Goal: Task Accomplishment & Management: Manage account settings

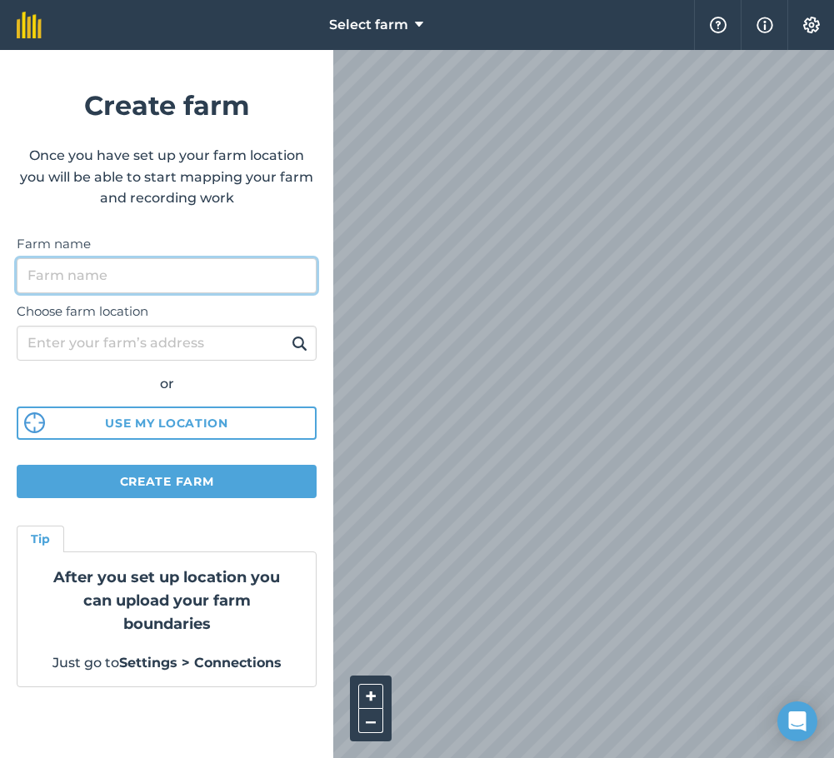
click at [201, 269] on input "Farm name" at bounding box center [167, 275] width 300 height 35
type input "[PERSON_NAME]"
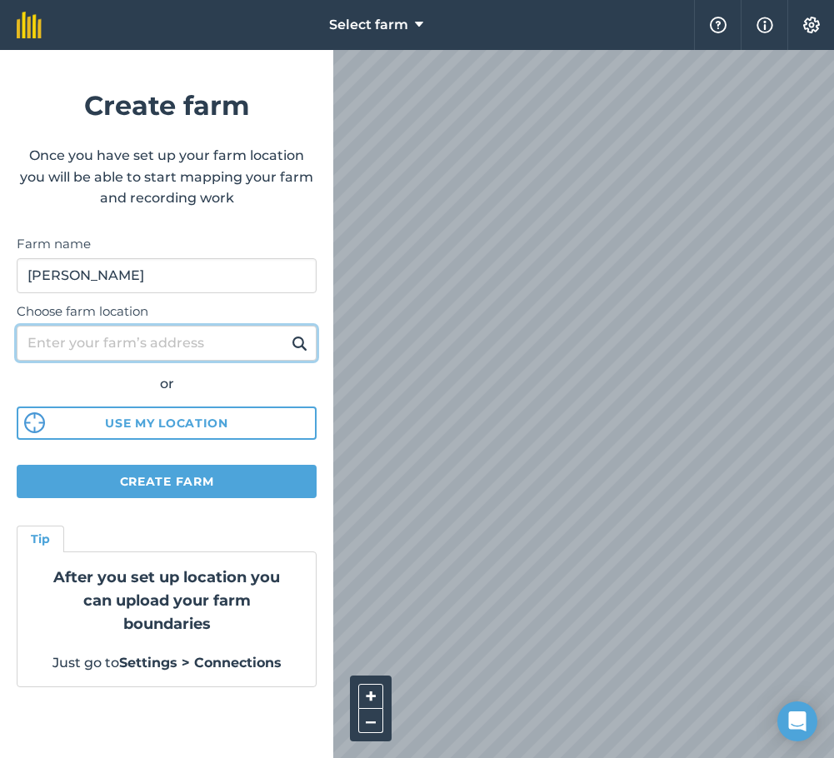
click at [97, 343] on input "Choose farm location" at bounding box center [167, 343] width 300 height 35
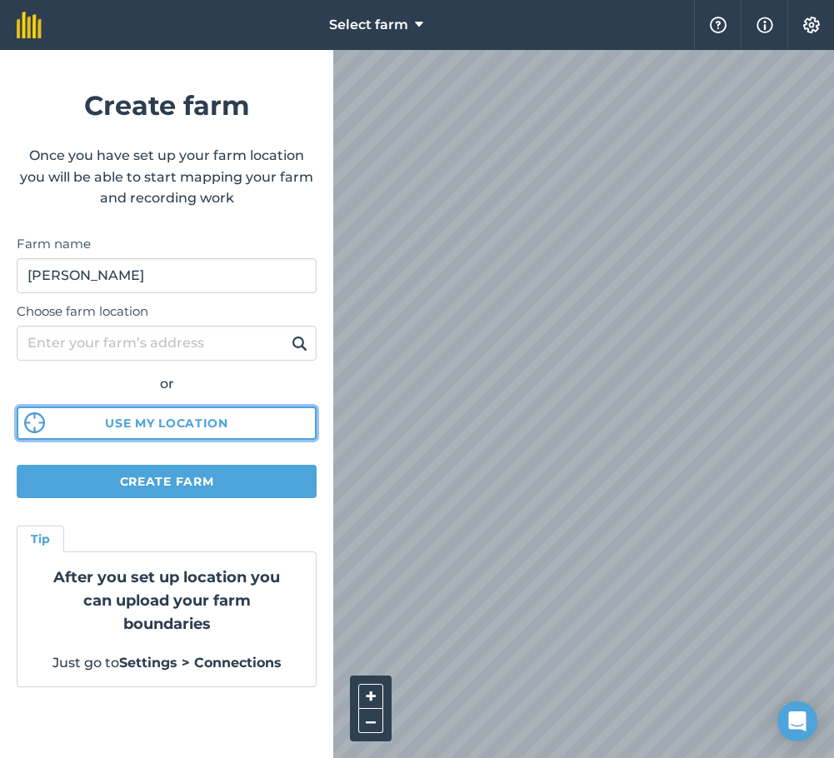
click at [122, 426] on button "Use my location" at bounding box center [167, 423] width 300 height 33
click at [305, 50] on div "Select farm Help Info Settings Create farm Once you have set up your farm locat…" at bounding box center [417, 25] width 834 height 50
click at [833, 457] on html "Select farm Help Info Settings Create farm Once you have set up your farm locat…" at bounding box center [417, 379] width 834 height 758
click at [833, 575] on html "Select farm Help Info Settings Create farm Once you have set up your farm locat…" at bounding box center [417, 379] width 834 height 758
click at [239, 50] on div "Select farm Help Info Settings Create farm Once you have set up your farm locat…" at bounding box center [417, 25] width 834 height 50
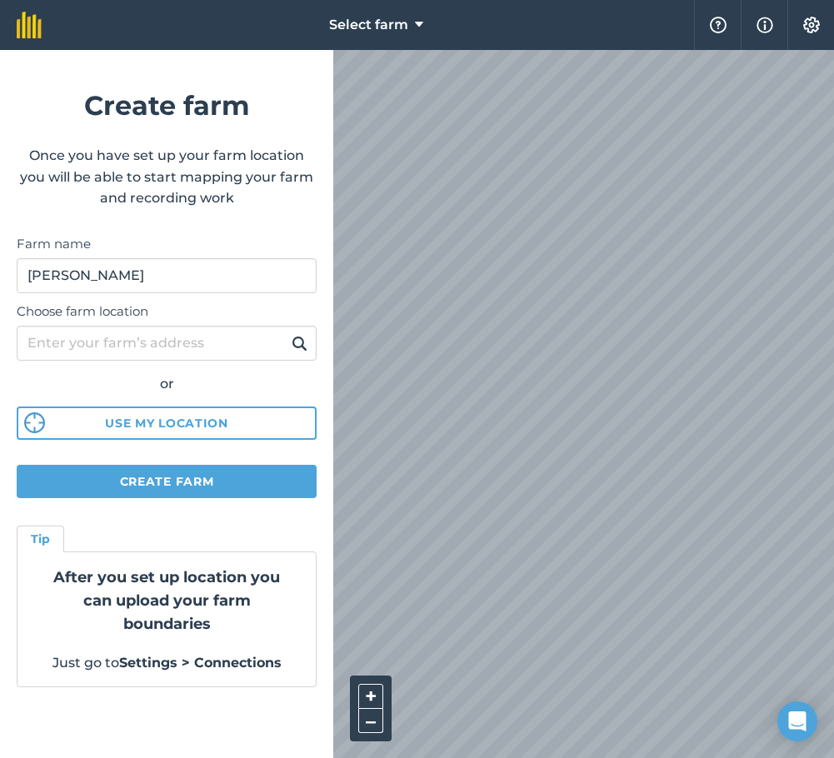
click at [267, 50] on div "Select farm Help Info Settings Create farm Once you have set up your farm locat…" at bounding box center [417, 25] width 834 height 50
click at [357, 687] on div "+ –" at bounding box center [583, 404] width 501 height 708
click at [833, 513] on html "Select farm Help Info Settings Create farm Once you have set up your farm locat…" at bounding box center [417, 379] width 834 height 758
click at [295, 50] on div "Select farm Help Info Settings Create farm Once you have set up your farm locat…" at bounding box center [417, 25] width 834 height 50
click at [241, 339] on input "Choose farm location" at bounding box center [167, 343] width 300 height 35
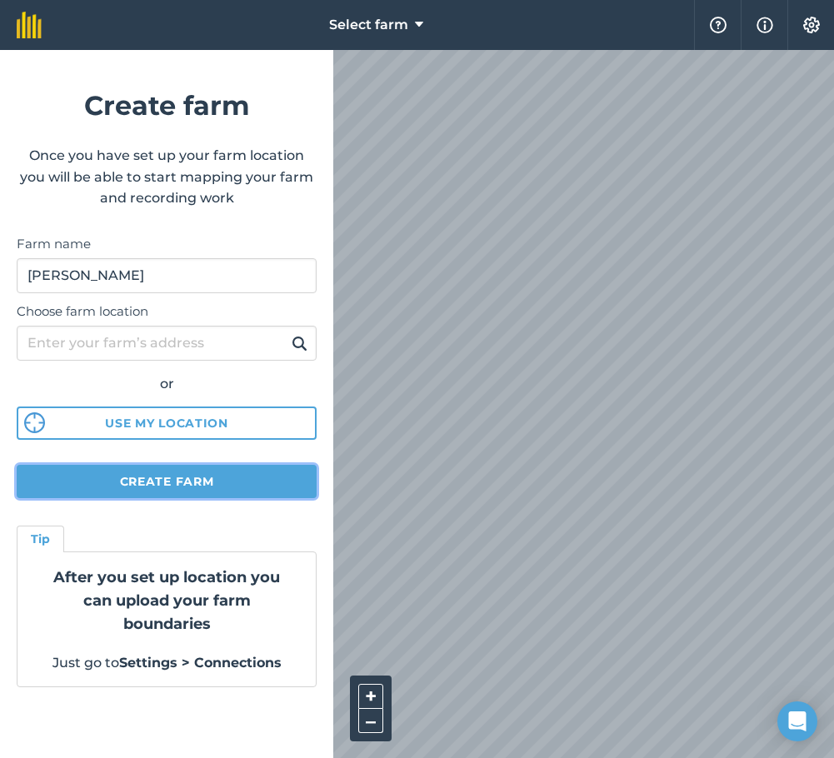
click at [203, 487] on button "Create farm" at bounding box center [167, 481] width 300 height 33
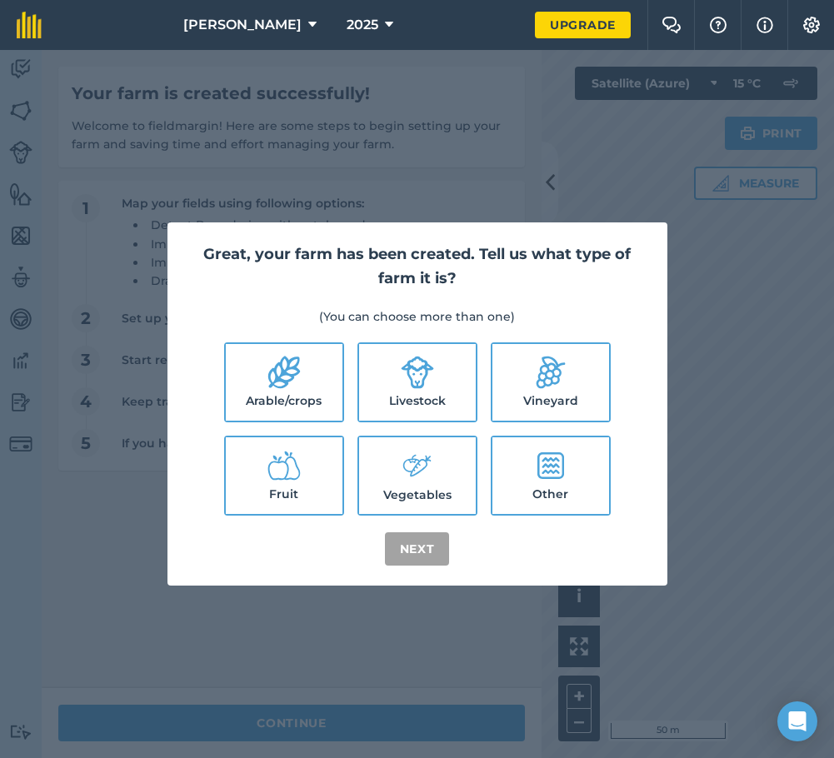
click at [447, 388] on label "Livestock" at bounding box center [417, 382] width 117 height 77
checkbox input "true"
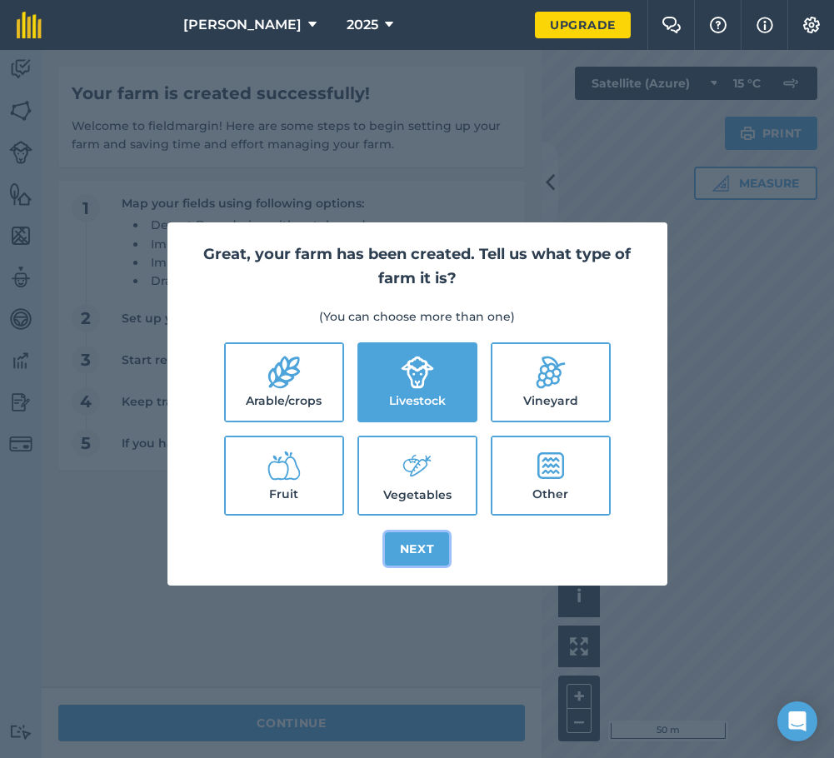
click at [434, 549] on button "Next" at bounding box center [417, 548] width 65 height 33
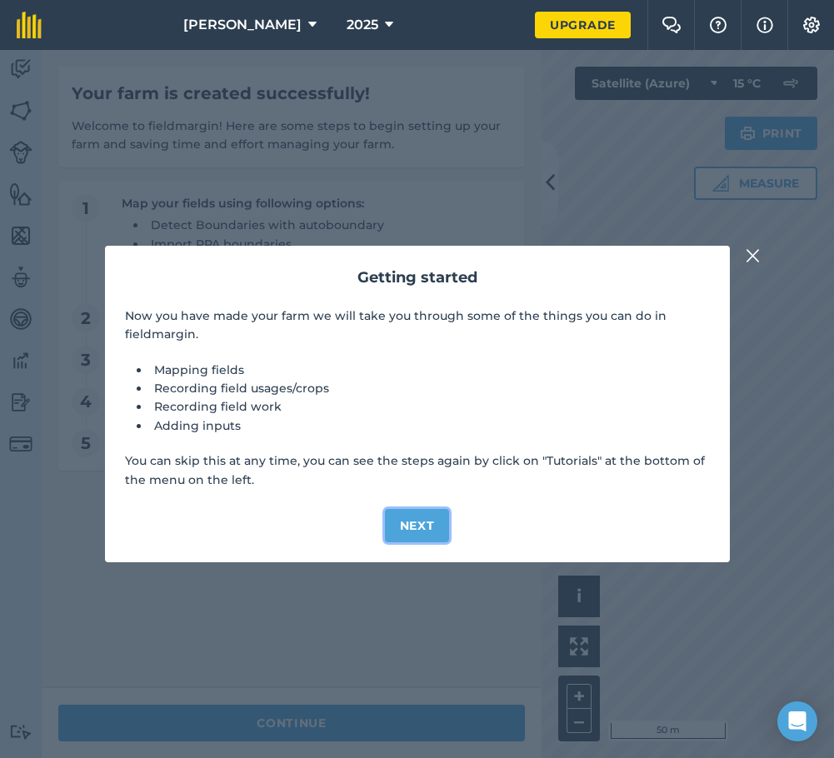
click at [431, 517] on button "Next" at bounding box center [417, 525] width 65 height 33
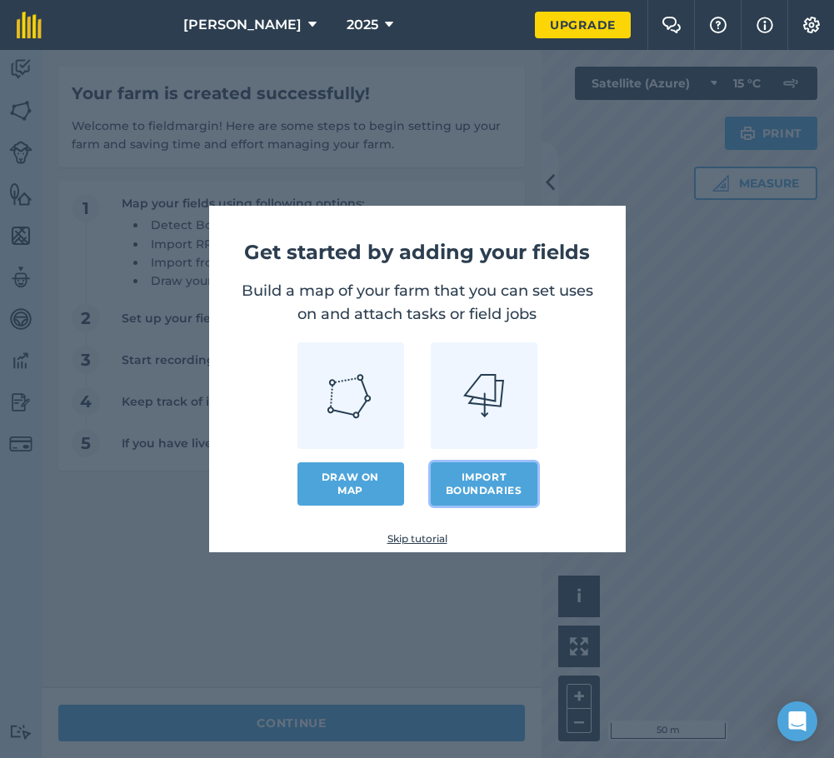
click at [477, 492] on button "Import boundaries" at bounding box center [484, 483] width 107 height 43
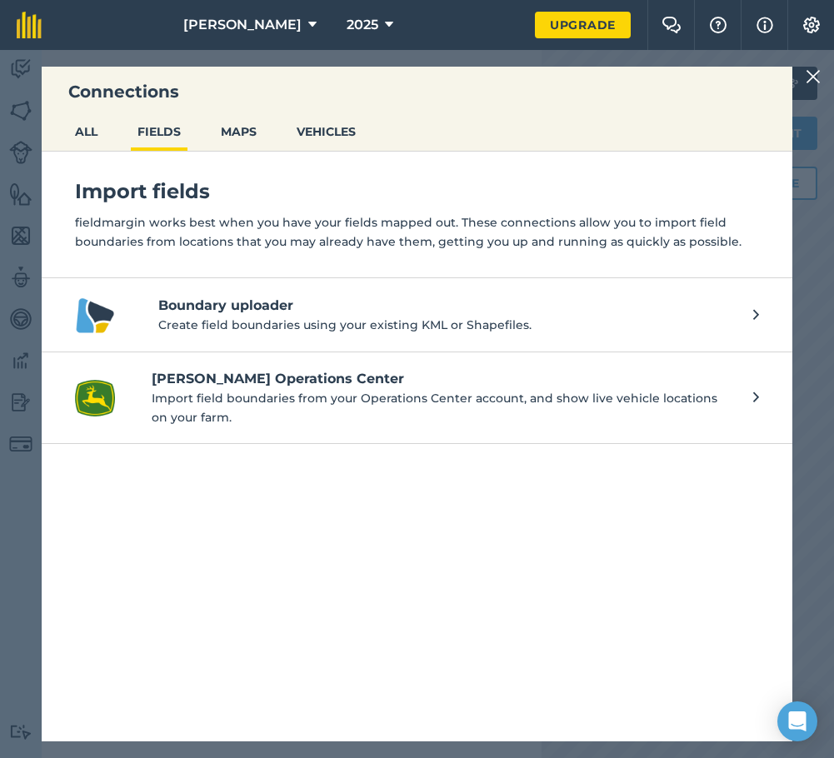
click at [814, 75] on img at bounding box center [813, 77] width 15 height 20
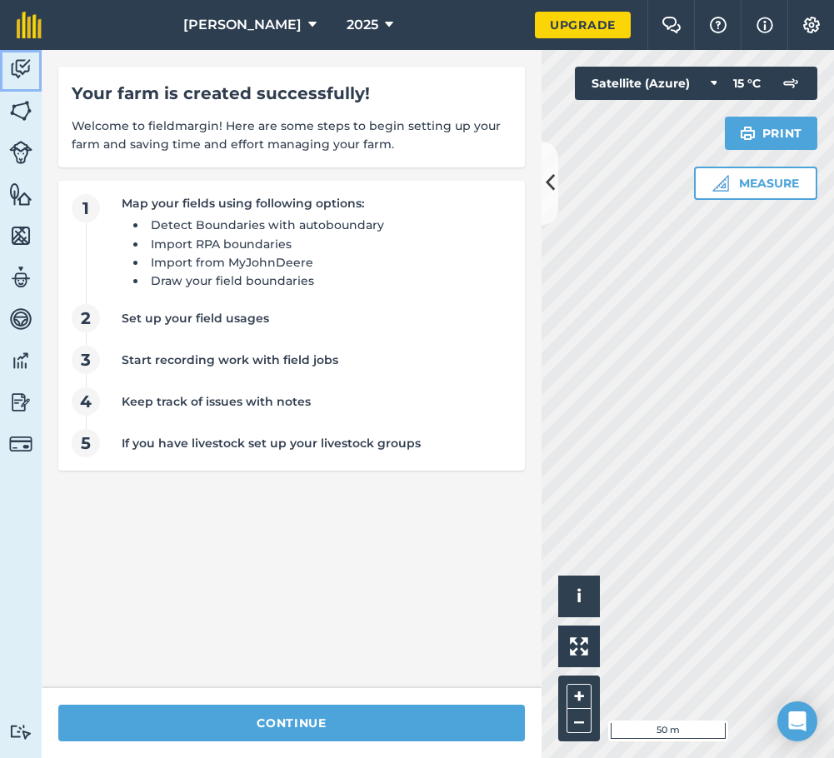
click at [25, 87] on link "Activity" at bounding box center [21, 71] width 42 height 42
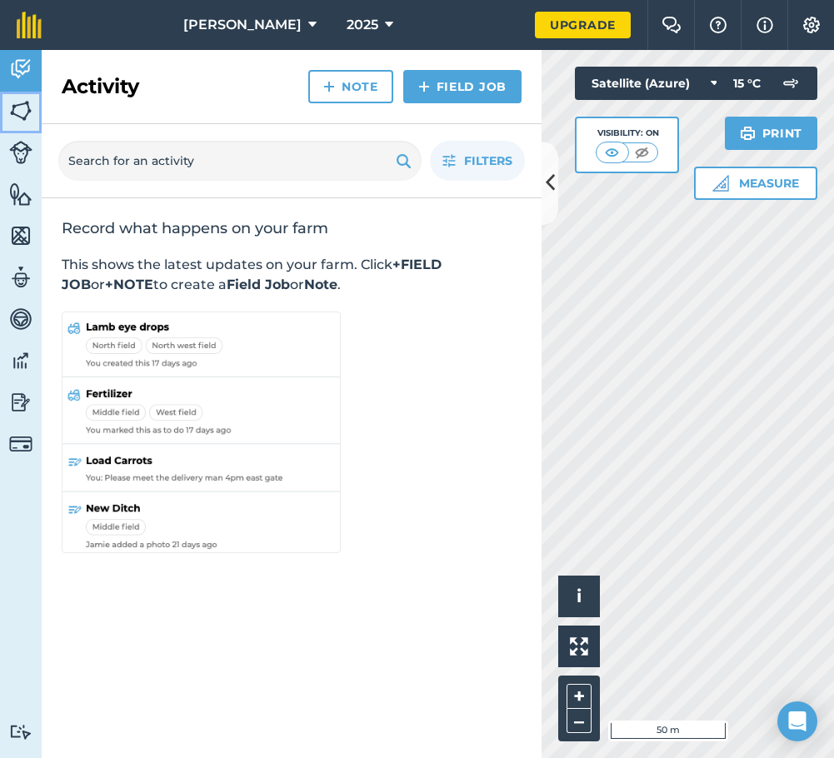
click at [25, 114] on img at bounding box center [20, 110] width 23 height 25
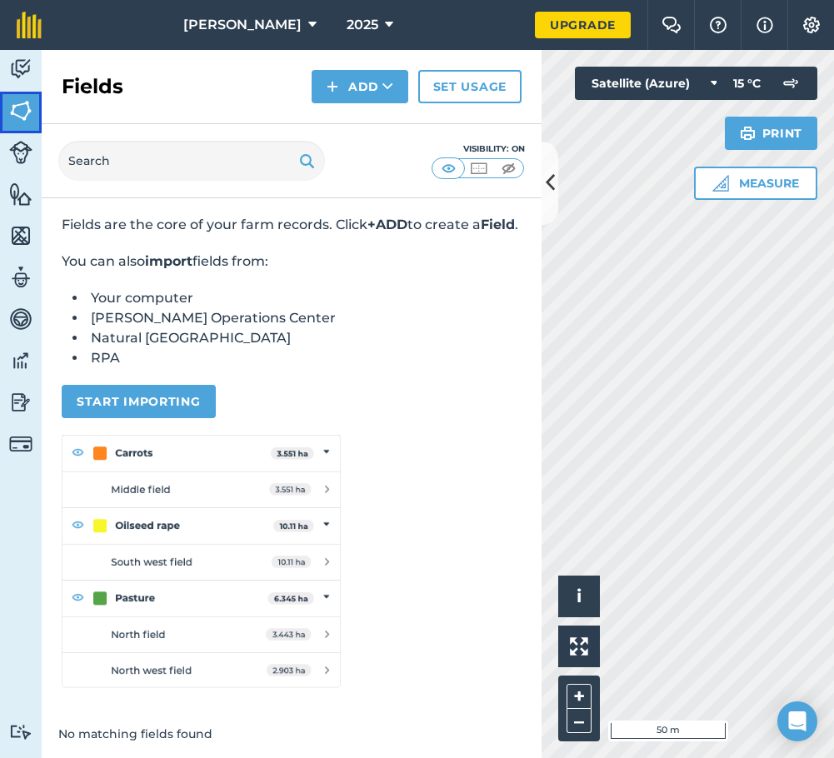
scroll to position [62, 0]
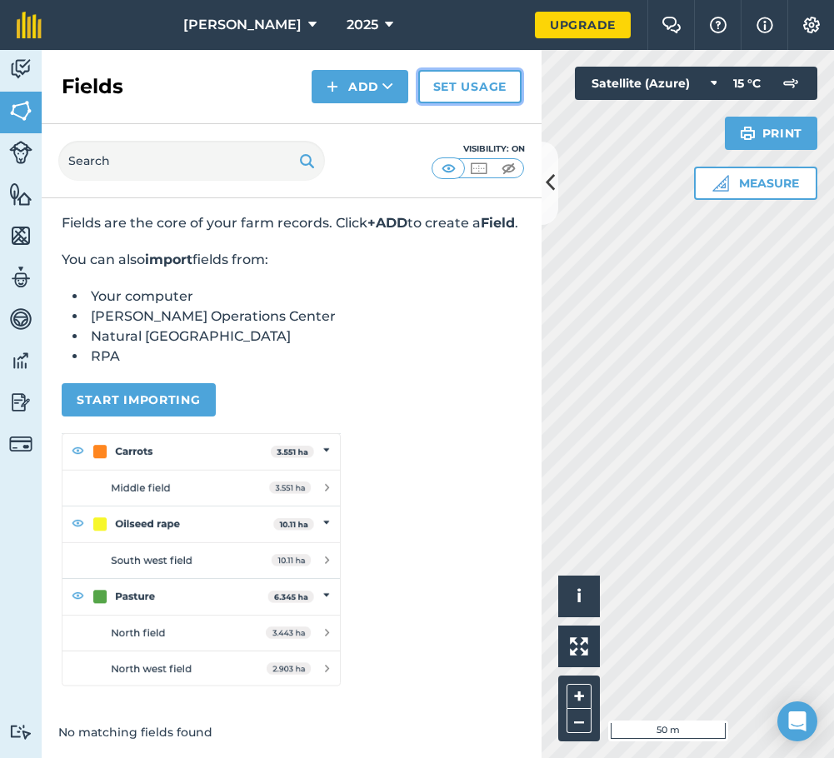
click at [470, 79] on link "Set usage" at bounding box center [469, 86] width 103 height 33
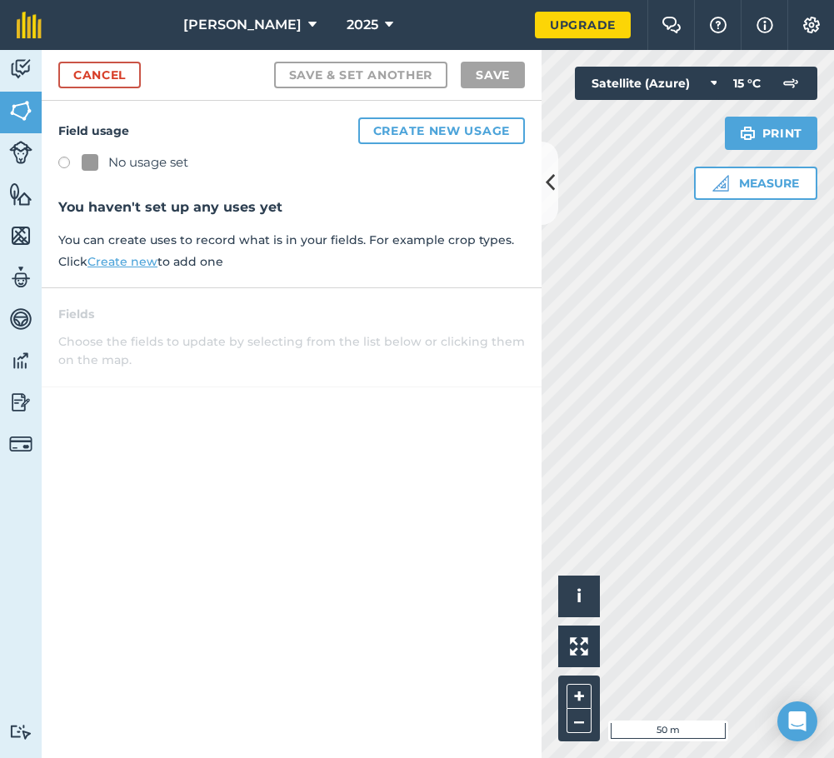
click at [116, 262] on link "Create new" at bounding box center [122, 261] width 70 height 15
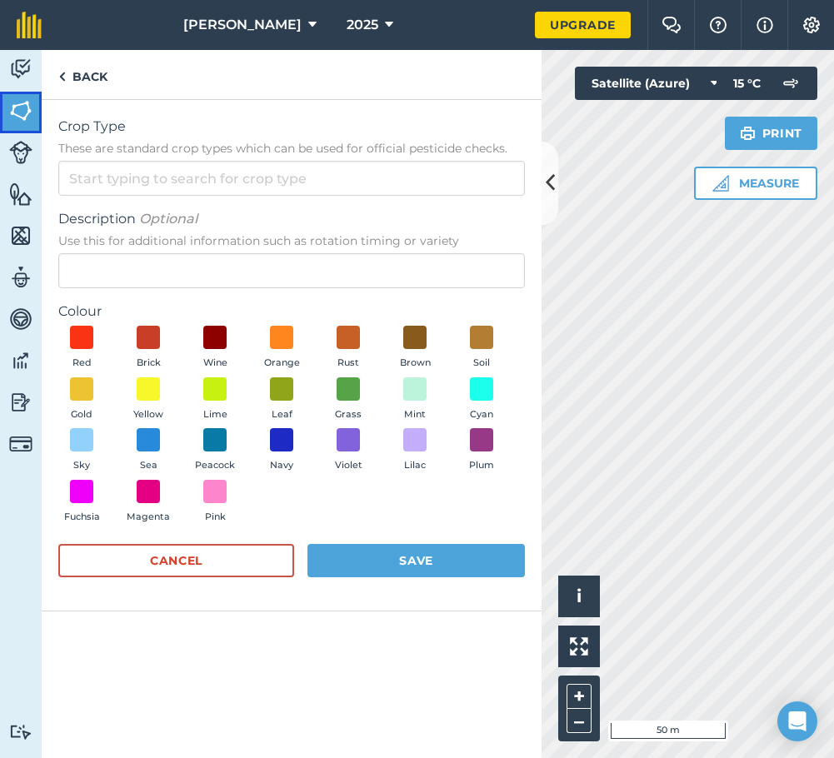
click at [30, 115] on img at bounding box center [20, 110] width 23 height 25
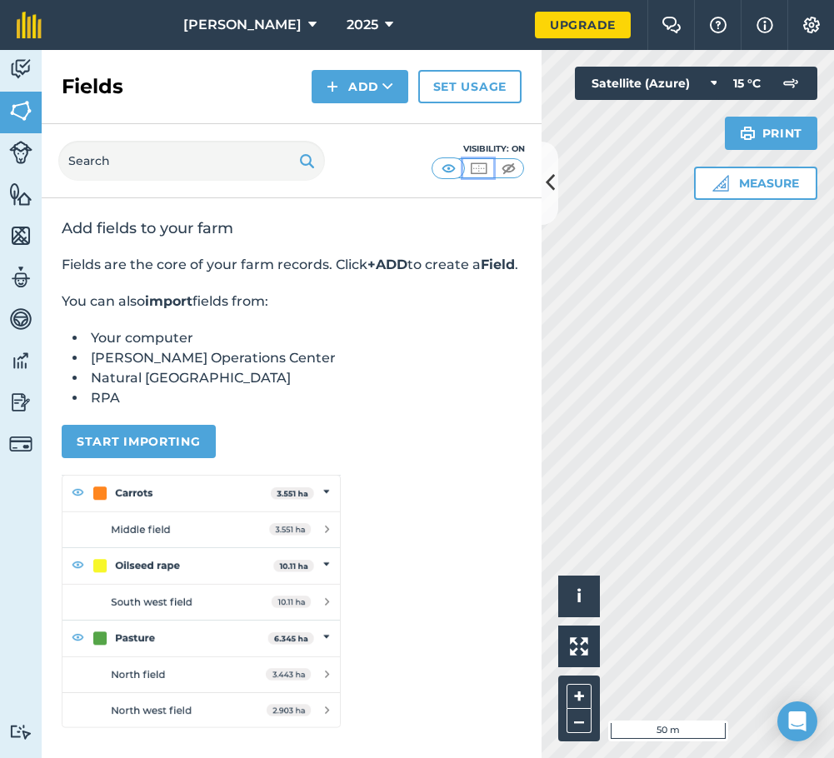
click at [487, 163] on img at bounding box center [478, 168] width 21 height 17
click at [511, 170] on img at bounding box center [508, 168] width 21 height 17
click at [457, 167] on img at bounding box center [448, 168] width 21 height 17
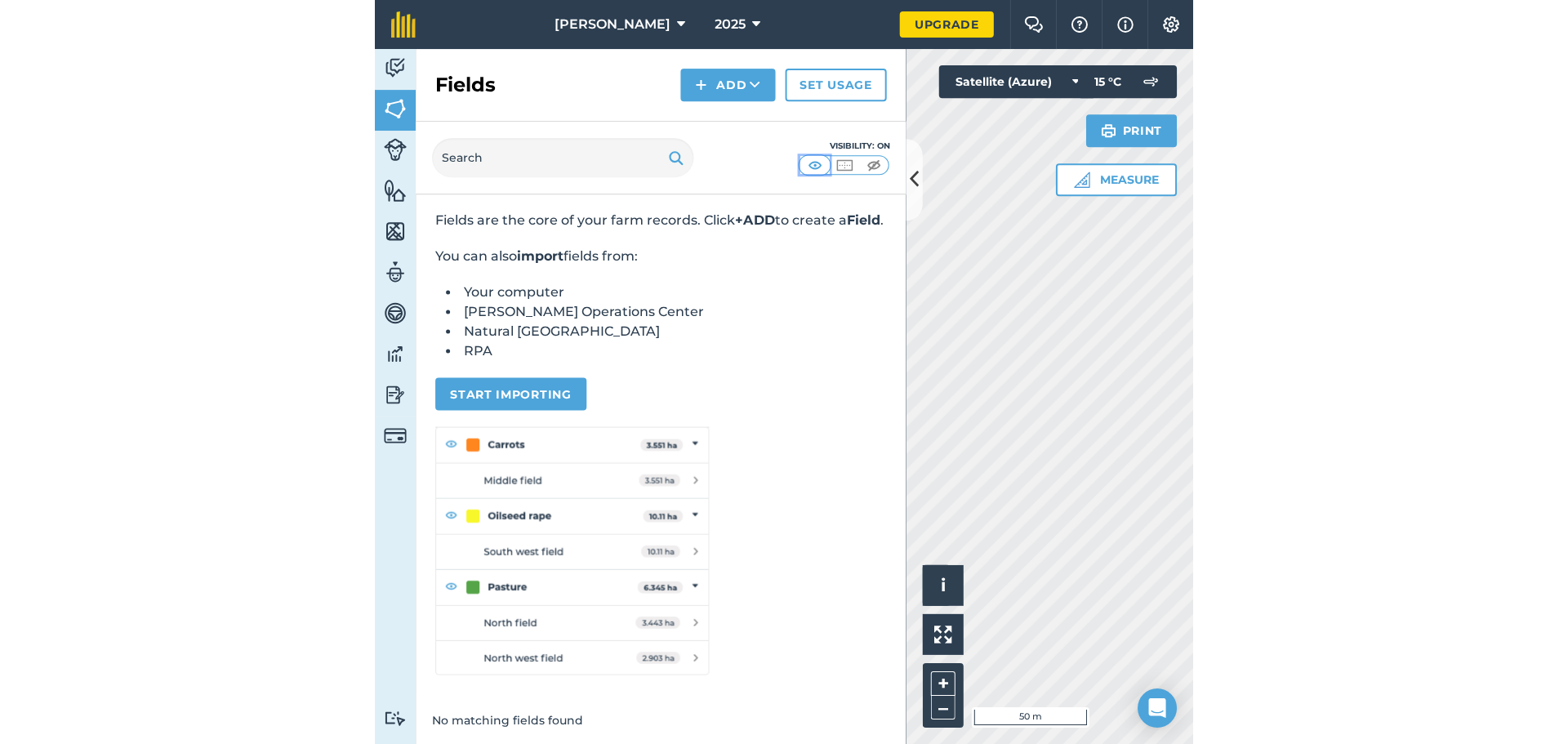
scroll to position [61, 0]
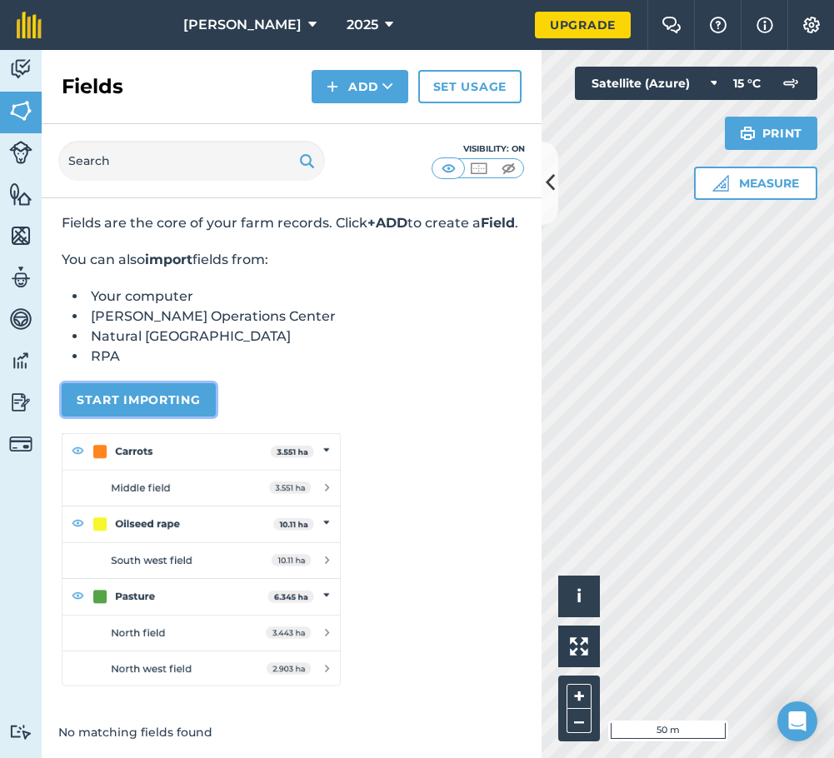
click at [165, 404] on button "Start importing" at bounding box center [139, 399] width 154 height 33
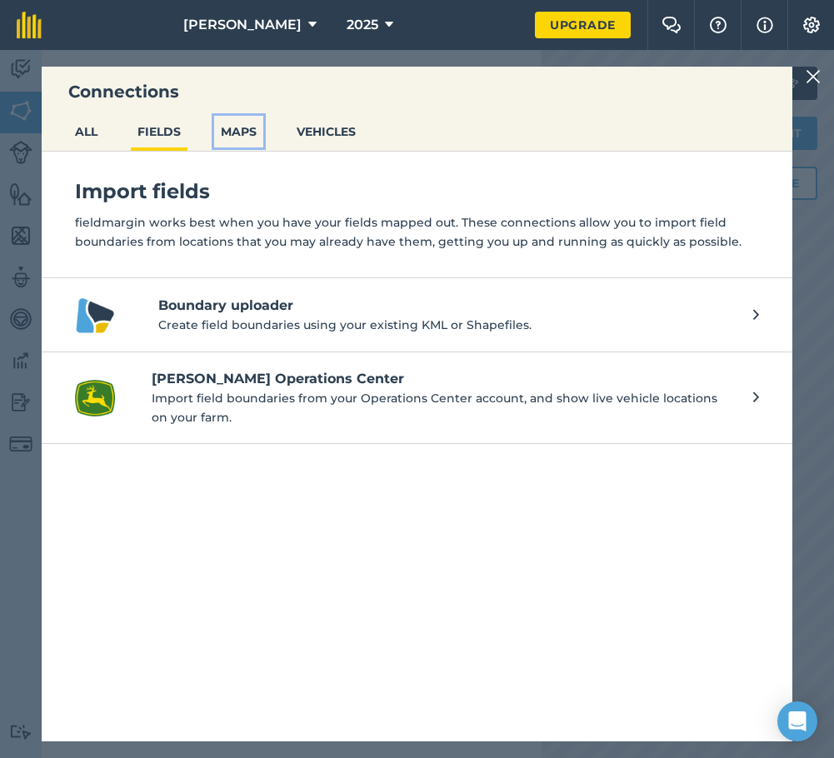
click at [242, 132] on button "MAPS" at bounding box center [238, 132] width 49 height 32
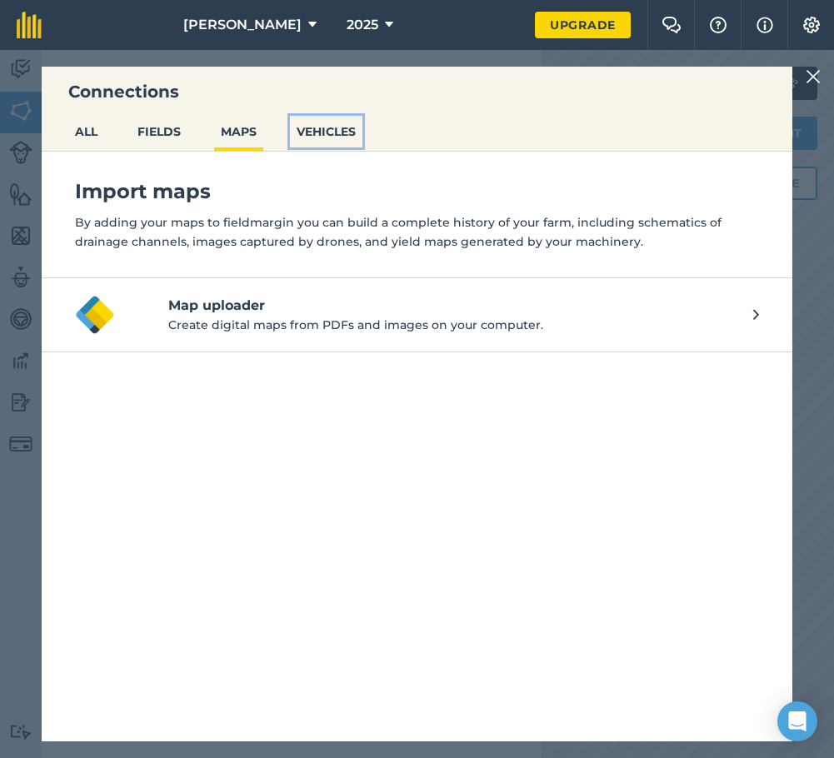
click at [360, 137] on button "VEHICLES" at bounding box center [326, 132] width 72 height 32
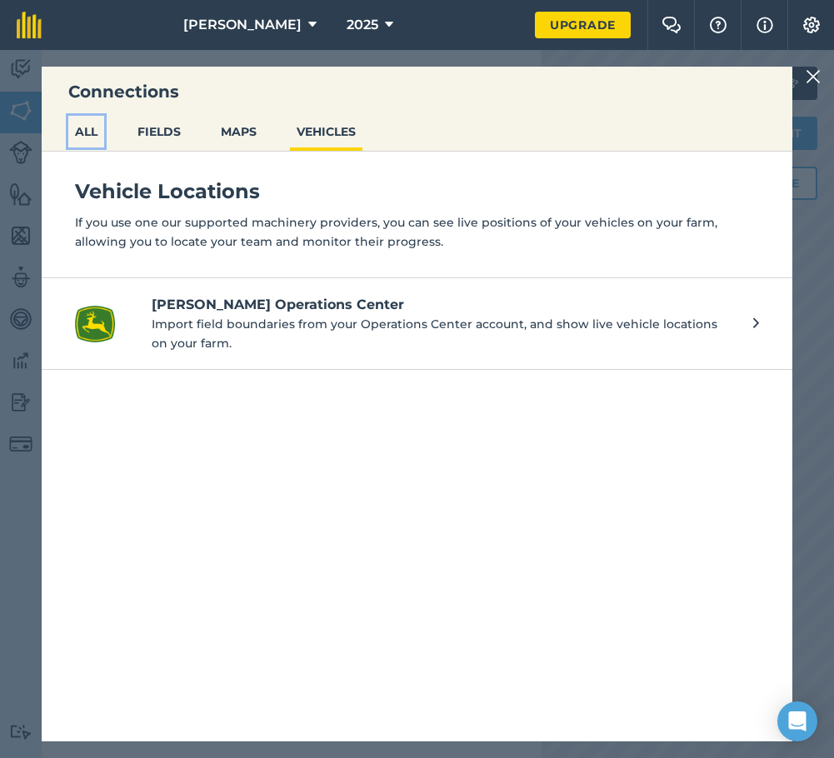
click at [81, 135] on button "ALL" at bounding box center [86, 132] width 36 height 32
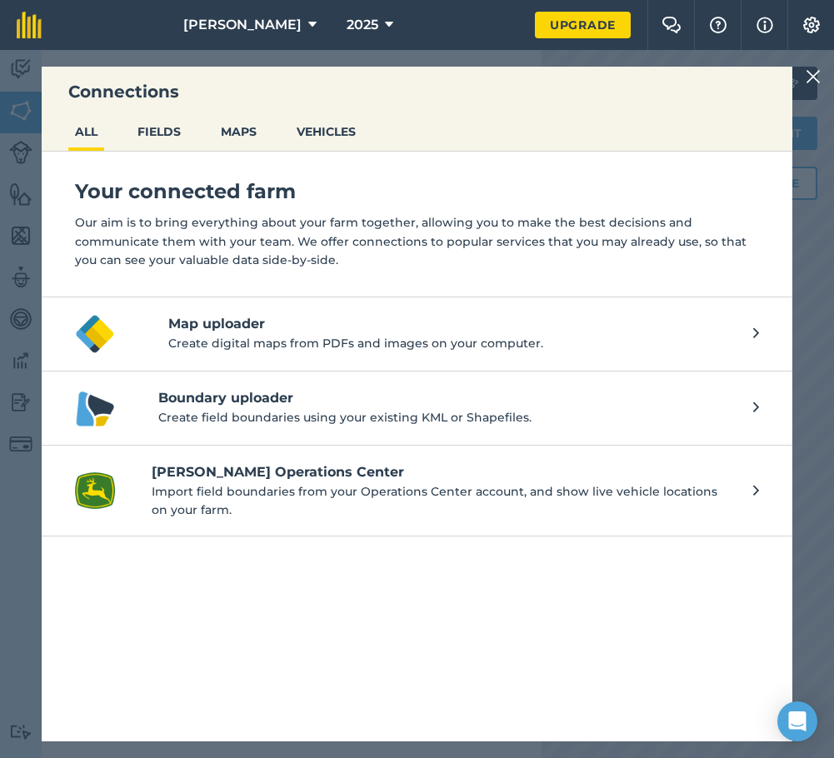
click at [337, 407] on h4 "Boundary uploader" at bounding box center [447, 398] width 578 height 20
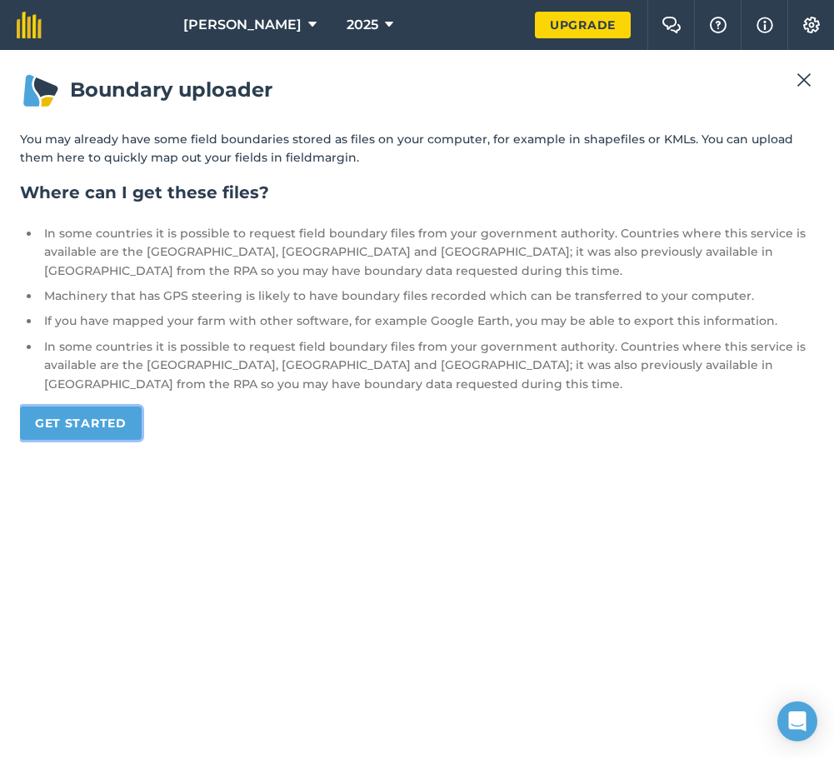
click at [133, 423] on link "Get started" at bounding box center [81, 423] width 122 height 33
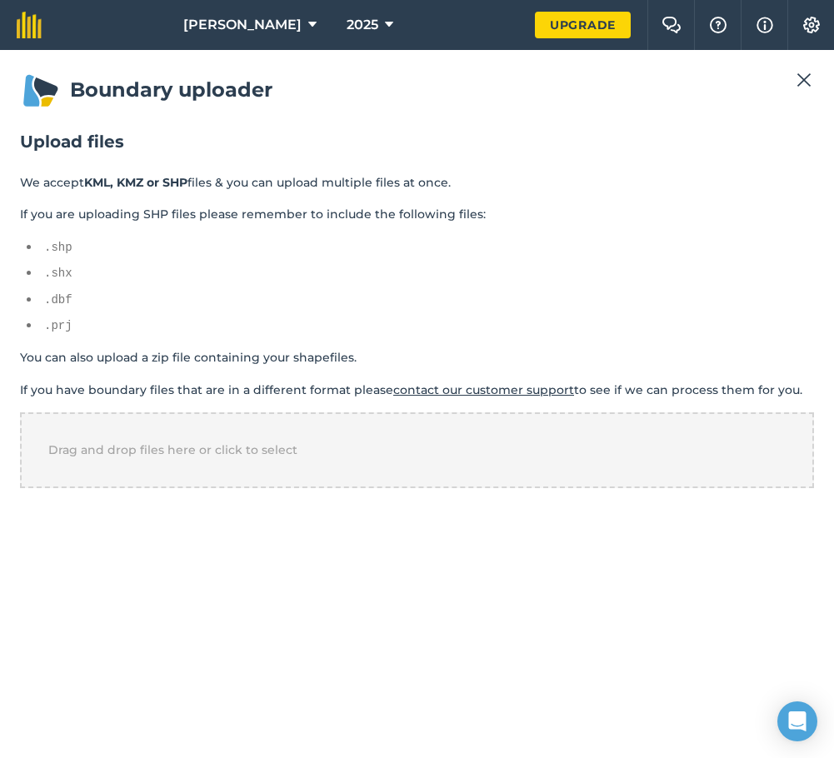
click at [808, 80] on img at bounding box center [804, 80] width 15 height 20
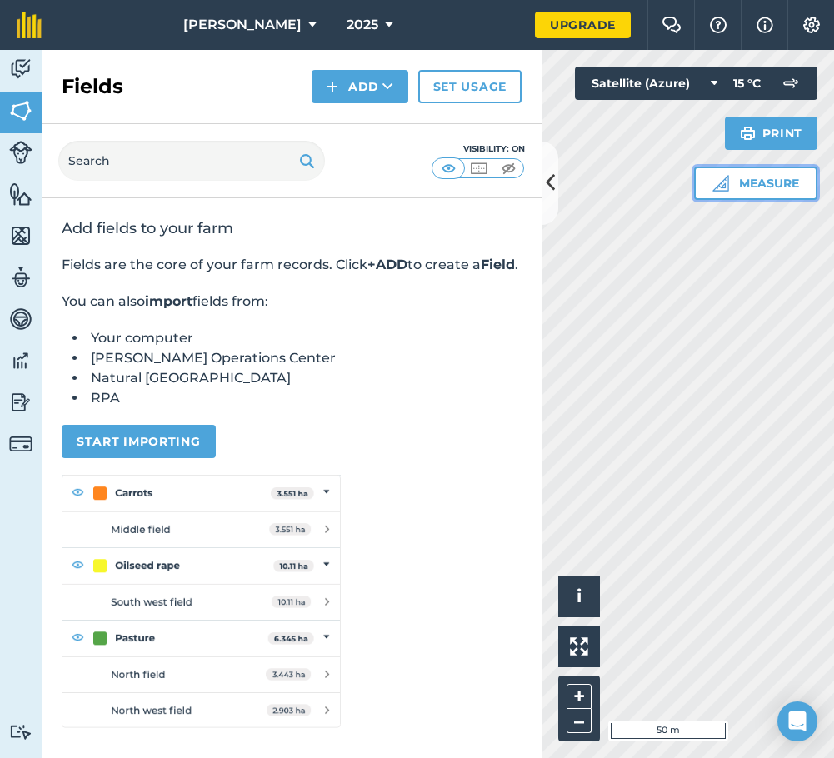
click at [724, 178] on img at bounding box center [720, 183] width 17 height 17
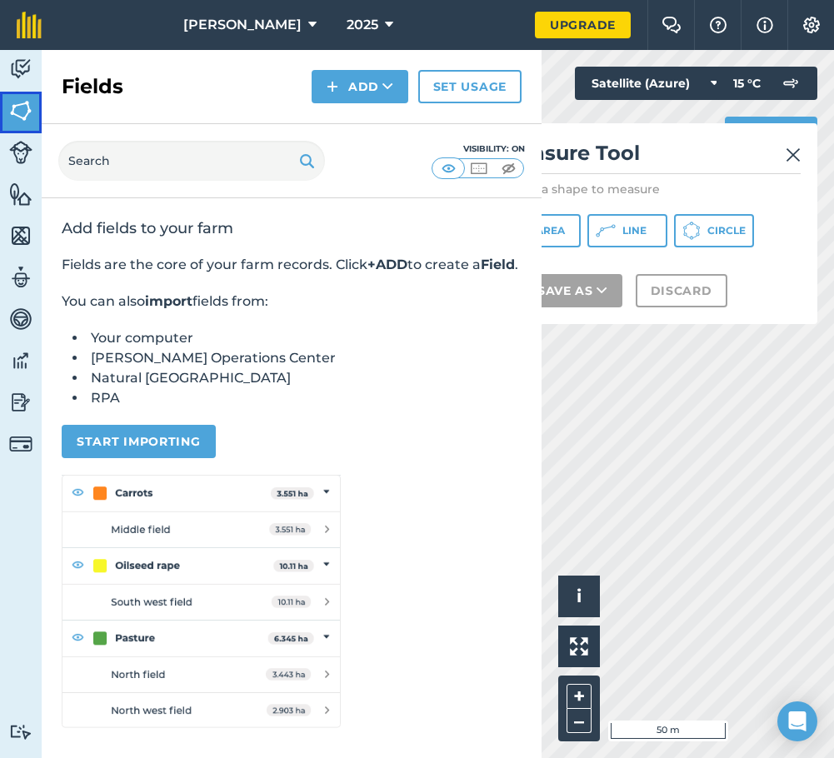
click at [25, 106] on img at bounding box center [20, 110] width 23 height 25
click at [444, 88] on link "Set usage" at bounding box center [469, 86] width 103 height 33
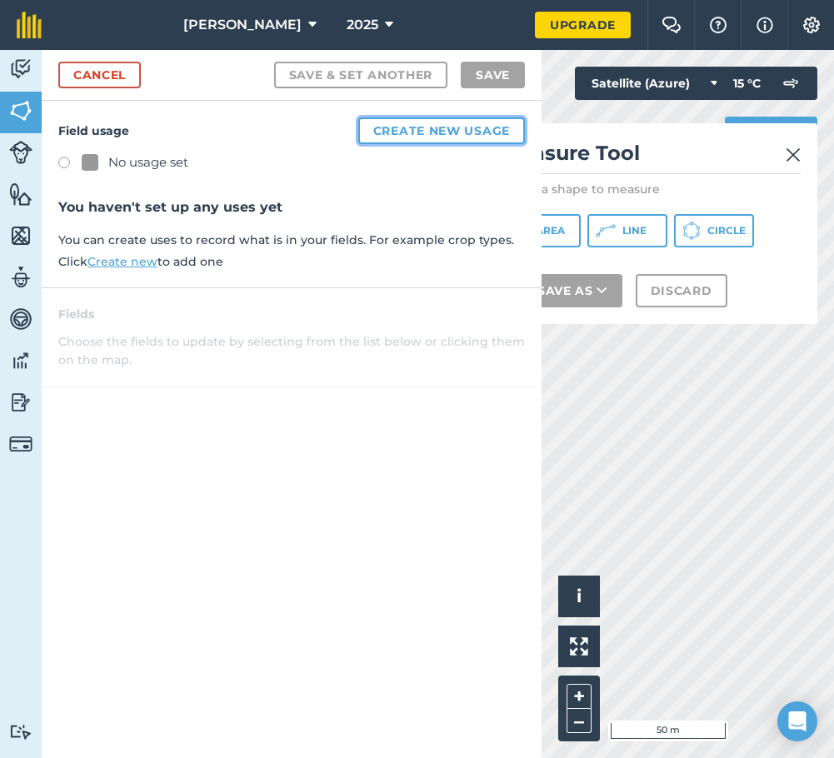
click at [468, 128] on button "Create new usage" at bounding box center [441, 130] width 167 height 27
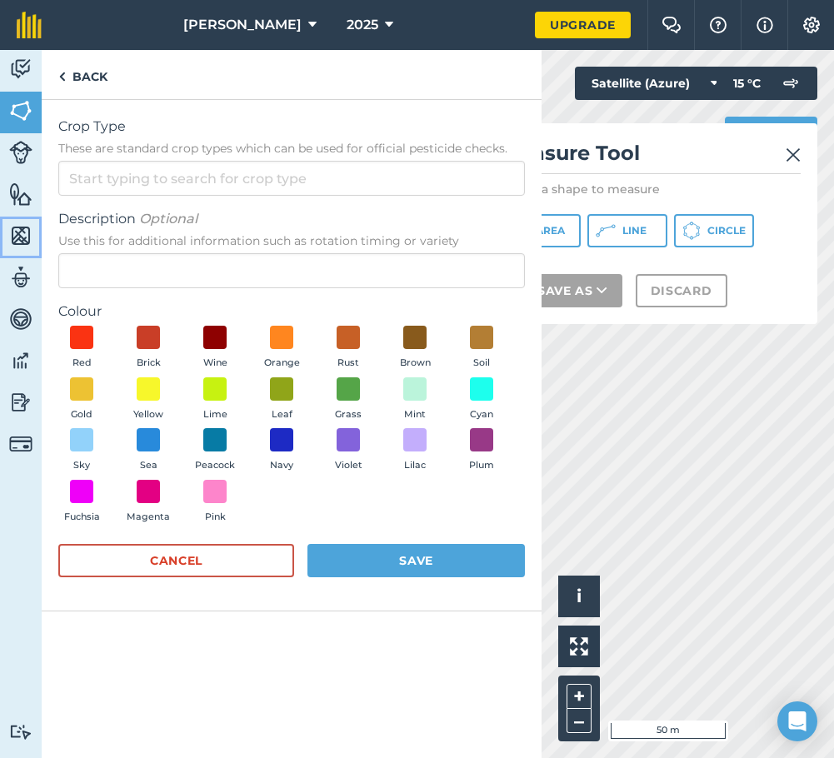
click at [25, 217] on link "Maps" at bounding box center [21, 238] width 42 height 42
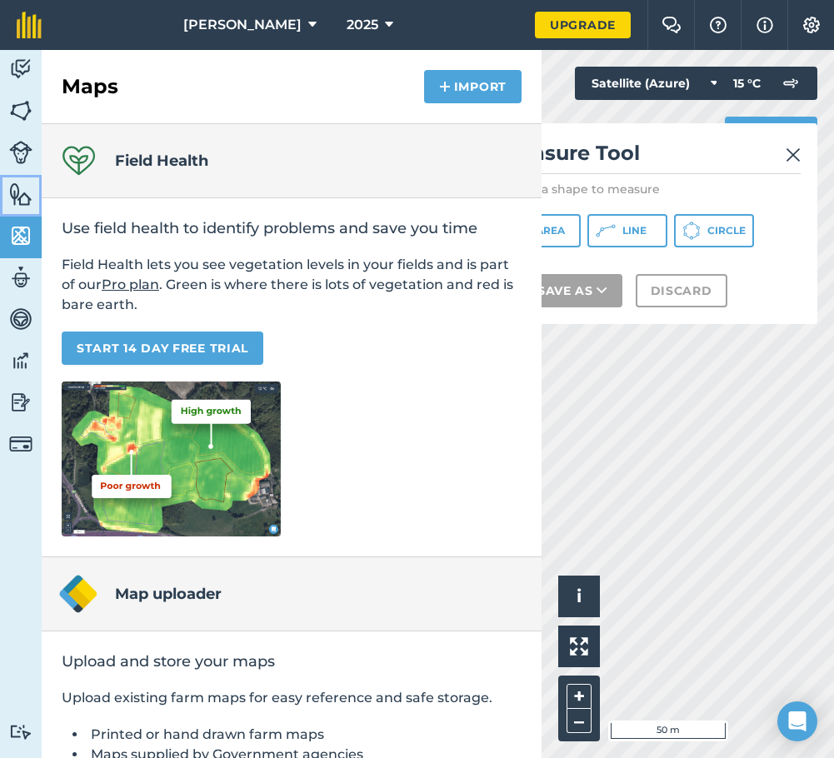
click at [26, 196] on img at bounding box center [20, 194] width 23 height 25
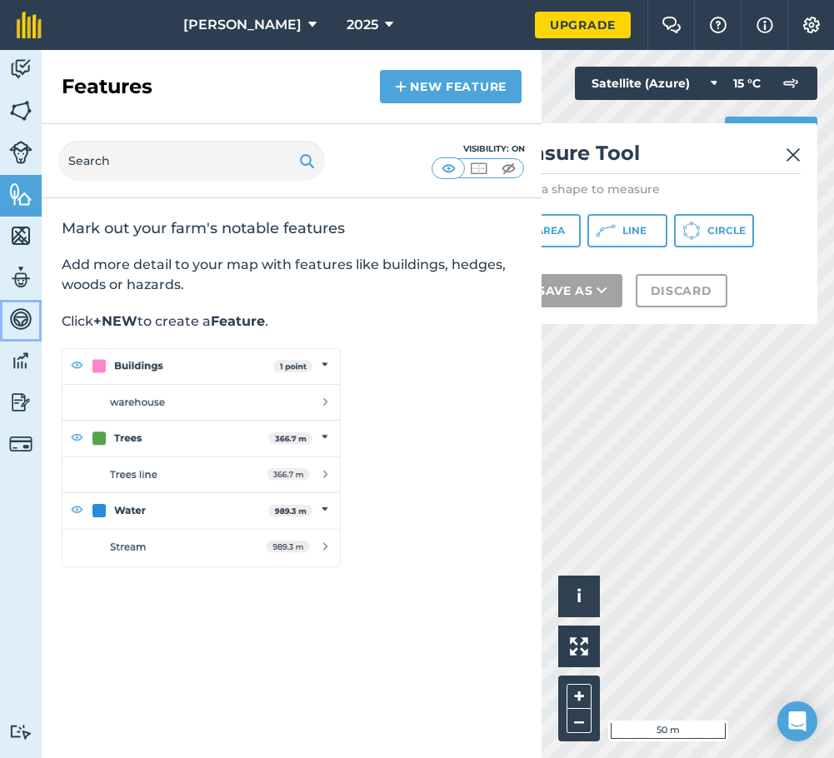
click at [27, 308] on img at bounding box center [20, 319] width 23 height 25
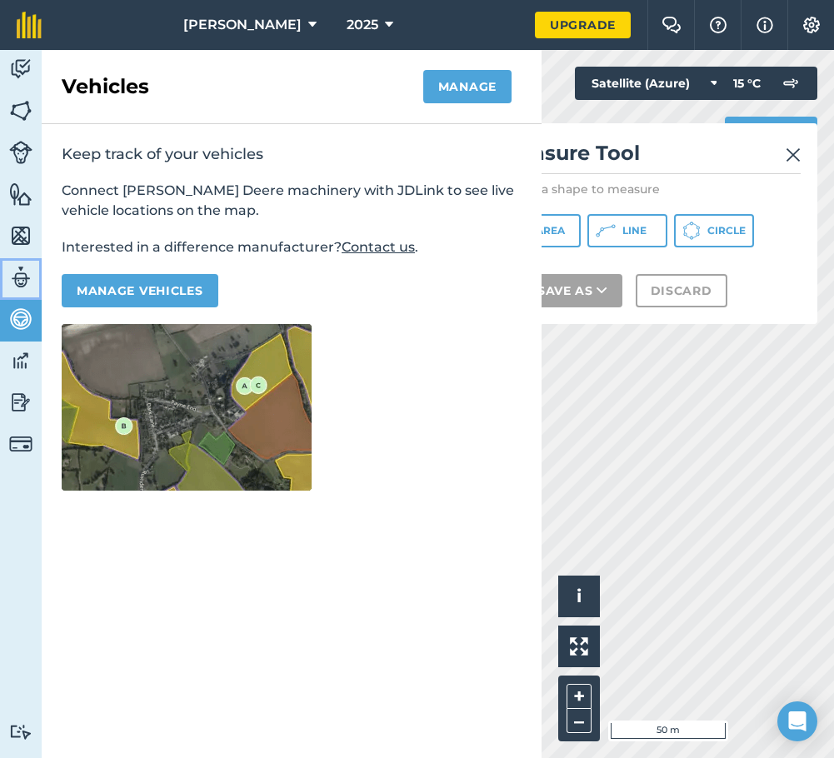
click at [27, 275] on img at bounding box center [20, 277] width 23 height 25
select select "MEMBER"
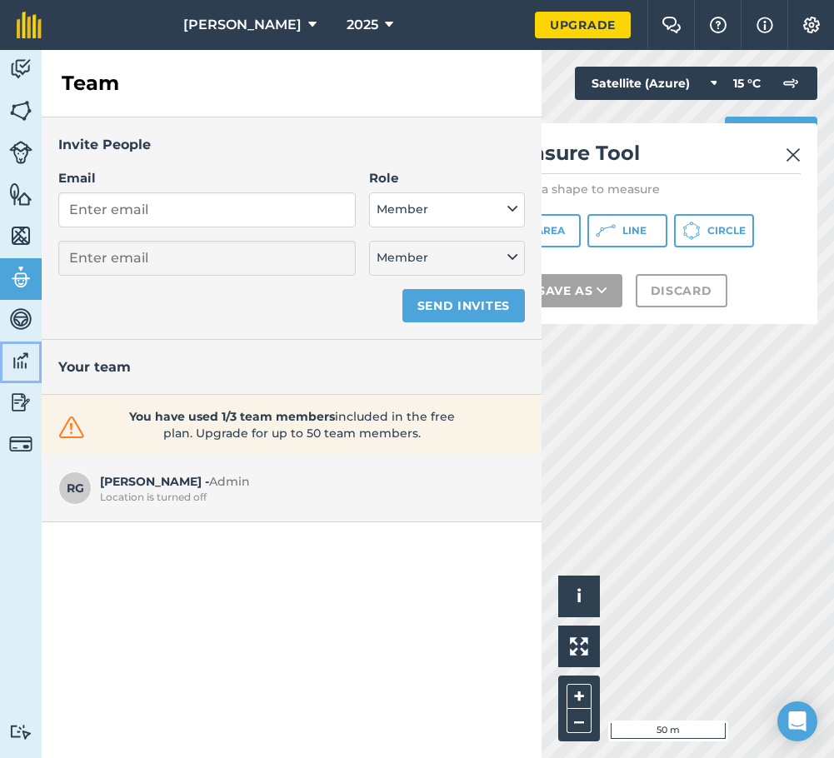
click at [15, 357] on img at bounding box center [20, 360] width 23 height 25
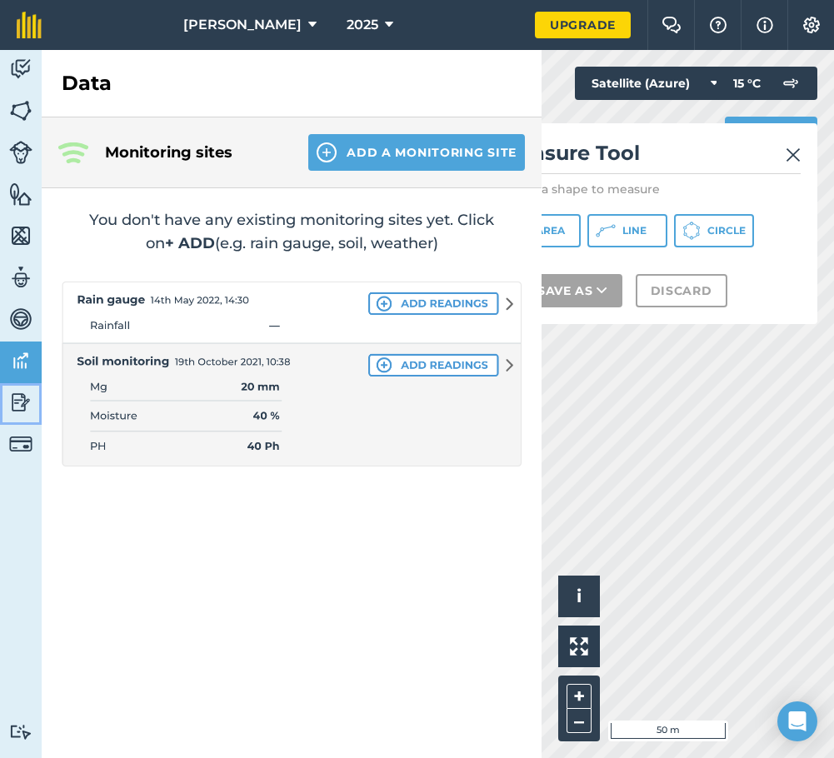
click at [16, 406] on img at bounding box center [20, 402] width 23 height 25
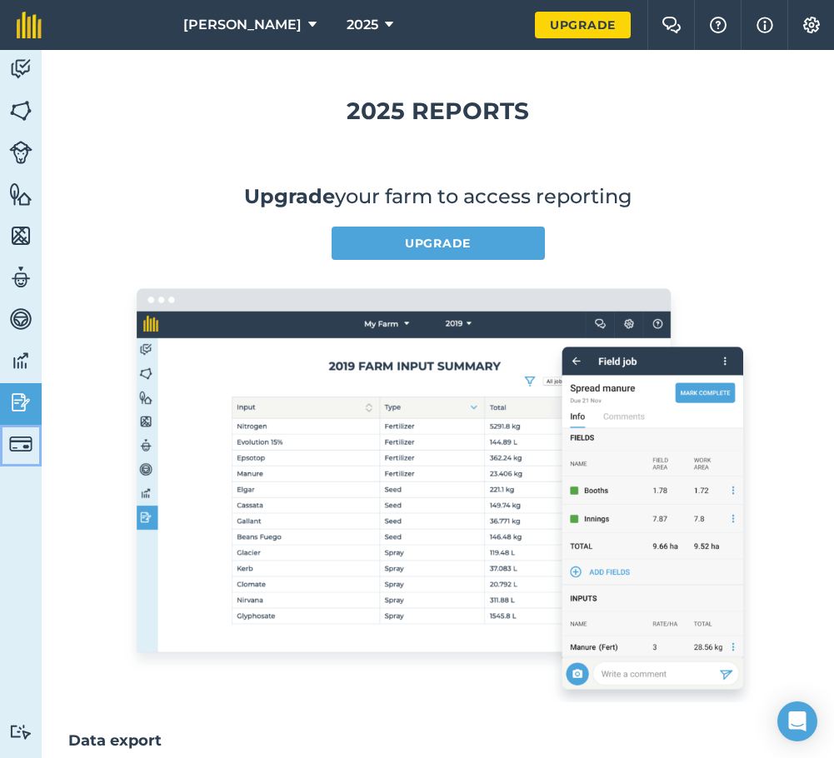
click at [18, 442] on img at bounding box center [20, 443] width 23 height 23
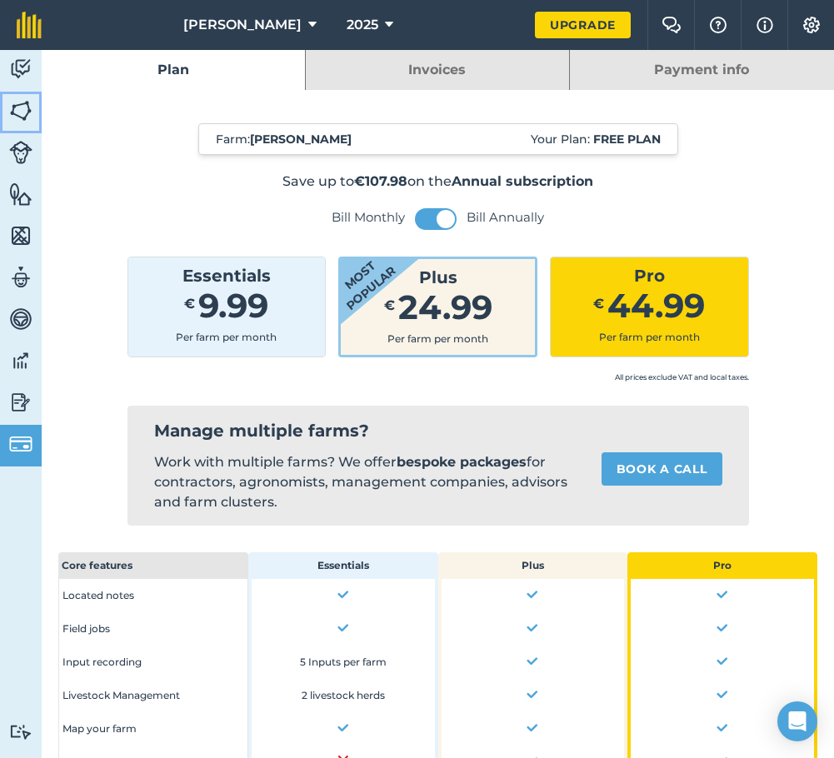
click at [27, 107] on img at bounding box center [20, 110] width 23 height 25
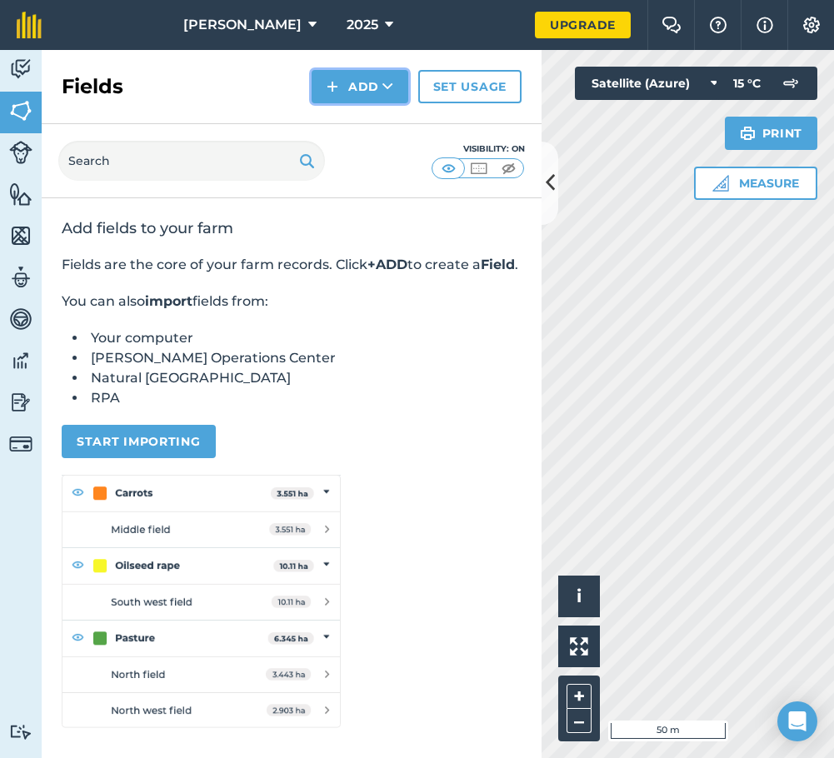
click at [387, 93] on icon at bounding box center [387, 86] width 11 height 17
click at [372, 119] on link "Draw" at bounding box center [360, 124] width 92 height 37
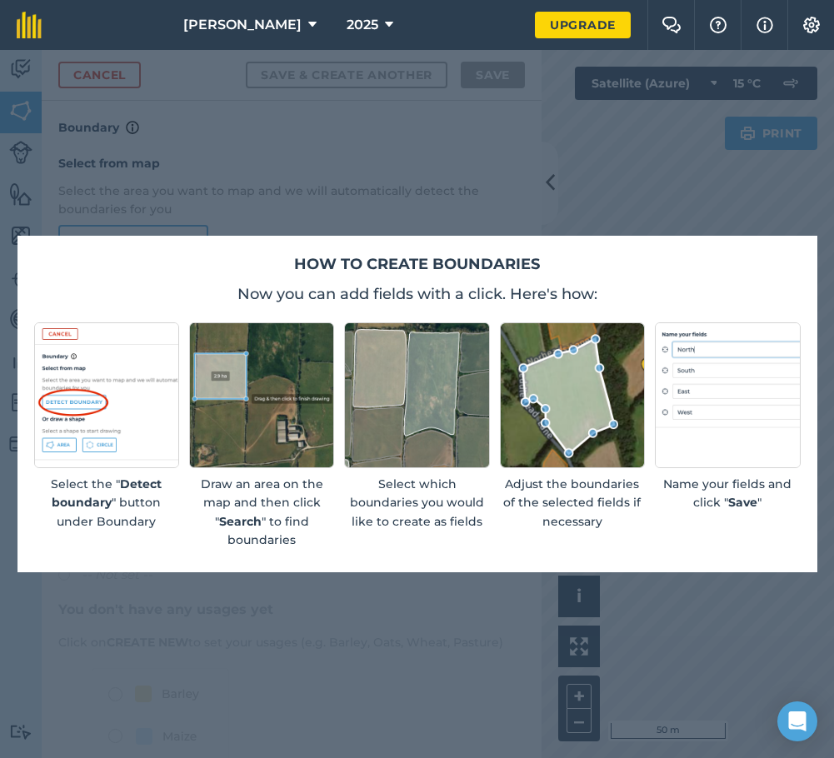
click at [700, 596] on div "How to create boundaries Now you can add fields with a click. Here's how: Selec…" at bounding box center [417, 404] width 834 height 708
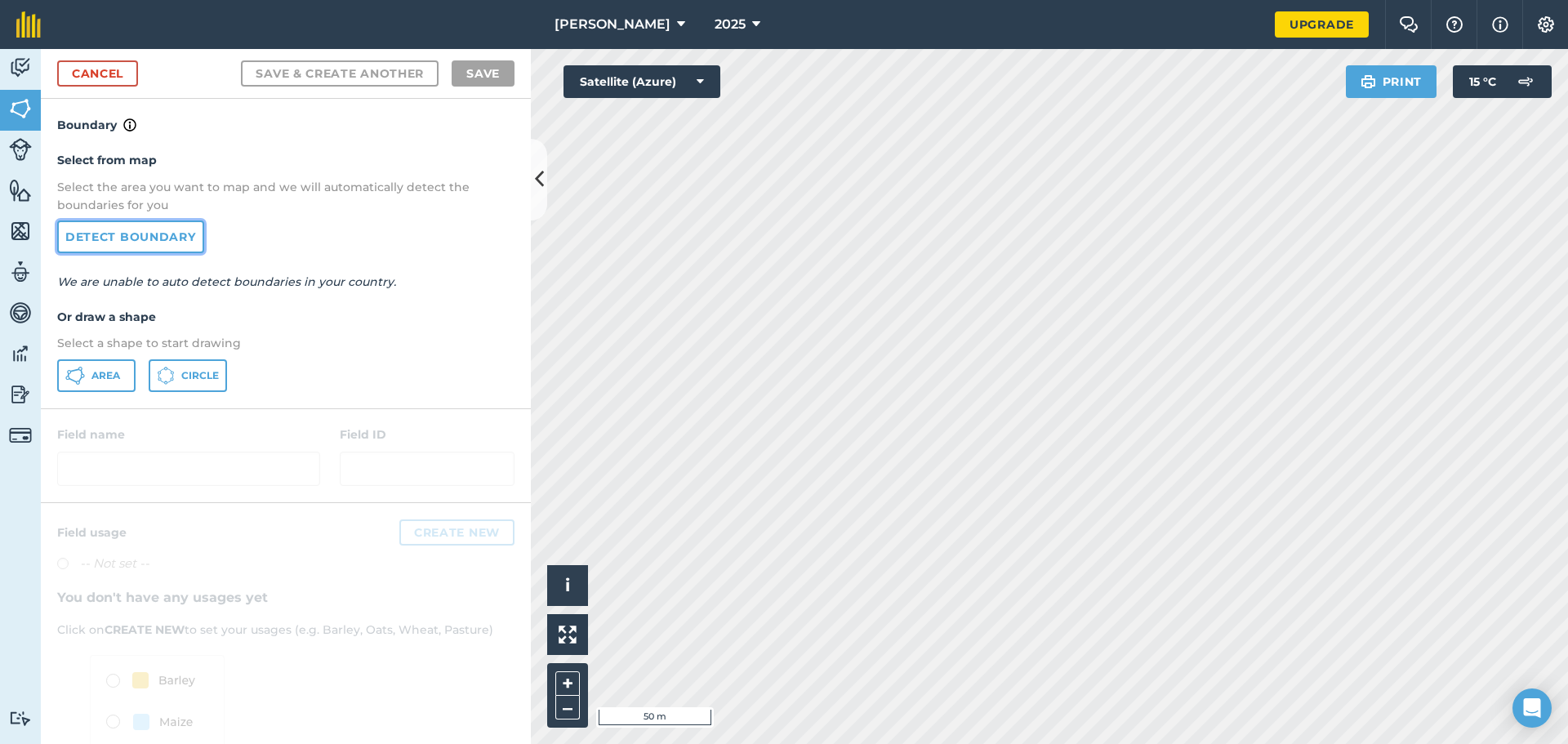
click at [184, 243] on link "Detect boundary" at bounding box center [130, 236] width 147 height 32
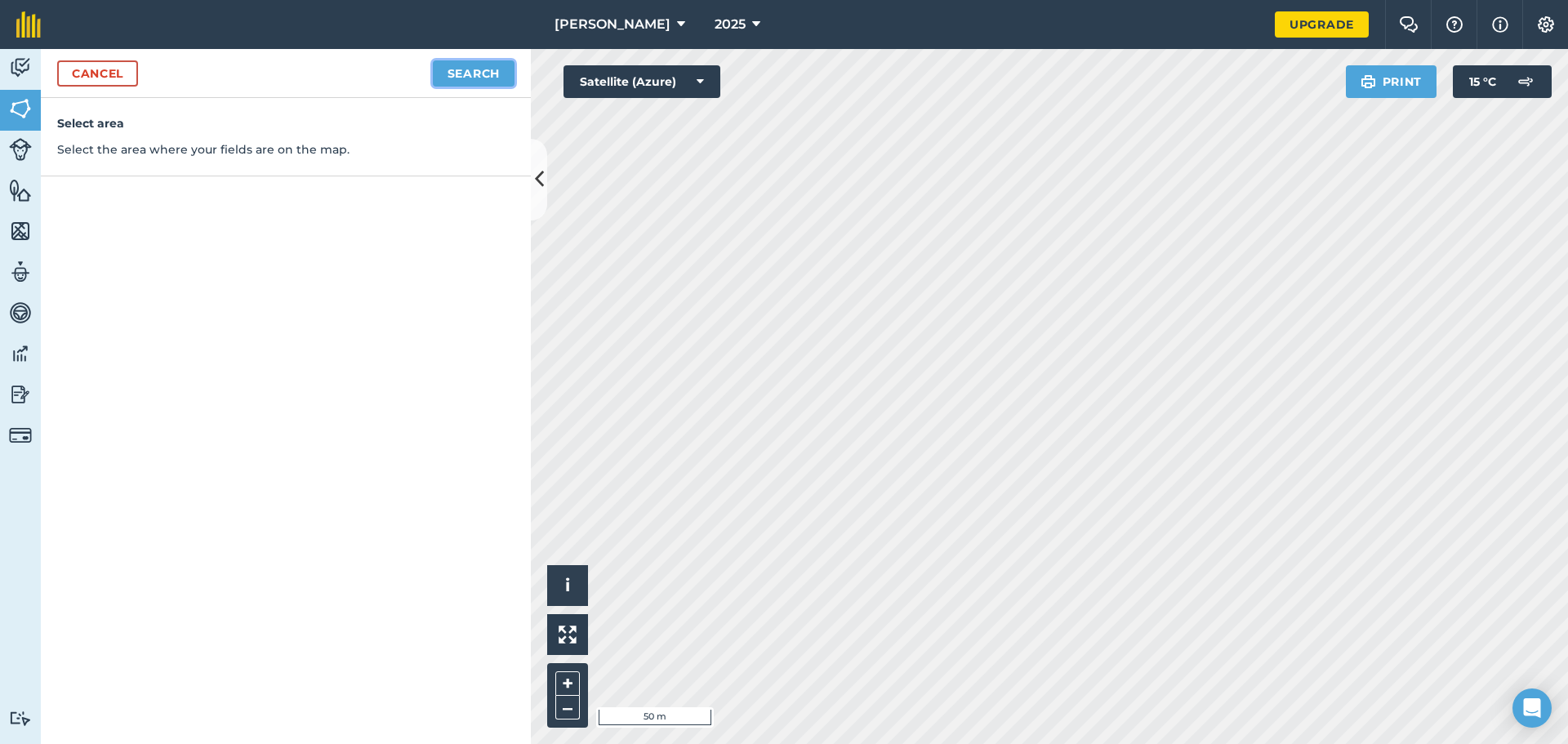
click at [463, 82] on button "Search" at bounding box center [473, 74] width 81 height 26
click at [236, 177] on p "Sorry, we couldn't retrieve boundaries for this location. Please try a differen…" at bounding box center [285, 193] width 458 height 36
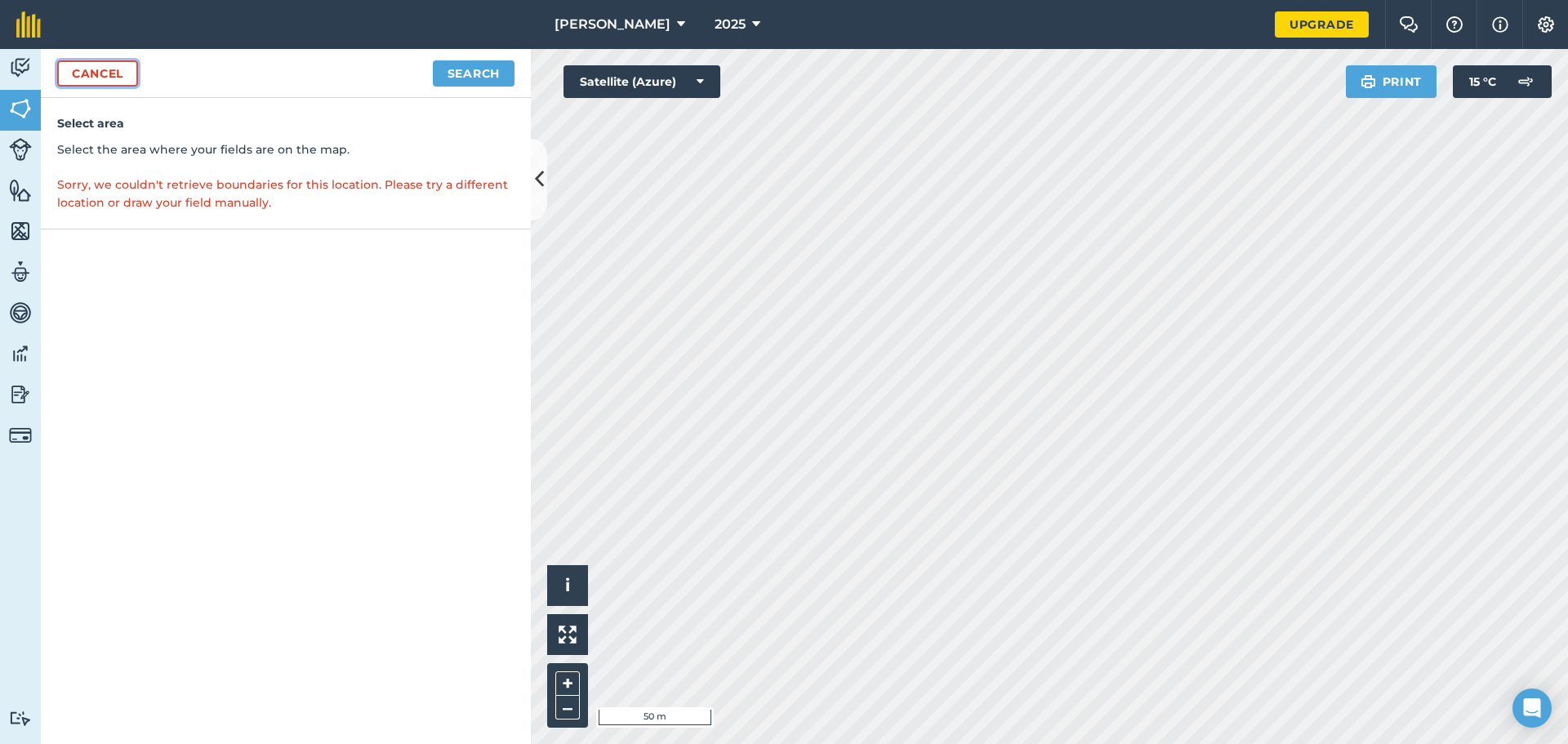
click at [119, 73] on link "Cancel" at bounding box center [97, 74] width 80 height 26
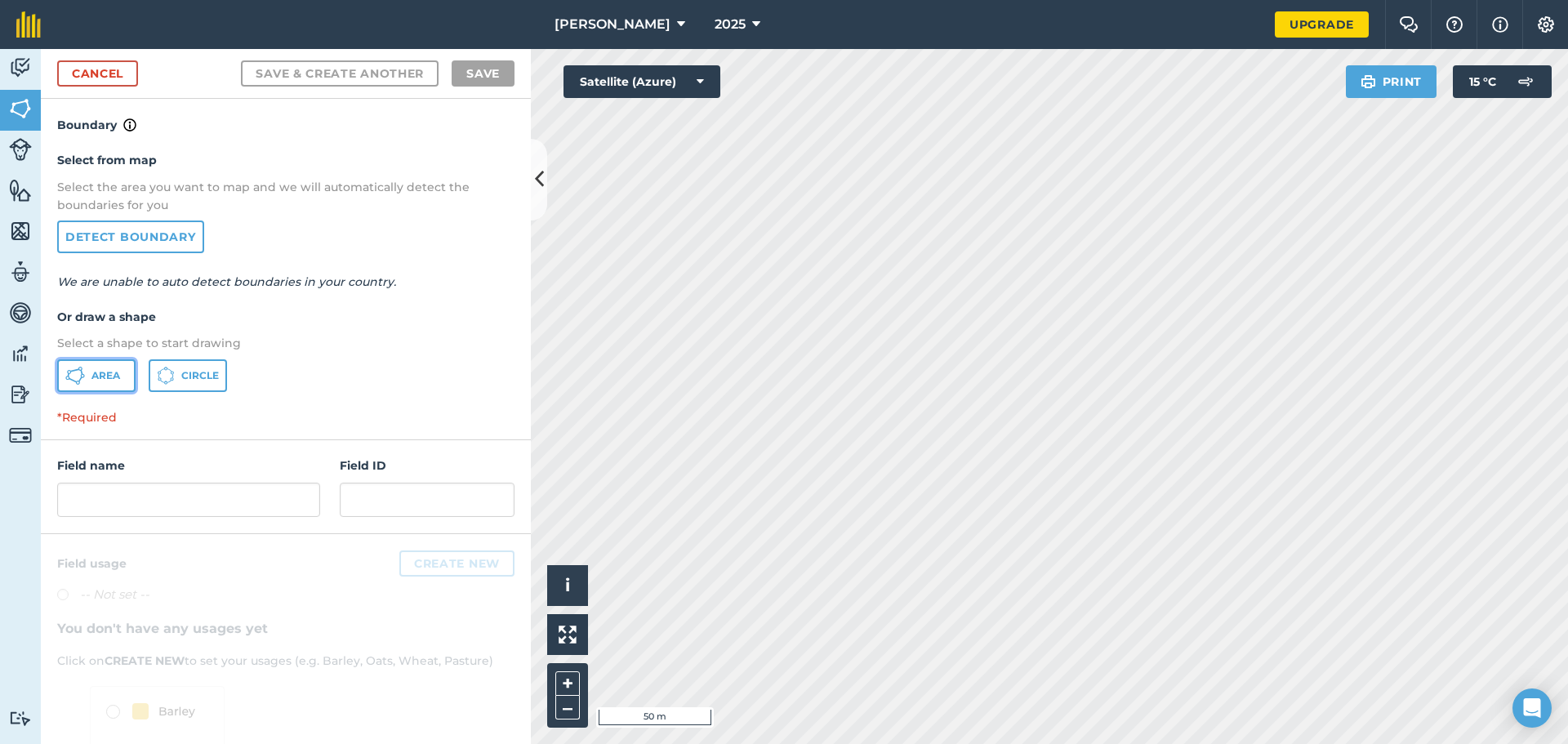
click at [121, 372] on button "Area" at bounding box center [96, 375] width 78 height 32
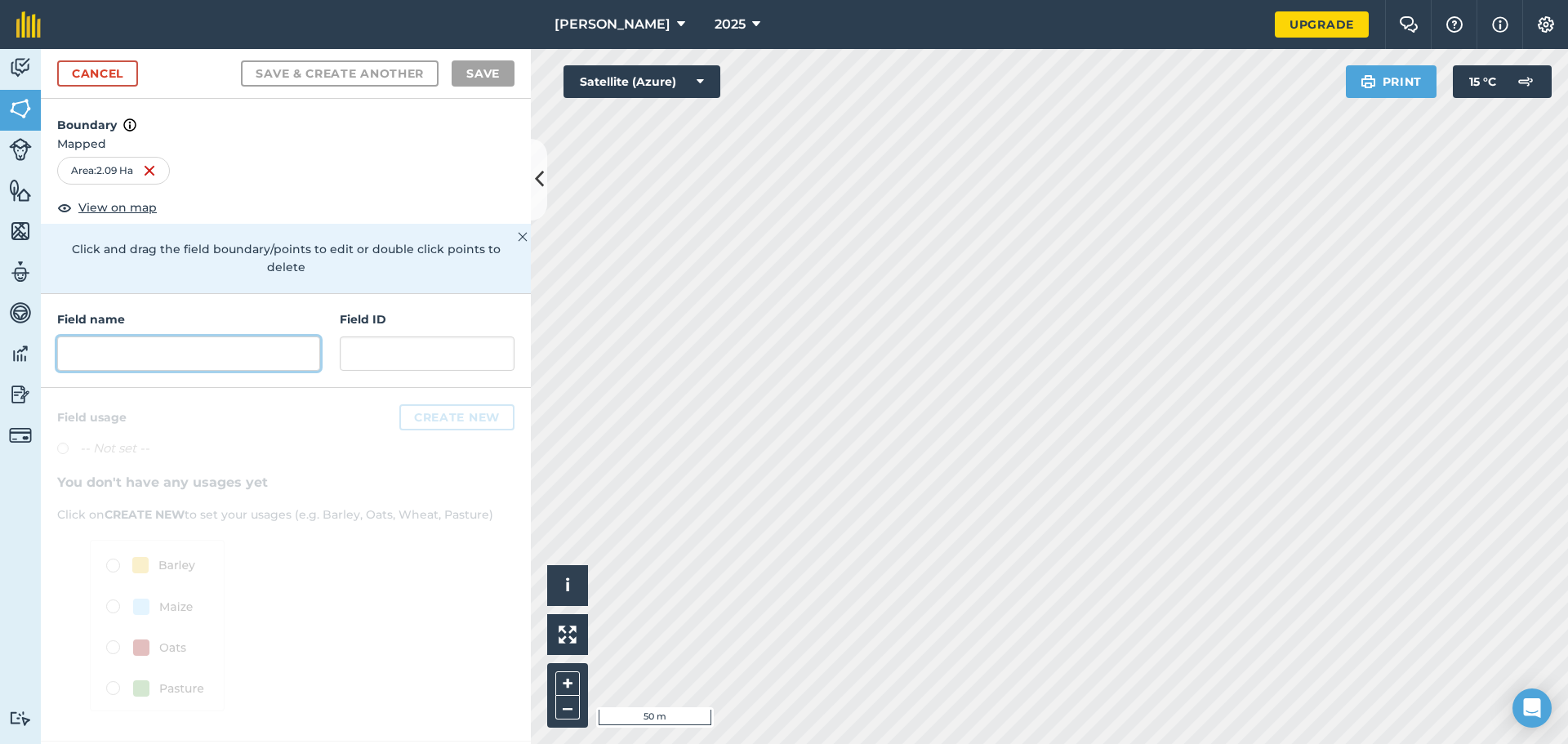
click at [186, 336] on input "text" at bounding box center [188, 353] width 263 height 34
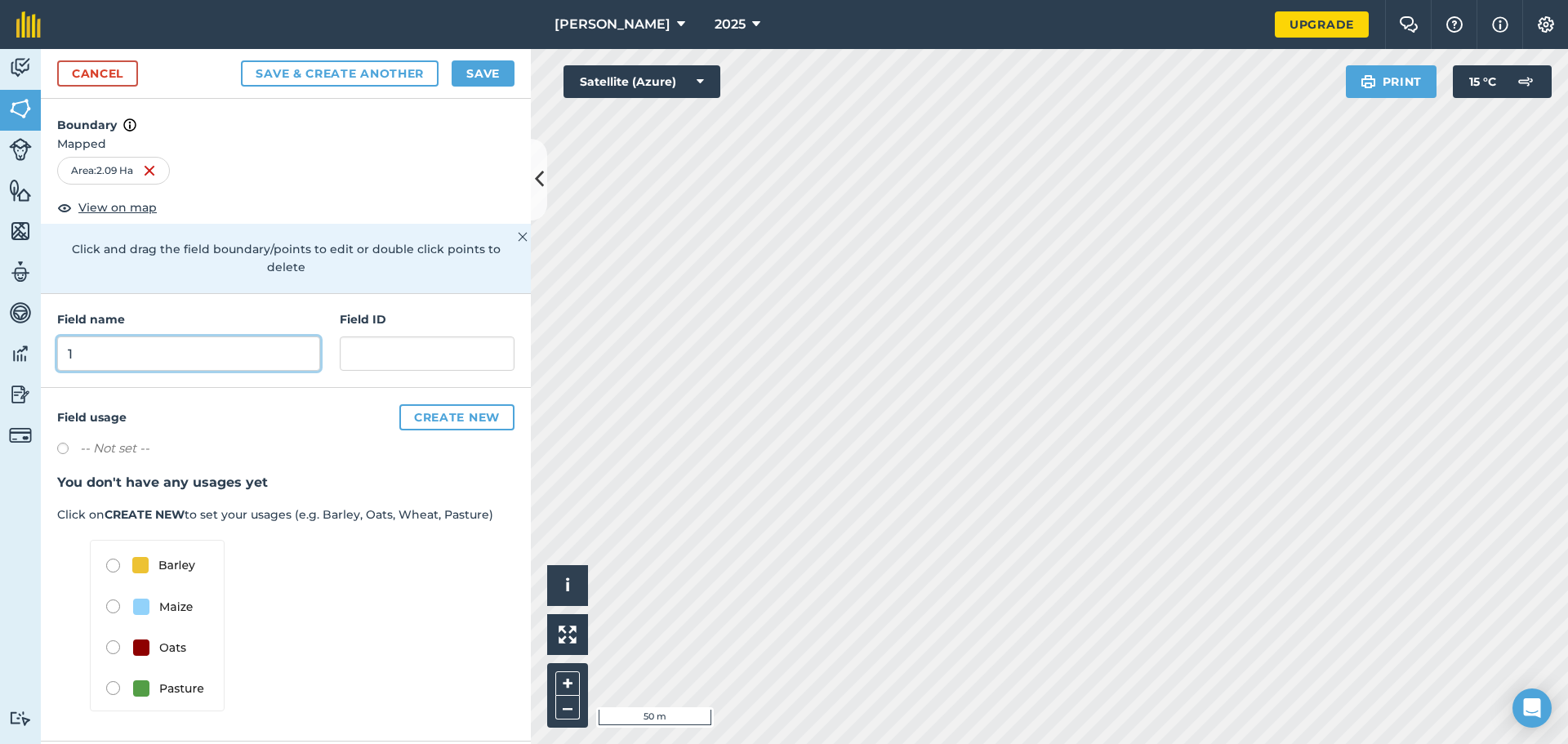
type input "1"
click at [170, 671] on img at bounding box center [157, 625] width 134 height 172
click at [116, 670] on img at bounding box center [157, 625] width 134 height 172
click at [116, 671] on img at bounding box center [157, 625] width 134 height 172
click at [438, 404] on button "Create new" at bounding box center [456, 417] width 115 height 26
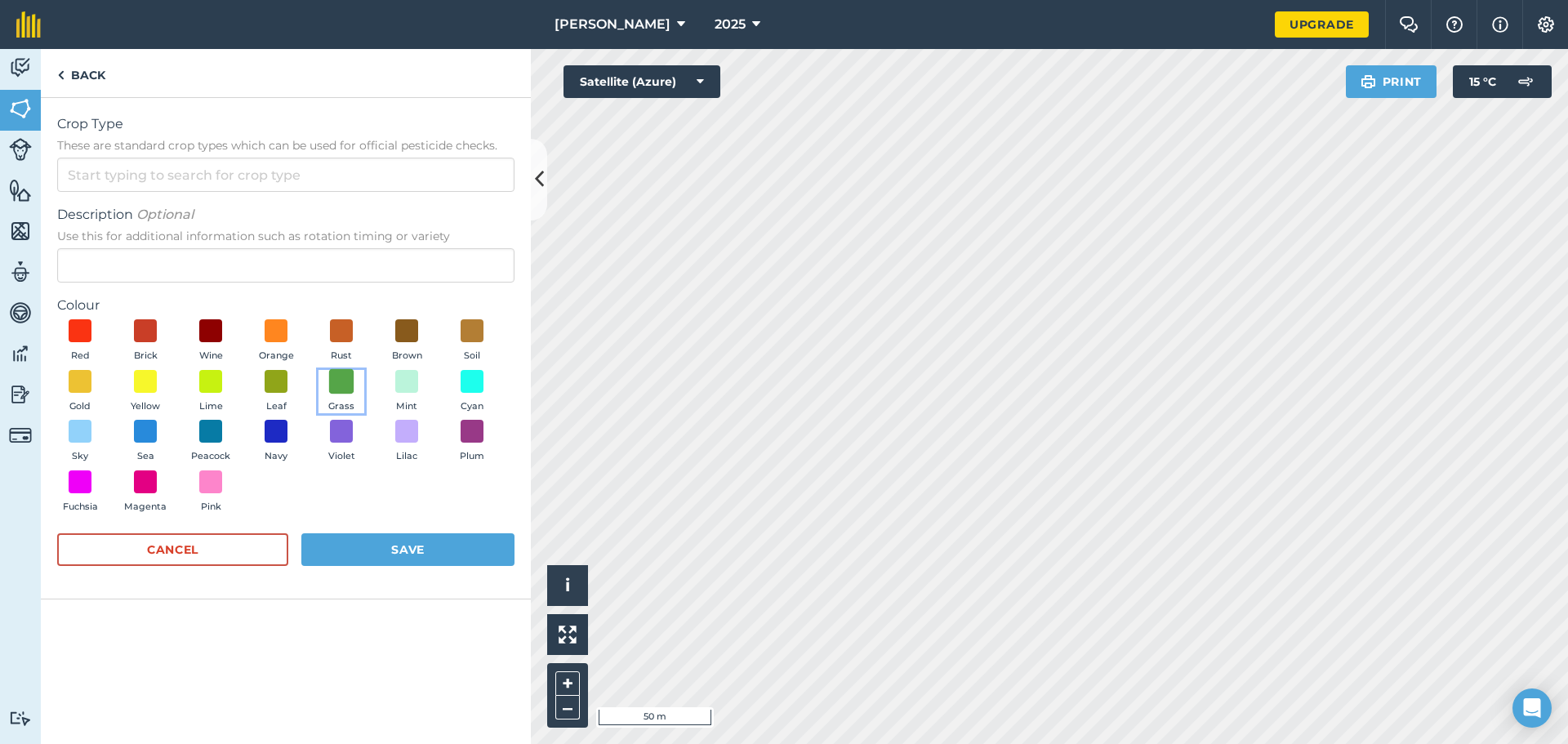
click at [342, 386] on span at bounding box center [342, 381] width 25 height 25
click at [355, 549] on button "Save" at bounding box center [407, 549] width 213 height 32
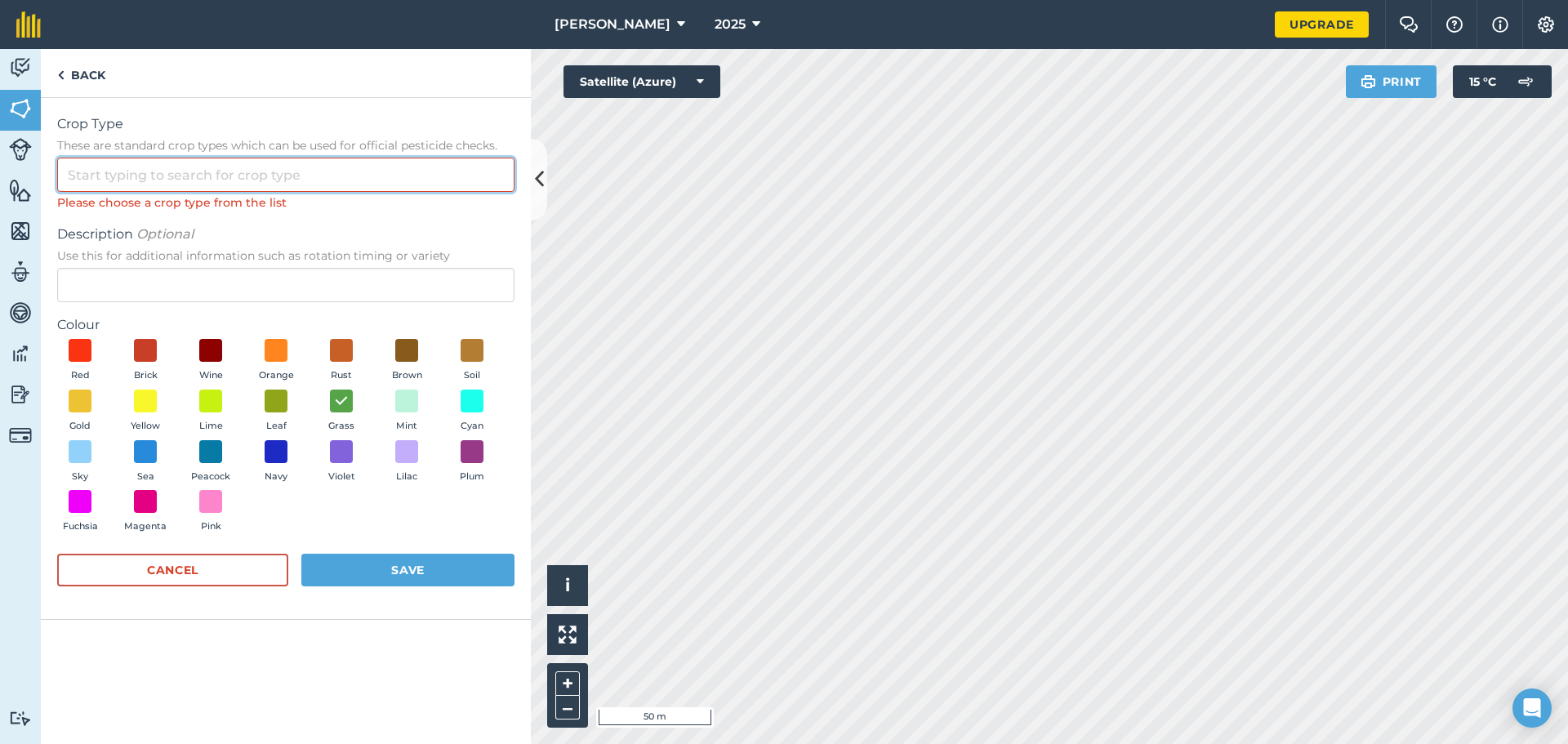
click at [262, 174] on input "Crop Type These are standard crop types which can be used for official pesticid…" at bounding box center [285, 174] width 458 height 34
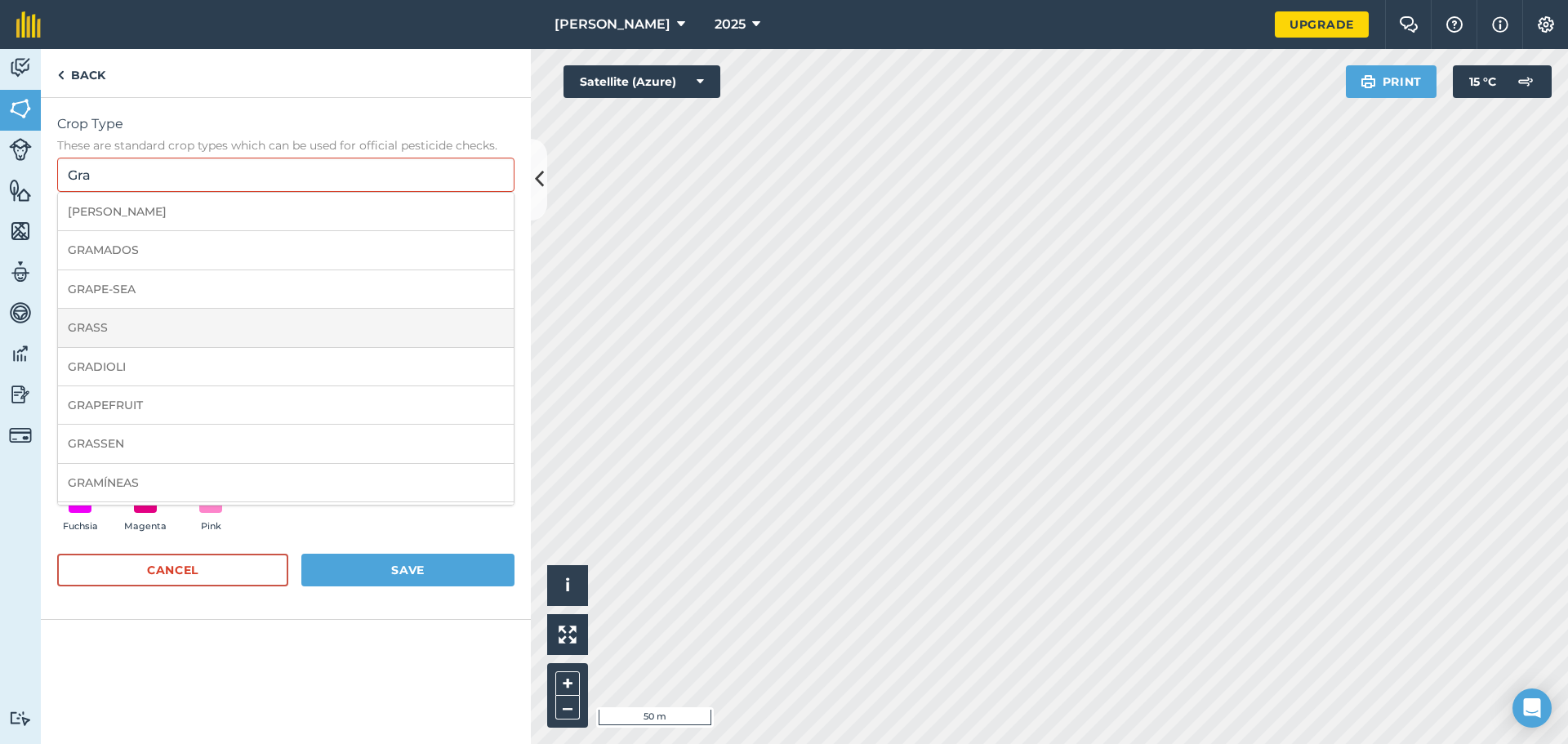
click at [345, 338] on li "GRASS" at bounding box center [285, 327] width 456 height 38
type input "GRASS"
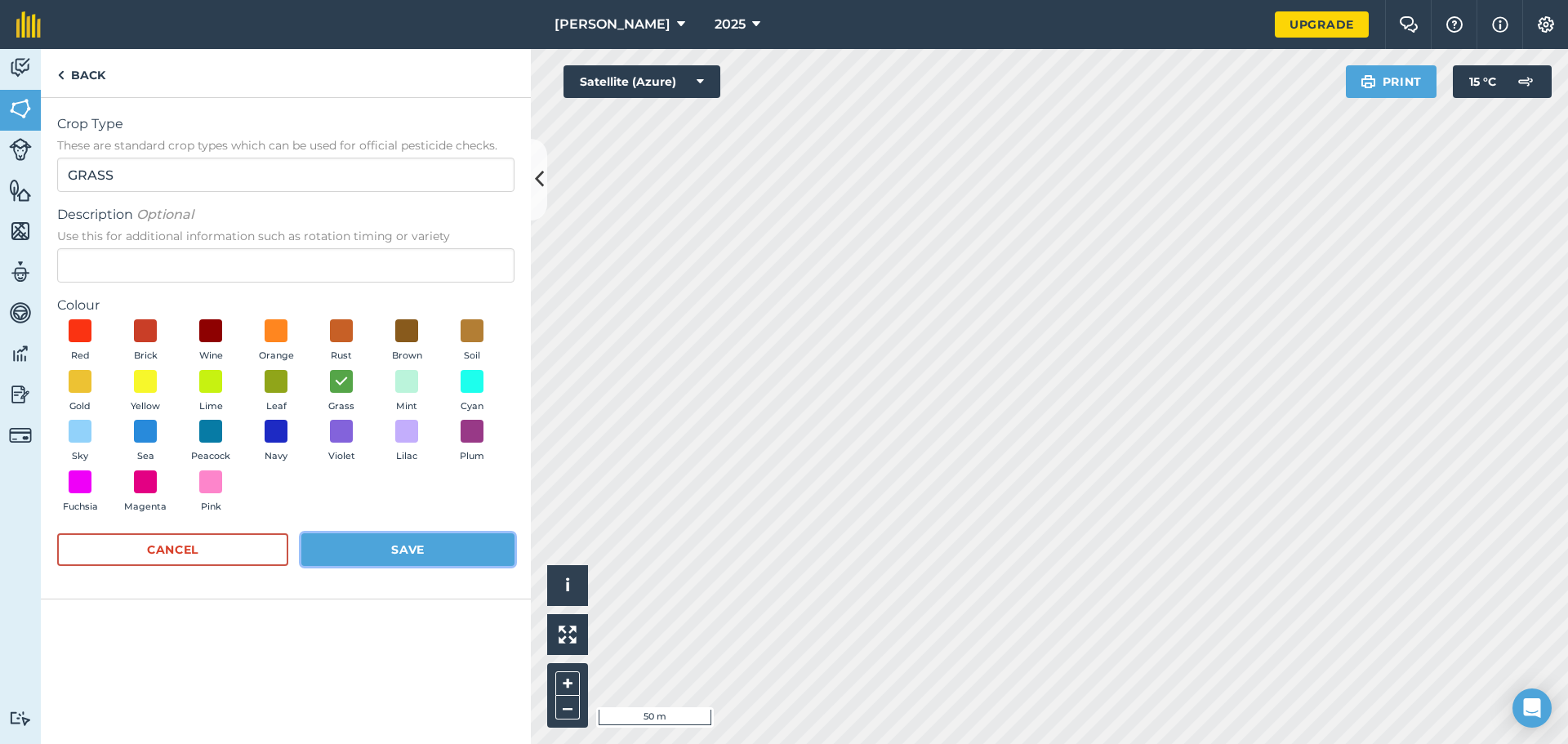
click at [389, 543] on button "Save" at bounding box center [407, 549] width 213 height 32
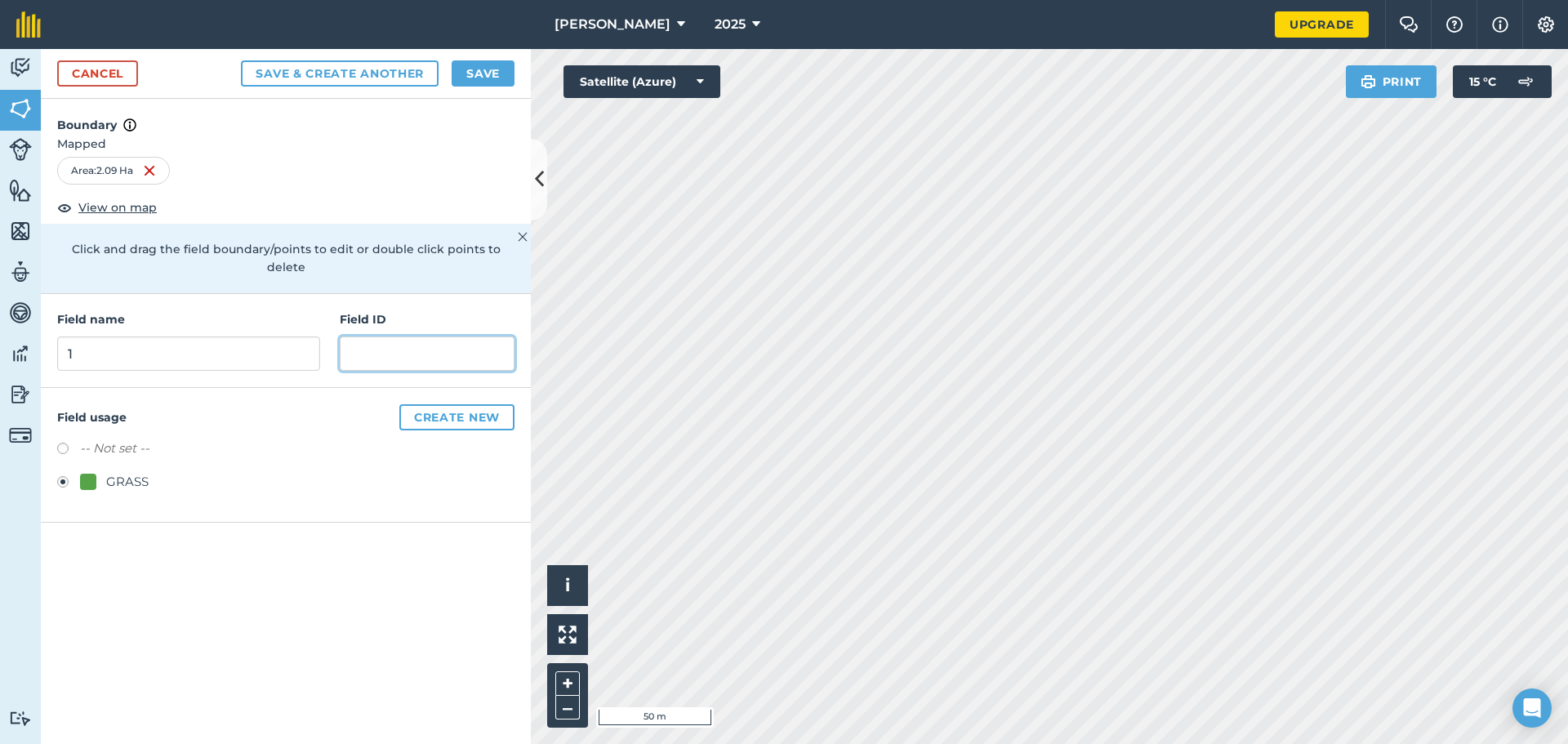
click at [381, 347] on input "text" at bounding box center [427, 353] width 174 height 34
type input "01-2.09Ha"
click at [379, 73] on button "Save & Create Another" at bounding box center [340, 74] width 198 height 26
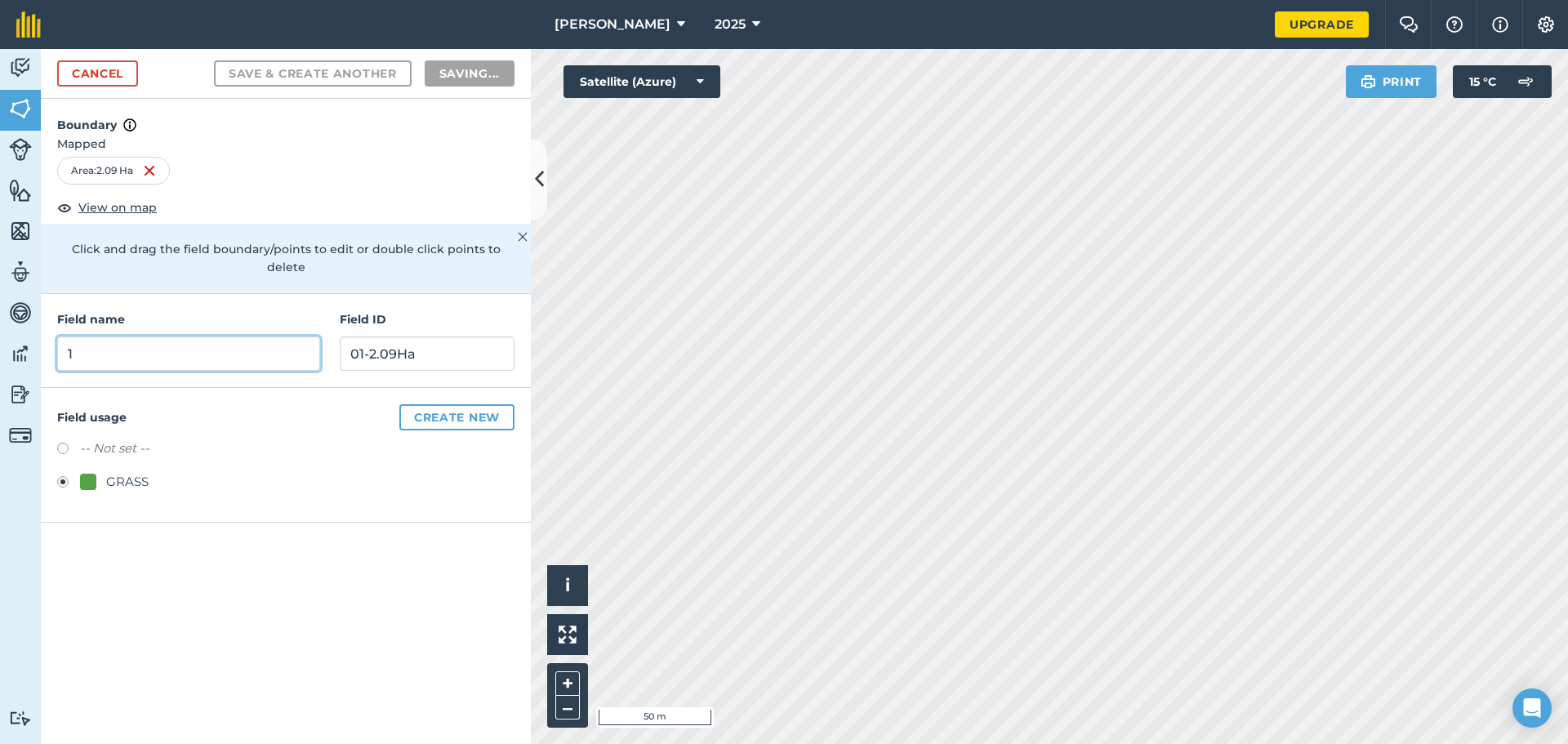
radio input "false"
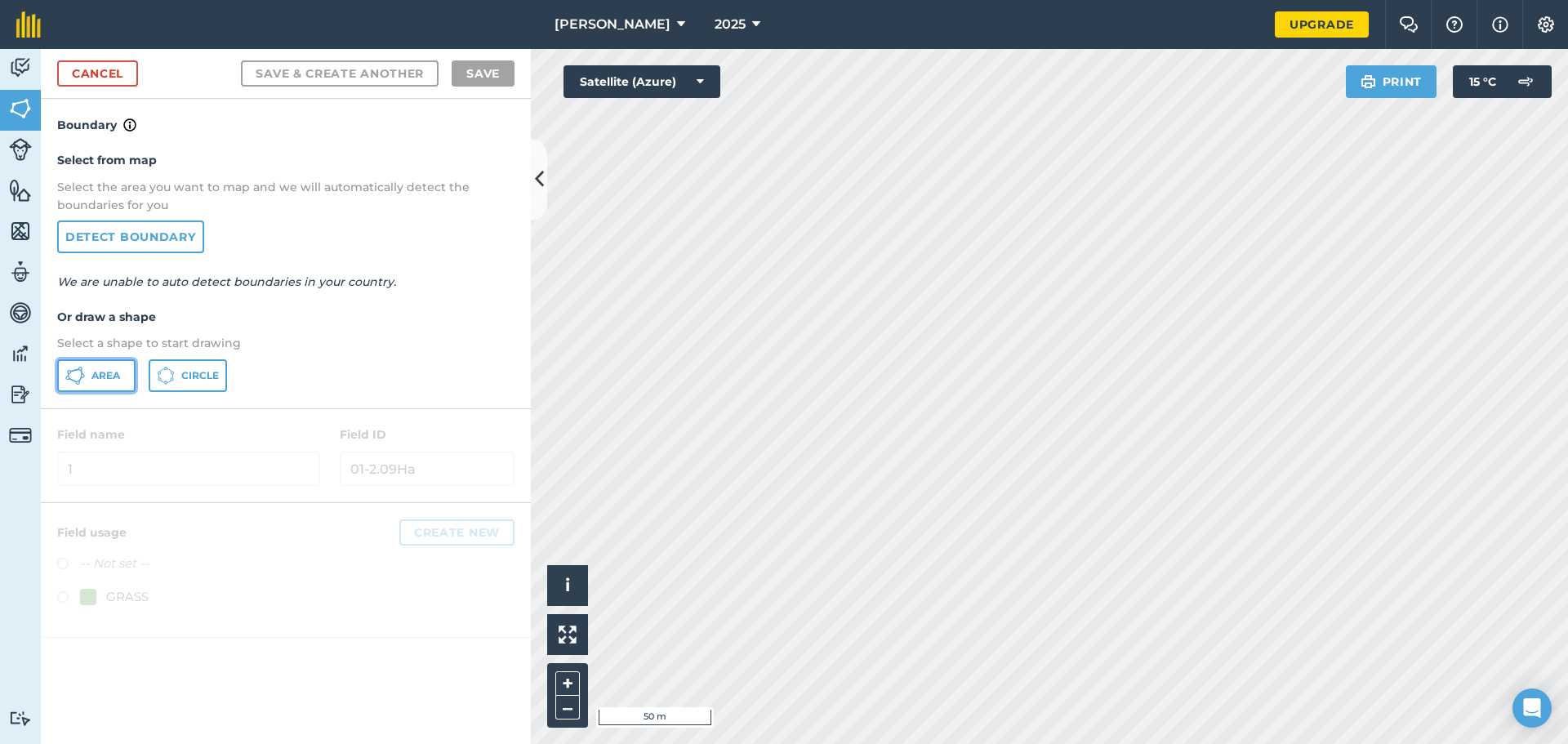
click at [124, 384] on button "Area" at bounding box center [96, 375] width 78 height 32
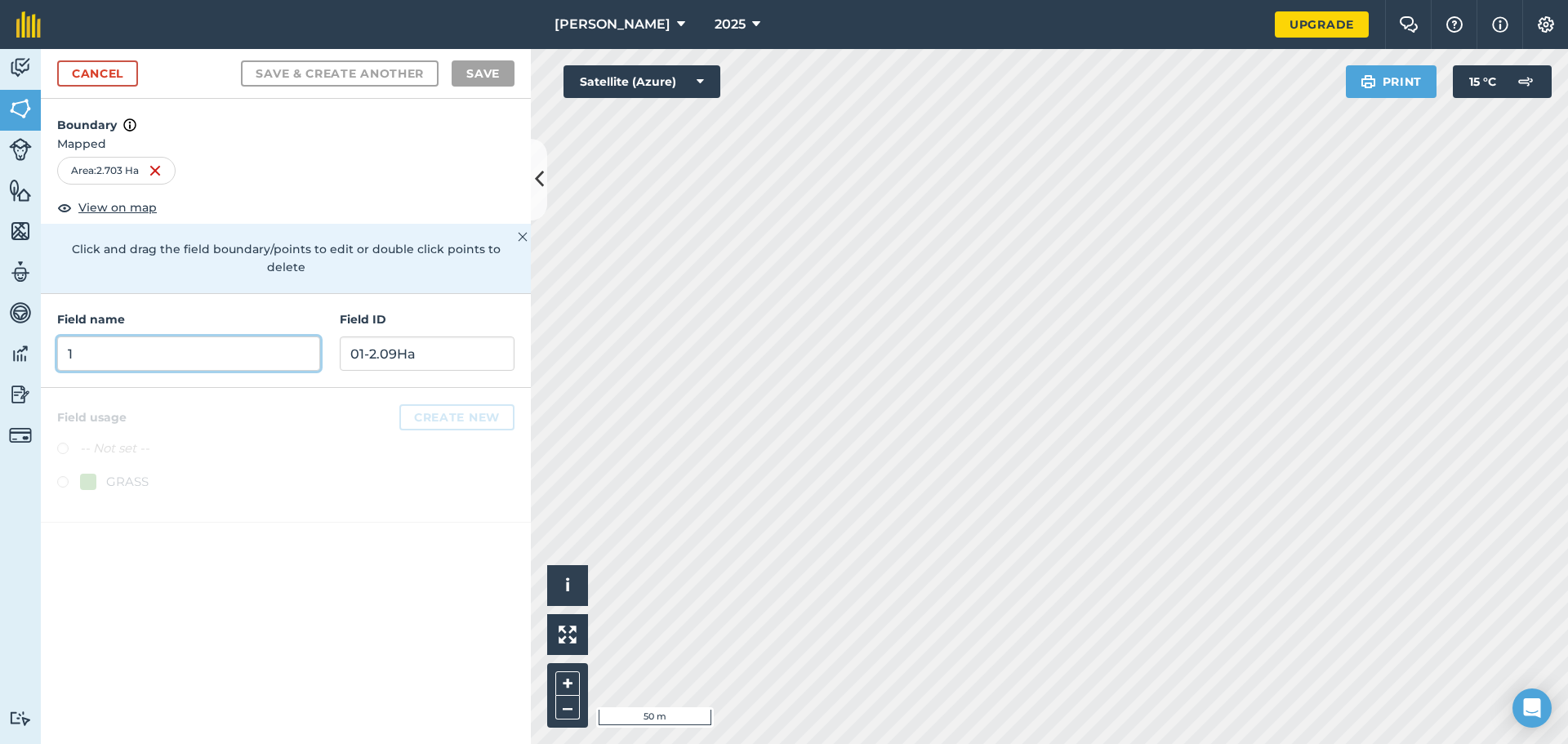
click at [279, 336] on input "1" at bounding box center [188, 353] width 263 height 34
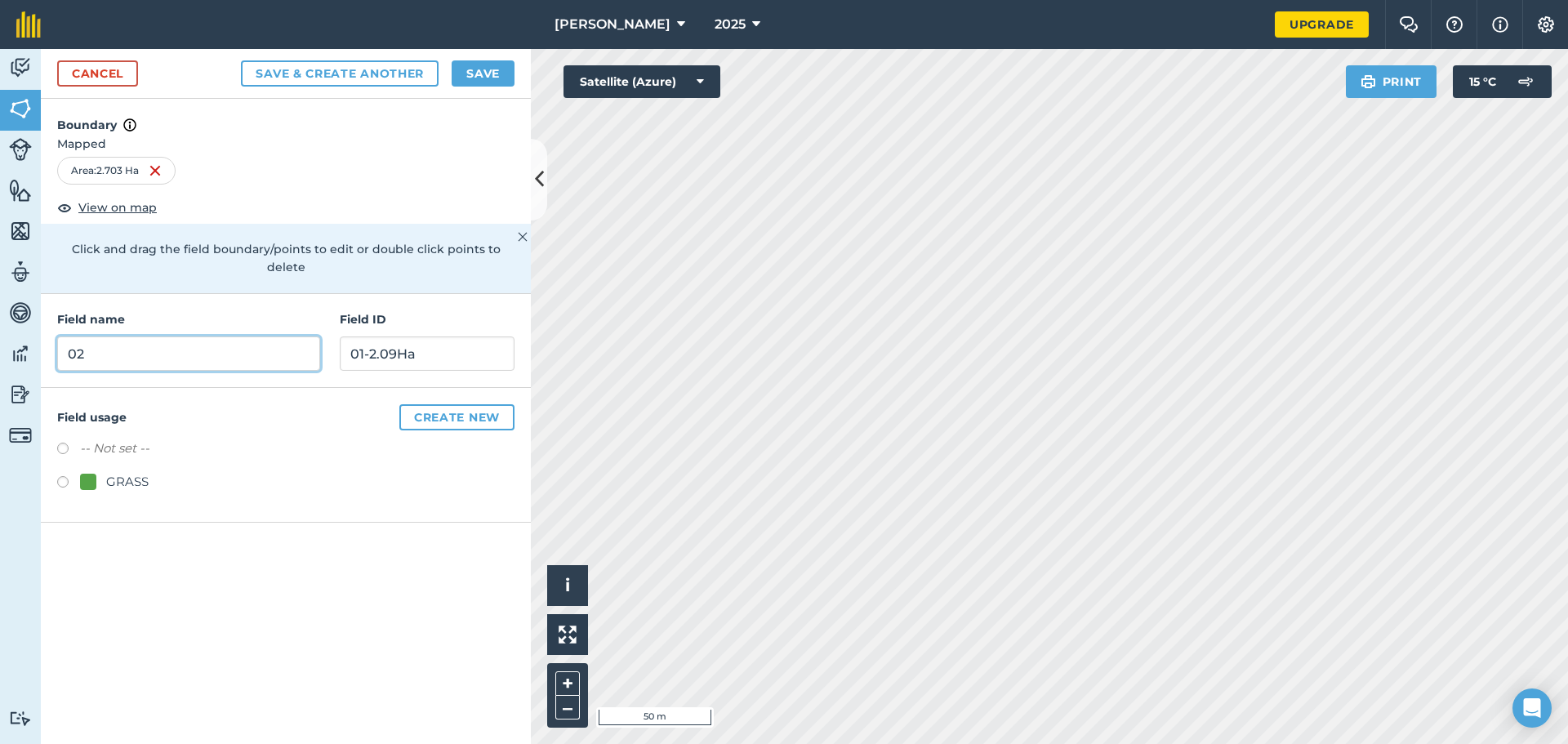
type input "02"
click at [414, 336] on input "01-2.09Ha" at bounding box center [427, 353] width 174 height 34
type input "02-2.703"
click at [61, 476] on label at bounding box center [68, 484] width 23 height 17
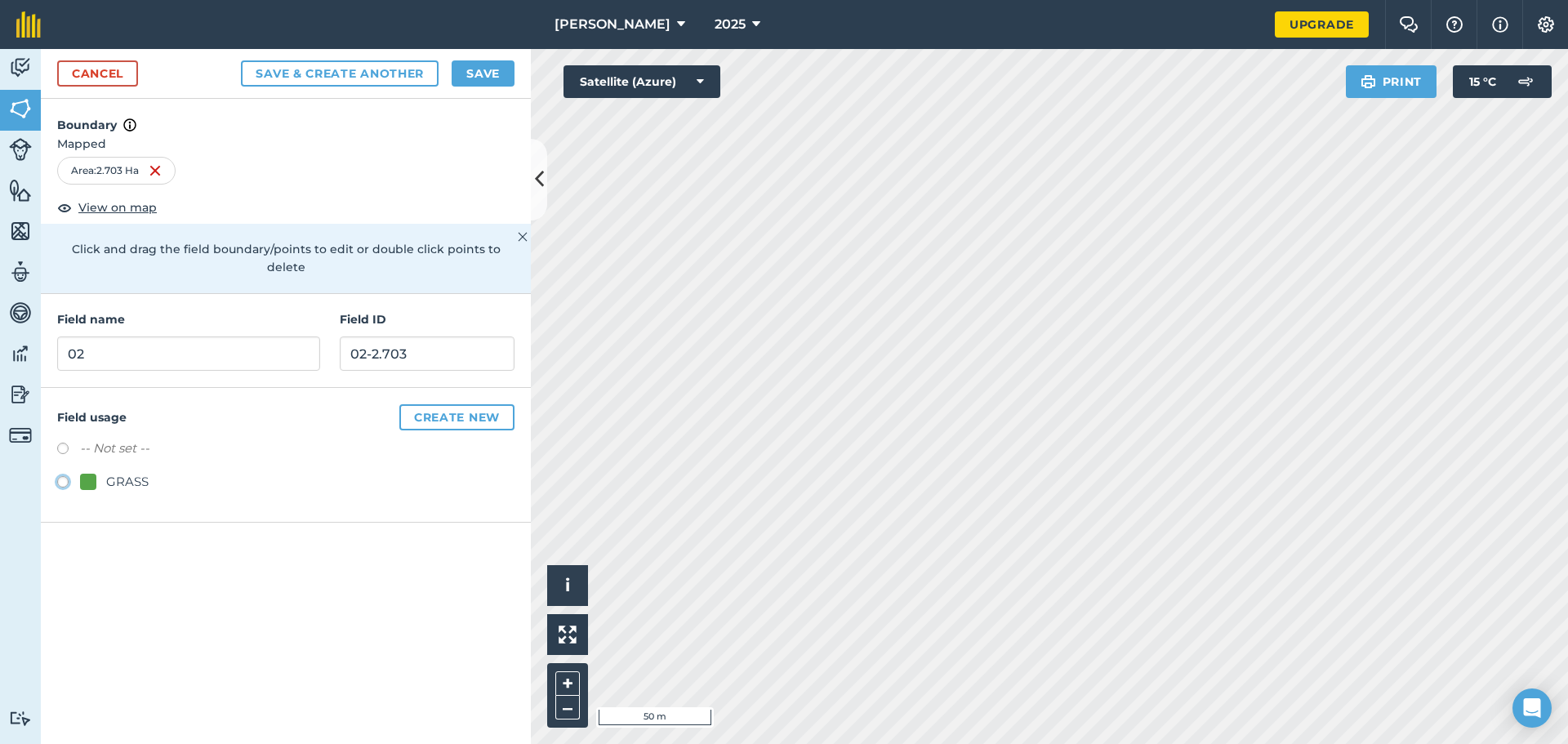
radio input "true"
click at [438, 336] on input "02-2.703" at bounding box center [427, 353] width 174 height 34
type input "02-2.703Ha"
click at [406, 68] on button "Save & Create Another" at bounding box center [340, 74] width 198 height 26
radio input "false"
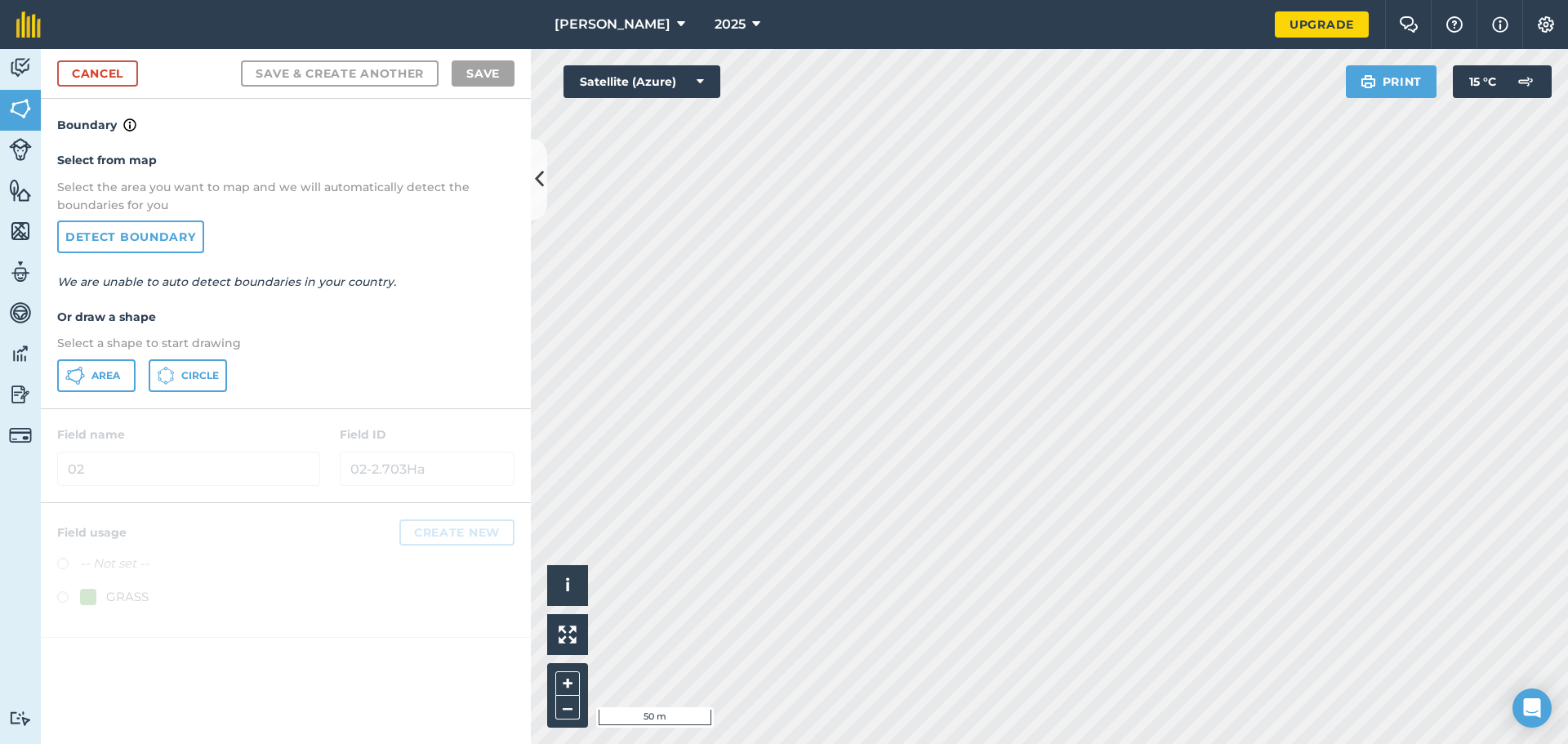
click at [816, 742] on html "[PERSON_NAME] 2025 Upgrade Farm Chat Help Info Settings Map printing is not ava…" at bounding box center [784, 372] width 1568 height 744
click at [90, 374] on button "Area" at bounding box center [96, 375] width 78 height 32
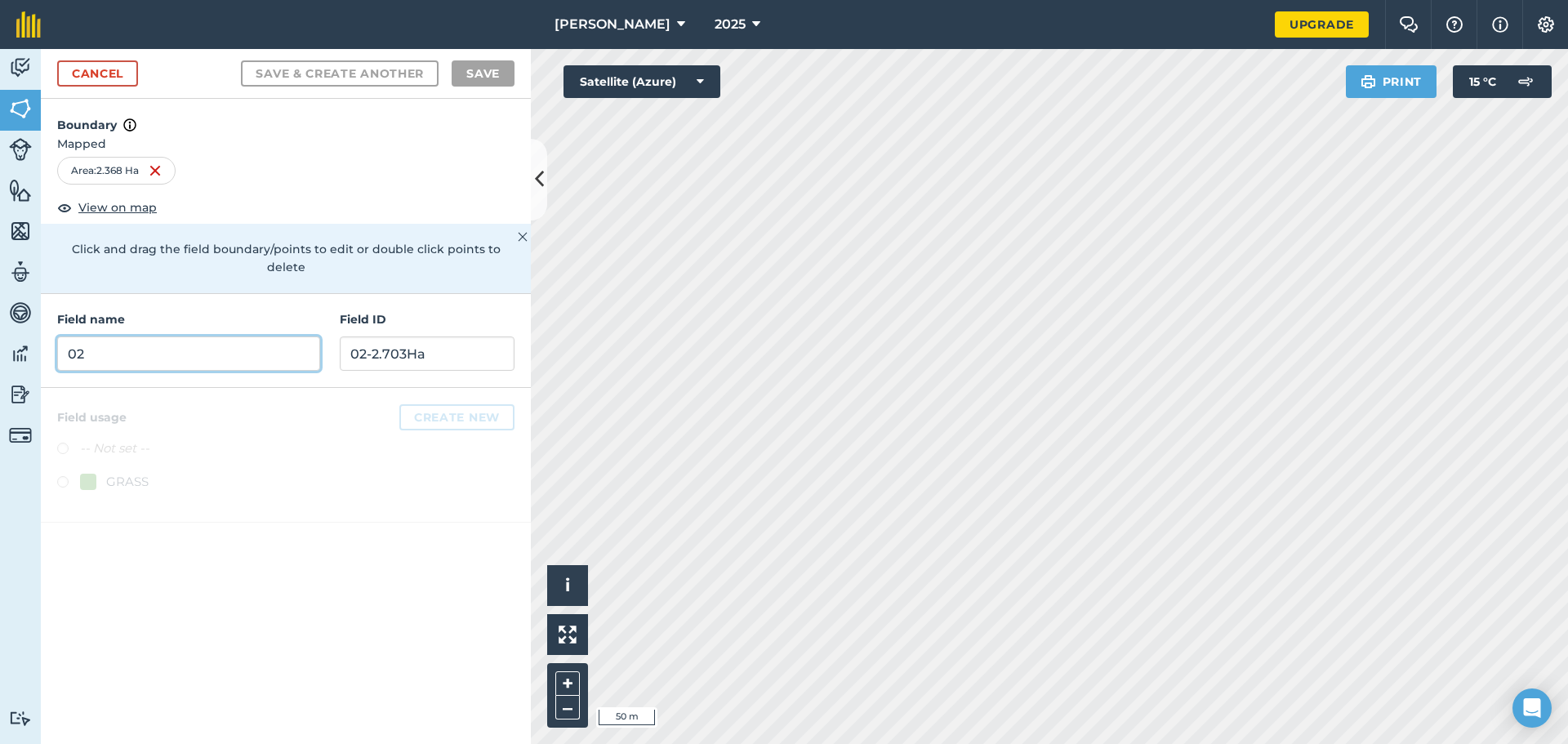
click at [273, 336] on input "02" at bounding box center [188, 353] width 263 height 34
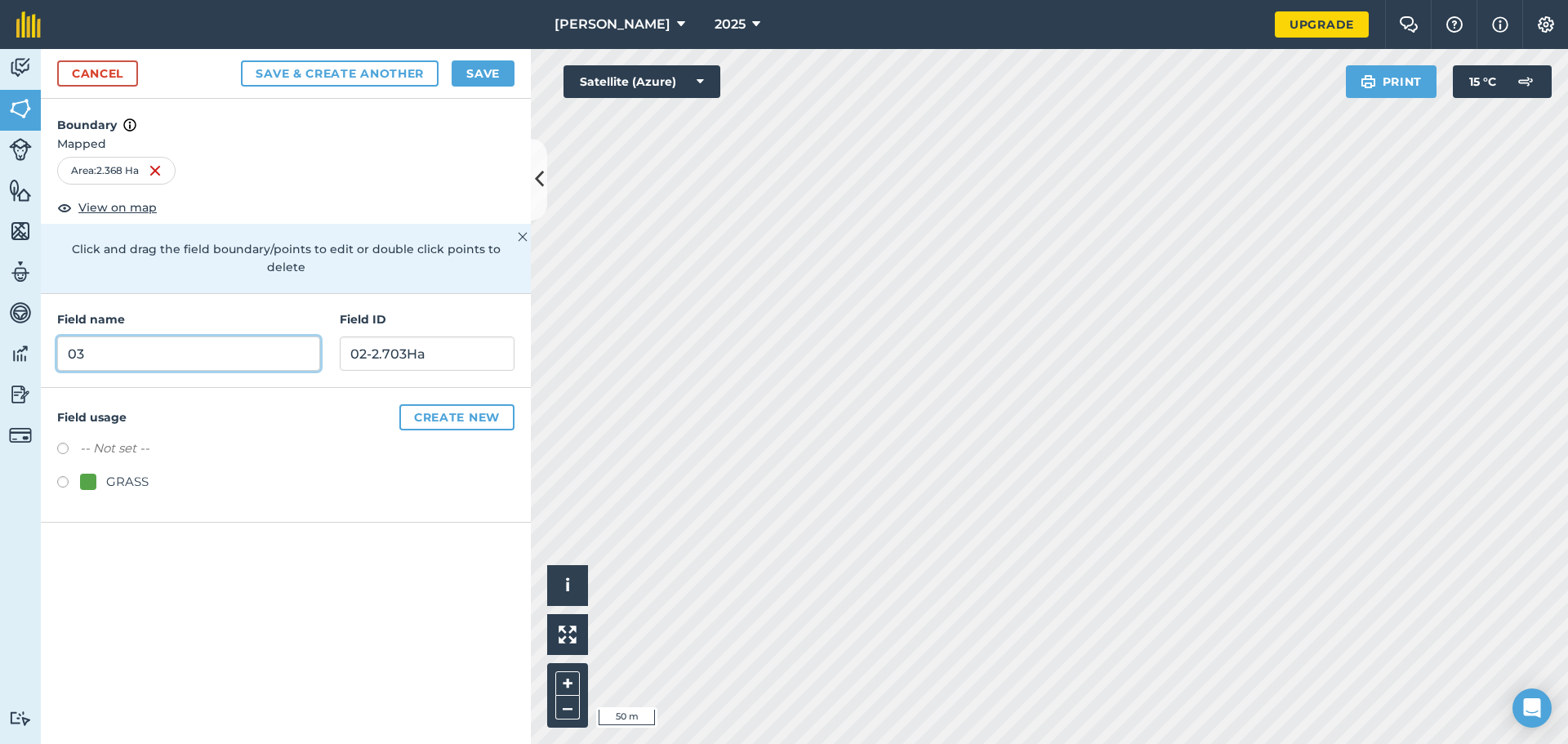
type input "03"
click at [396, 340] on input "02-2.703Ha" at bounding box center [427, 353] width 174 height 34
type input "03-2.368Ha"
click at [66, 476] on label at bounding box center [68, 484] width 23 height 17
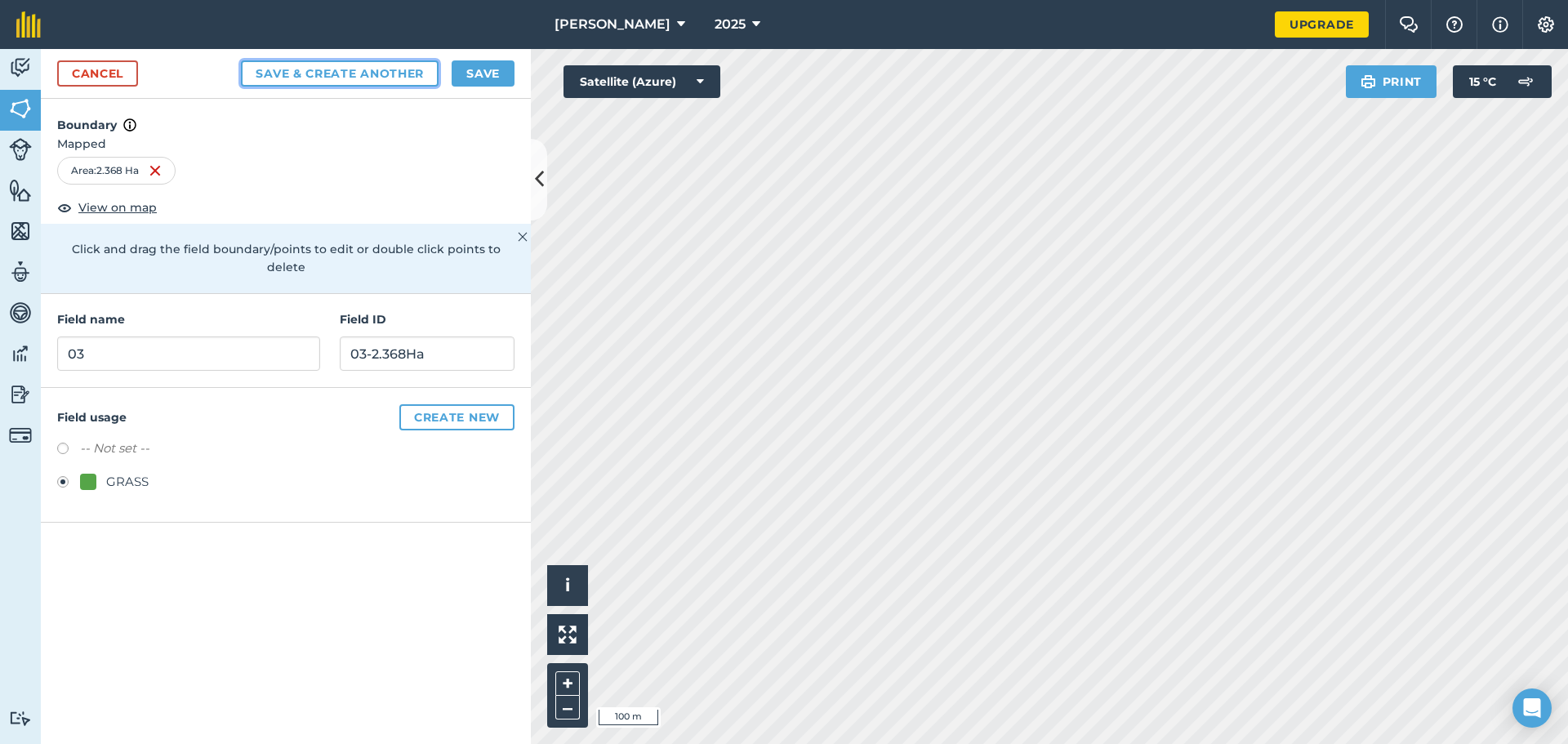
click at [392, 74] on button "Save & Create Another" at bounding box center [340, 74] width 198 height 26
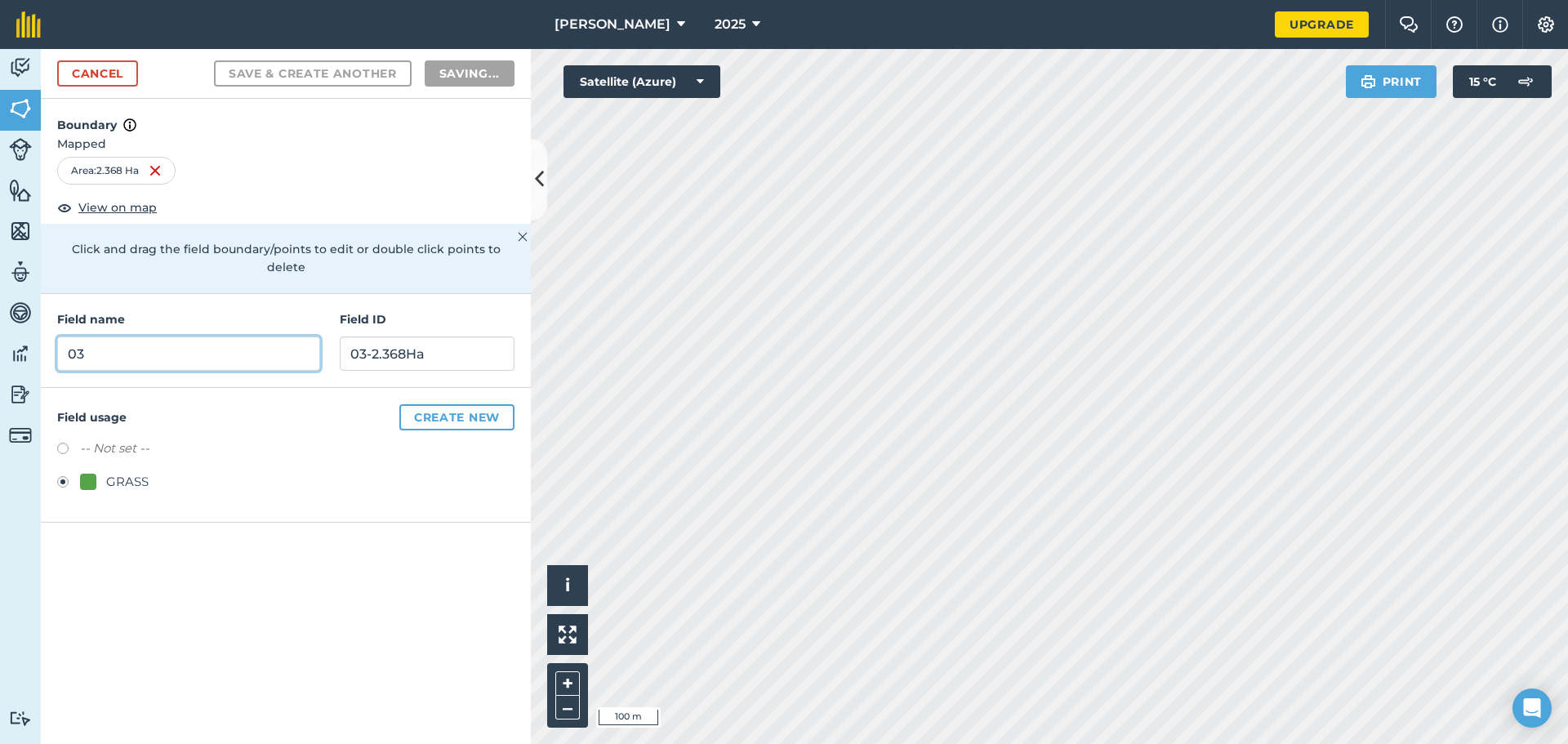
radio input "false"
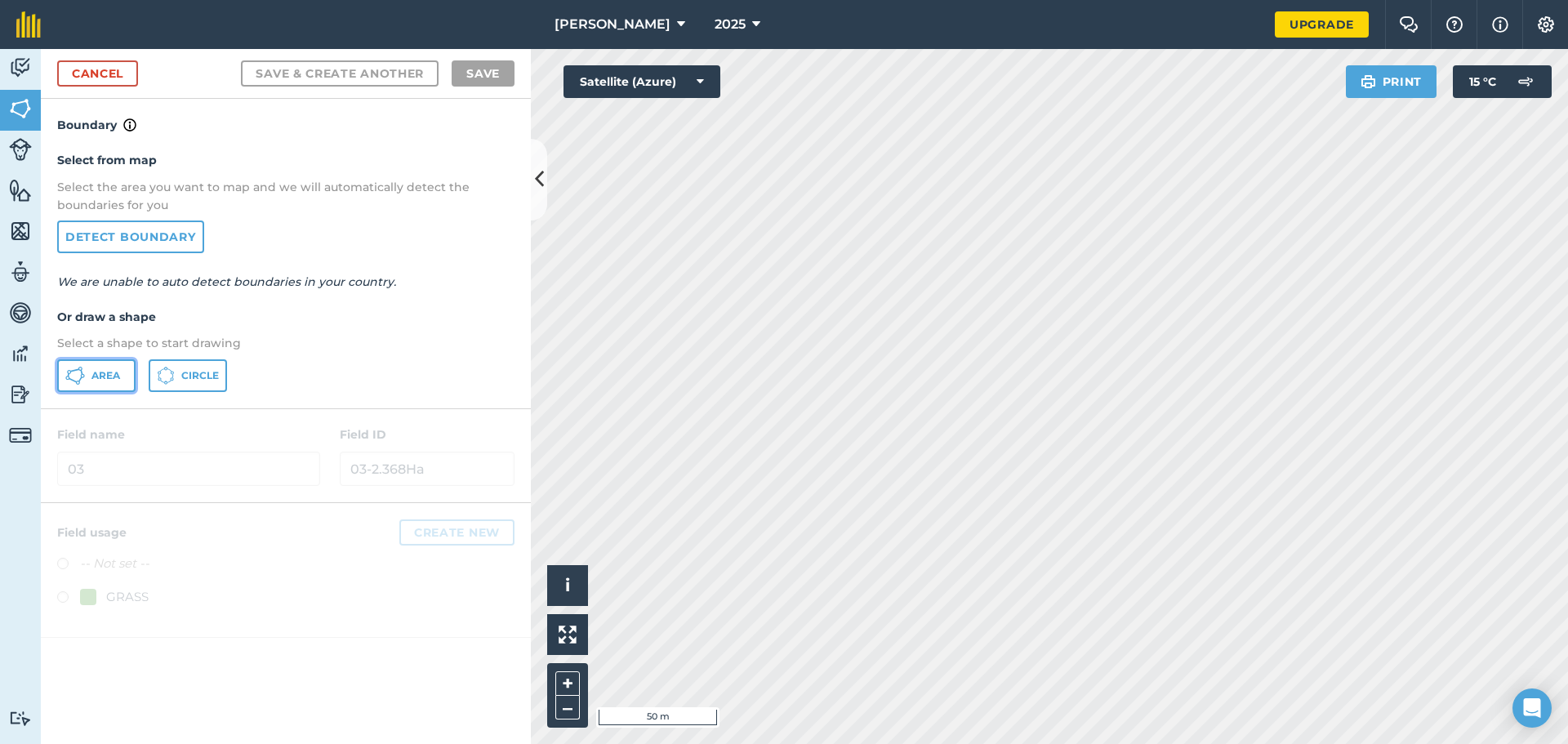
click at [98, 368] on button "Area" at bounding box center [96, 375] width 78 height 32
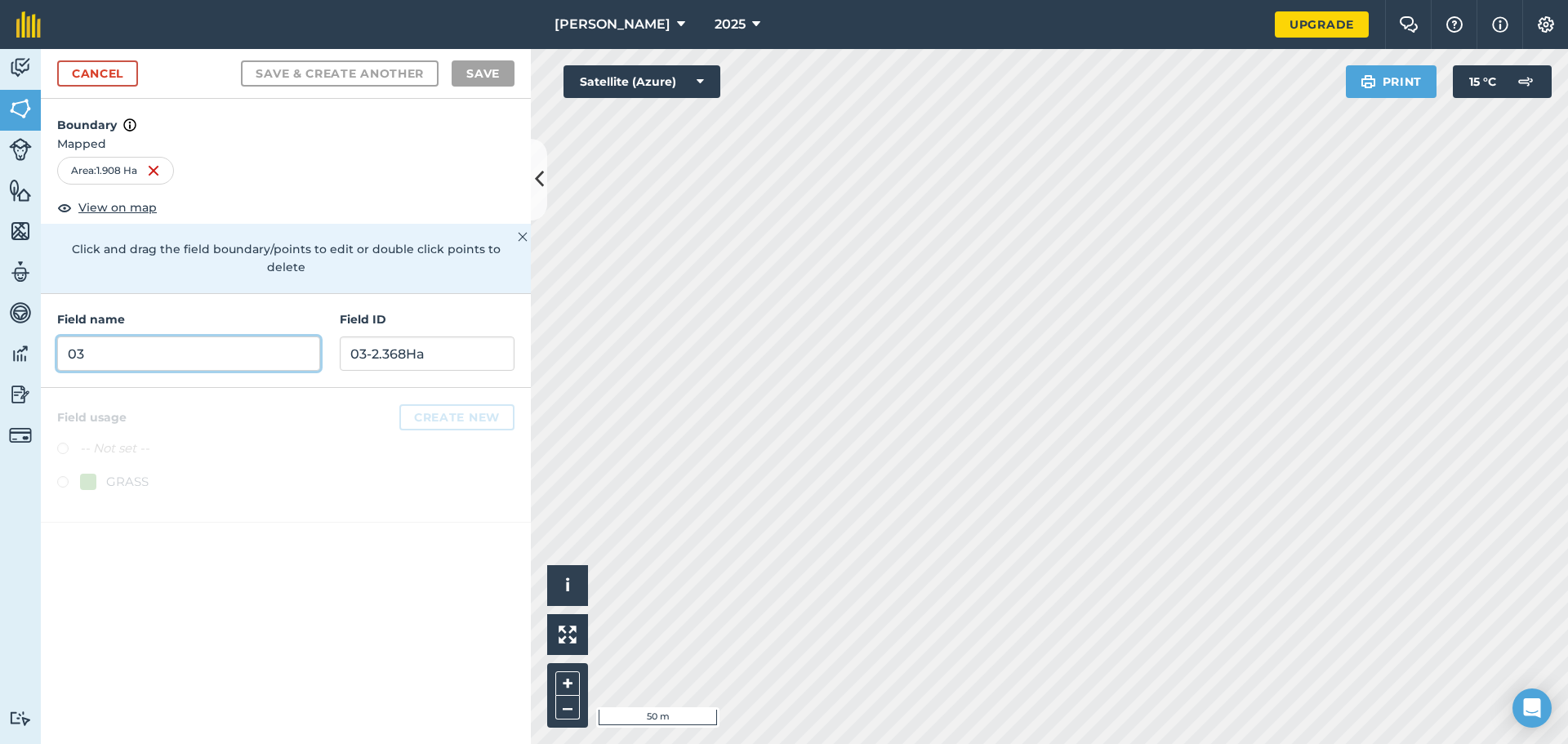
click at [278, 336] on input "03" at bounding box center [188, 353] width 263 height 34
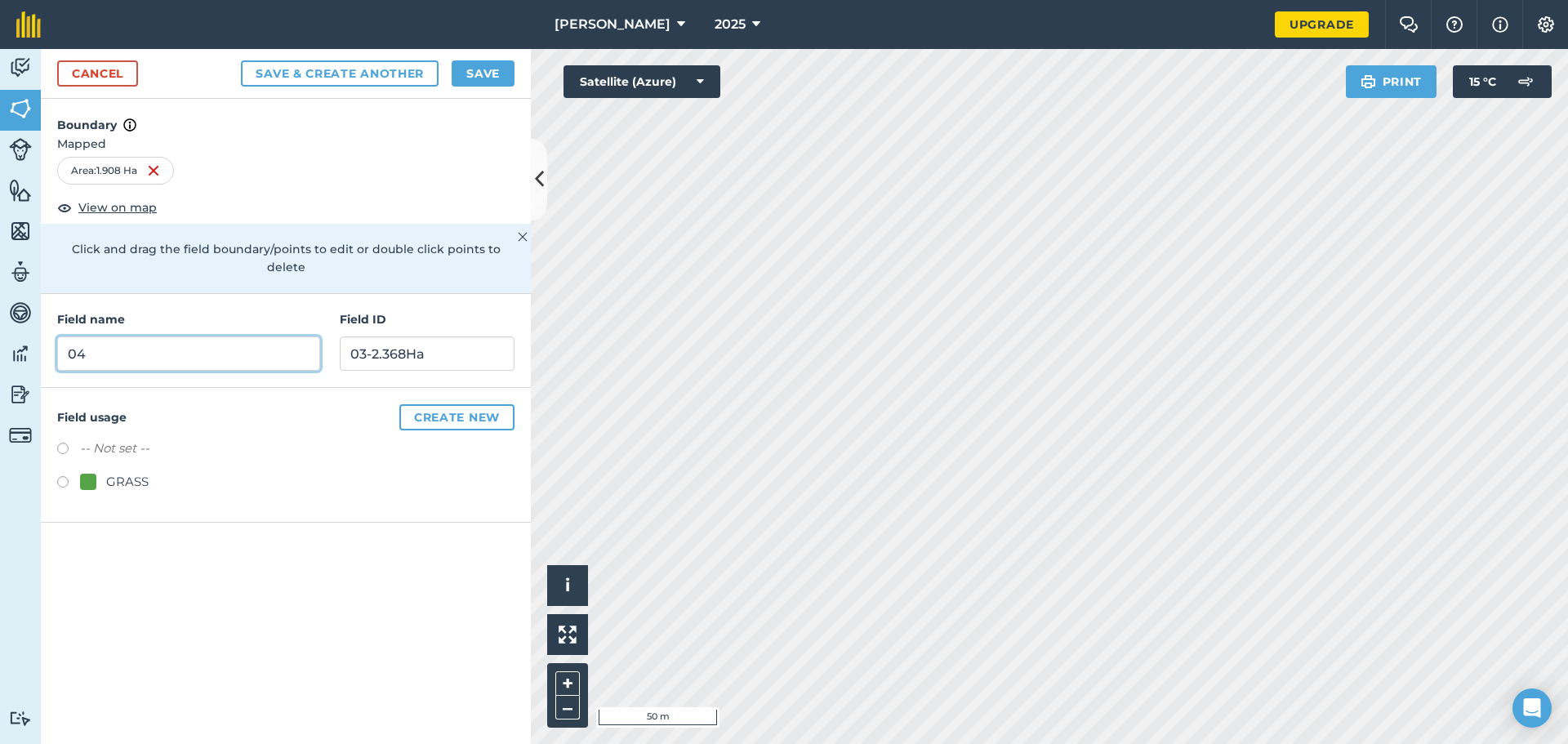
type input "04"
click at [399, 340] on input "03-2.368Ha" at bounding box center [427, 353] width 174 height 34
type input "04-1.908Ha"
click at [61, 476] on label at bounding box center [68, 484] width 23 height 17
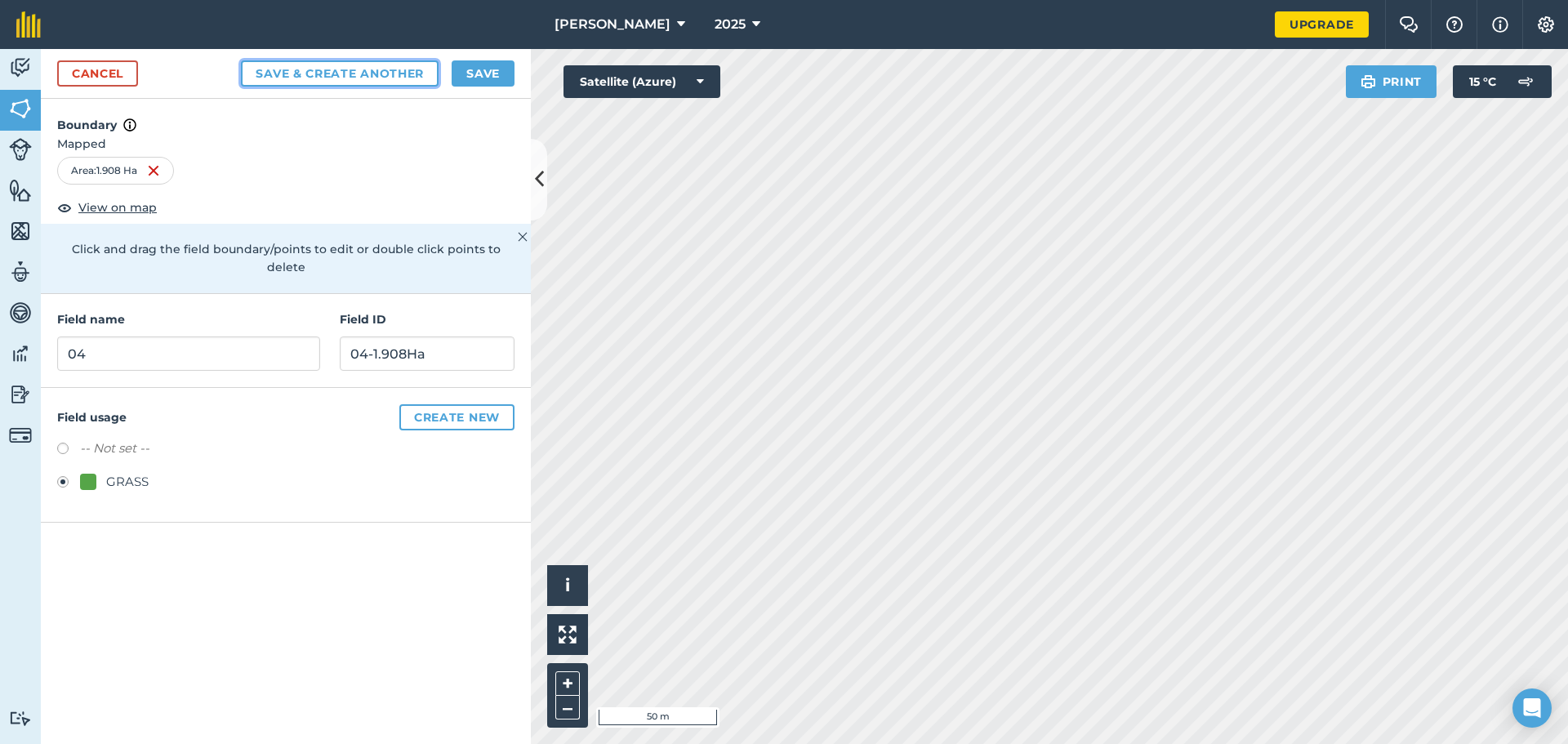
click at [396, 72] on button "Save & Create Another" at bounding box center [340, 74] width 198 height 26
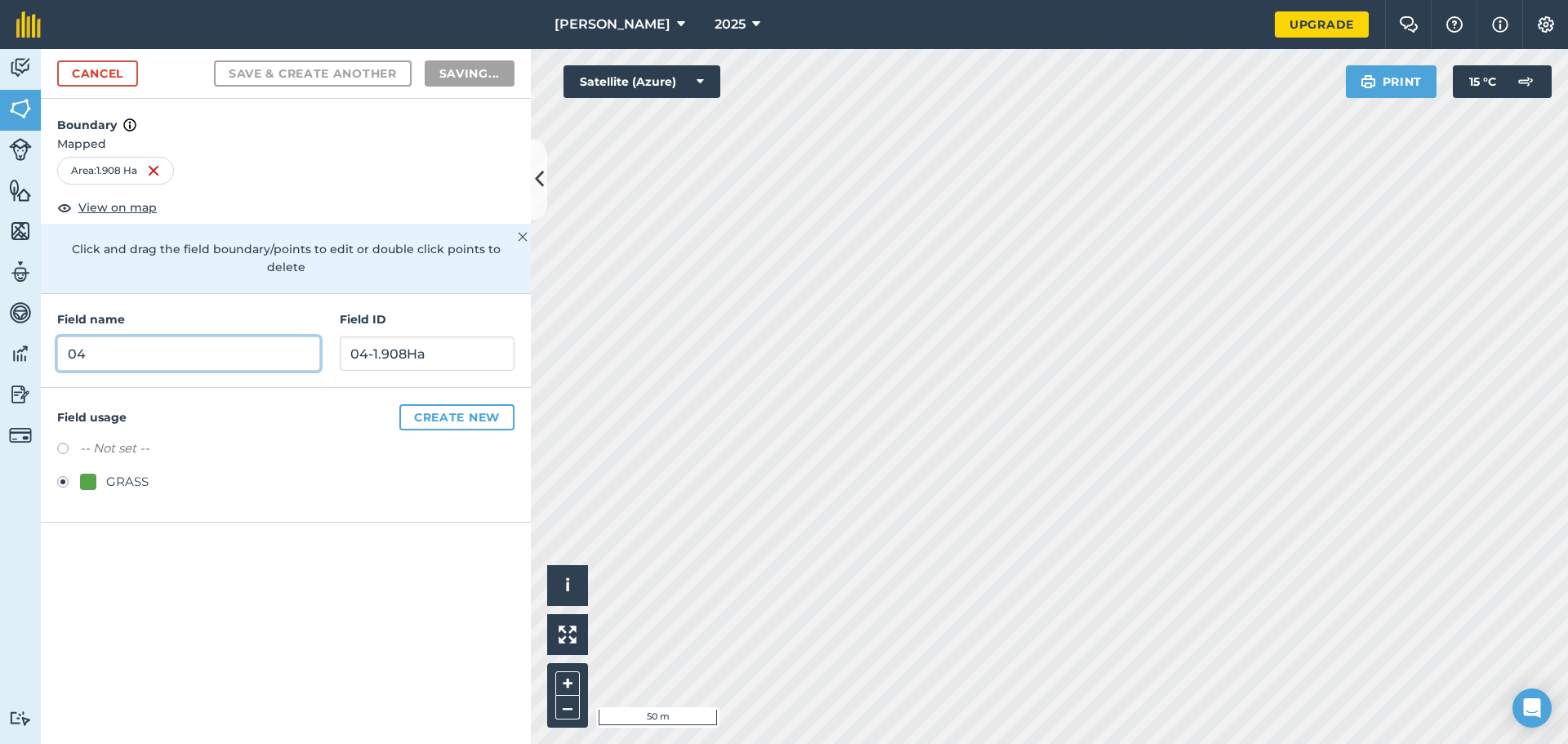
radio input "false"
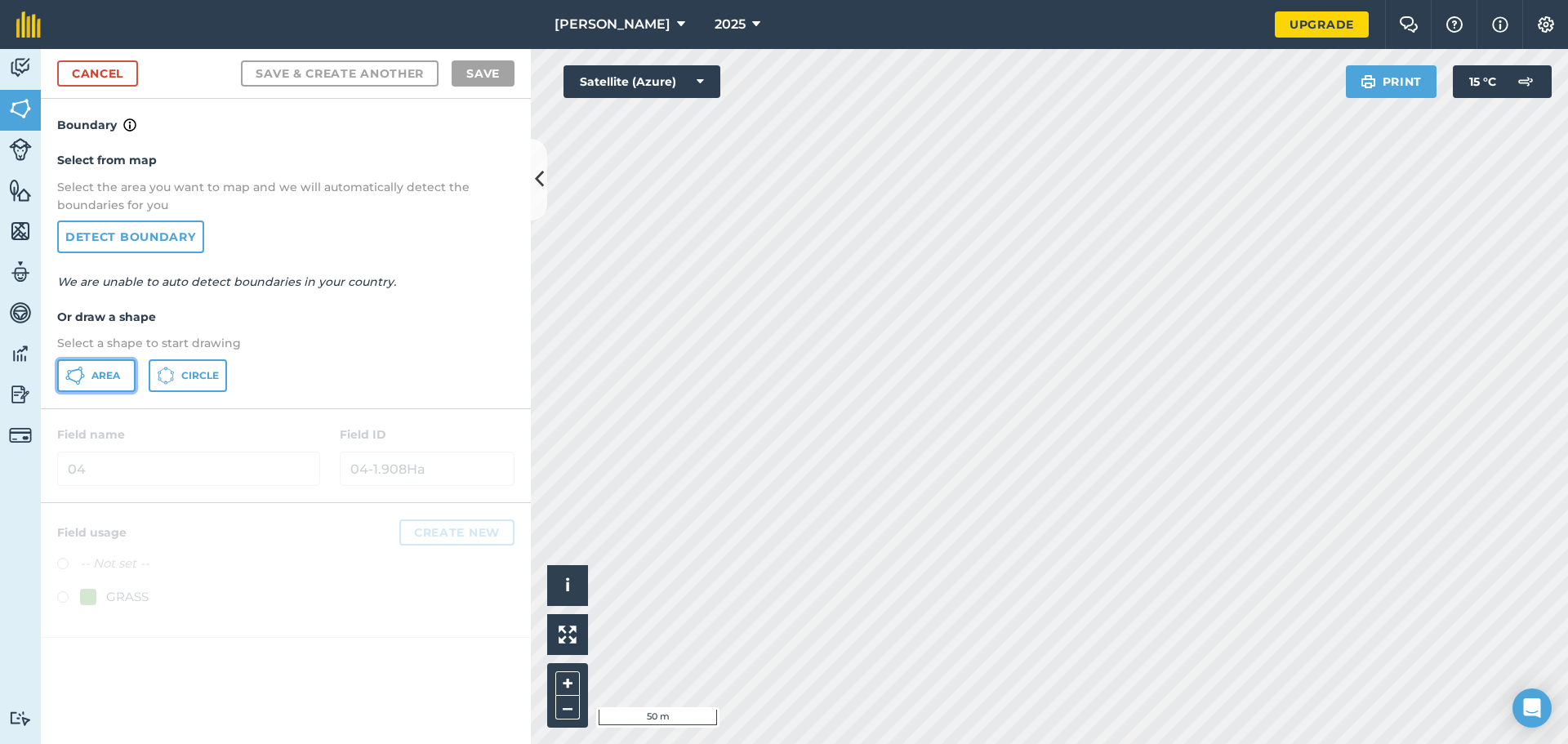
click at [100, 372] on span "Area" at bounding box center [105, 375] width 28 height 13
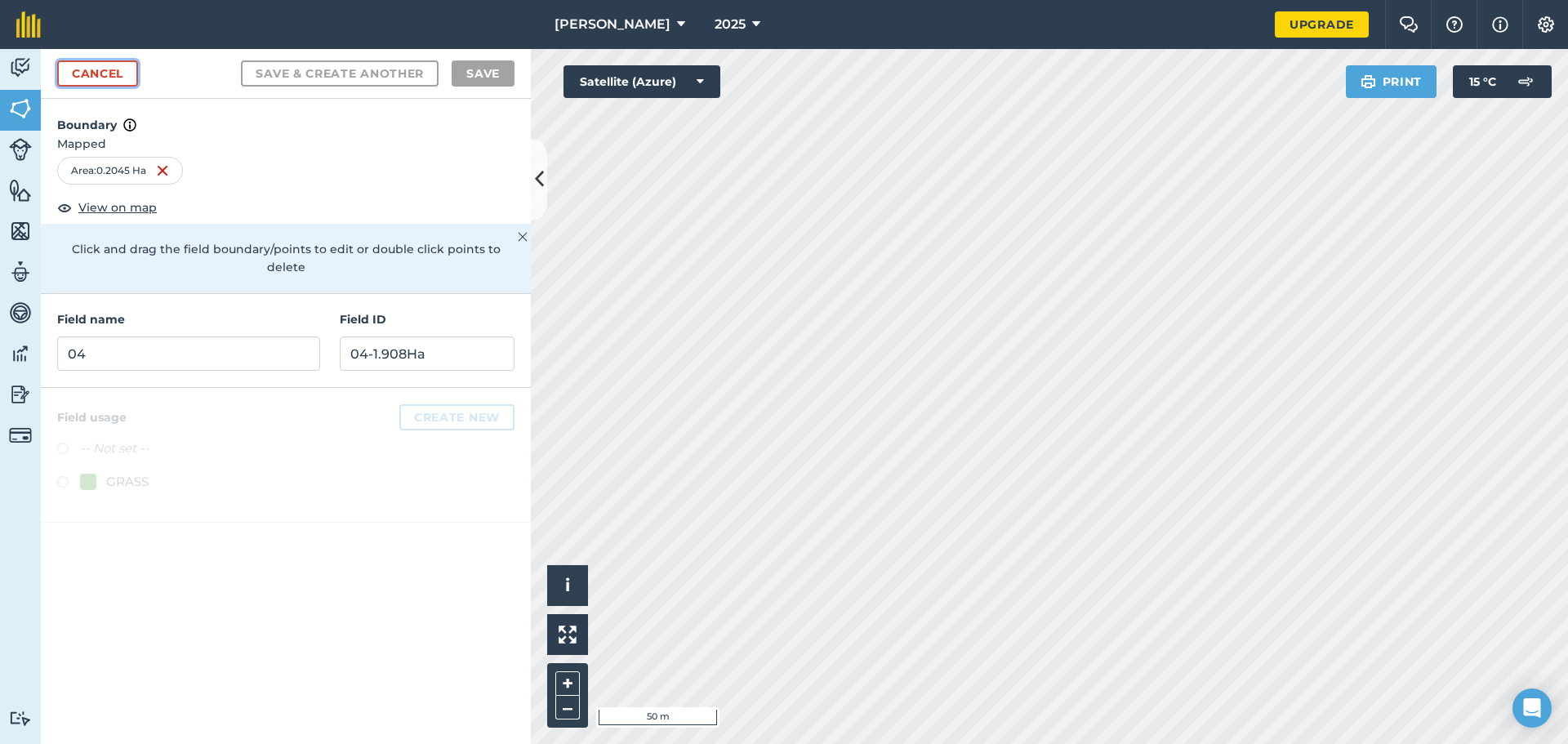
click at [125, 71] on link "Cancel" at bounding box center [97, 74] width 80 height 26
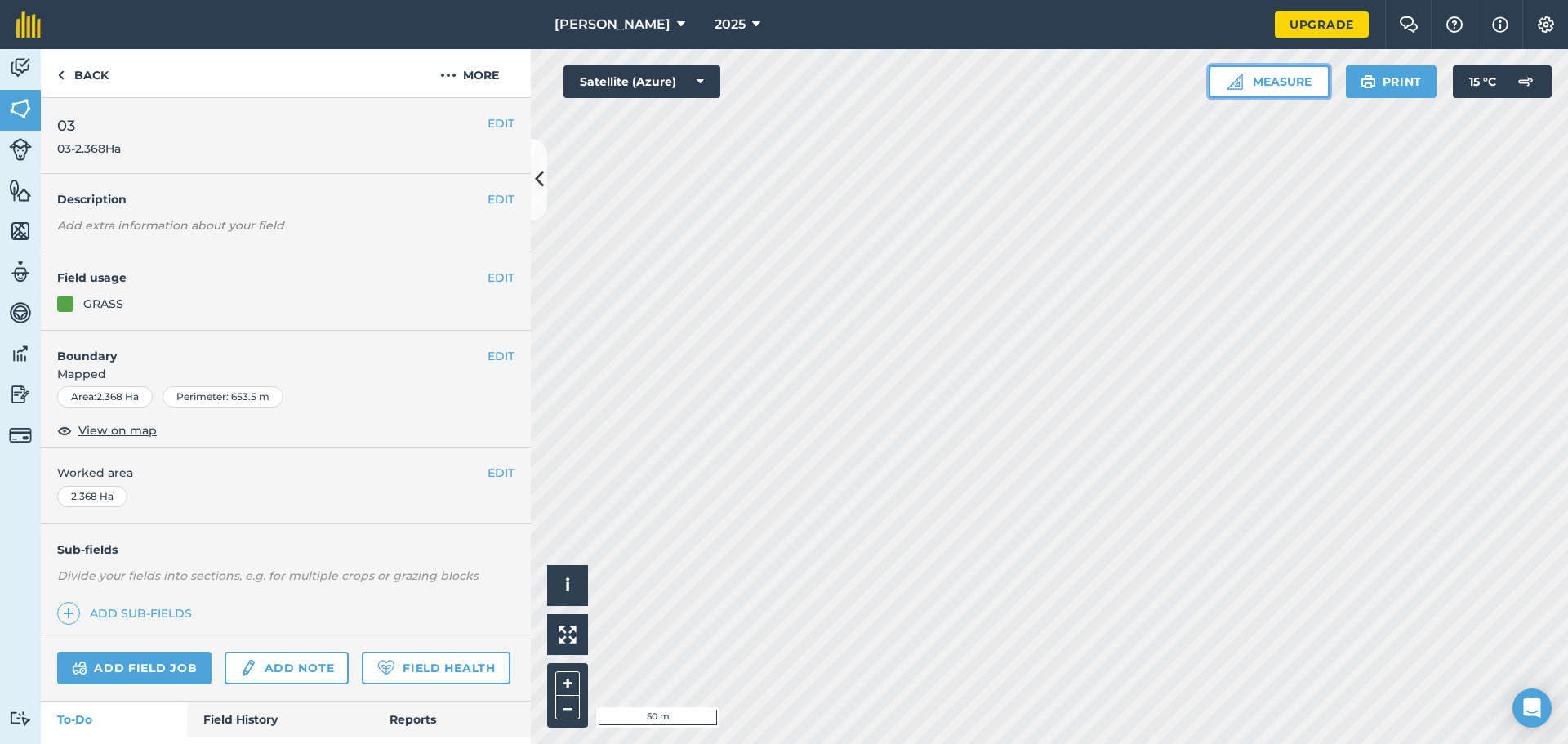
click at [816, 75] on img at bounding box center [1234, 81] width 17 height 17
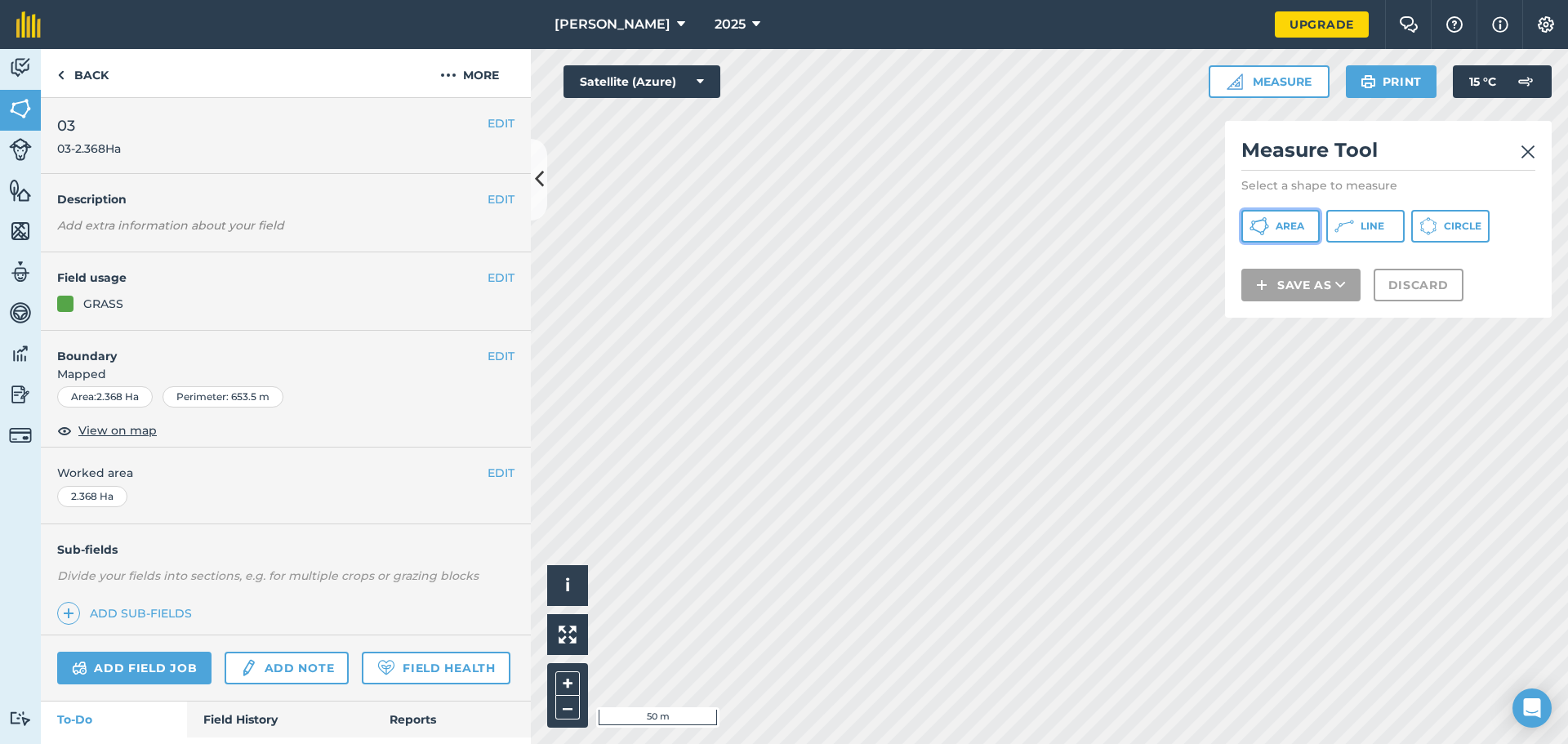
click at [816, 227] on span "Area" at bounding box center [1289, 225] width 28 height 13
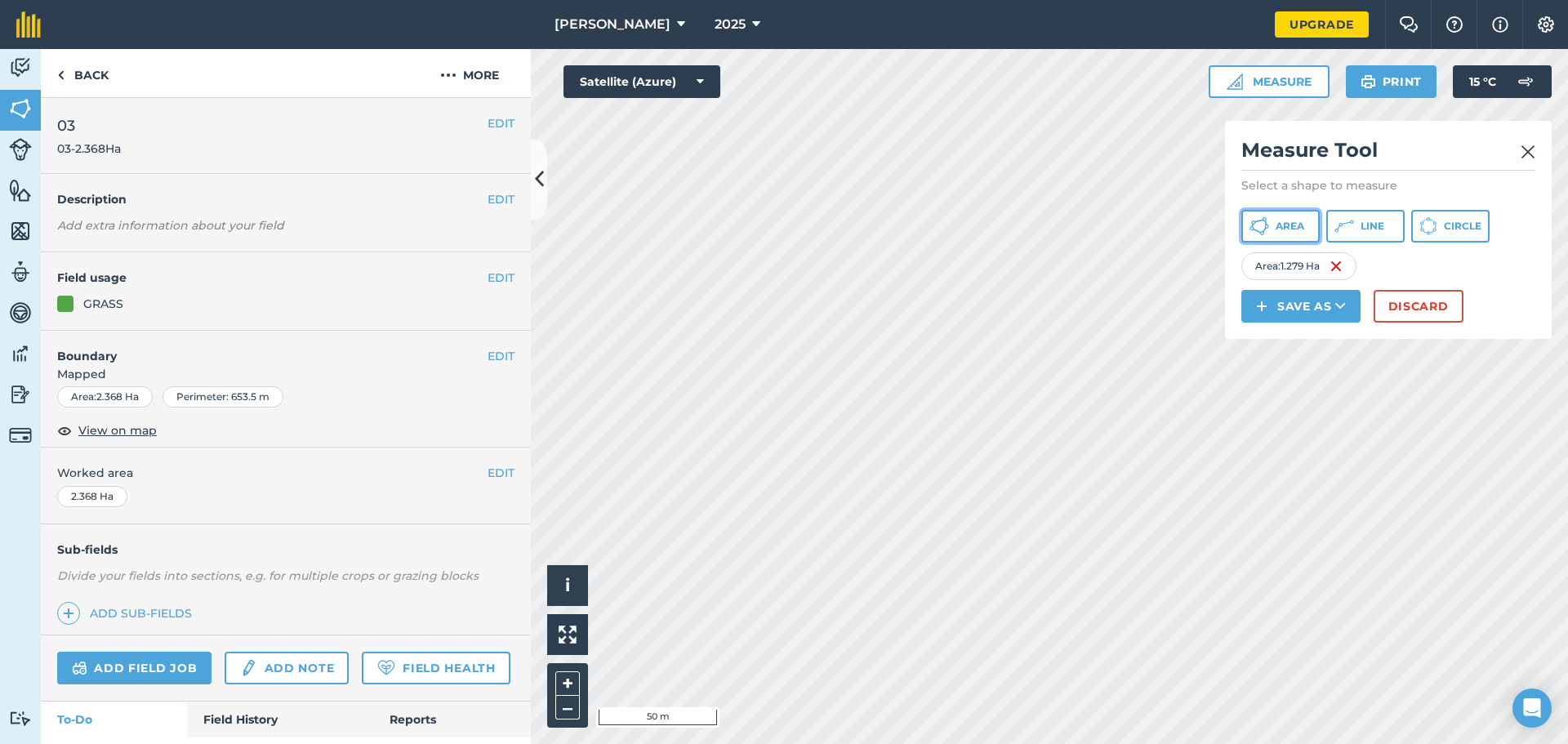
click at [816, 220] on span "Area" at bounding box center [1289, 225] width 28 height 13
click at [816, 311] on button "Discard" at bounding box center [1418, 306] width 90 height 32
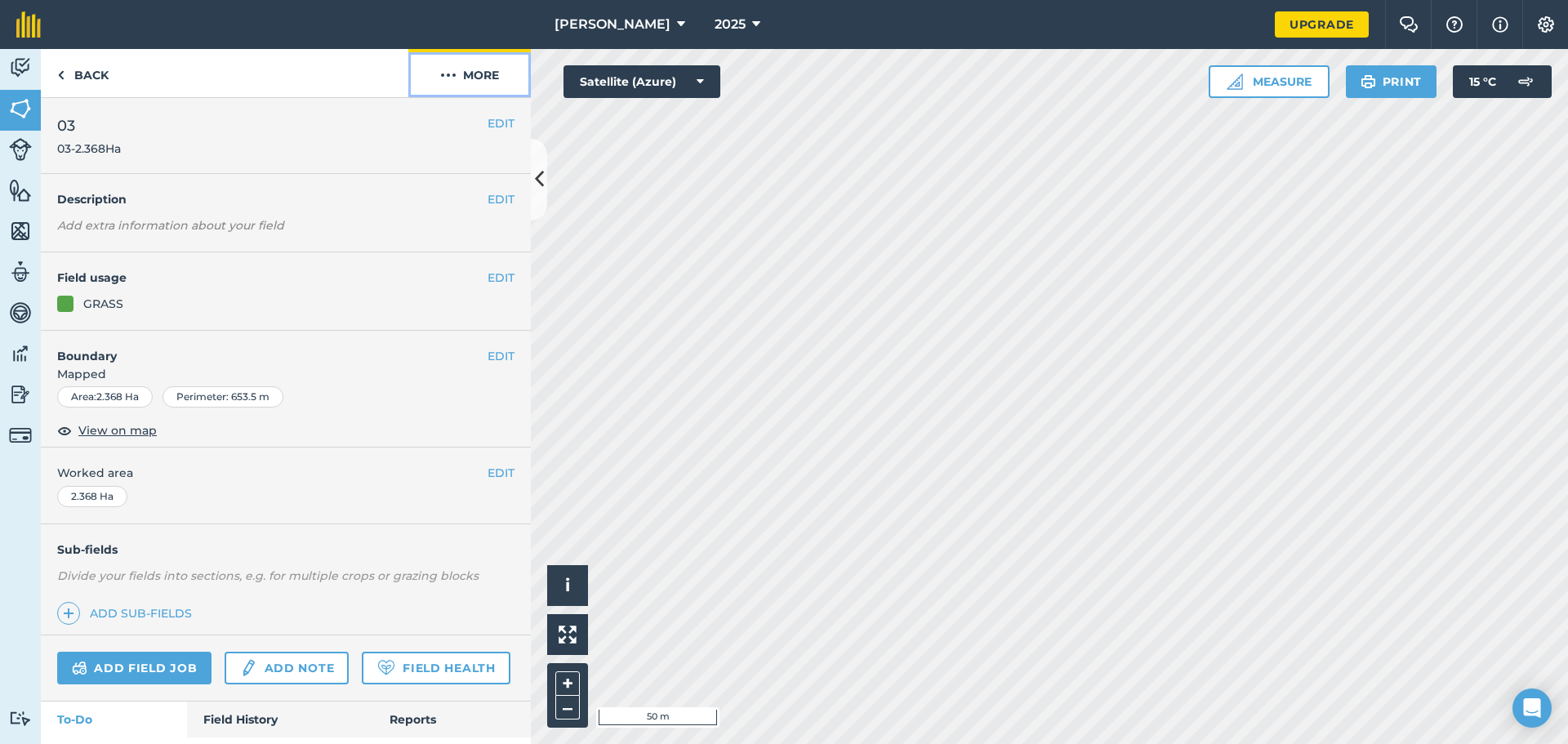
click at [483, 70] on button "More" at bounding box center [469, 73] width 122 height 48
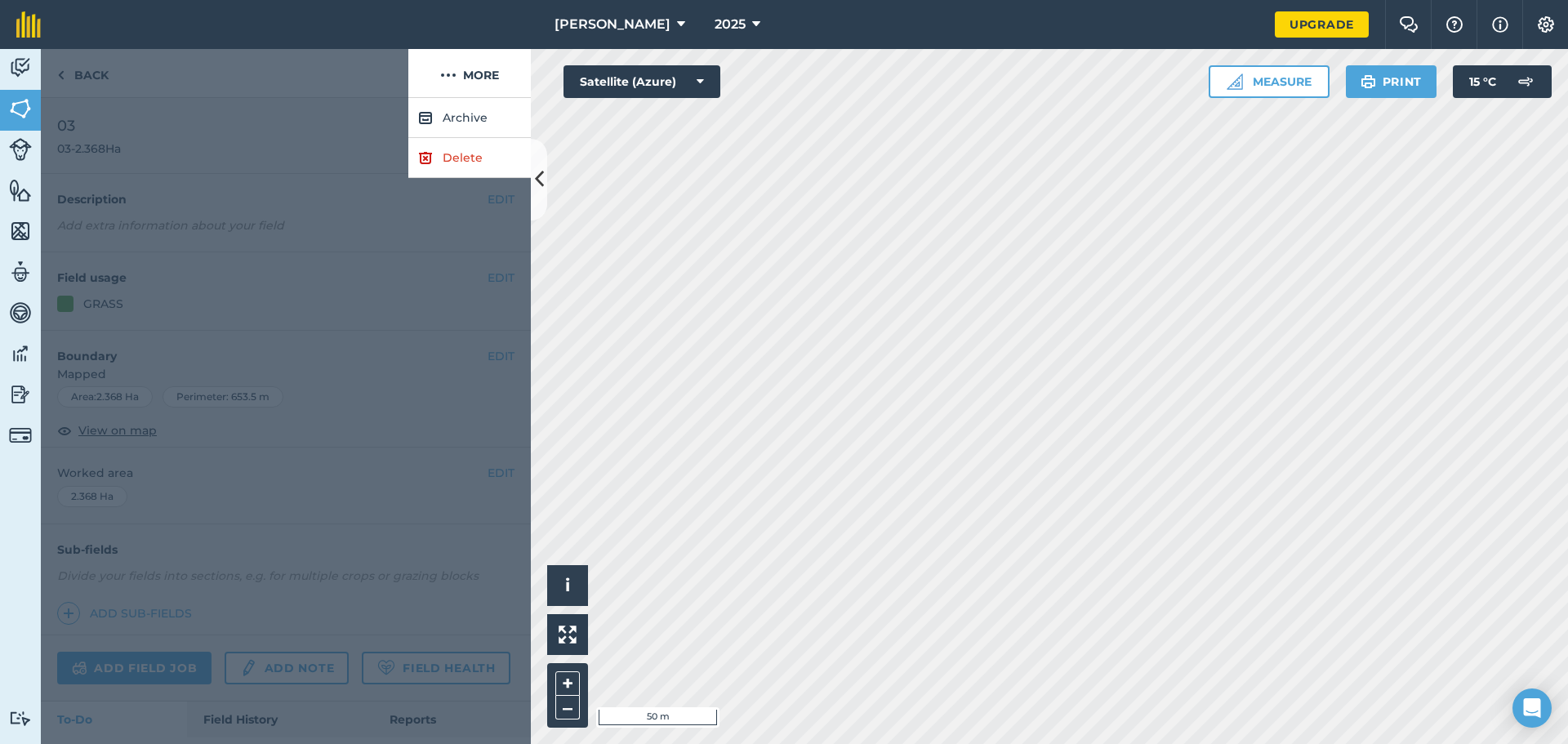
click at [340, 80] on div at bounding box center [224, 74] width 368 height 49
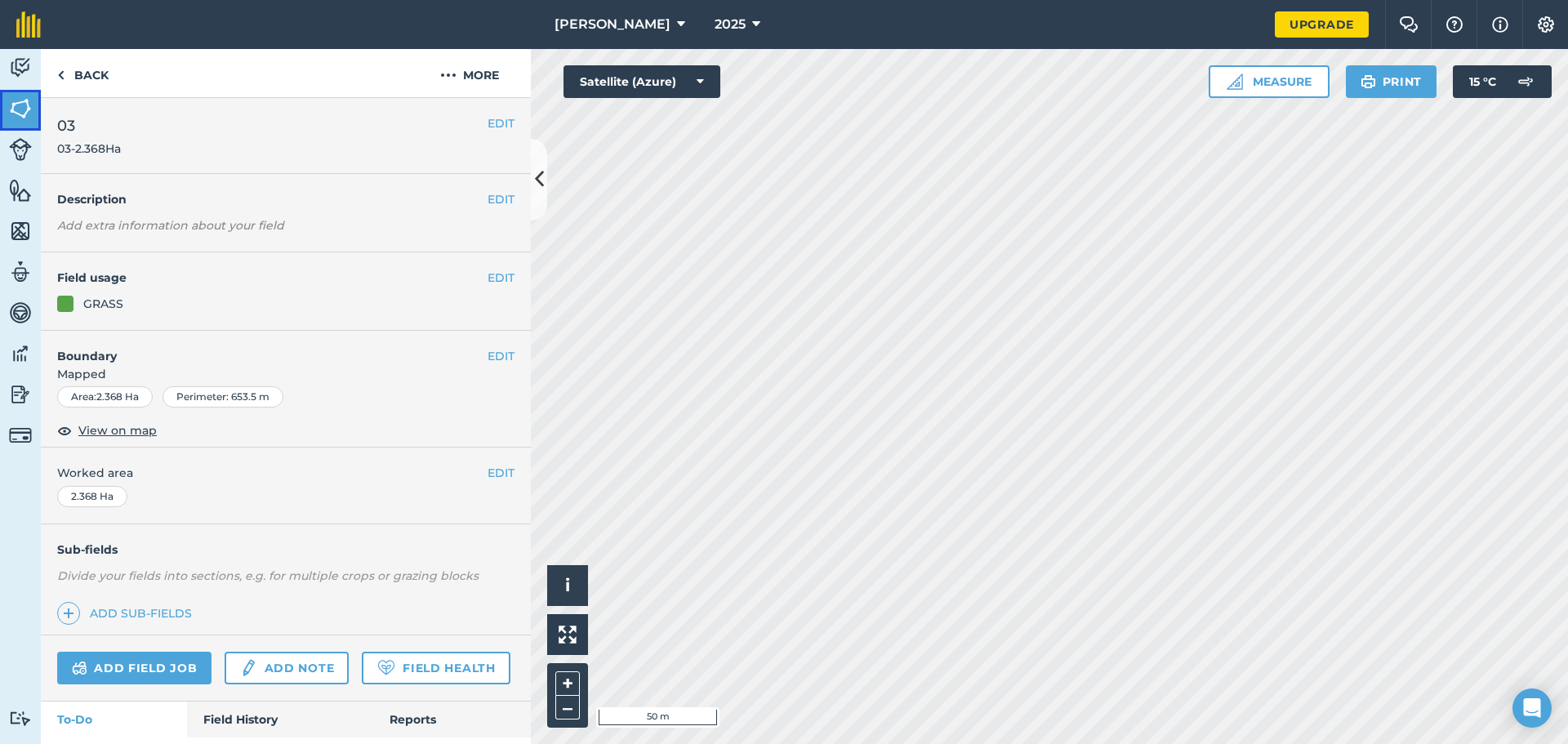
click at [24, 91] on link "Fields" at bounding box center [21, 111] width 41 height 41
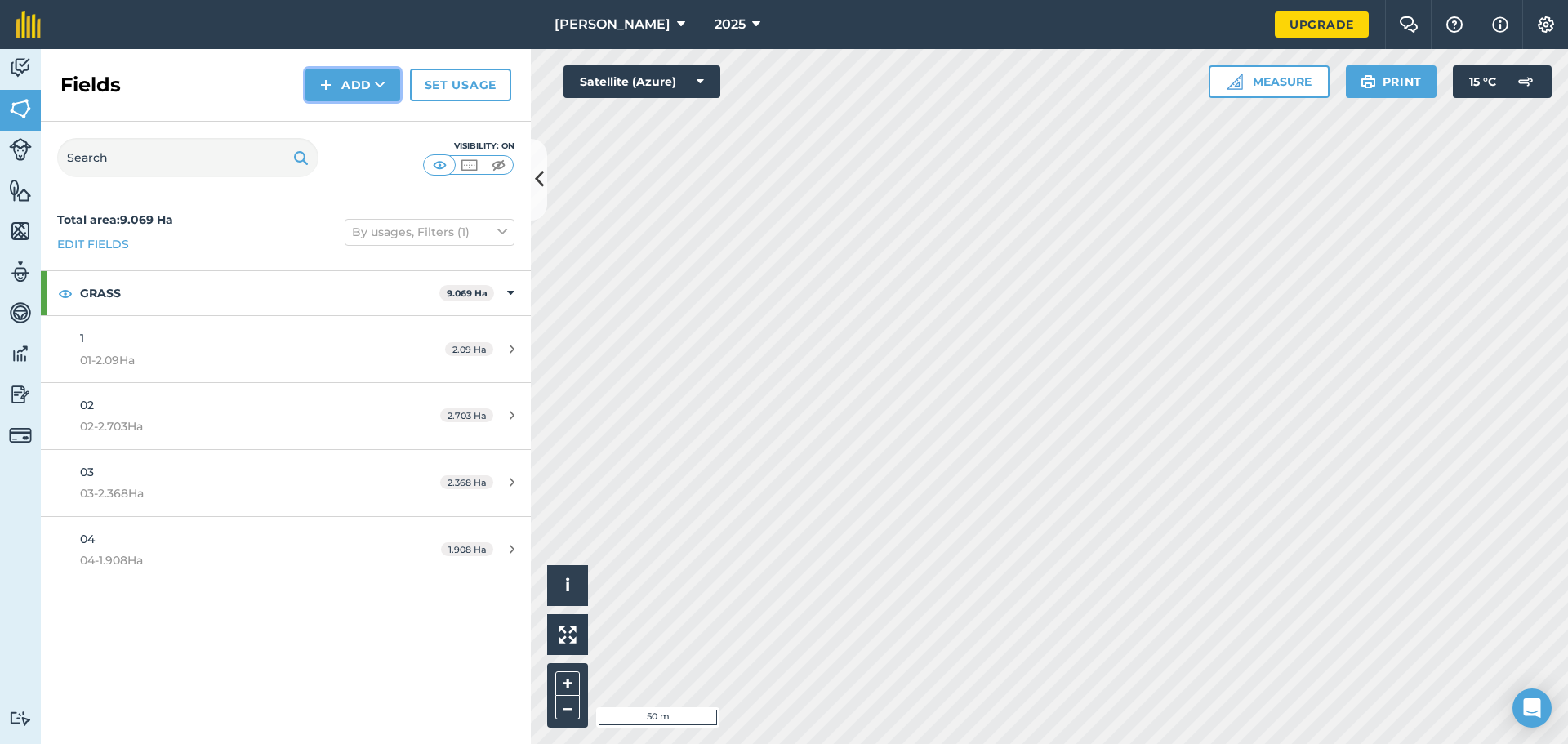
click at [371, 84] on button "Add" at bounding box center [353, 84] width 95 height 32
click at [363, 125] on link "Draw" at bounding box center [353, 122] width 90 height 36
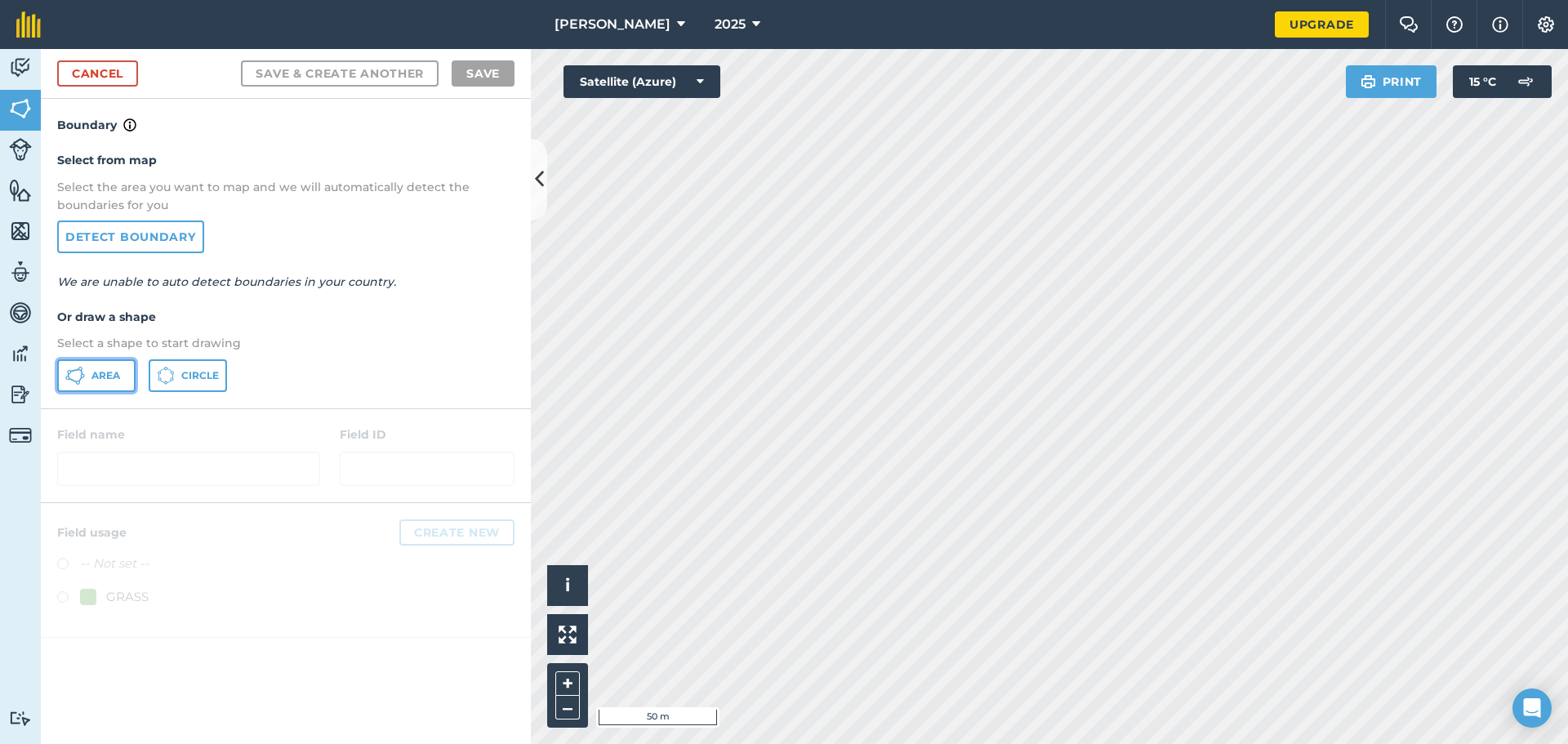
click at [110, 375] on span "Area" at bounding box center [105, 375] width 28 height 13
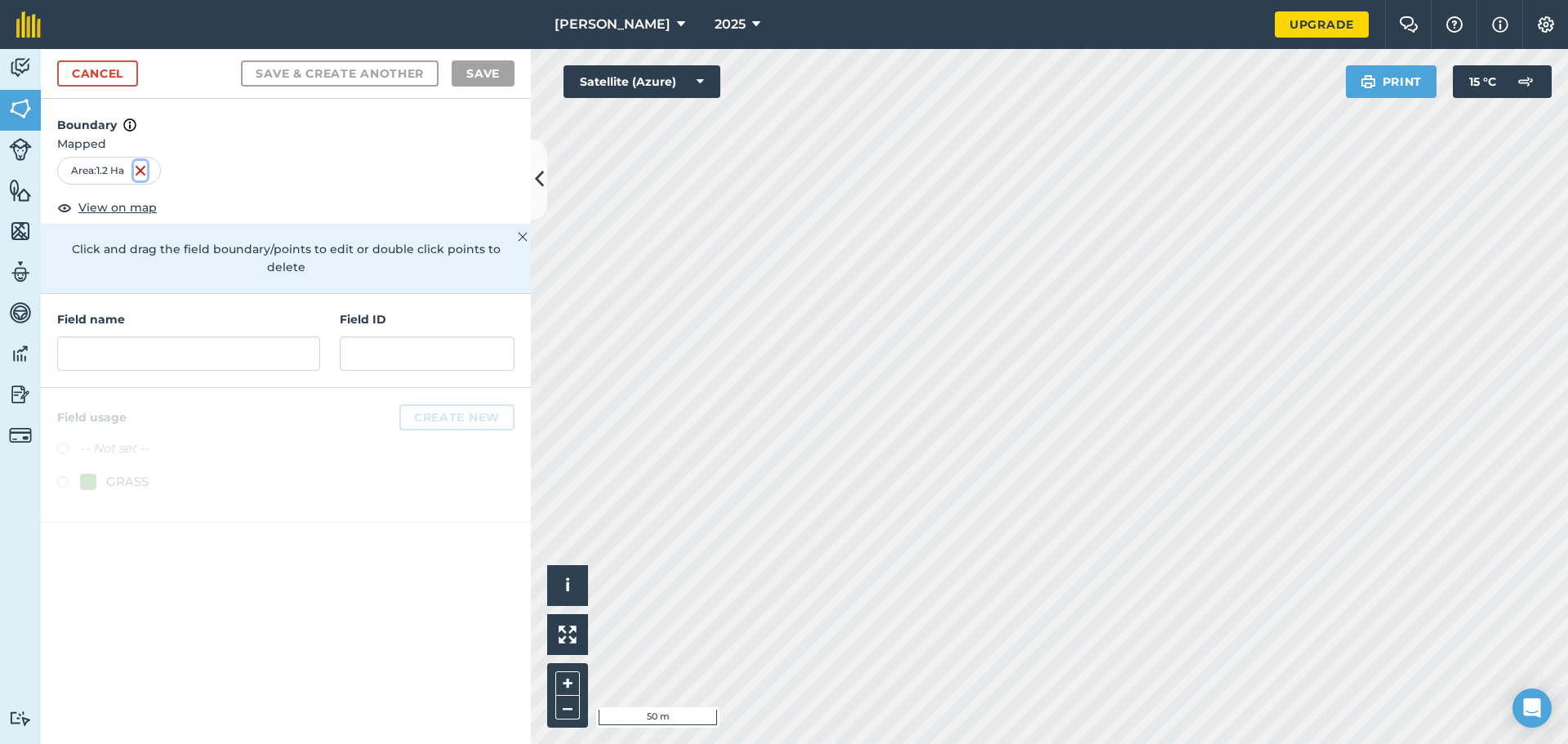
click at [147, 170] on img at bounding box center [140, 171] width 13 height 20
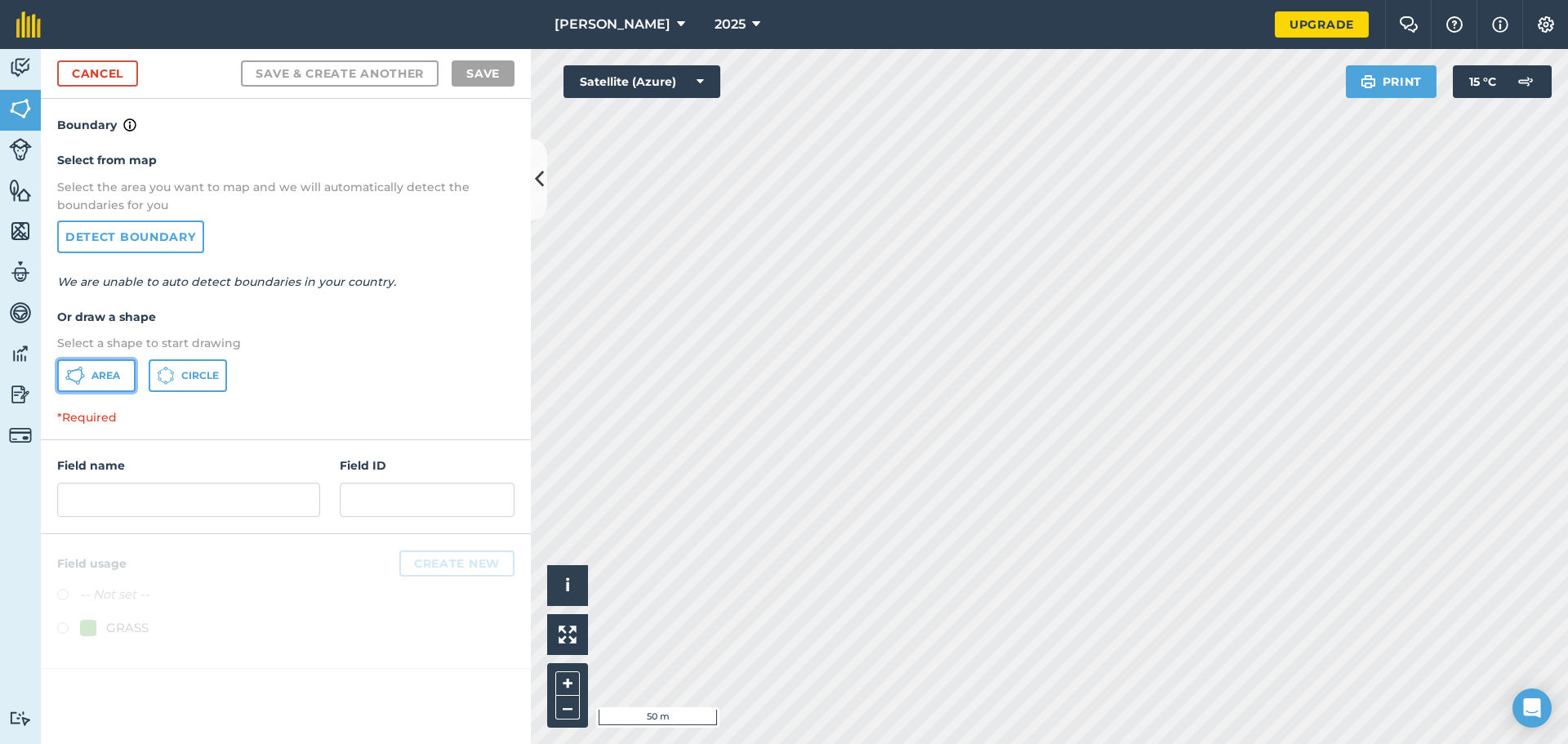
click at [99, 376] on span "Area" at bounding box center [105, 375] width 28 height 13
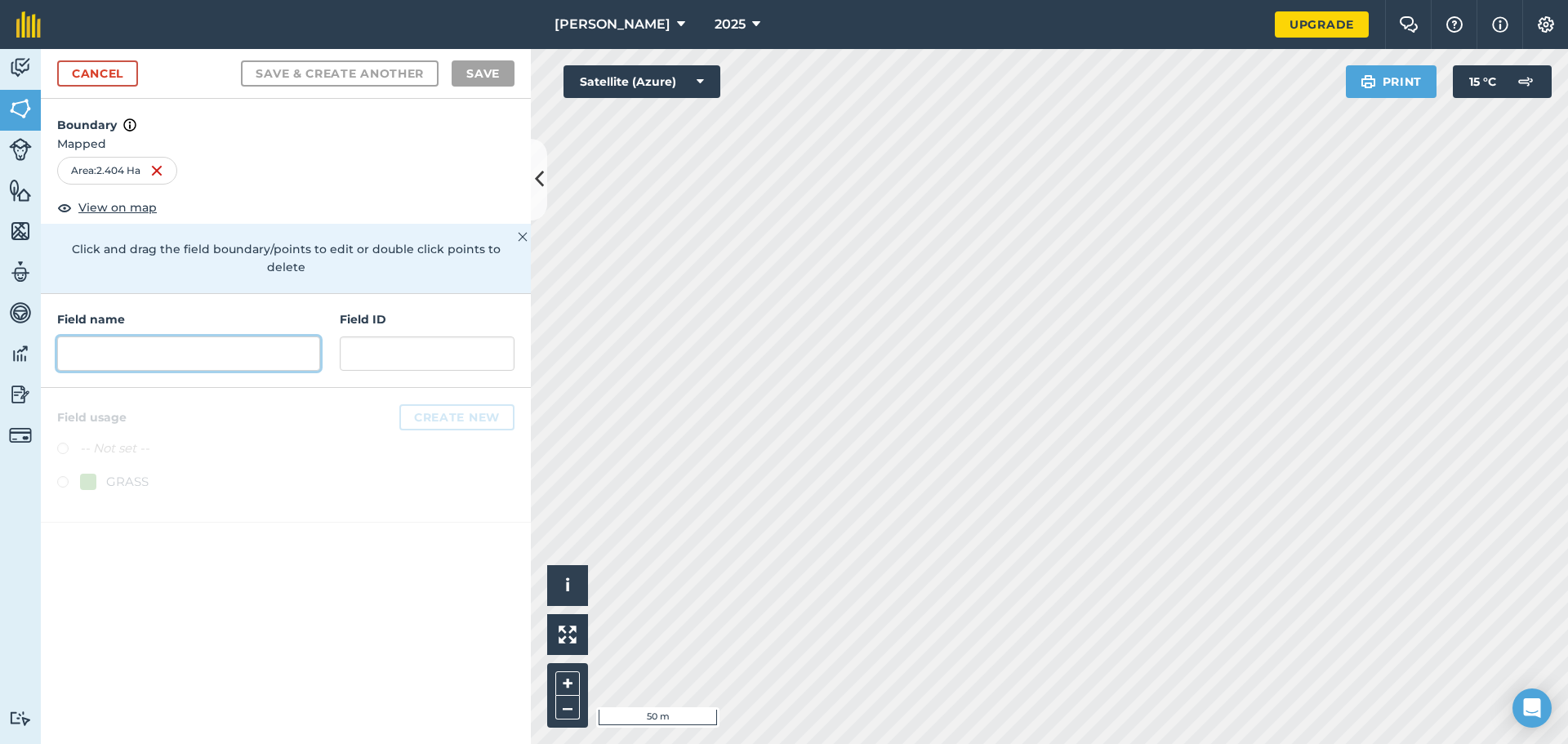
click at [164, 338] on input "text" at bounding box center [188, 353] width 263 height 34
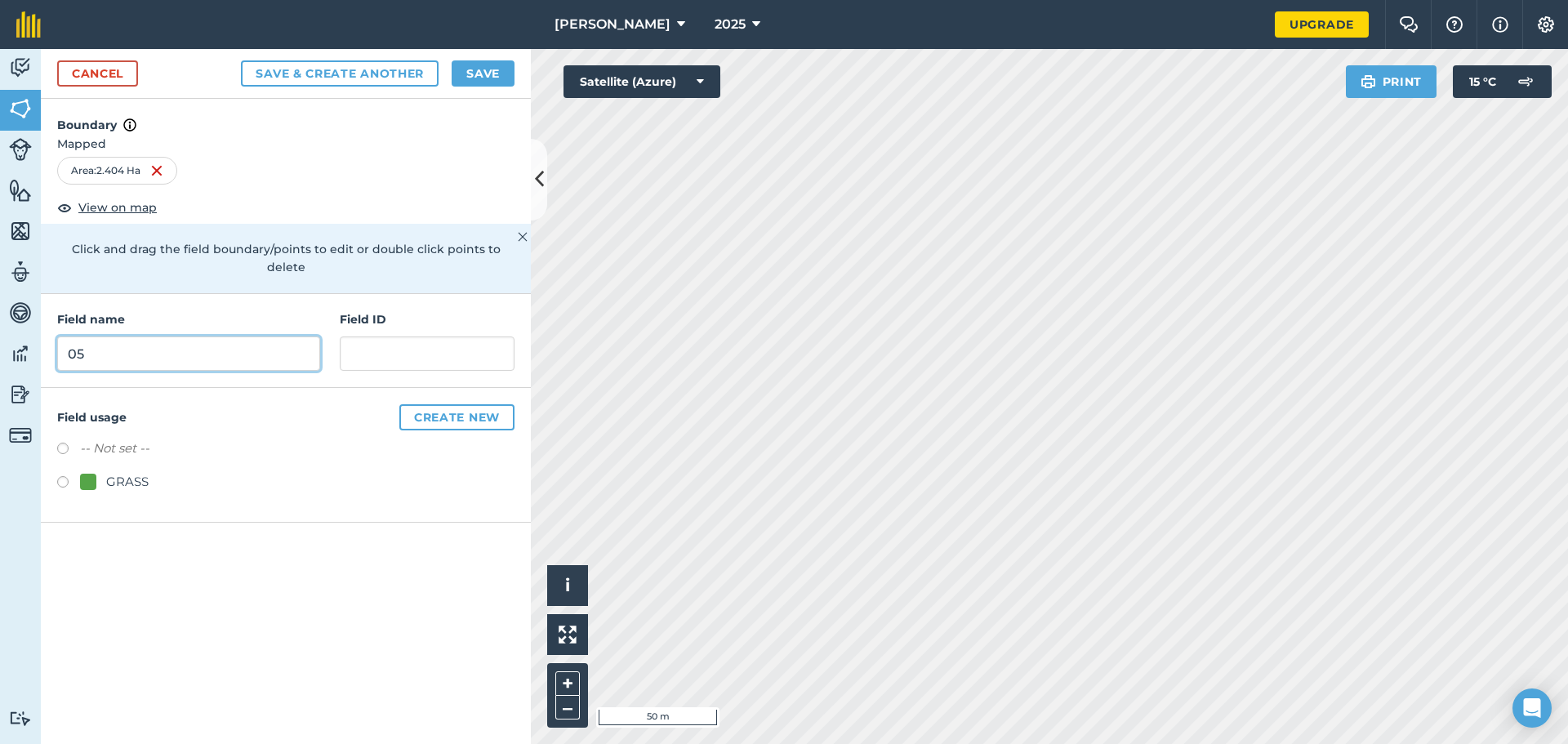
type input "05"
click at [400, 336] on input "text" at bounding box center [427, 353] width 174 height 34
type input "05-2.404Ha"
click at [59, 476] on label at bounding box center [68, 484] width 23 height 17
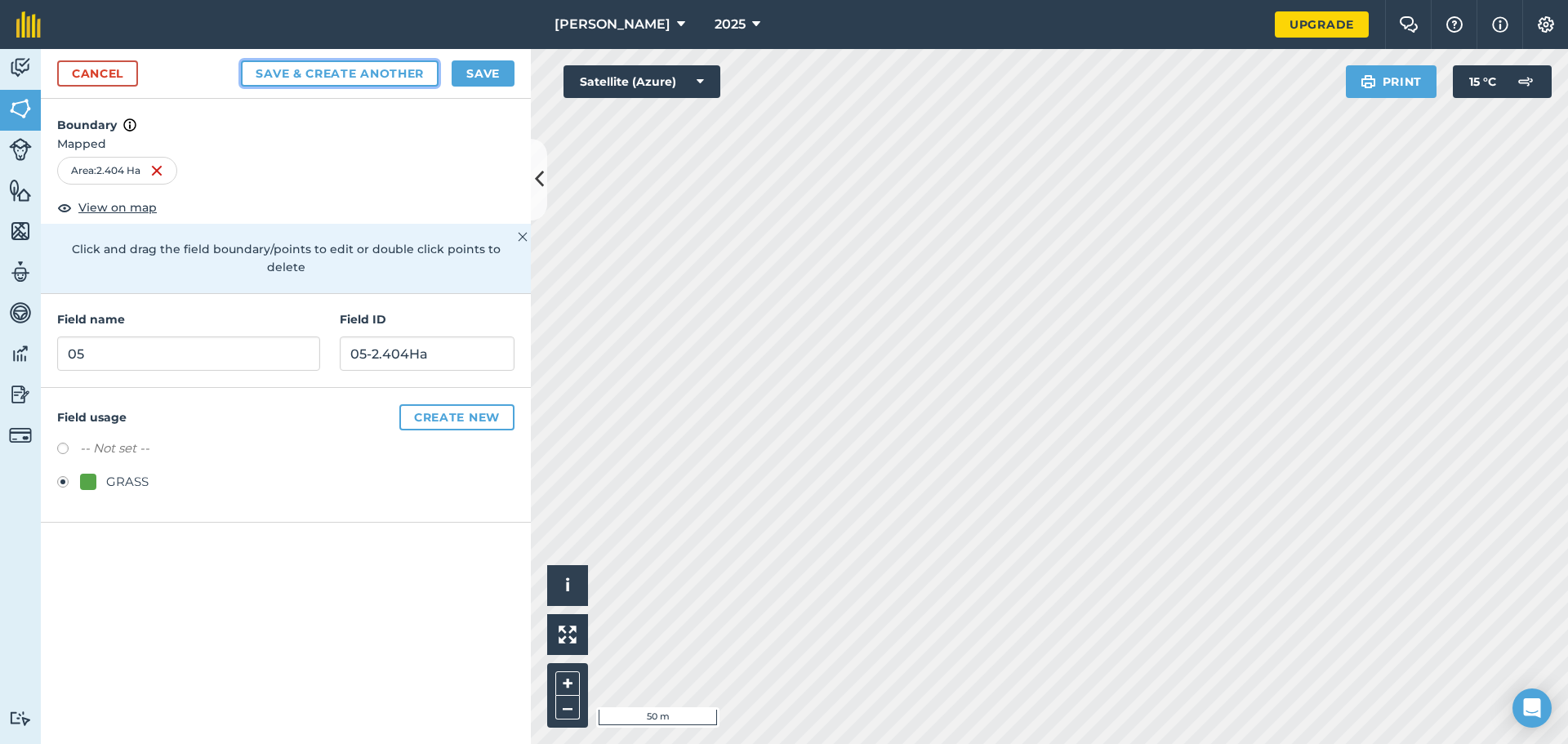
click at [338, 74] on button "Save & Create Another" at bounding box center [340, 74] width 198 height 26
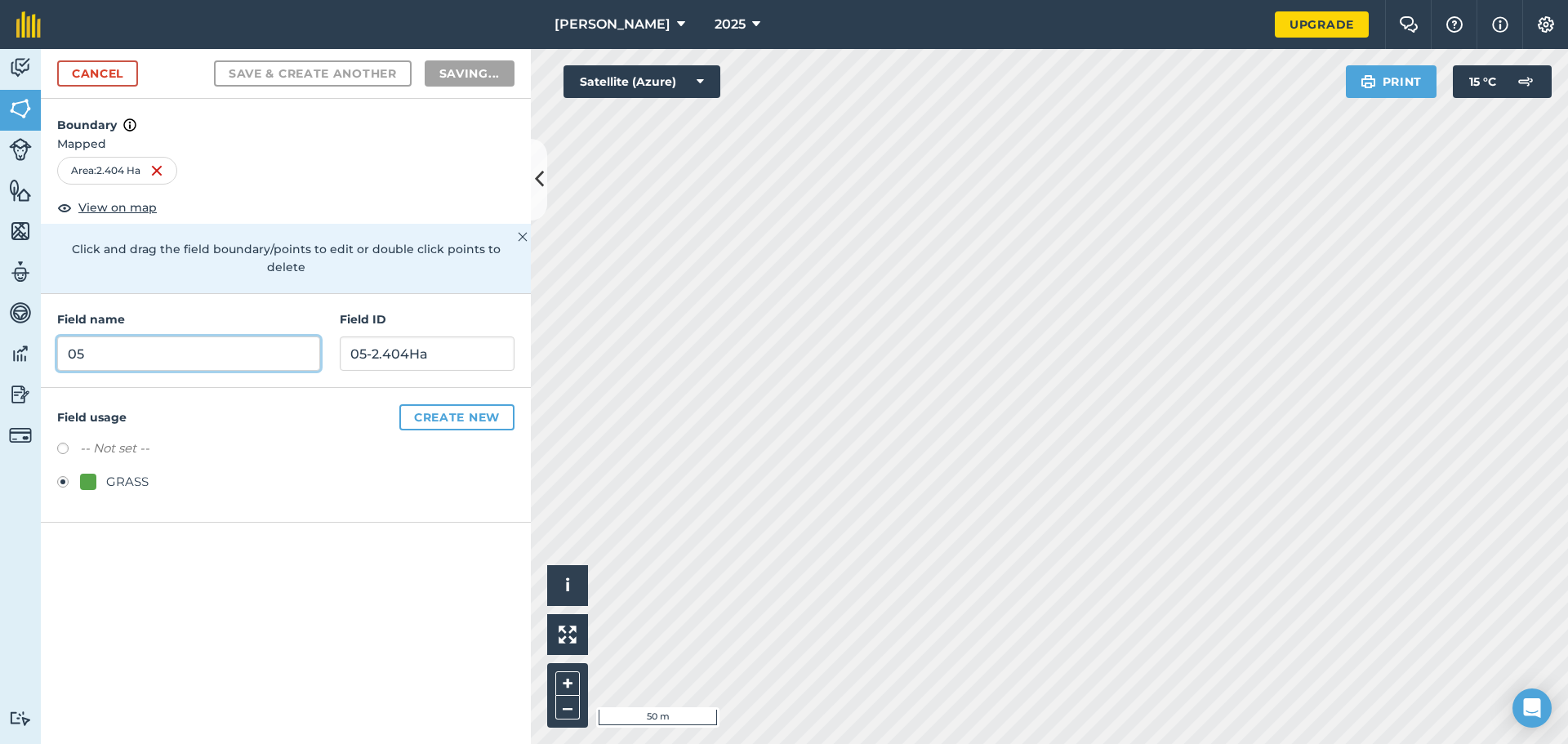
radio input "false"
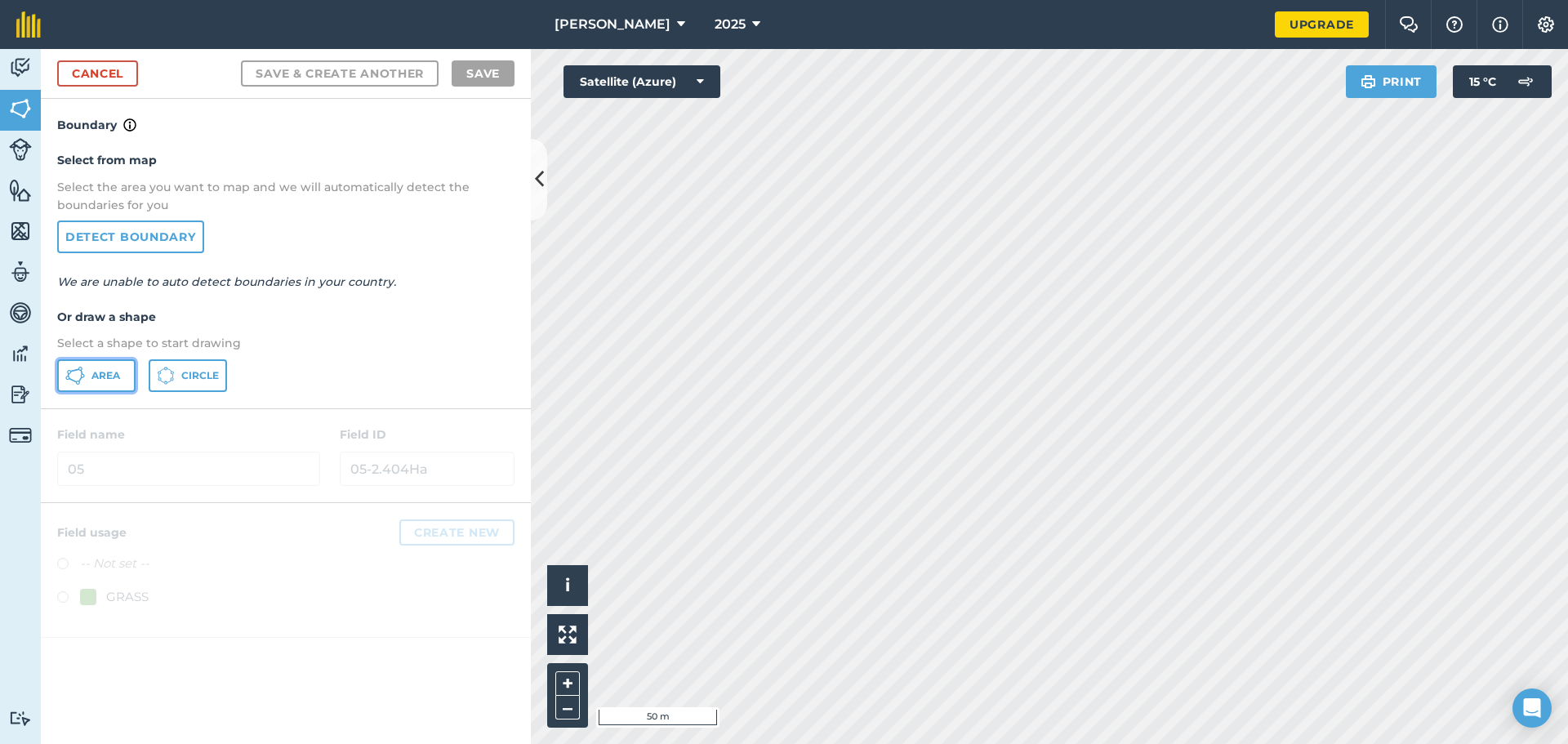
click at [115, 380] on span "Area" at bounding box center [105, 375] width 28 height 13
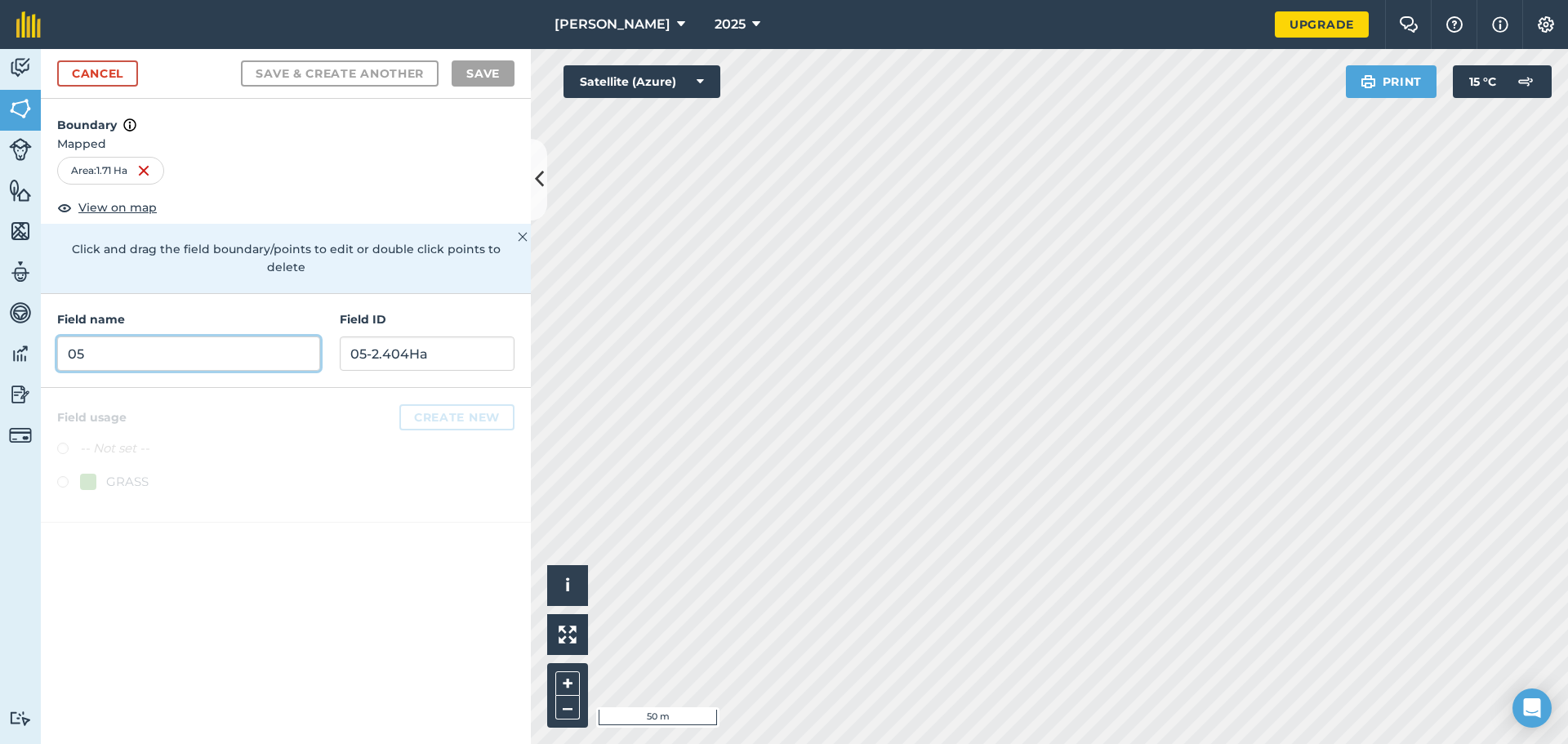
click at [172, 341] on input "05" at bounding box center [188, 353] width 263 height 34
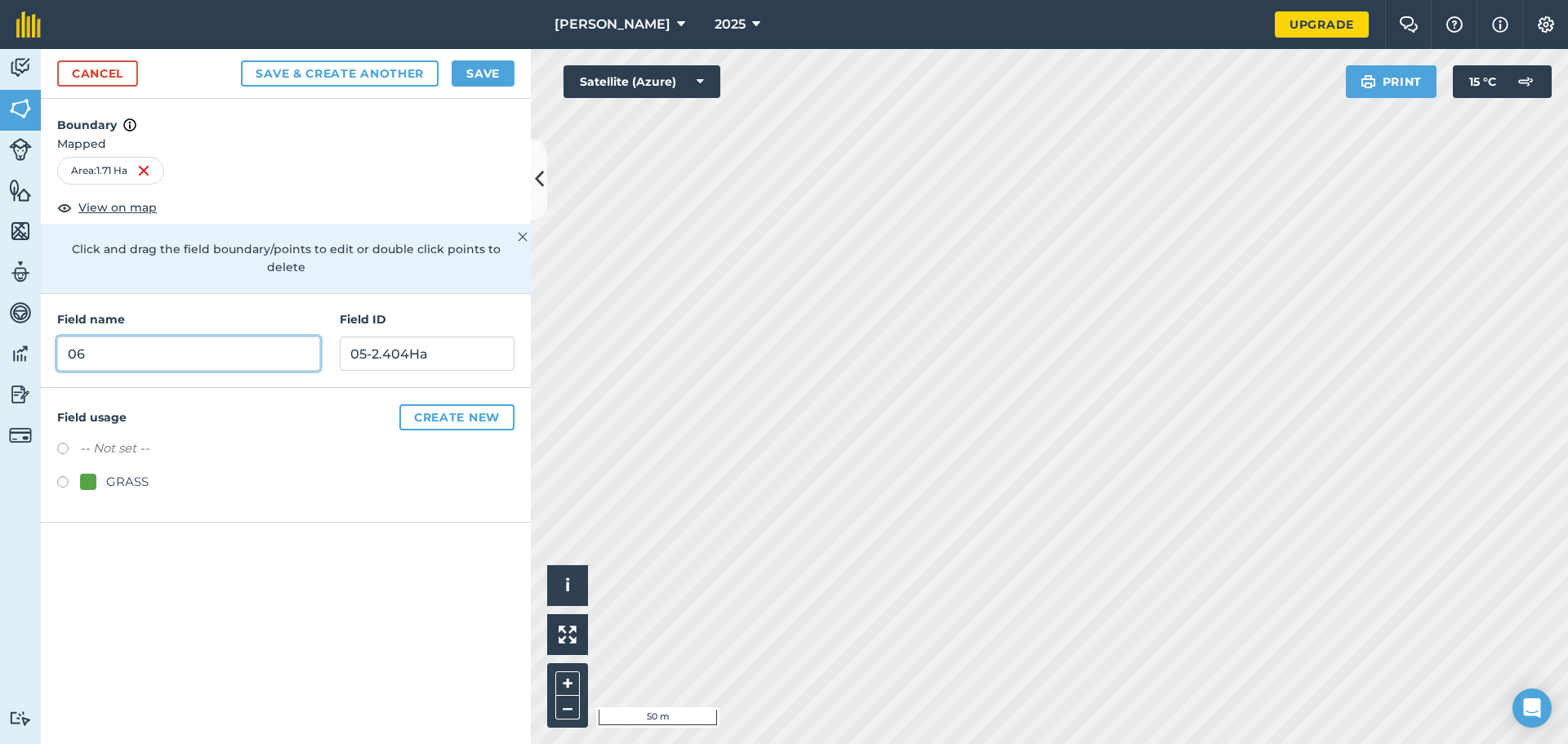
type input "06"
type input "061.71Ha"
click at [395, 69] on button "Save & Create Another" at bounding box center [340, 74] width 198 height 26
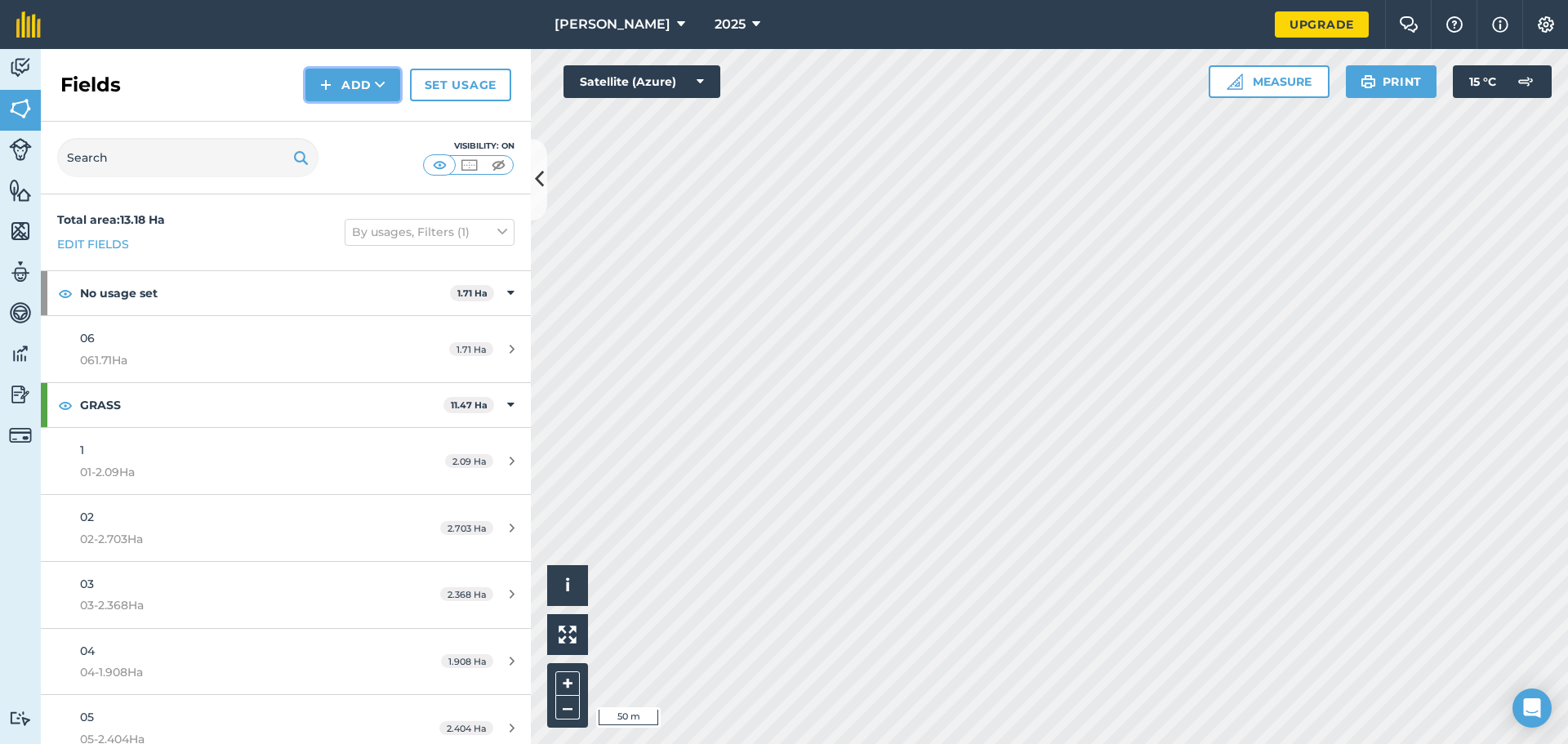
click at [373, 76] on button "Add" at bounding box center [353, 84] width 95 height 32
click at [365, 125] on link "Draw" at bounding box center [353, 122] width 90 height 36
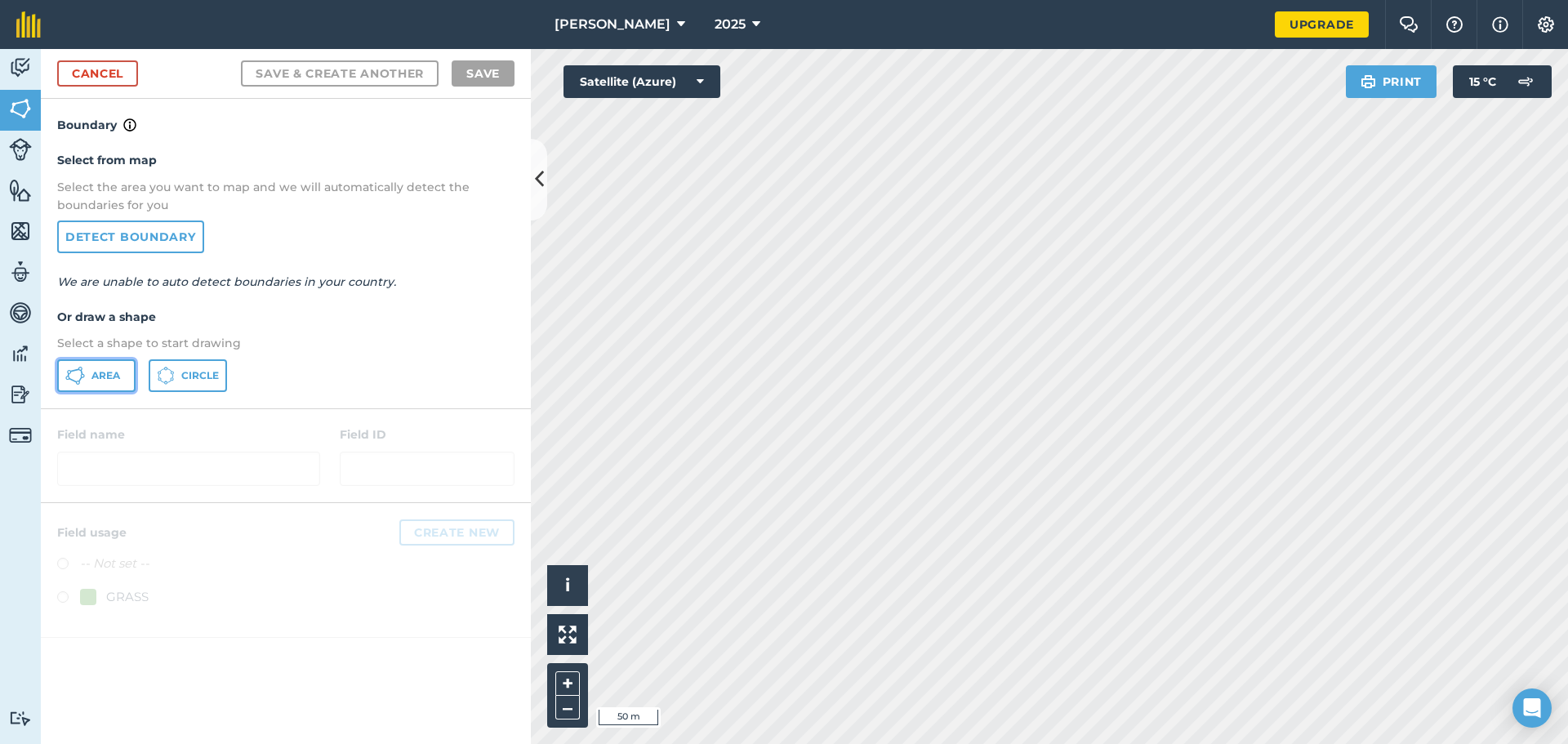
click at [121, 379] on button "Area" at bounding box center [96, 375] width 78 height 32
click at [766, 46] on nav "[PERSON_NAME] 2025" at bounding box center [665, 25] width 1217 height 49
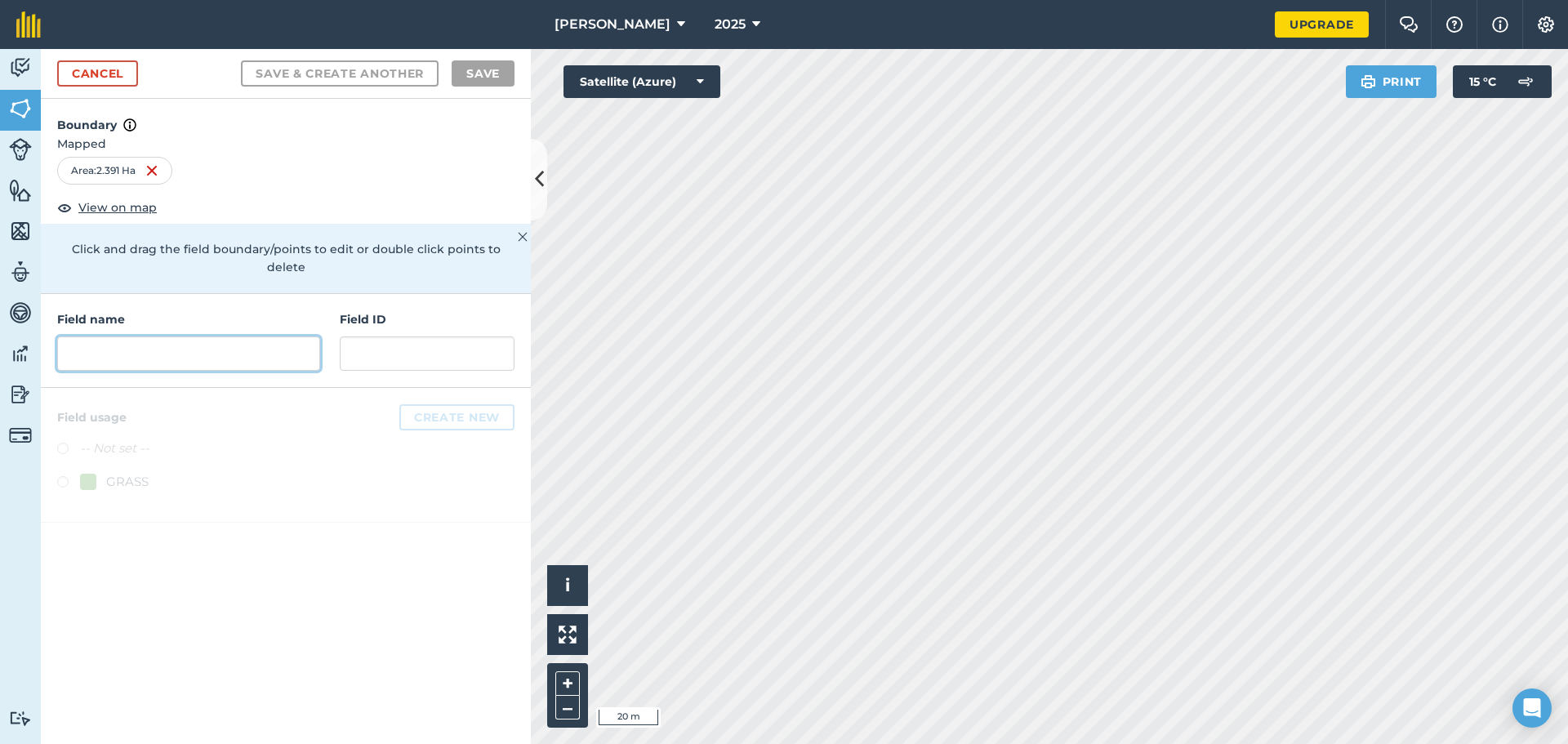
click at [260, 346] on input "text" at bounding box center [188, 353] width 263 height 34
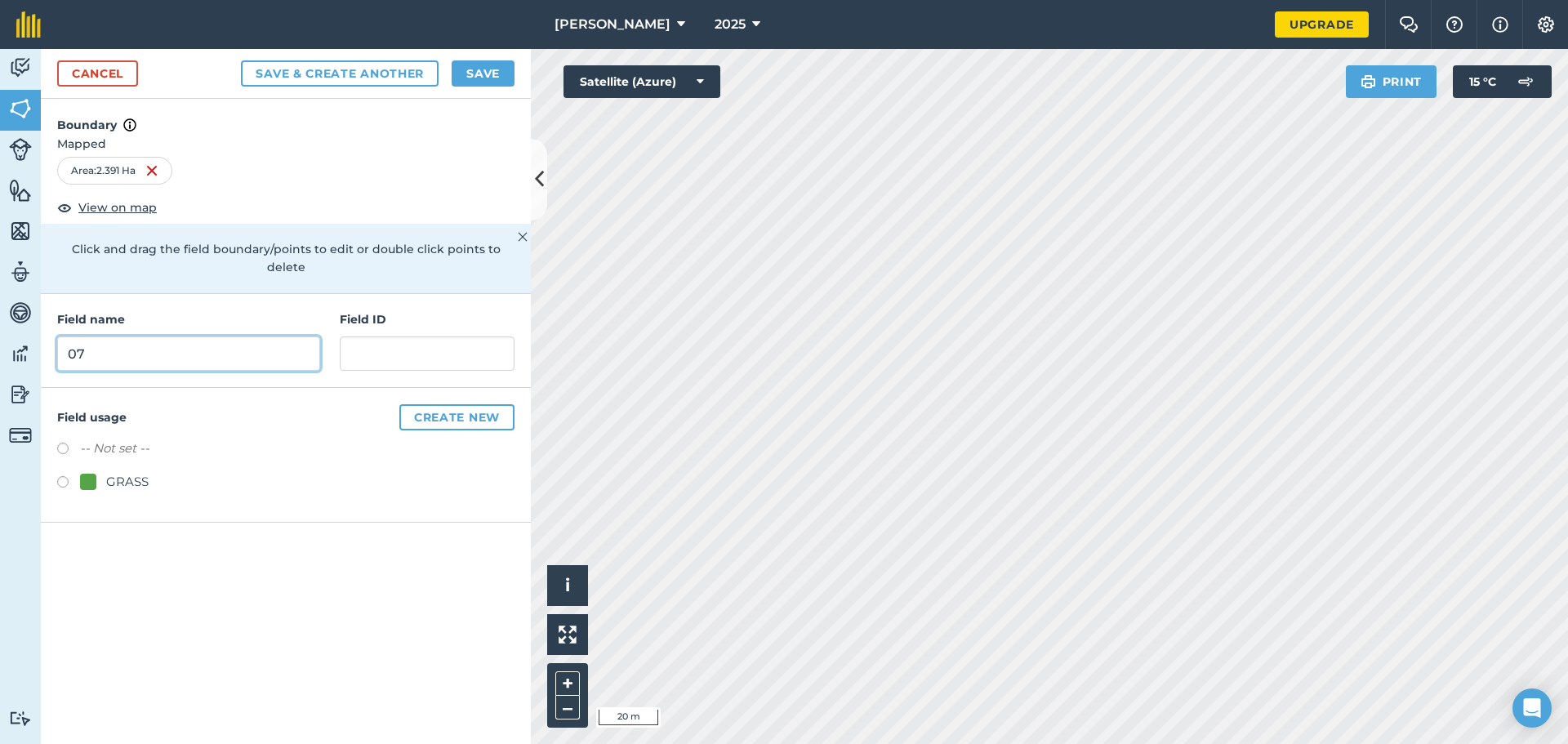
type input "07"
type input "07-2.391Ha"
click at [66, 476] on label at bounding box center [68, 484] width 23 height 17
click at [292, 73] on button "Save & Create Another" at bounding box center [340, 74] width 198 height 26
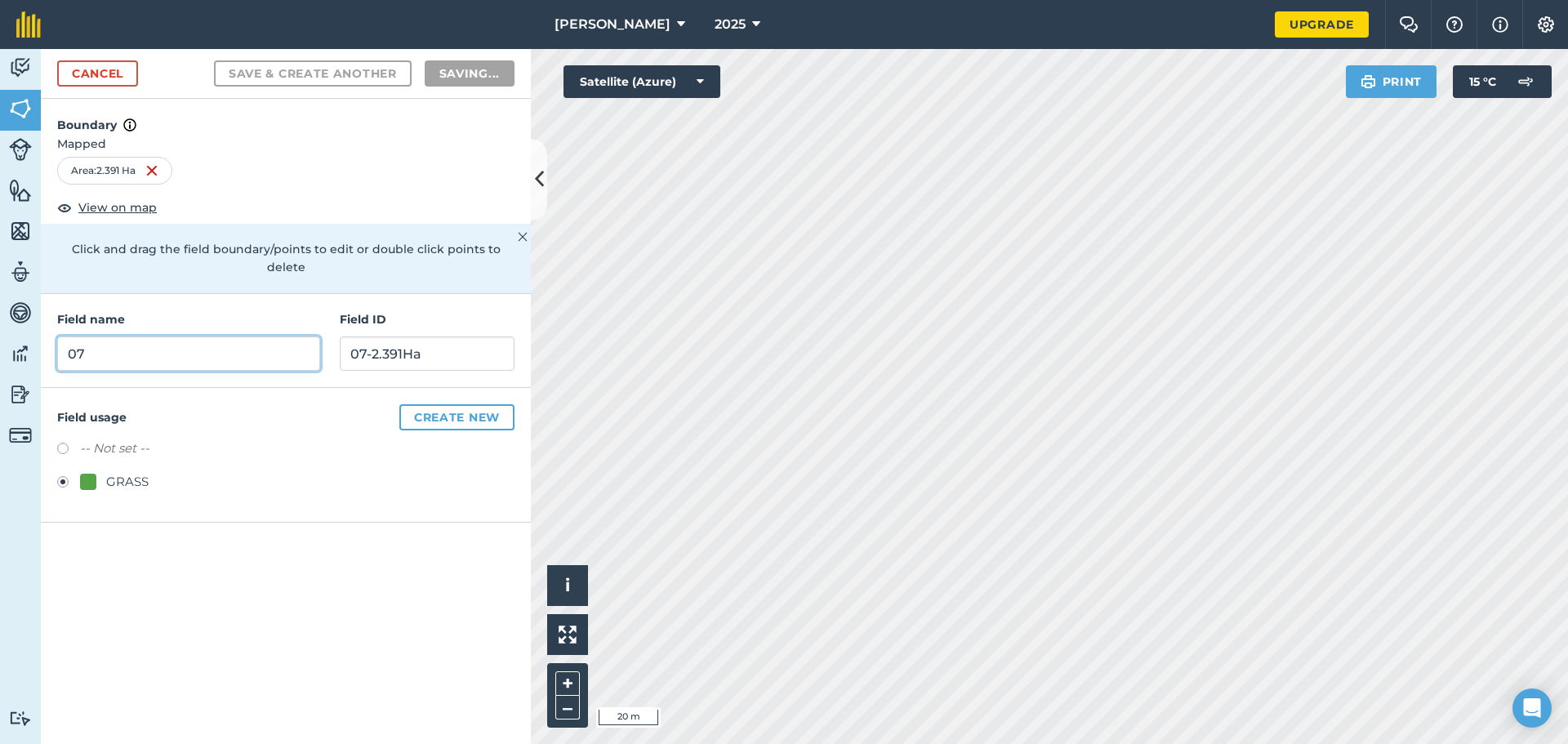
radio input "false"
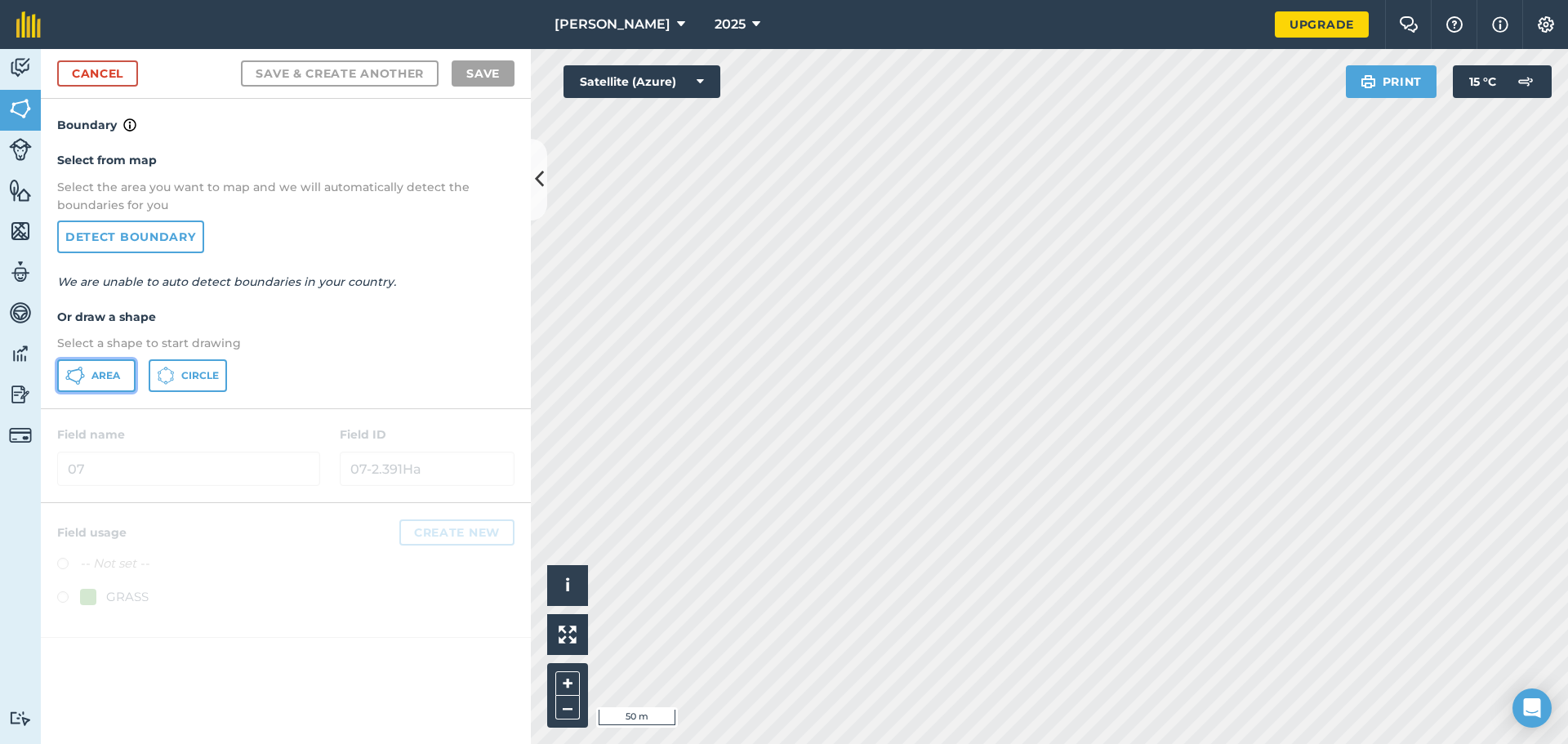
click at [106, 374] on span "Area" at bounding box center [105, 375] width 28 height 13
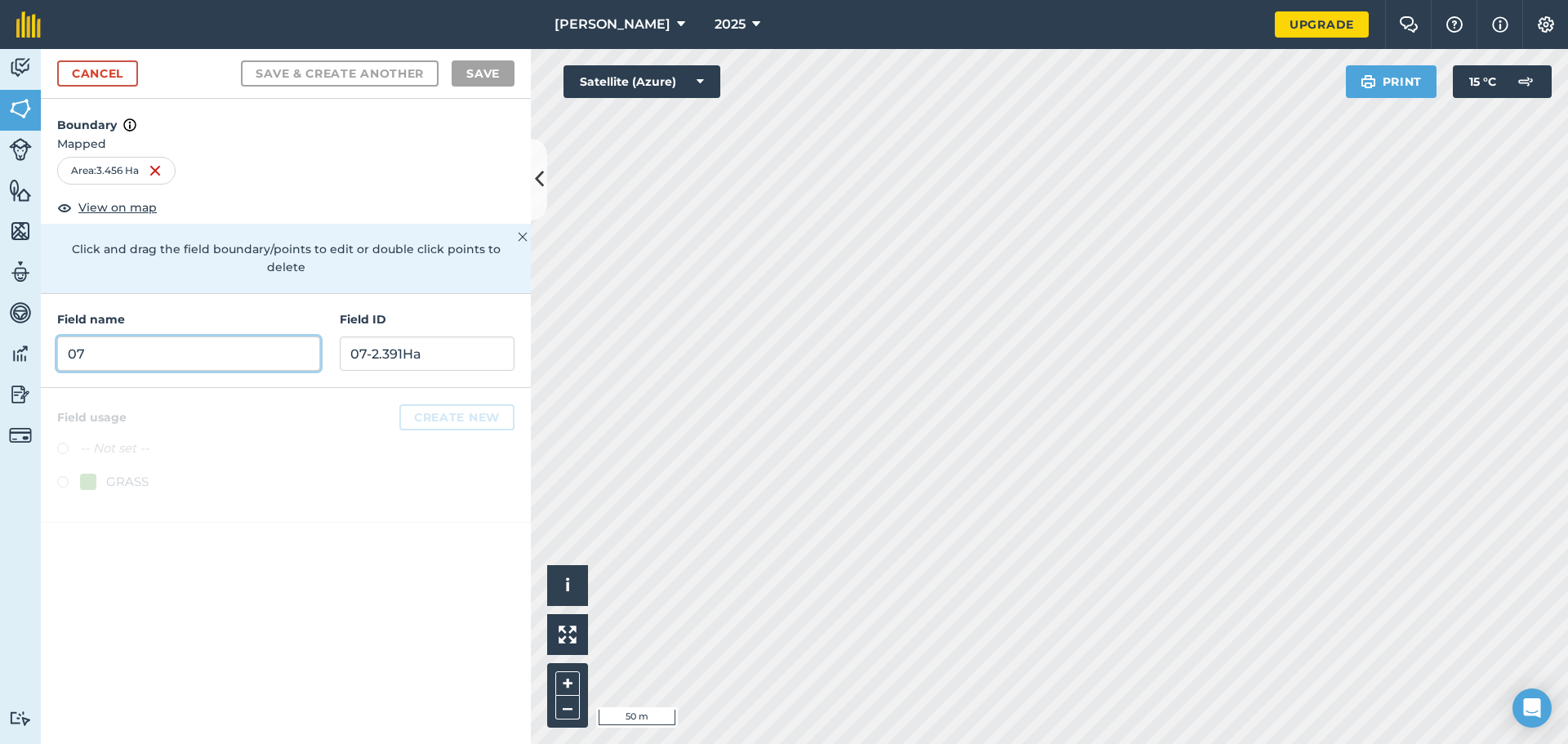
click at [212, 336] on input "07" at bounding box center [188, 353] width 263 height 34
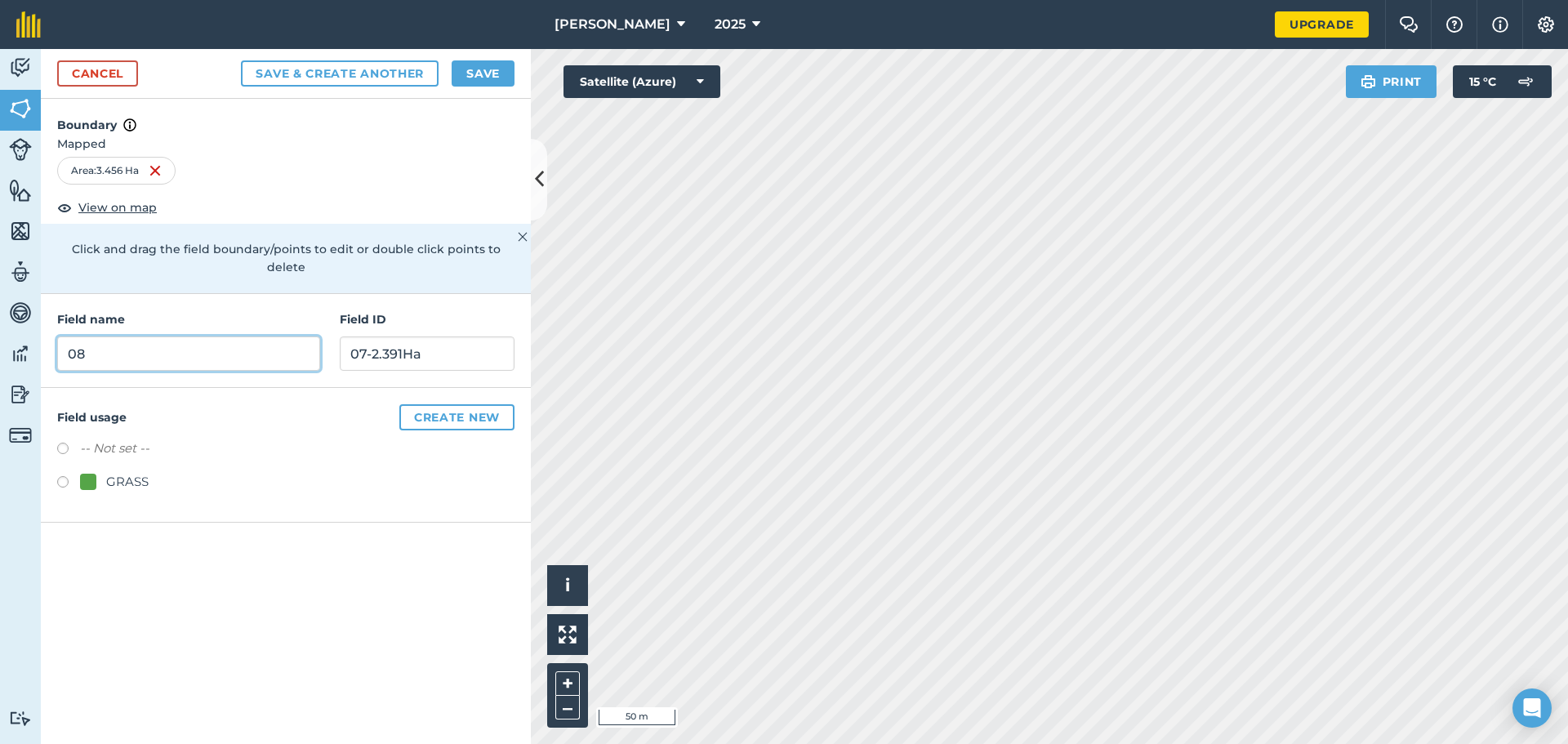
type input "08"
type input "083.456Ha"
click at [60, 476] on label at bounding box center [68, 484] width 23 height 17
radio input "true"
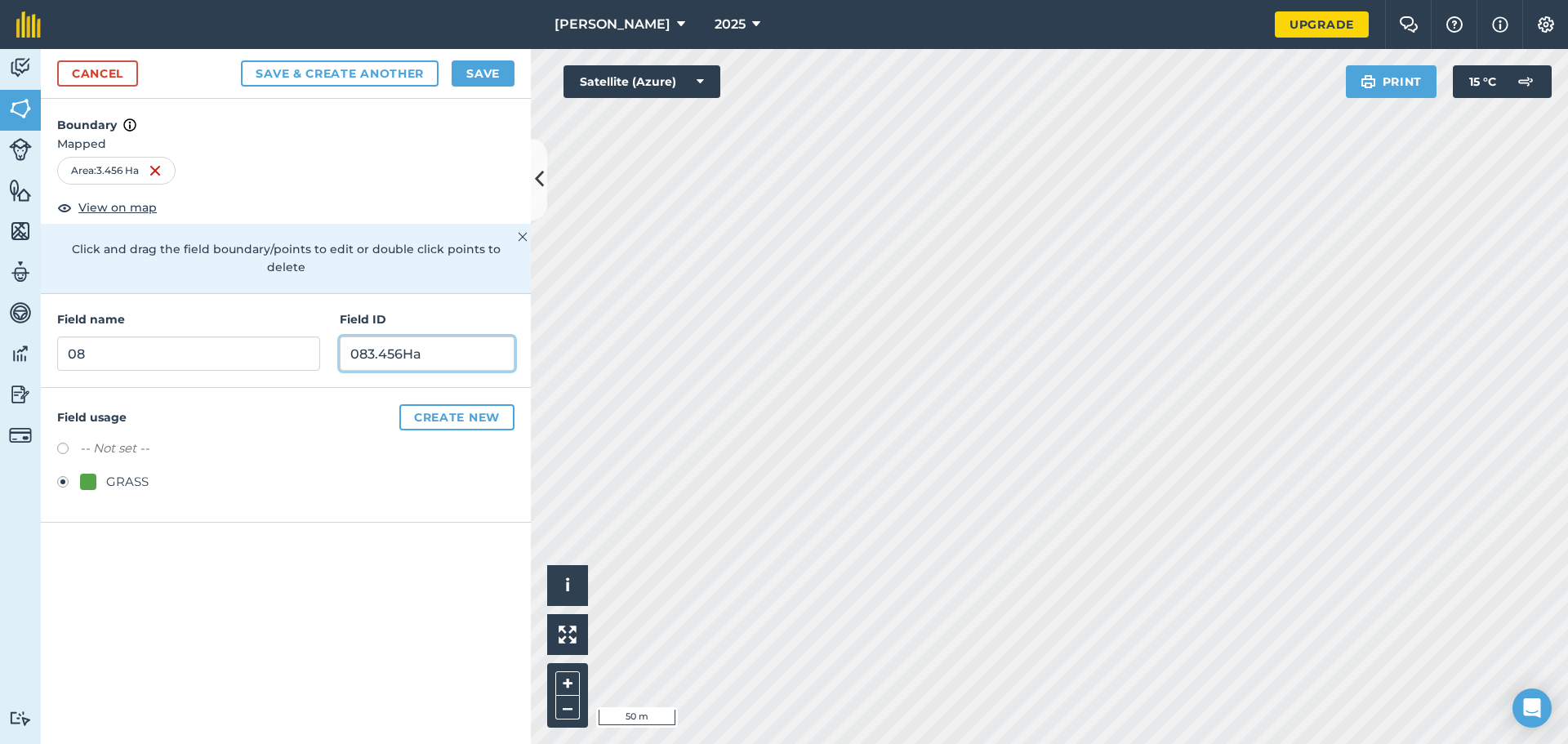
click at [369, 336] on input "083.456Ha" at bounding box center [427, 353] width 174 height 34
type input "08-3.456Ha"
click at [479, 74] on button "Save" at bounding box center [483, 74] width 63 height 26
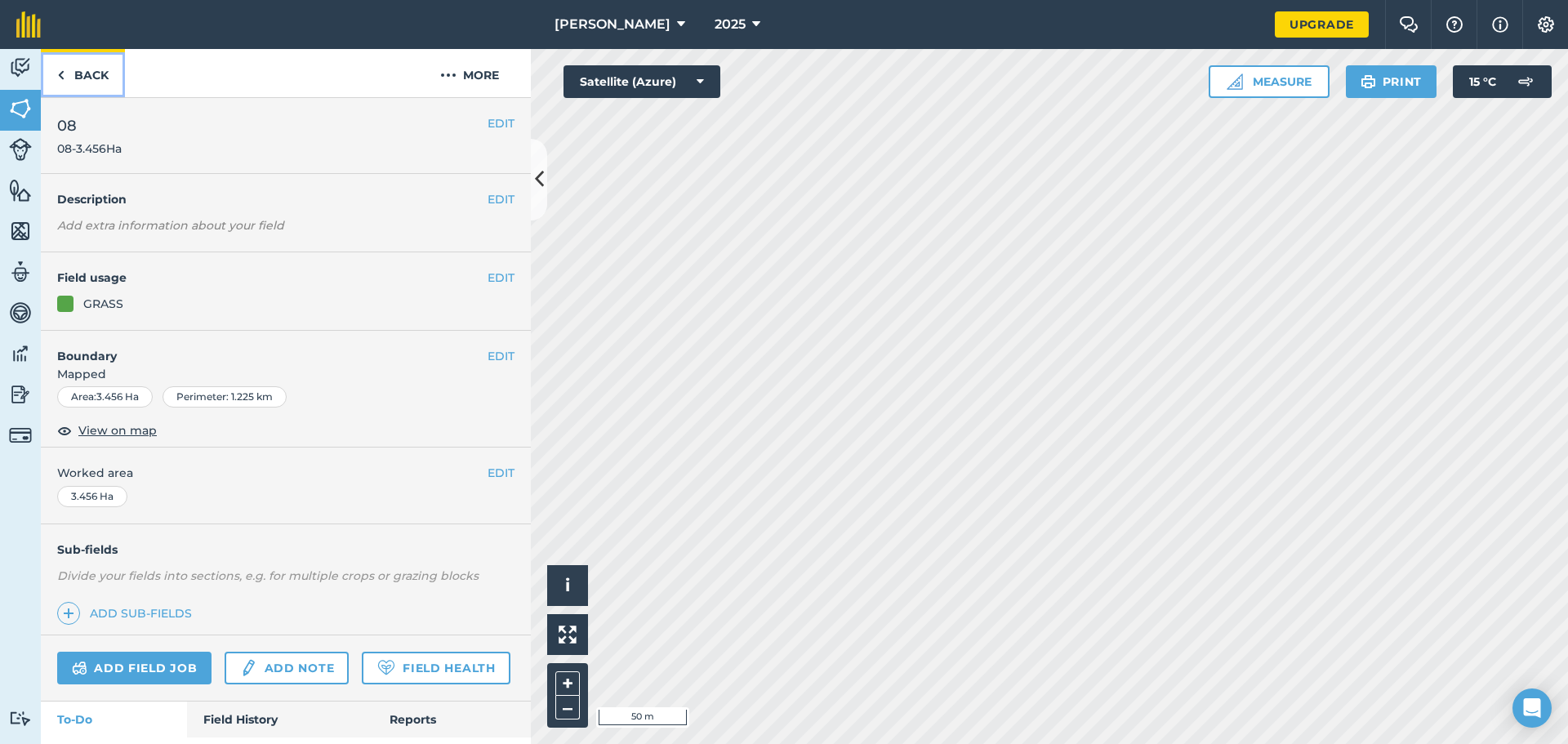
click at [94, 72] on link "Back" at bounding box center [83, 73] width 84 height 48
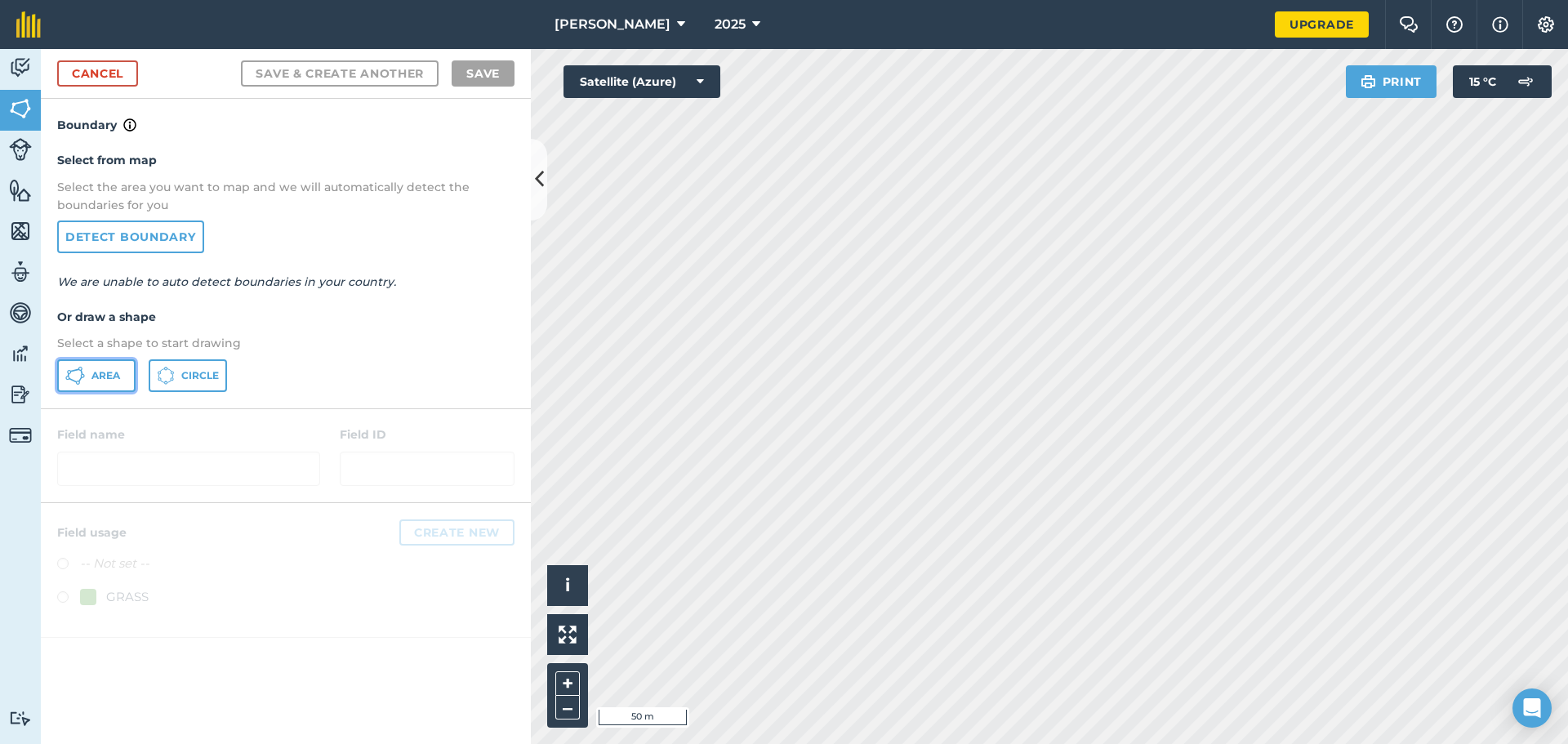
click at [115, 371] on span "Area" at bounding box center [105, 375] width 28 height 13
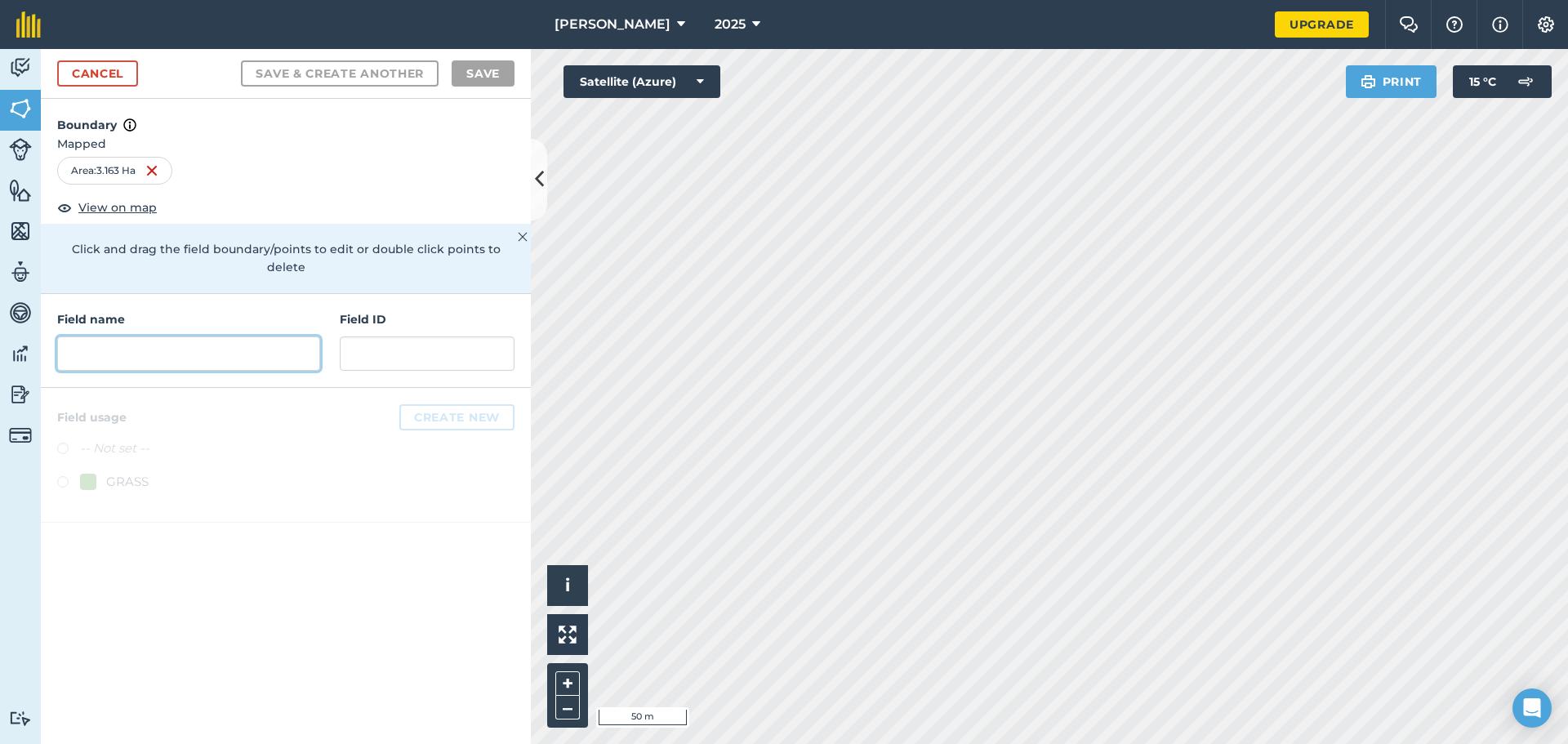
click at [255, 336] on input "text" at bounding box center [188, 353] width 263 height 34
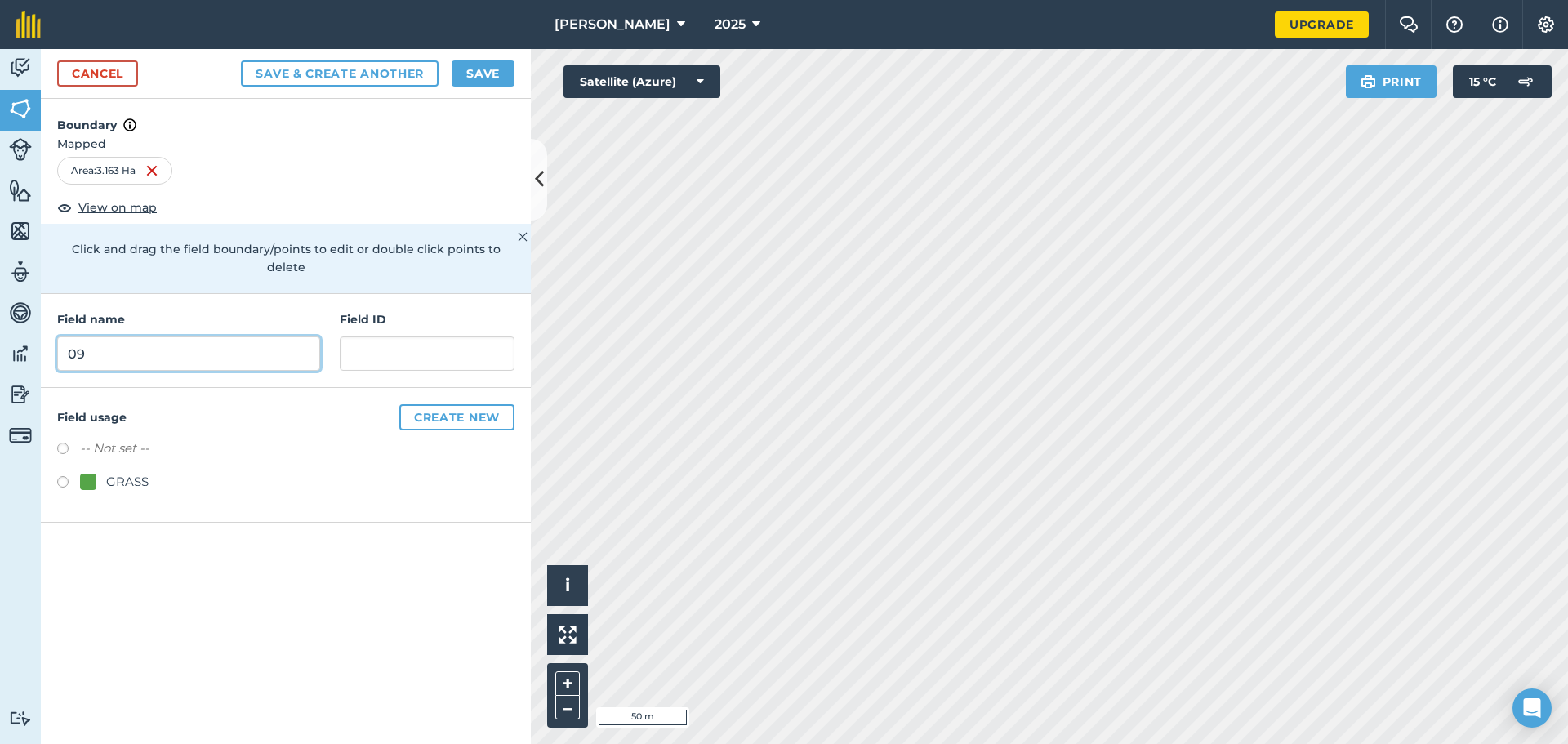
type input "09"
click at [365, 344] on input "text" at bounding box center [427, 353] width 174 height 34
type input "09-3.163Ha"
click at [409, 73] on button "Save & Create Another" at bounding box center [340, 74] width 198 height 26
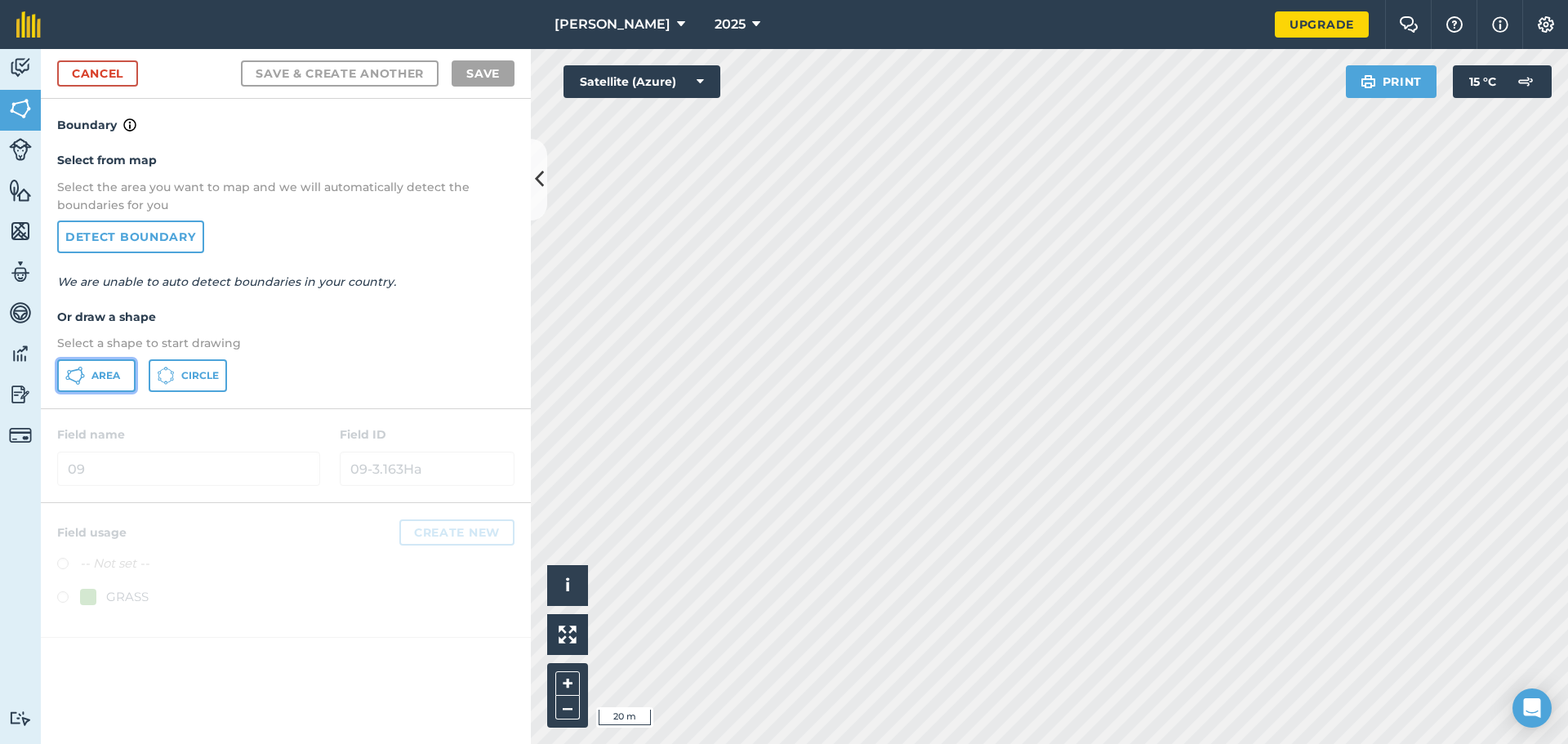
drag, startPoint x: 96, startPoint y: 383, endPoint x: 105, endPoint y: 390, distance: 11.4
click at [97, 383] on button "Area" at bounding box center [96, 375] width 78 height 32
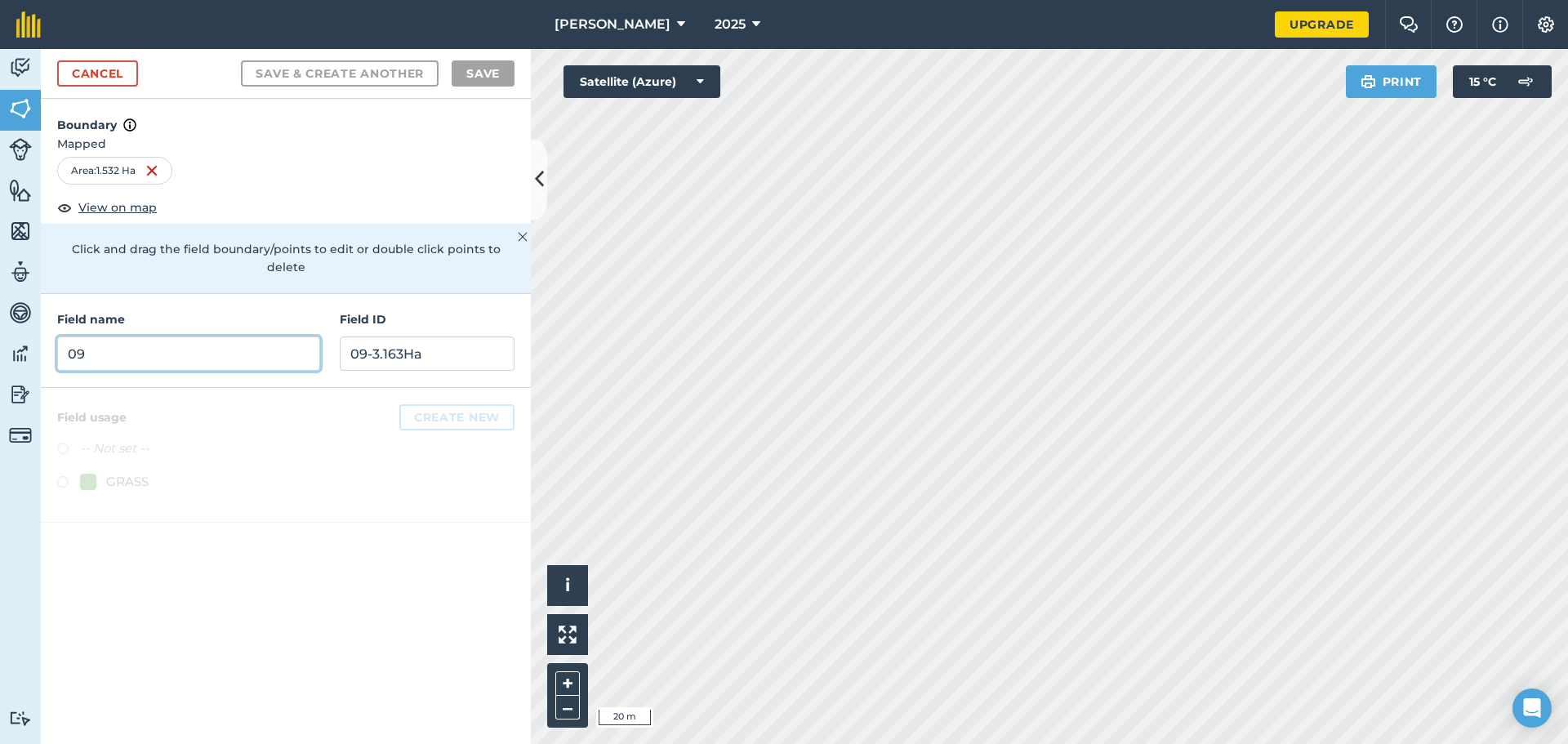
drag, startPoint x: 305, startPoint y: 331, endPoint x: 318, endPoint y: 333, distance: 13.2
click at [305, 336] on input "09" at bounding box center [188, 353] width 263 height 34
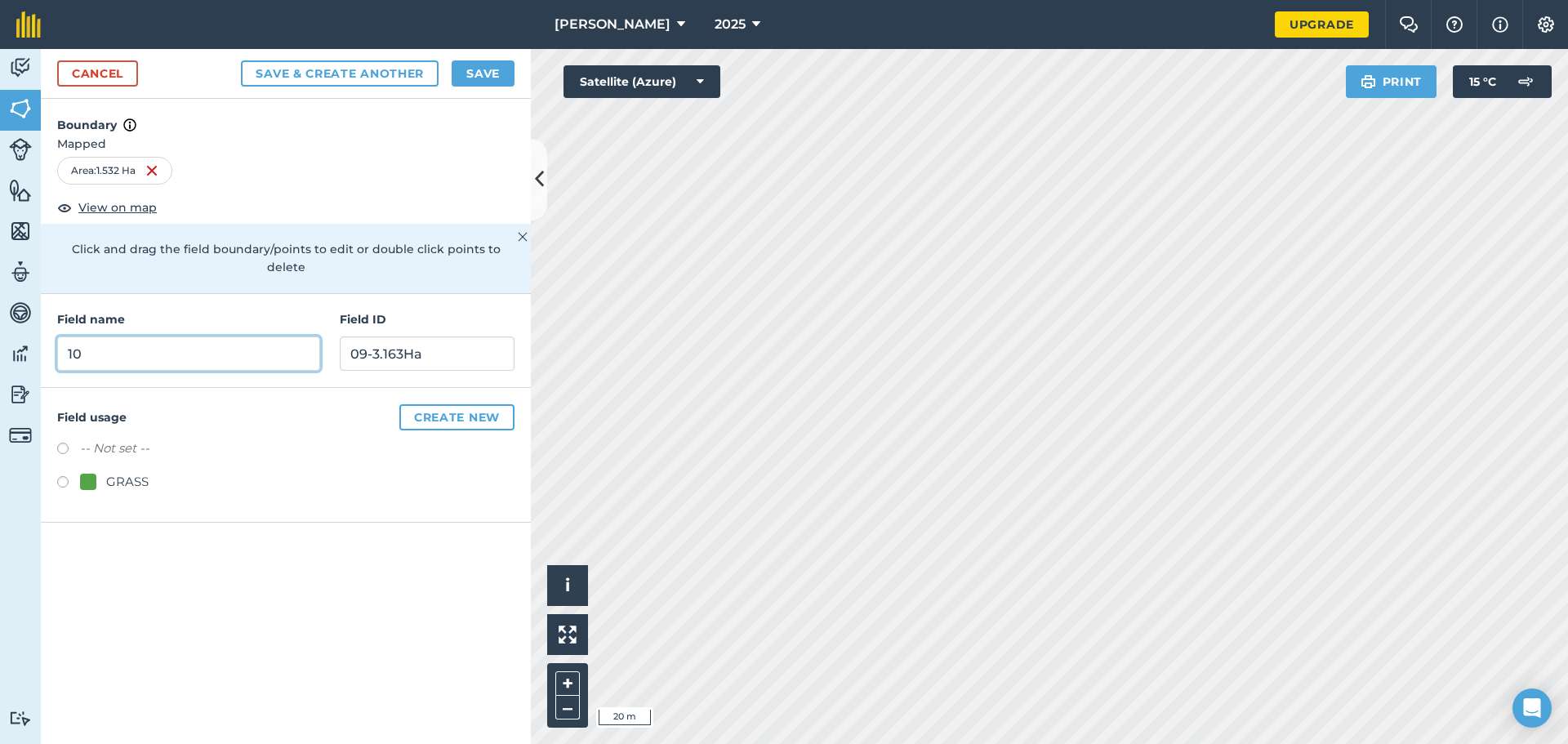
type input "10"
type input "10-1.532Ha"
click at [384, 72] on button "Save & Create Another" at bounding box center [340, 74] width 198 height 26
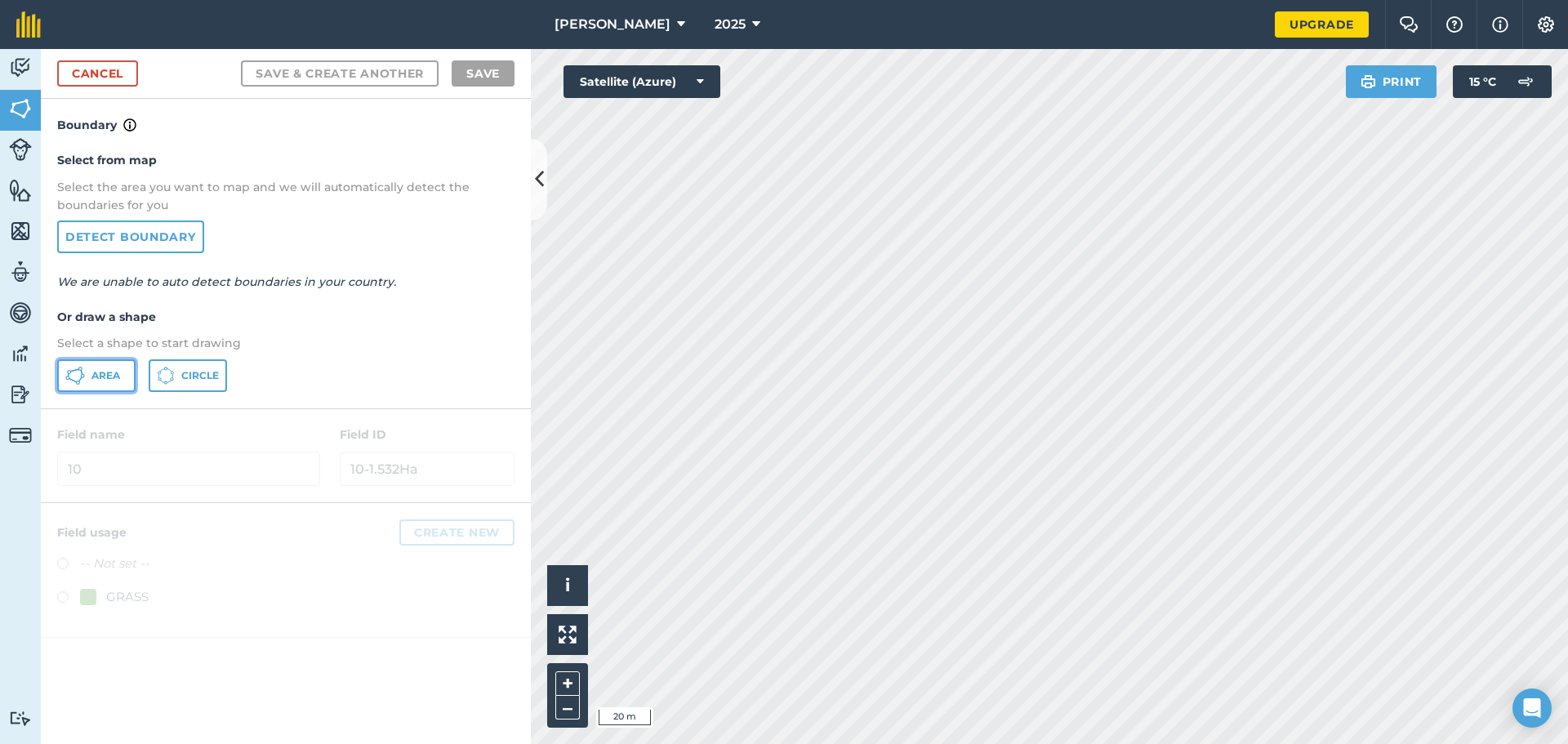
click at [114, 379] on span "Area" at bounding box center [105, 375] width 28 height 13
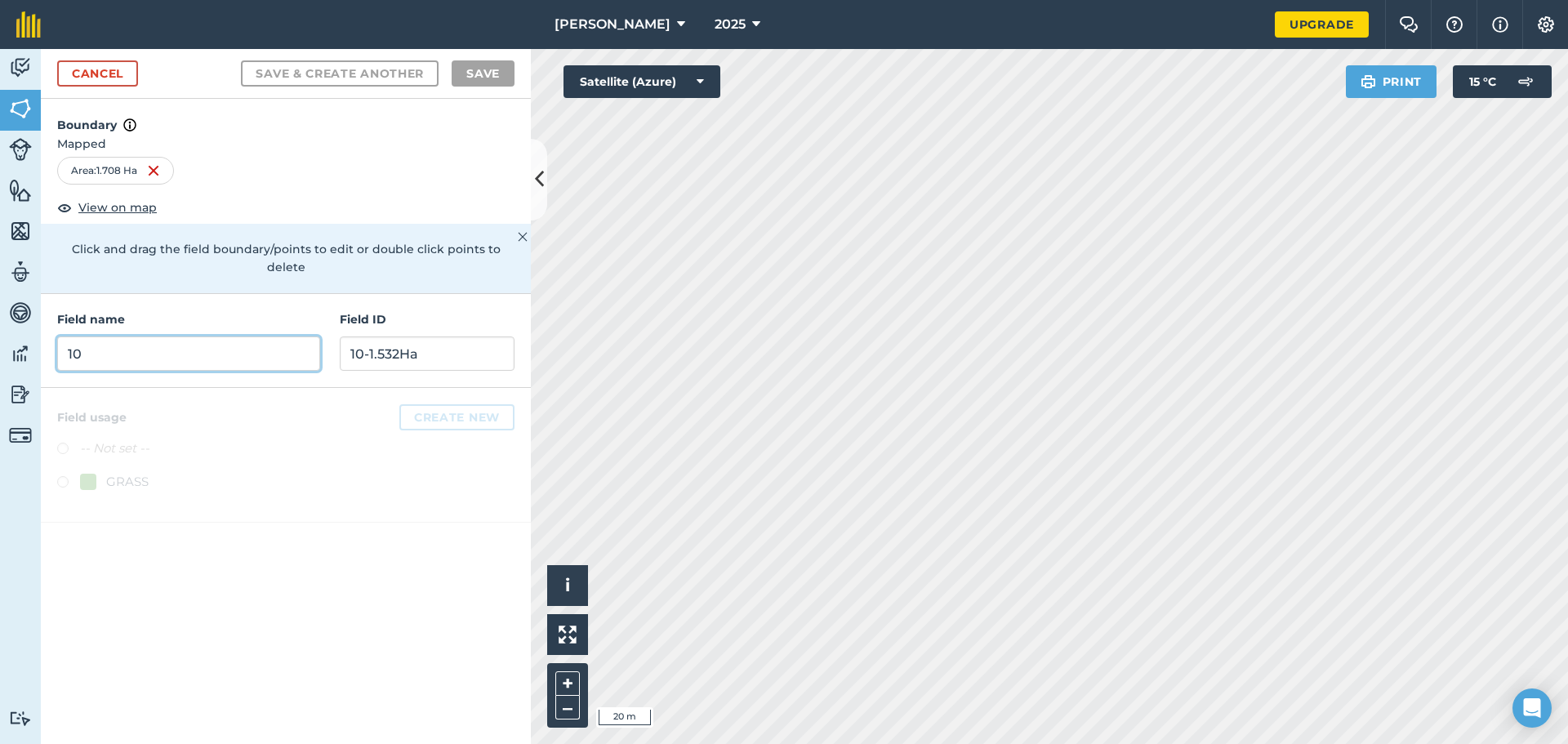
click at [251, 338] on input "10" at bounding box center [188, 353] width 263 height 34
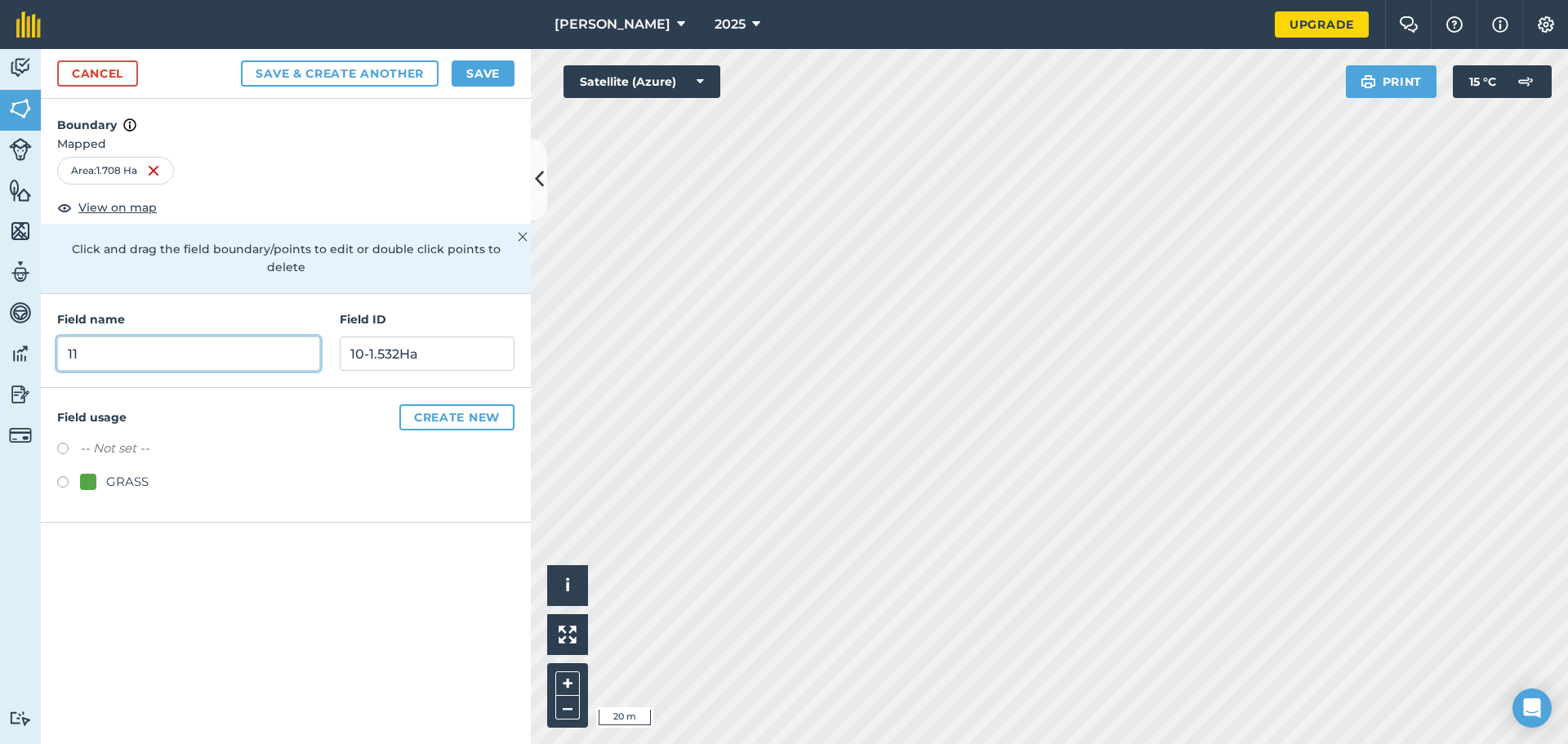
type input "11"
click at [364, 340] on input "11-Ha" at bounding box center [427, 353] width 174 height 34
type input "11-1.708Ha"
click at [338, 67] on button "Save & Create Another" at bounding box center [340, 74] width 198 height 26
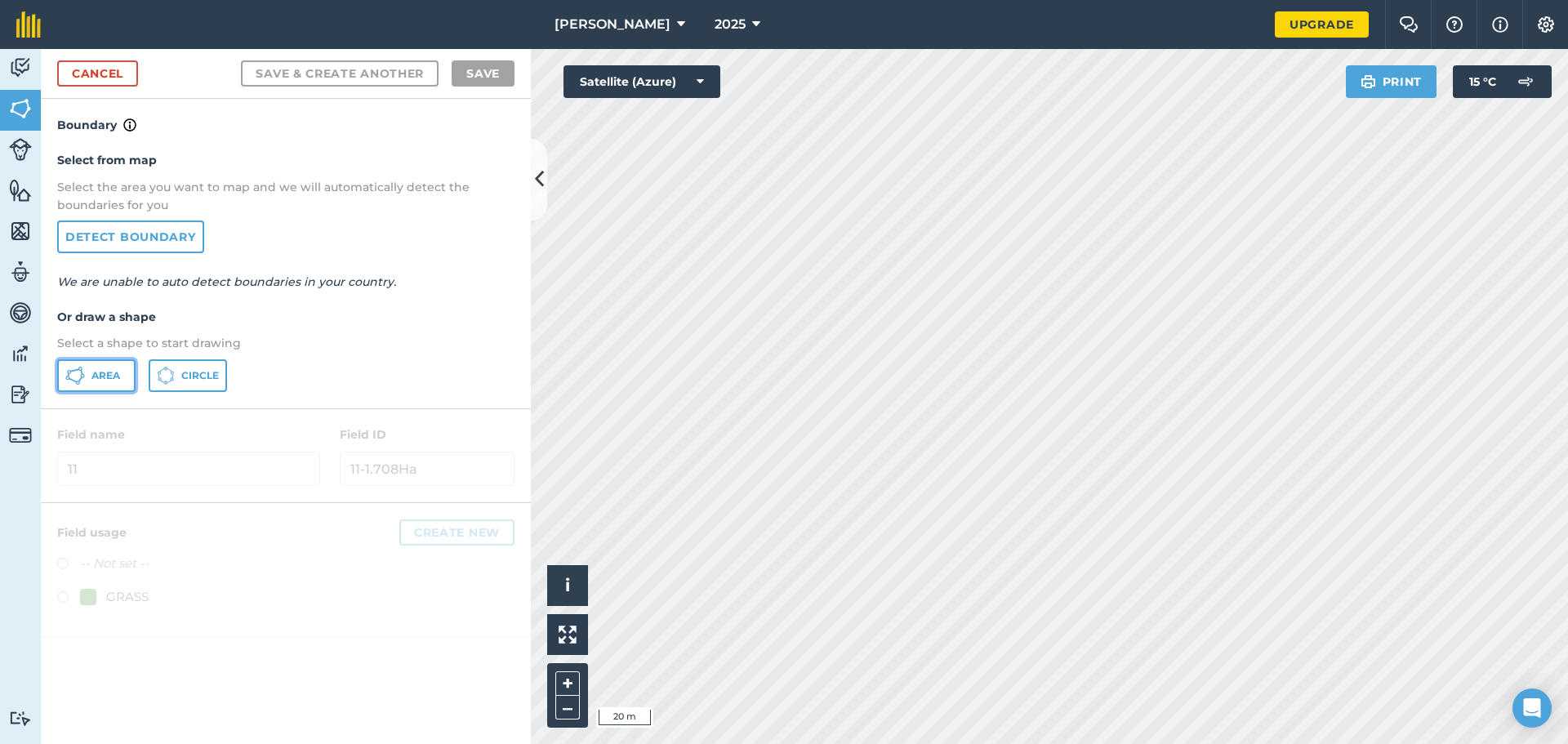
click at [124, 370] on button "Area" at bounding box center [96, 375] width 78 height 32
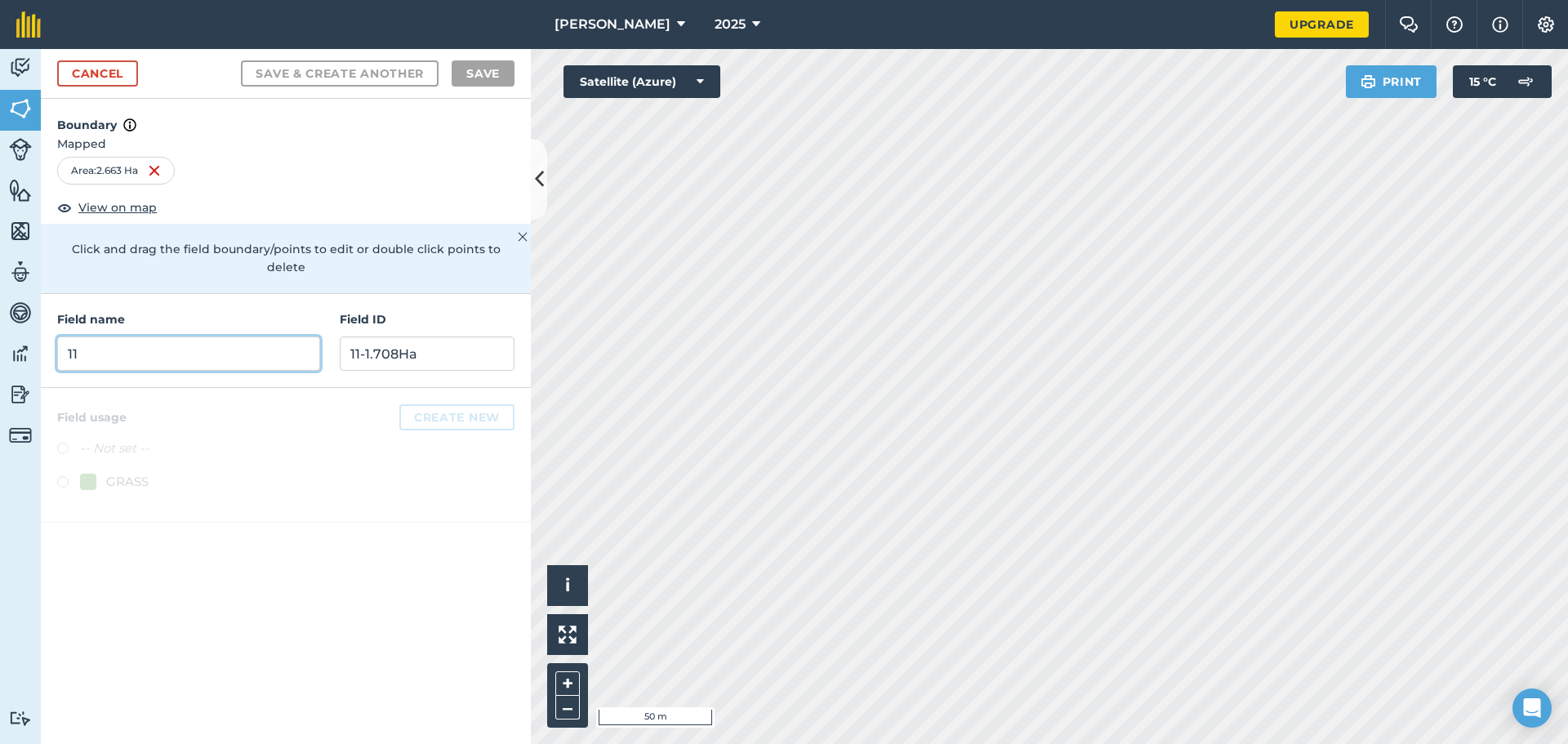
click at [259, 336] on input "11" at bounding box center [188, 353] width 263 height 34
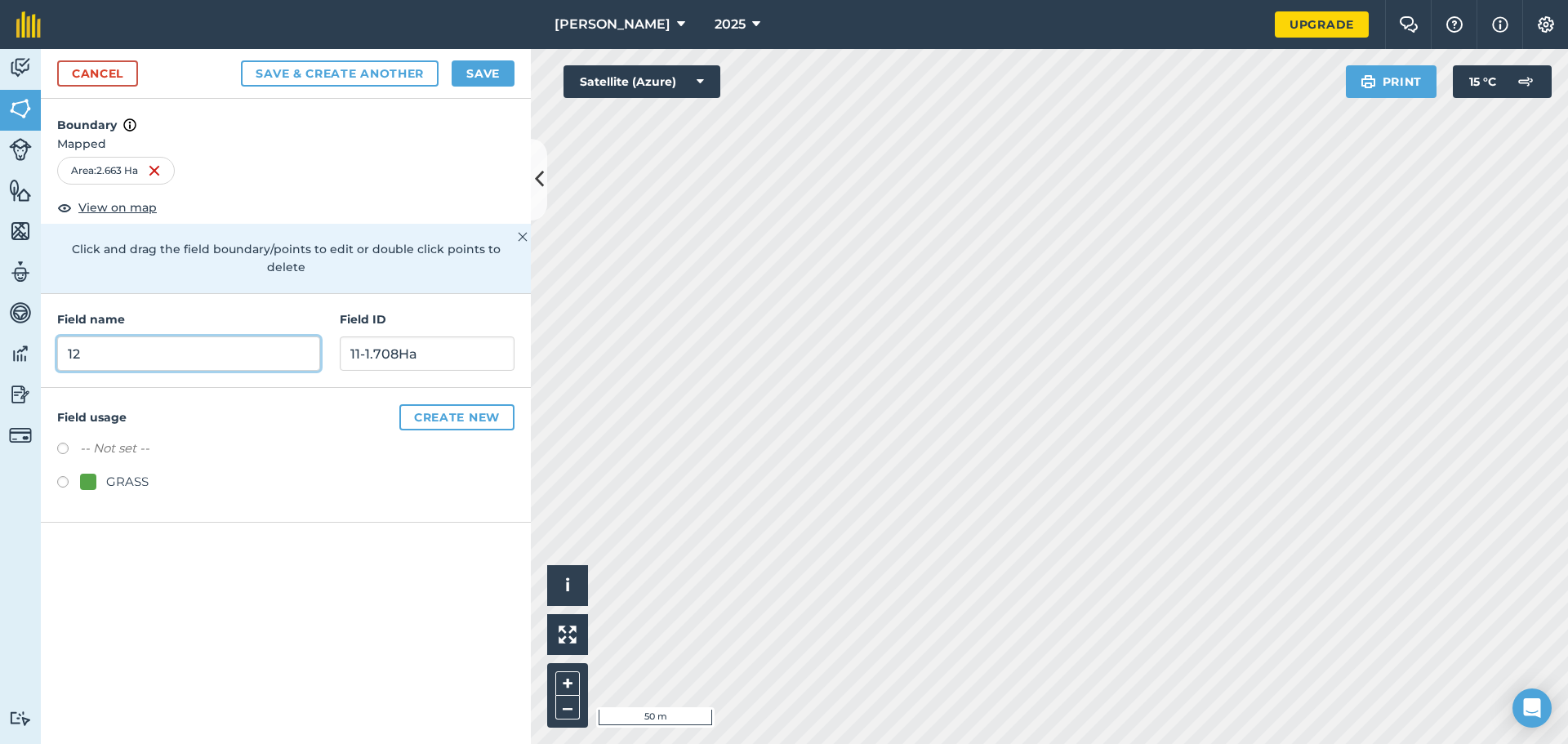
type input "12"
type input "12-2.663Ha"
drag, startPoint x: 67, startPoint y: 460, endPoint x: 81, endPoint y: 438, distance: 26.1
click at [67, 476] on label at bounding box center [68, 484] width 23 height 17
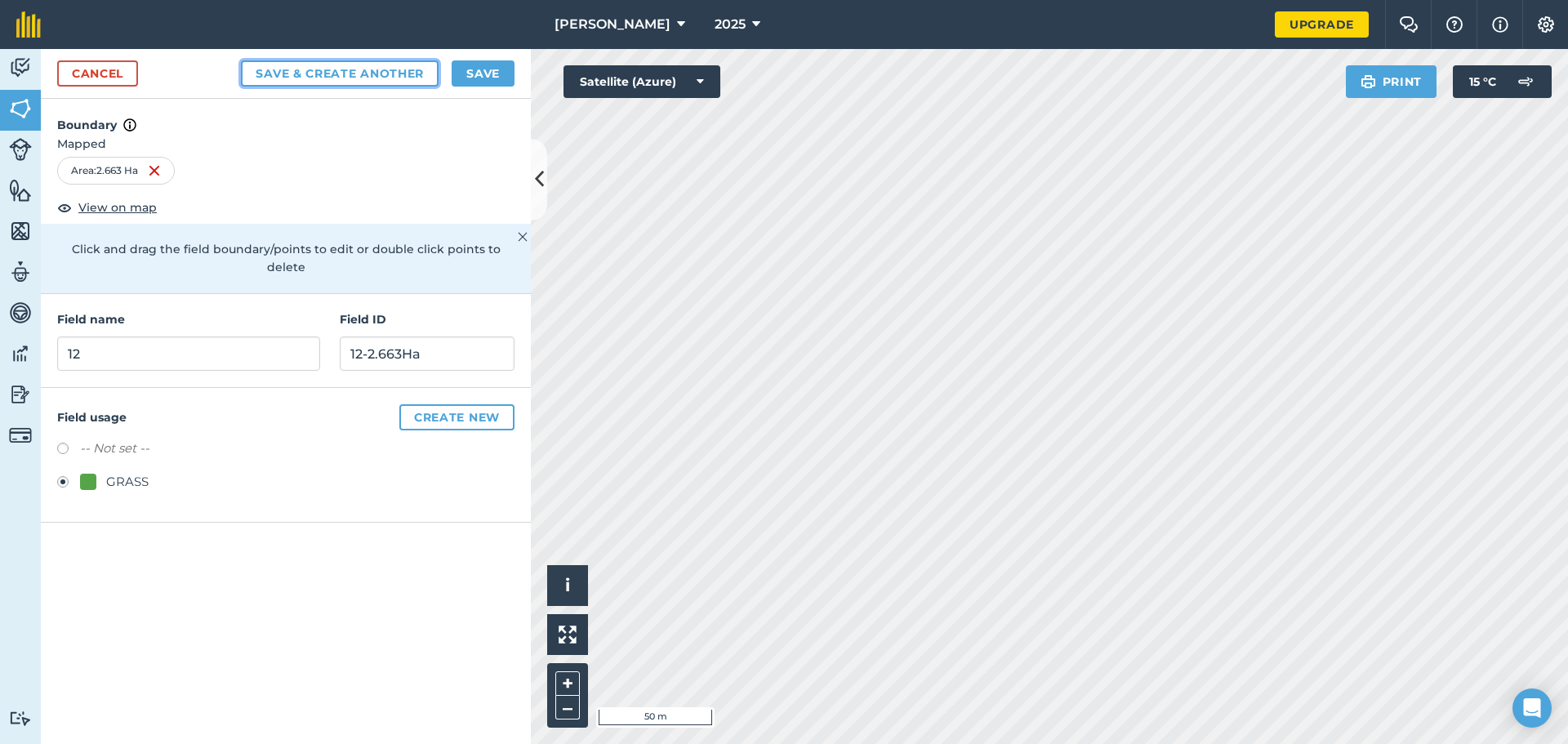
click at [296, 74] on button "Save & Create Another" at bounding box center [340, 74] width 198 height 26
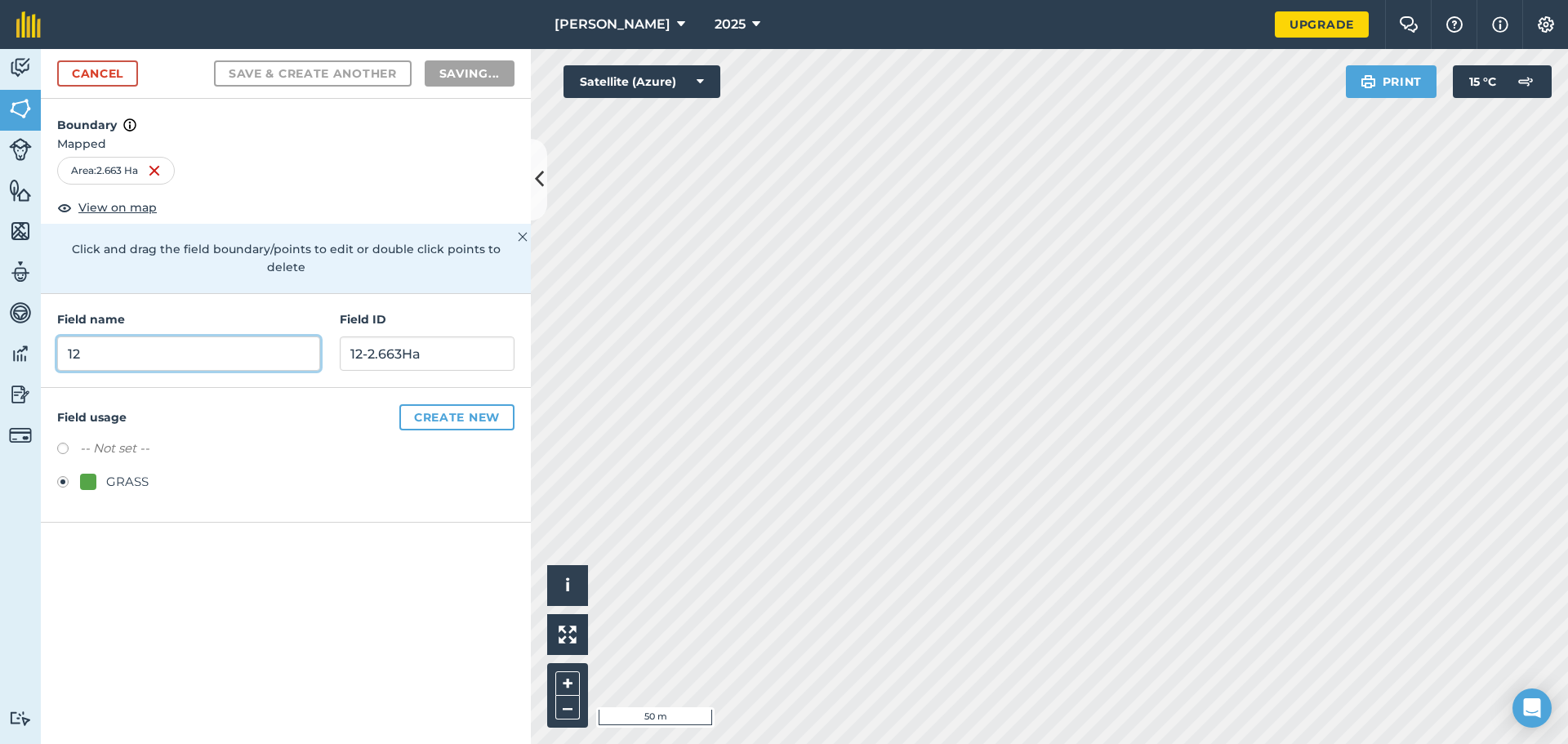
radio input "false"
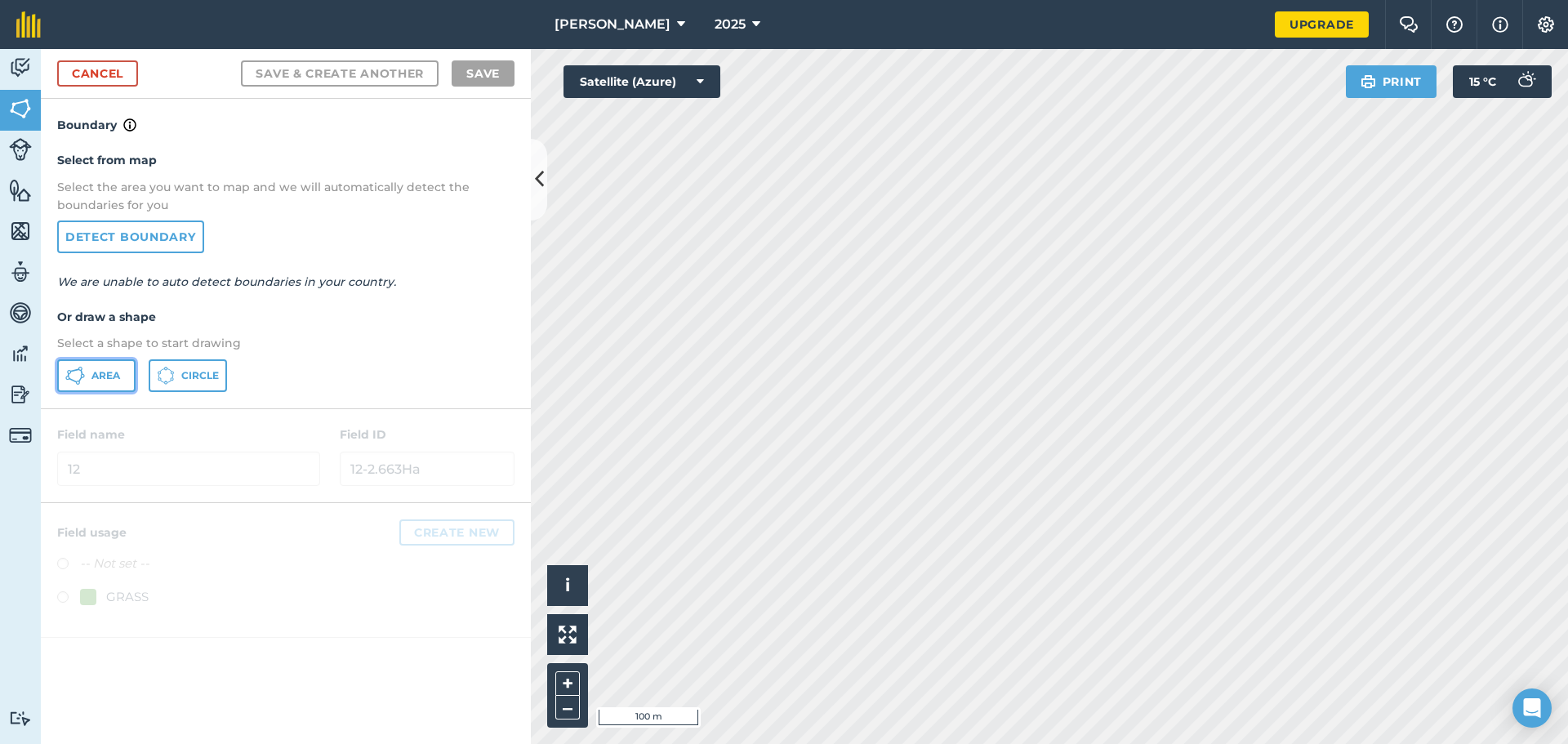
click at [80, 366] on icon at bounding box center [75, 375] width 20 height 20
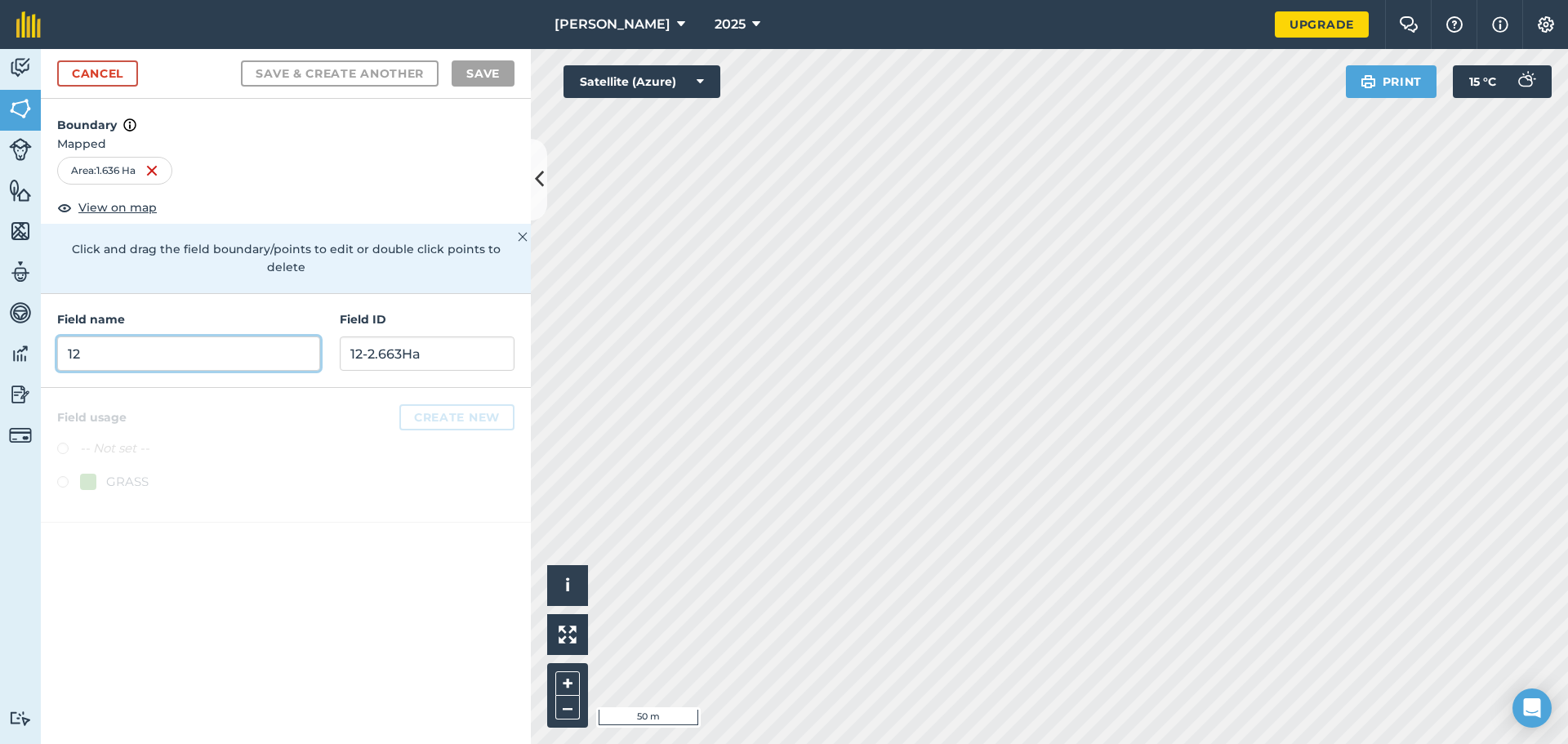
click at [172, 336] on input "12" at bounding box center [188, 353] width 263 height 34
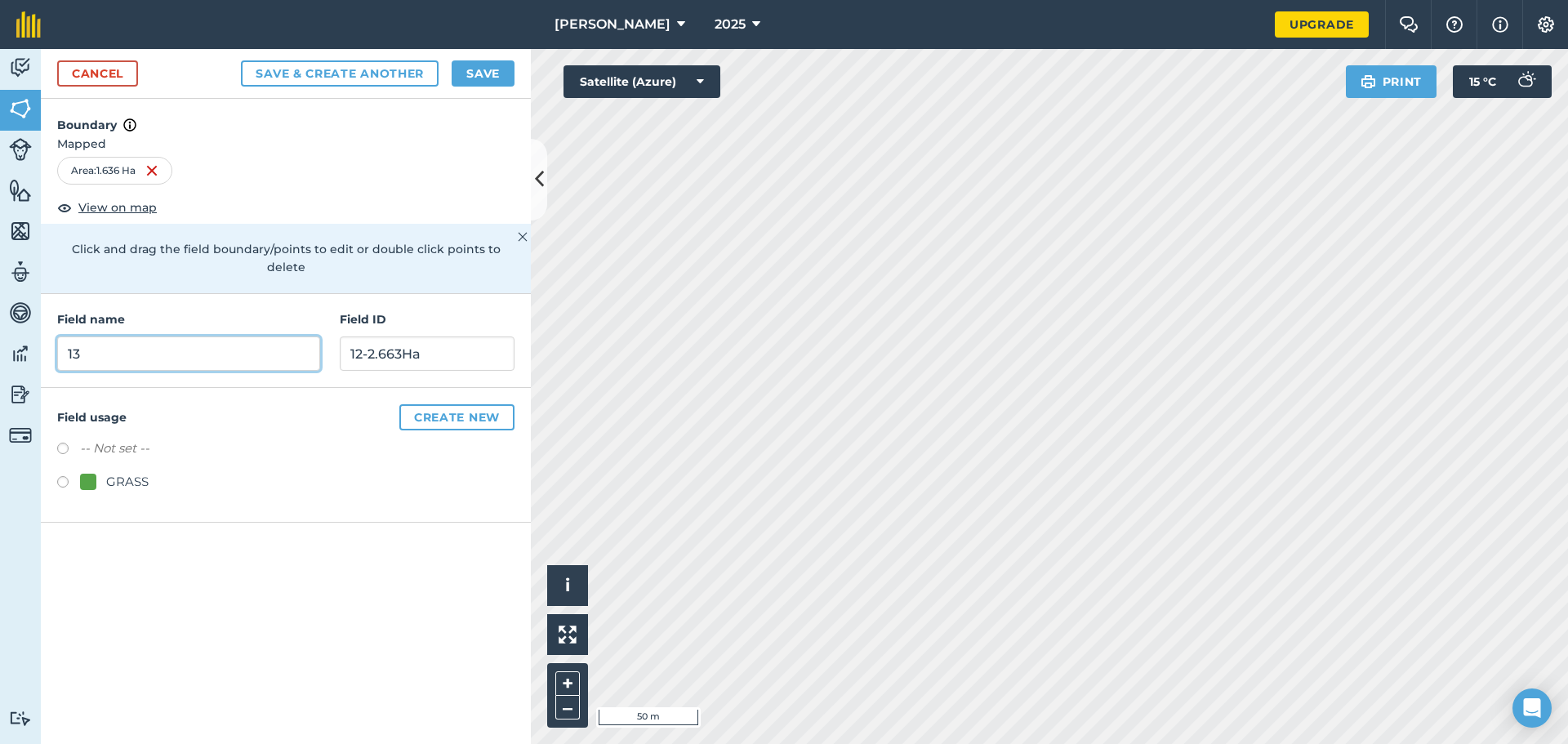
type input "13"
click at [371, 345] on input "12-2.663Ha" at bounding box center [427, 353] width 174 height 34
type input "13"
click at [66, 476] on label at bounding box center [68, 484] width 23 height 17
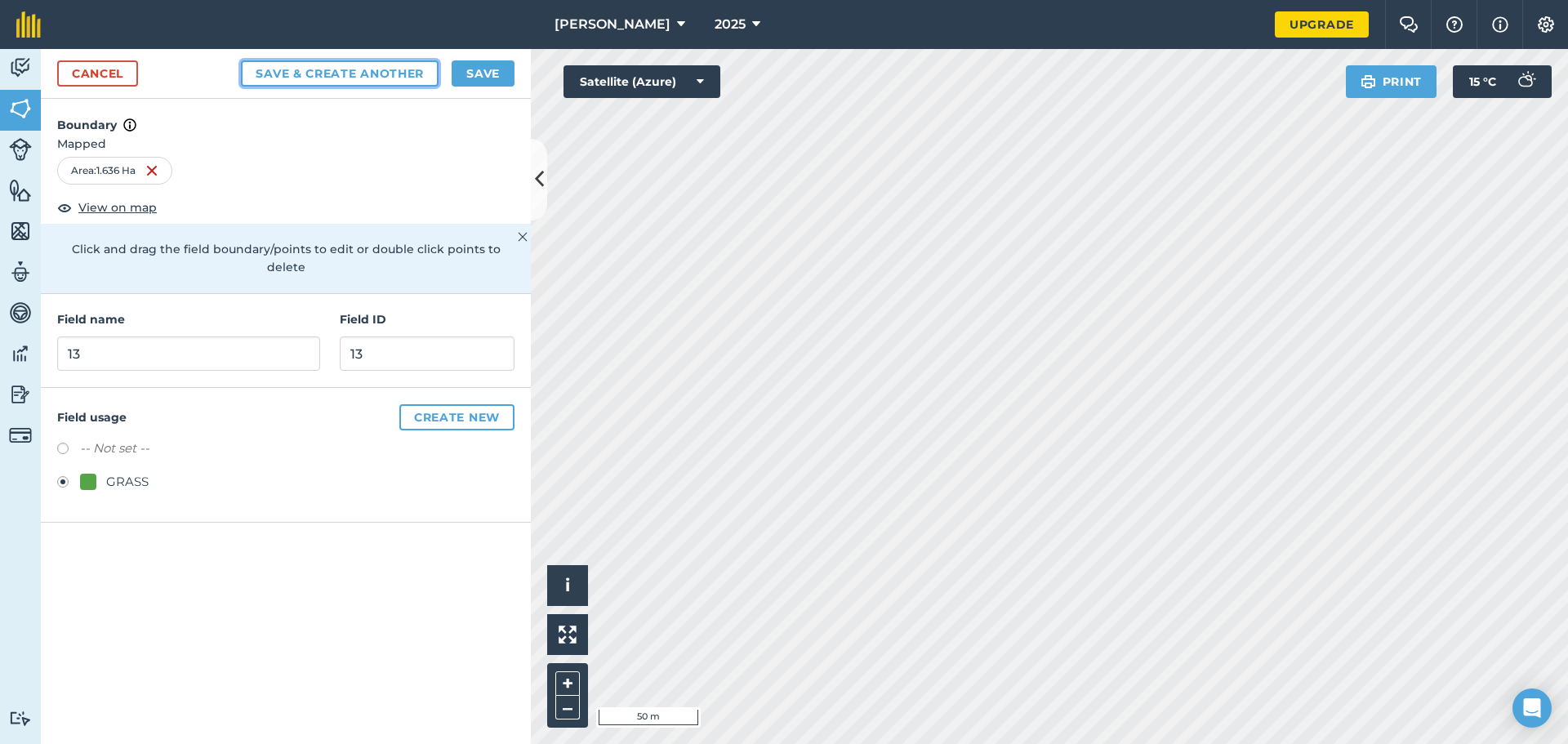
click at [311, 73] on button "Save & Create Another" at bounding box center [340, 74] width 198 height 26
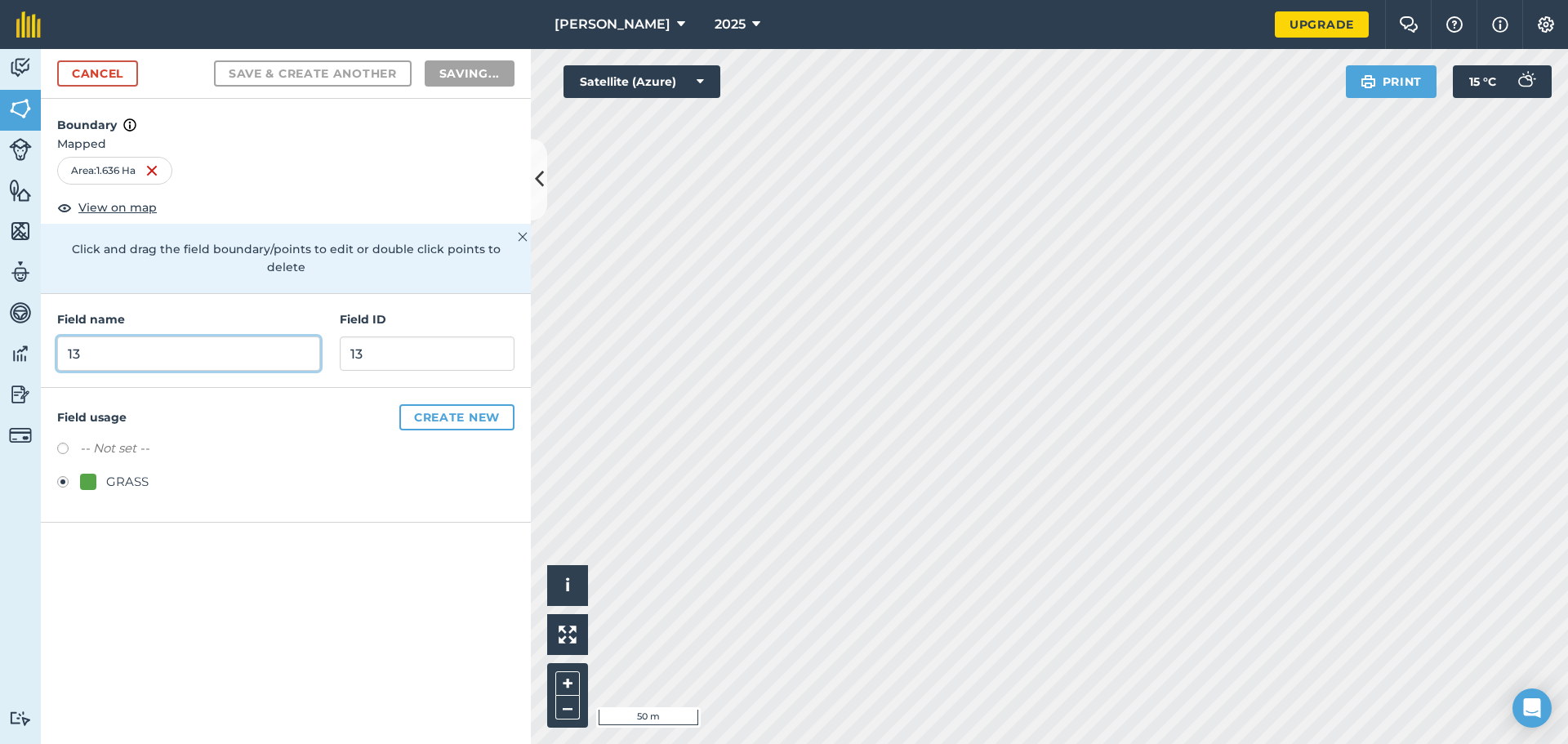
radio input "false"
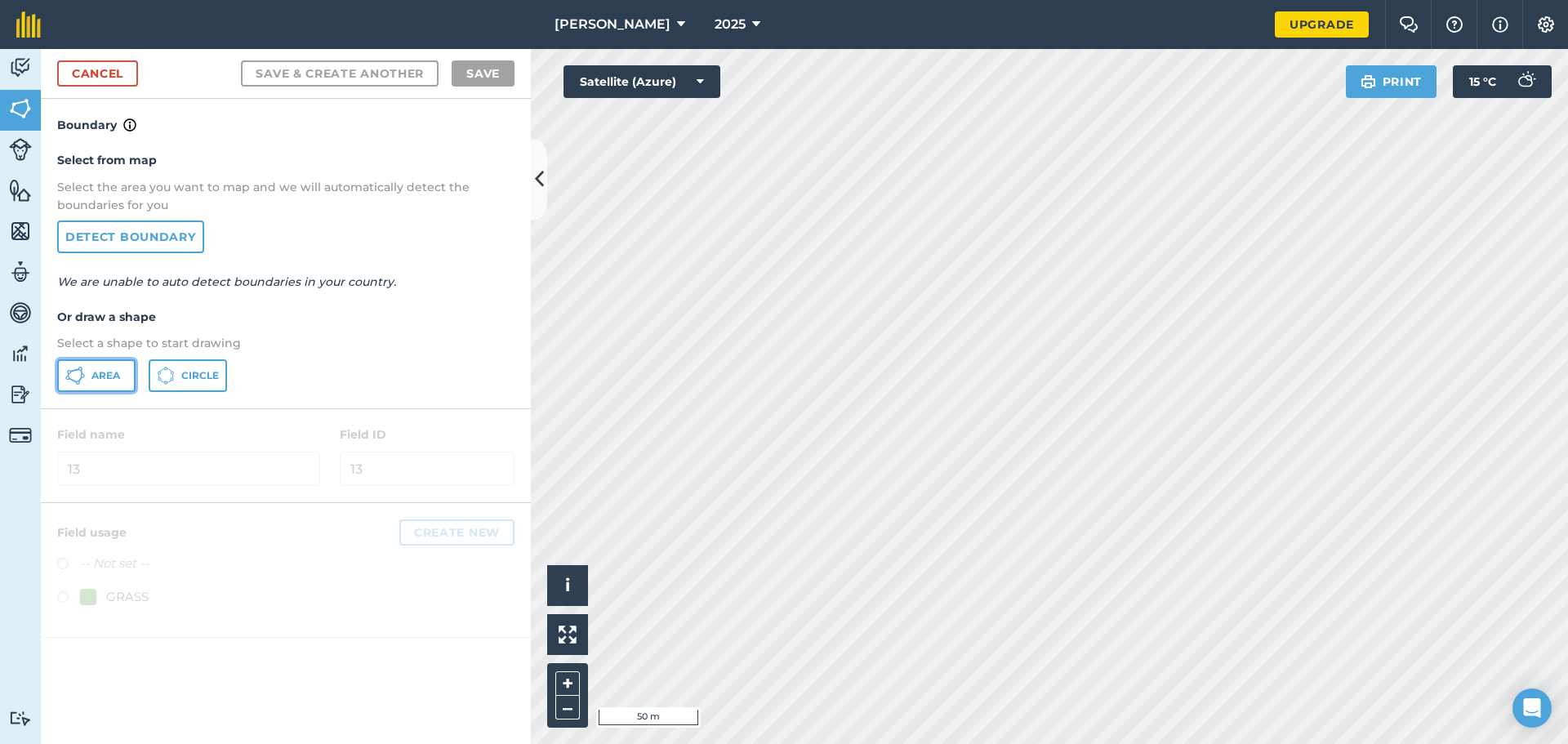
click at [118, 384] on button "Area" at bounding box center [96, 375] width 78 height 32
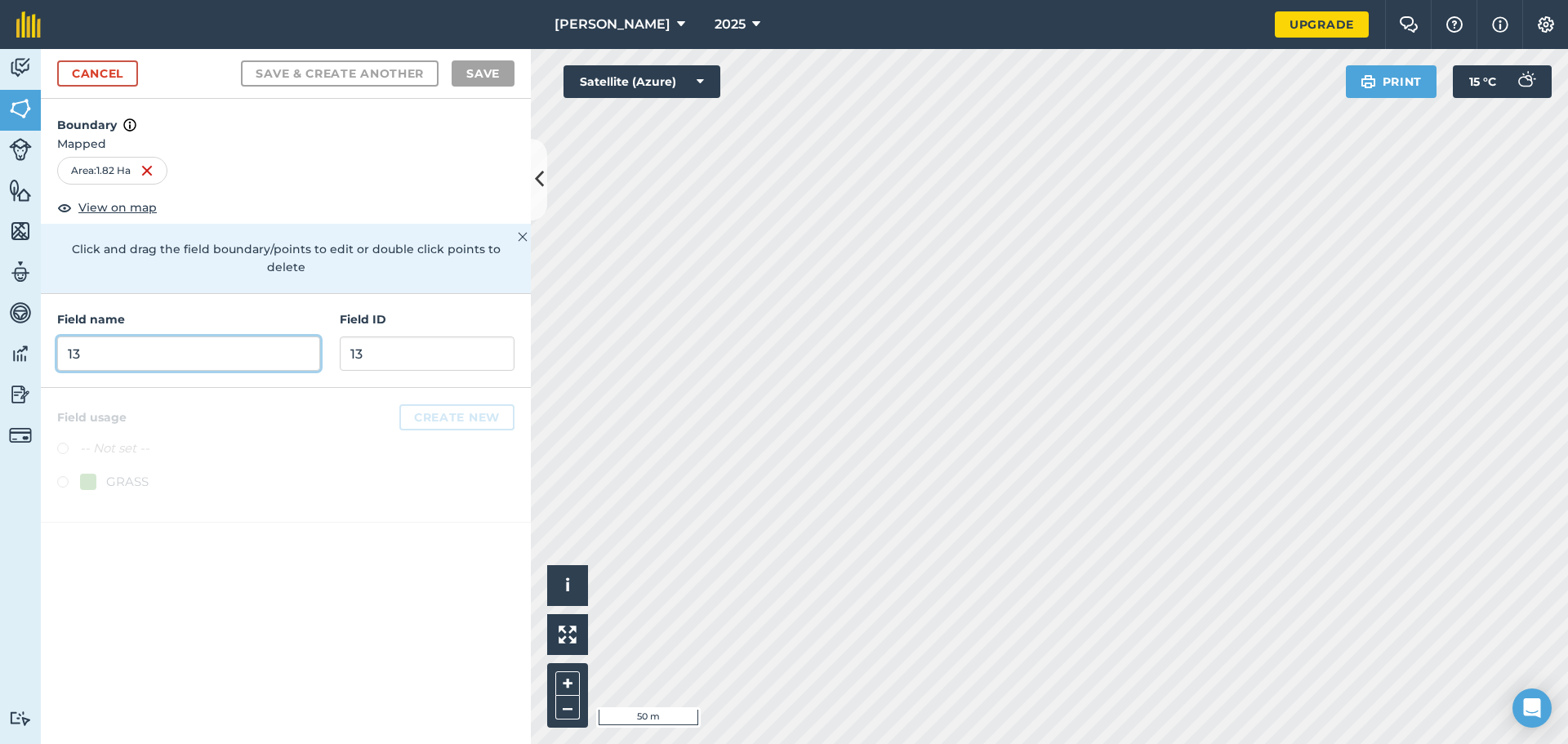
click at [187, 336] on input "13" at bounding box center [188, 353] width 263 height 34
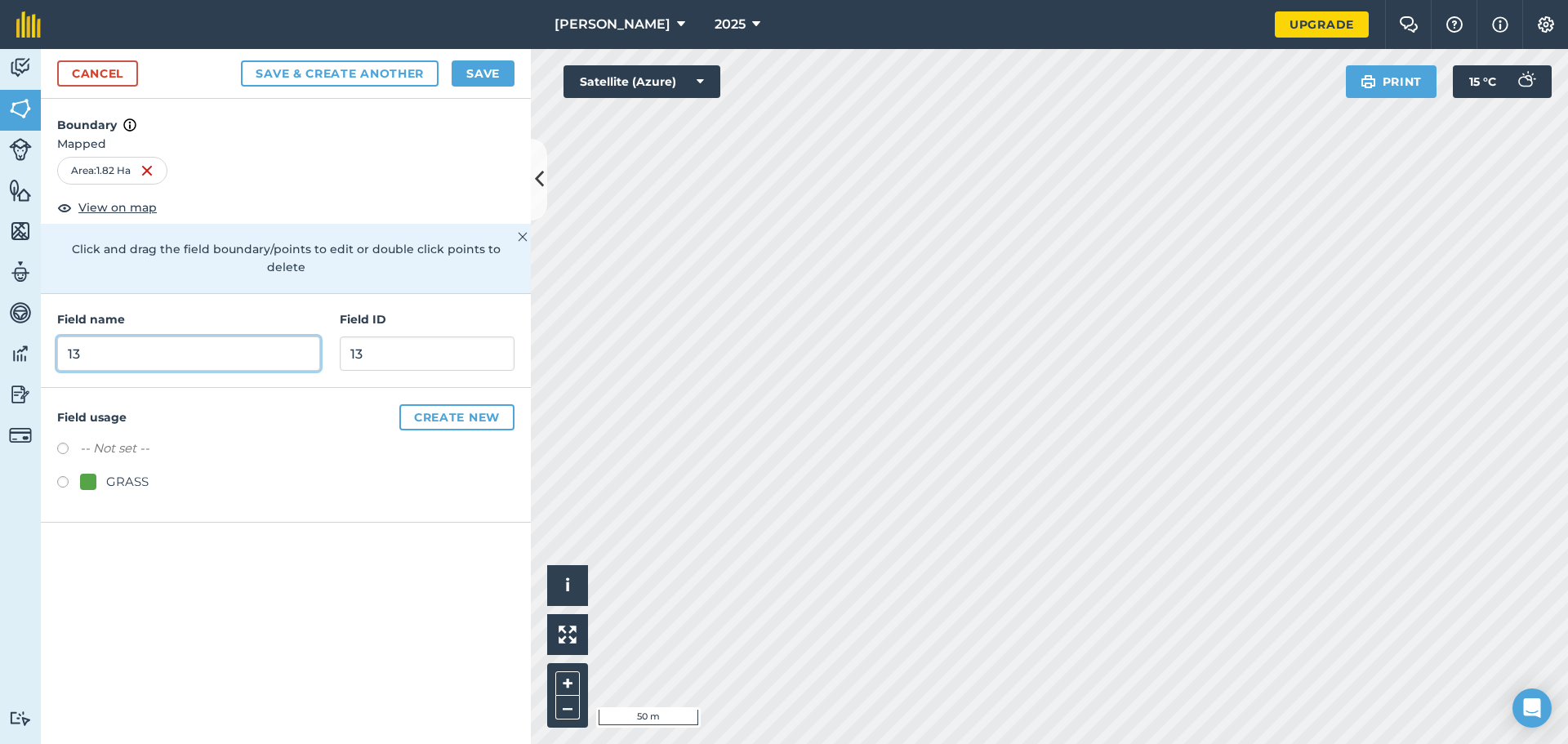
type input "13"
click at [381, 336] on input "13" at bounding box center [427, 353] width 174 height 34
type input "13-1.82Ha"
click at [67, 476] on label at bounding box center [68, 484] width 23 height 17
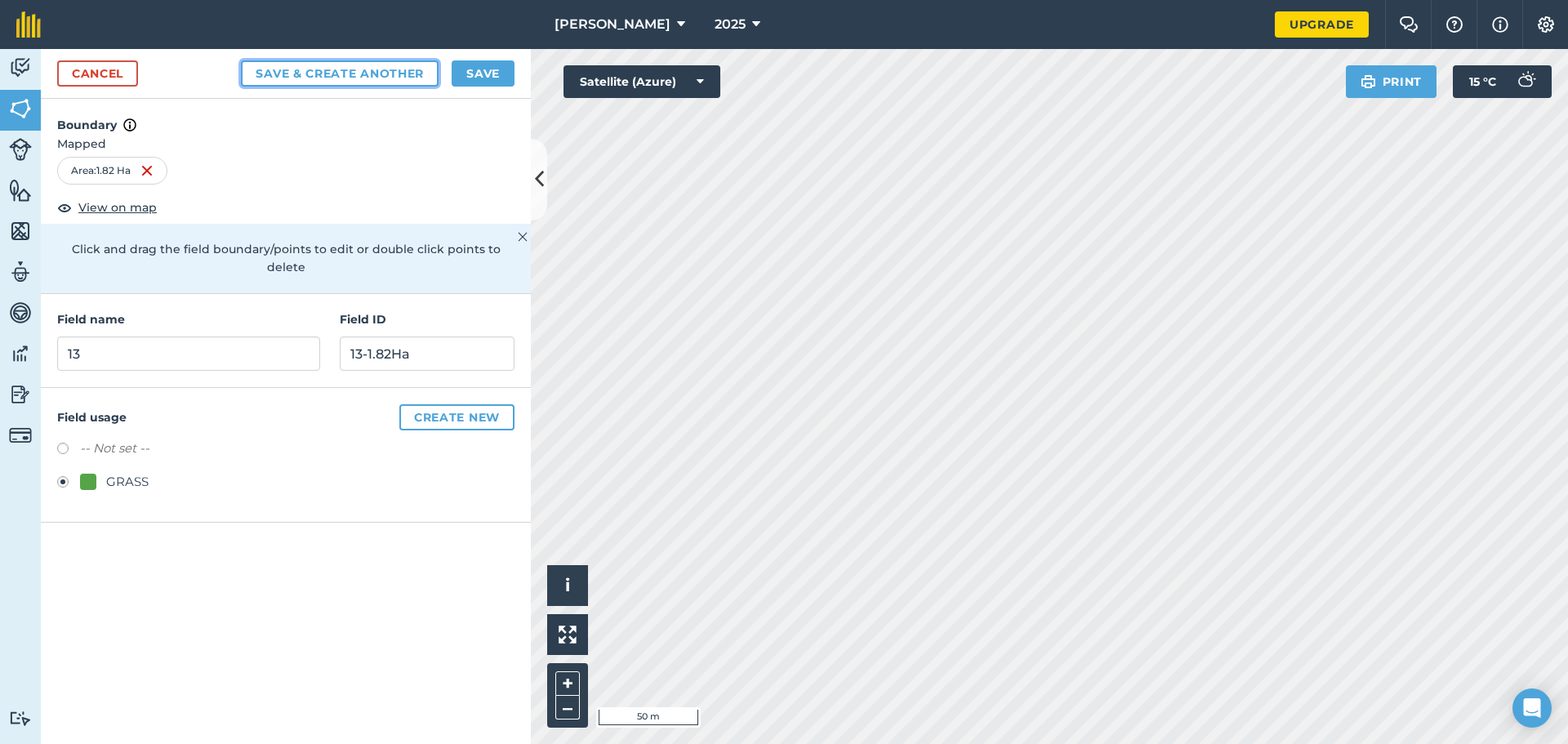
click at [384, 70] on button "Save & Create Another" at bounding box center [340, 74] width 198 height 26
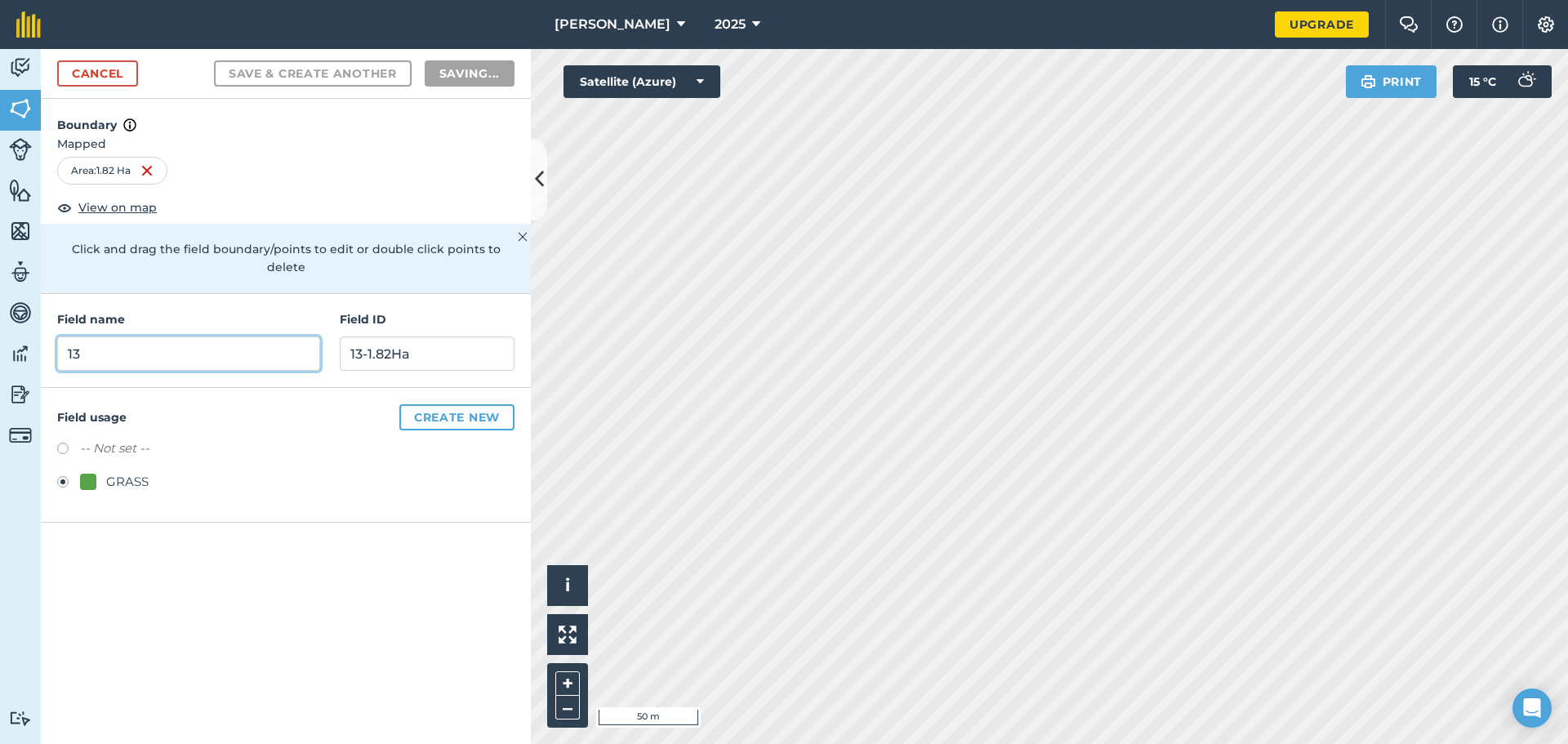
radio input "false"
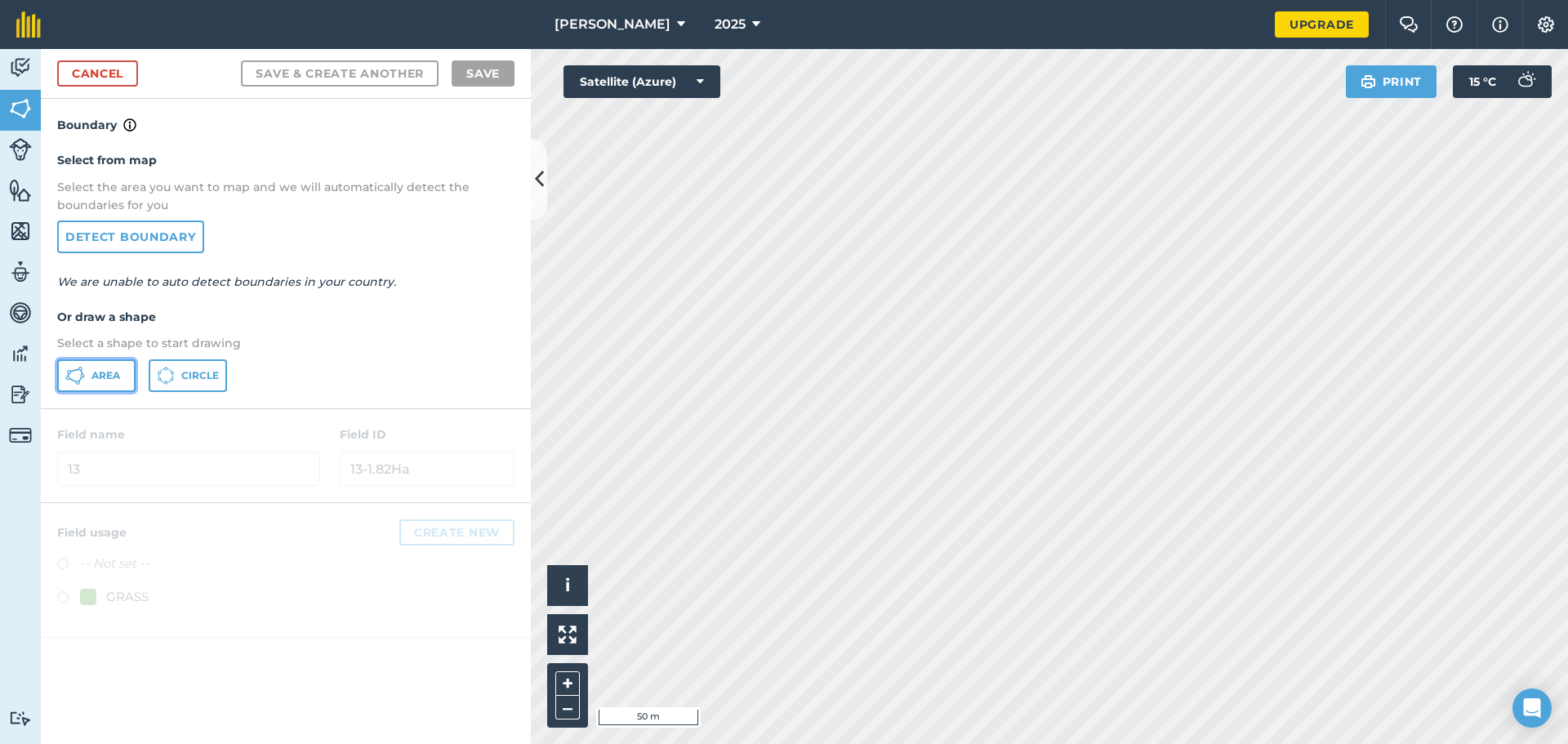
click at [112, 378] on span "Area" at bounding box center [105, 375] width 28 height 13
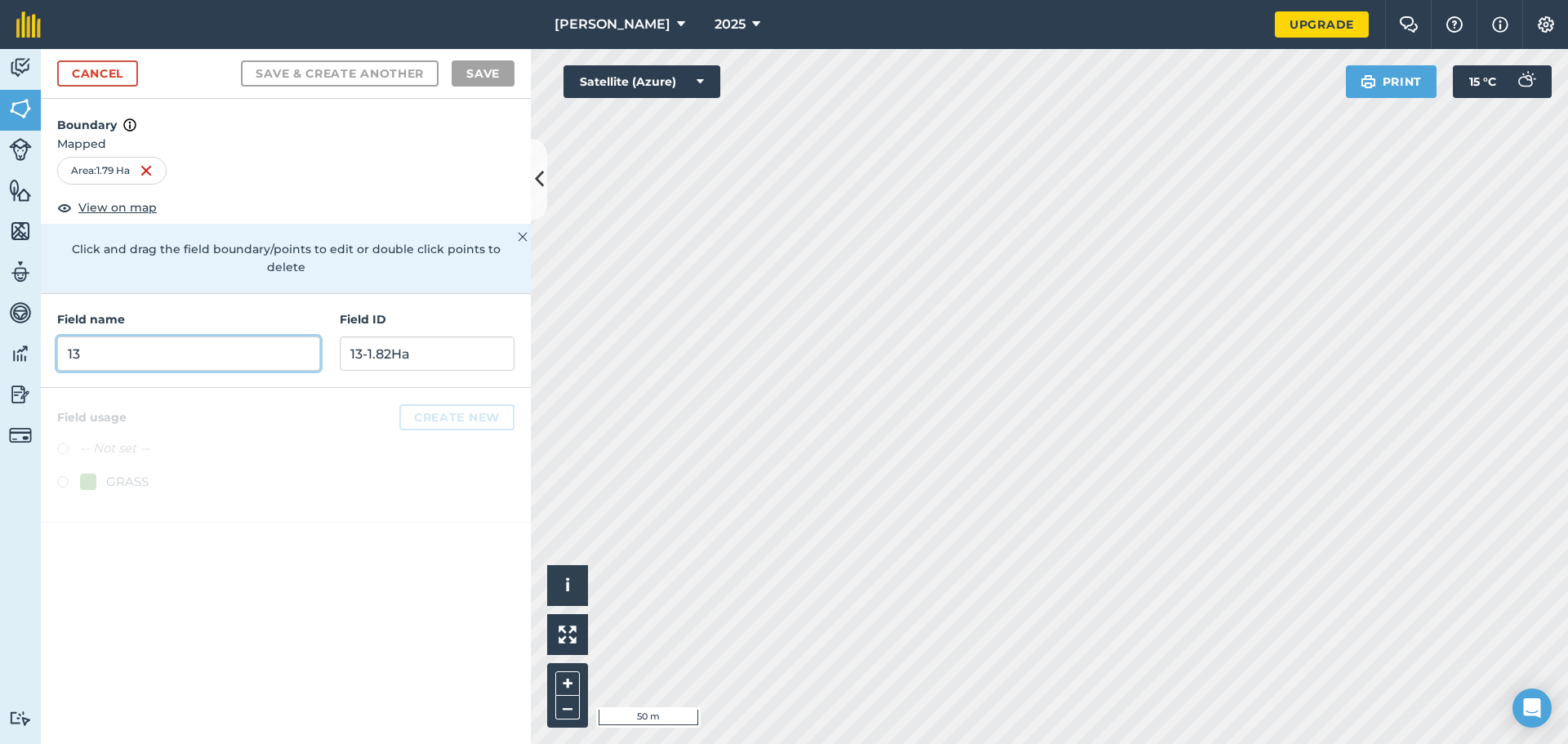
click at [237, 336] on input "13" at bounding box center [188, 353] width 263 height 34
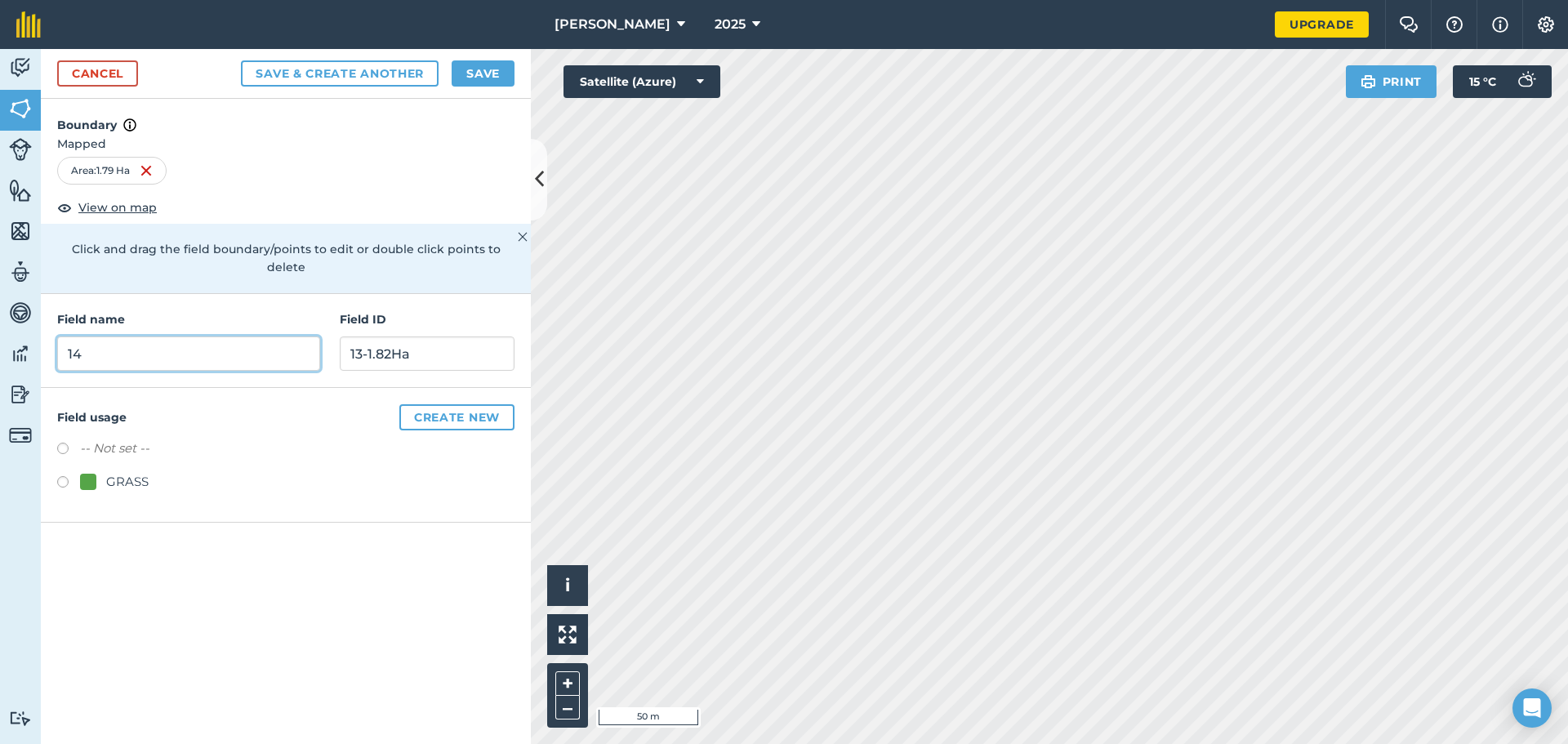
type input "14"
type input "141.79Ha"
click at [51, 457] on div "Field usage Create new -- Not set -- GRASS" at bounding box center [286, 455] width 490 height 134
click at [69, 476] on label at bounding box center [68, 484] width 23 height 17
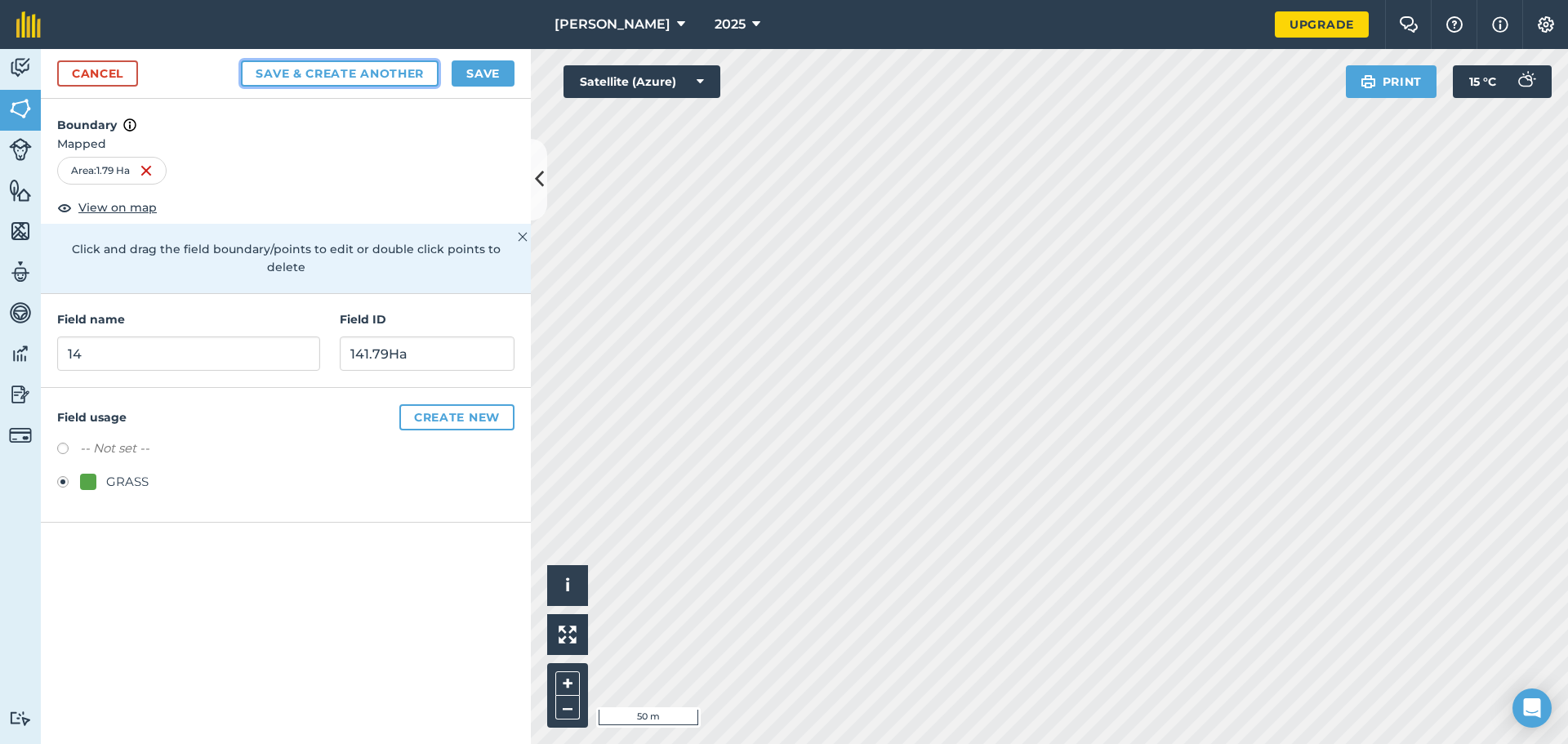
click at [341, 72] on button "Save & Create Another" at bounding box center [340, 74] width 198 height 26
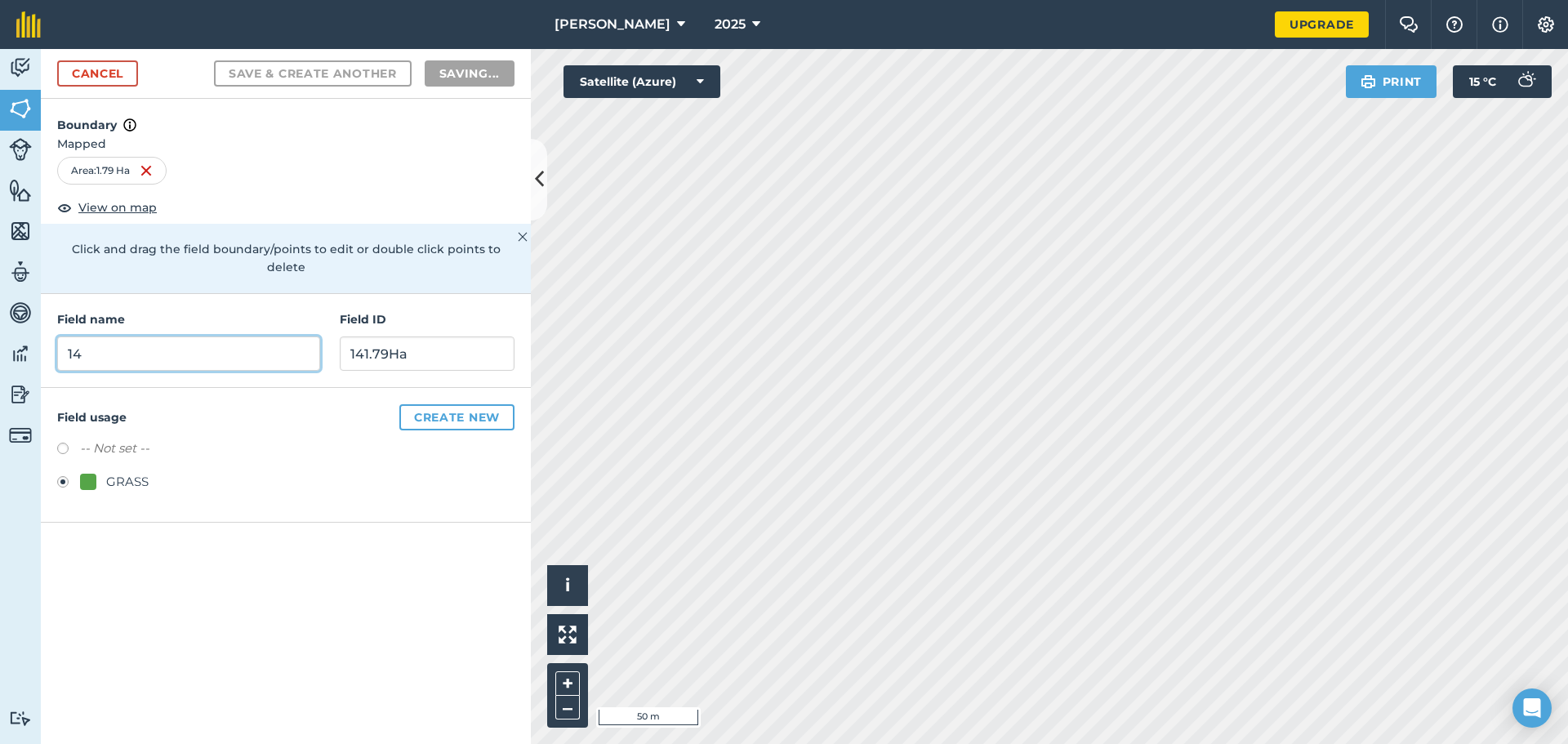
radio input "false"
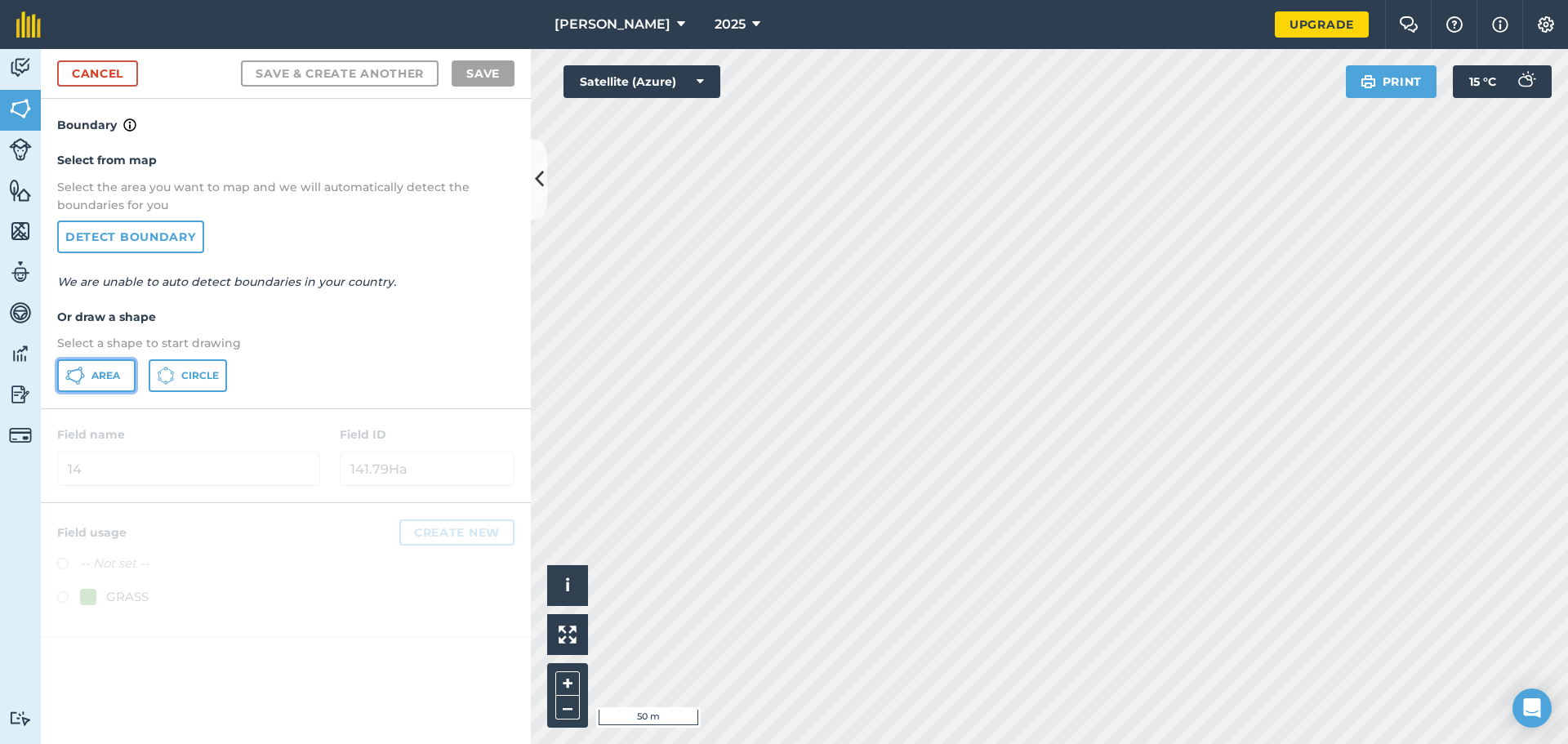
click at [105, 370] on span "Area" at bounding box center [105, 375] width 28 height 13
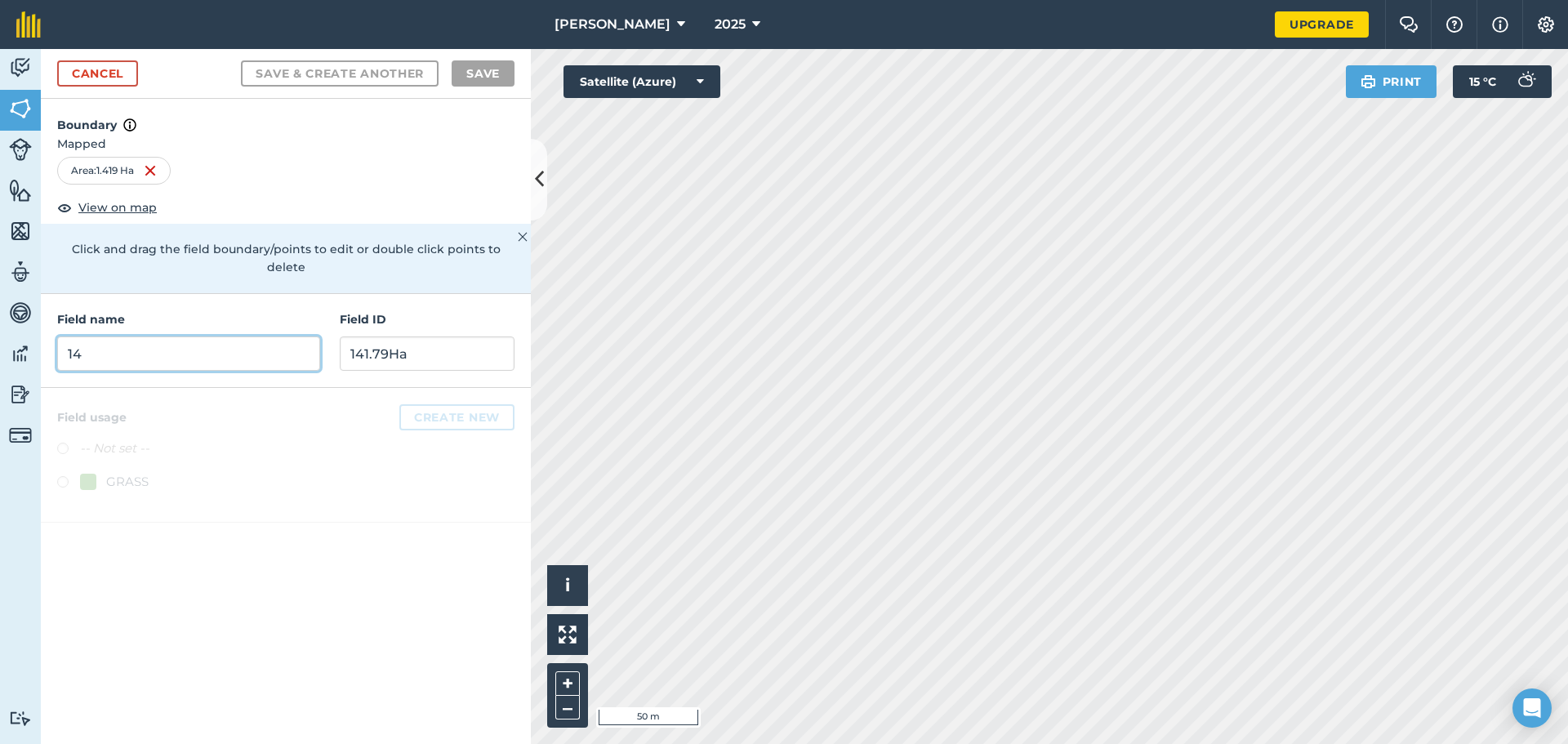
click at [198, 343] on input "14" at bounding box center [188, 353] width 263 height 34
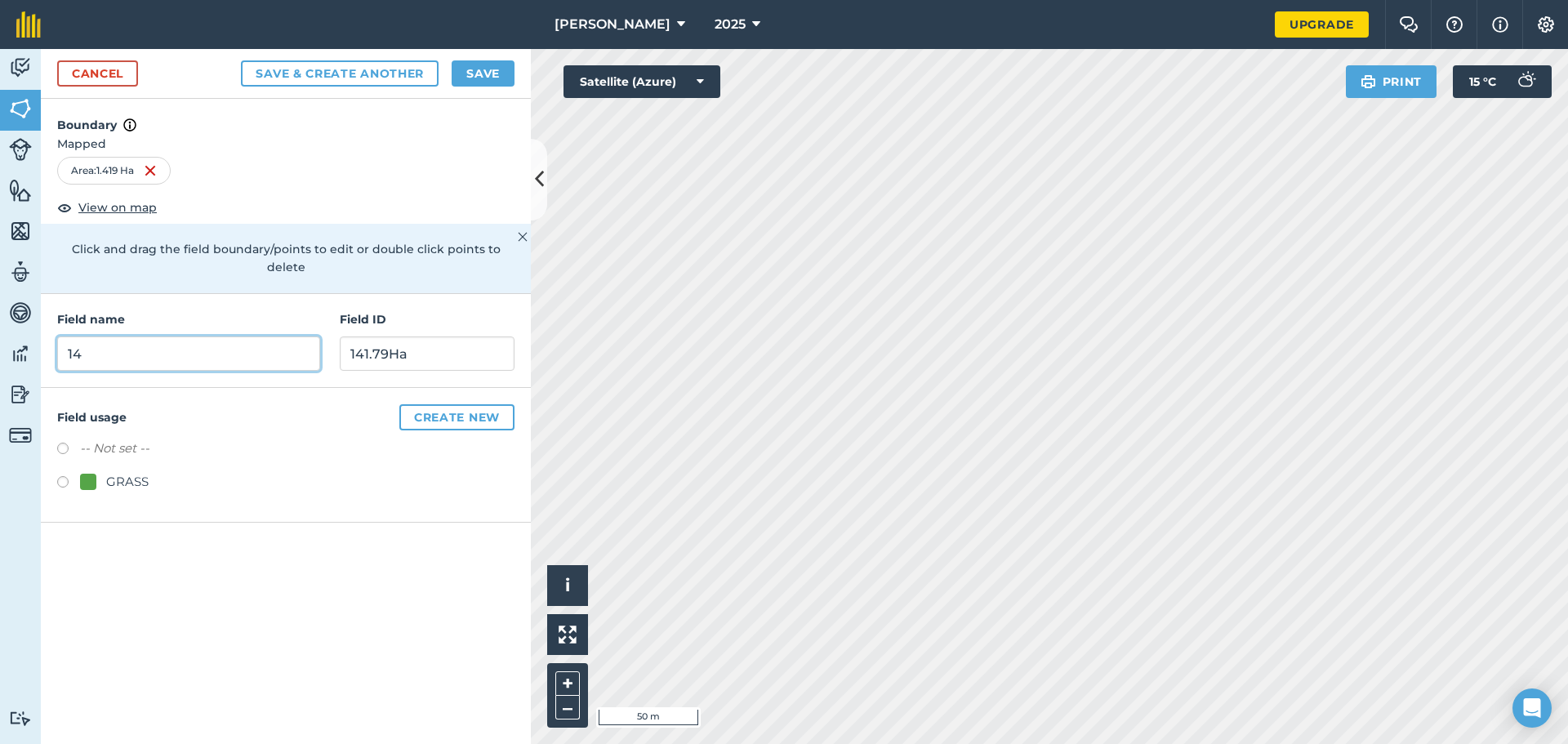
type input "14"
type input "14-1.419Ha"
click at [358, 71] on button "Save & Create Another" at bounding box center [340, 74] width 198 height 26
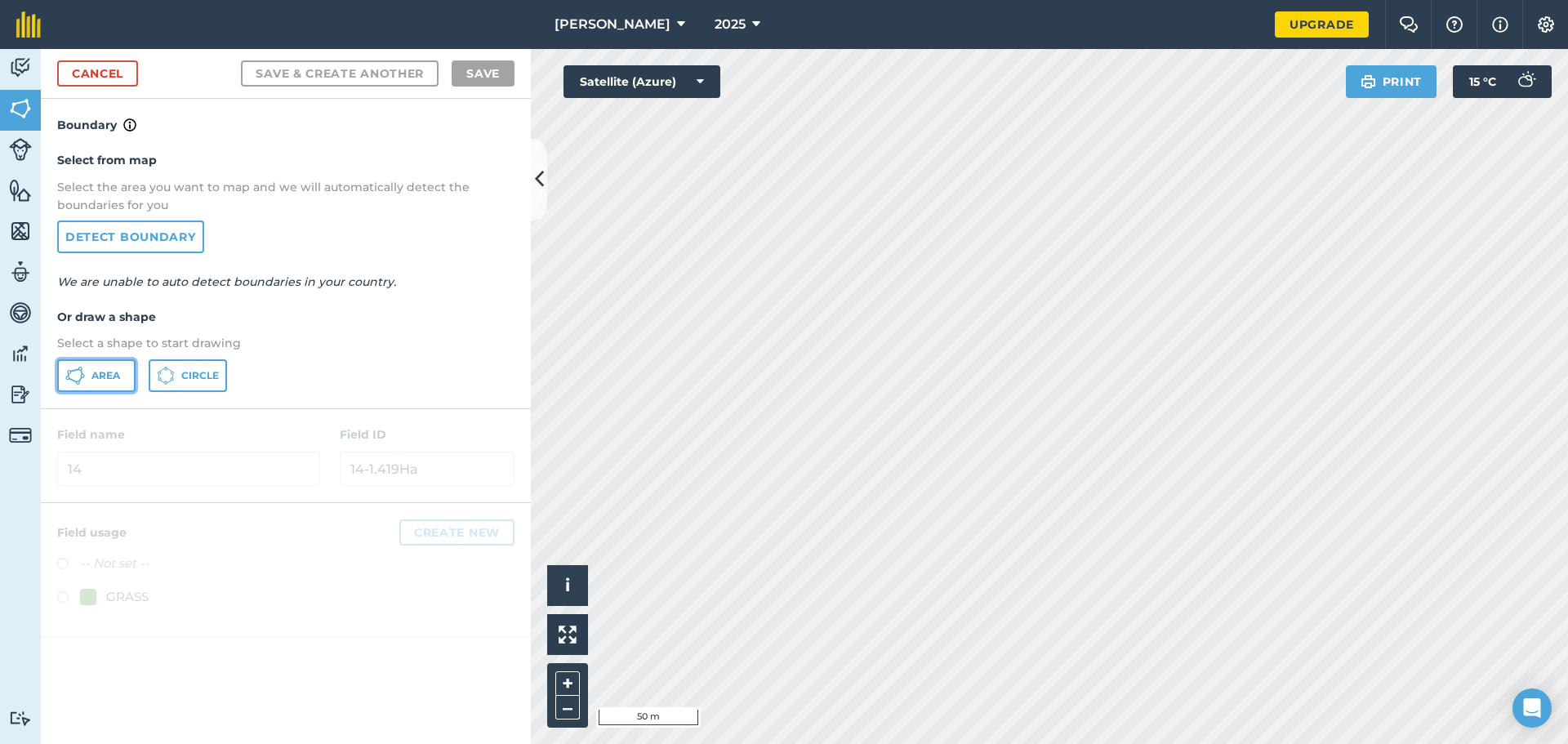
click at [95, 379] on span "Area" at bounding box center [105, 375] width 28 height 13
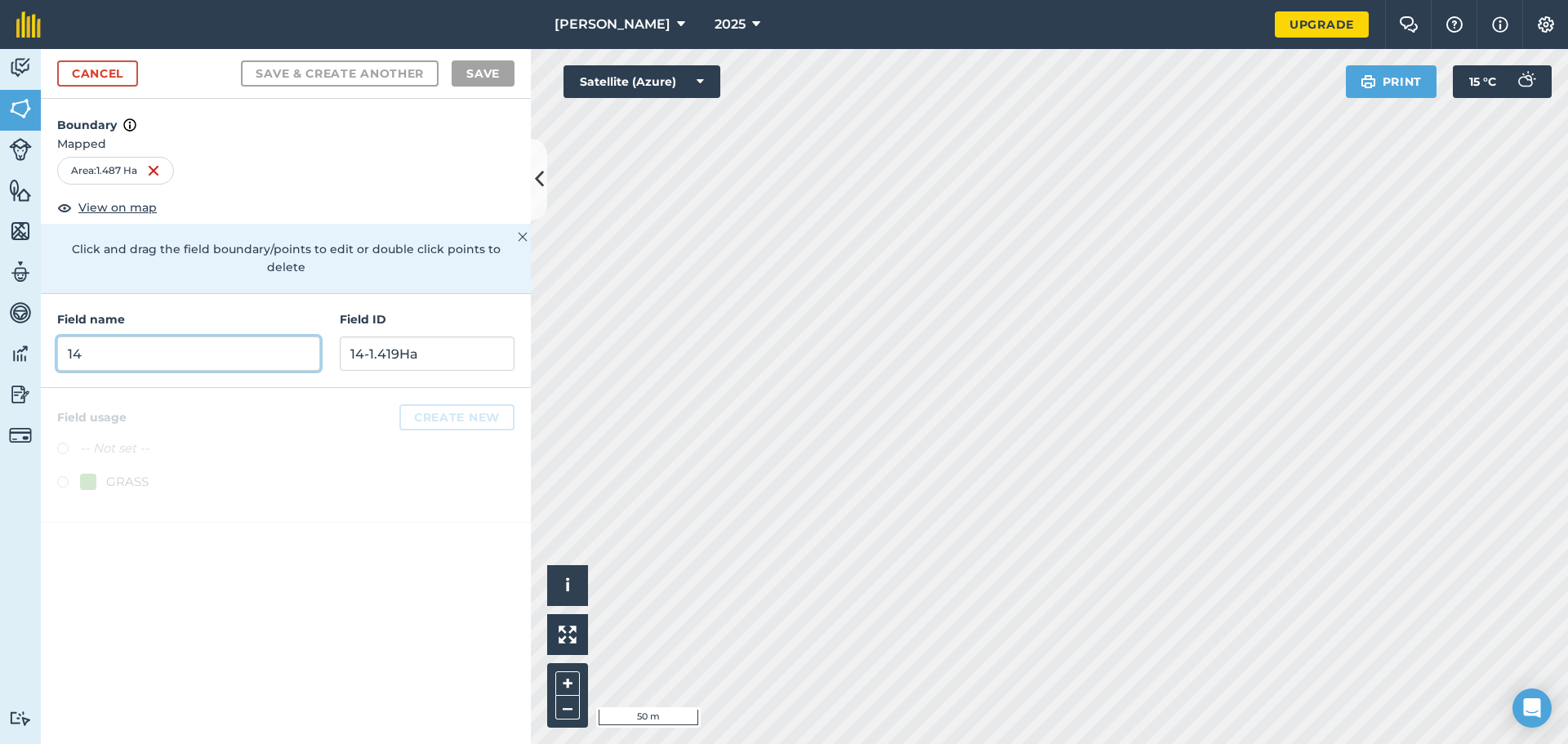
click at [180, 336] on input "14" at bounding box center [188, 353] width 263 height 34
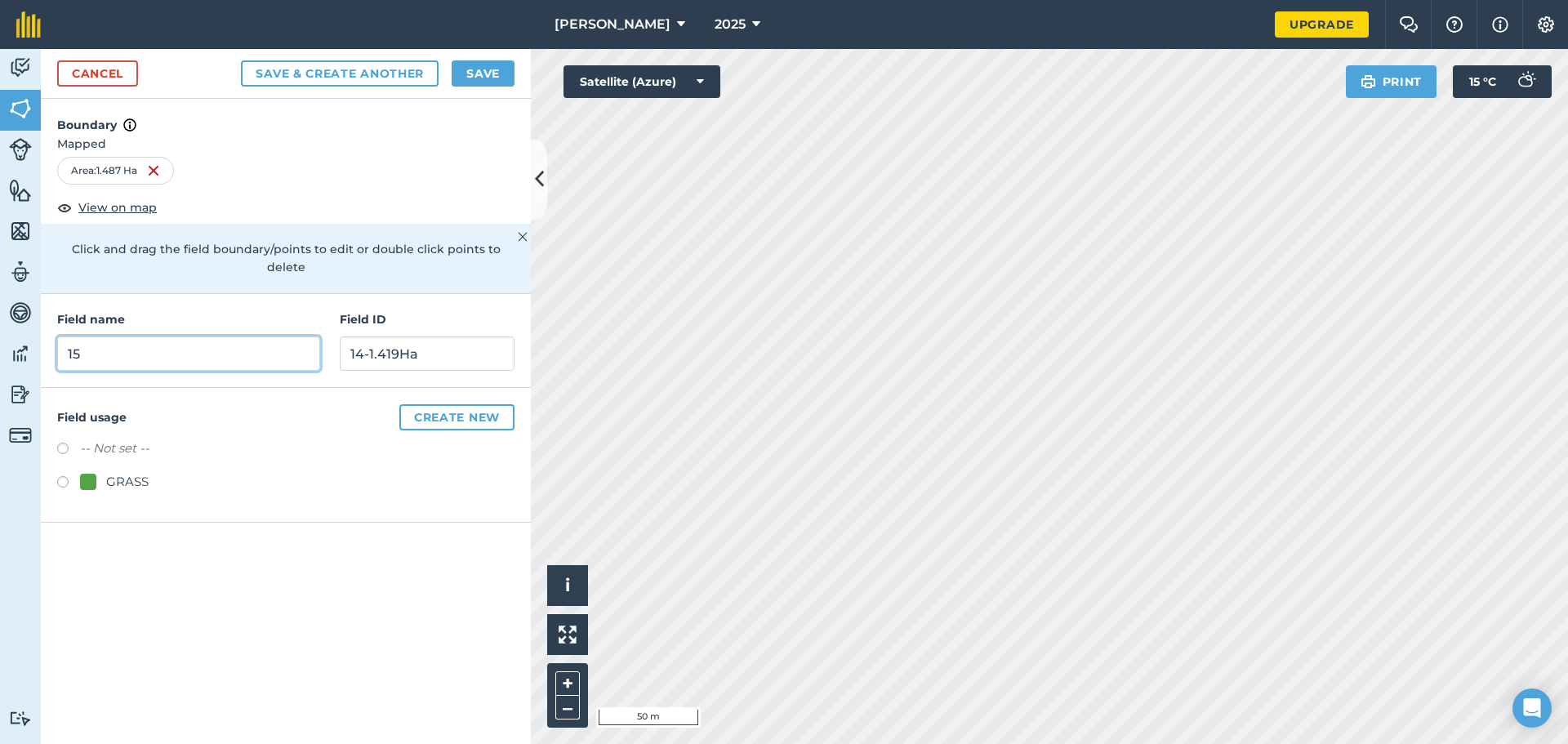
type input "15"
type input "15-1.487Ha"
drag, startPoint x: 63, startPoint y: 462, endPoint x: 121, endPoint y: 330, distance: 144.2
click at [63, 476] on label at bounding box center [68, 484] width 23 height 17
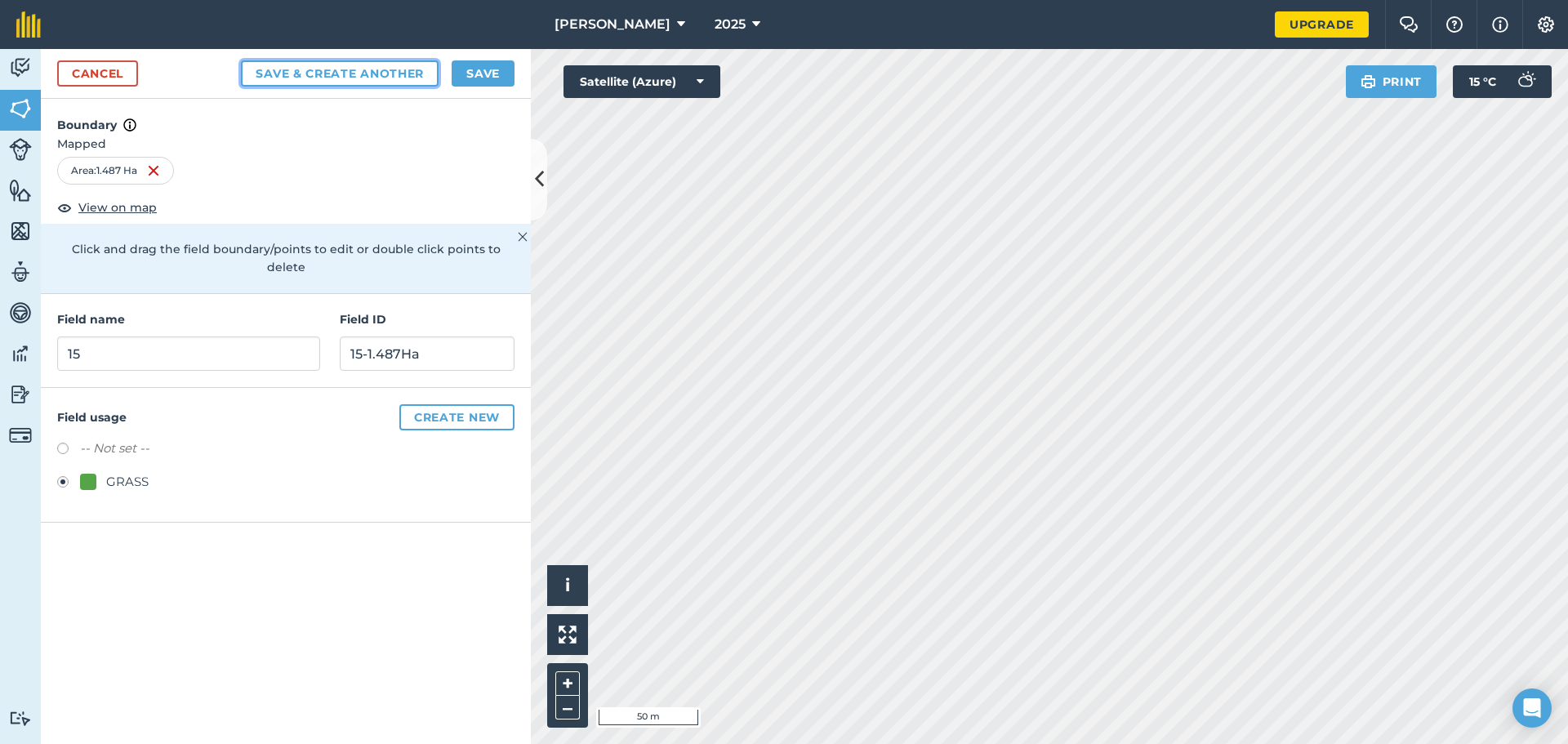
click at [372, 67] on button "Save & Create Another" at bounding box center [340, 74] width 198 height 26
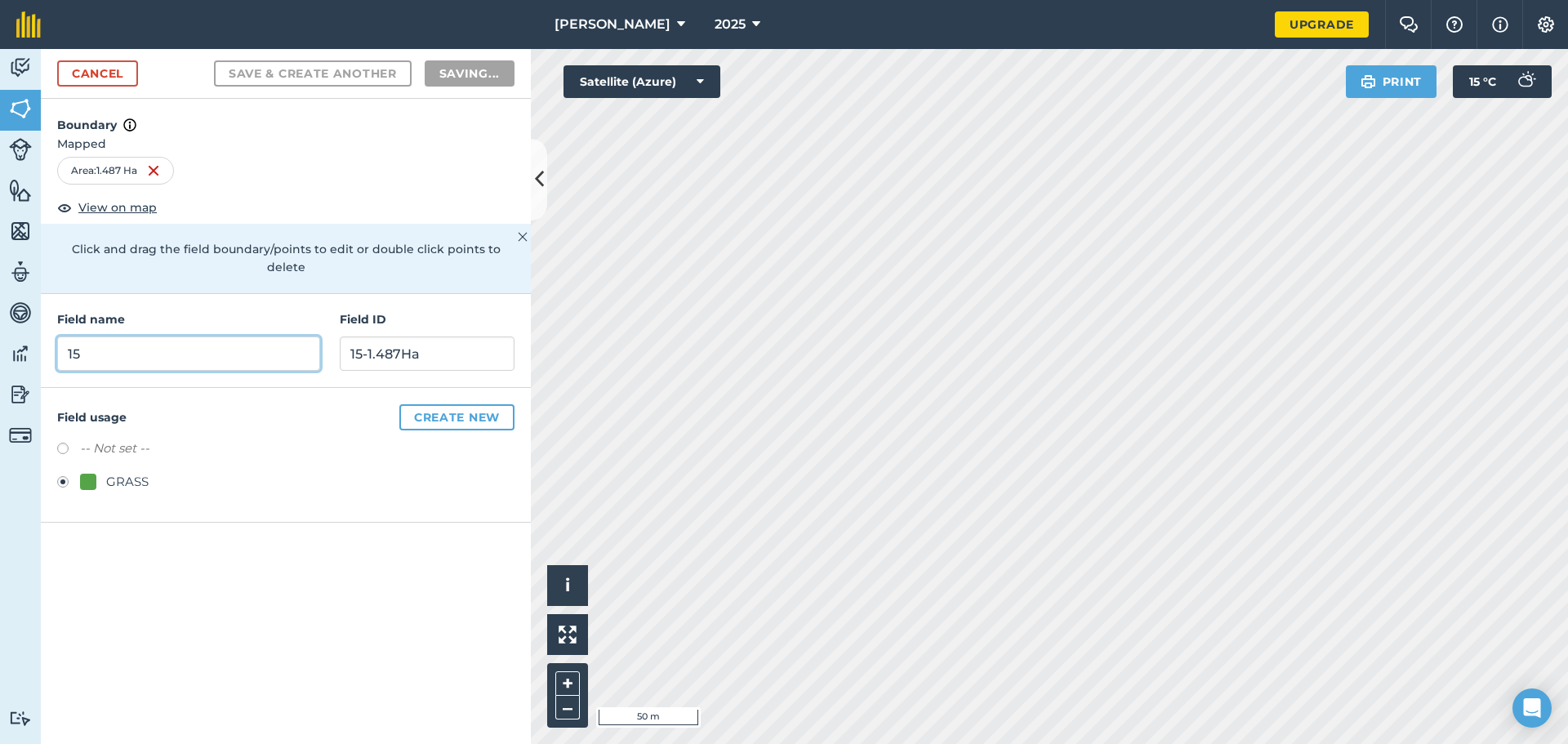
radio input "false"
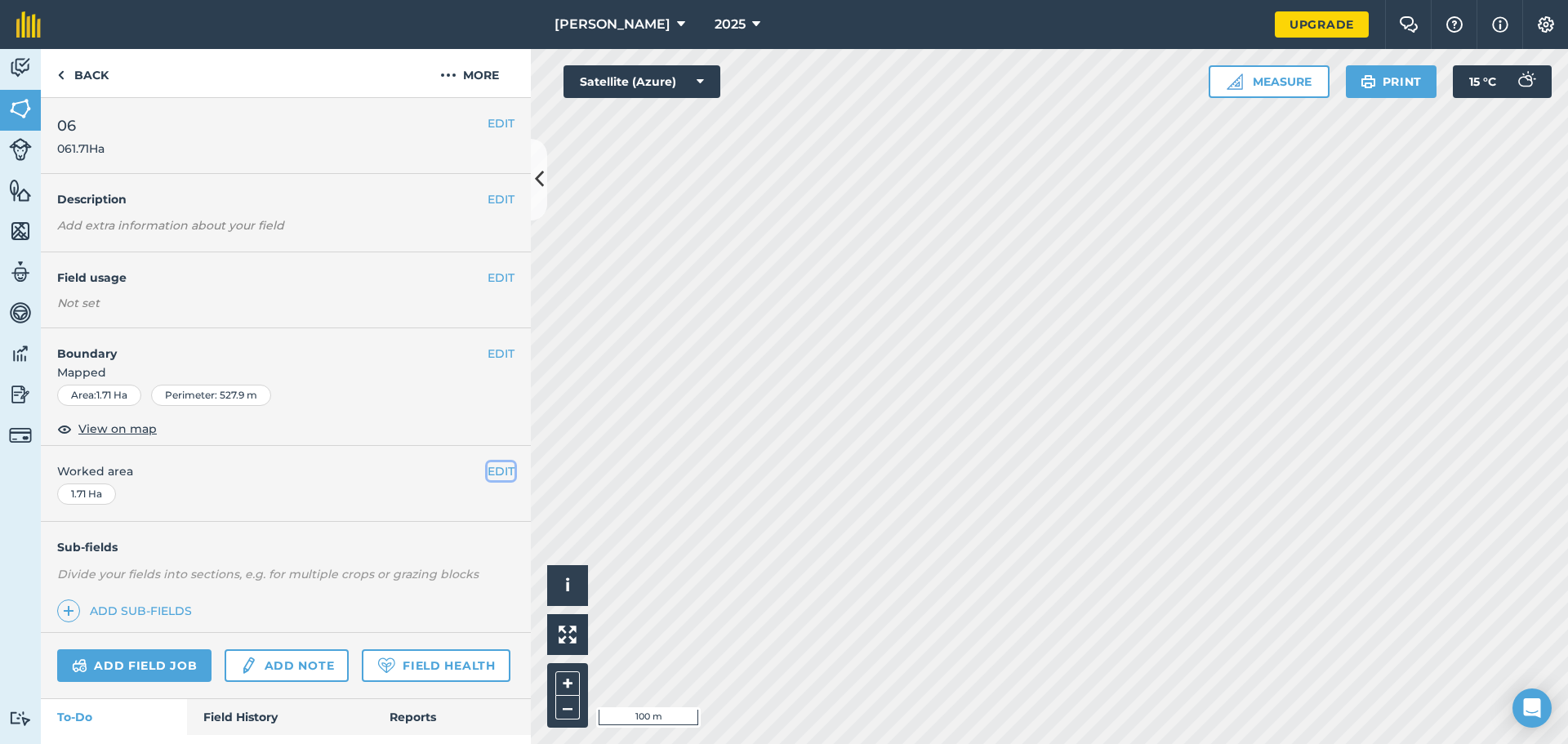
click at [487, 469] on button "EDIT" at bounding box center [500, 471] width 26 height 18
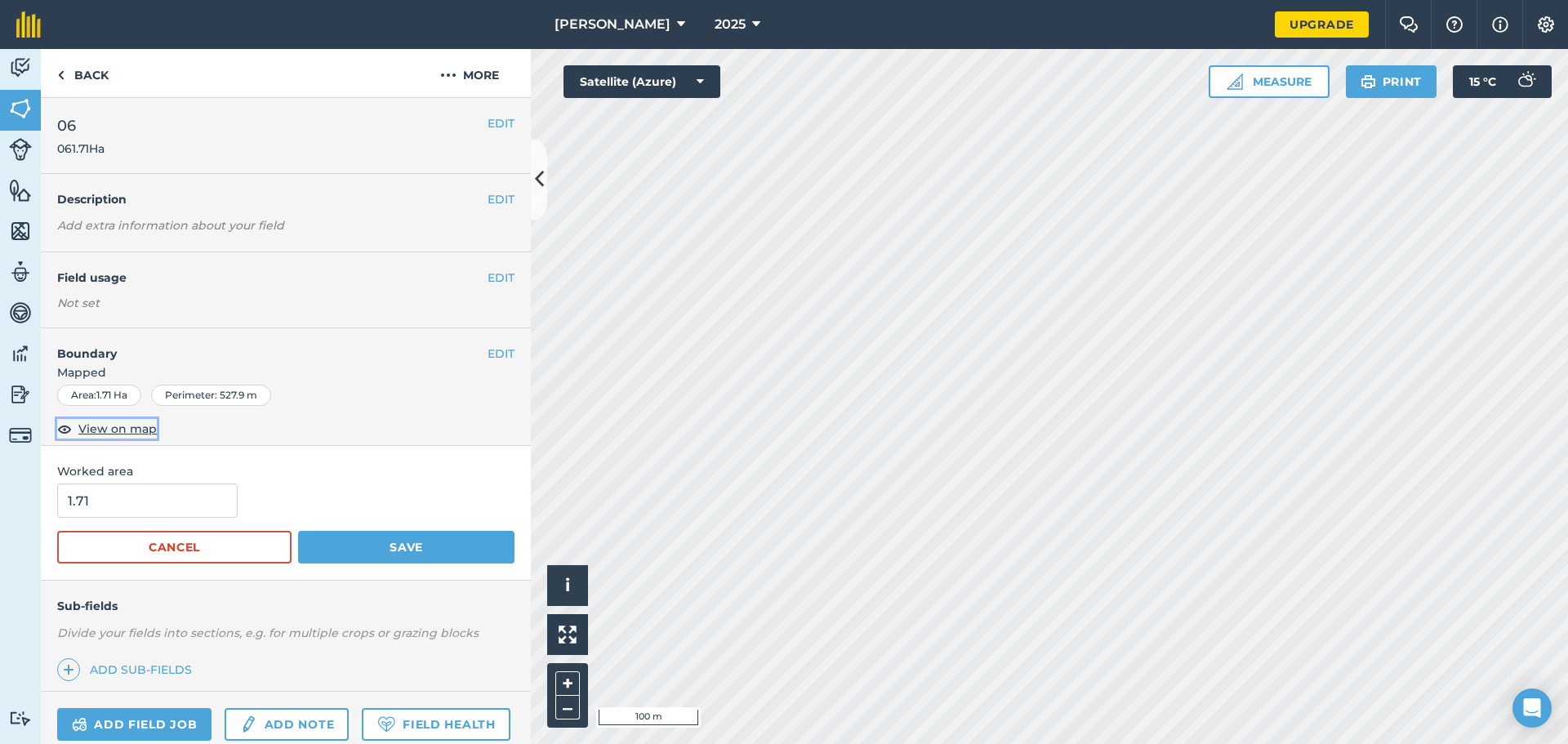
click at [125, 428] on span "View on map" at bounding box center [118, 428] width 78 height 18
click at [503, 342] on div "EDIT Boundary Mapped Area : 1.71 Ha Perimeter : 527.9 m View on map" at bounding box center [286, 387] width 490 height 118
click at [499, 357] on button "EDIT" at bounding box center [500, 354] width 26 height 18
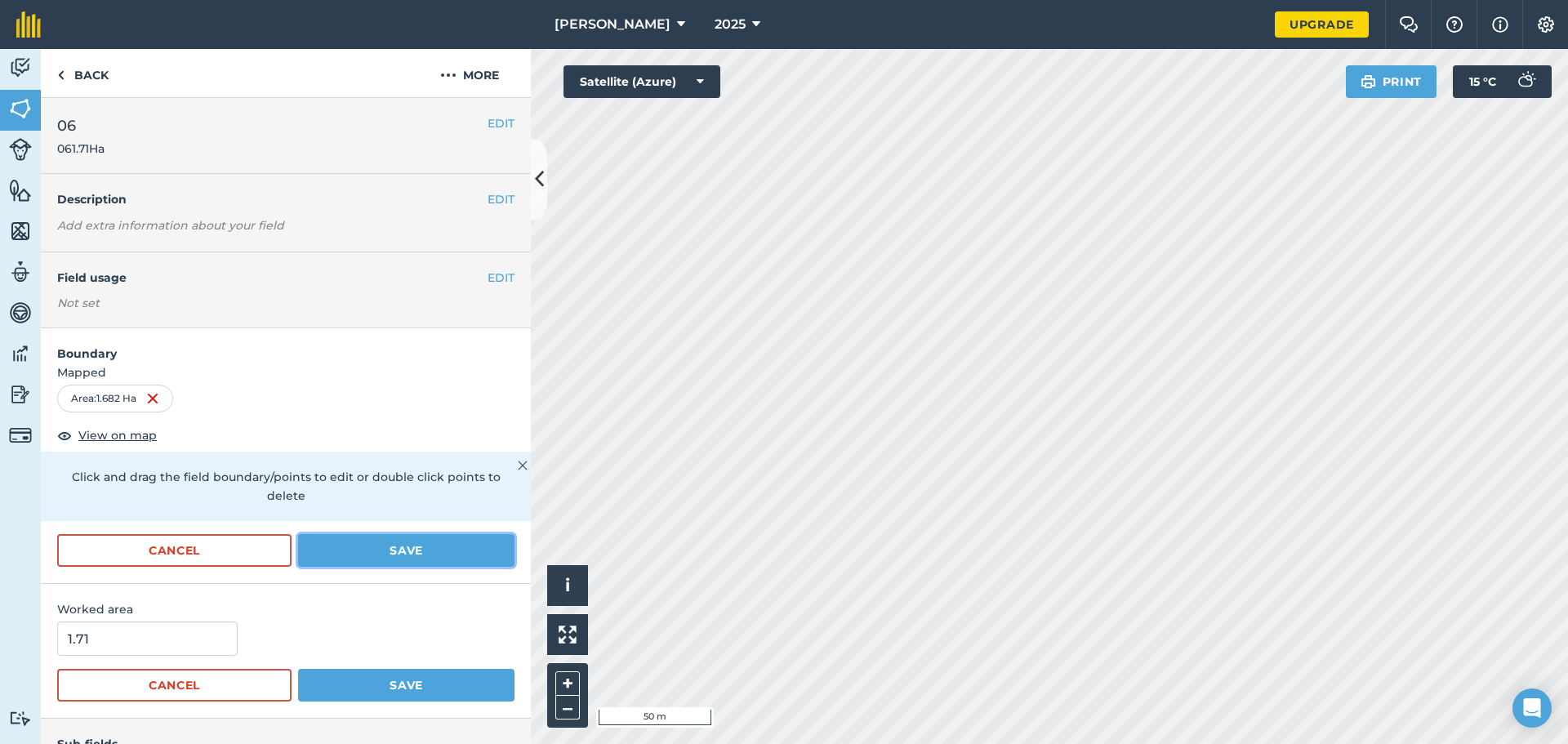
click at [355, 547] on button "Save" at bounding box center [406, 550] width 217 height 32
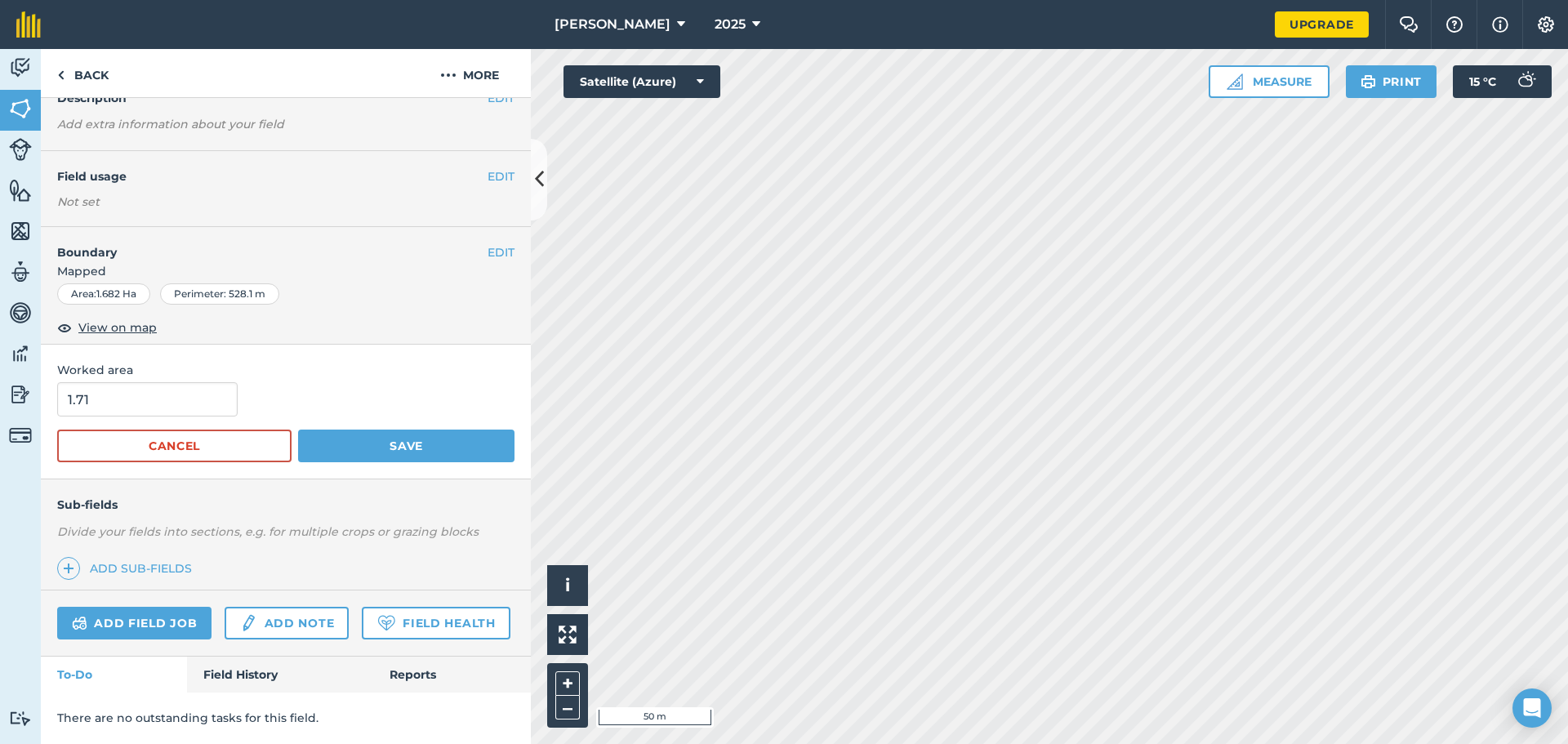
scroll to position [147, 0]
click at [152, 382] on input "1.71" at bounding box center [147, 399] width 180 height 34
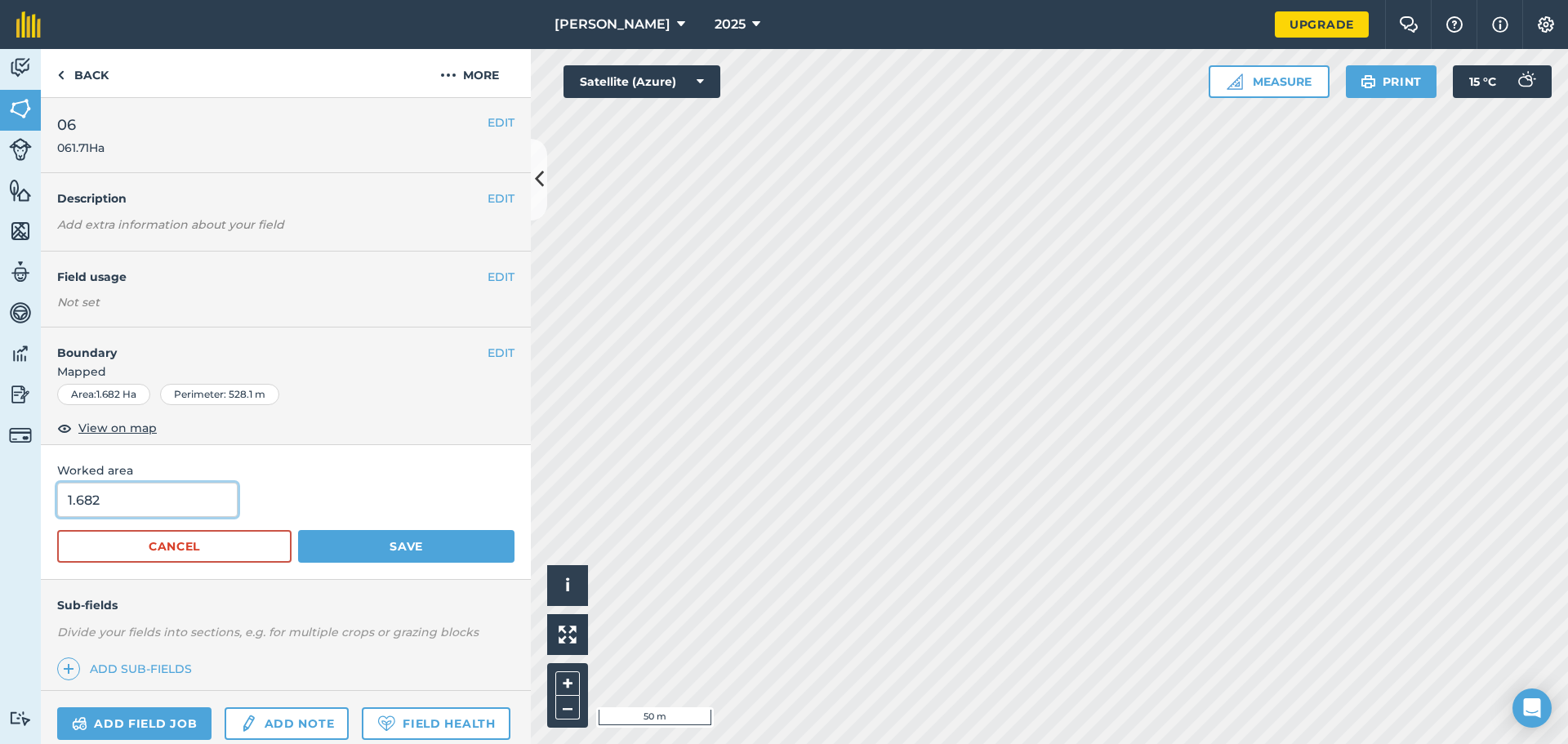
scroll to position [0, 0]
type input "1.682"
click at [498, 123] on button "EDIT" at bounding box center [500, 124] width 26 height 18
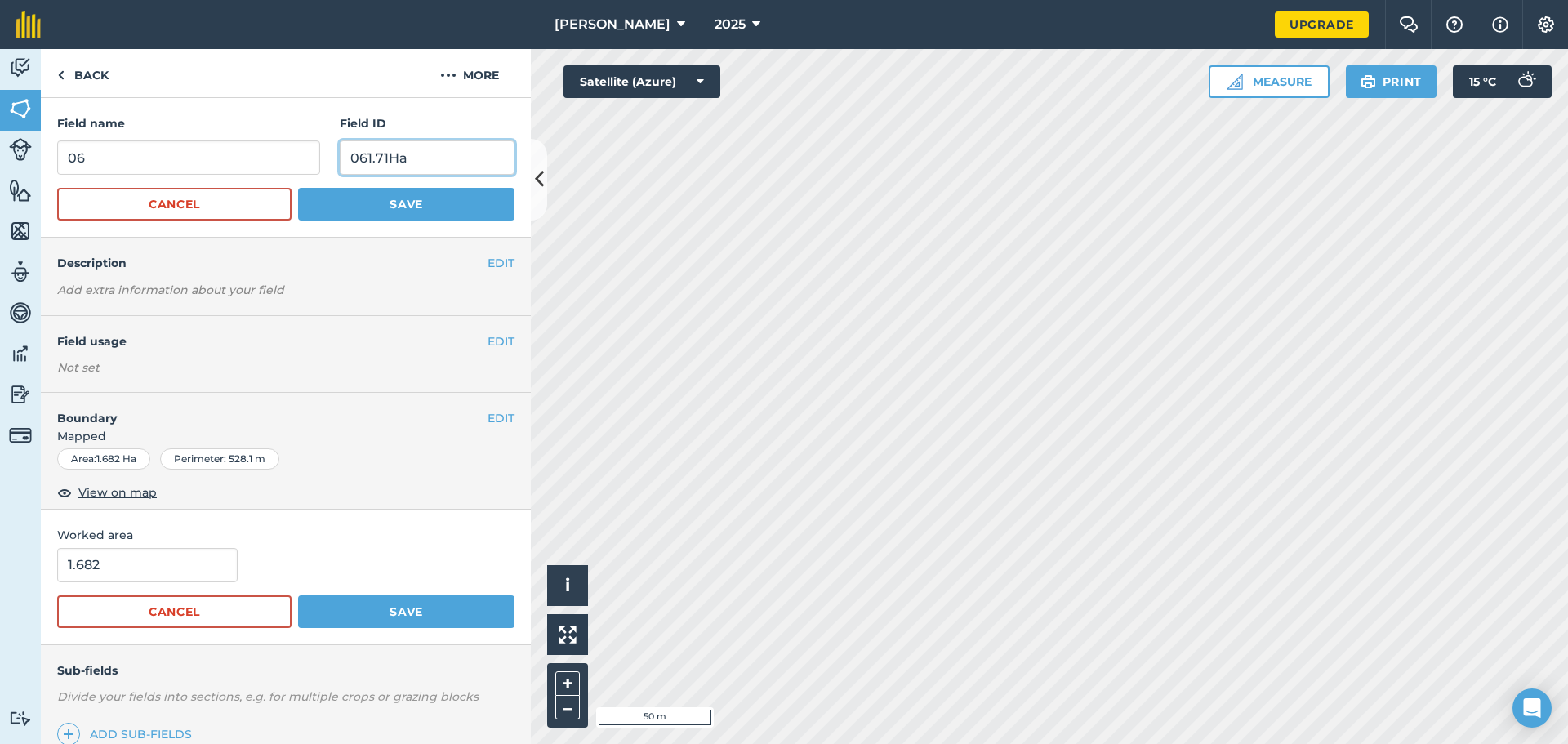
click at [360, 164] on input "061.71Ha" at bounding box center [427, 157] width 174 height 34
drag, startPoint x: 394, startPoint y: 161, endPoint x: 415, endPoint y: 155, distance: 21.8
click at [415, 155] on input "06-1.6821.71Ha" at bounding box center [427, 157] width 174 height 34
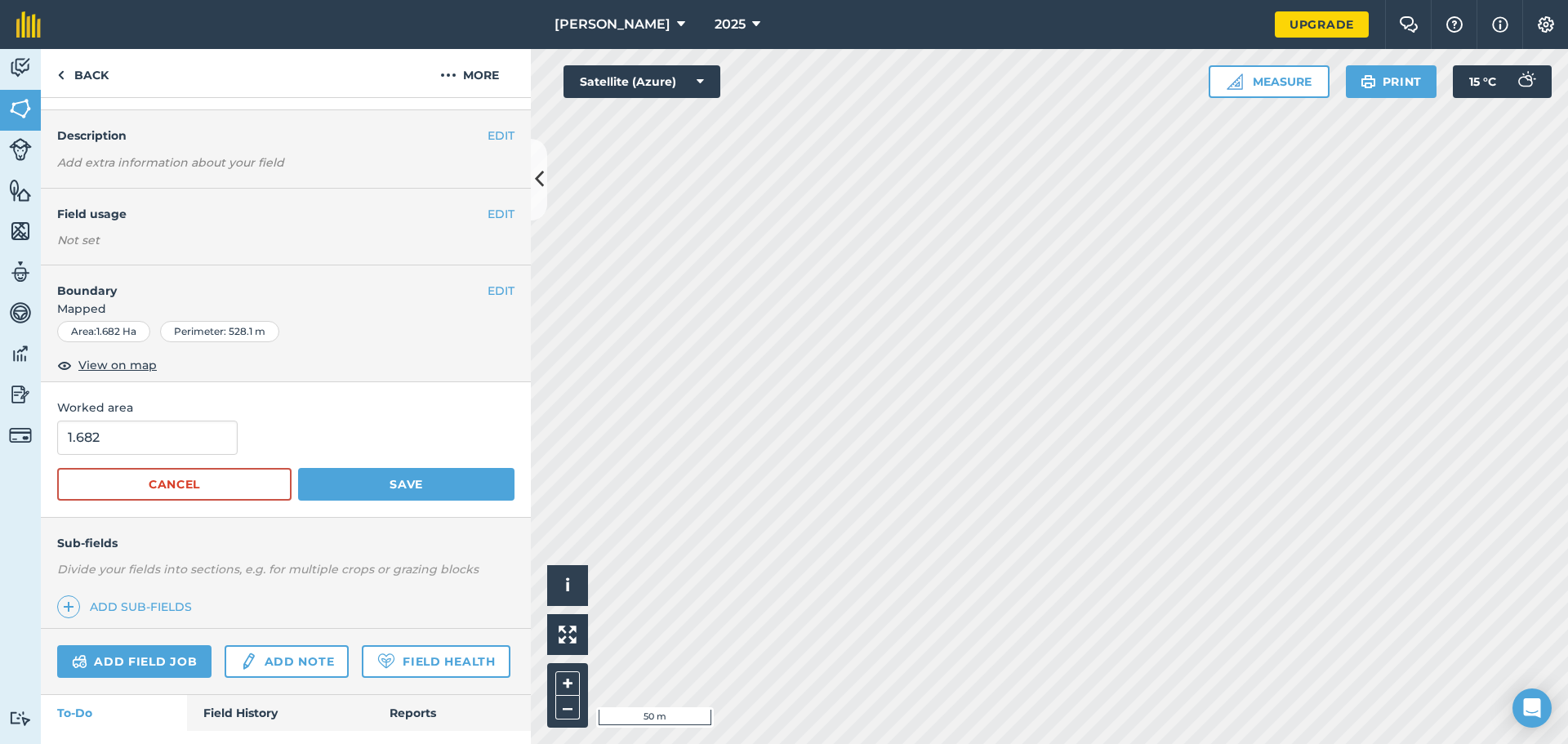
scroll to position [164, 0]
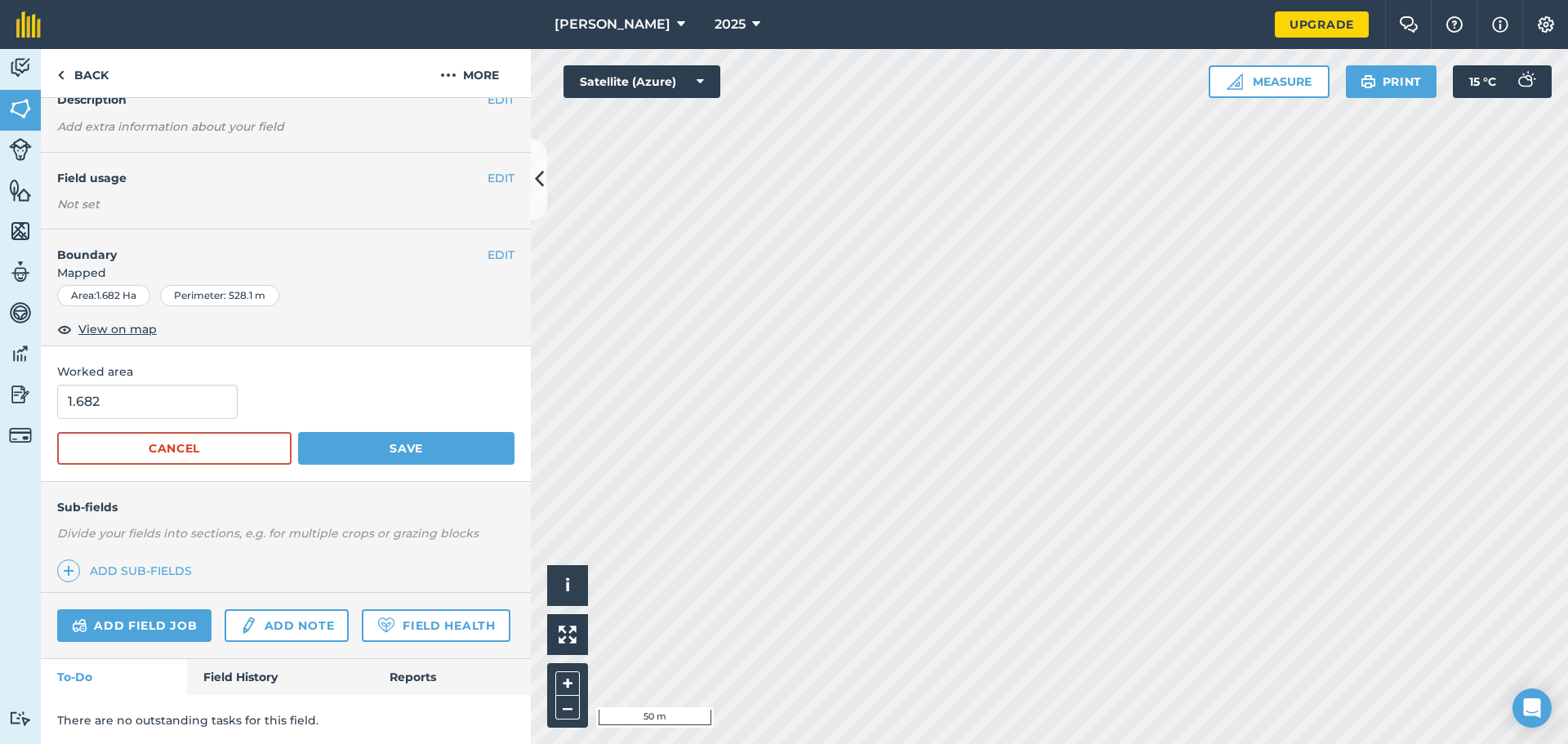
type input "06-1.682Ha"
click at [487, 174] on button "EDIT" at bounding box center [500, 177] width 26 height 18
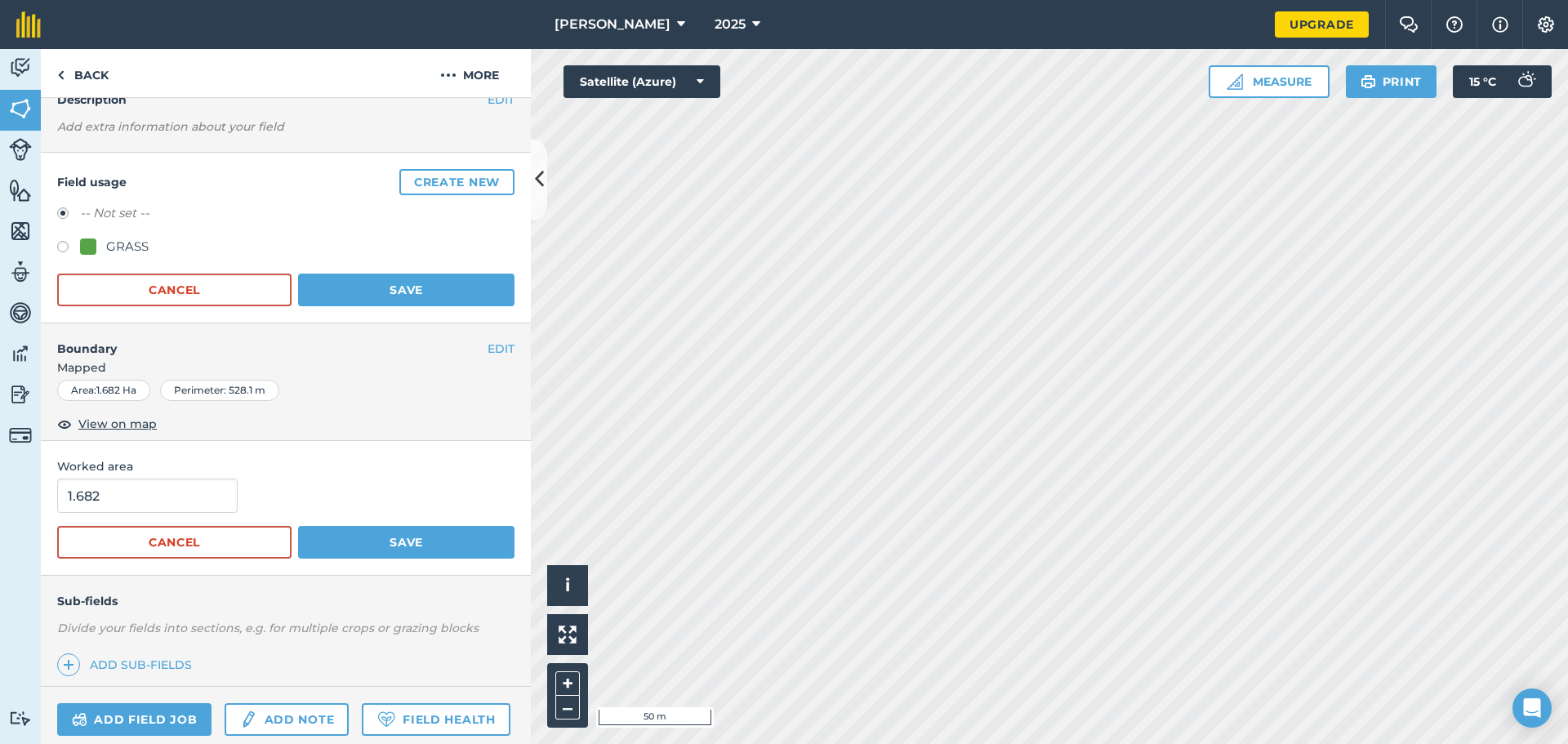
click at [62, 242] on label at bounding box center [68, 249] width 23 height 17
radio input "true"
radio input "false"
click at [348, 296] on button "Save" at bounding box center [406, 289] width 217 height 32
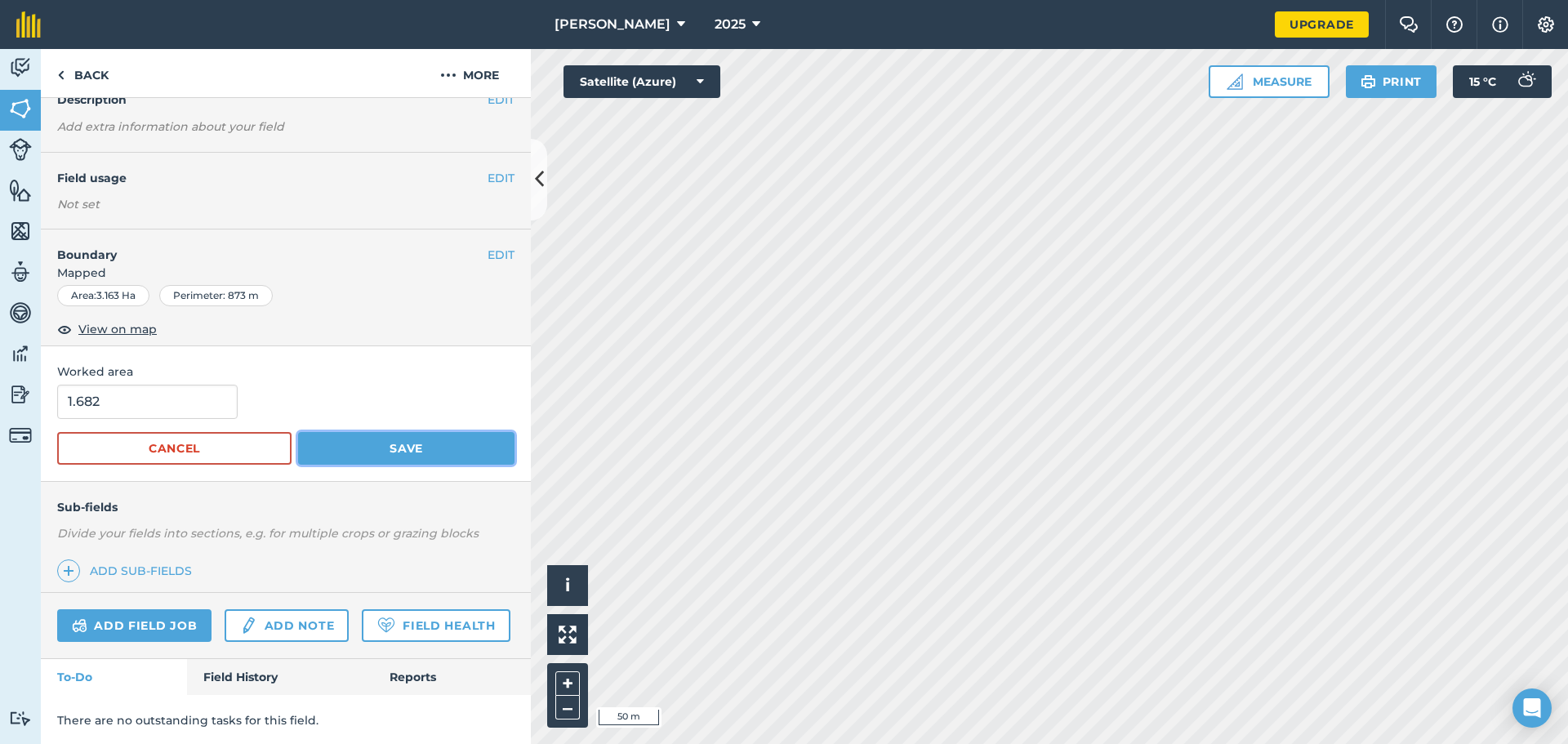
click at [379, 458] on button "Save" at bounding box center [406, 448] width 217 height 32
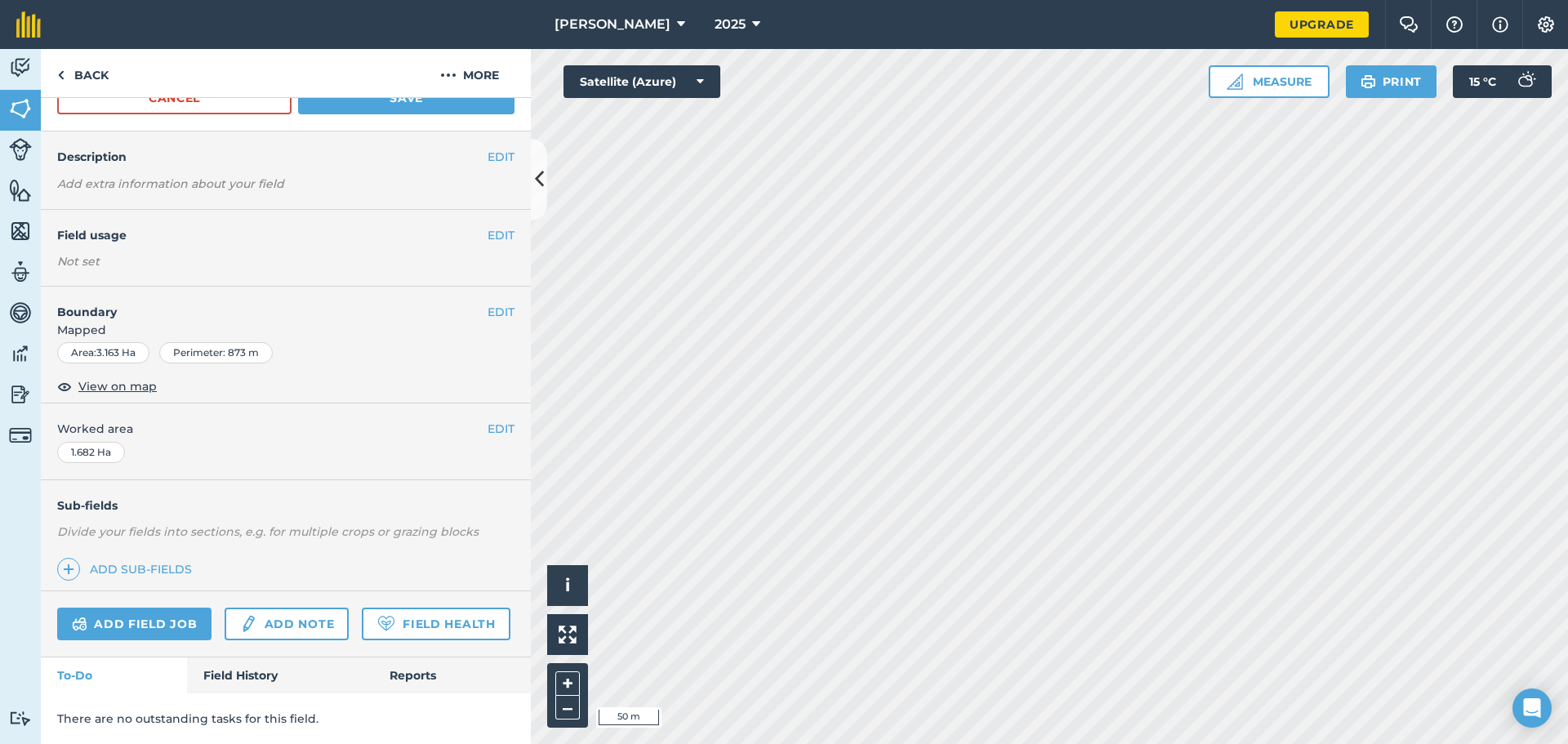
scroll to position [152, 0]
click at [62, 74] on img at bounding box center [60, 75] width 7 height 20
click at [20, 111] on img at bounding box center [20, 108] width 23 height 25
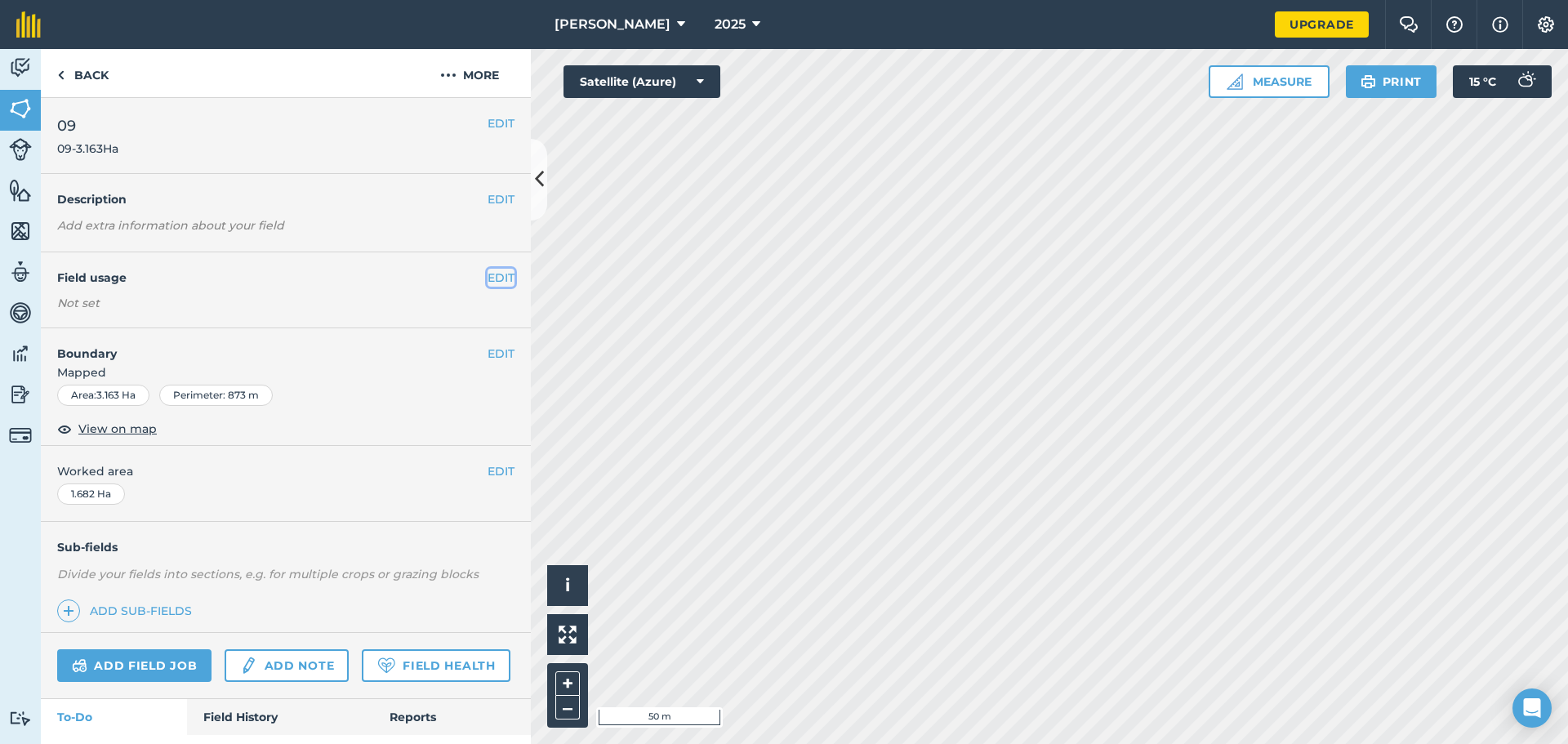
click at [487, 278] on button "EDIT" at bounding box center [500, 277] width 26 height 18
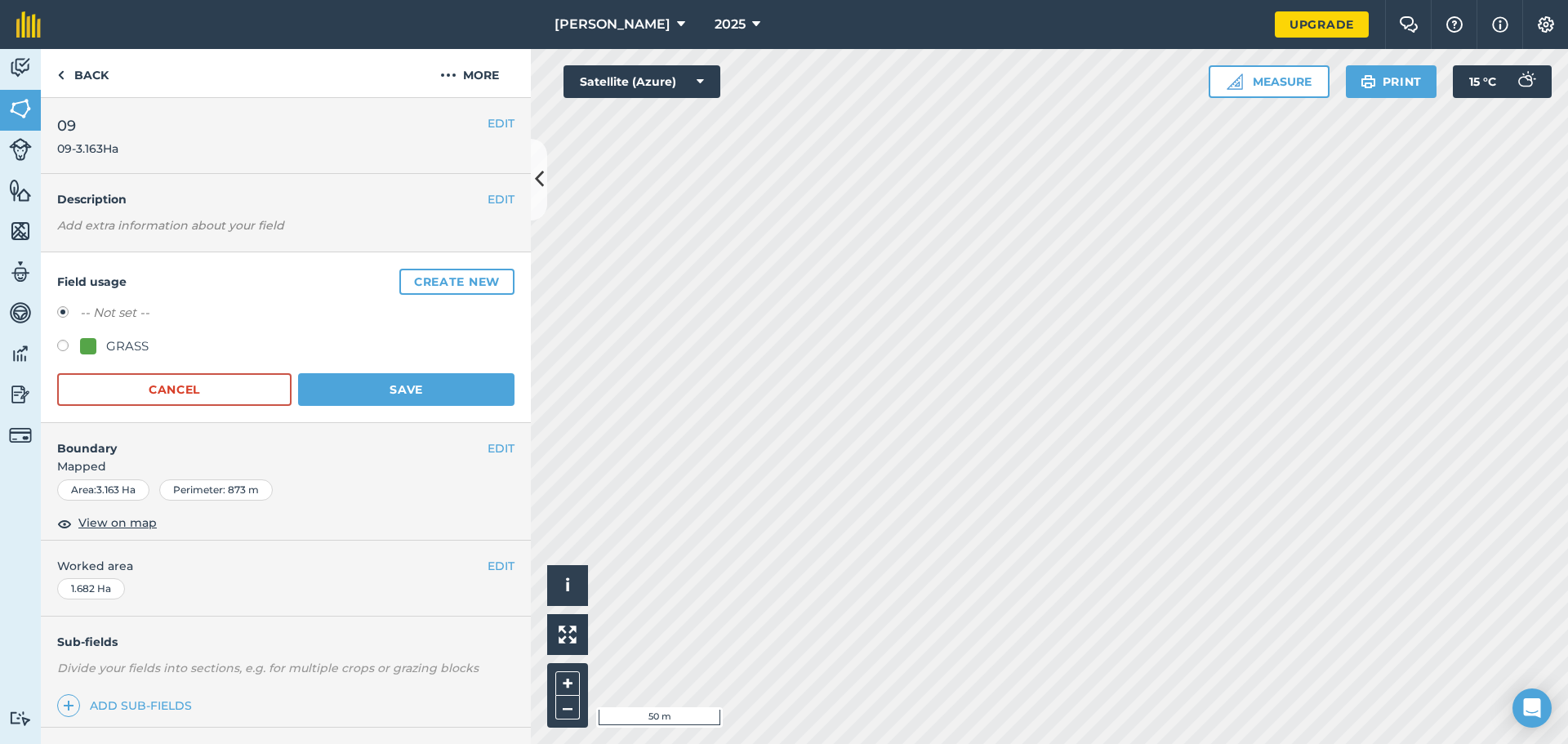
click at [61, 343] on label at bounding box center [68, 348] width 23 height 17
radio input "true"
radio input "false"
click at [332, 389] on button "Save" at bounding box center [406, 389] width 217 height 32
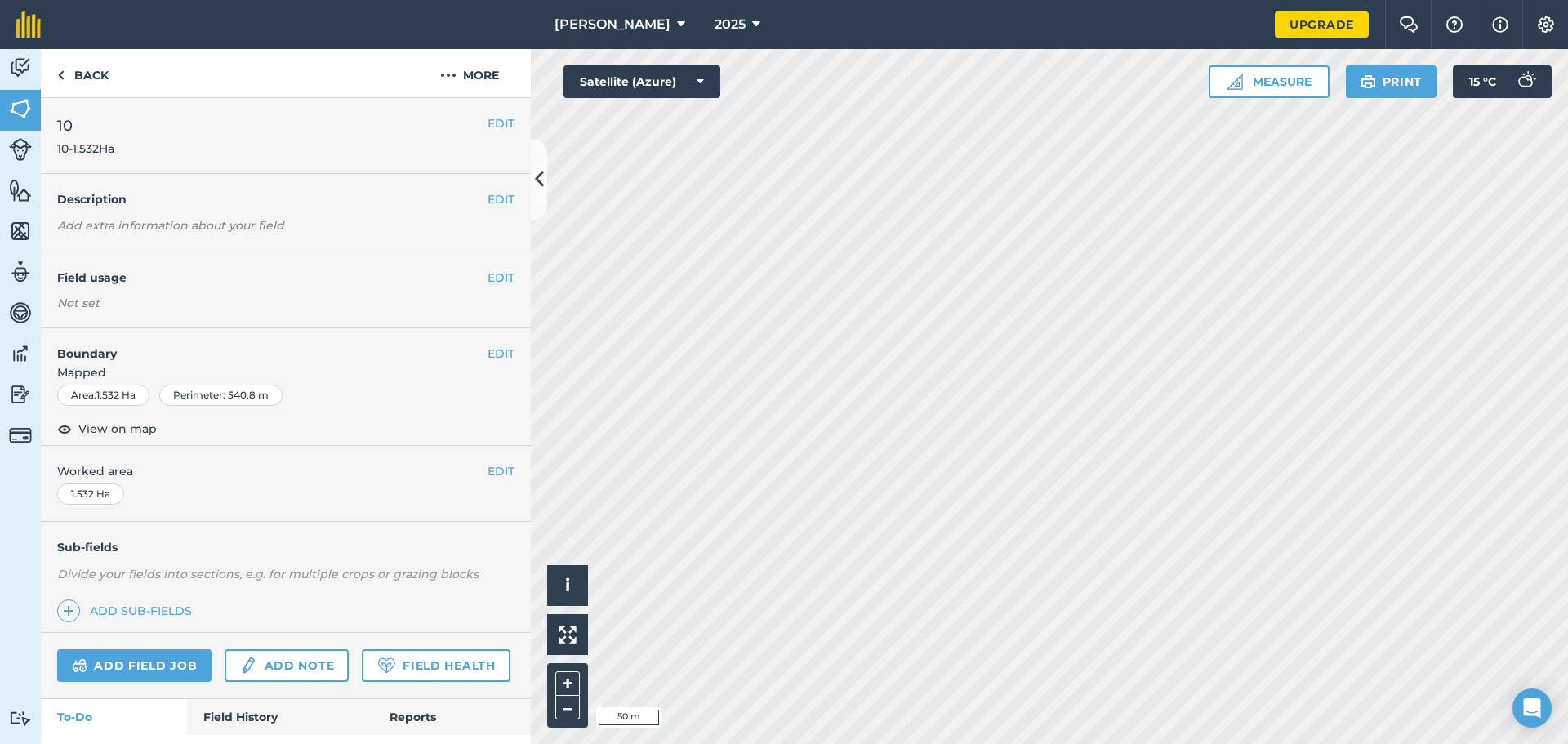
click at [505, 267] on div "EDIT Field usage Not set" at bounding box center [286, 289] width 490 height 75
click at [487, 274] on button "EDIT" at bounding box center [500, 277] width 26 height 18
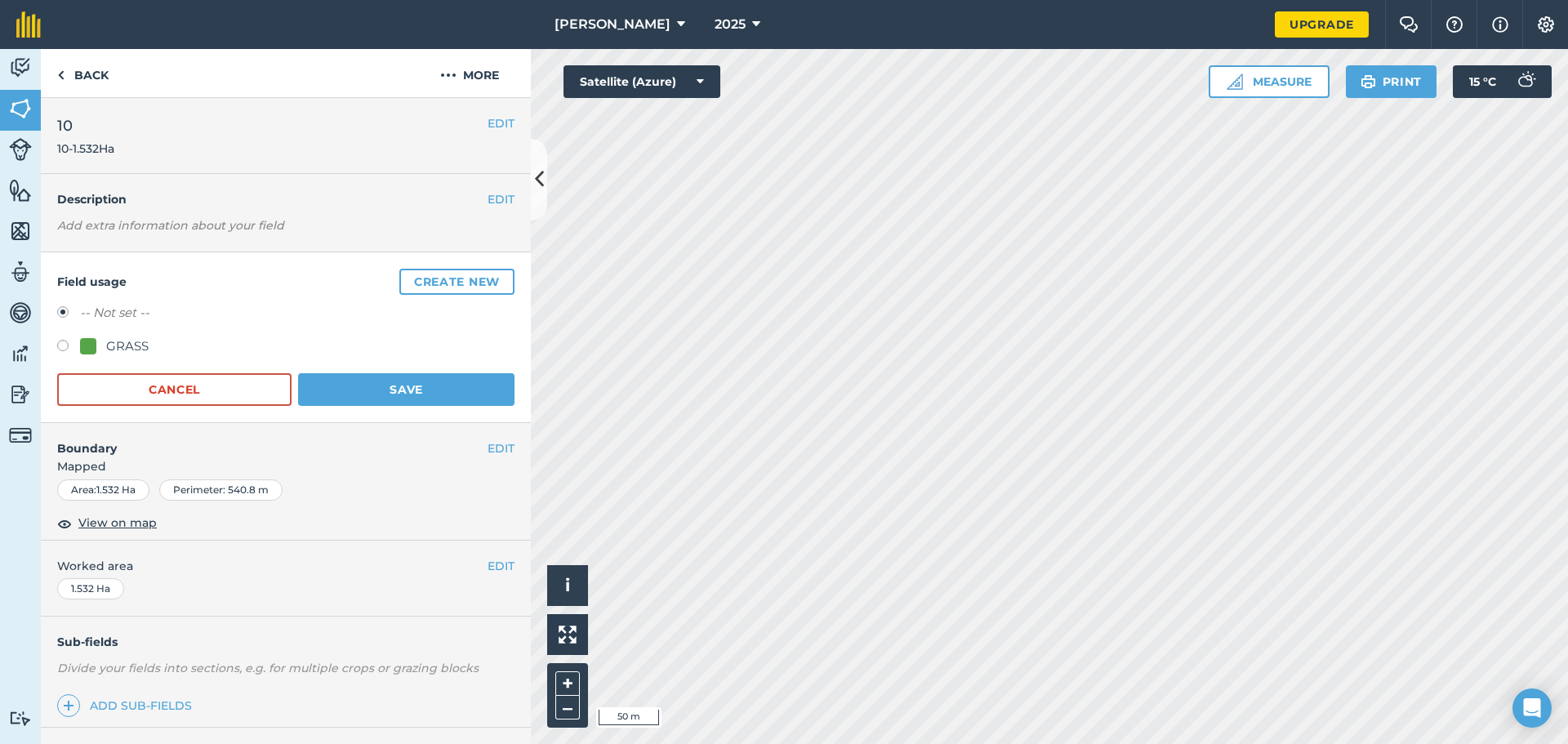
click at [108, 350] on div "GRASS" at bounding box center [126, 346] width 42 height 20
radio input "true"
radio input "false"
click at [360, 375] on button "Save" at bounding box center [406, 389] width 217 height 32
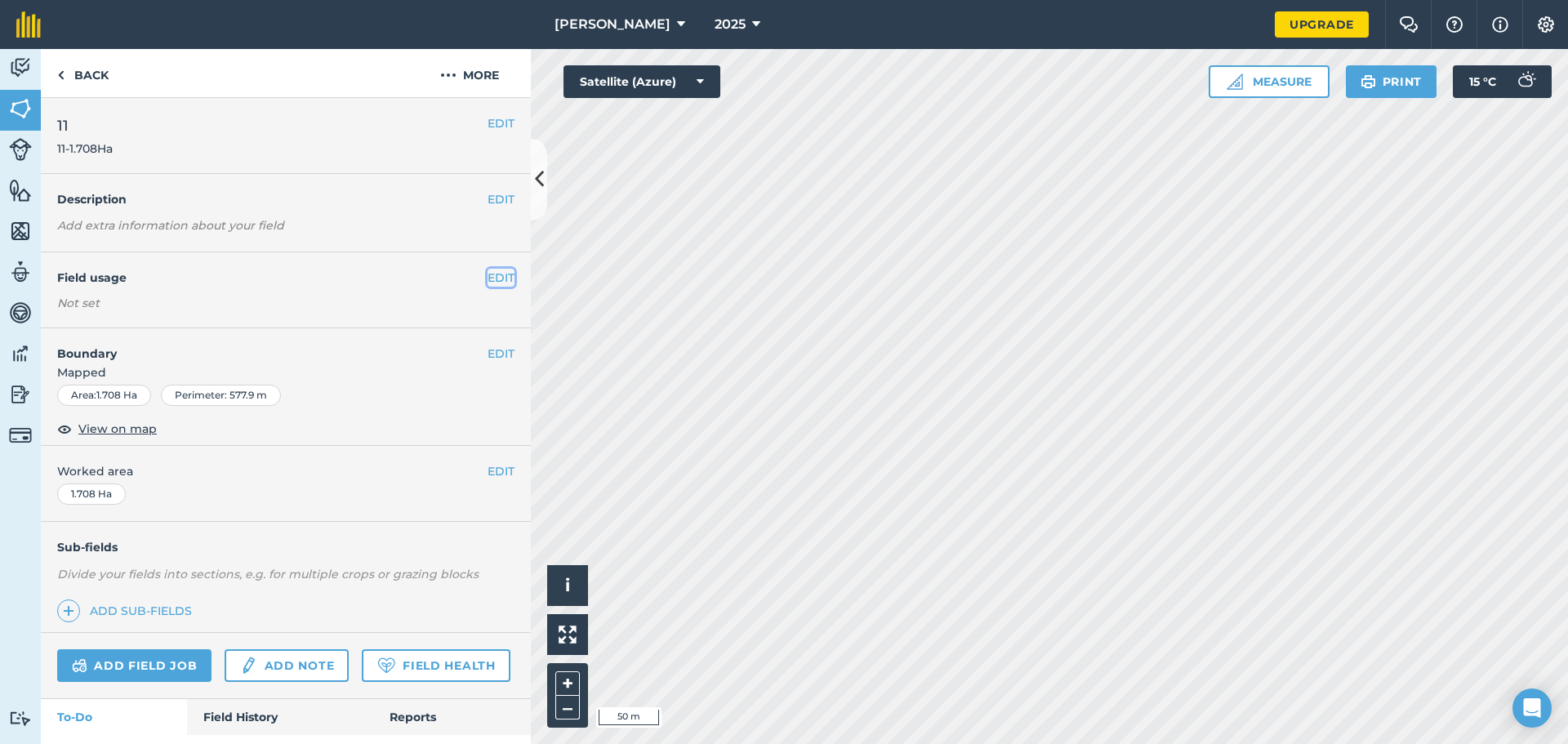
click at [489, 279] on button "EDIT" at bounding box center [500, 277] width 26 height 18
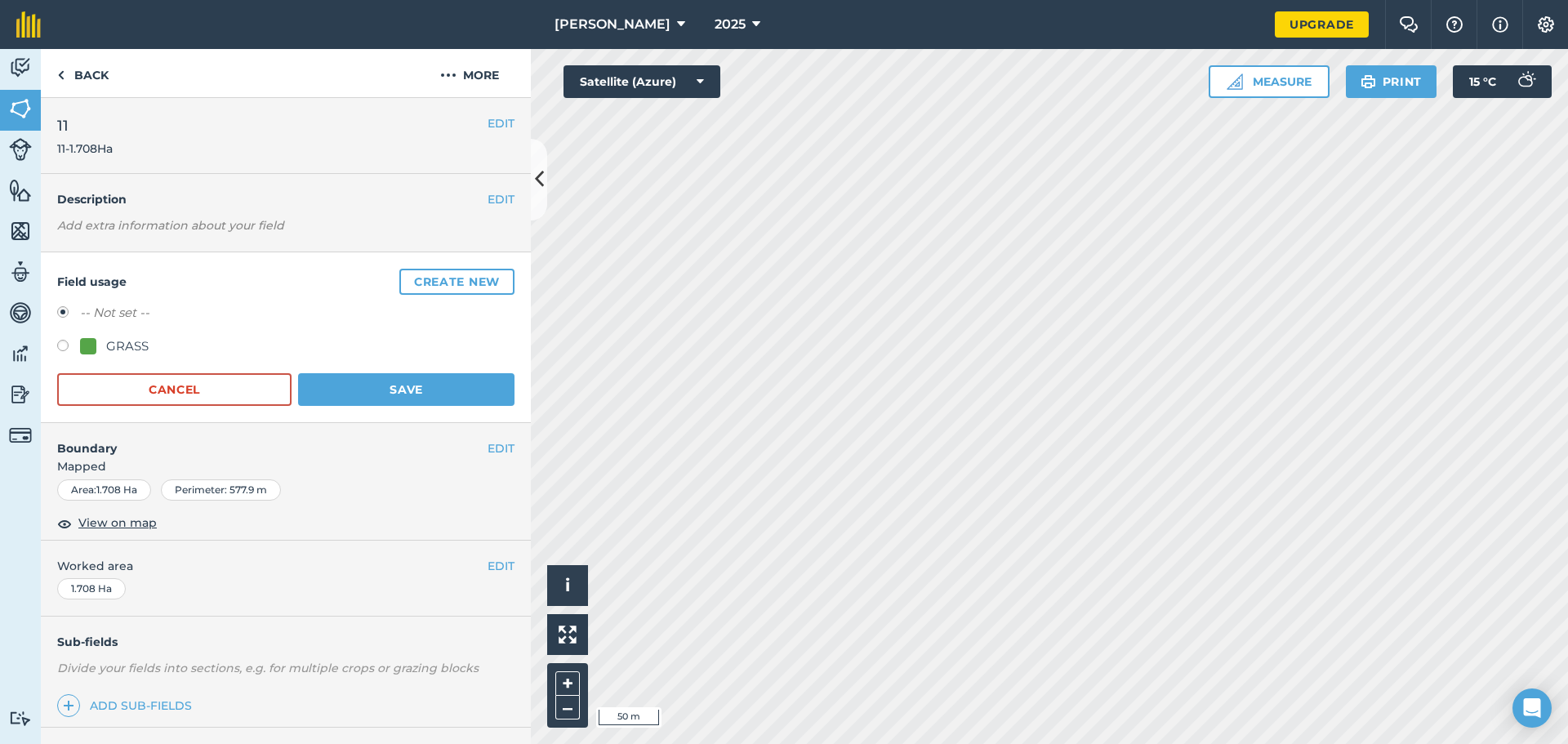
click at [75, 342] on label at bounding box center [68, 348] width 23 height 17
radio input "true"
radio input "false"
click at [396, 387] on button "Save" at bounding box center [406, 389] width 217 height 32
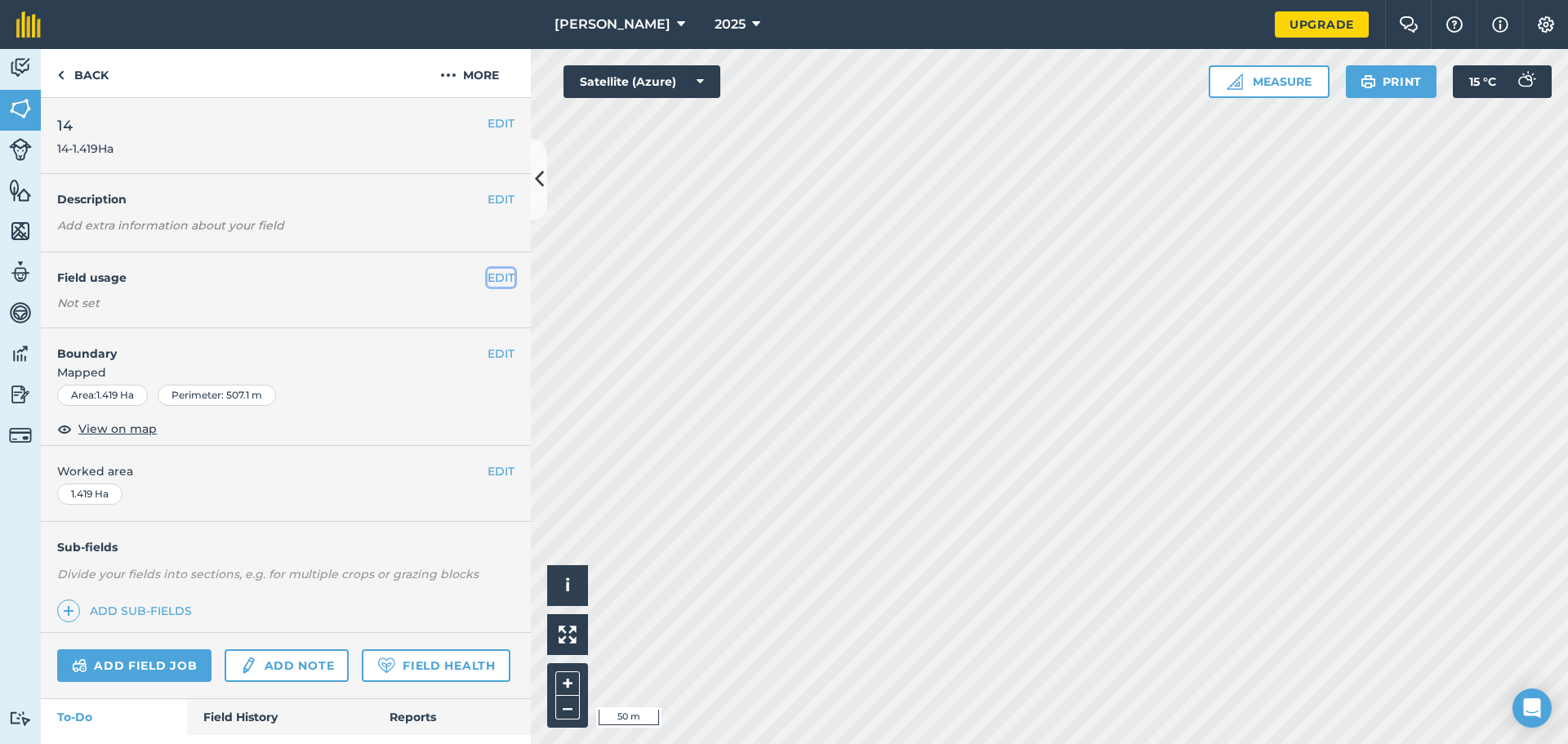
click at [487, 273] on button "EDIT" at bounding box center [500, 277] width 26 height 18
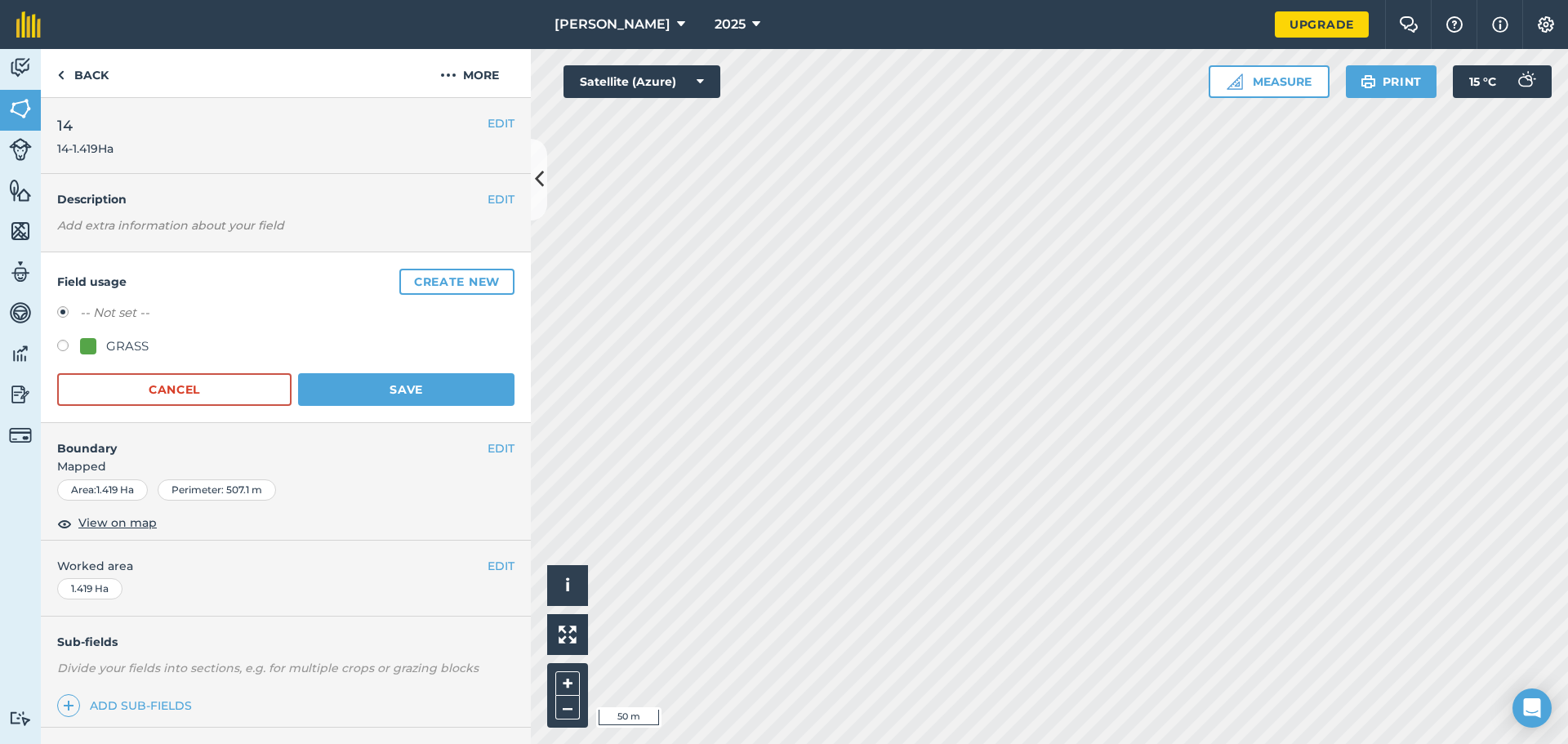
click at [59, 349] on label at bounding box center [68, 348] width 23 height 17
radio input "true"
radio input "false"
click at [365, 386] on button "Save" at bounding box center [406, 389] width 217 height 32
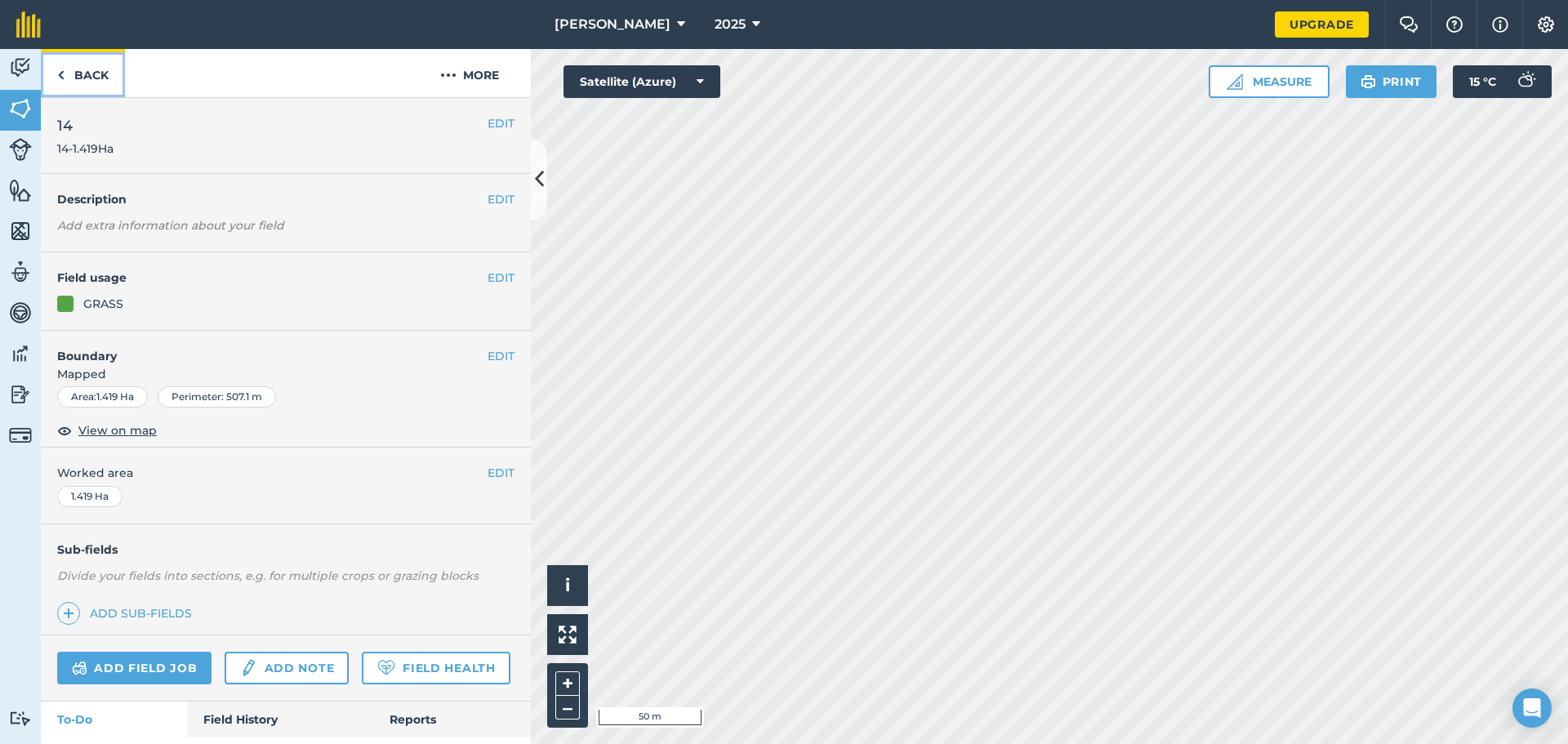
click at [74, 66] on link "Back" at bounding box center [83, 73] width 84 height 48
click at [110, 73] on link "Back" at bounding box center [83, 73] width 84 height 48
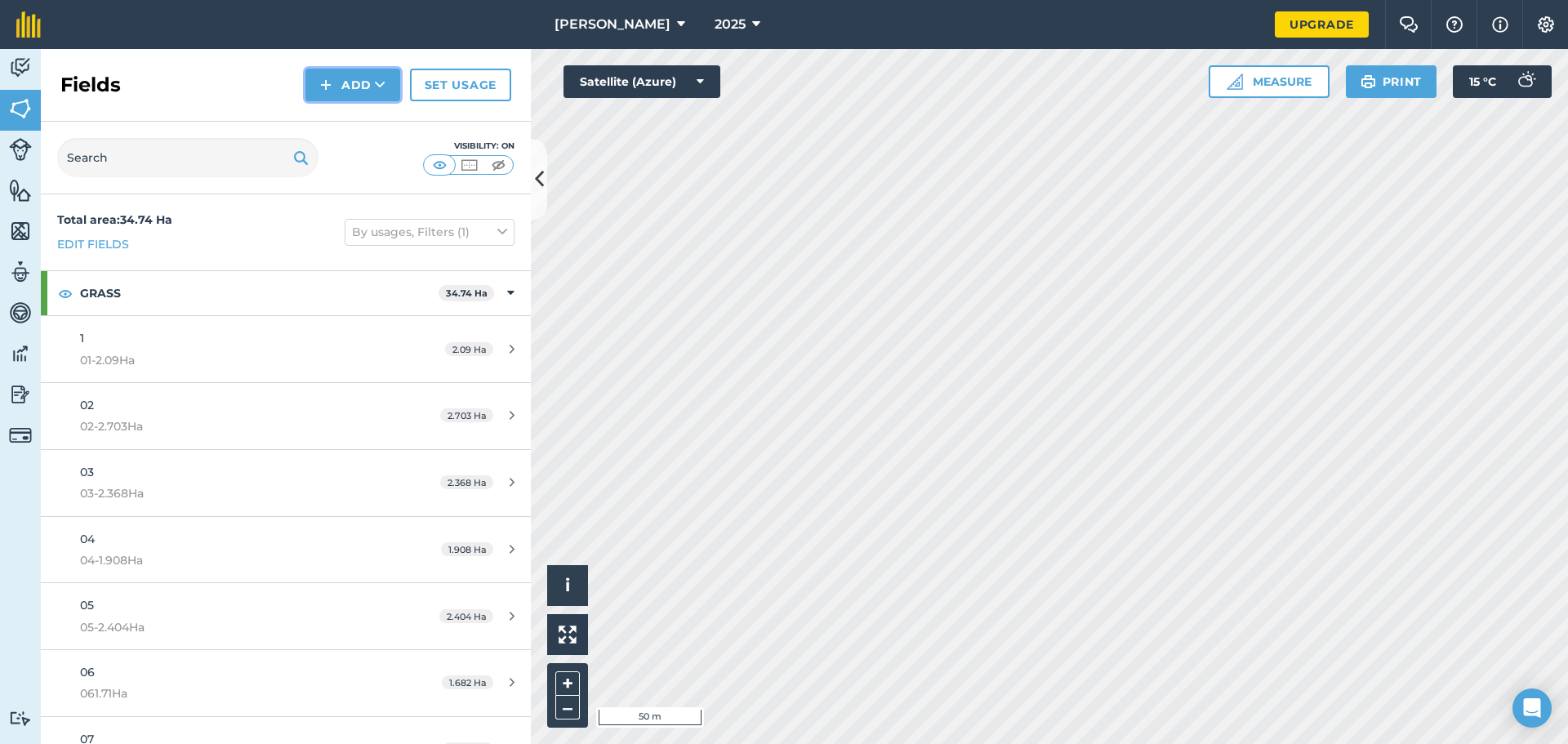
click at [372, 85] on button "Add" at bounding box center [353, 84] width 95 height 32
click at [371, 120] on link "Draw" at bounding box center [353, 122] width 90 height 36
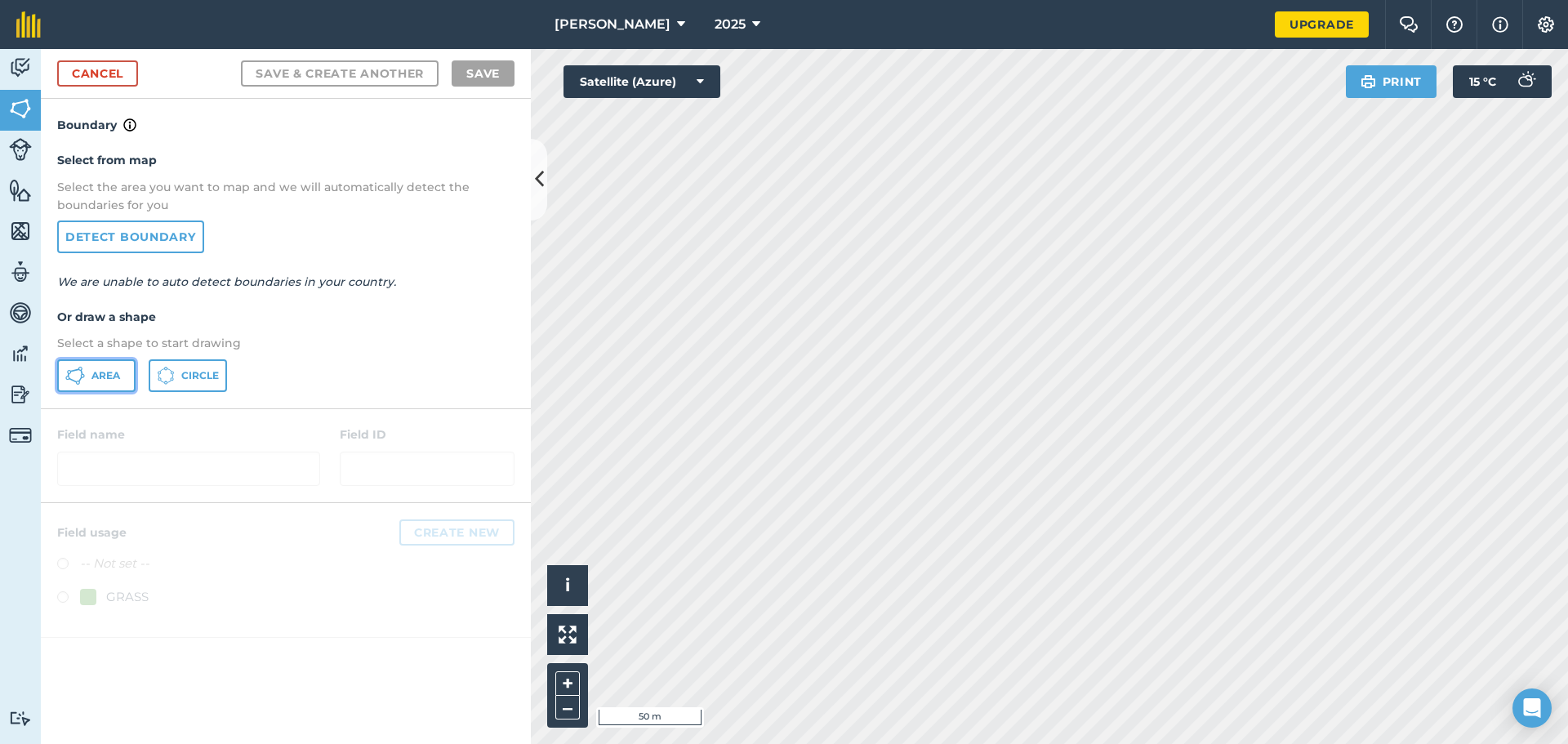
click at [112, 372] on span "Area" at bounding box center [105, 375] width 28 height 13
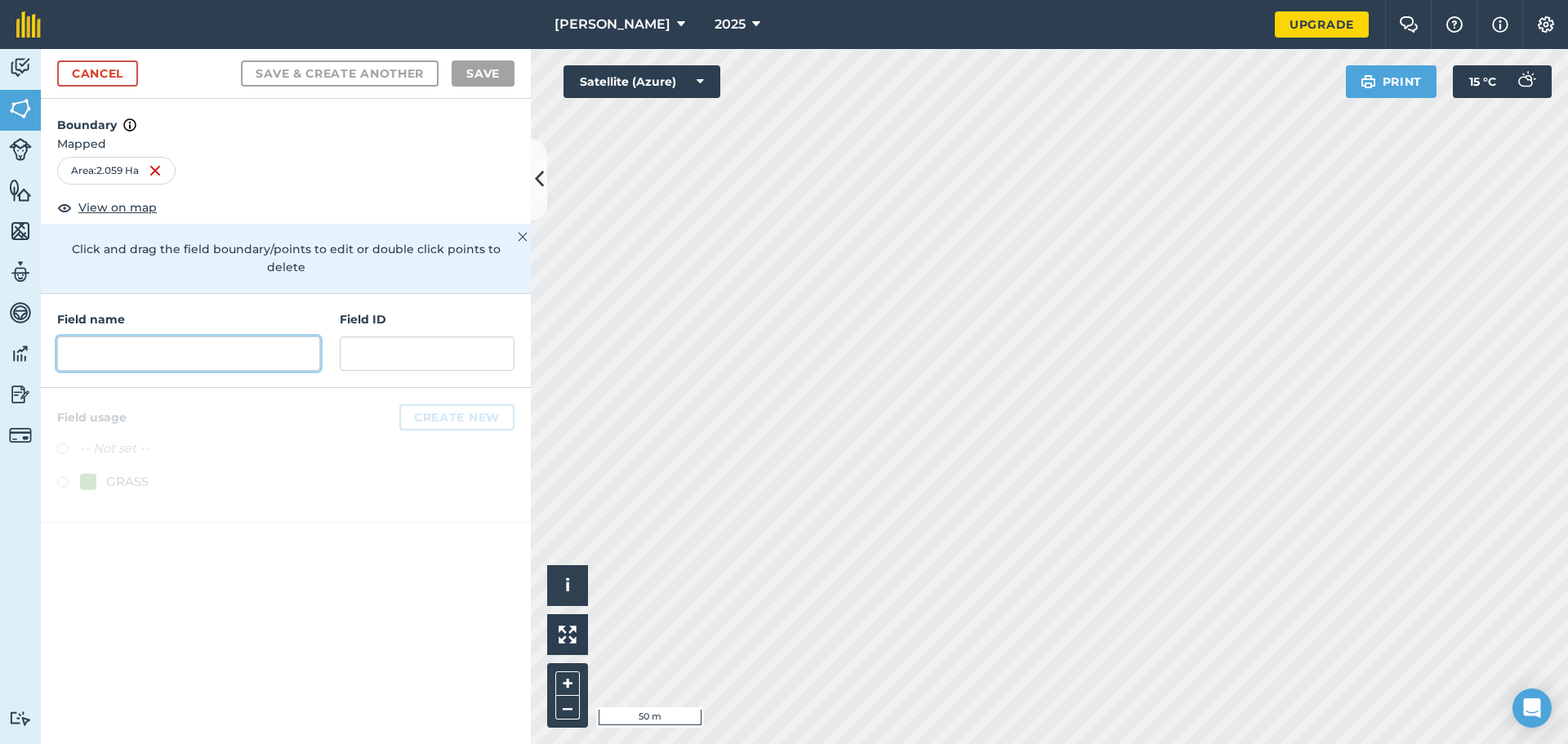
click at [170, 336] on input "text" at bounding box center [188, 353] width 263 height 34
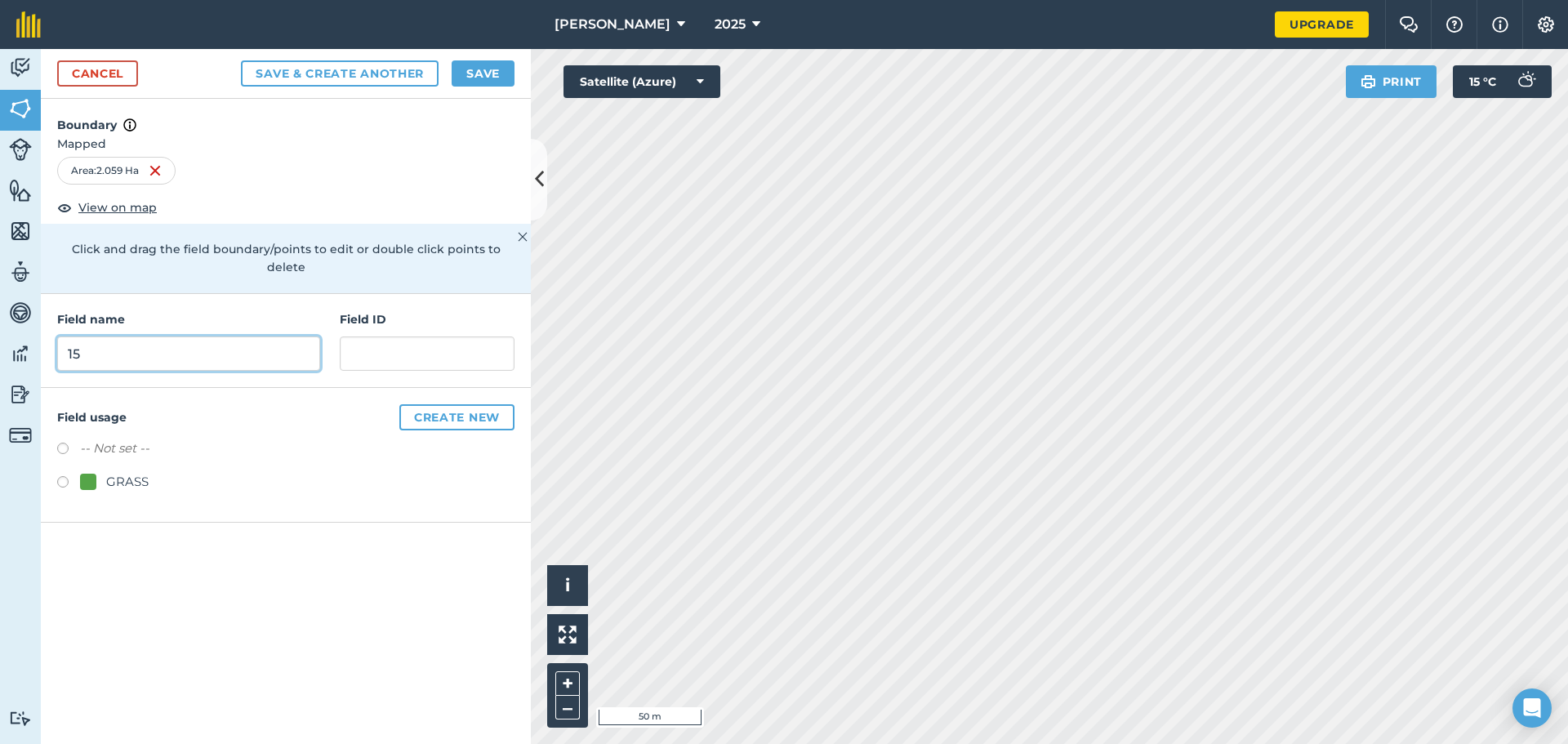
type input "15"
click at [363, 343] on input "text" at bounding box center [427, 353] width 174 height 34
type input "15-2.059Ha"
click at [61, 476] on label at bounding box center [68, 484] width 23 height 17
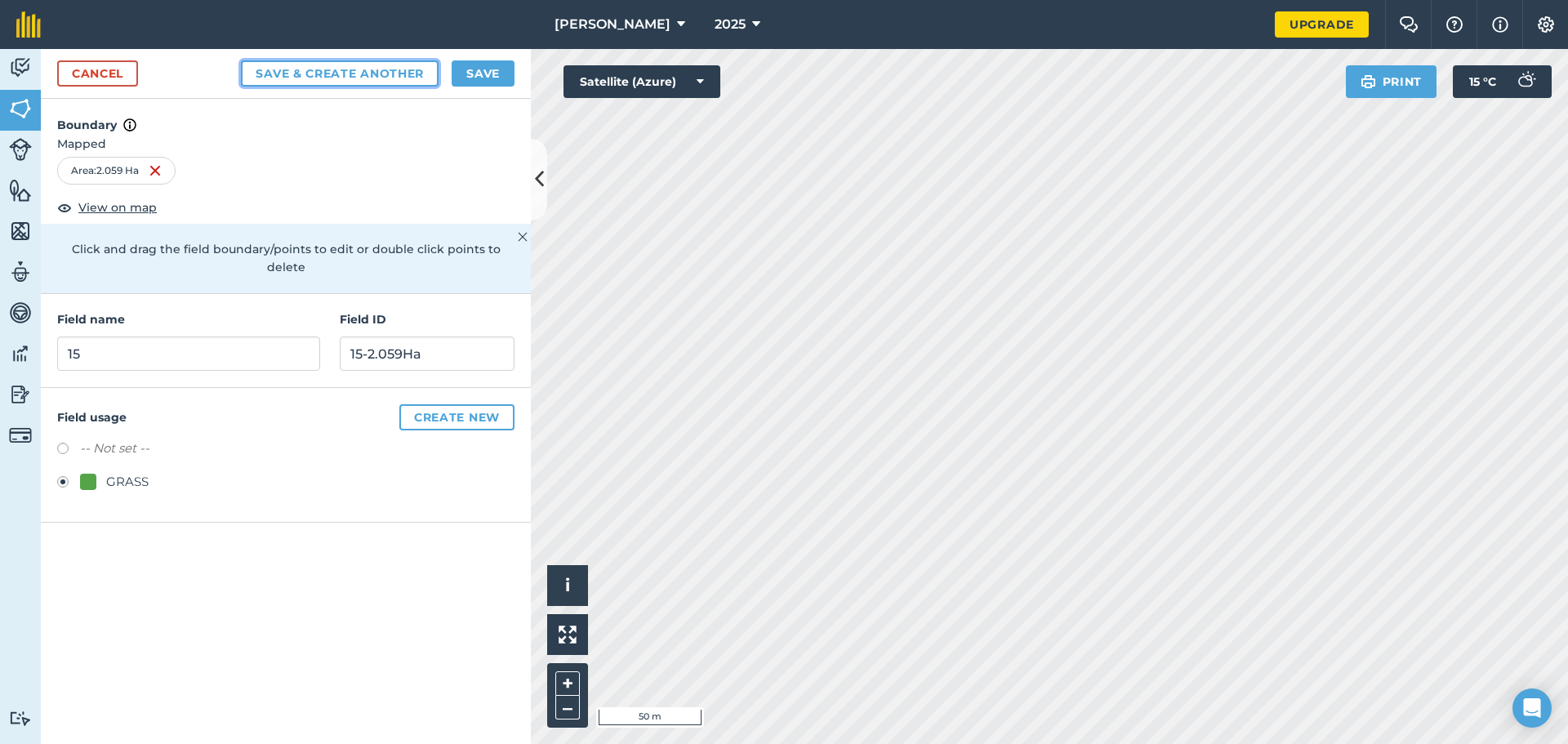
click at [376, 79] on button "Save & Create Another" at bounding box center [340, 74] width 198 height 26
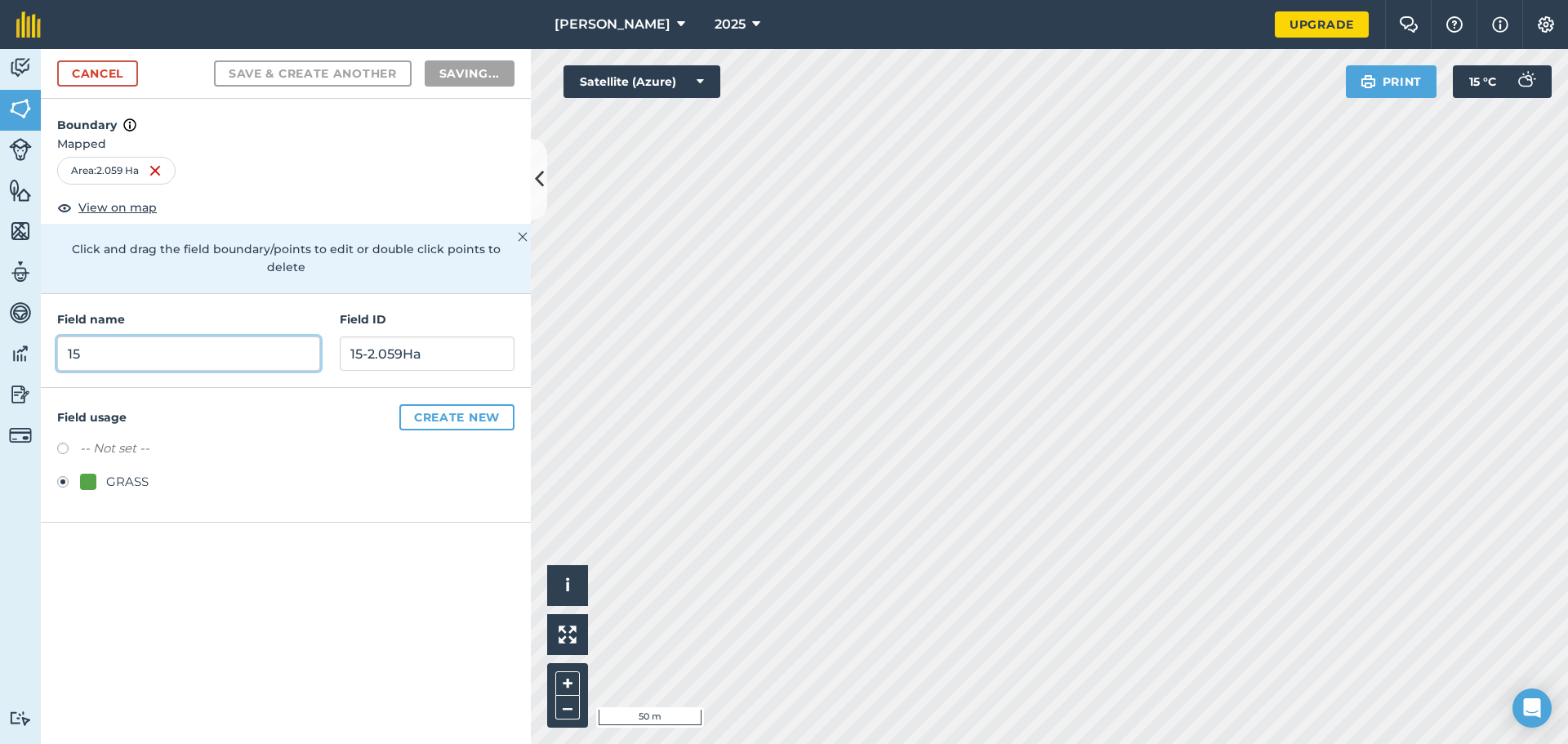
radio input "false"
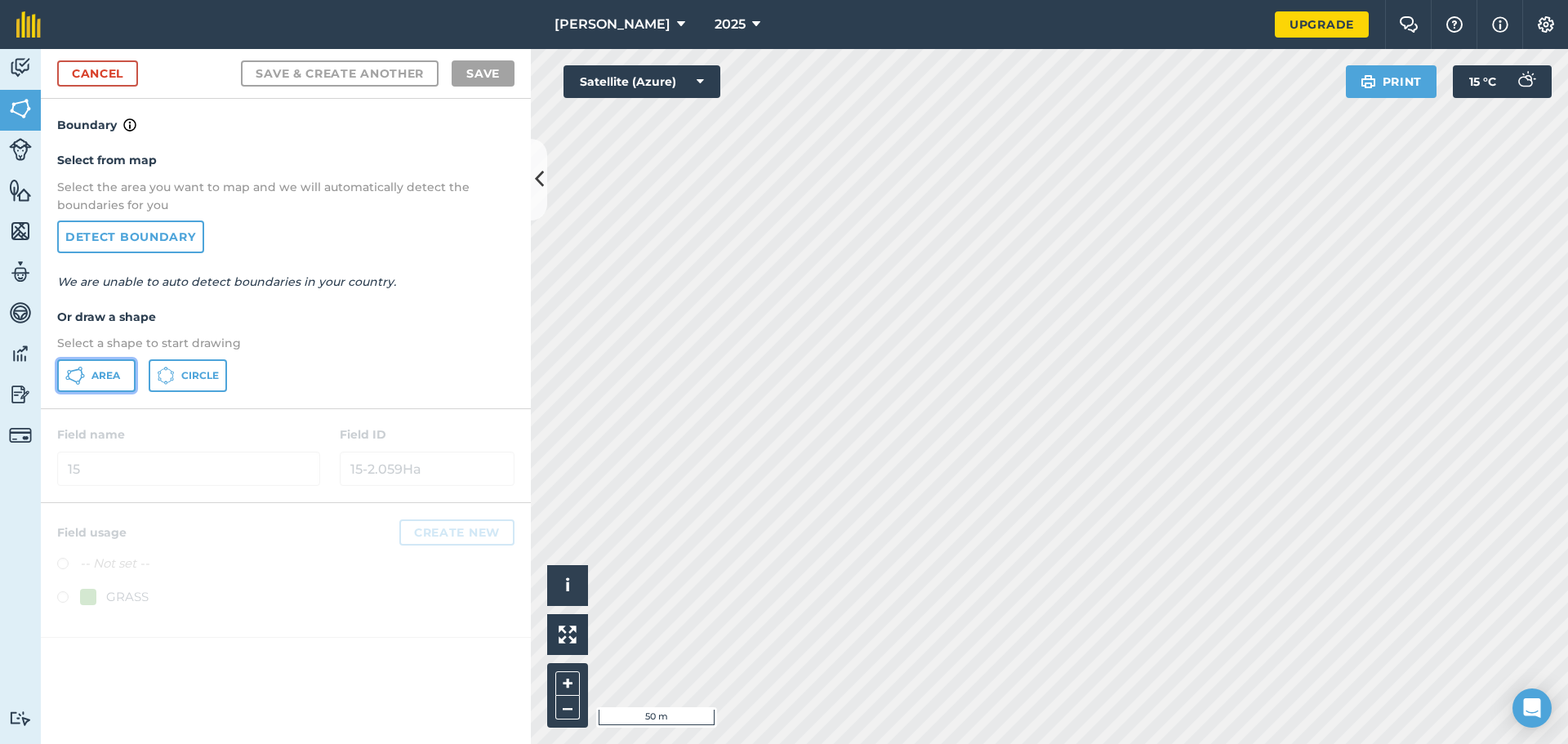
click at [69, 372] on icon at bounding box center [75, 375] width 20 height 20
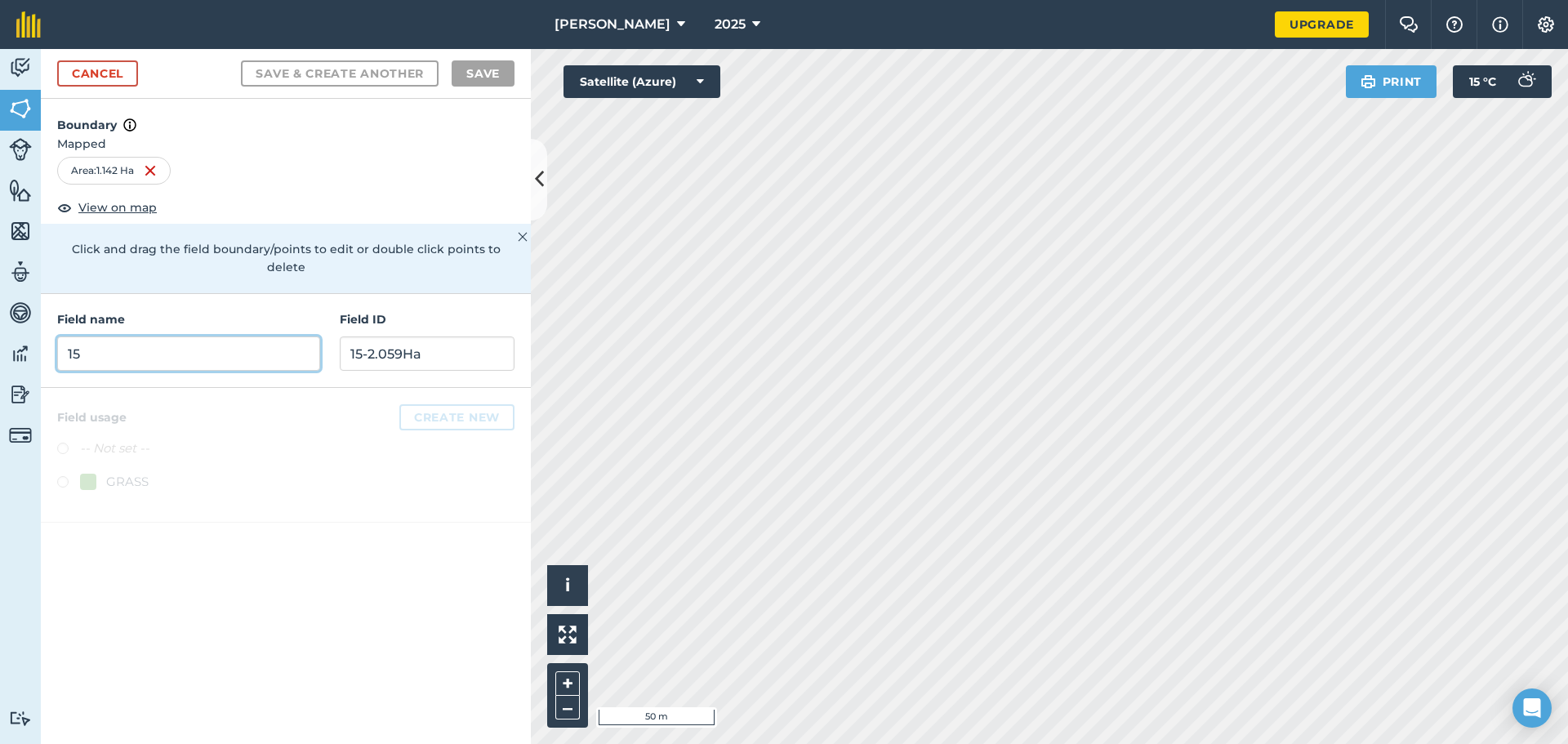
click at [214, 342] on input "15" at bounding box center [188, 353] width 263 height 34
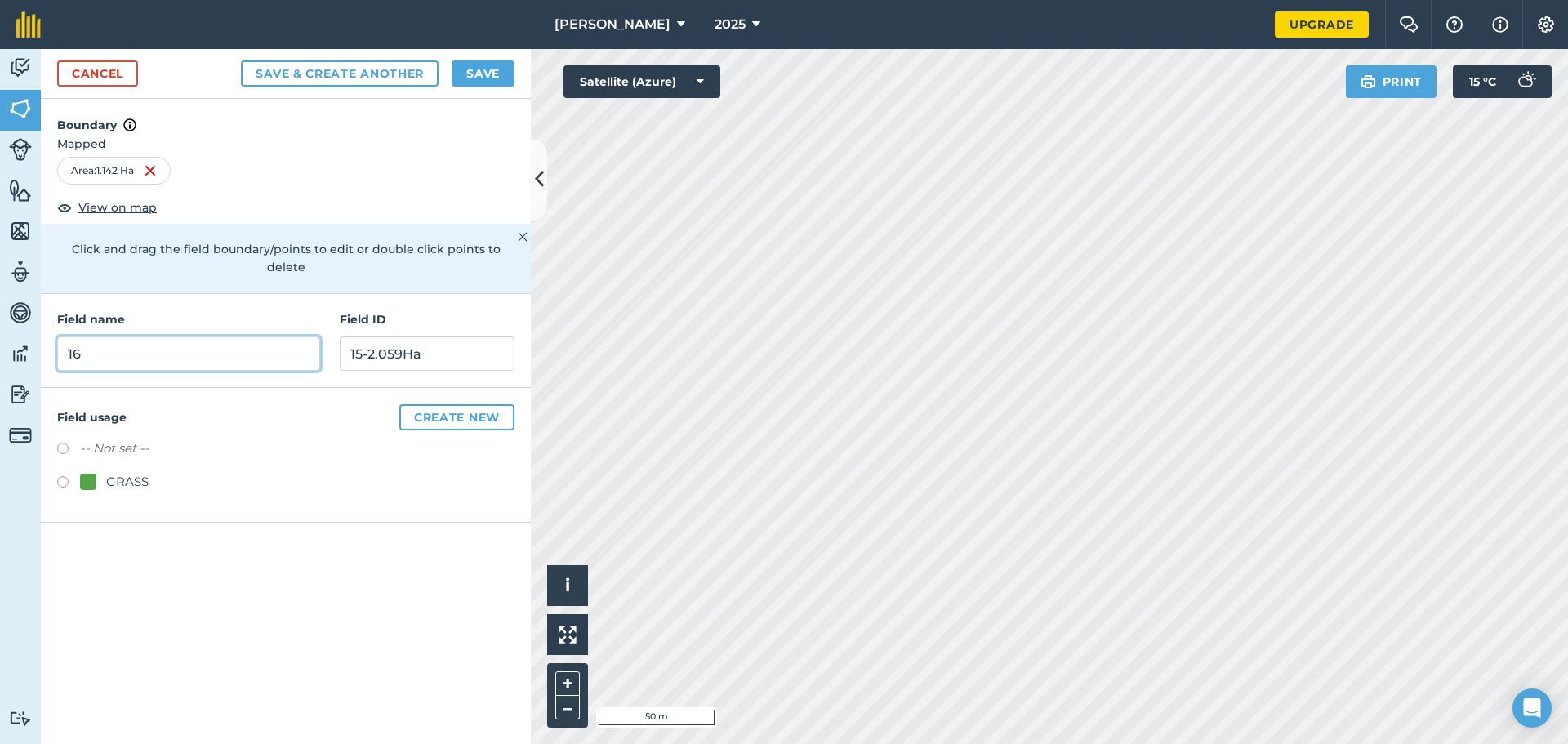
type input "16"
click at [389, 348] on input "15-2.059Ha" at bounding box center [427, 353] width 174 height 34
type input "16-1.142Ha"
click at [63, 476] on label at bounding box center [68, 484] width 23 height 17
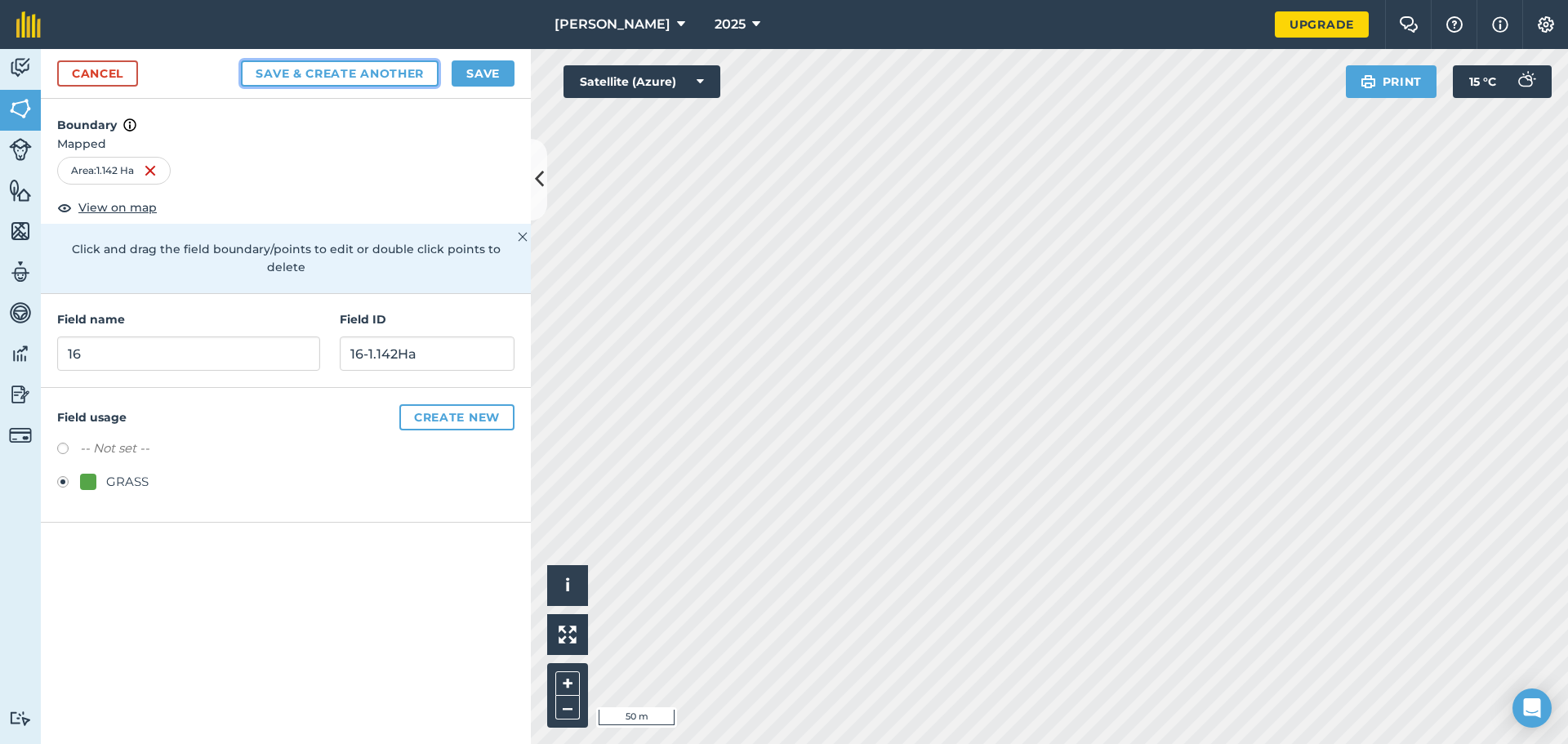
click at [388, 72] on button "Save & Create Another" at bounding box center [340, 74] width 198 height 26
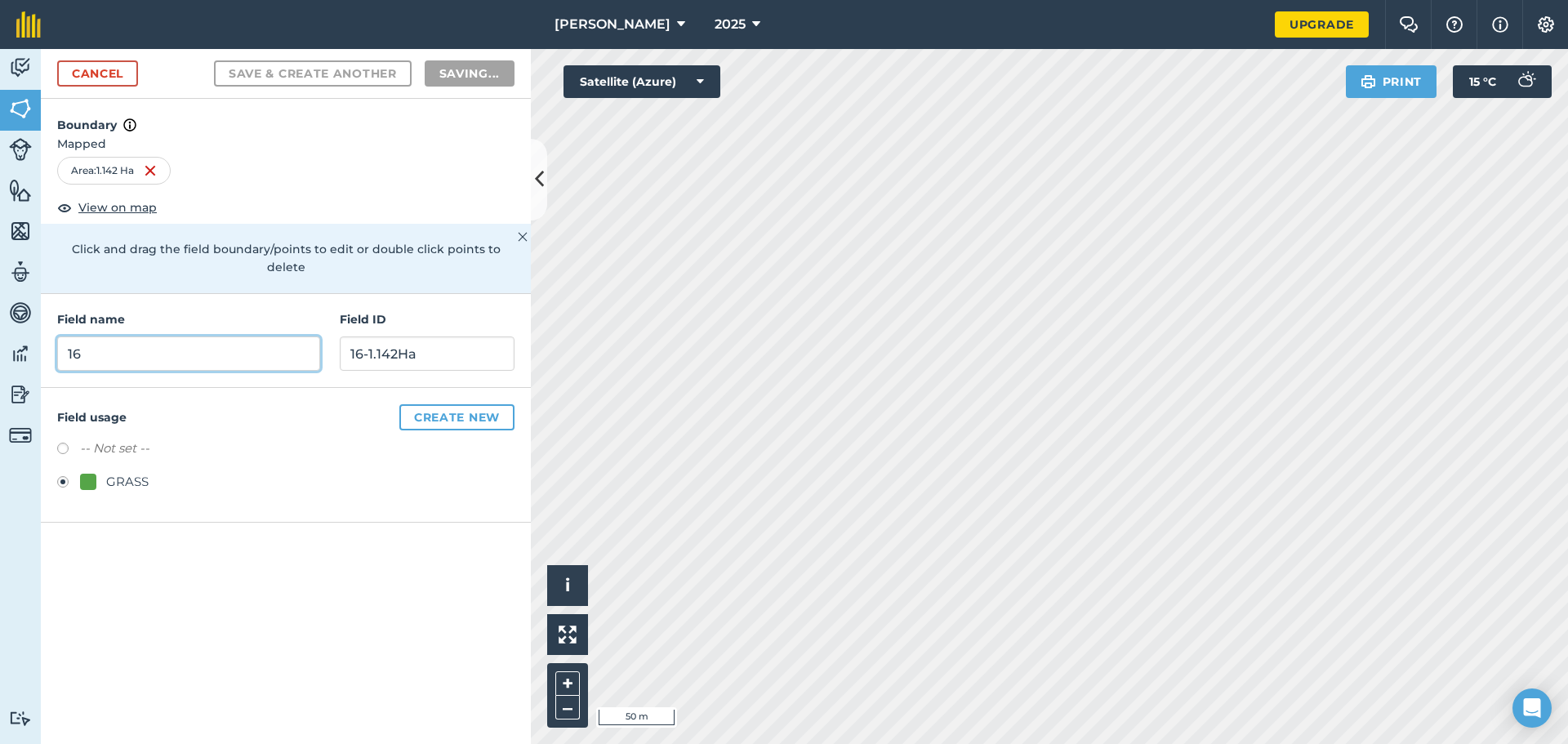
radio input "false"
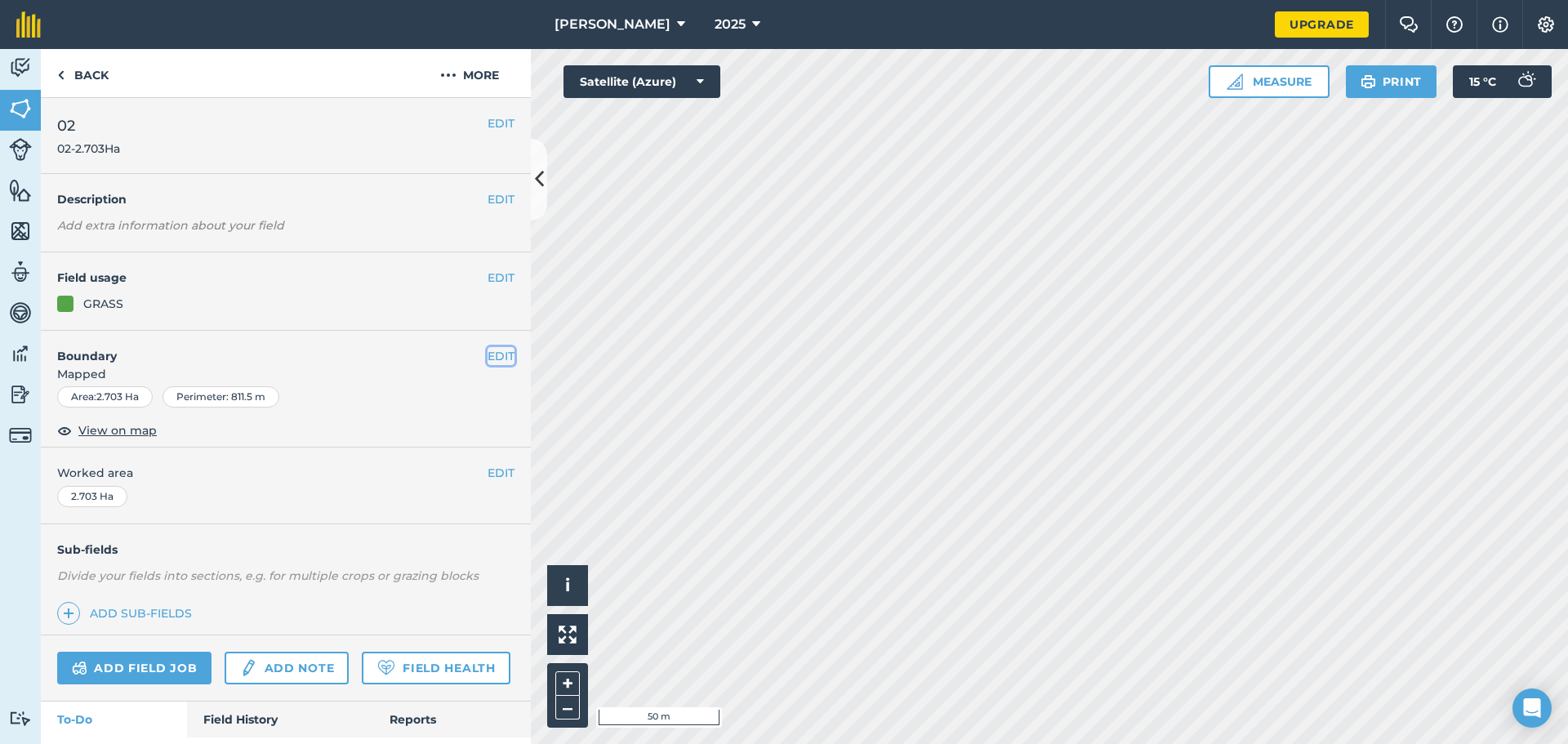
click at [492, 355] on button "EDIT" at bounding box center [500, 356] width 26 height 18
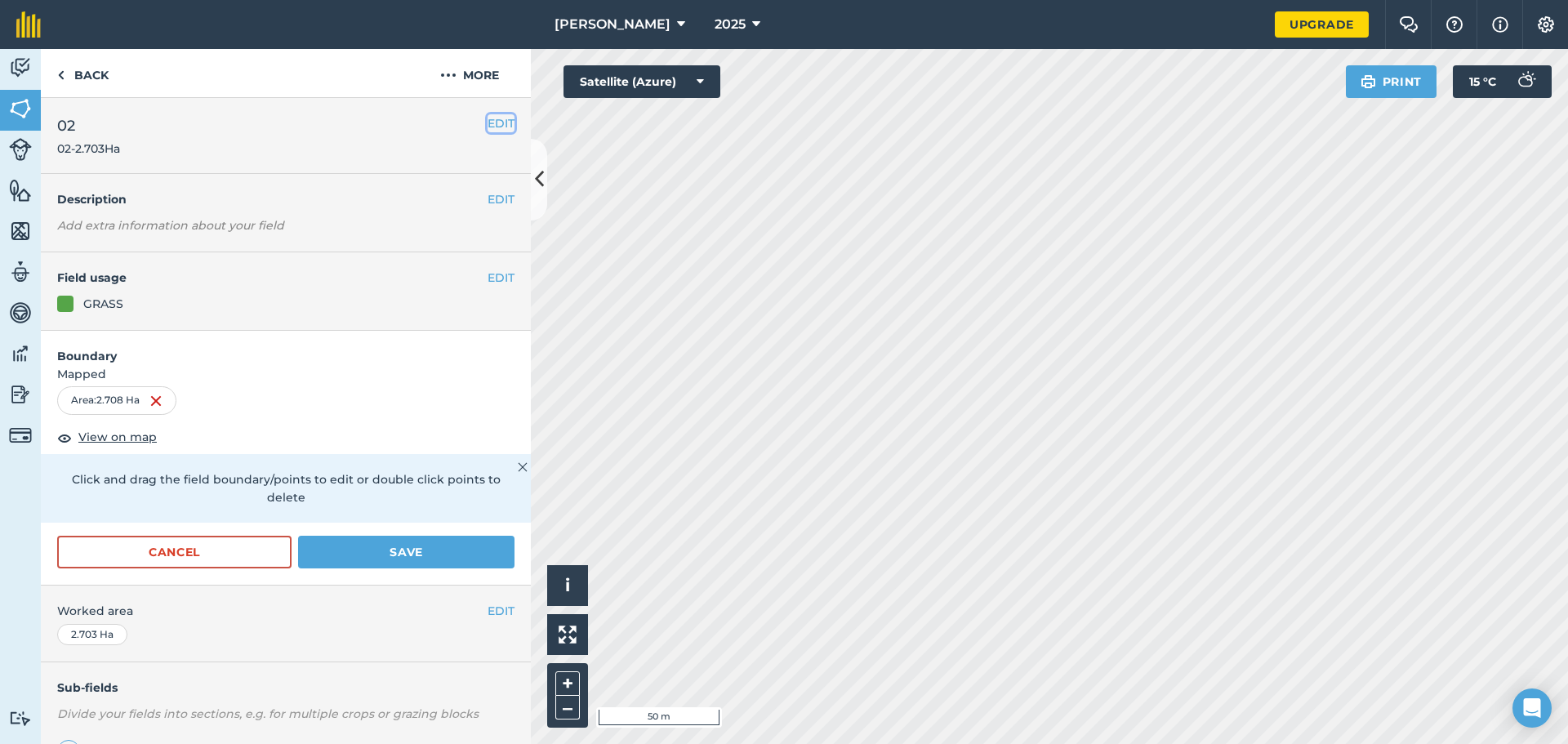
click at [487, 125] on button "EDIT" at bounding box center [500, 124] width 26 height 18
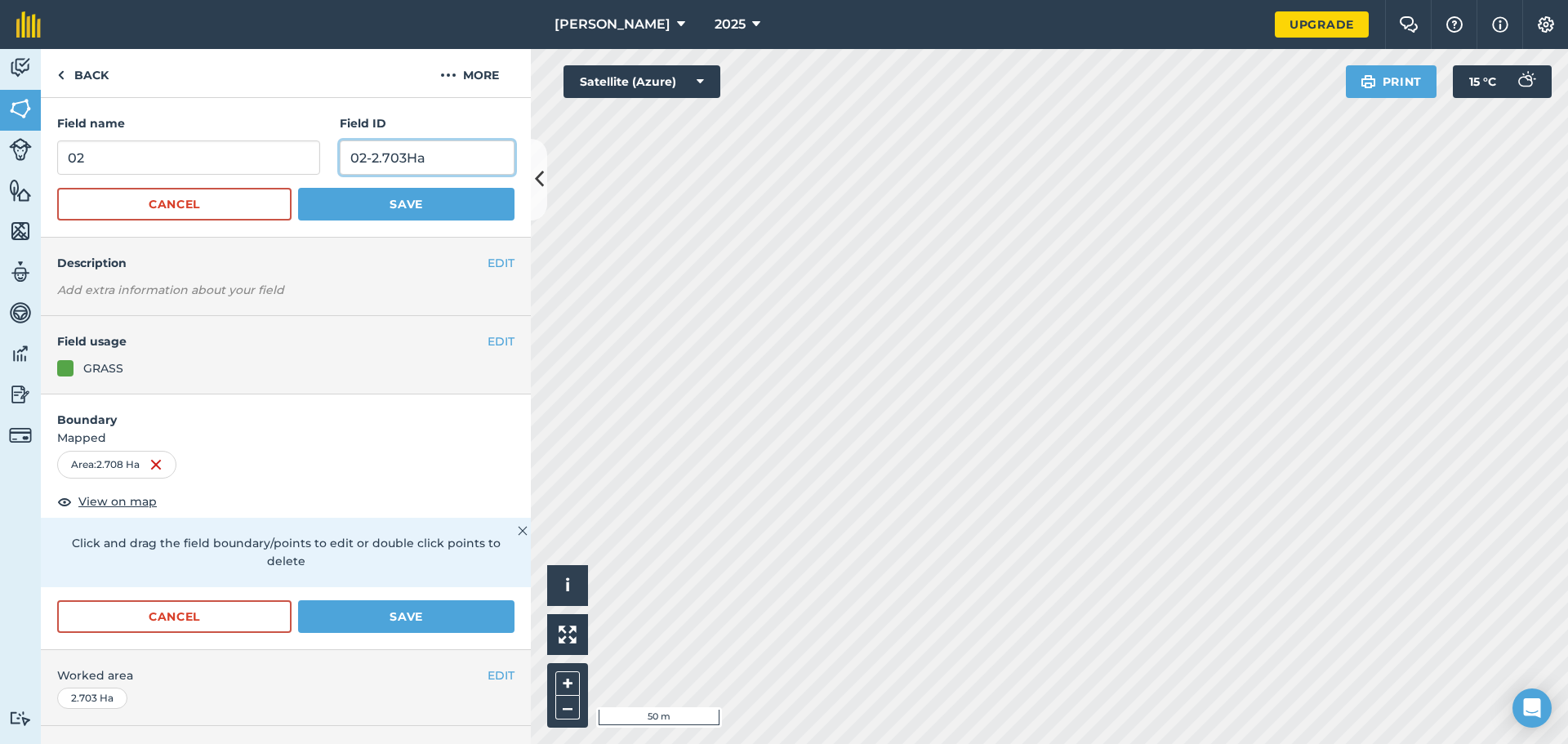
click at [396, 156] on input "02-2.703Ha" at bounding box center [427, 157] width 174 height 34
type input "02-2.708Ha"
click at [467, 195] on button "Save" at bounding box center [406, 204] width 217 height 32
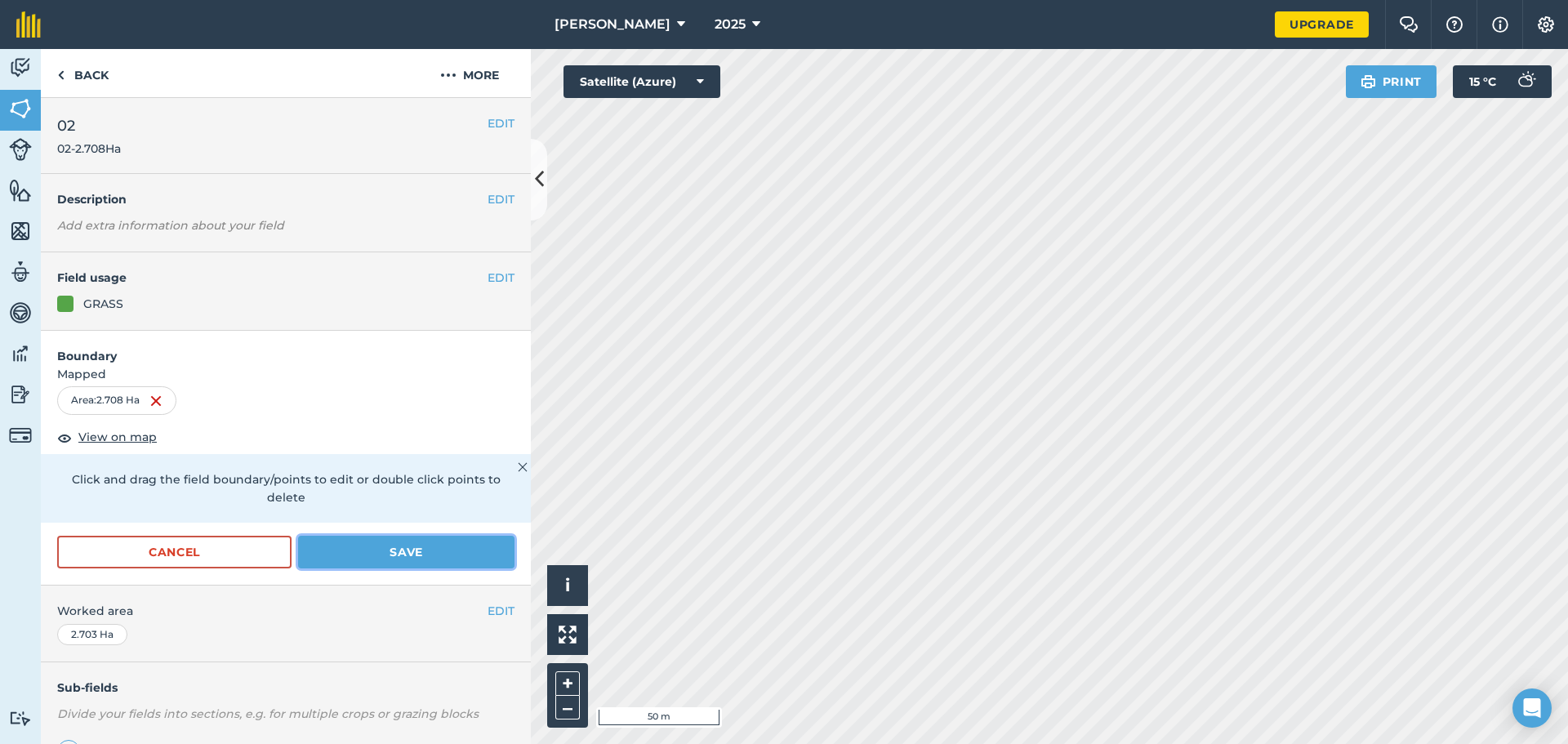
click at [418, 555] on button "Save" at bounding box center [406, 552] width 217 height 32
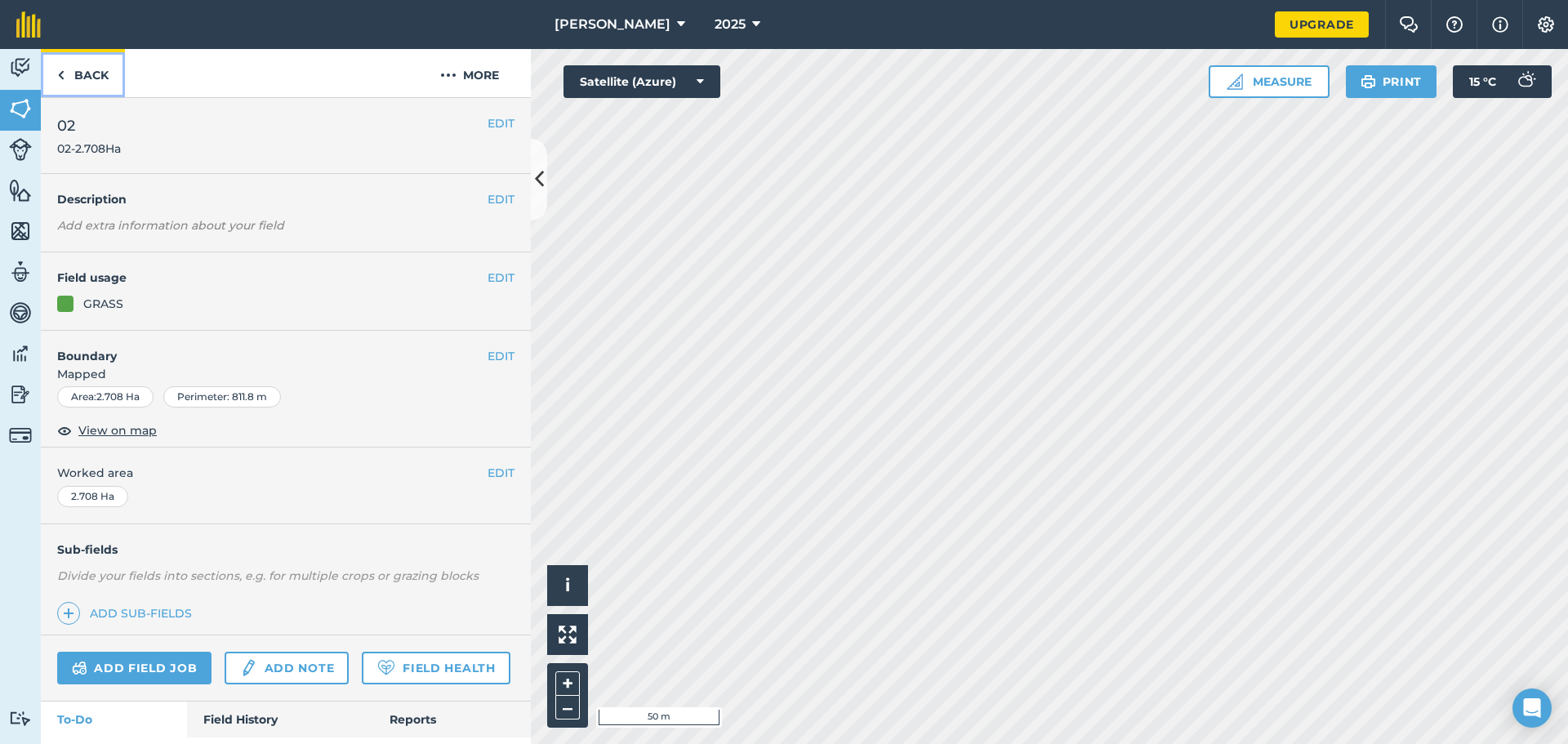
click at [86, 69] on link "Back" at bounding box center [83, 73] width 84 height 48
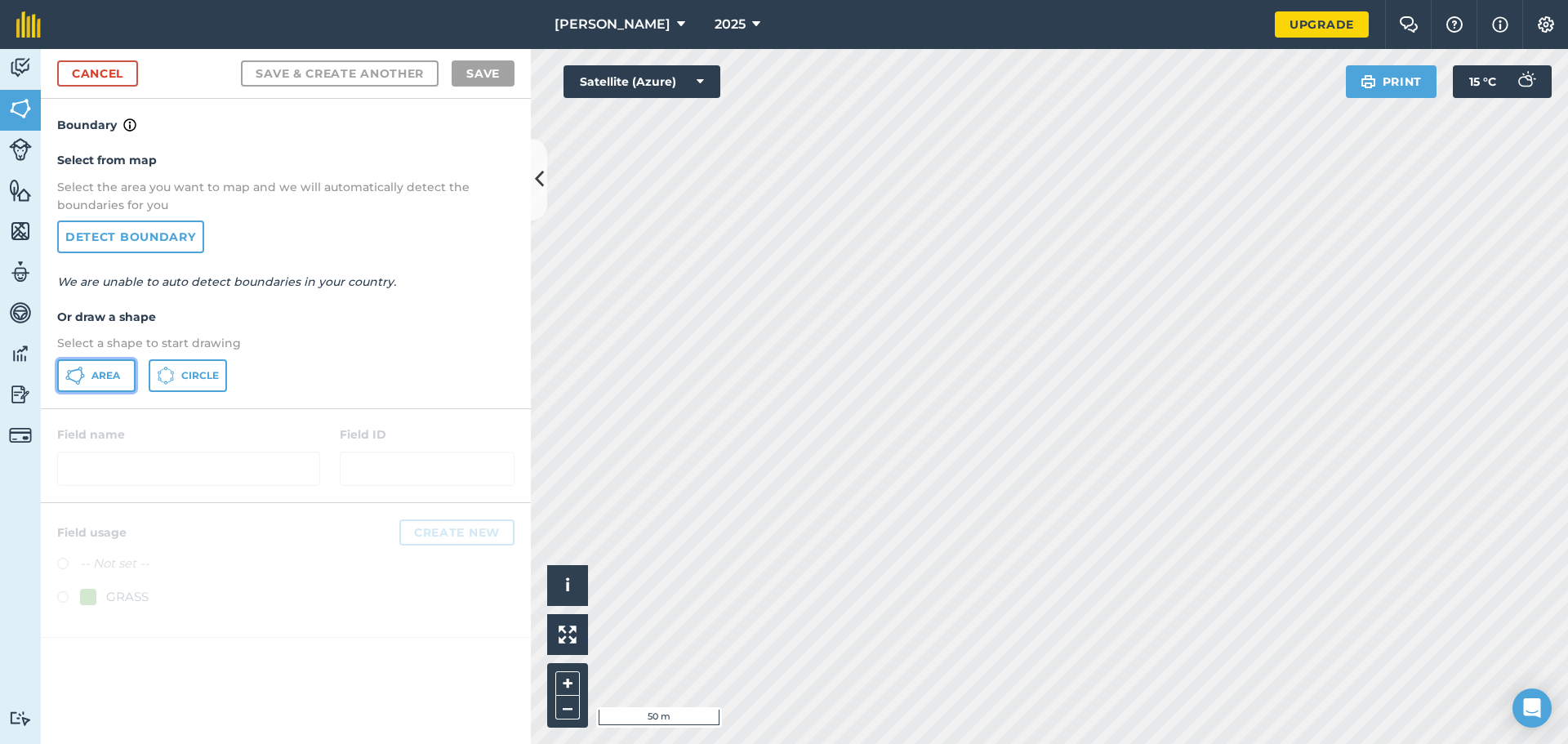
click at [109, 389] on button "Area" at bounding box center [96, 375] width 78 height 32
click at [108, 379] on span "Area" at bounding box center [105, 375] width 28 height 13
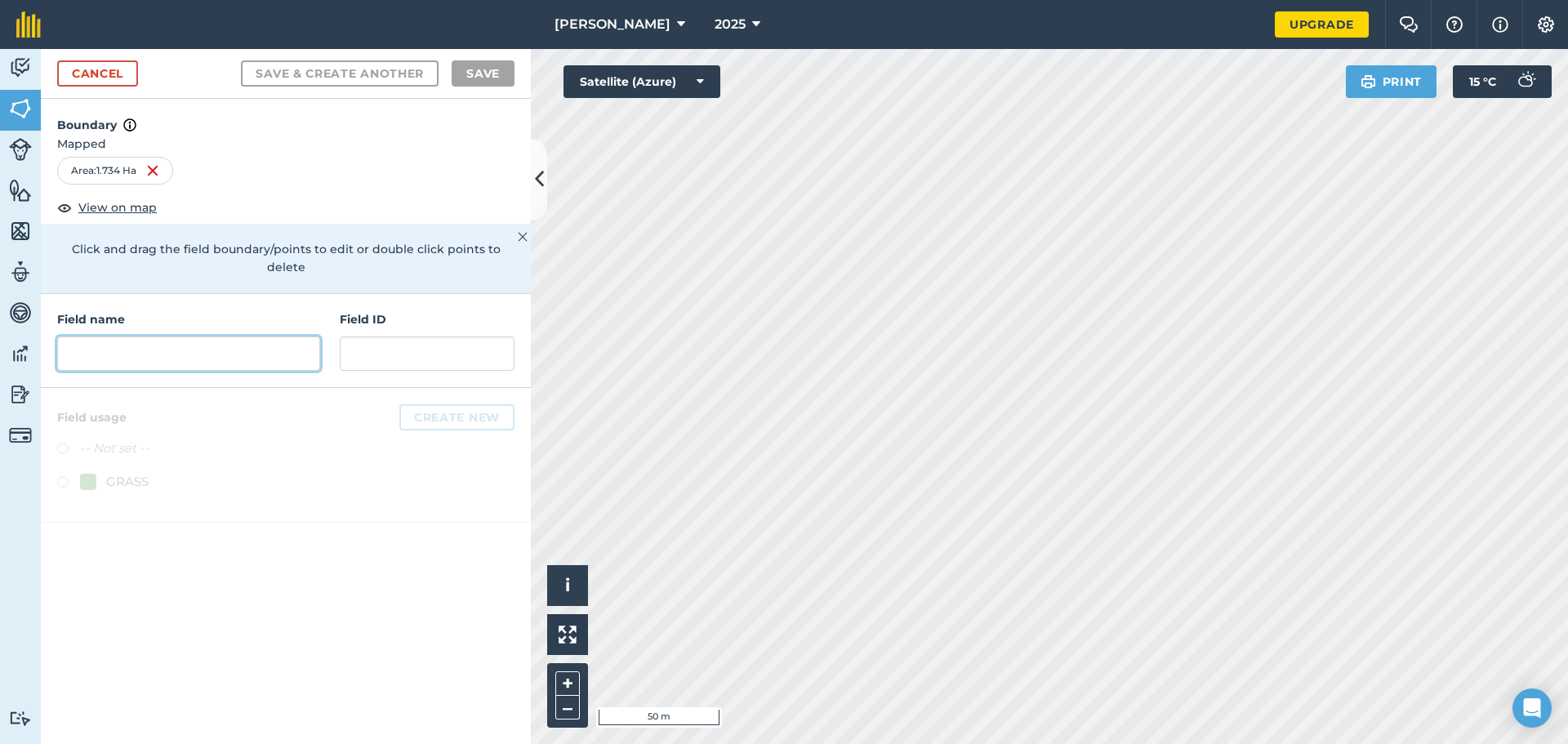
click at [240, 343] on input "text" at bounding box center [188, 353] width 263 height 34
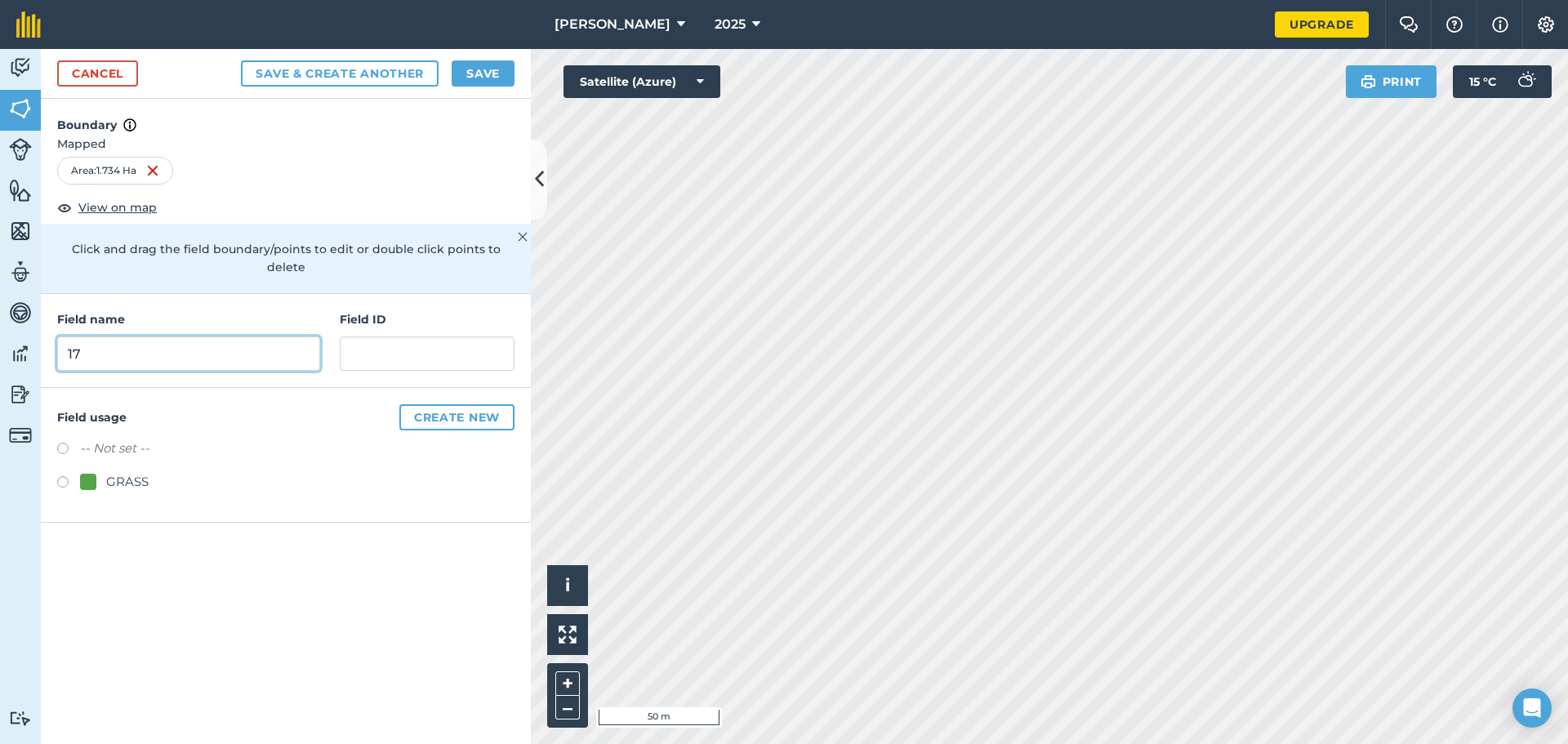
type input "17"
click at [366, 340] on input "text" at bounding box center [427, 353] width 174 height 34
click at [411, 336] on input "text" at bounding box center [427, 353] width 174 height 34
click at [350, 336] on input "2.658Ha" at bounding box center [427, 353] width 174 height 34
type input "17-2.658Ha"
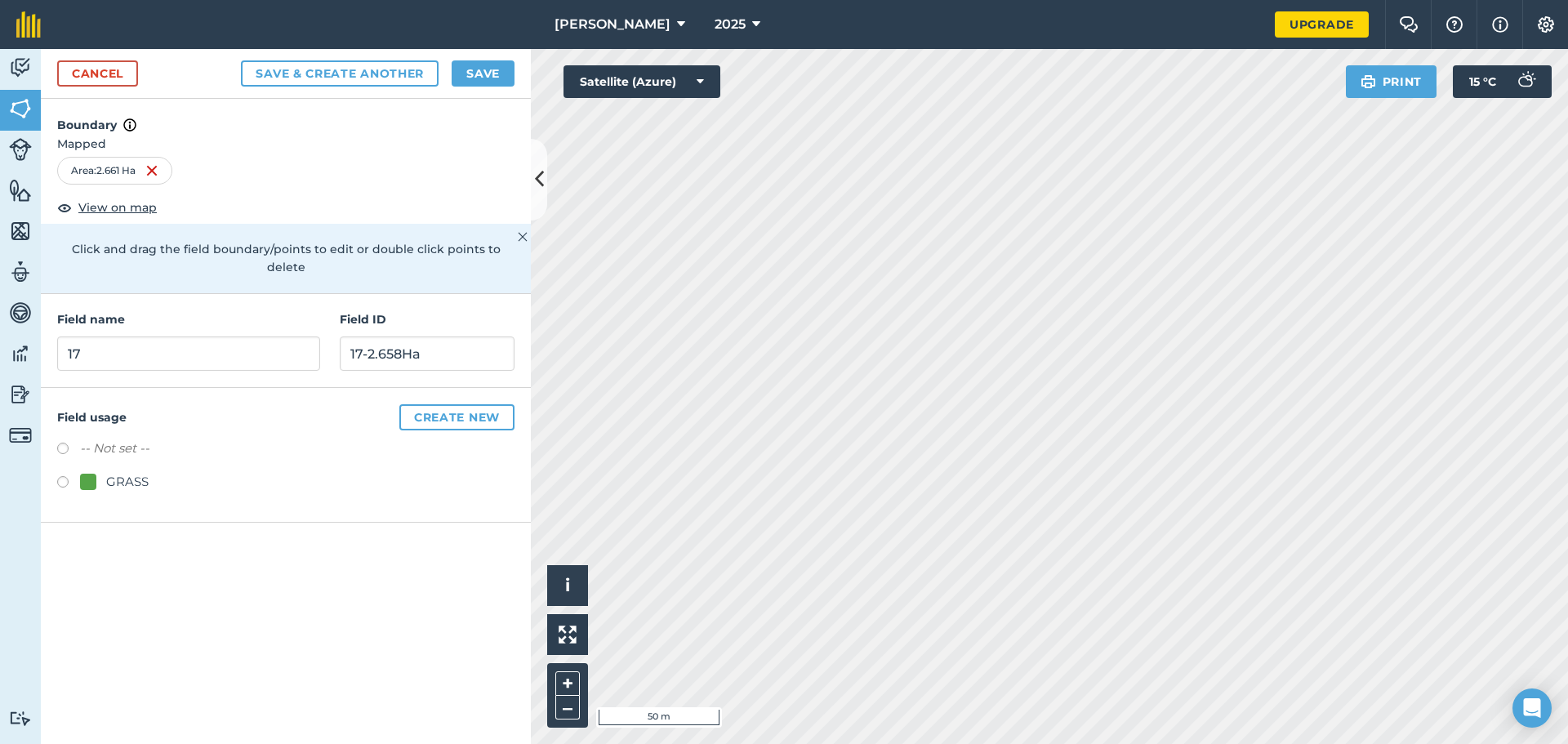
click at [62, 476] on label at bounding box center [68, 484] width 23 height 17
click at [338, 72] on button "Save & Create Another" at bounding box center [340, 74] width 198 height 26
radio input "false"
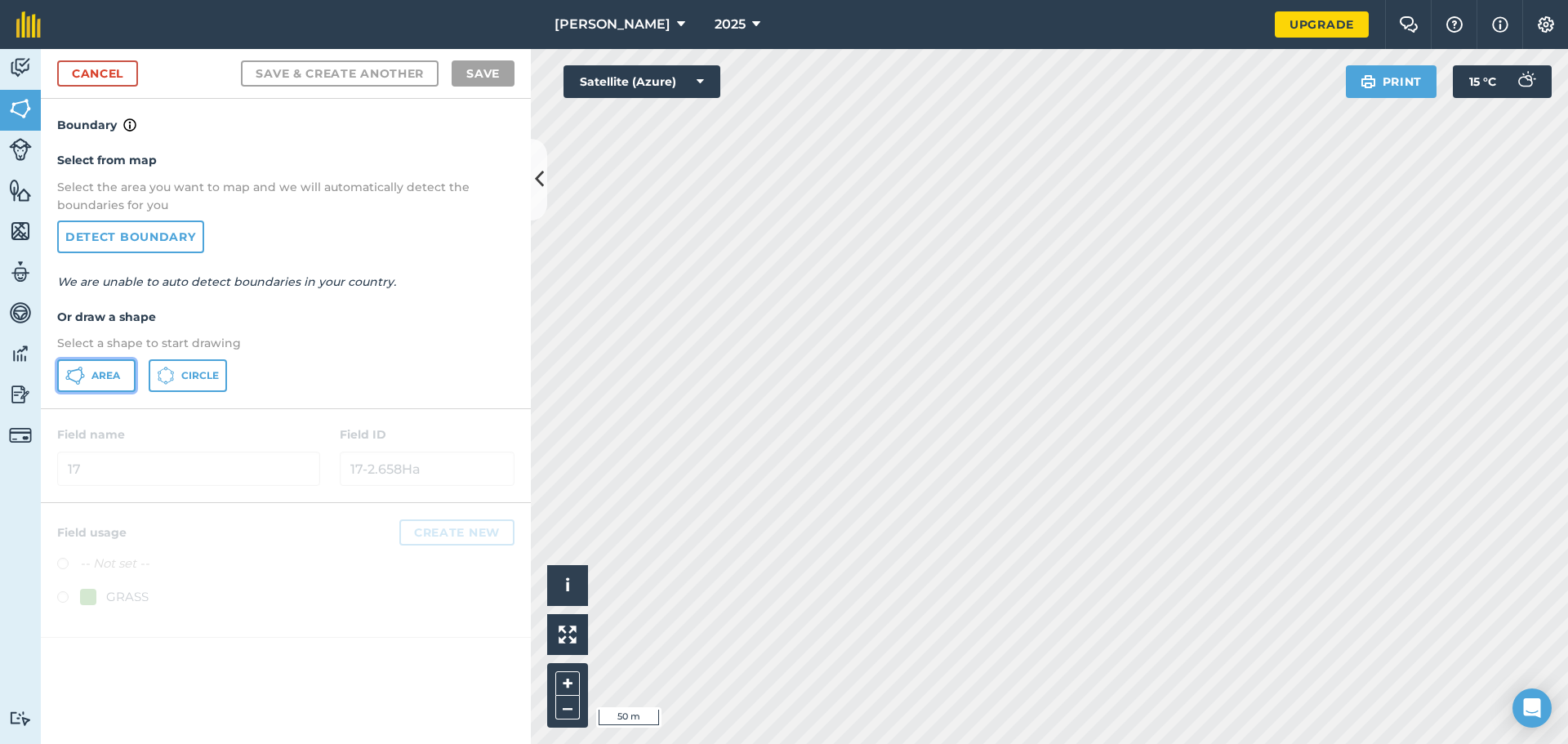
drag, startPoint x: 88, startPoint y: 376, endPoint x: 117, endPoint y: 375, distance: 29.0
click at [89, 377] on button "Area" at bounding box center [96, 375] width 78 height 32
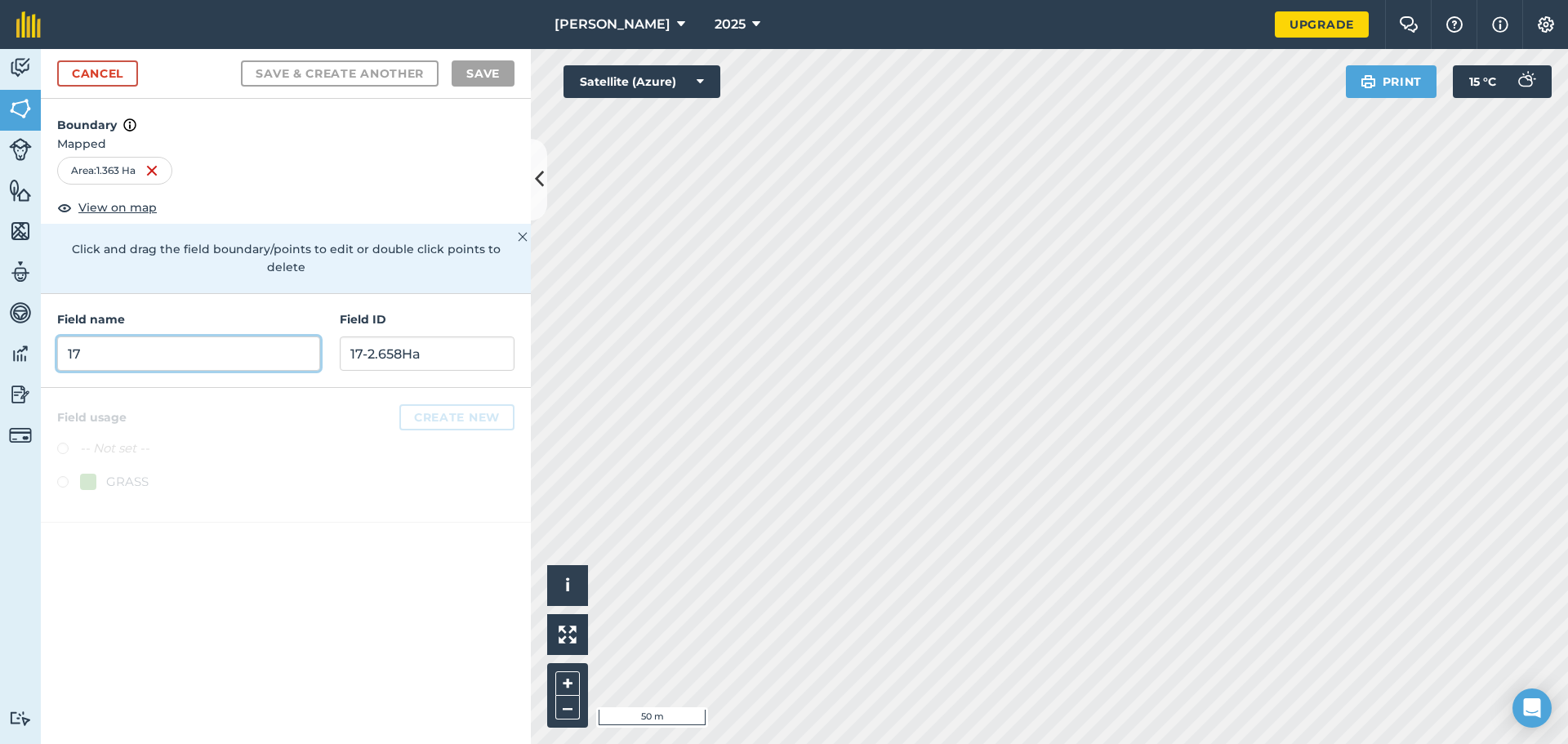
click at [227, 338] on input "17" at bounding box center [188, 353] width 263 height 34
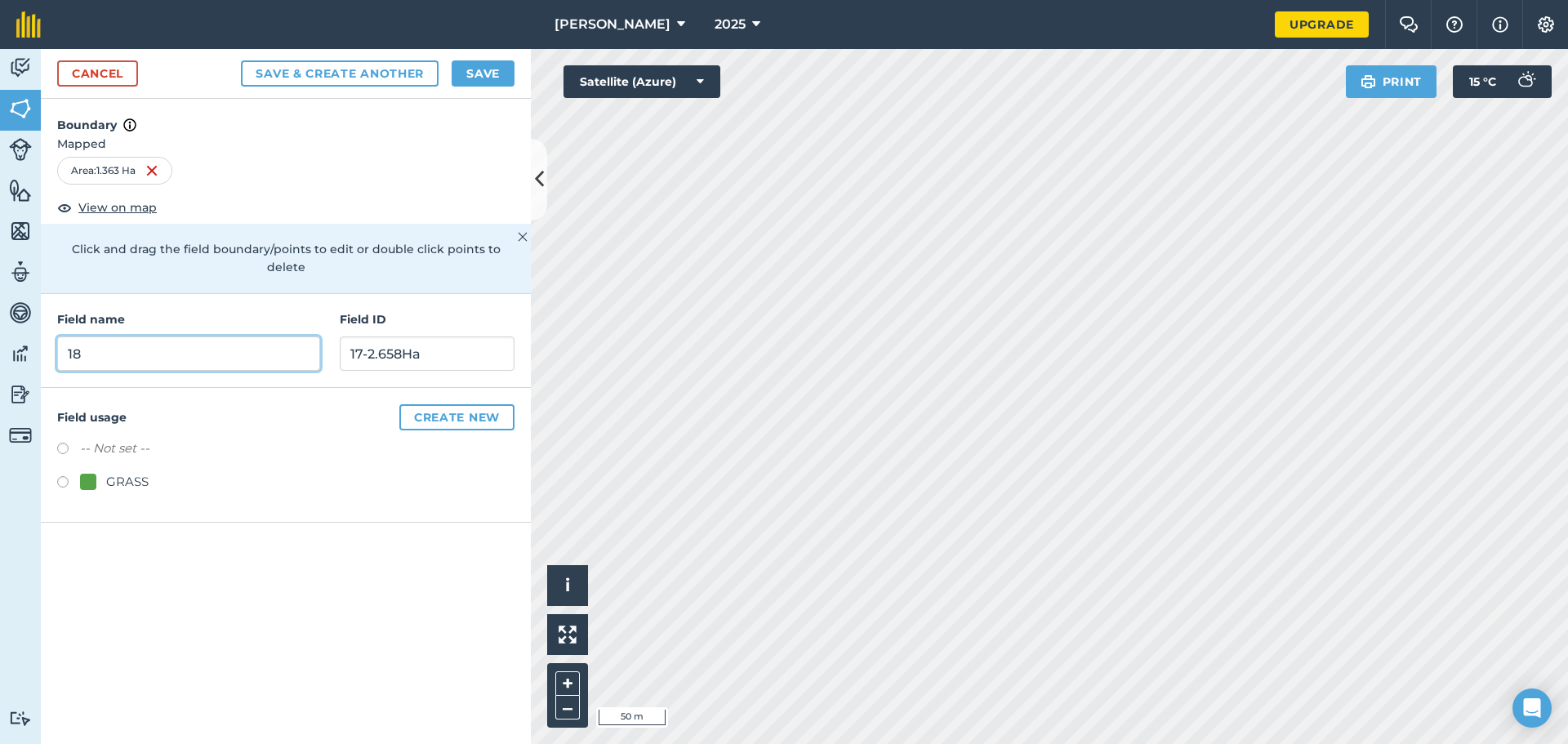
type input "18"
click at [462, 336] on input "17-2.658Ha" at bounding box center [427, 353] width 174 height 34
type input "18-1.363Ha"
click at [84, 473] on div at bounding box center [88, 481] width 17 height 17
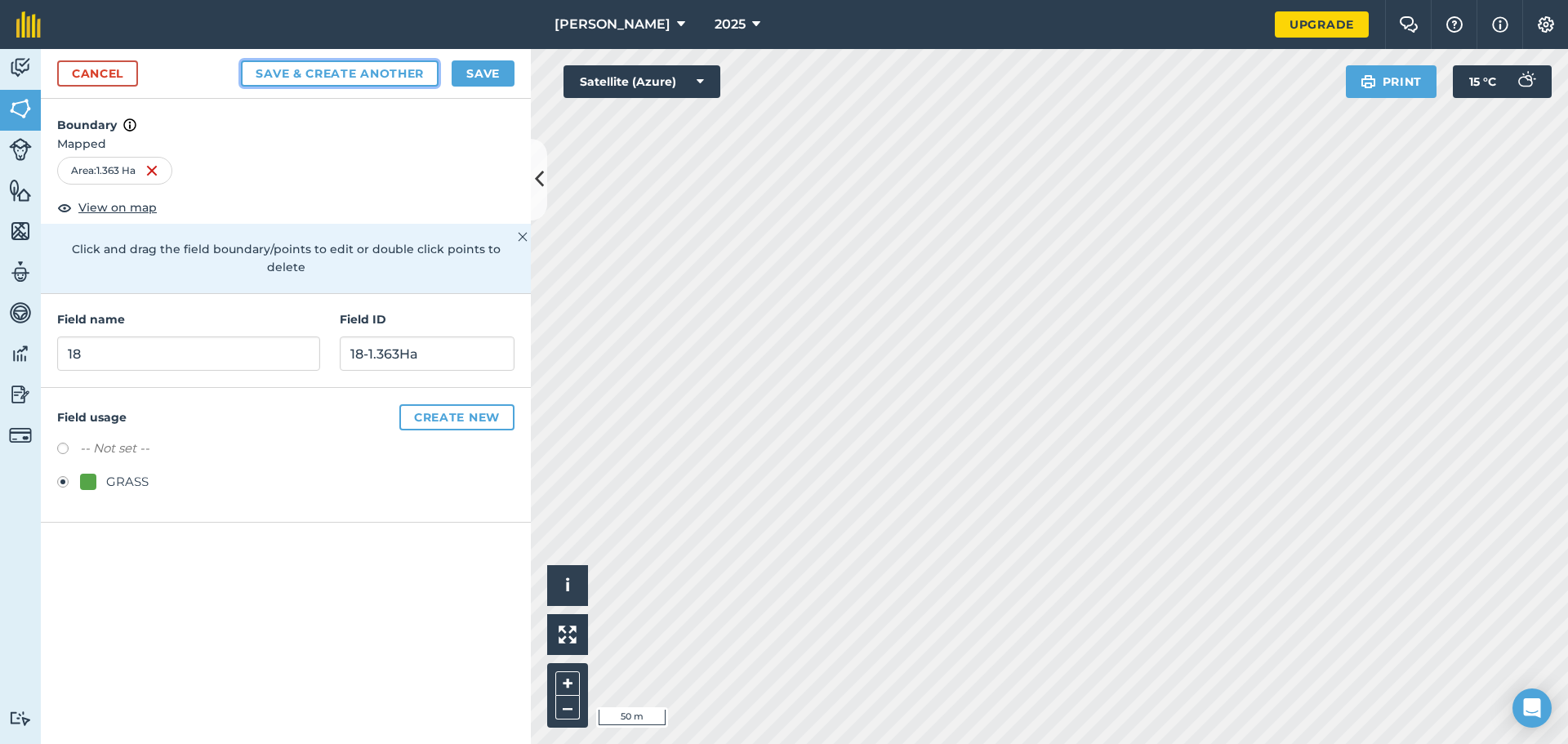
click at [371, 74] on button "Save & Create Another" at bounding box center [340, 74] width 198 height 26
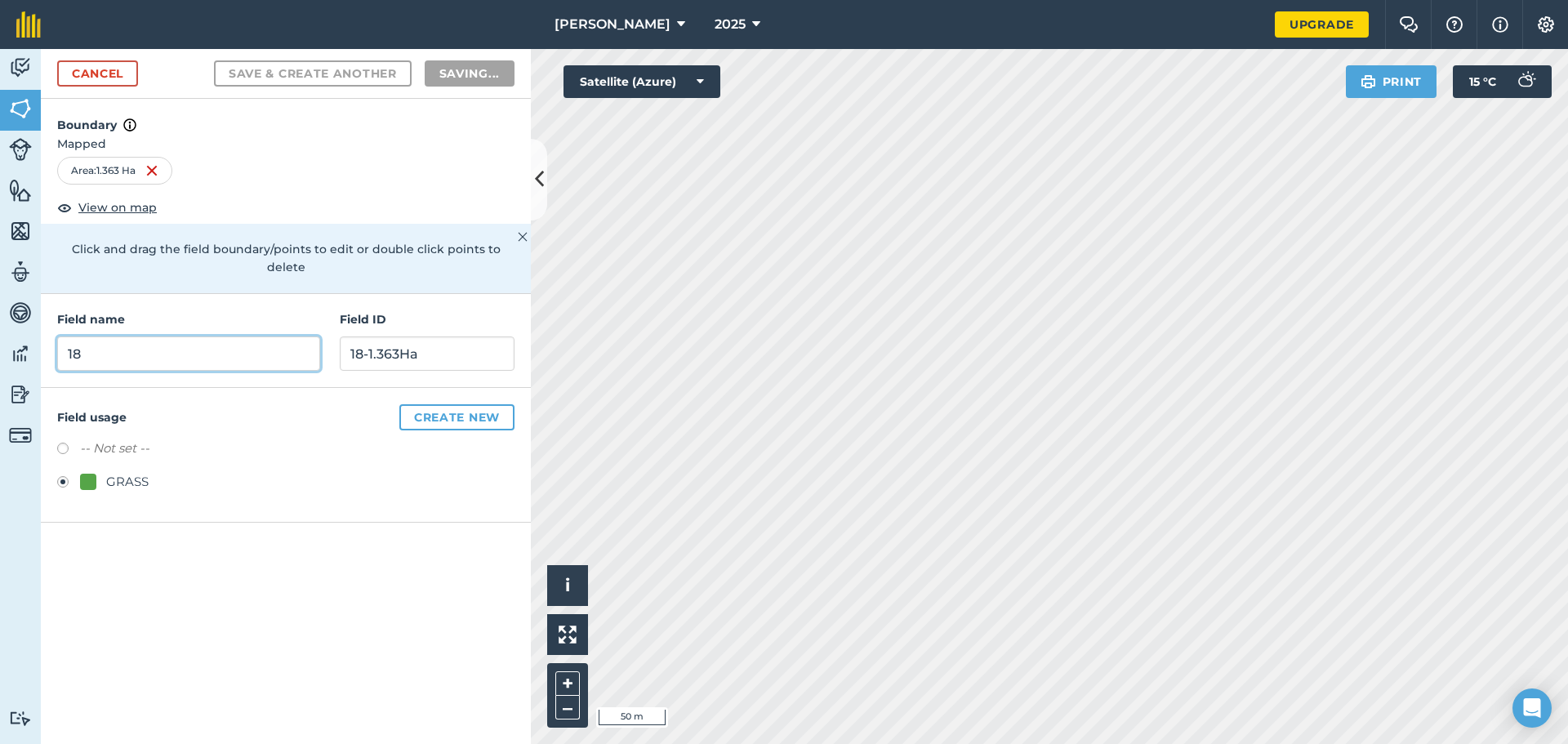
radio input "false"
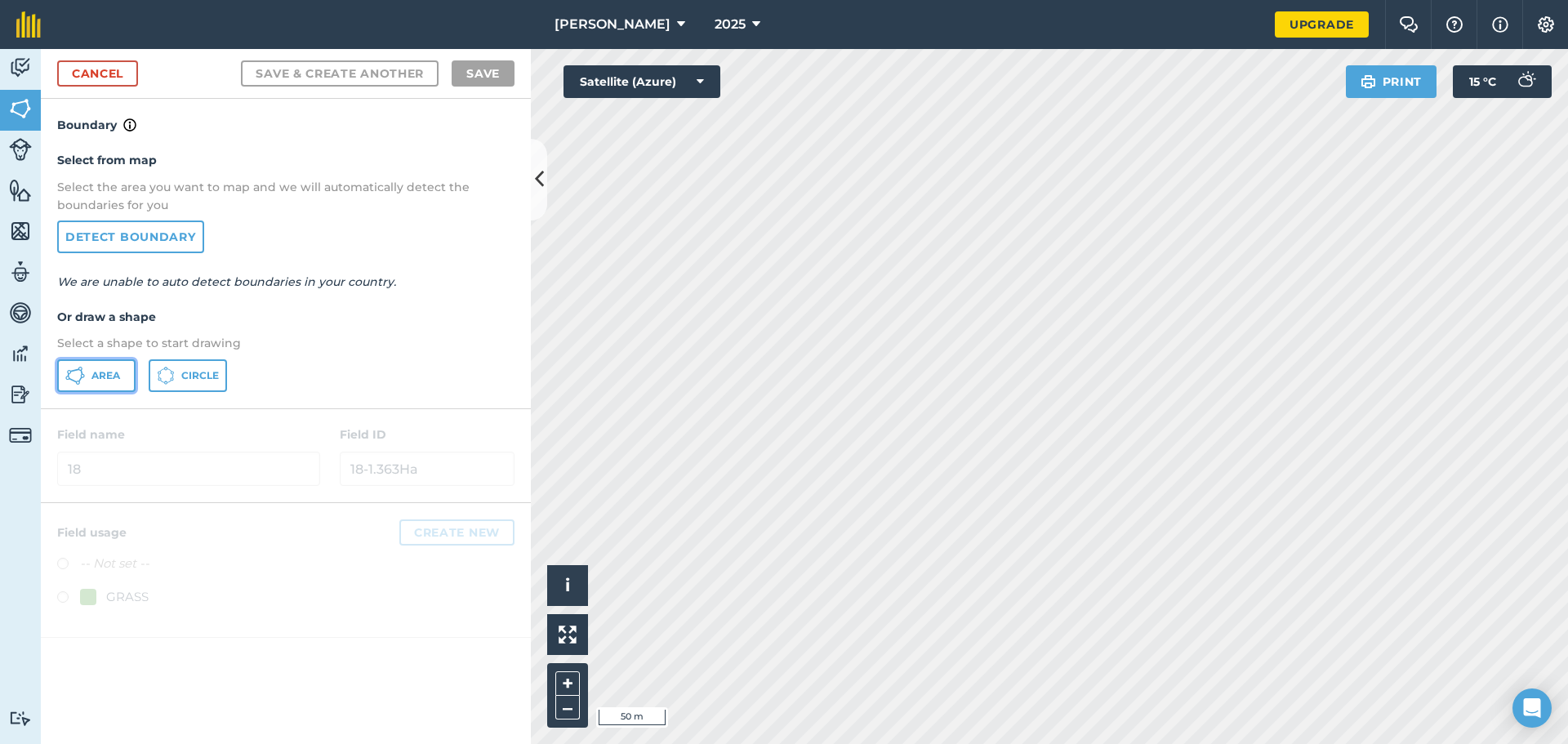
click at [87, 370] on button "Area" at bounding box center [96, 375] width 78 height 32
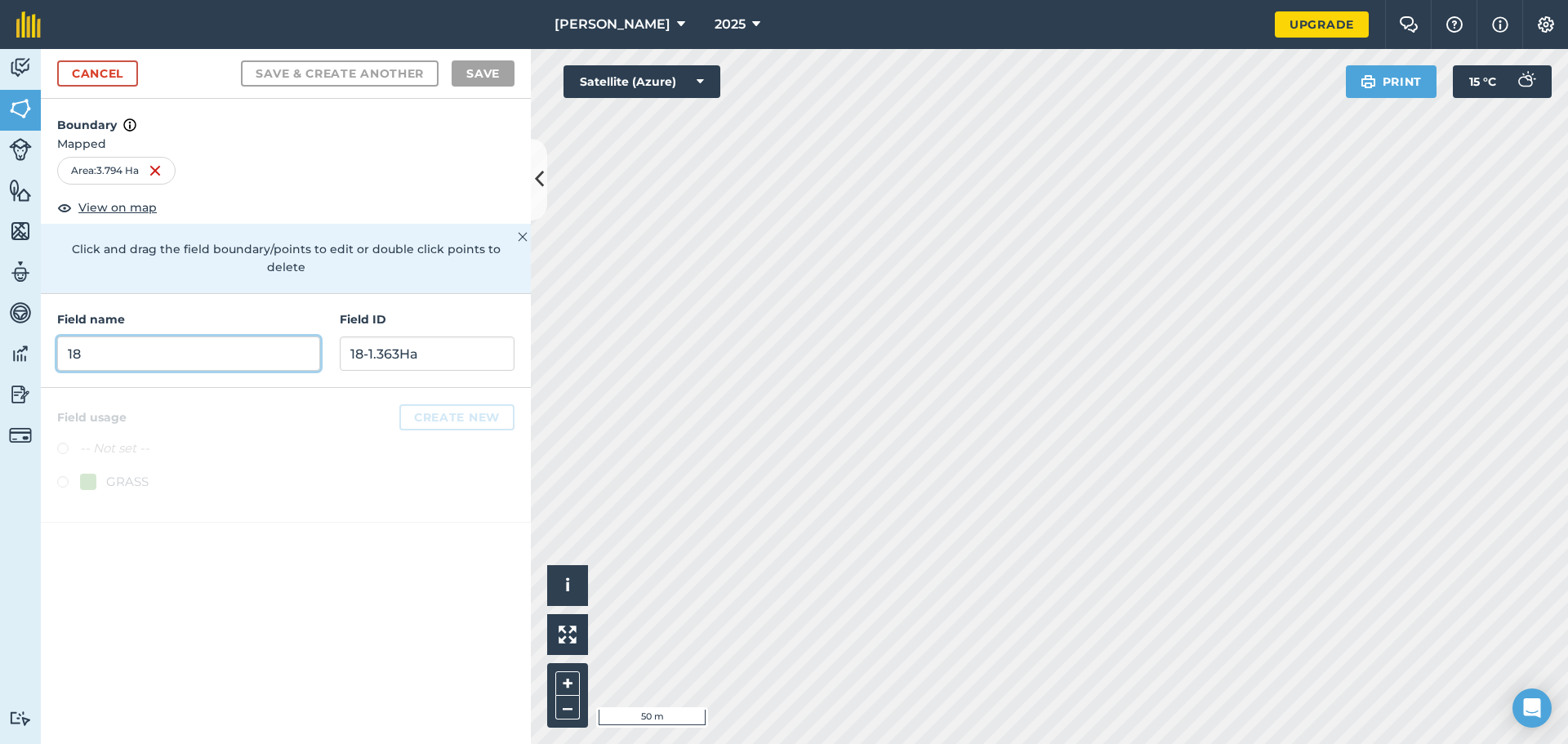
click at [265, 336] on input "18" at bounding box center [188, 353] width 263 height 34
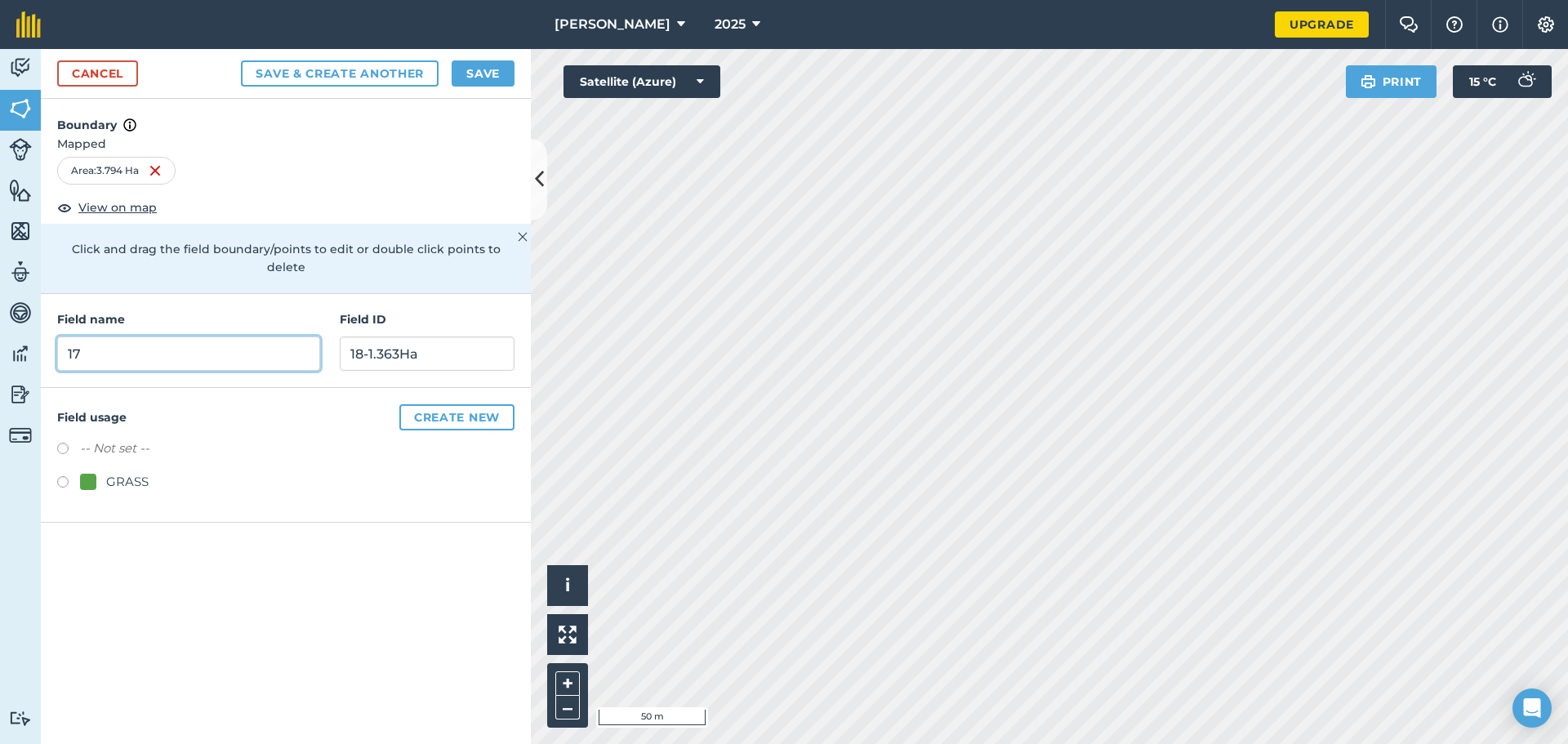
type input "17"
click at [485, 337] on input "18-1.363Ha" at bounding box center [427, 353] width 174 height 34
type input "17-3.794Ha"
click at [68, 476] on label at bounding box center [68, 484] width 23 height 17
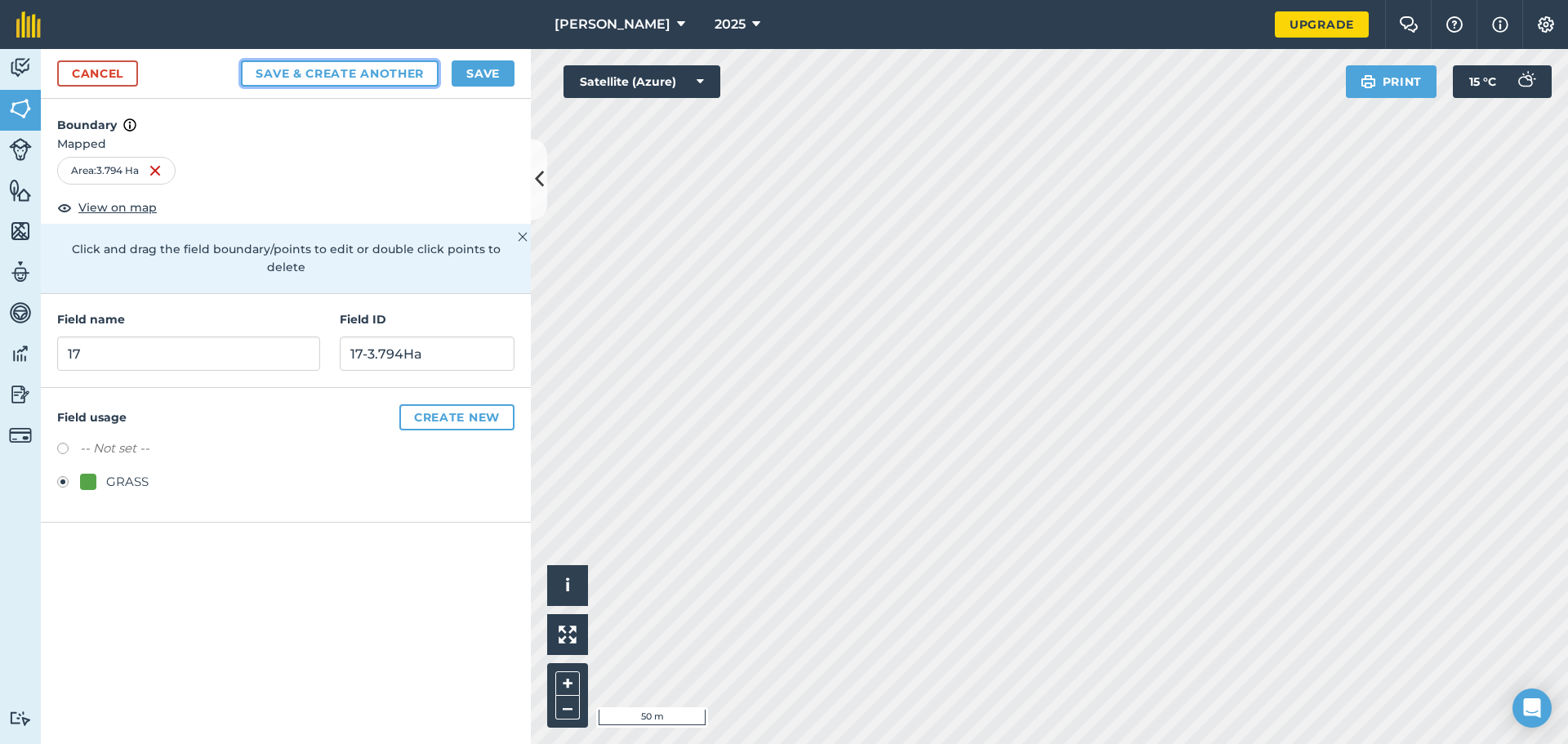
click at [308, 69] on button "Save & Create Another" at bounding box center [340, 74] width 198 height 26
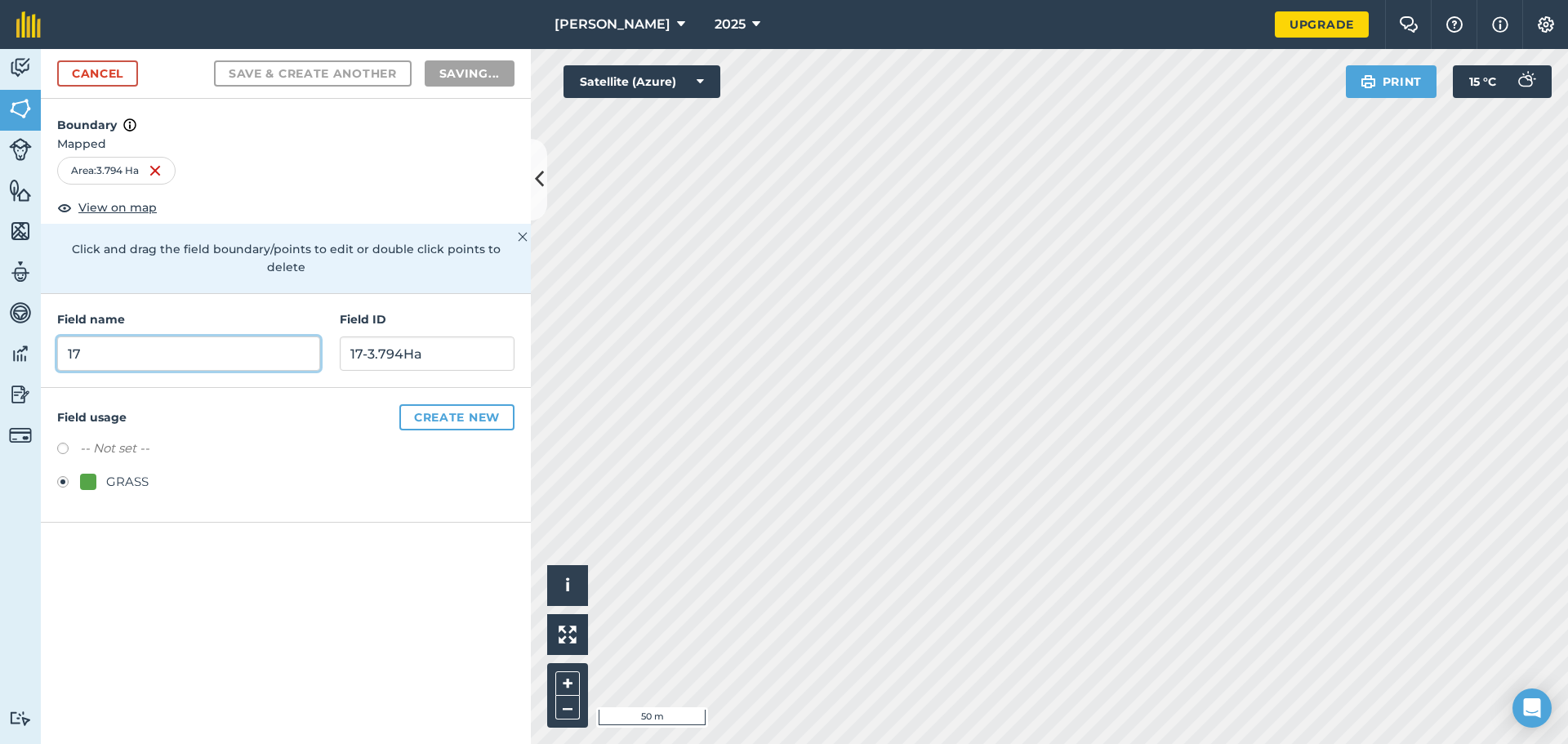
radio input "false"
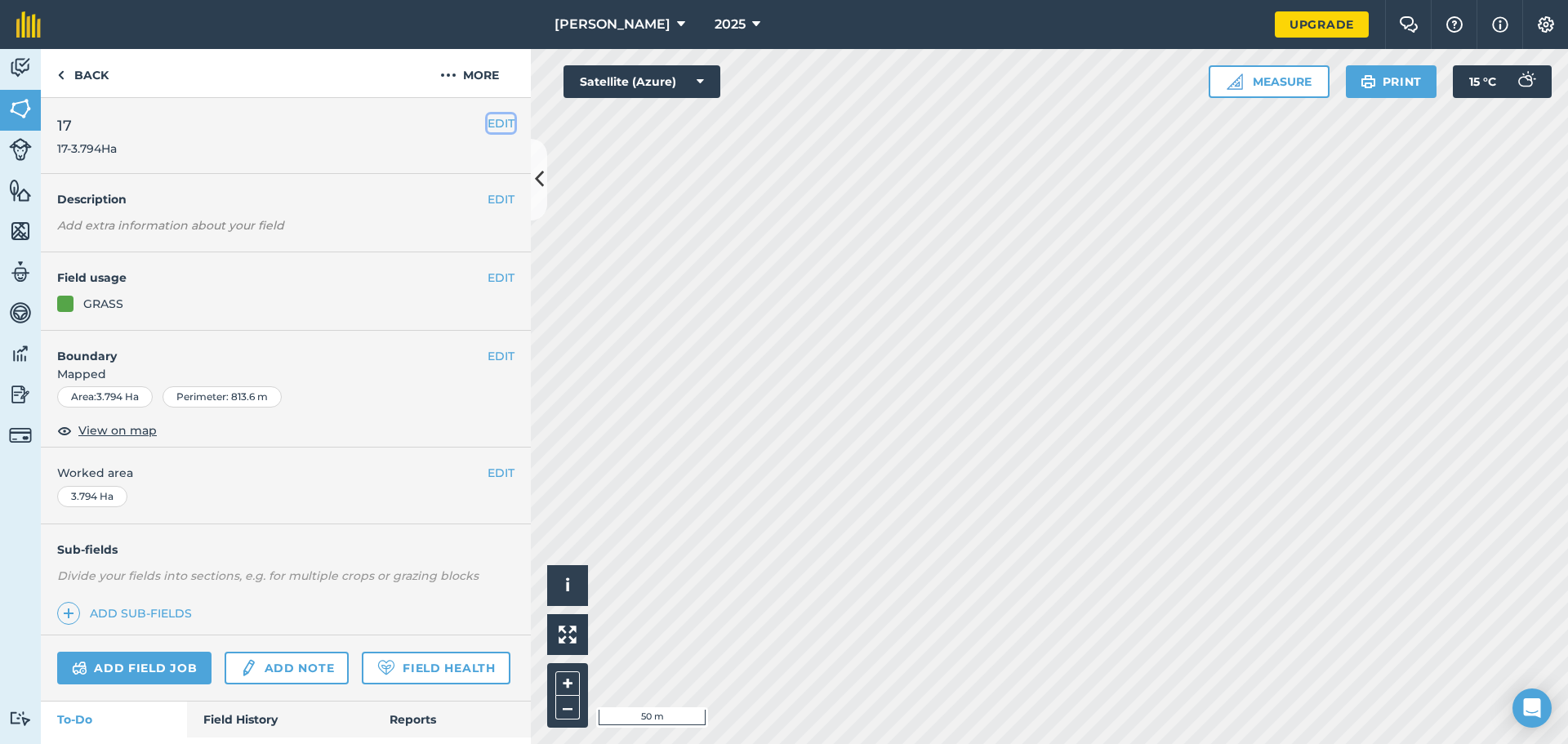
click at [488, 117] on button "EDIT" at bounding box center [500, 124] width 26 height 18
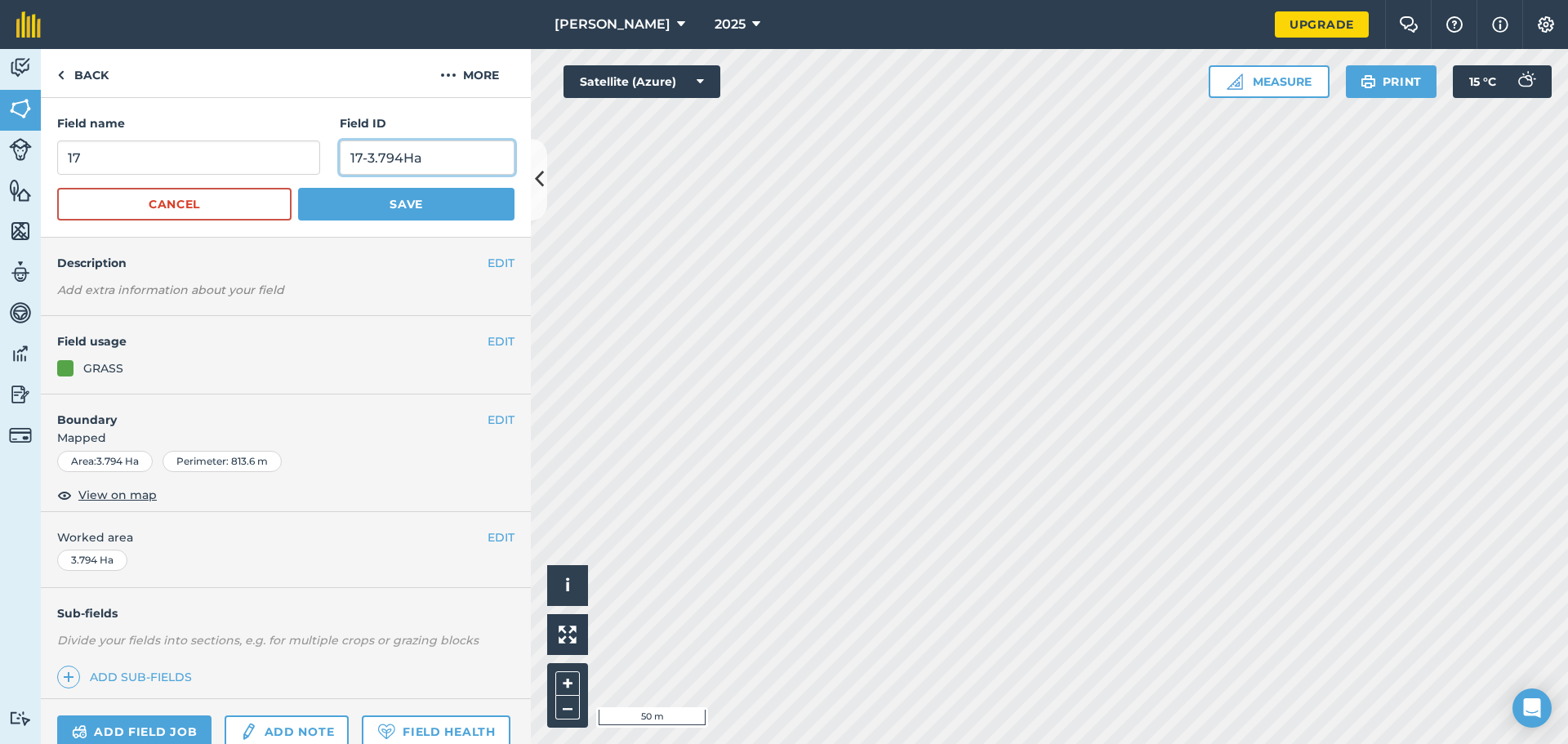
click at [354, 159] on input "17-3.794Ha" at bounding box center [427, 157] width 174 height 34
type input "19-3.794Ha"
click at [80, 153] on input "17" at bounding box center [188, 157] width 263 height 34
type input "19"
click at [355, 211] on button "Save" at bounding box center [406, 204] width 217 height 32
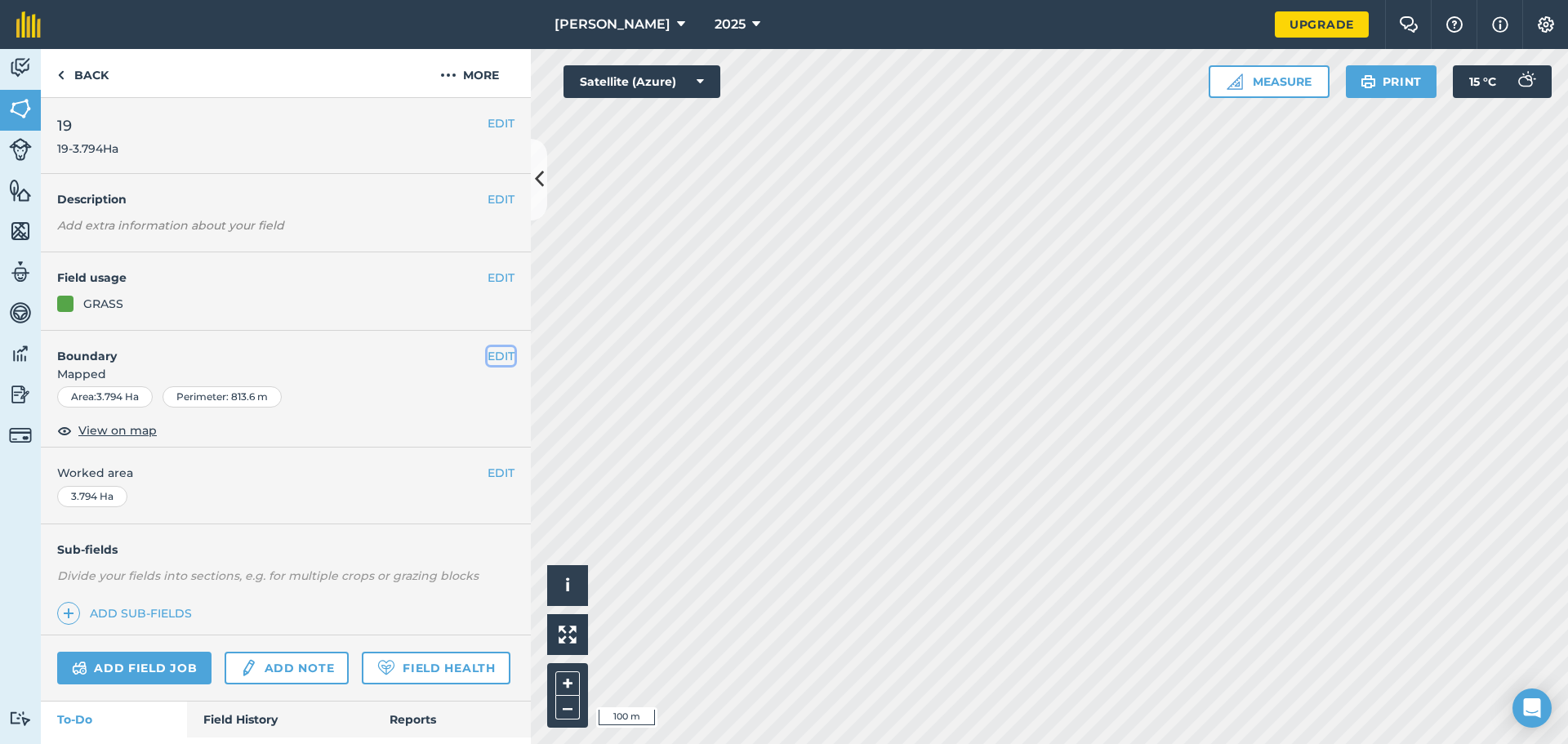
click at [497, 352] on button "EDIT" at bounding box center [500, 356] width 26 height 18
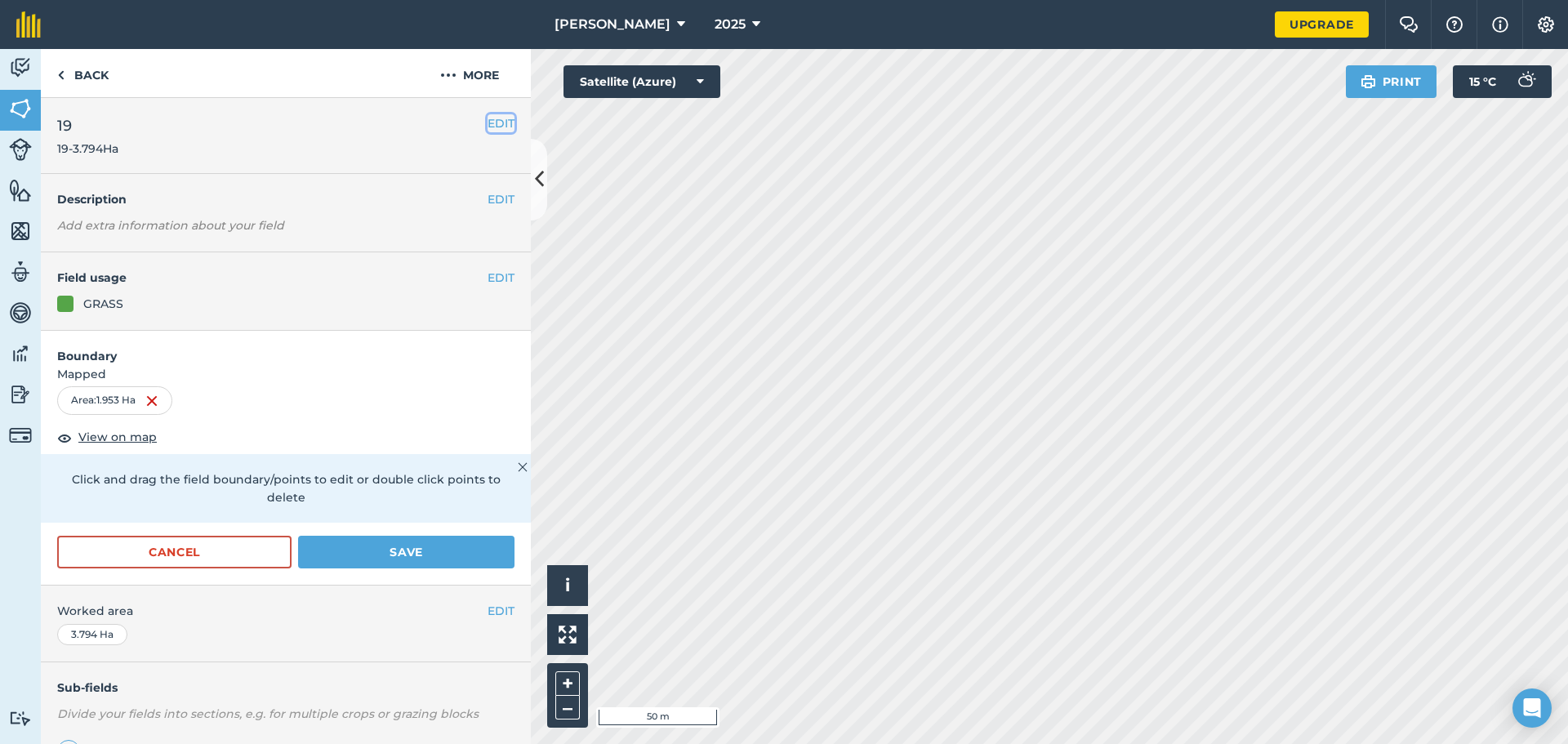
click at [490, 121] on button "EDIT" at bounding box center [500, 124] width 26 height 18
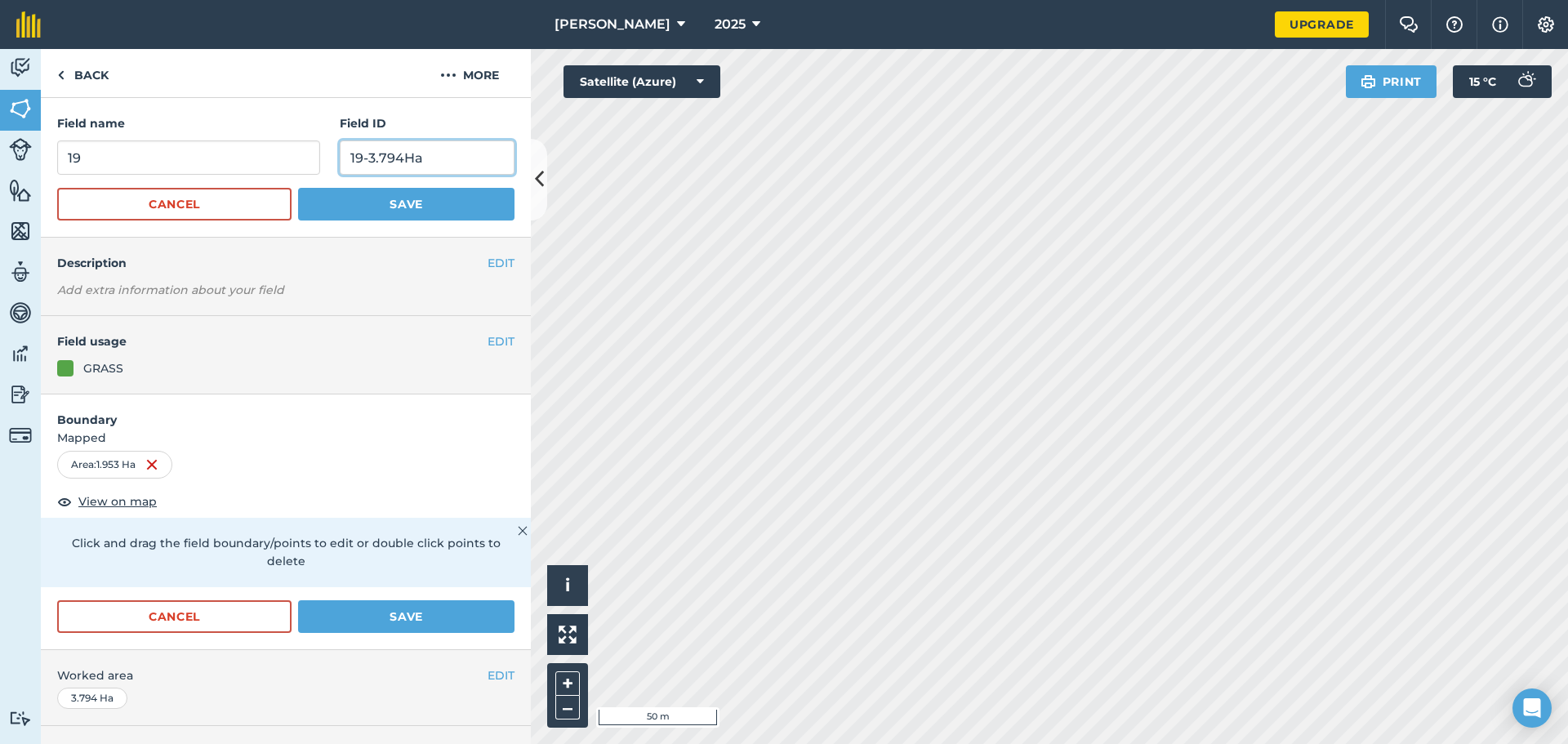
click at [369, 158] on input "19-3.794Ha" at bounding box center [427, 157] width 174 height 34
click at [378, 156] on input "19-1.794Ha" at bounding box center [427, 157] width 174 height 34
click at [382, 161] on input "19-1.94Ha" at bounding box center [427, 157] width 174 height 34
type input "19-1.953Ha"
click at [381, 195] on button "Save" at bounding box center [406, 204] width 217 height 32
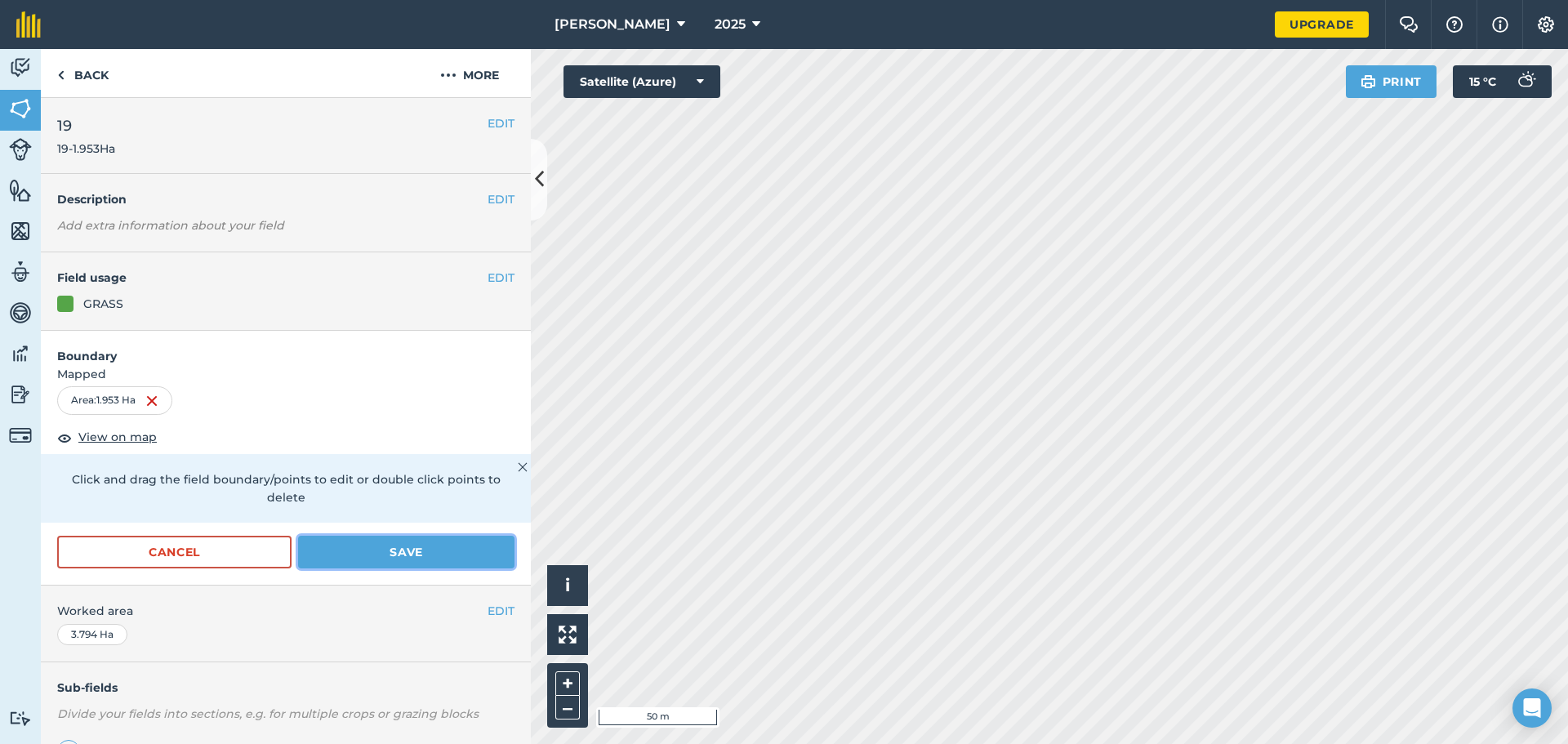
click at [408, 554] on button "Save" at bounding box center [406, 552] width 217 height 32
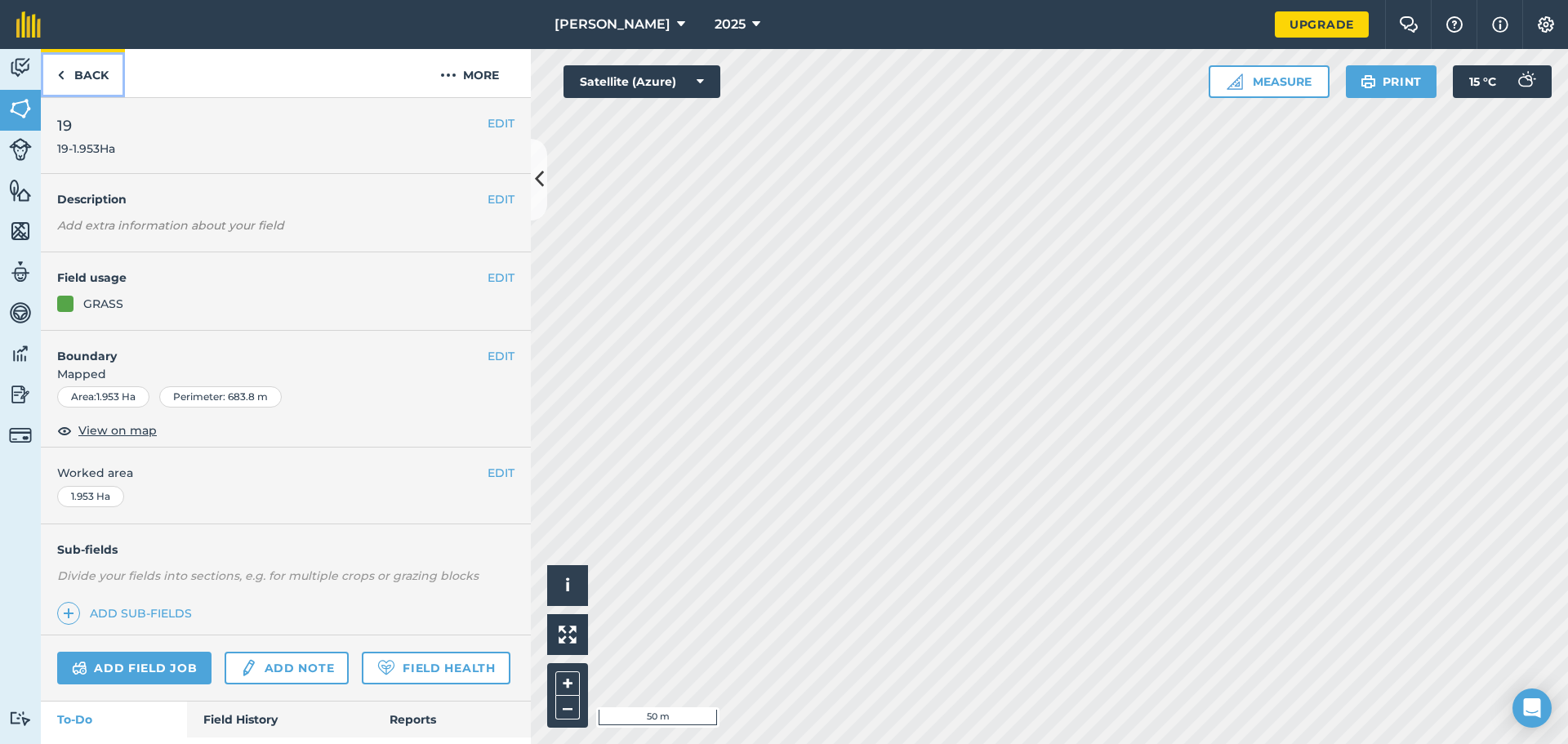
click at [102, 69] on link "Back" at bounding box center [83, 73] width 84 height 48
click at [90, 75] on link "Back" at bounding box center [83, 73] width 84 height 48
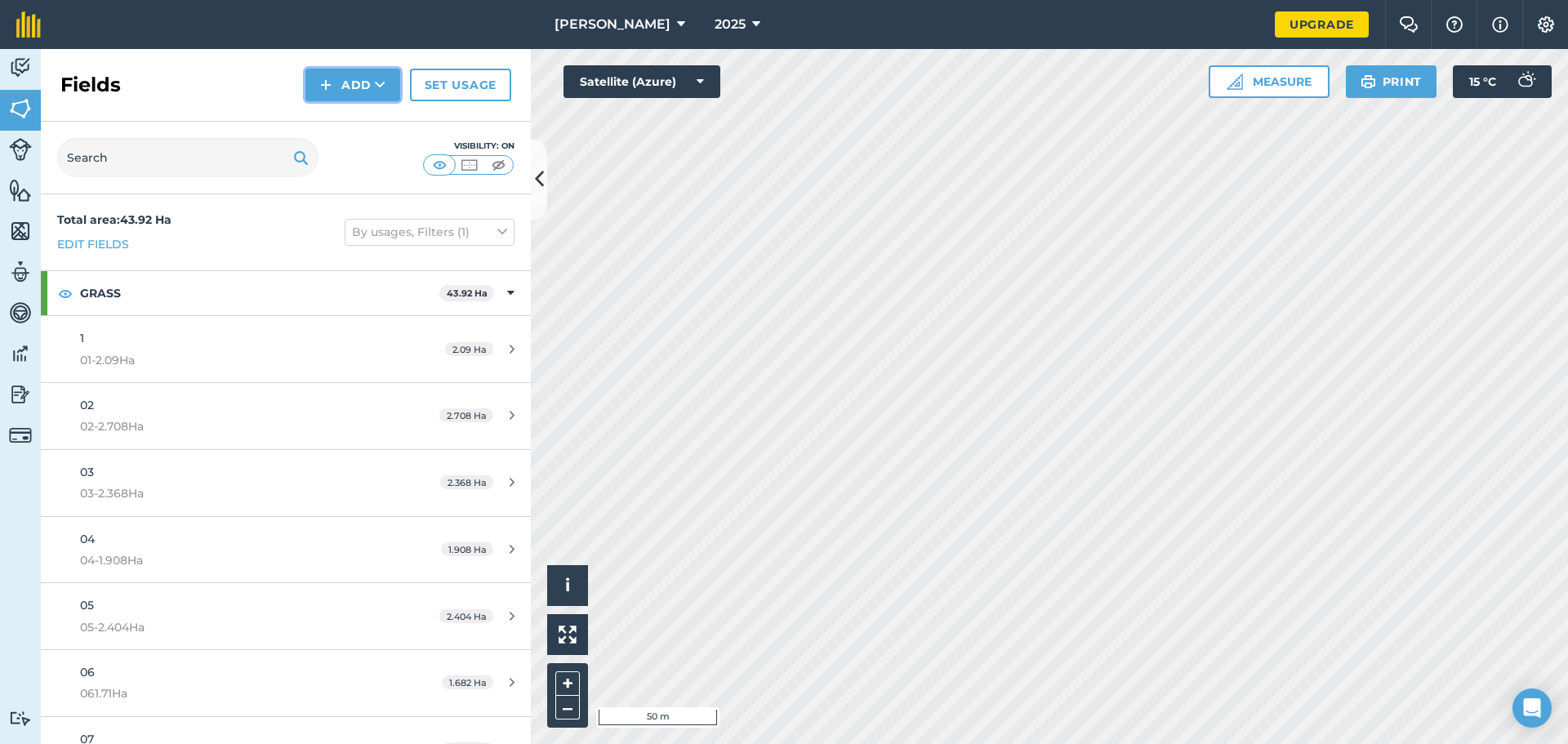
click at [345, 95] on button "Add" at bounding box center [353, 84] width 95 height 32
click at [337, 129] on link "Draw" at bounding box center [353, 122] width 90 height 36
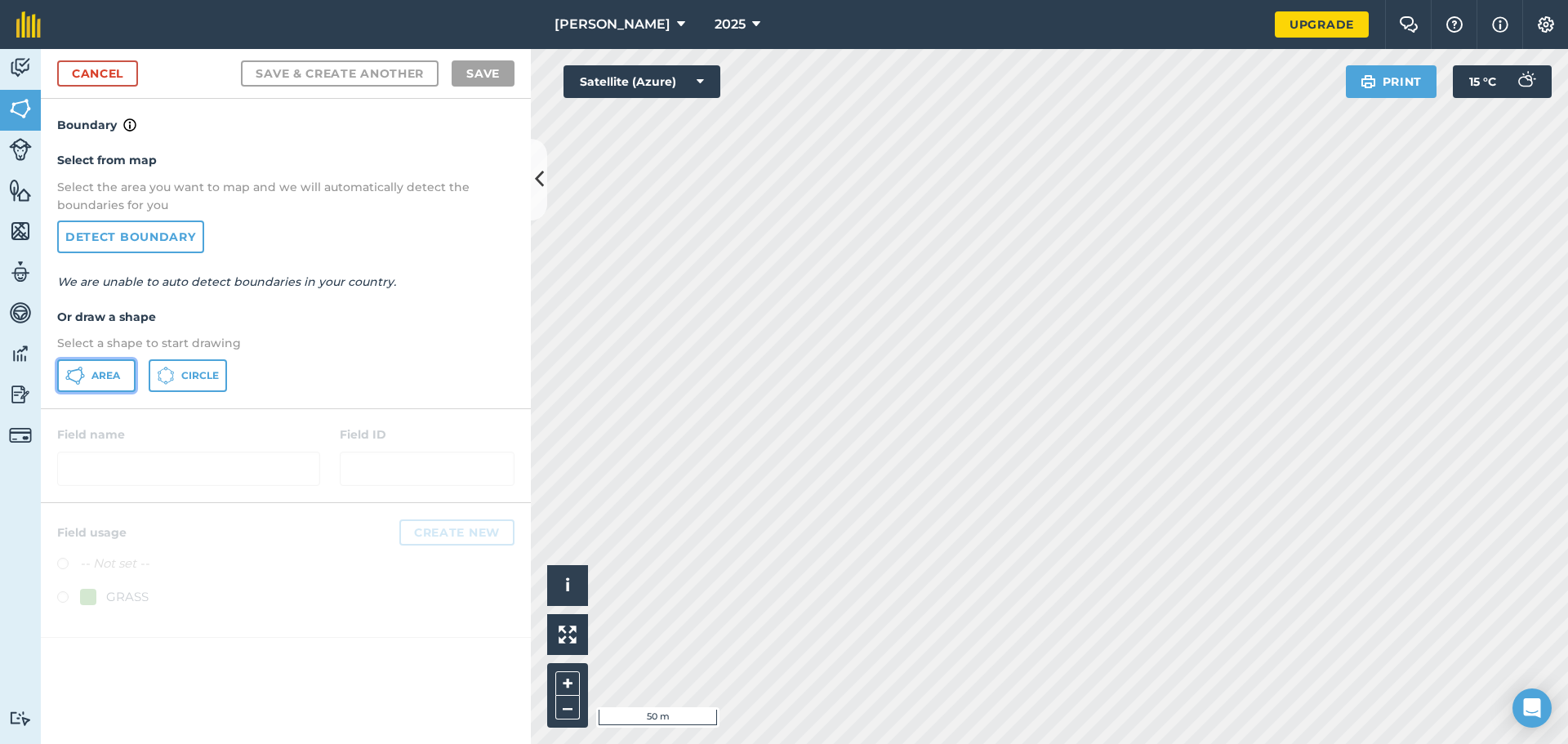
click at [84, 389] on button "Area" at bounding box center [96, 375] width 78 height 32
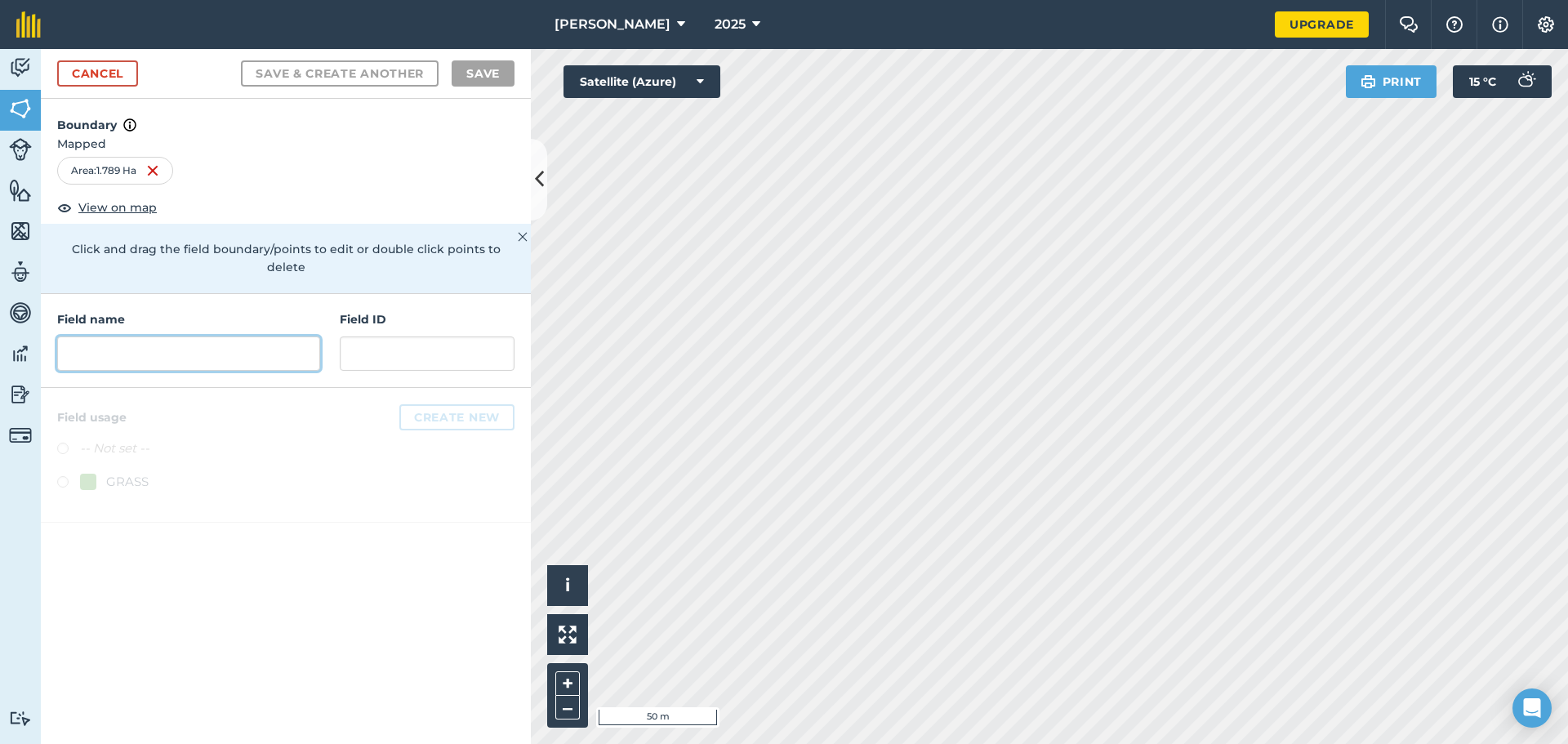
click at [155, 336] on input "text" at bounding box center [188, 353] width 263 height 34
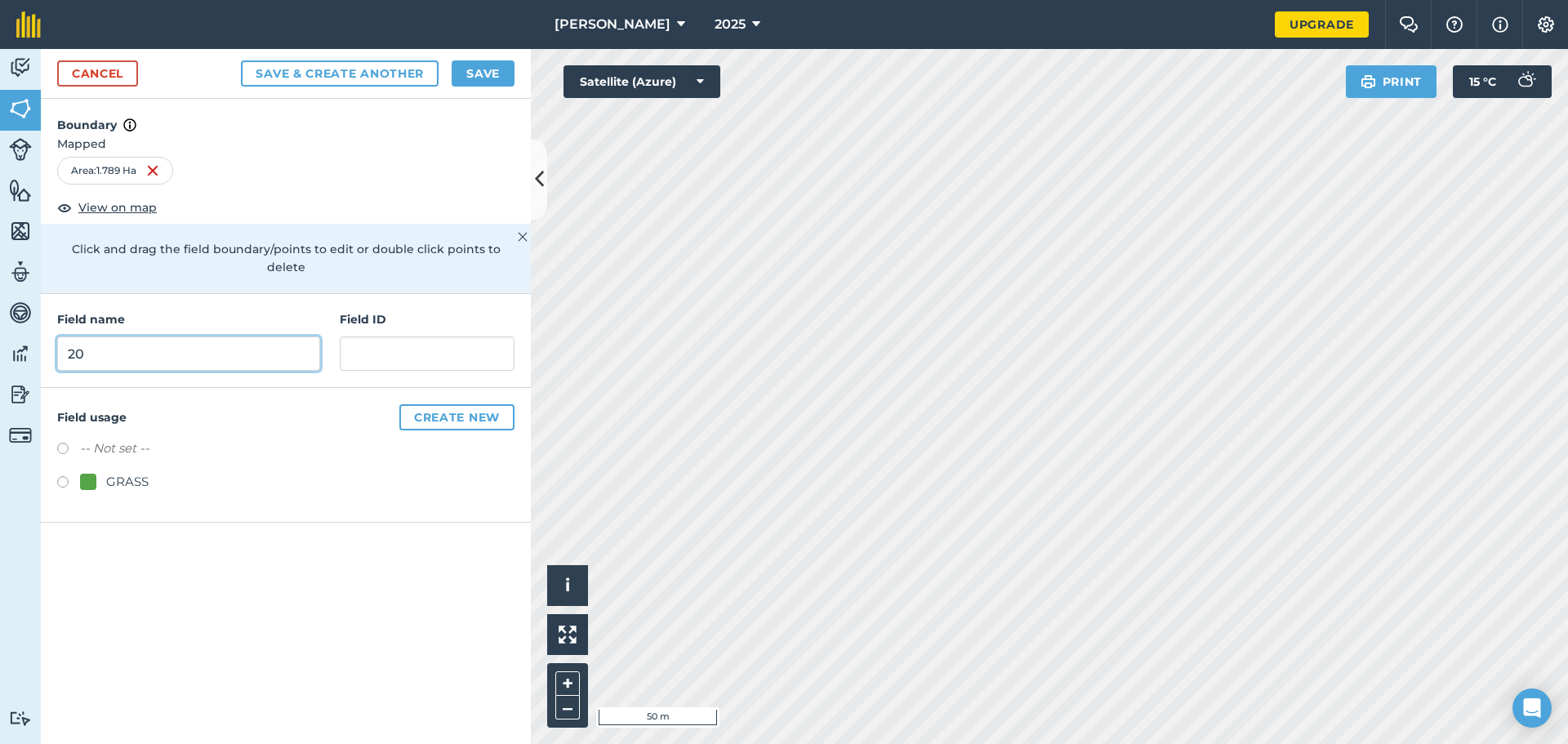
type input "20"
drag, startPoint x: 393, startPoint y: 325, endPoint x: 390, endPoint y: 309, distance: 16.3
click at [392, 336] on input "text" at bounding box center [427, 353] width 174 height 34
click at [367, 336] on input "201.789" at bounding box center [427, 353] width 174 height 34
click at [458, 336] on input "20-1.789" at bounding box center [427, 353] width 174 height 34
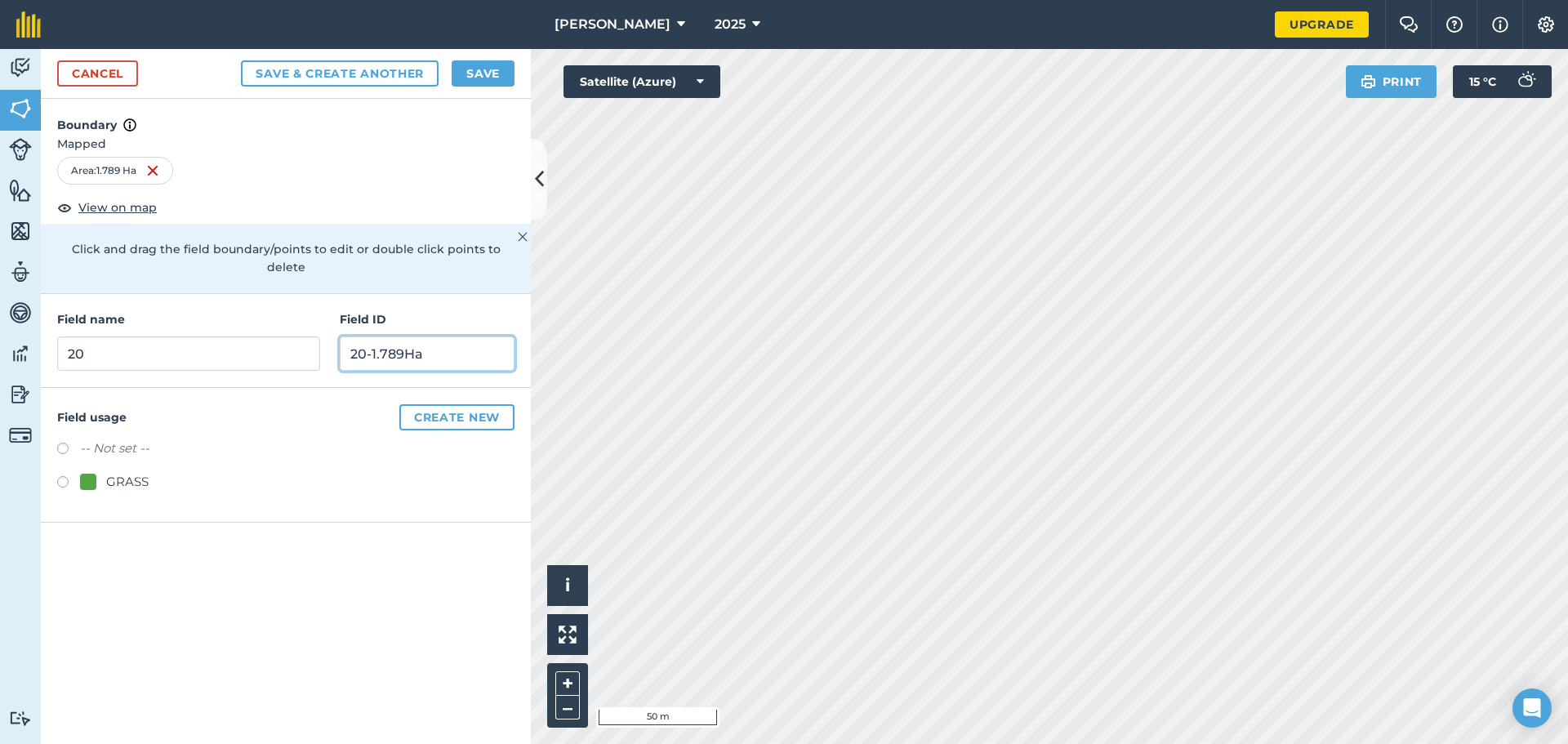
type input "20-1.789Ha"
click at [62, 476] on label at bounding box center [68, 484] width 23 height 17
click at [271, 74] on button "Save & Create Another" at bounding box center [340, 74] width 198 height 26
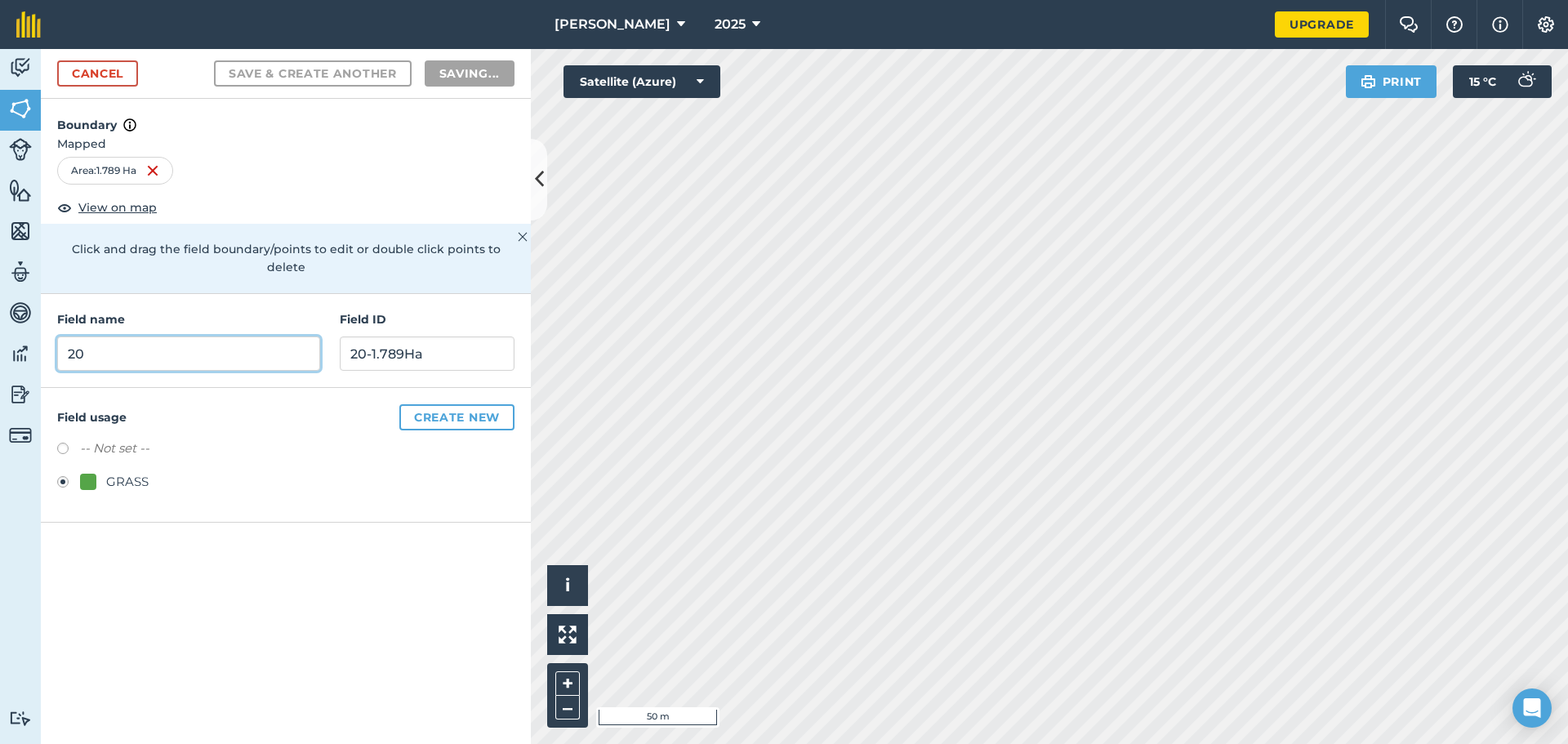
radio input "false"
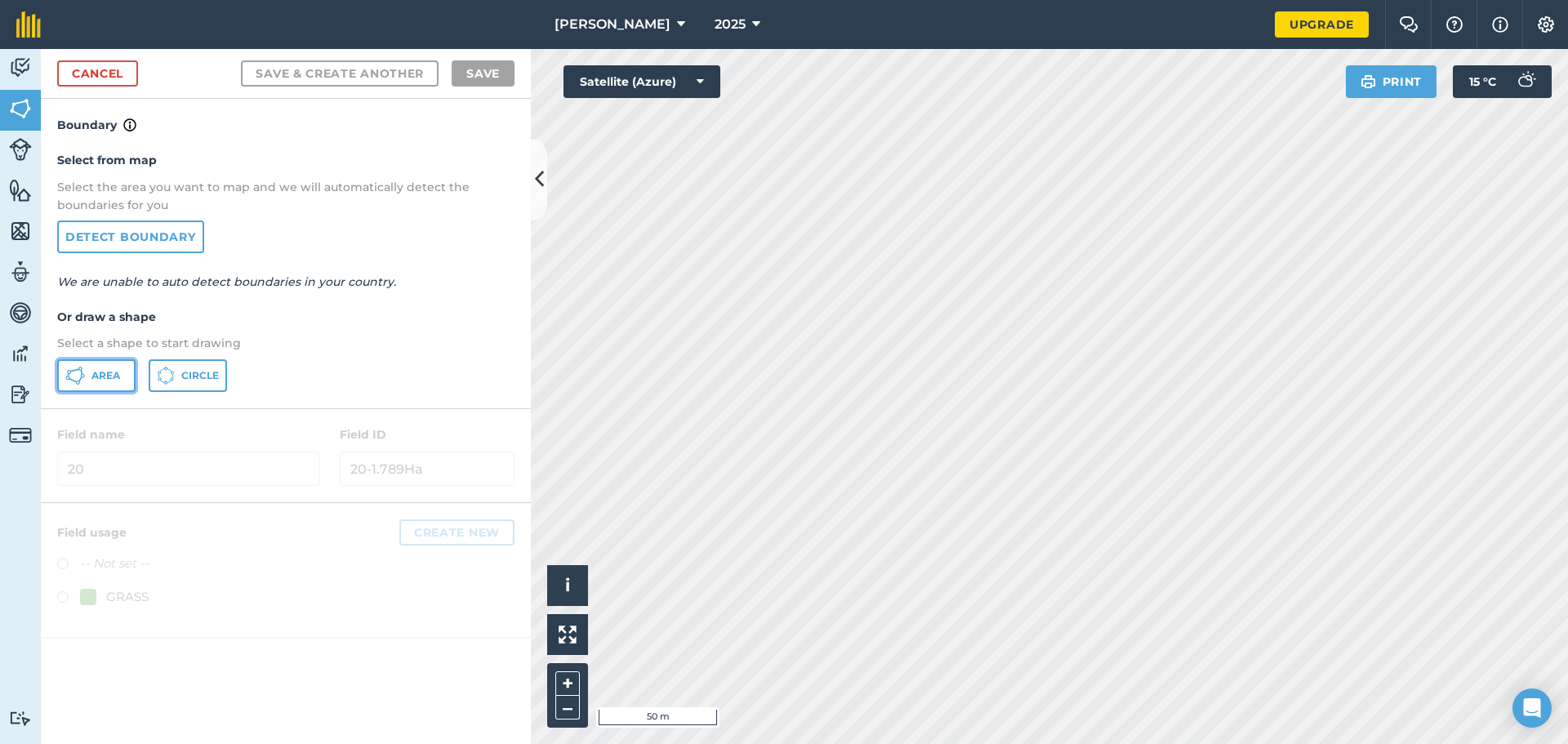
click at [94, 376] on span "Area" at bounding box center [105, 375] width 28 height 13
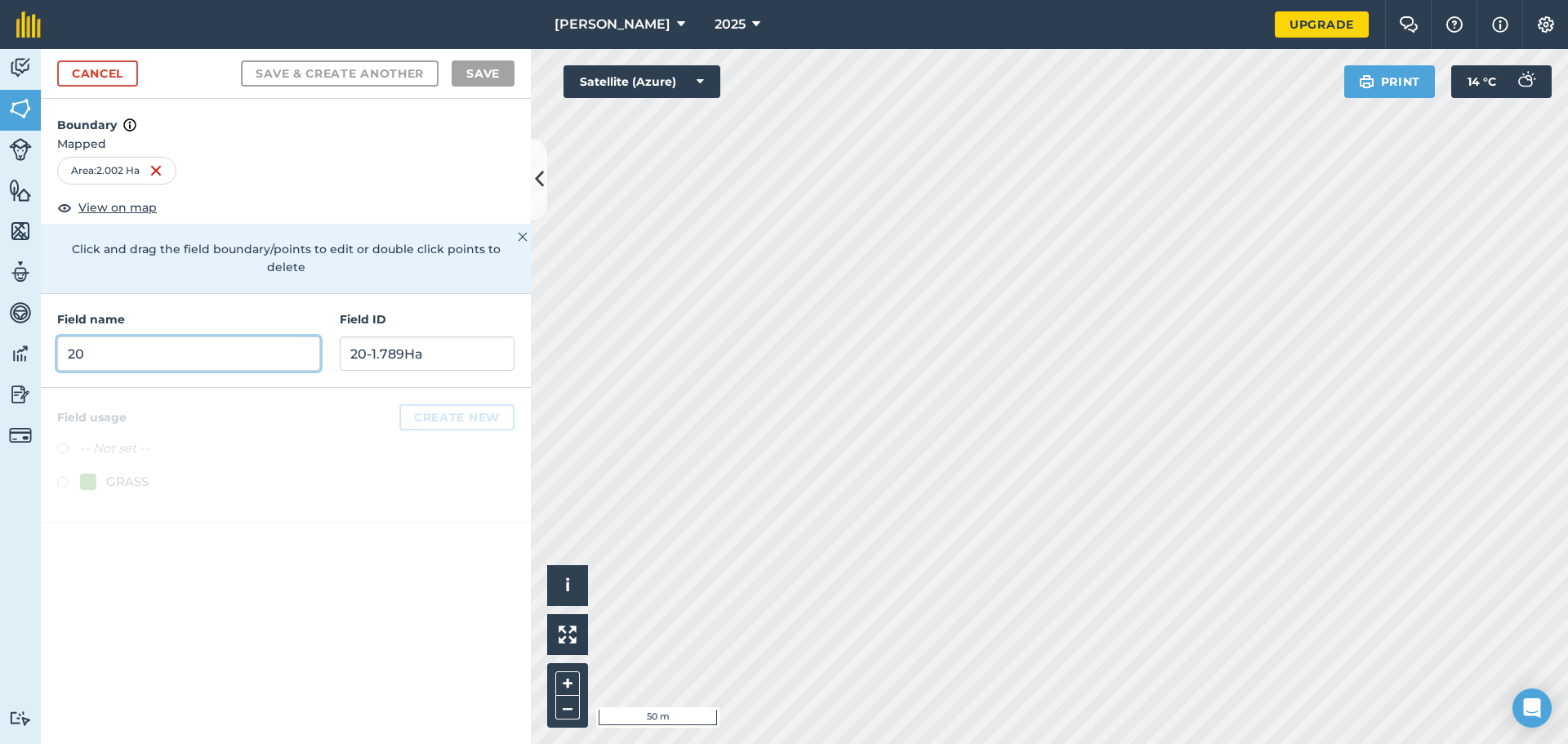
click at [194, 336] on input "20" at bounding box center [188, 353] width 263 height 34
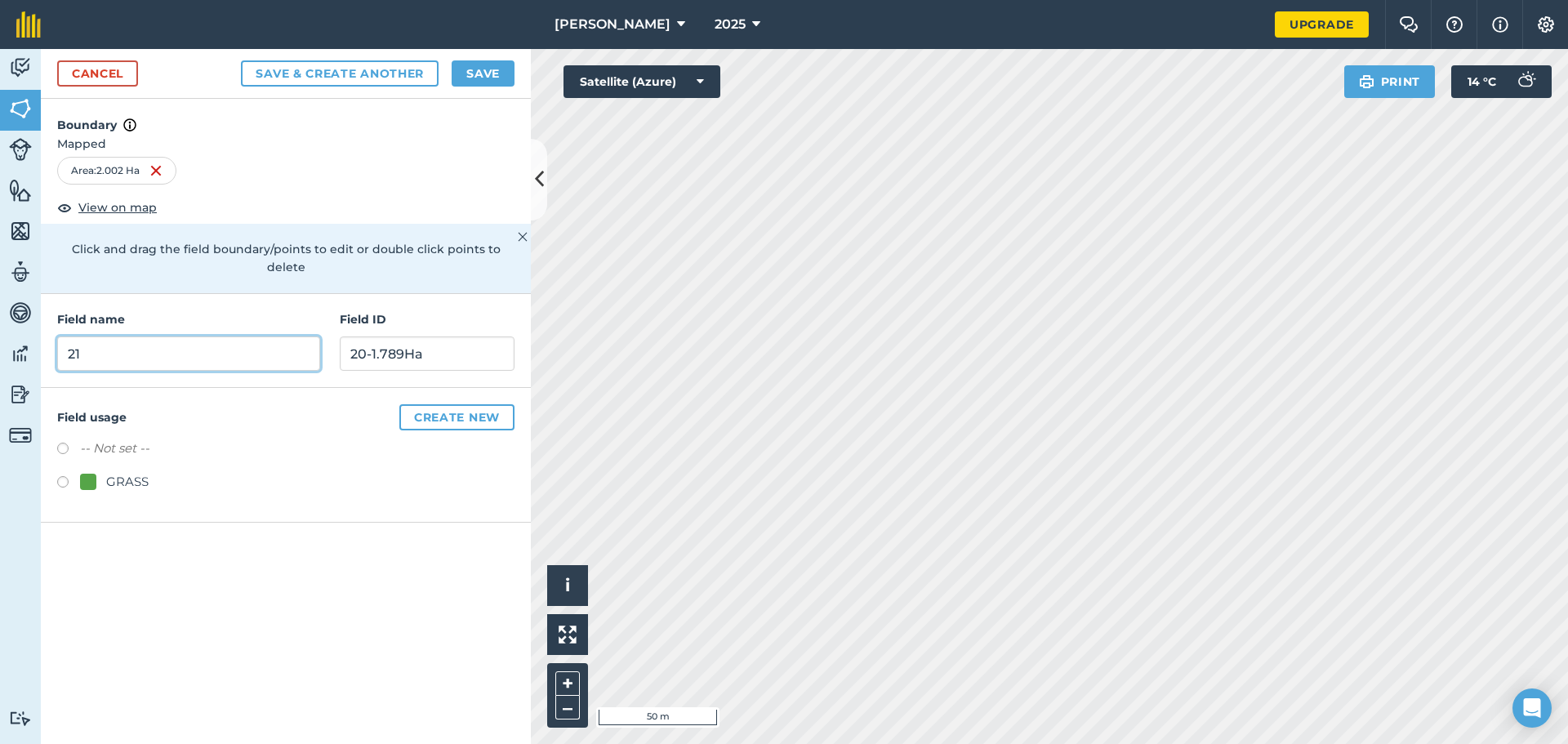
type input "21"
click at [413, 338] on input "20-1.789Ha" at bounding box center [427, 353] width 174 height 34
type input "21-2.002"
click at [71, 476] on label at bounding box center [68, 484] width 23 height 17
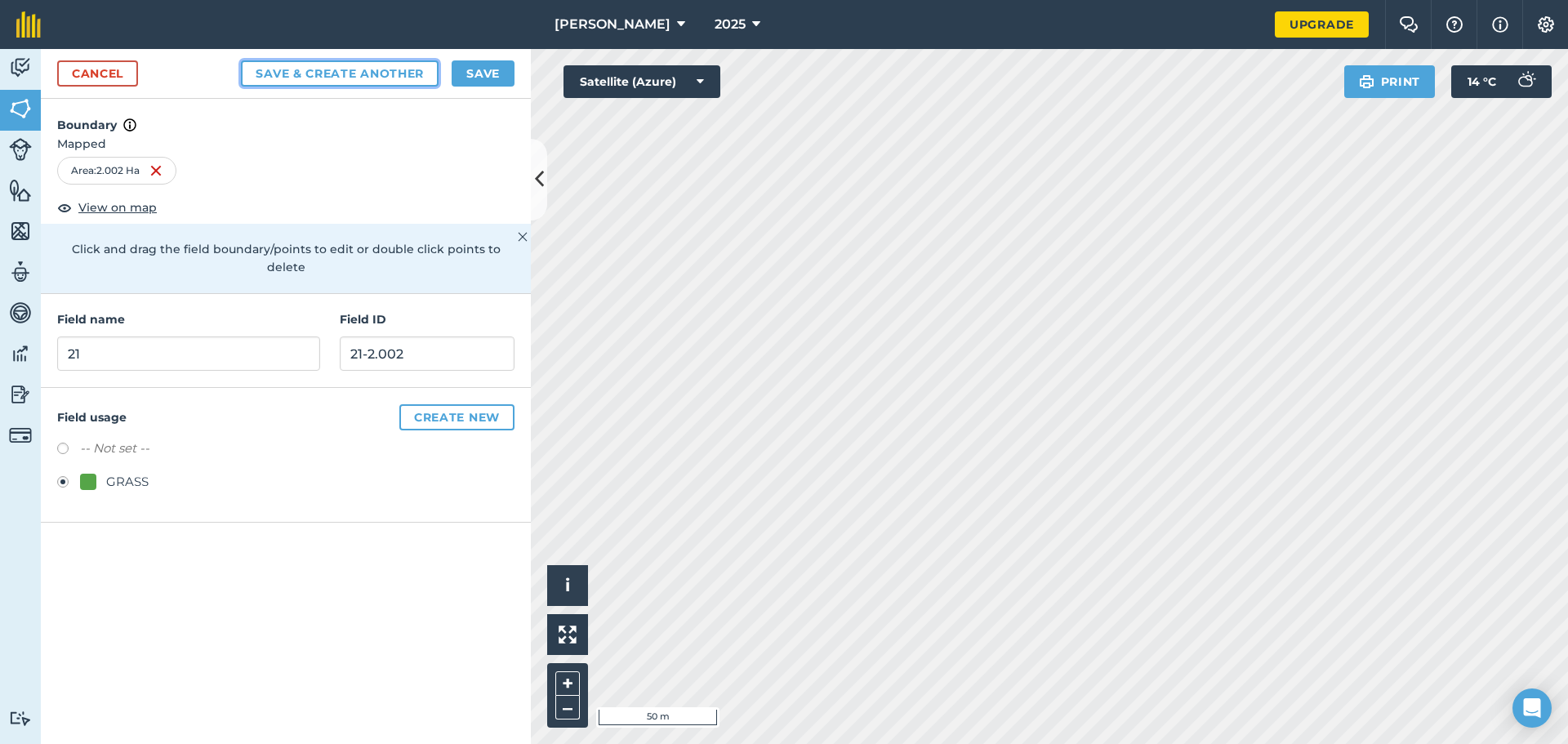
click at [351, 74] on button "Save & Create Another" at bounding box center [340, 74] width 198 height 26
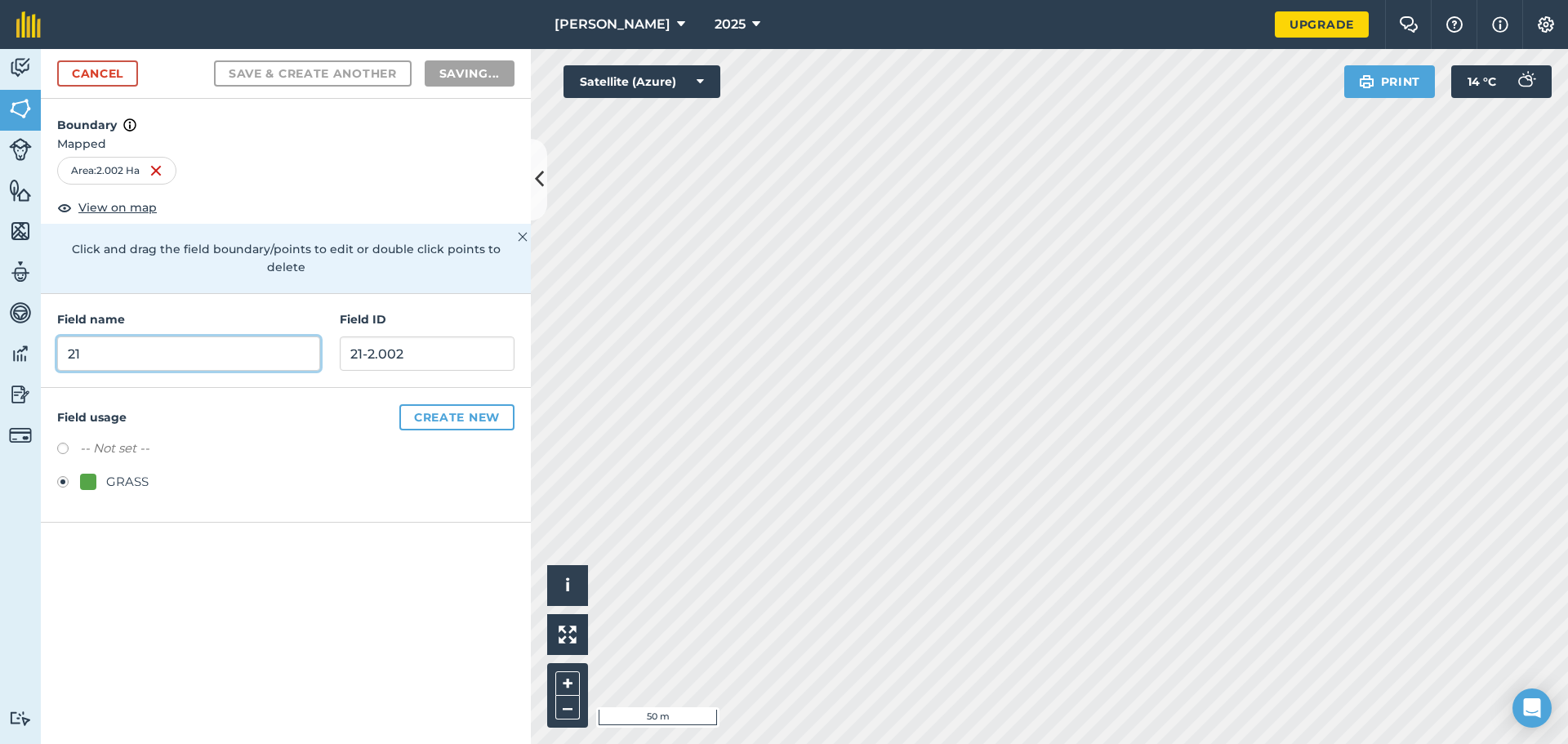
radio input "false"
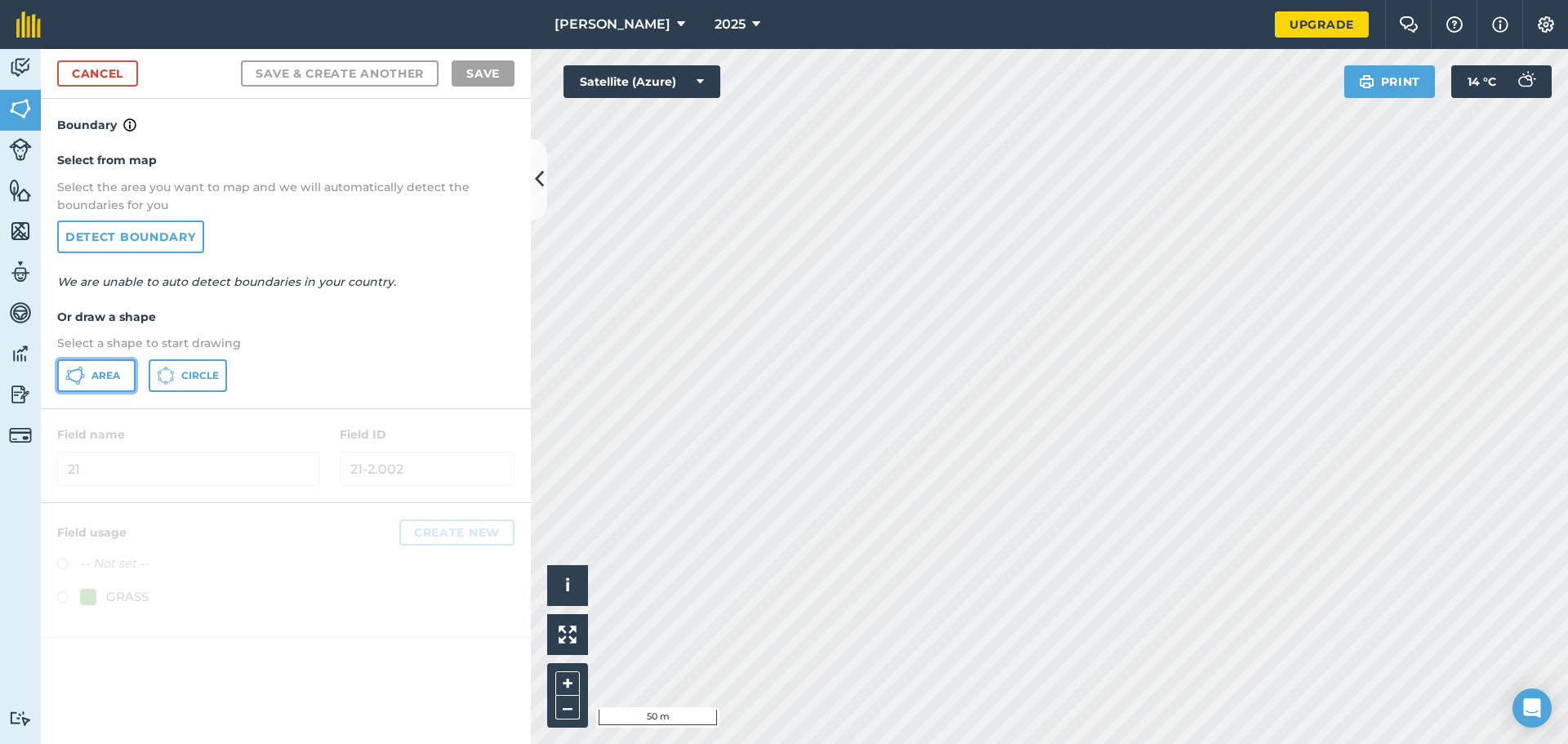
drag, startPoint x: 94, startPoint y: 366, endPoint x: 118, endPoint y: 361, distance: 24.5
click at [93, 367] on button "Area" at bounding box center [96, 375] width 78 height 32
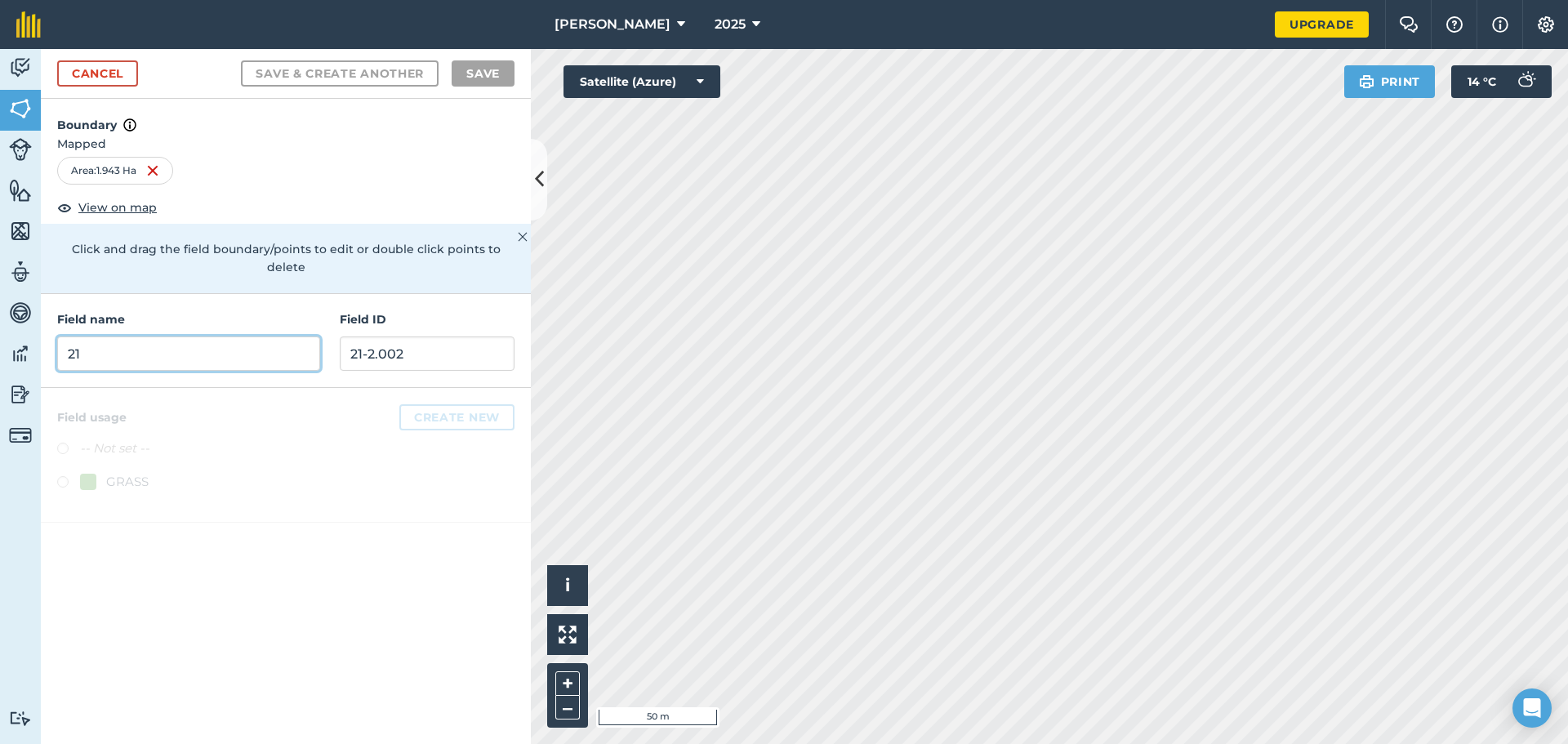
click at [192, 336] on input "21" at bounding box center [188, 353] width 263 height 34
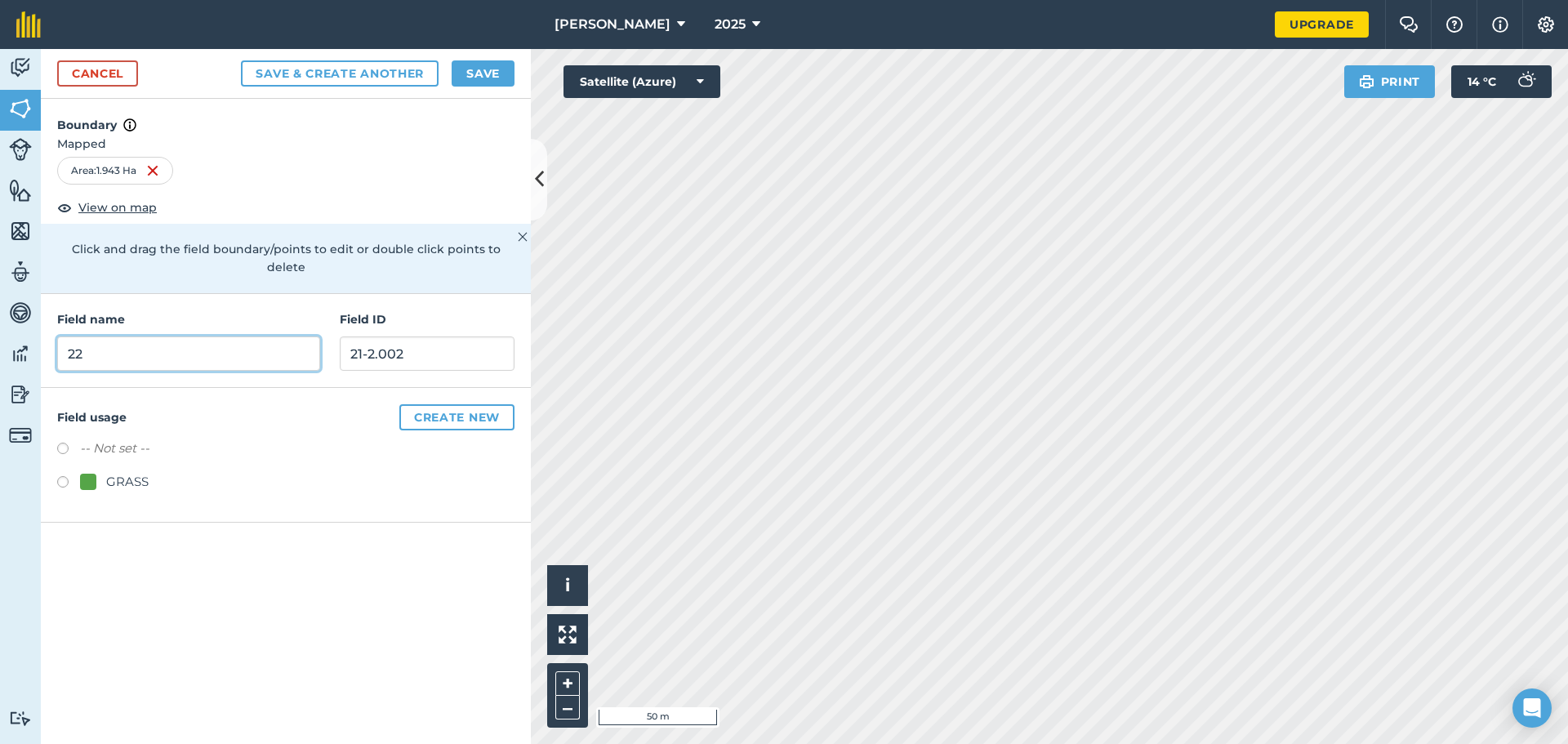
type input "22"
drag, startPoint x: 368, startPoint y: 326, endPoint x: 372, endPoint y: 317, distance: 9.8
click at [368, 336] on input "21-2.002" at bounding box center [427, 353] width 174 height 34
type input "22-1.943Ha"
click at [62, 476] on label at bounding box center [68, 484] width 23 height 17
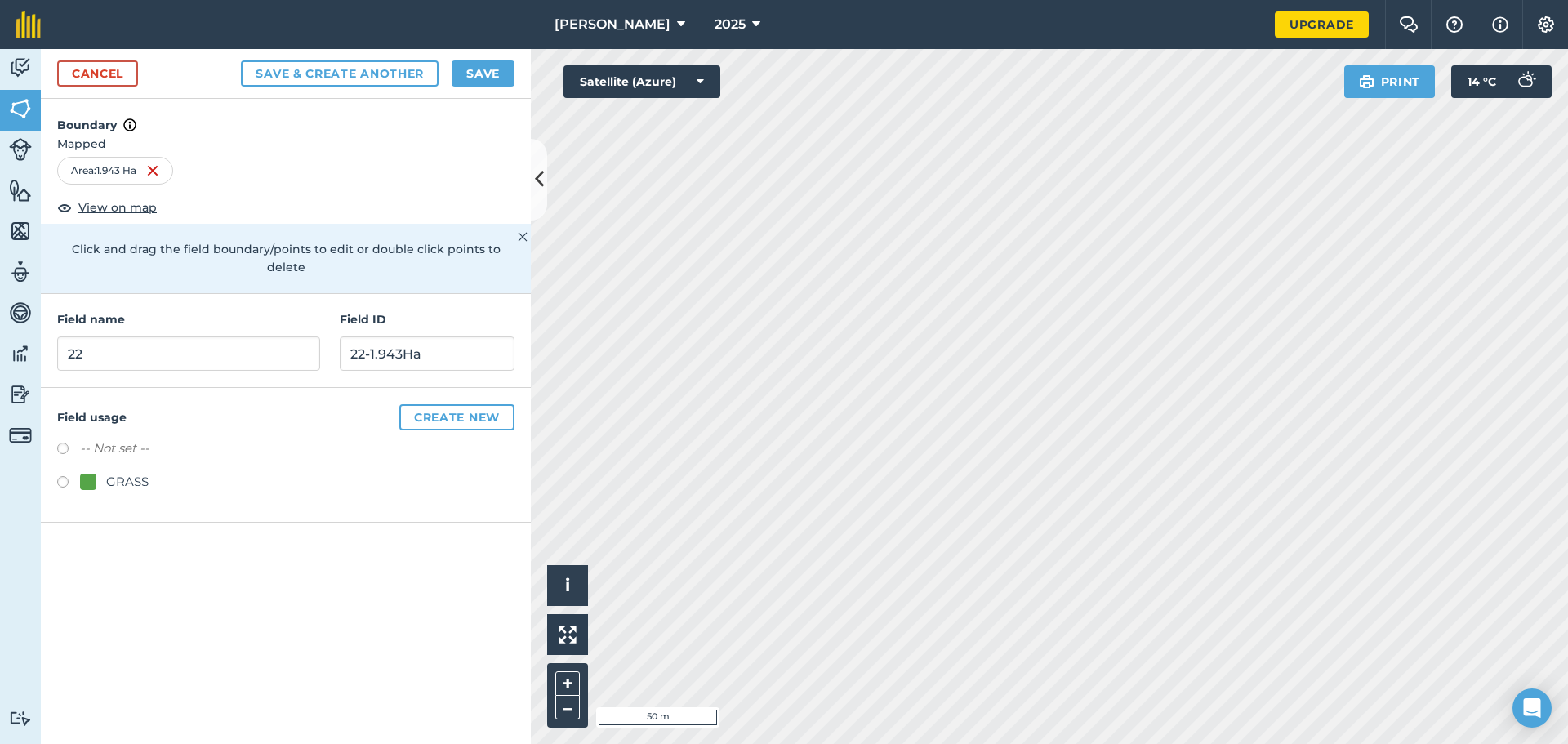
click at [341, 76] on button "Save & Create Another" at bounding box center [340, 74] width 198 height 26
radio input "false"
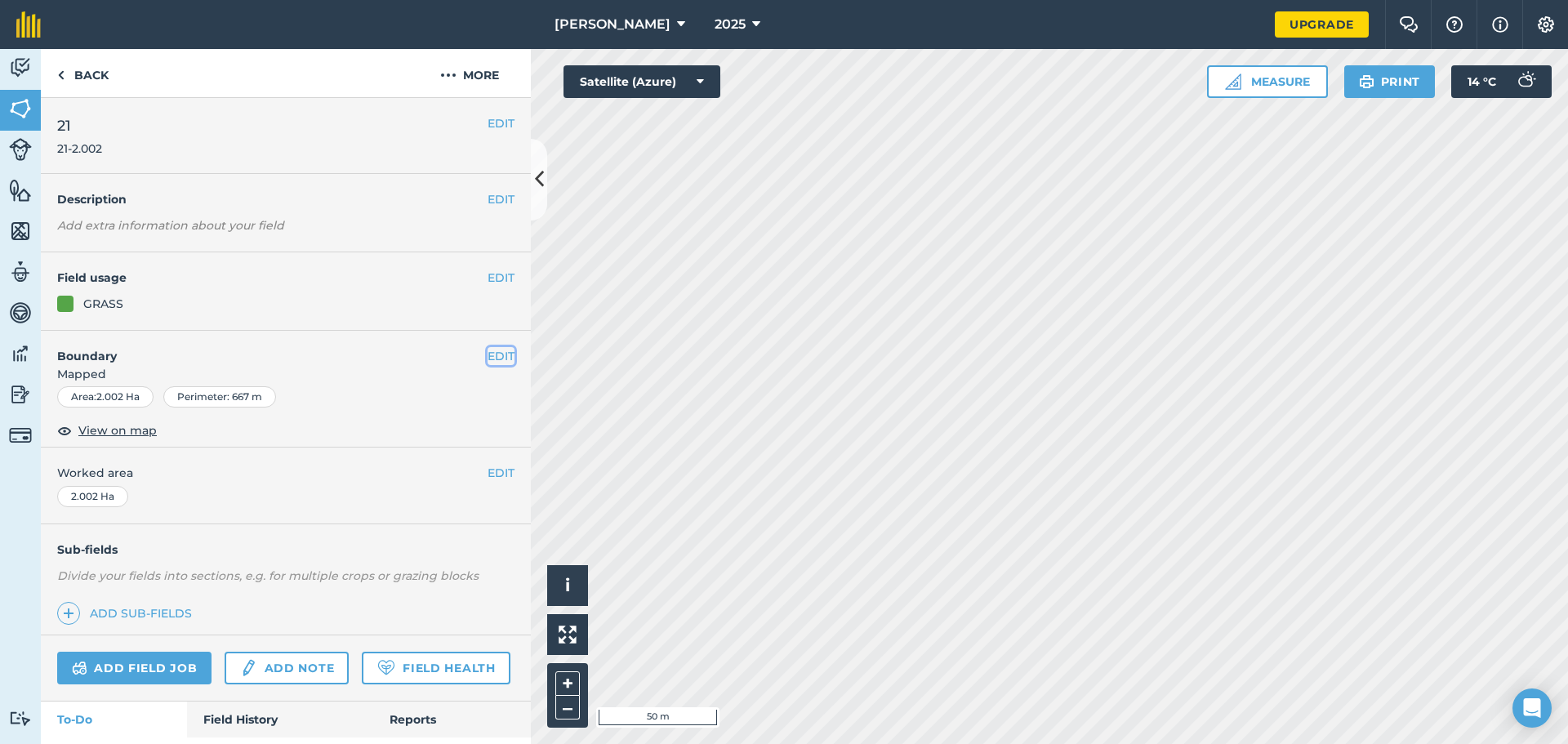
click at [496, 355] on button "EDIT" at bounding box center [500, 356] width 26 height 18
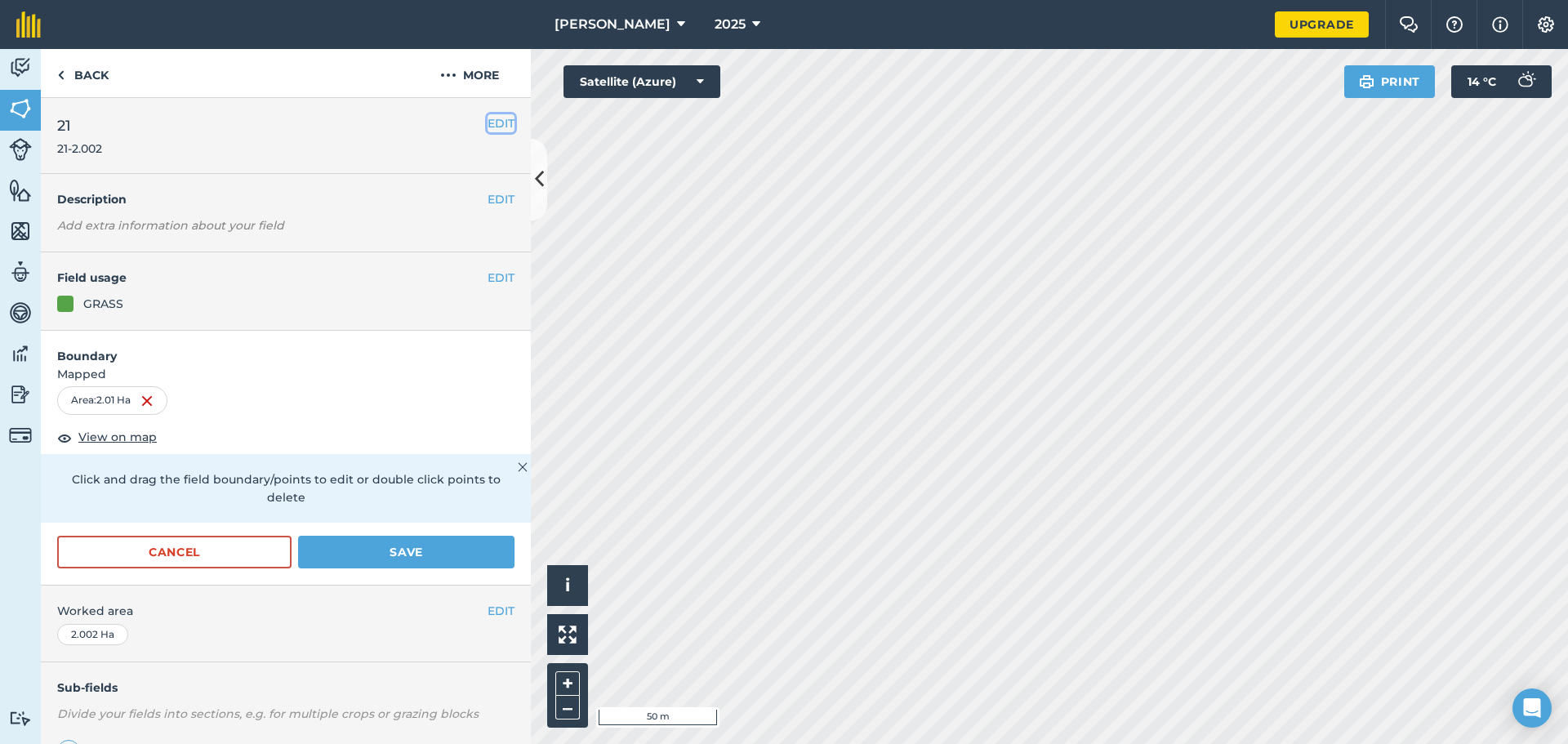
click at [493, 121] on button "EDIT" at bounding box center [500, 124] width 26 height 18
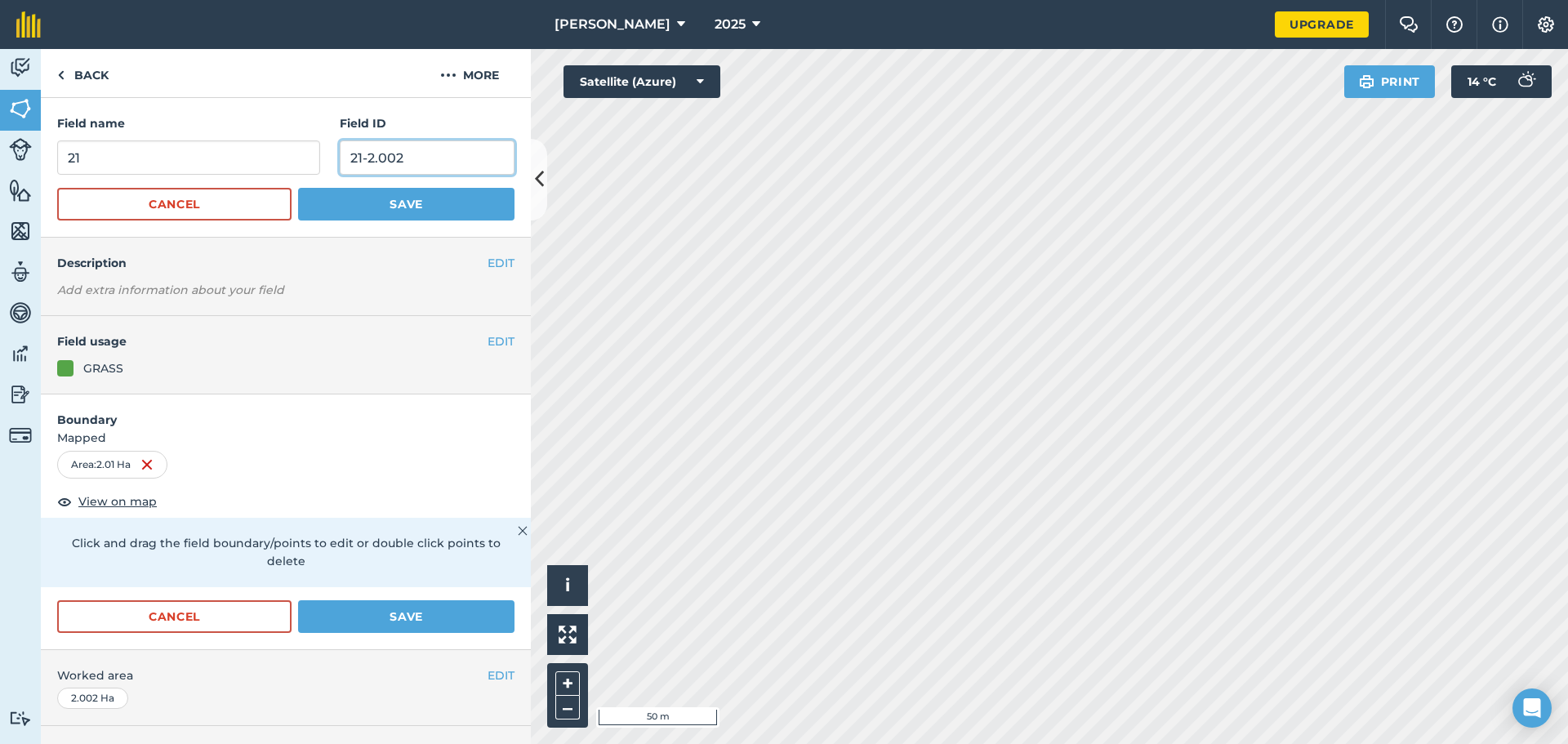
click at [399, 165] on input "21-2.002" at bounding box center [427, 157] width 174 height 34
type input "21-2.01"
click at [371, 191] on button "Save" at bounding box center [406, 204] width 217 height 32
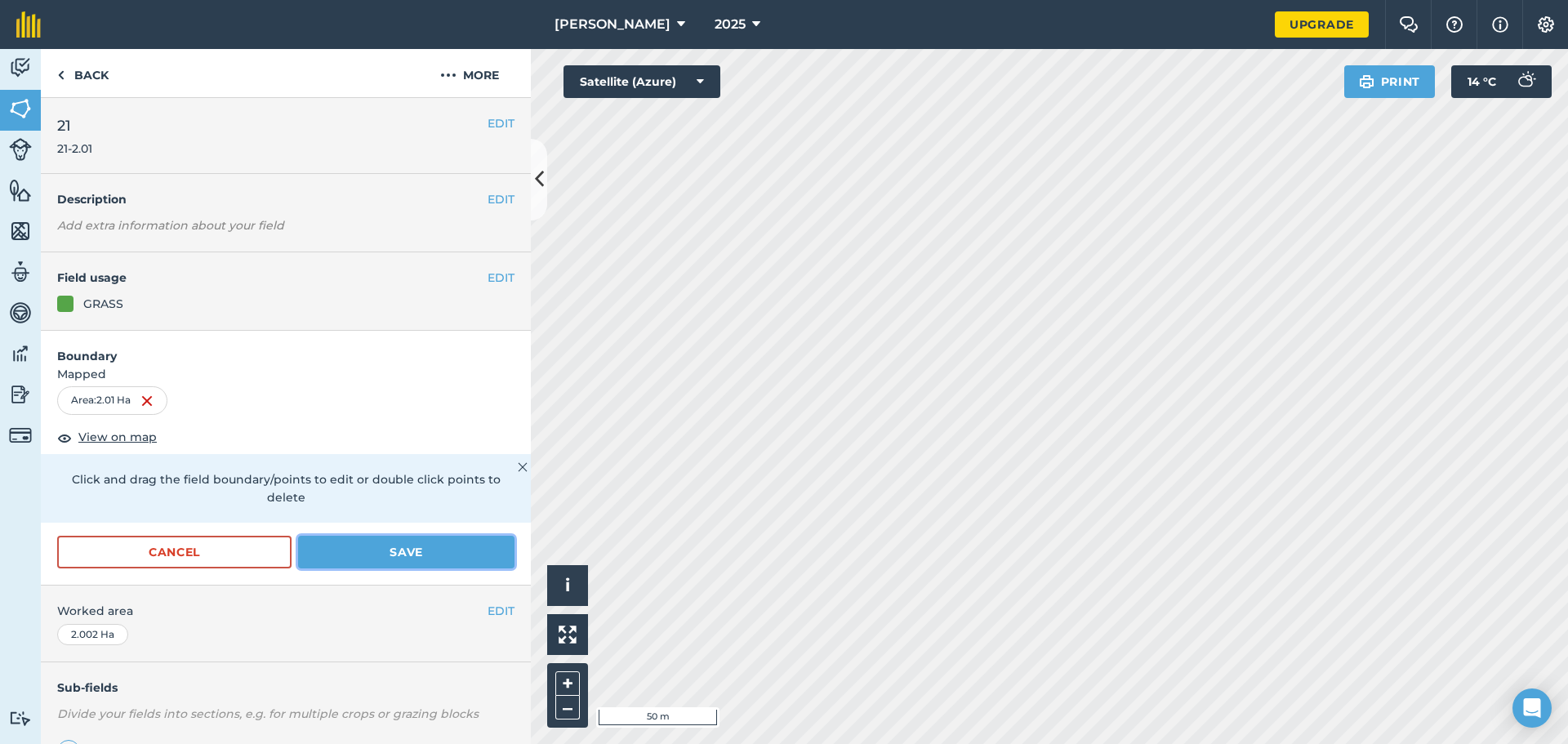
click at [422, 569] on button "Save" at bounding box center [406, 552] width 217 height 32
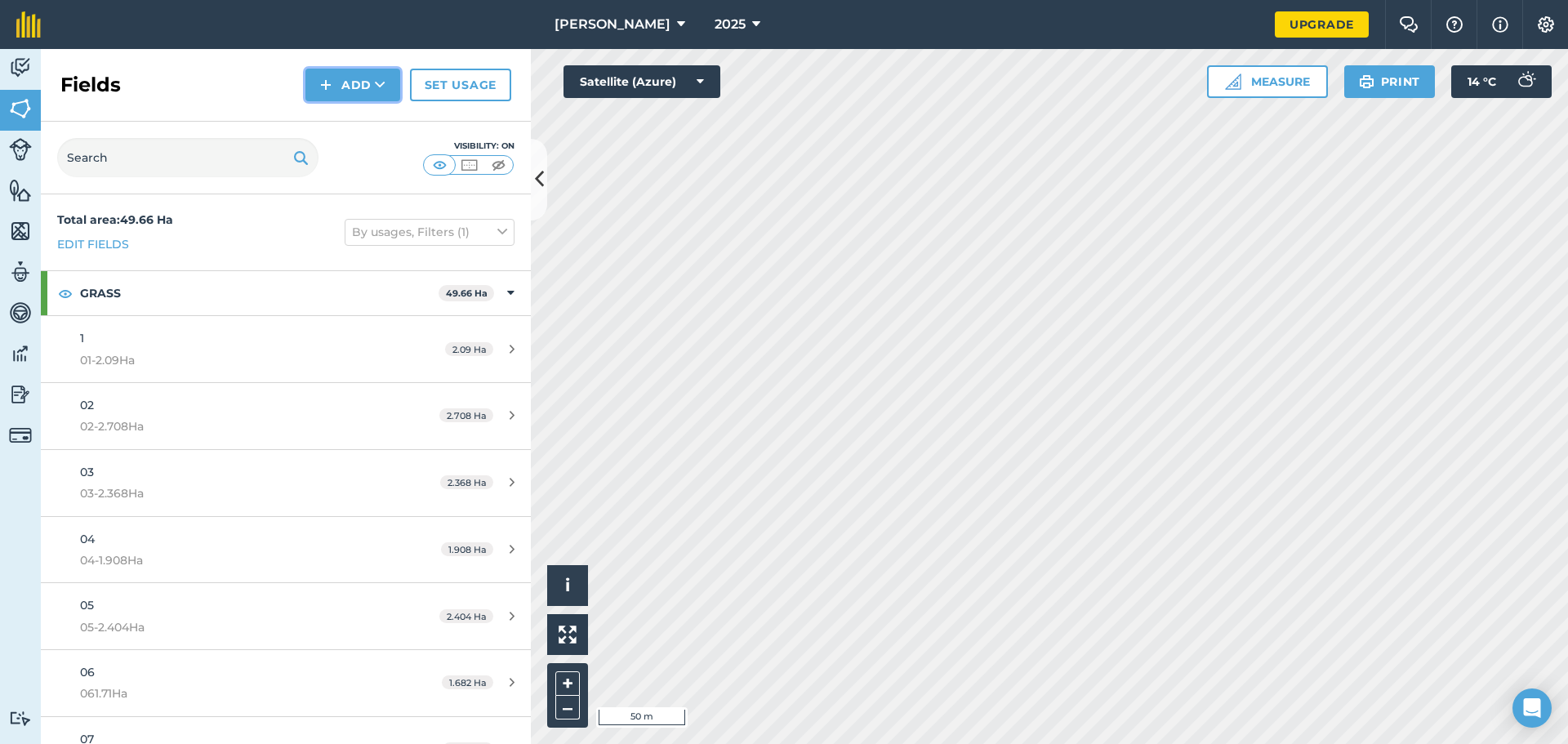
click at [355, 75] on button "Add" at bounding box center [353, 84] width 95 height 32
click at [368, 84] on button "Add" at bounding box center [353, 84] width 95 height 32
click at [358, 128] on link "Draw" at bounding box center [353, 122] width 90 height 36
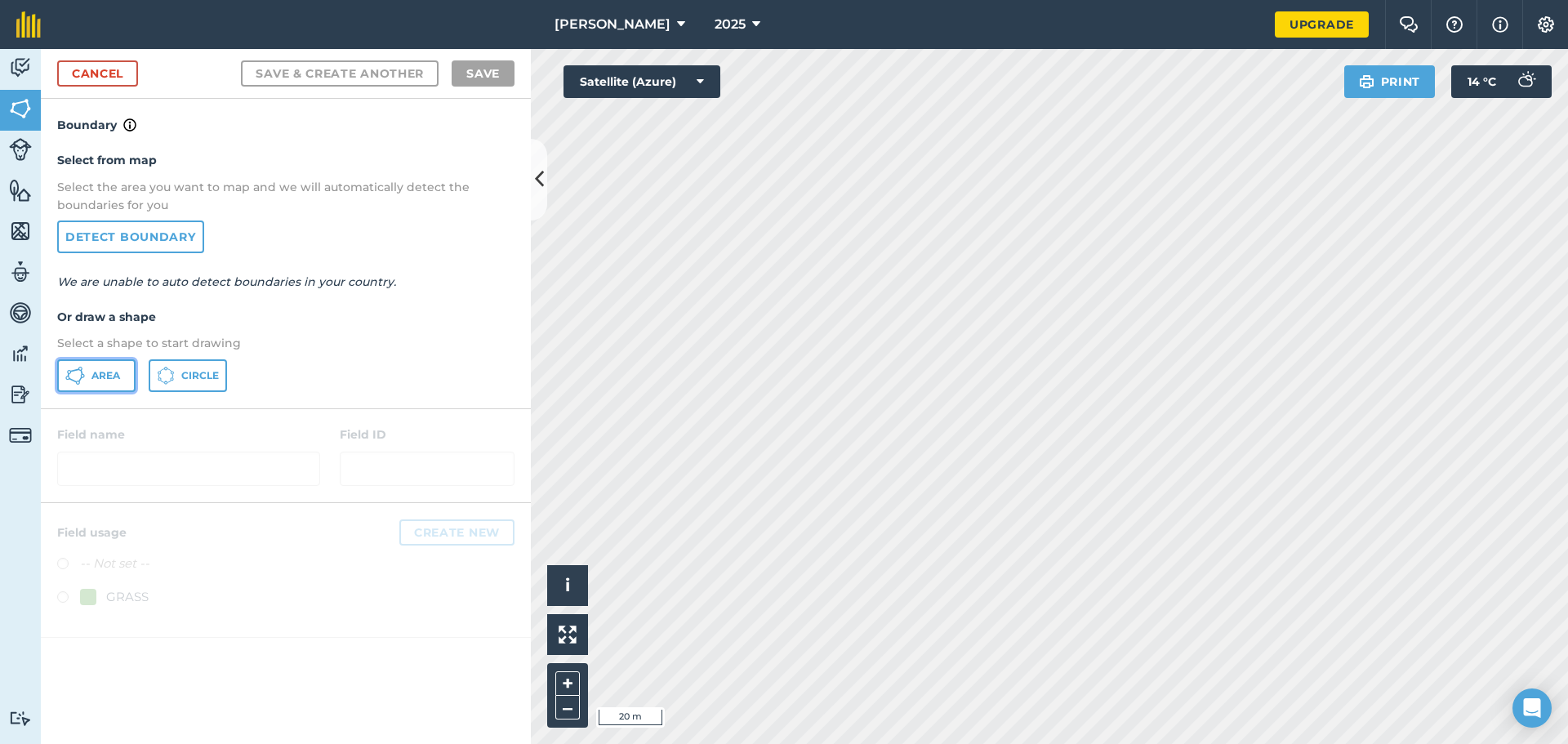
click at [98, 379] on span "Area" at bounding box center [105, 375] width 28 height 13
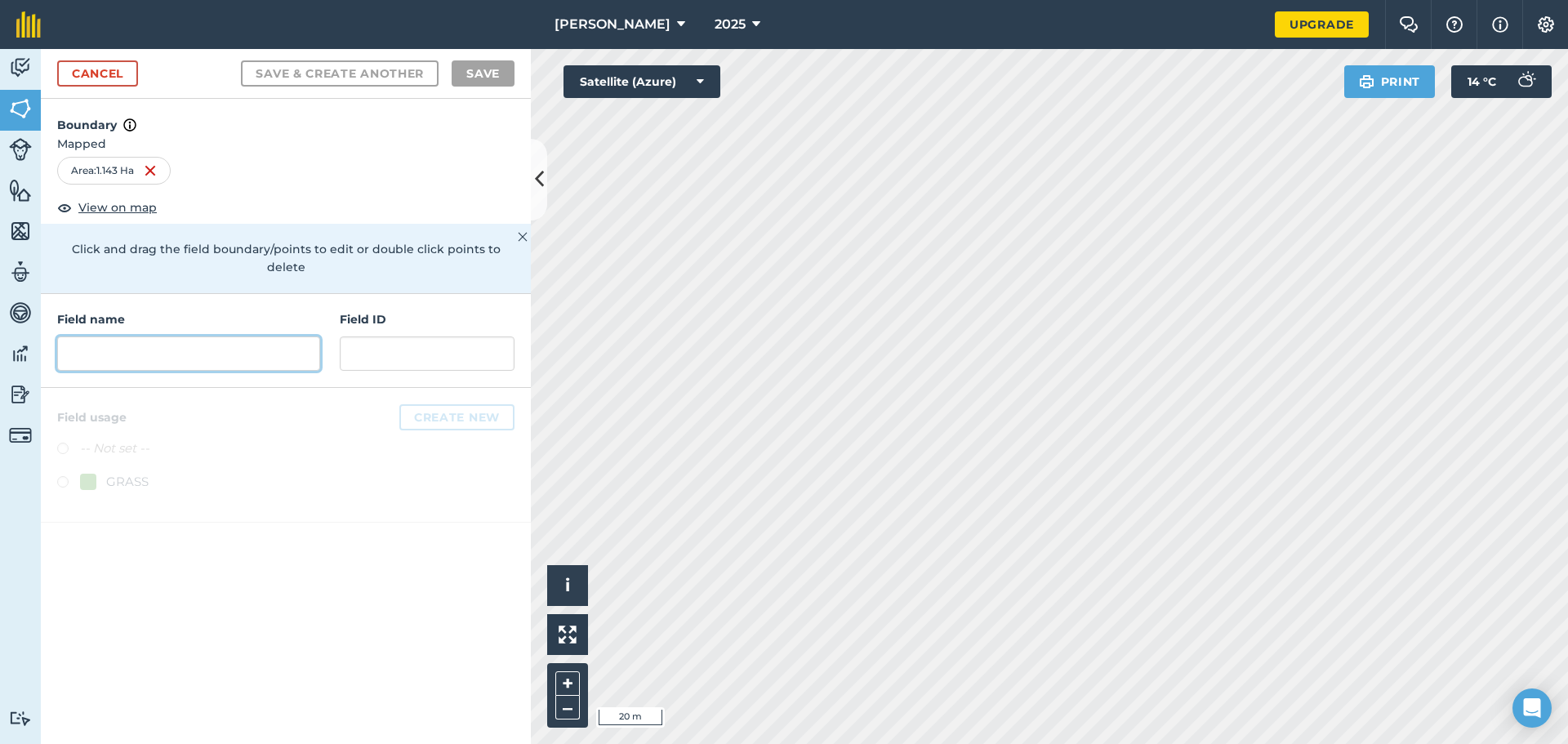
click at [252, 336] on input "text" at bounding box center [188, 353] width 263 height 34
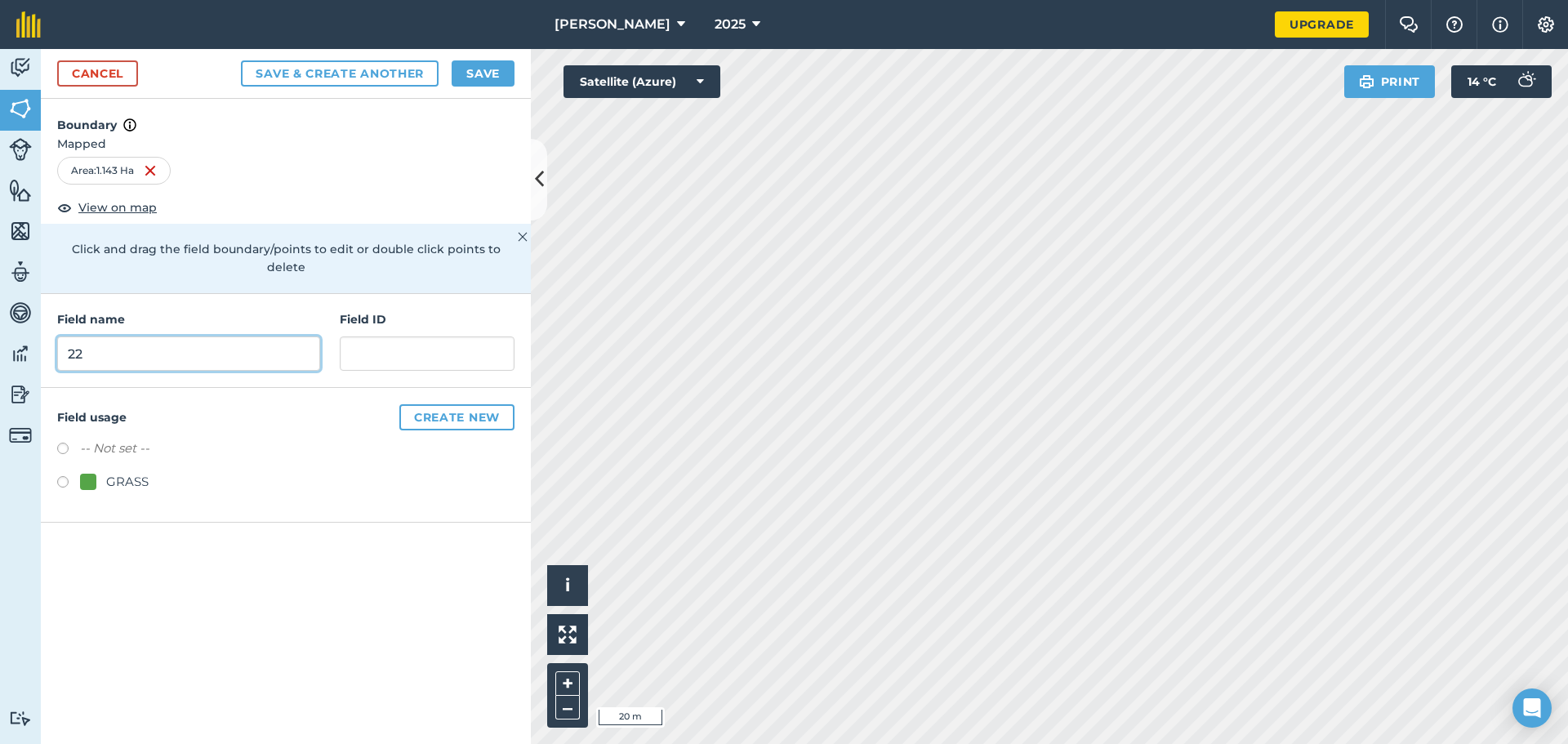
type input "22"
type input "22-1.143Ha"
click at [92, 473] on div at bounding box center [88, 481] width 17 height 17
click at [361, 76] on button "Save & Create Another" at bounding box center [340, 74] width 198 height 26
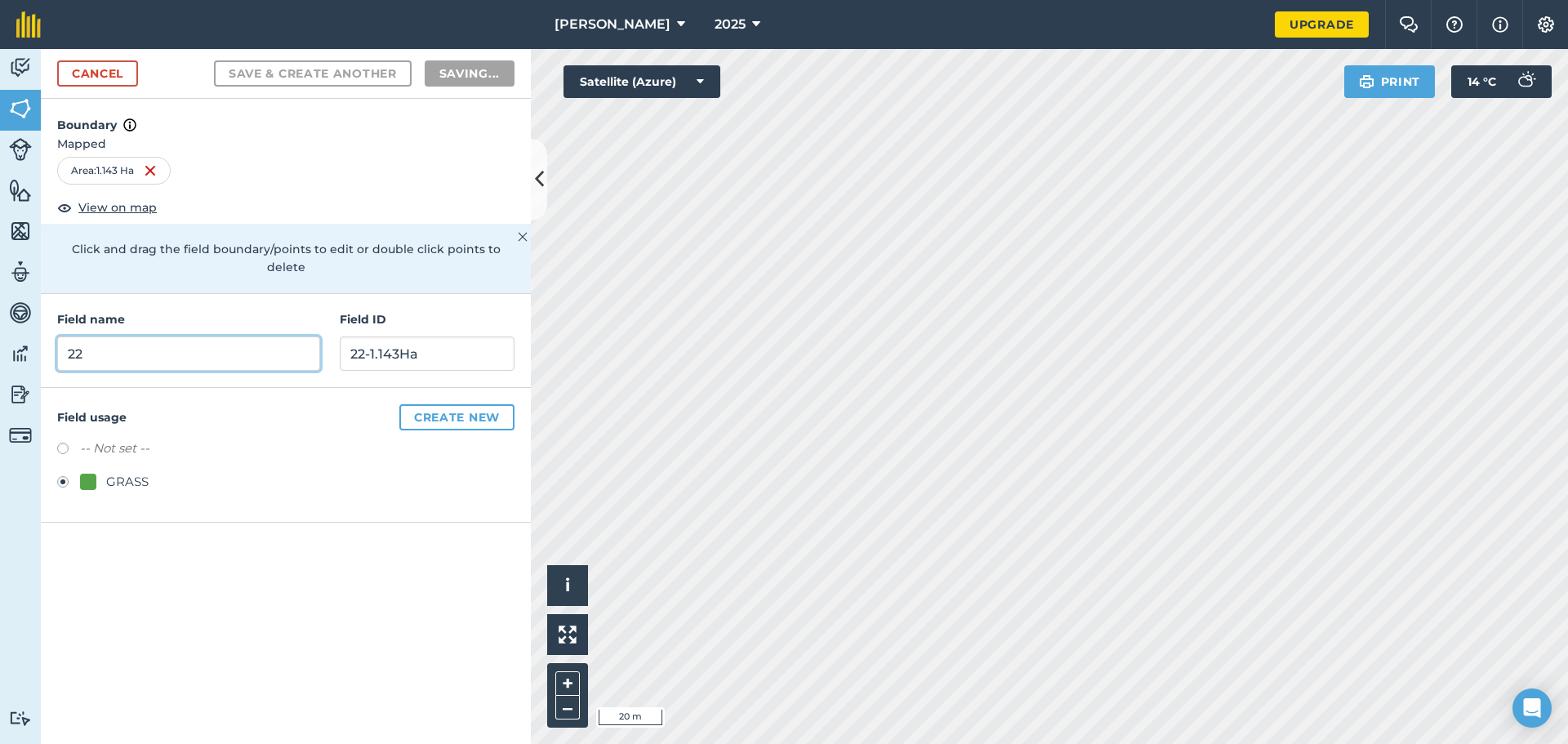
radio input "false"
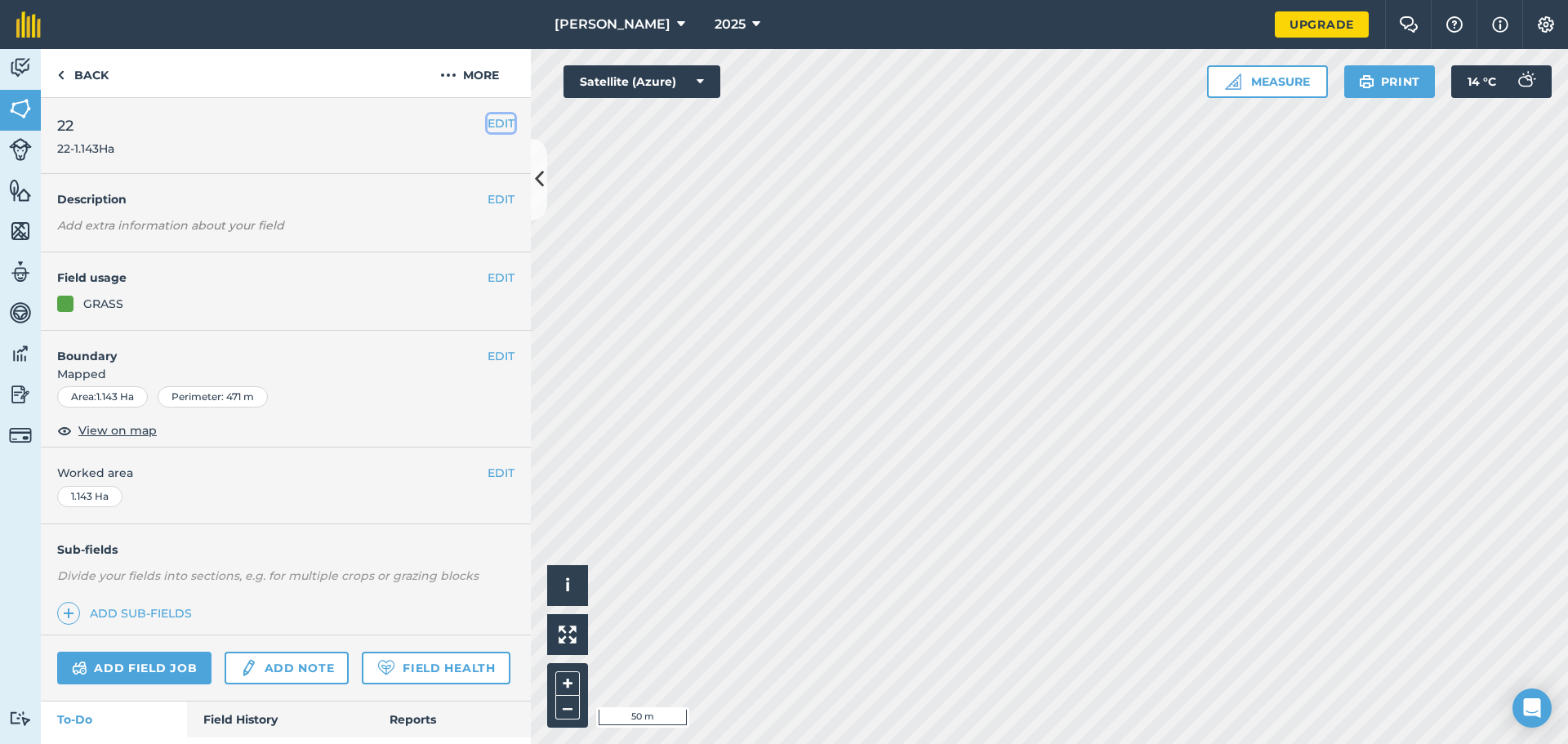
click at [492, 120] on button "EDIT" at bounding box center [500, 124] width 26 height 18
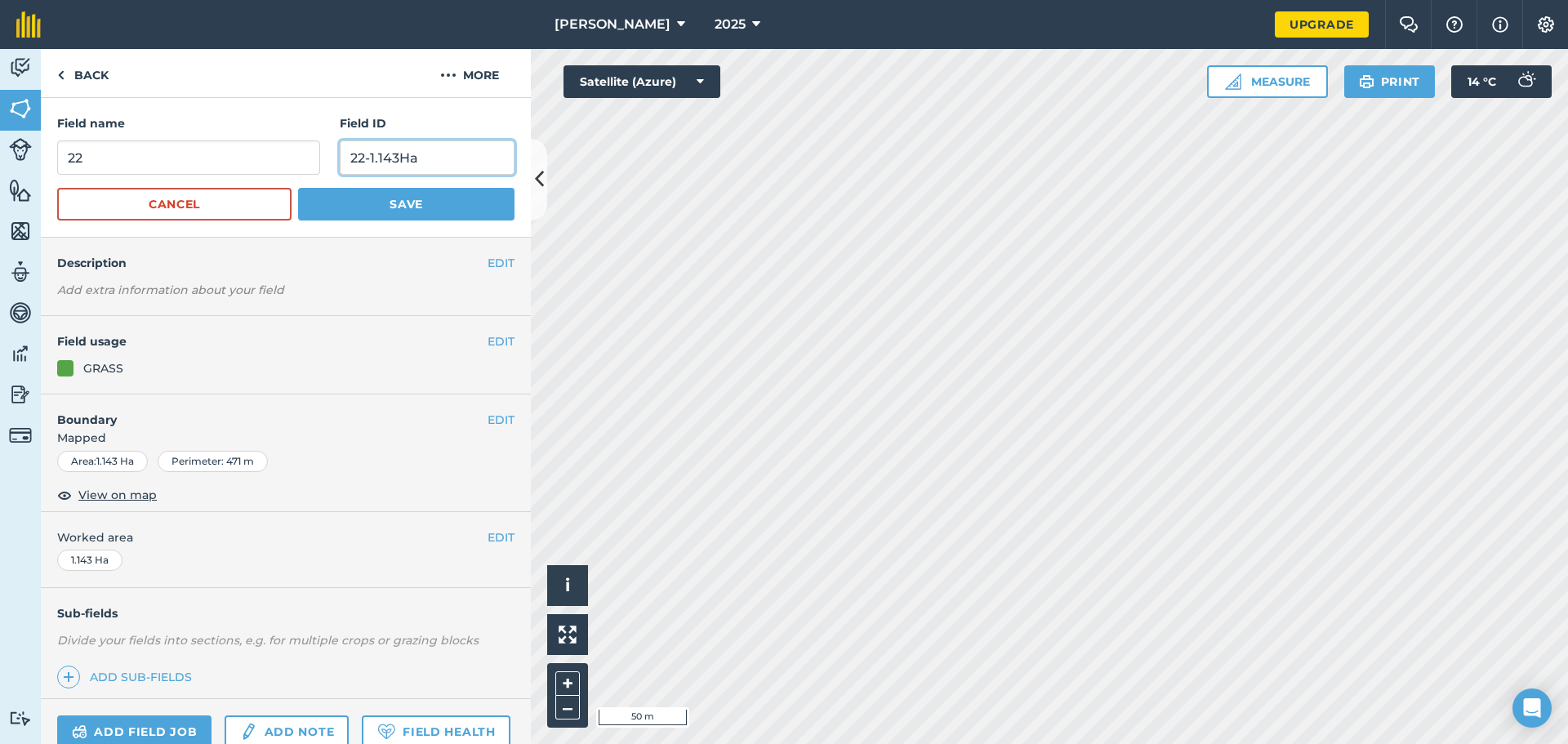
click at [357, 159] on input "22-1.143Ha" at bounding box center [427, 157] width 174 height 34
type input "23-1.143Ha"
click at [85, 154] on input "22" at bounding box center [188, 157] width 263 height 34
type input "23"
click at [430, 210] on button "Save" at bounding box center [406, 204] width 217 height 32
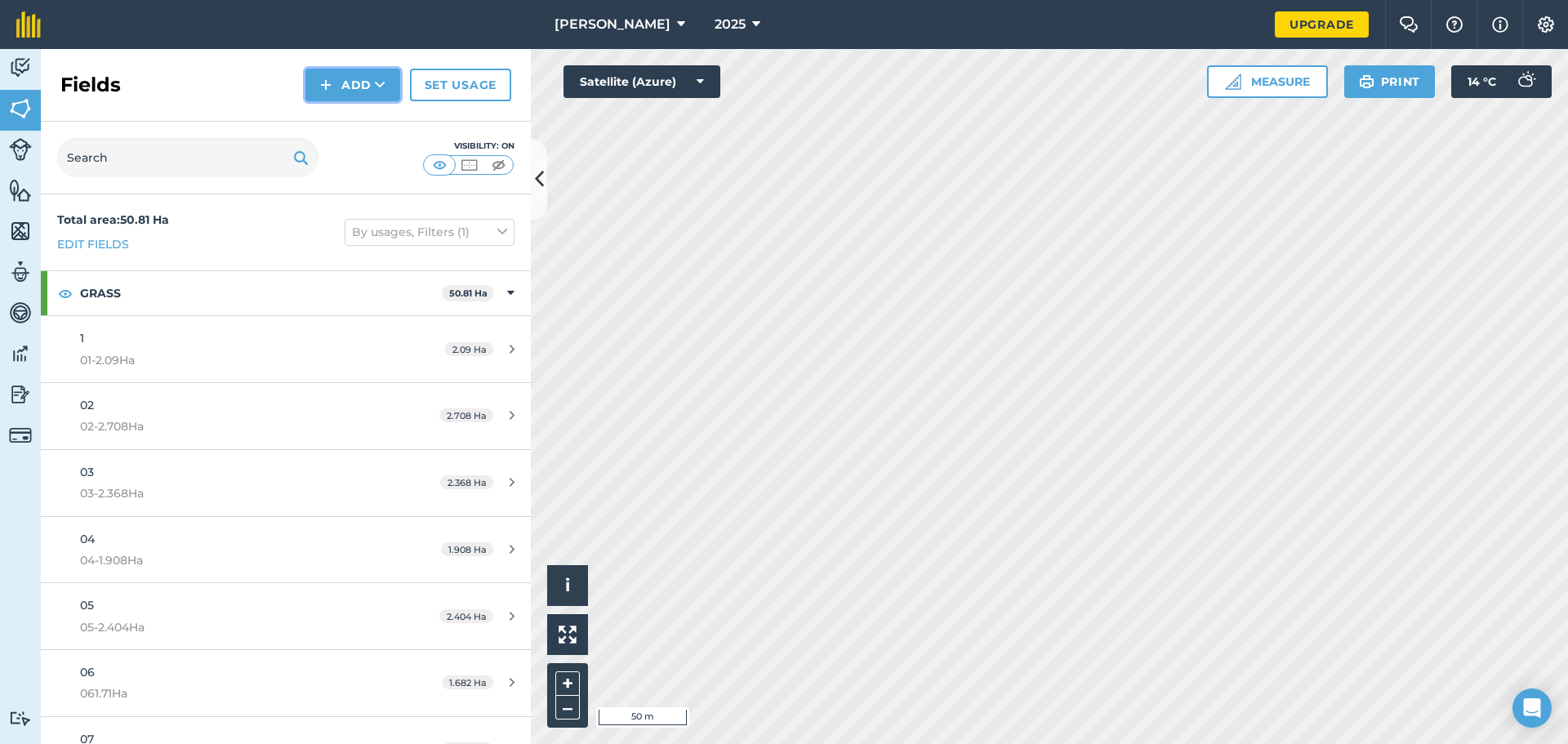
click at [350, 95] on button "Add" at bounding box center [353, 84] width 95 height 32
click at [357, 123] on link "Draw" at bounding box center [353, 122] width 90 height 36
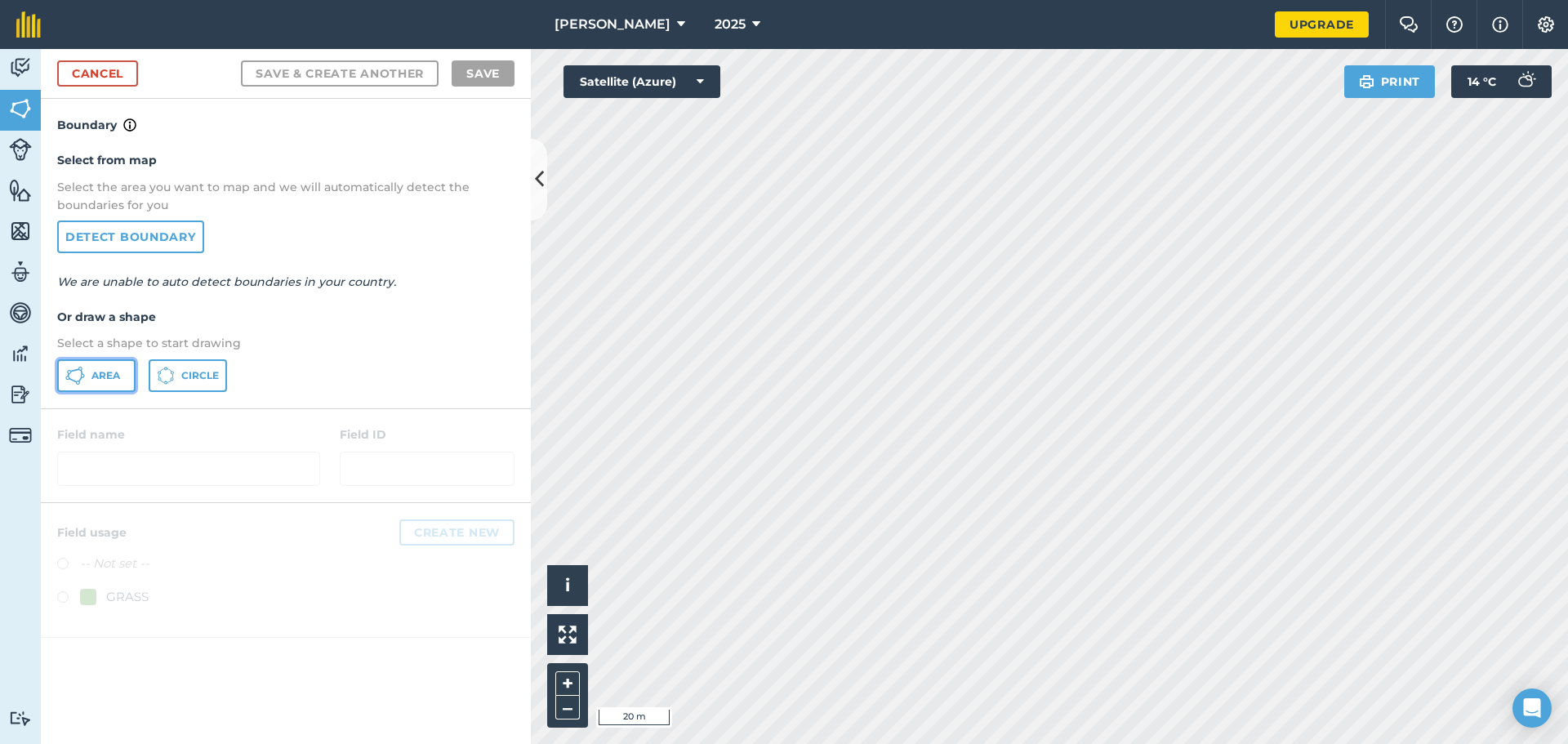
click at [85, 371] on button "Area" at bounding box center [96, 375] width 78 height 32
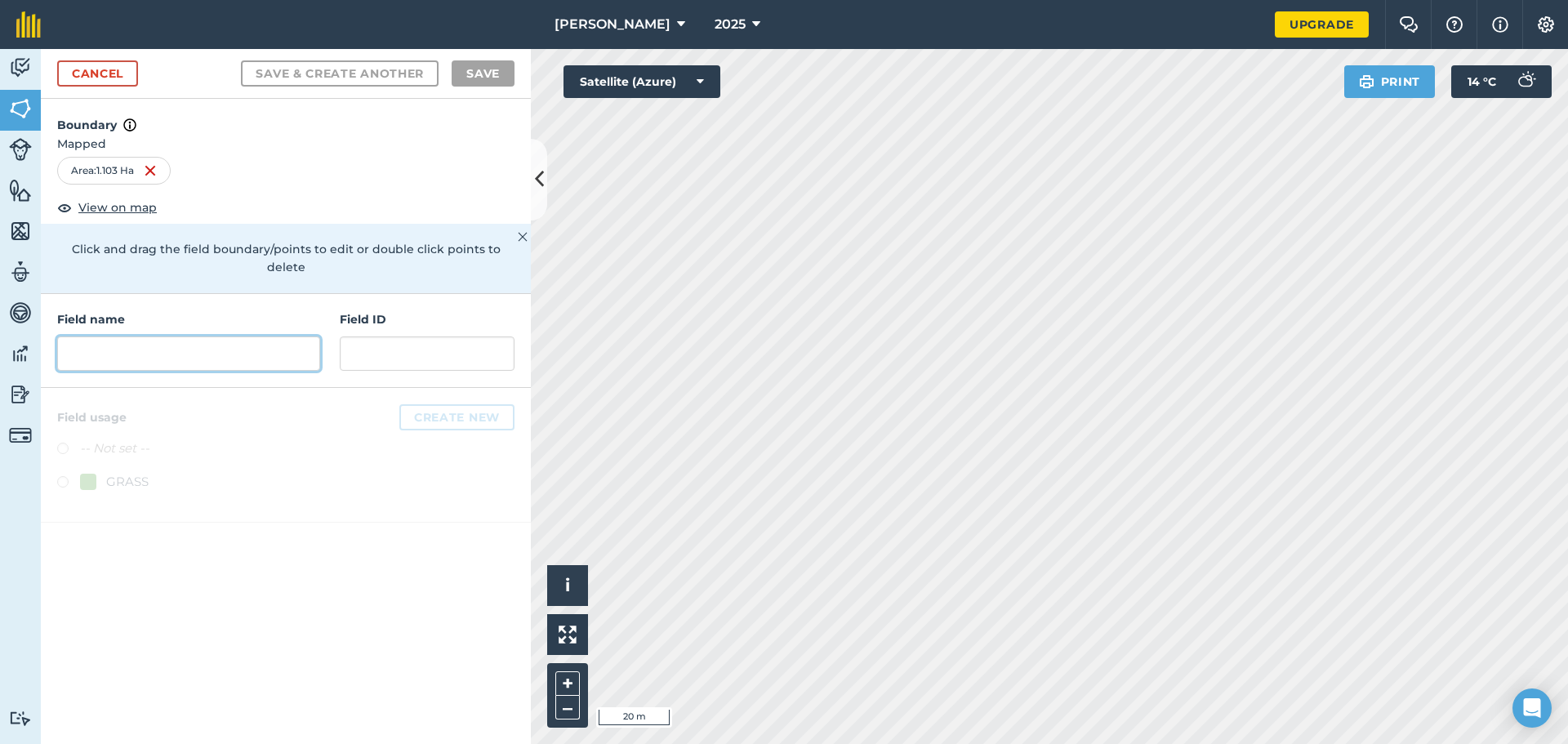
click at [144, 340] on input "text" at bounding box center [188, 353] width 263 height 34
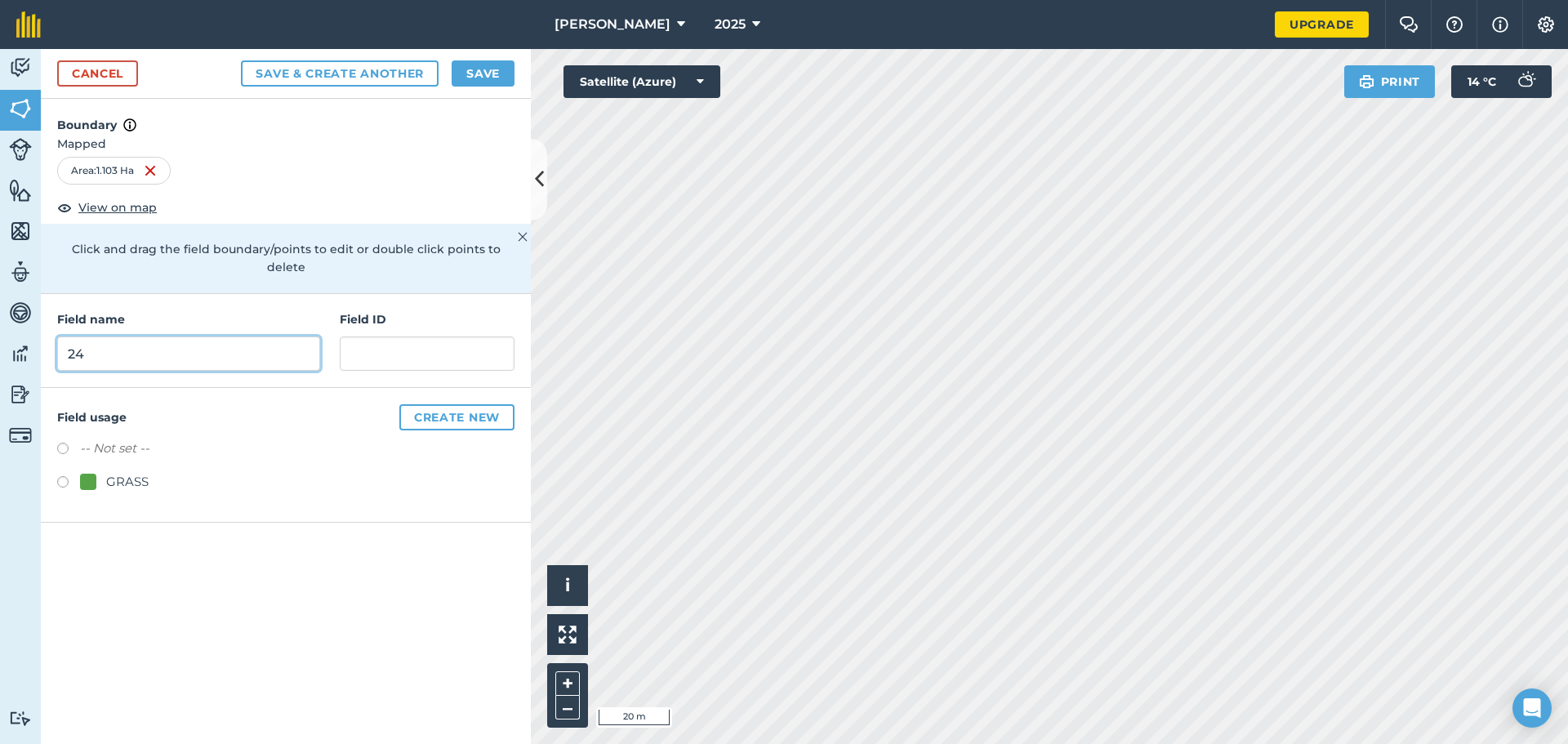
type input "24"
type input "24-1.103Ha"
click at [66, 476] on label at bounding box center [68, 484] width 23 height 17
click at [367, 75] on button "Save & Create Another" at bounding box center [340, 74] width 198 height 26
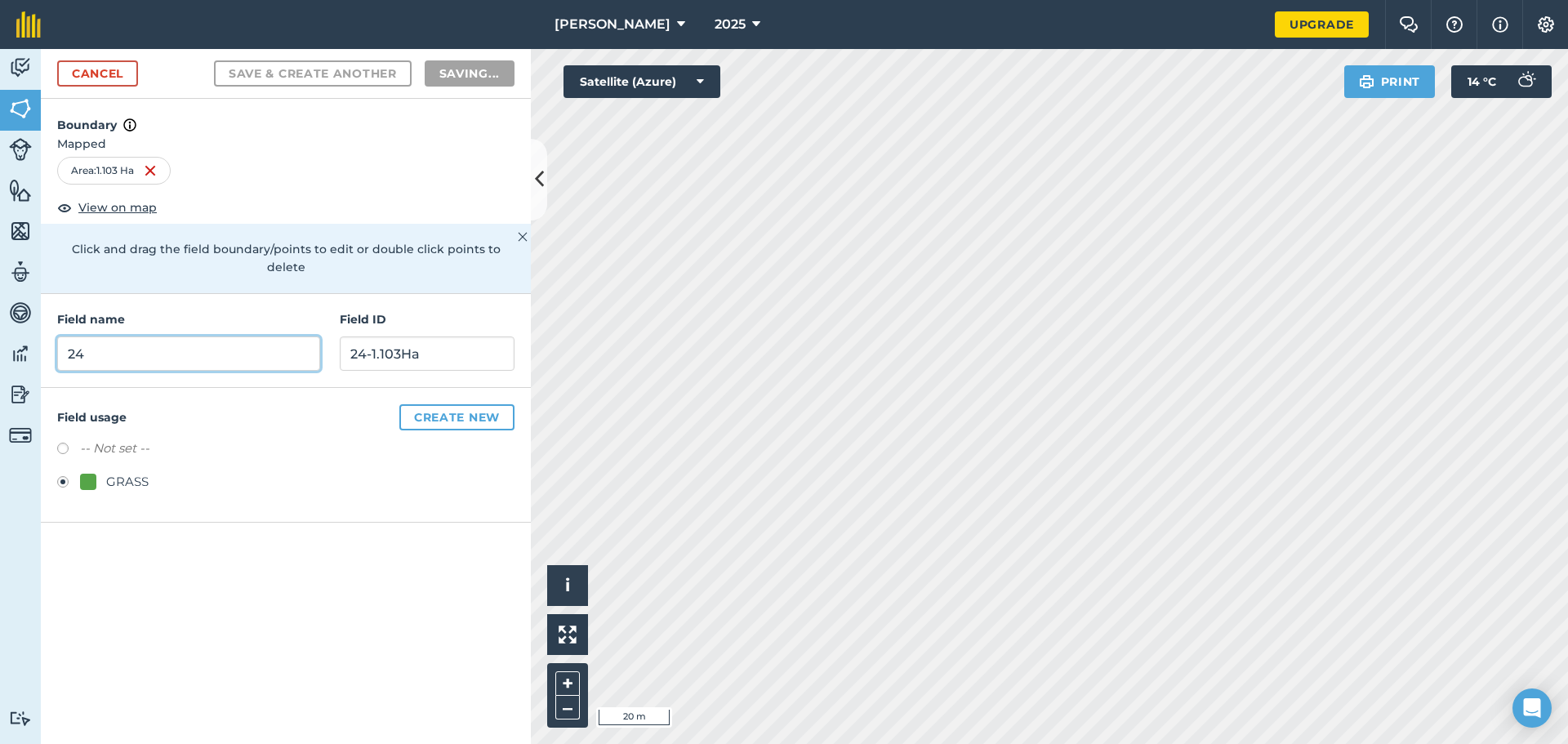
radio input "false"
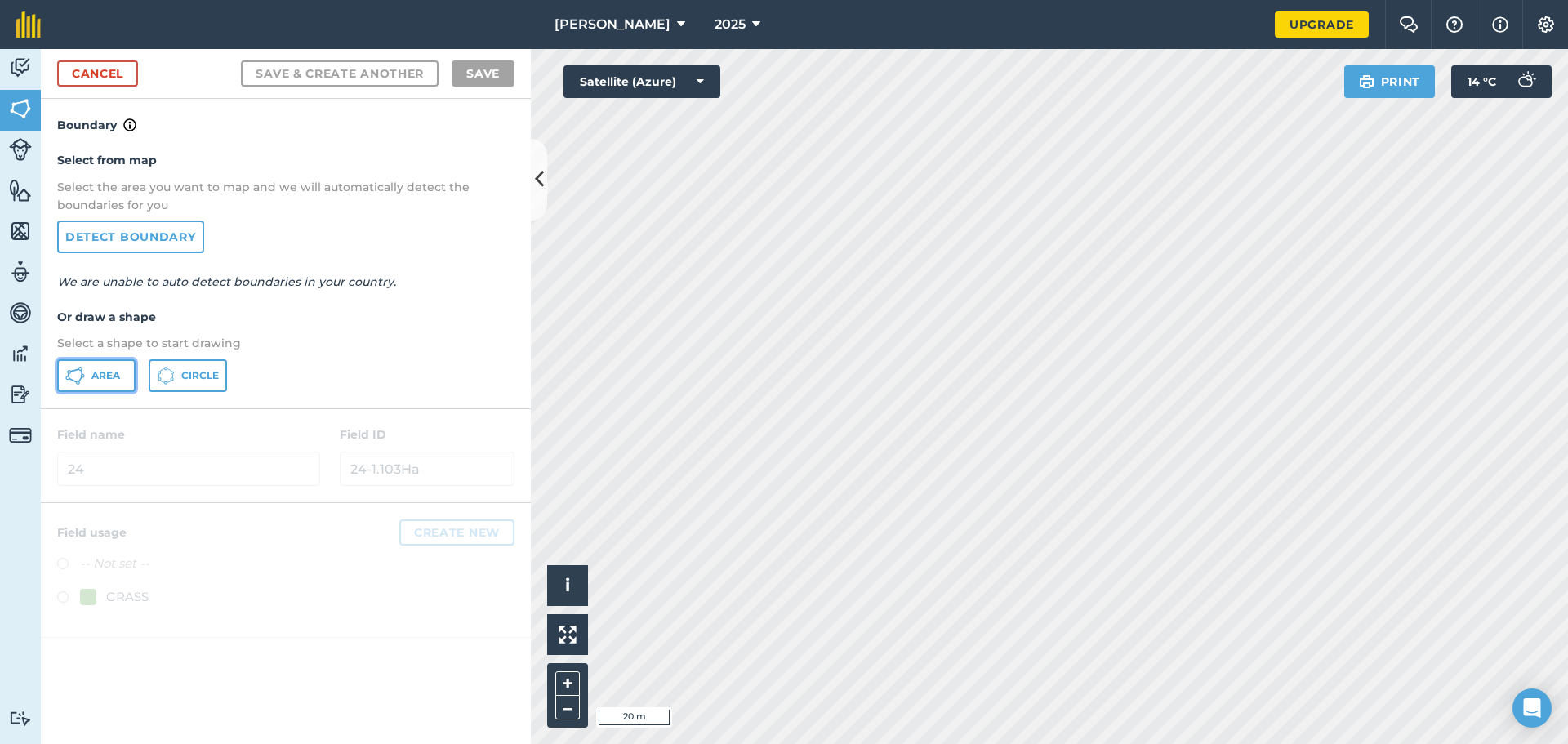
click at [89, 374] on button "Area" at bounding box center [96, 375] width 78 height 32
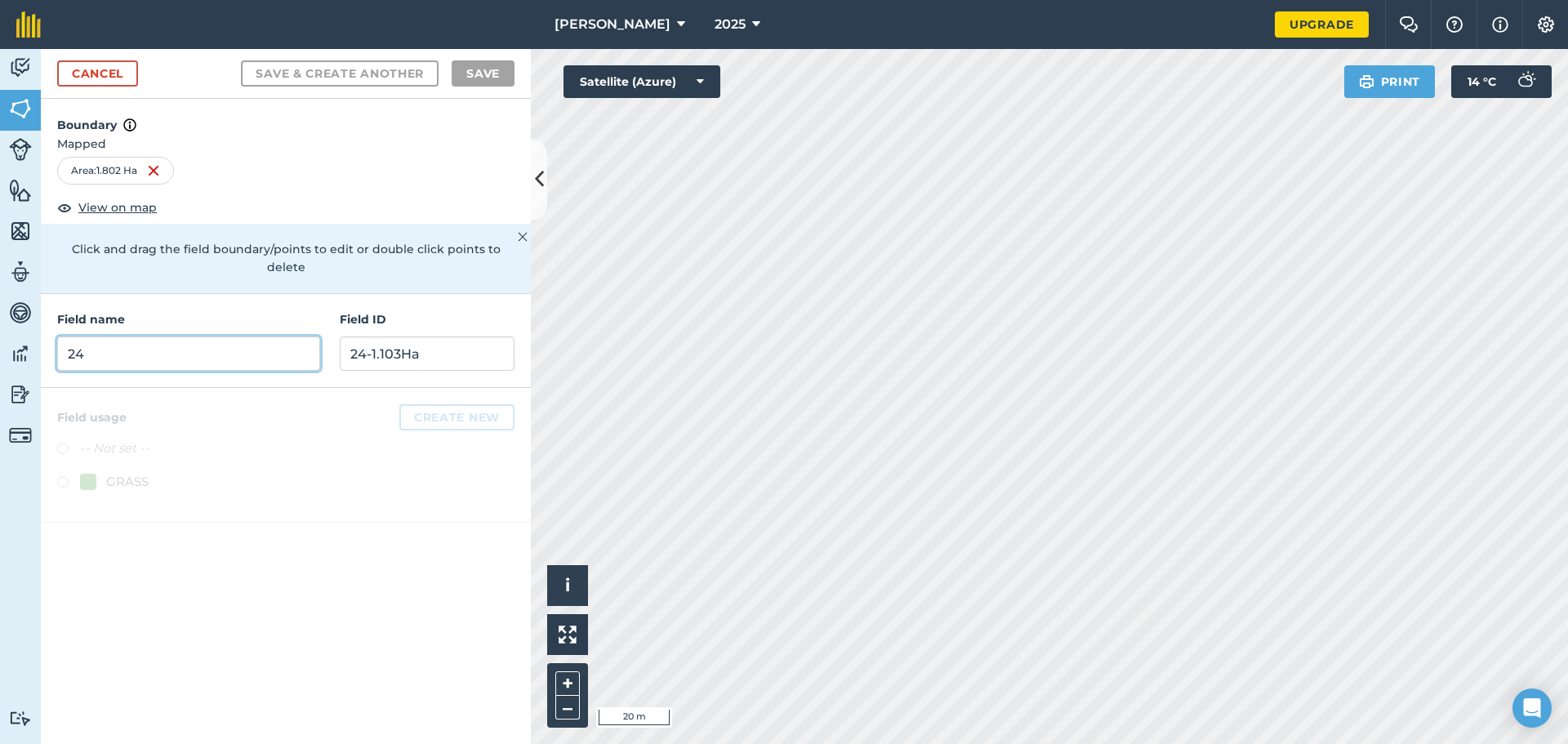
click at [120, 336] on input "24" at bounding box center [188, 353] width 263 height 34
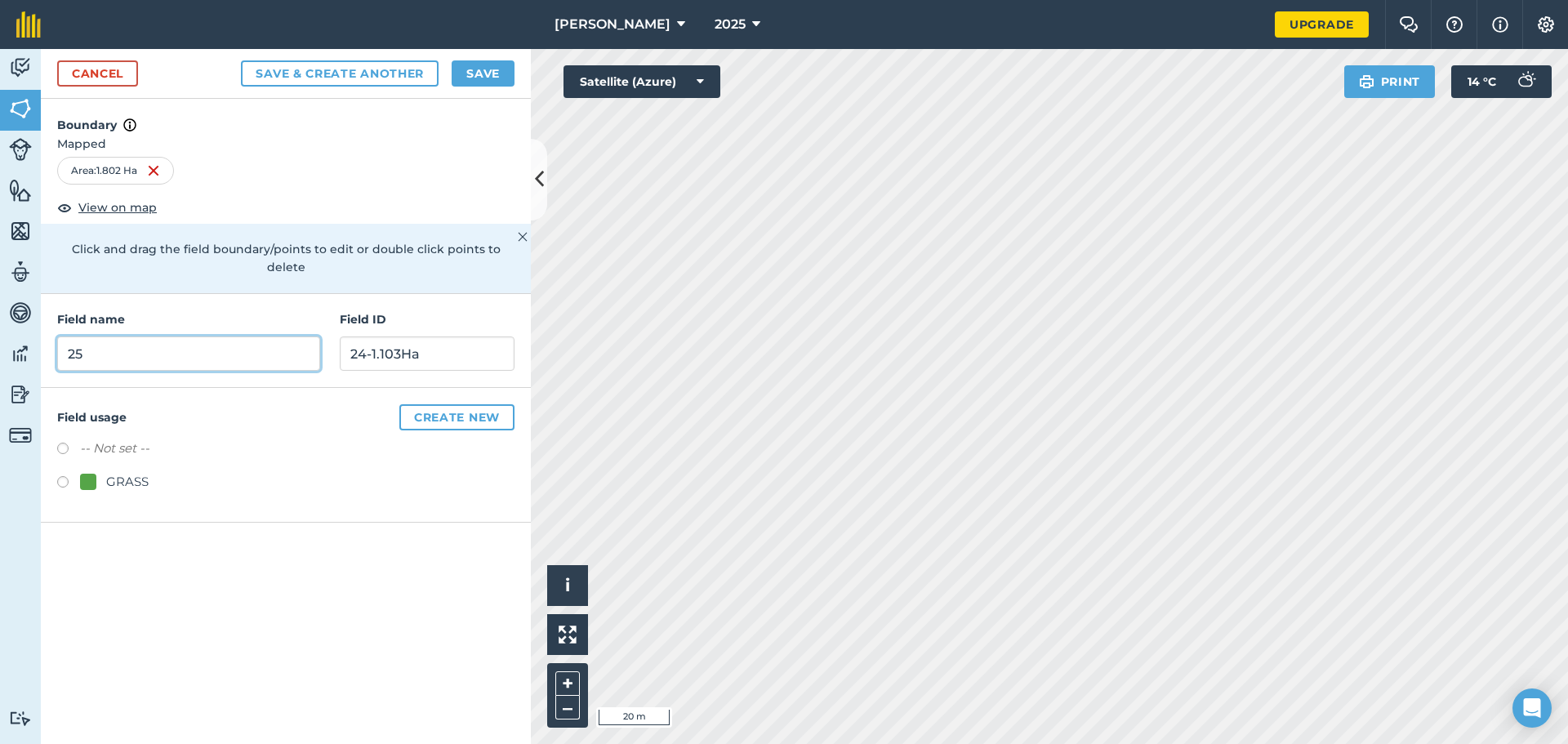
type input "25"
click at [377, 336] on input "25-1802" at bounding box center [427, 353] width 174 height 34
click at [407, 336] on input "25-1.802" at bounding box center [427, 353] width 174 height 34
type input "25-1.802Ha"
click at [98, 472] on div "GRASS" at bounding box center [115, 482] width 69 height 20
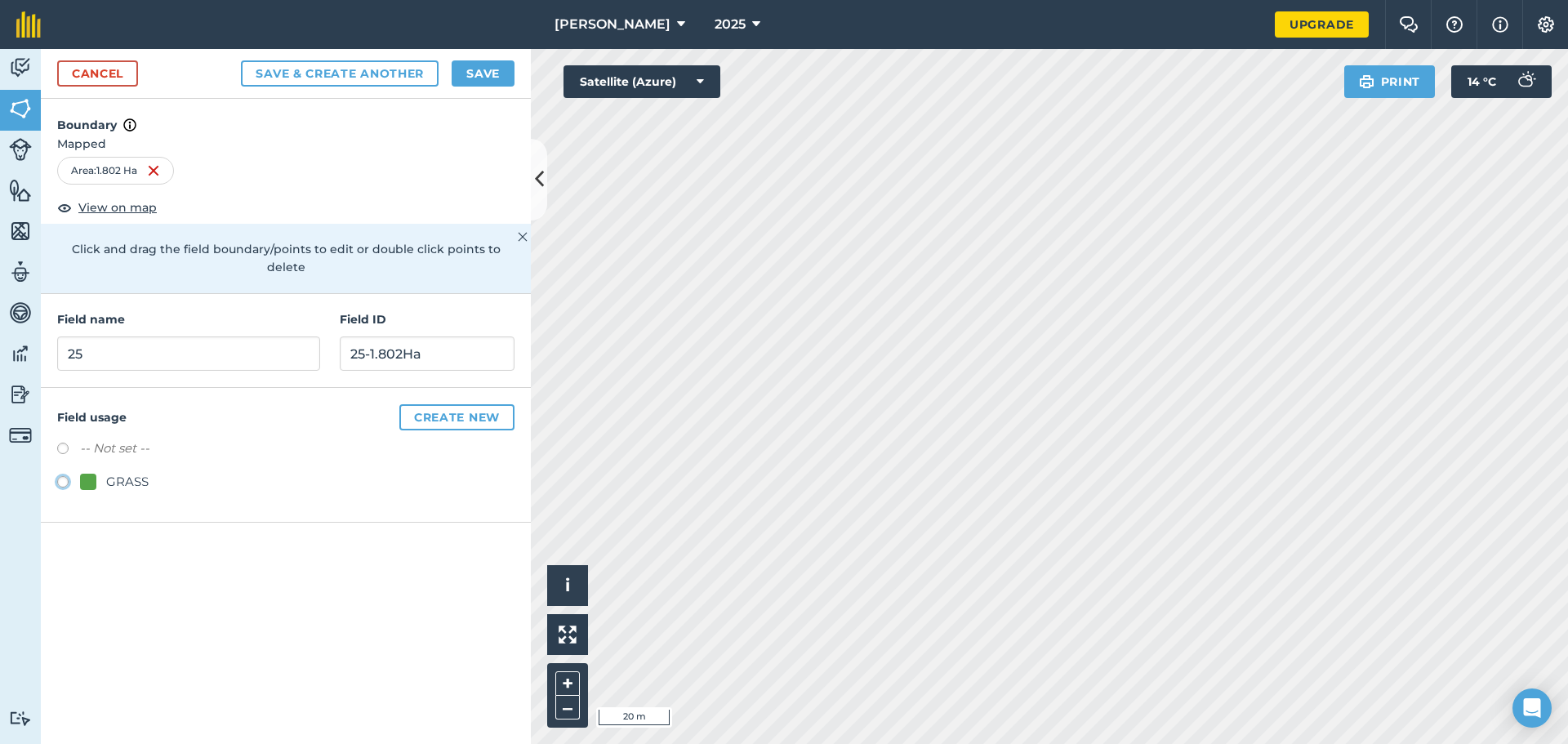
click at [304, 62] on button "Save & Create Another" at bounding box center [340, 74] width 198 height 26
radio input "false"
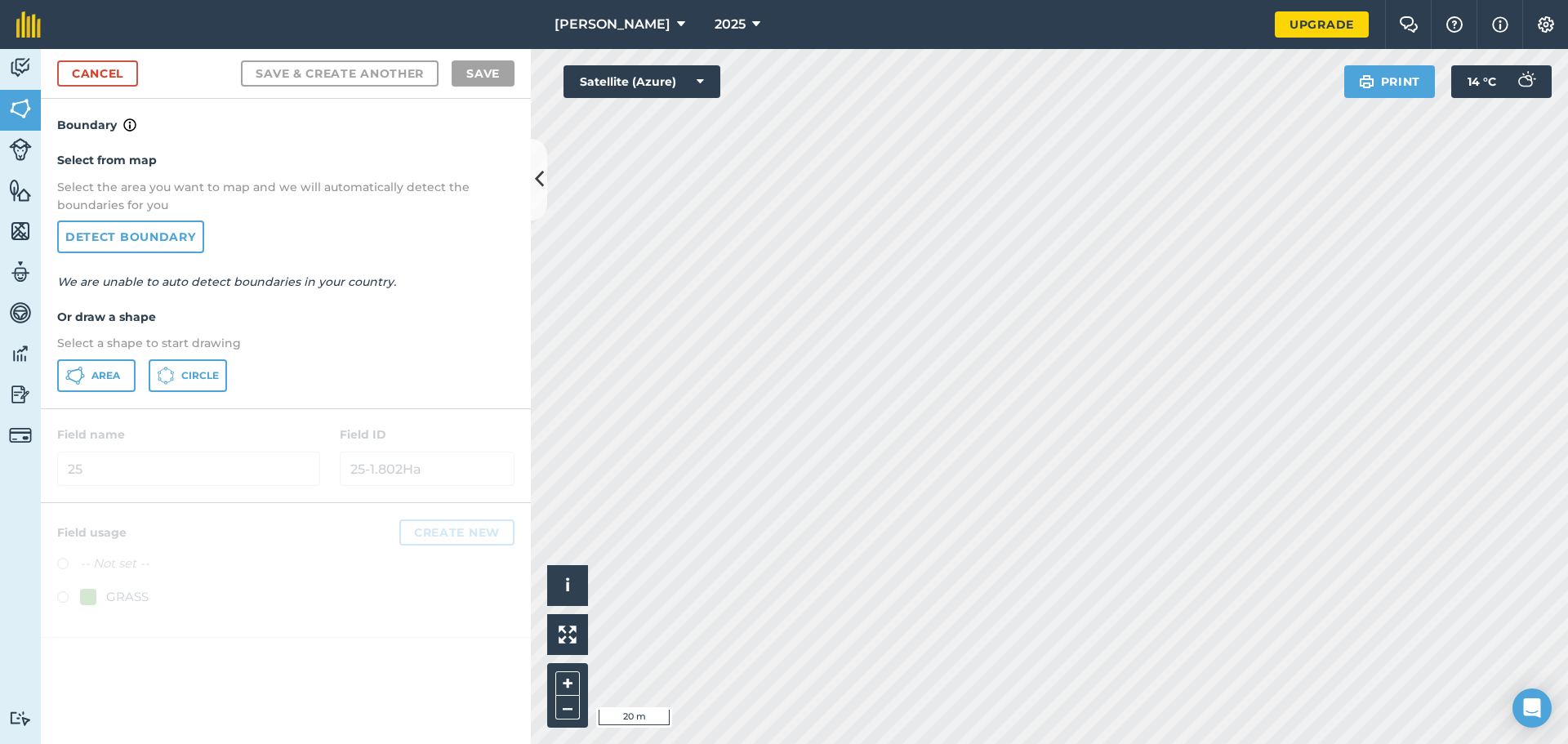
click at [816, 82] on div "Click to start drawing i © 2025 TomTom, Microsoft 20 m + – Satellite (Azure) Pr…" at bounding box center [1050, 396] width 1037 height 695
click at [101, 383] on button "Area" at bounding box center [96, 375] width 78 height 32
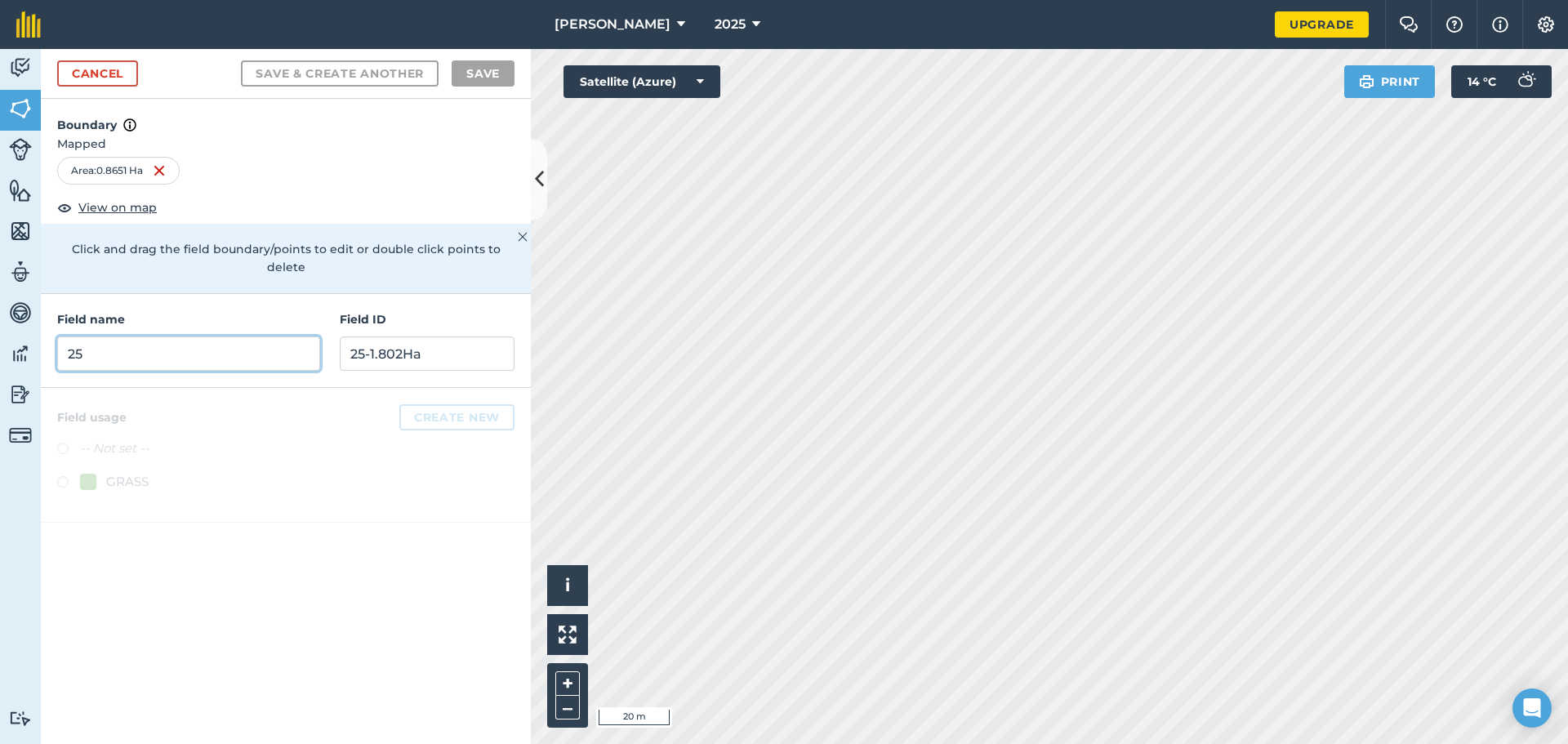
click at [120, 341] on input "25" at bounding box center [188, 353] width 263 height 34
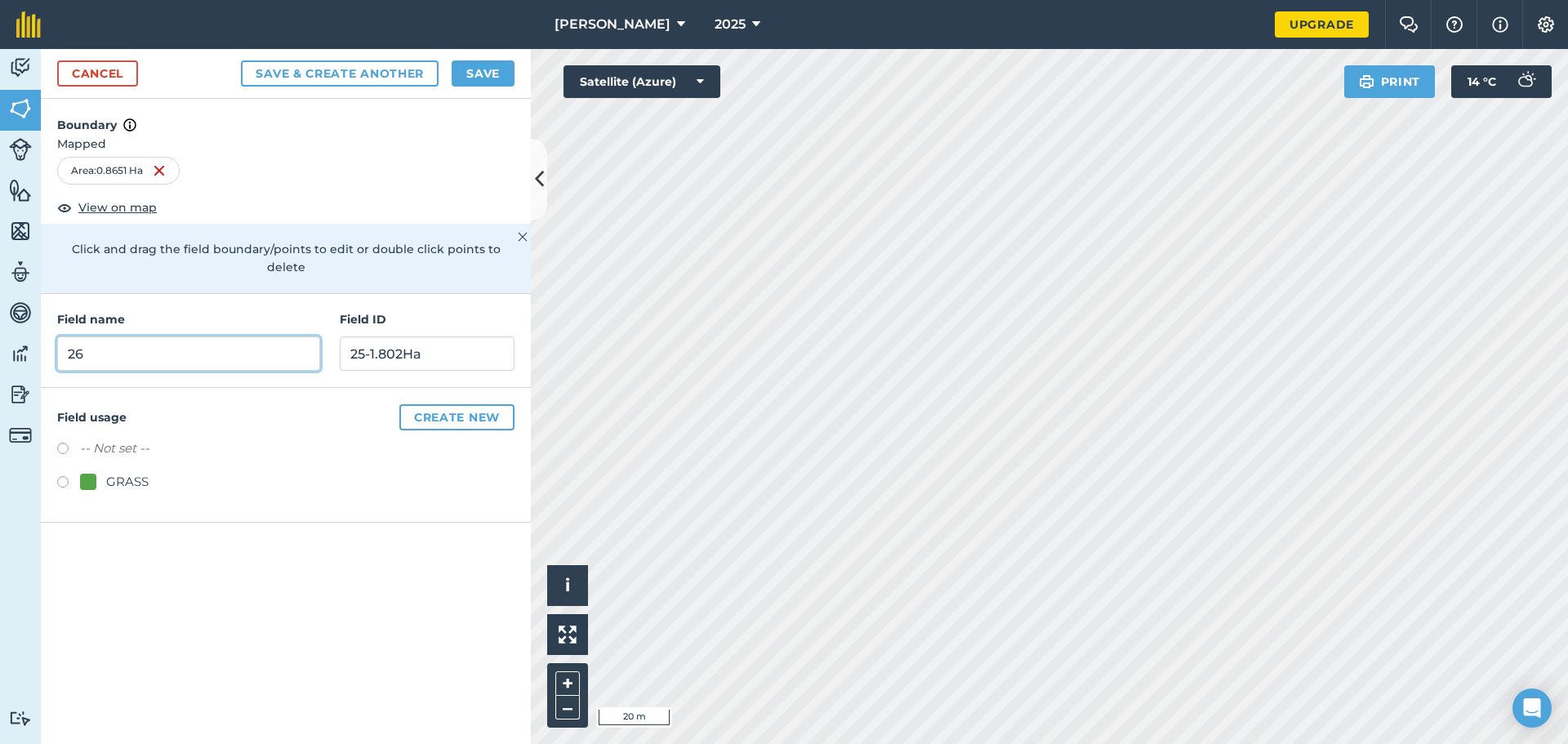
type input "26"
click at [369, 336] on input "26-.8651Ha" at bounding box center [427, 353] width 174 height 34
type input "26-0.8651Ha"
click at [66, 476] on label at bounding box center [68, 484] width 23 height 17
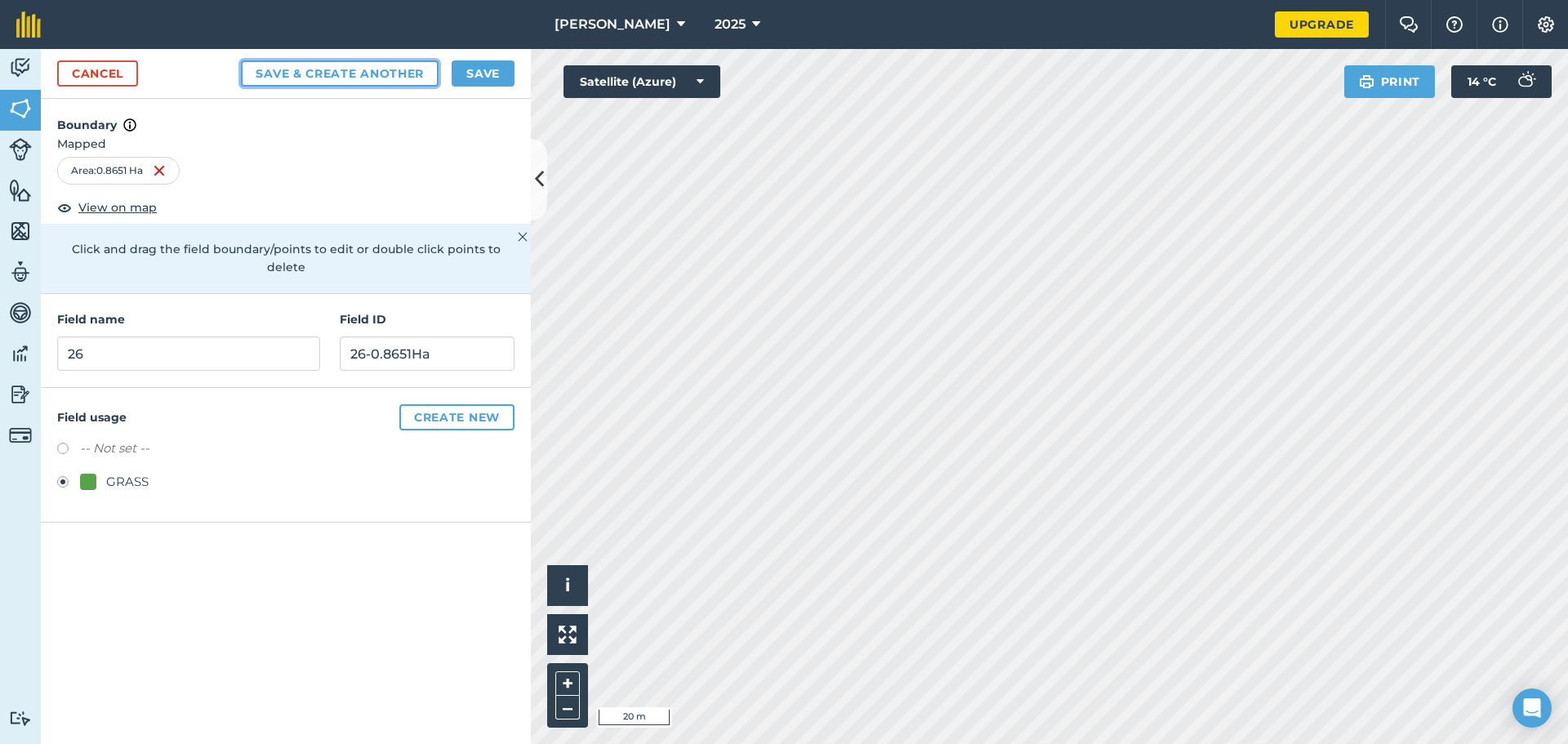
click at [340, 71] on button "Save & Create Another" at bounding box center [340, 74] width 198 height 26
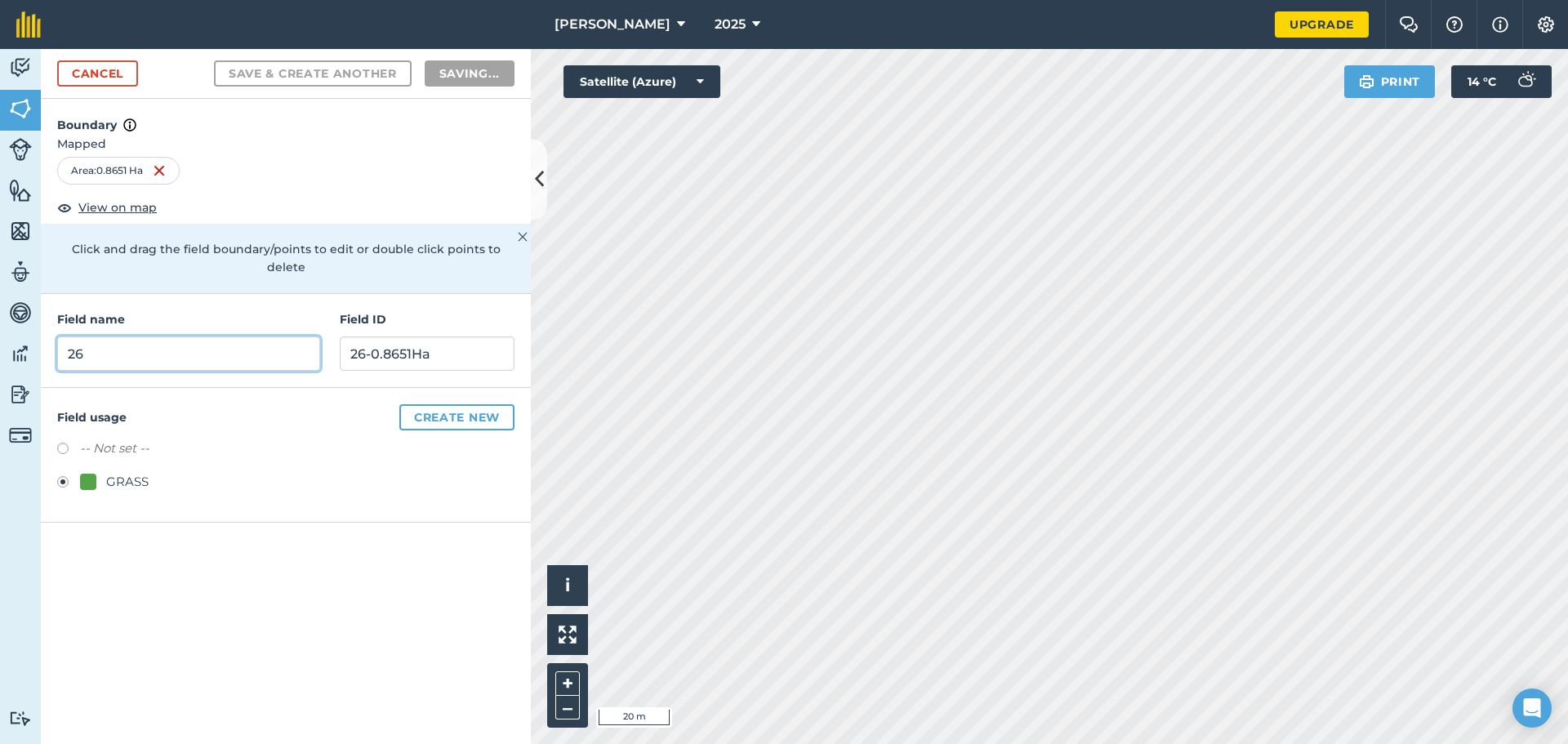
radio input "false"
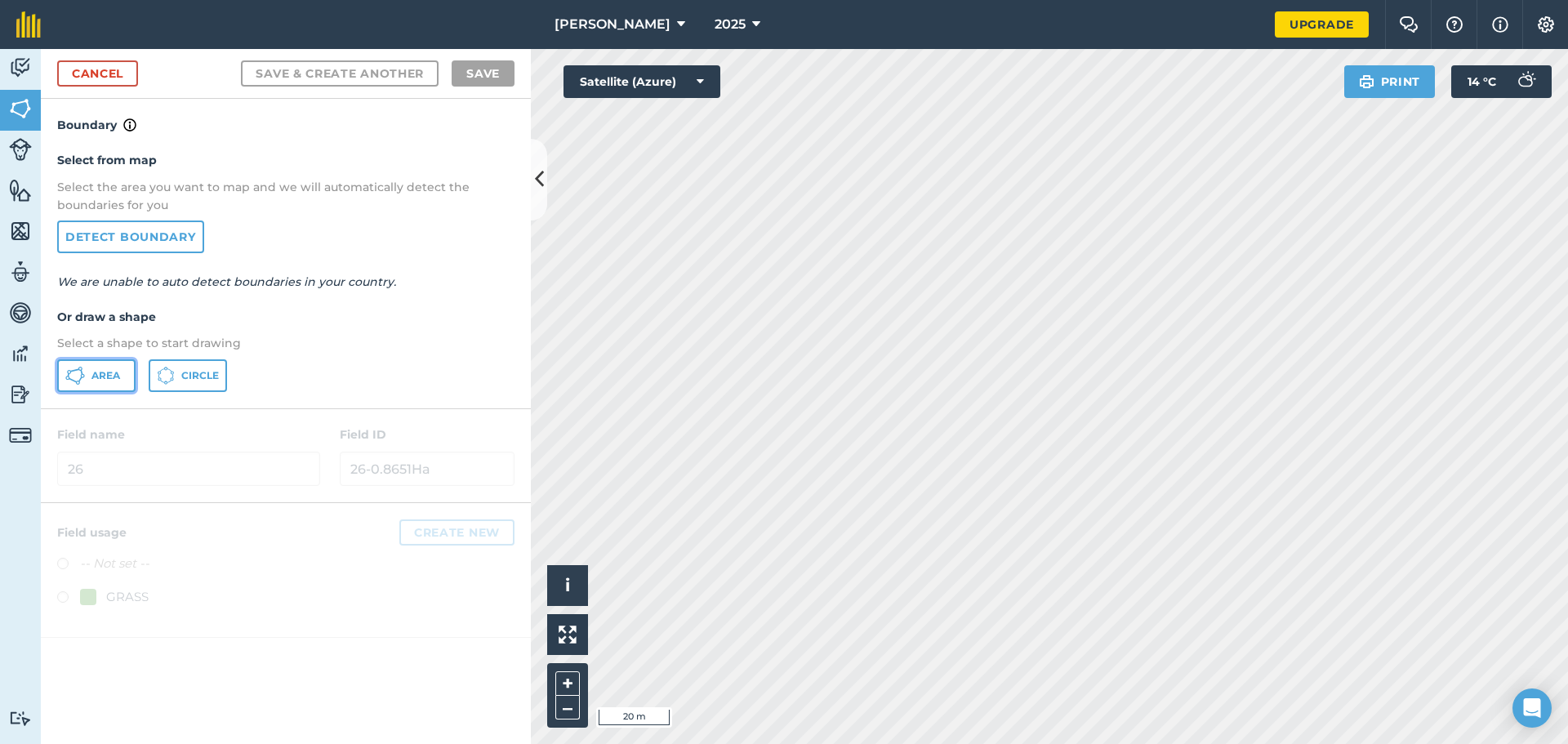
click at [117, 367] on button "Area" at bounding box center [96, 375] width 78 height 32
click at [816, 40] on nav "[PERSON_NAME] 2025" at bounding box center [665, 25] width 1217 height 49
click at [816, 41] on nav "[PERSON_NAME] 2025" at bounding box center [665, 25] width 1217 height 49
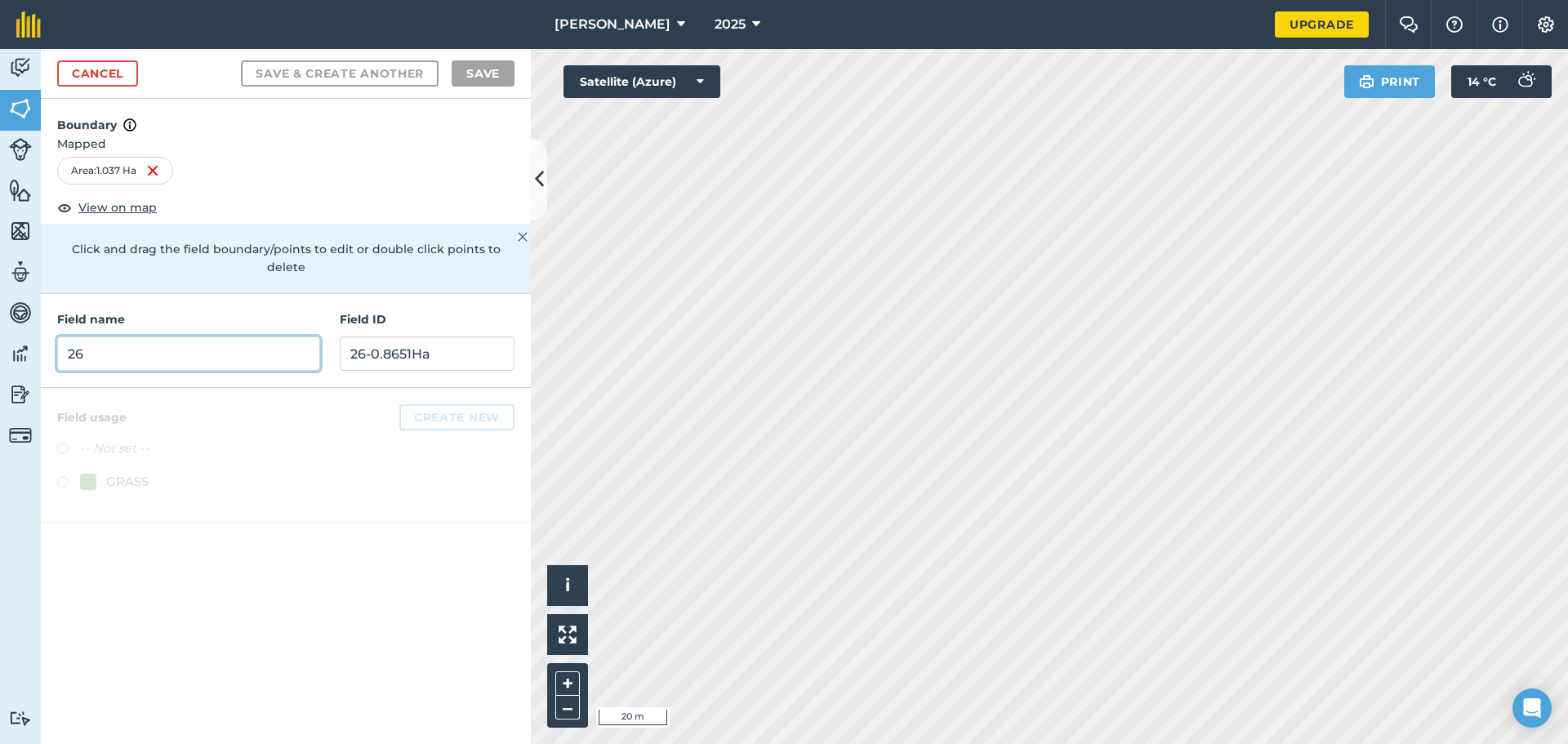
click at [132, 336] on input "26" at bounding box center [188, 353] width 263 height 34
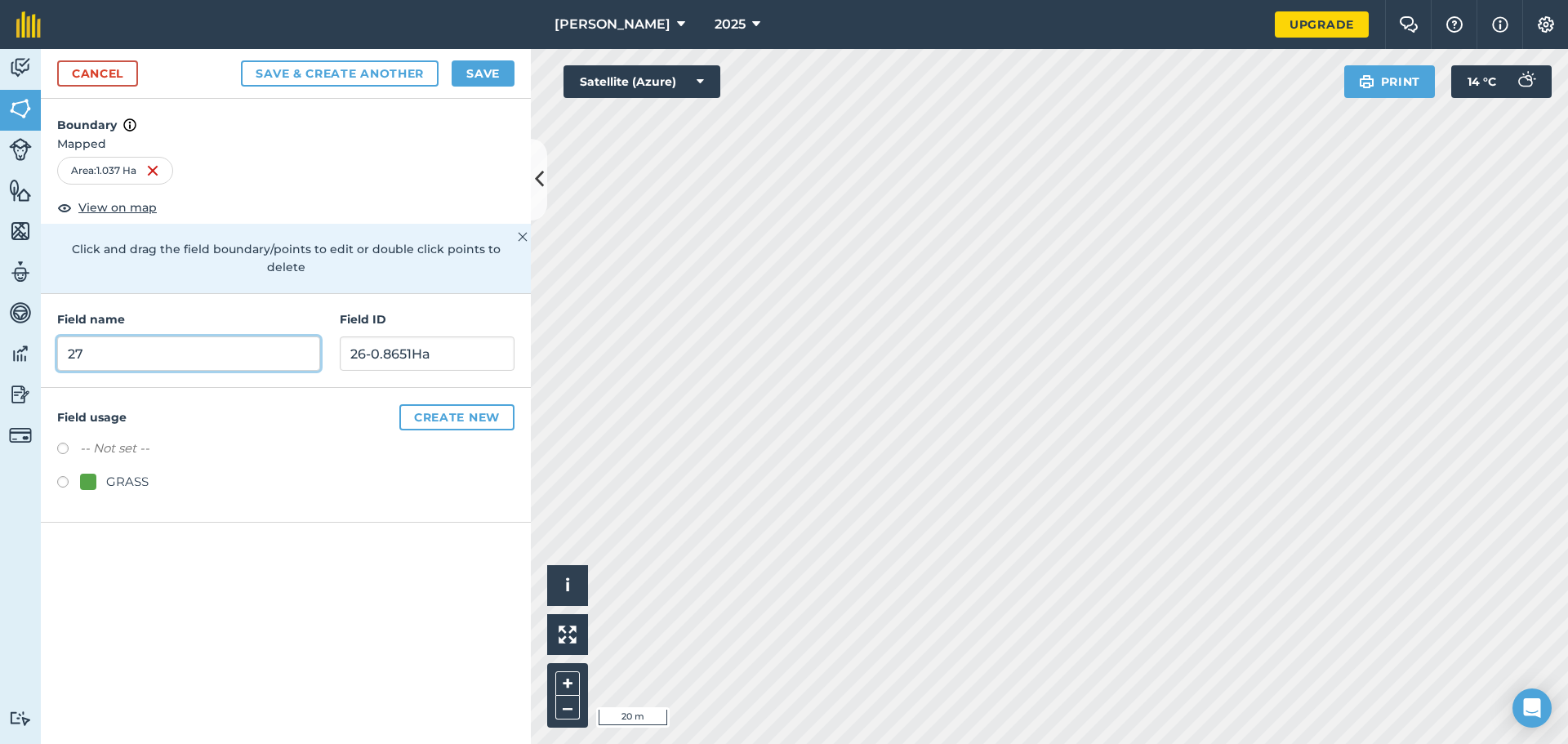
type input "27"
type input "27-1.037Ha"
click at [295, 80] on button "Save & Create Another" at bounding box center [340, 74] width 198 height 26
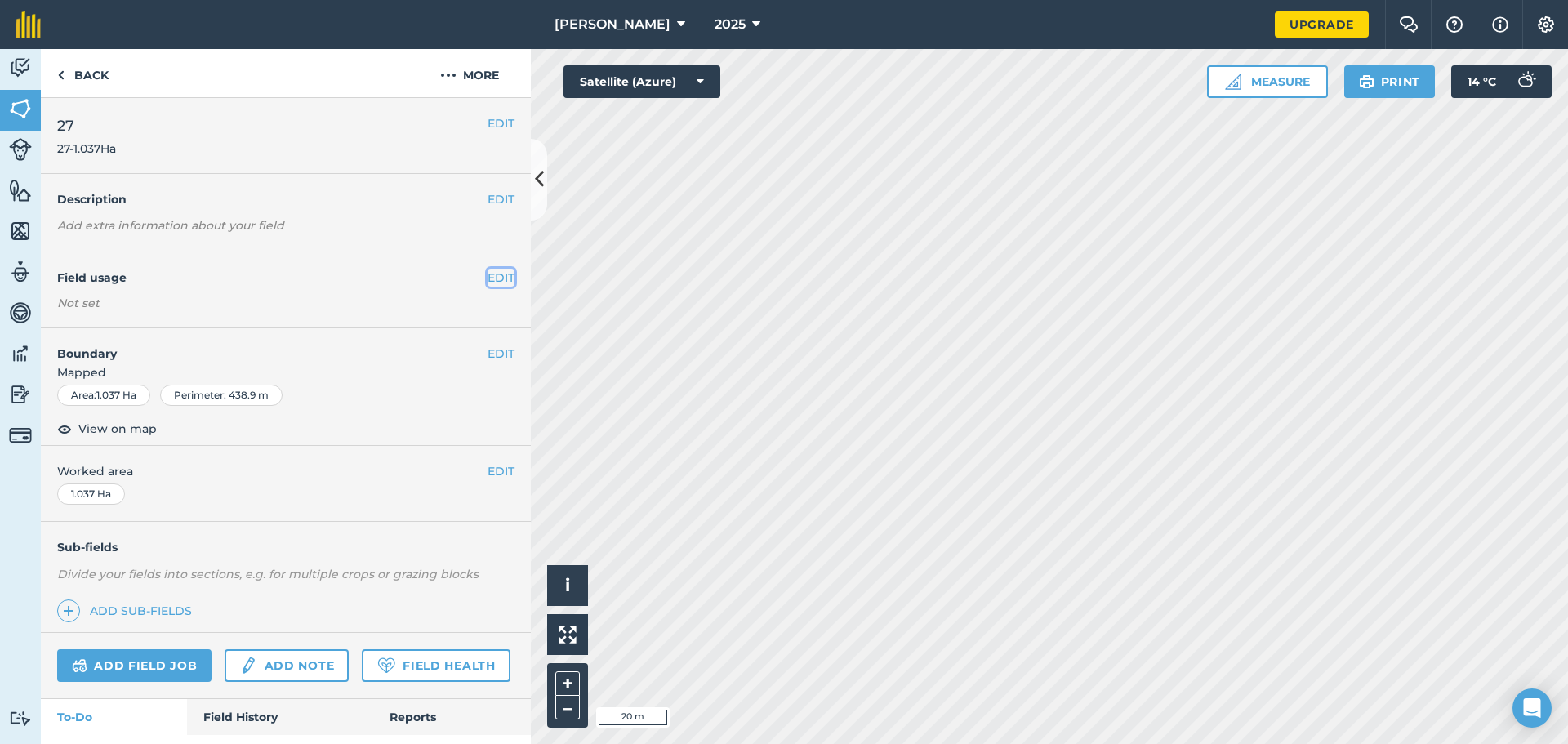
click at [490, 276] on button "EDIT" at bounding box center [500, 277] width 26 height 18
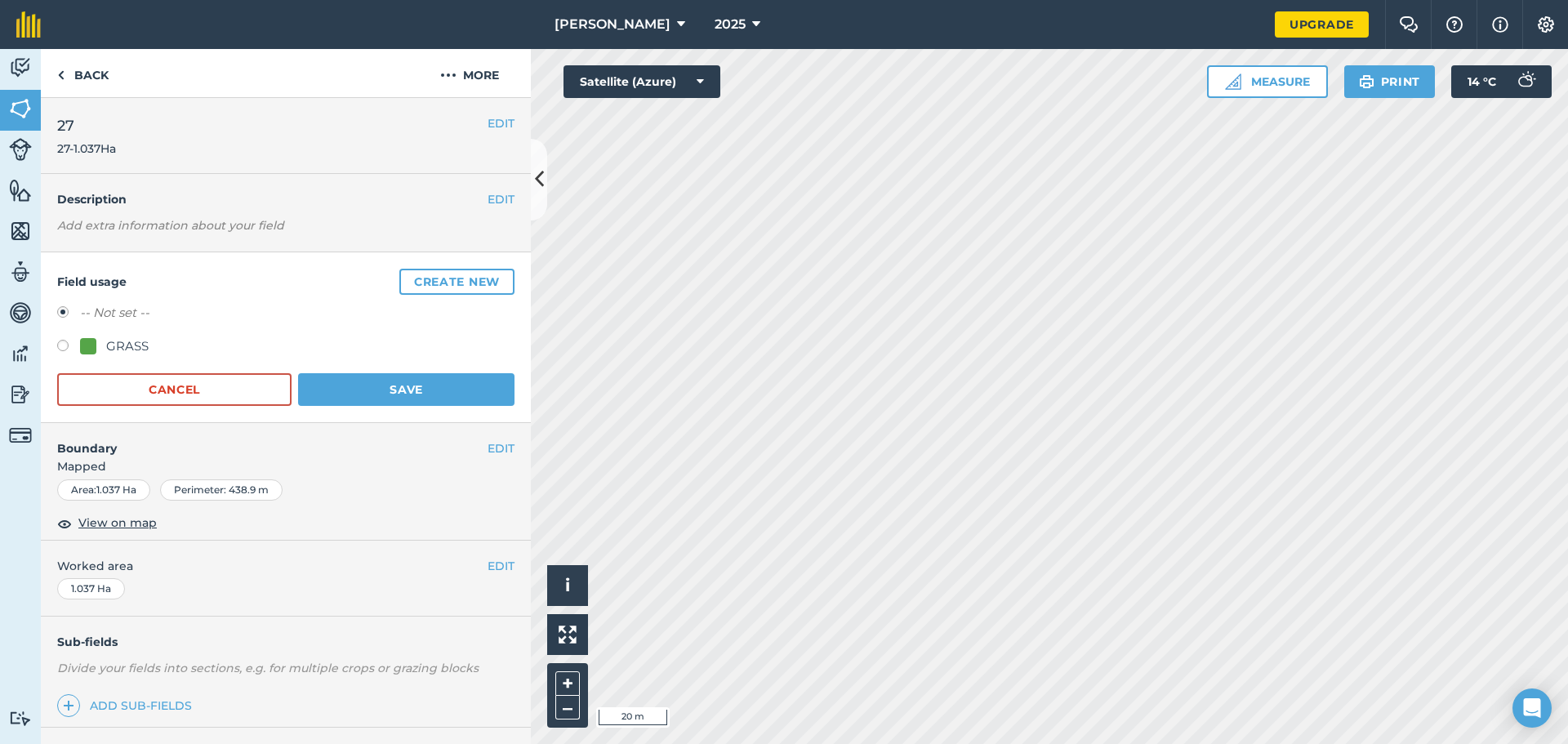
click at [84, 343] on div at bounding box center [88, 346] width 17 height 17
radio input "true"
radio input "false"
click at [360, 384] on button "Save" at bounding box center [406, 389] width 217 height 32
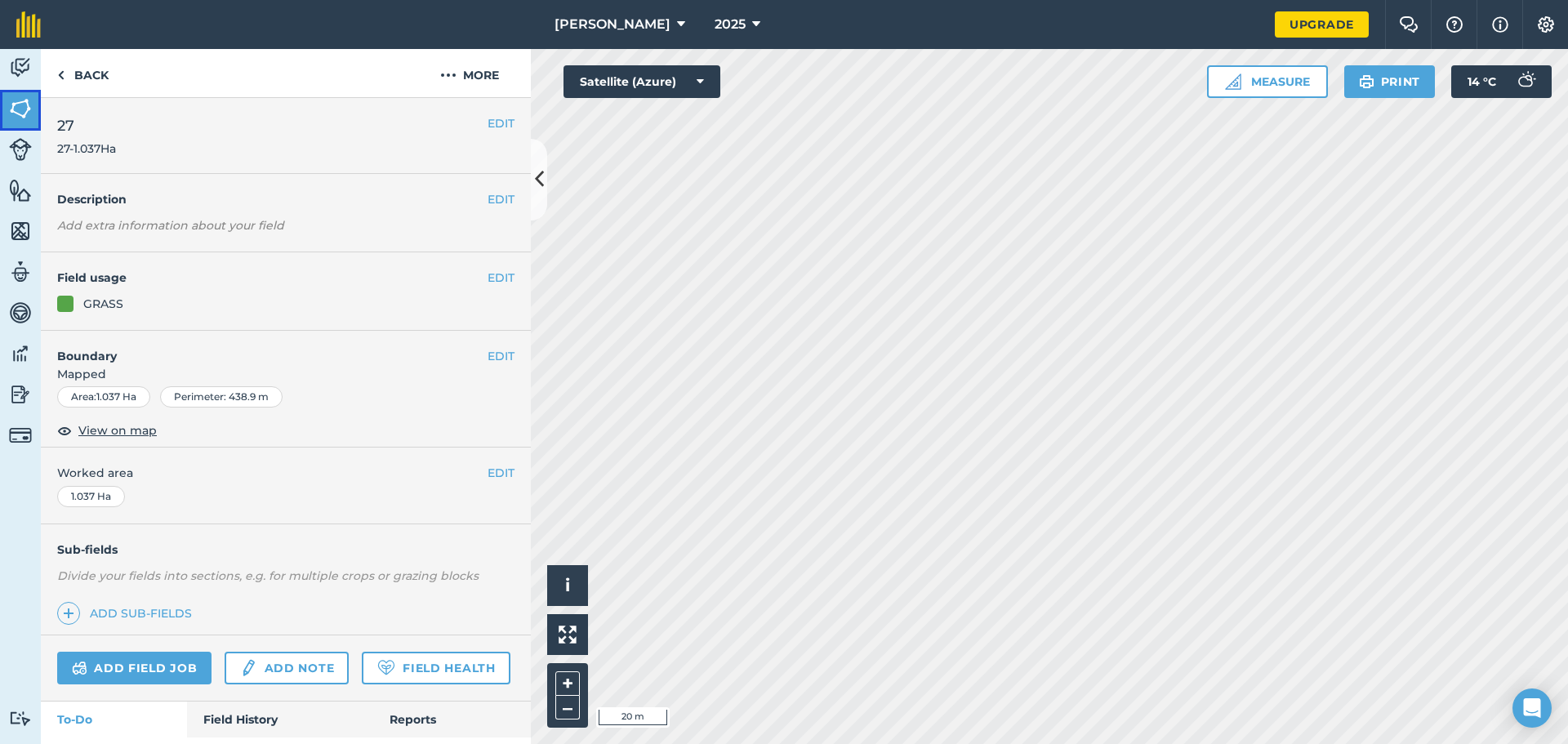
click at [21, 102] on img at bounding box center [20, 108] width 23 height 25
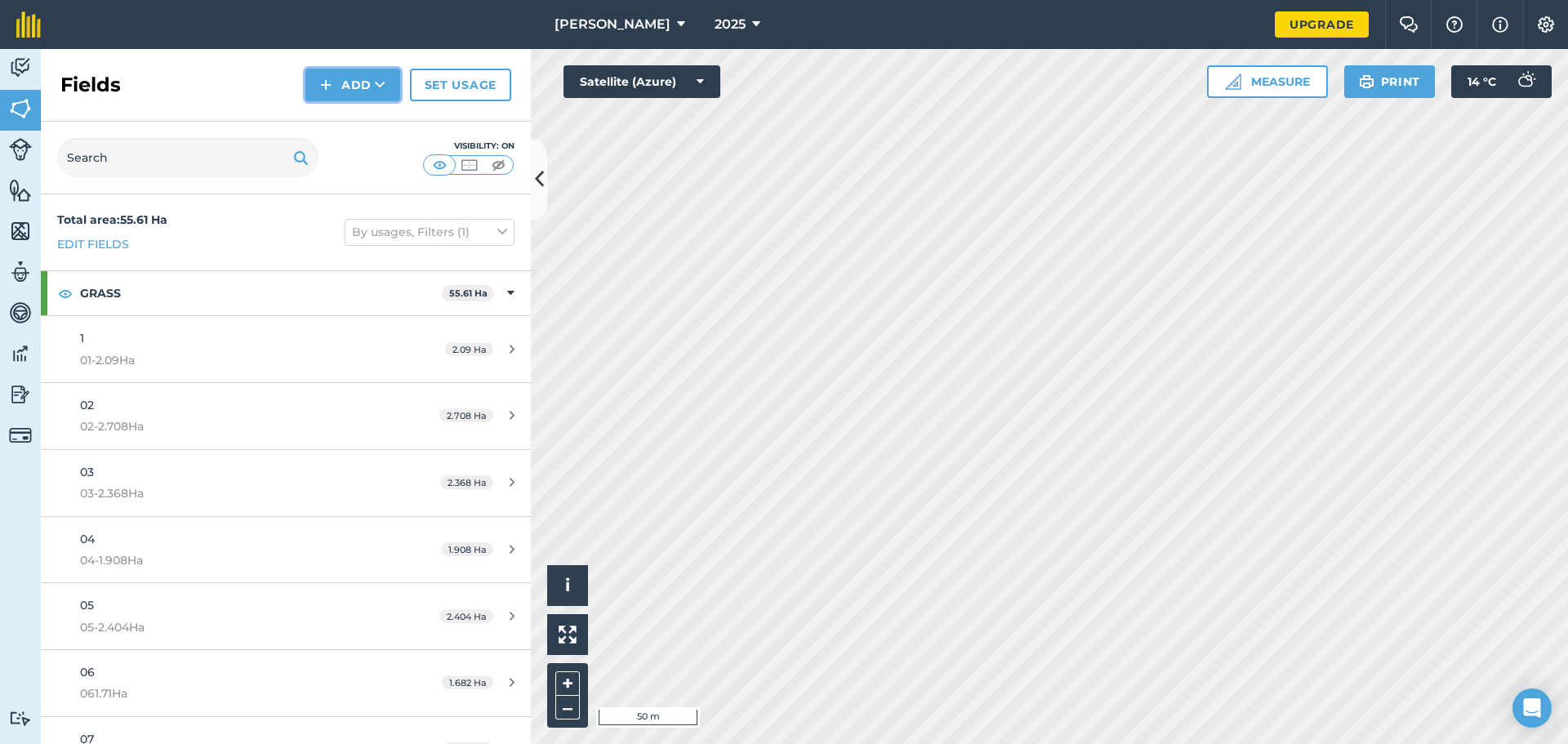
click at [368, 90] on button "Add" at bounding box center [353, 84] width 95 height 32
click at [325, 124] on link "Draw" at bounding box center [353, 122] width 90 height 36
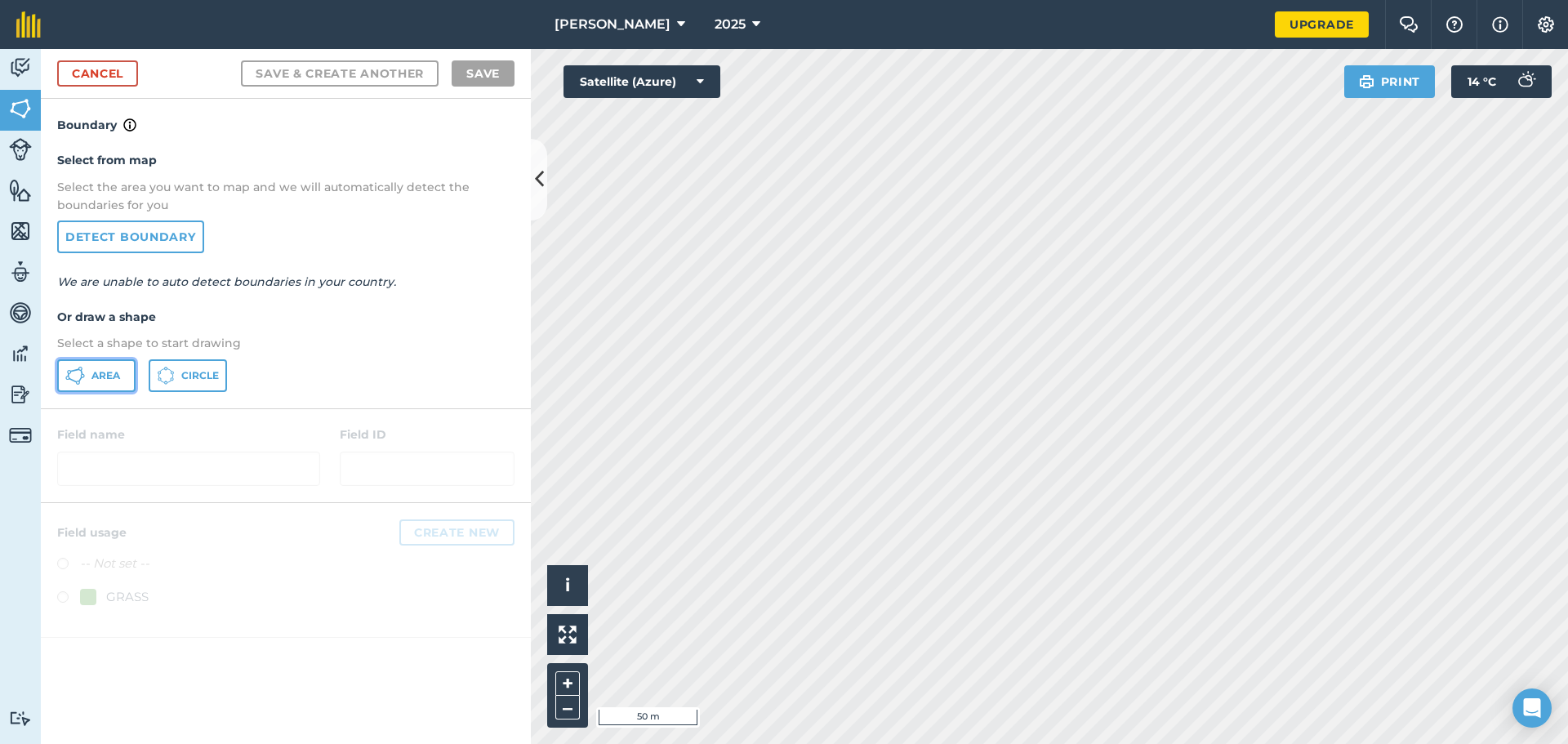
click at [95, 375] on span "Area" at bounding box center [105, 375] width 28 height 13
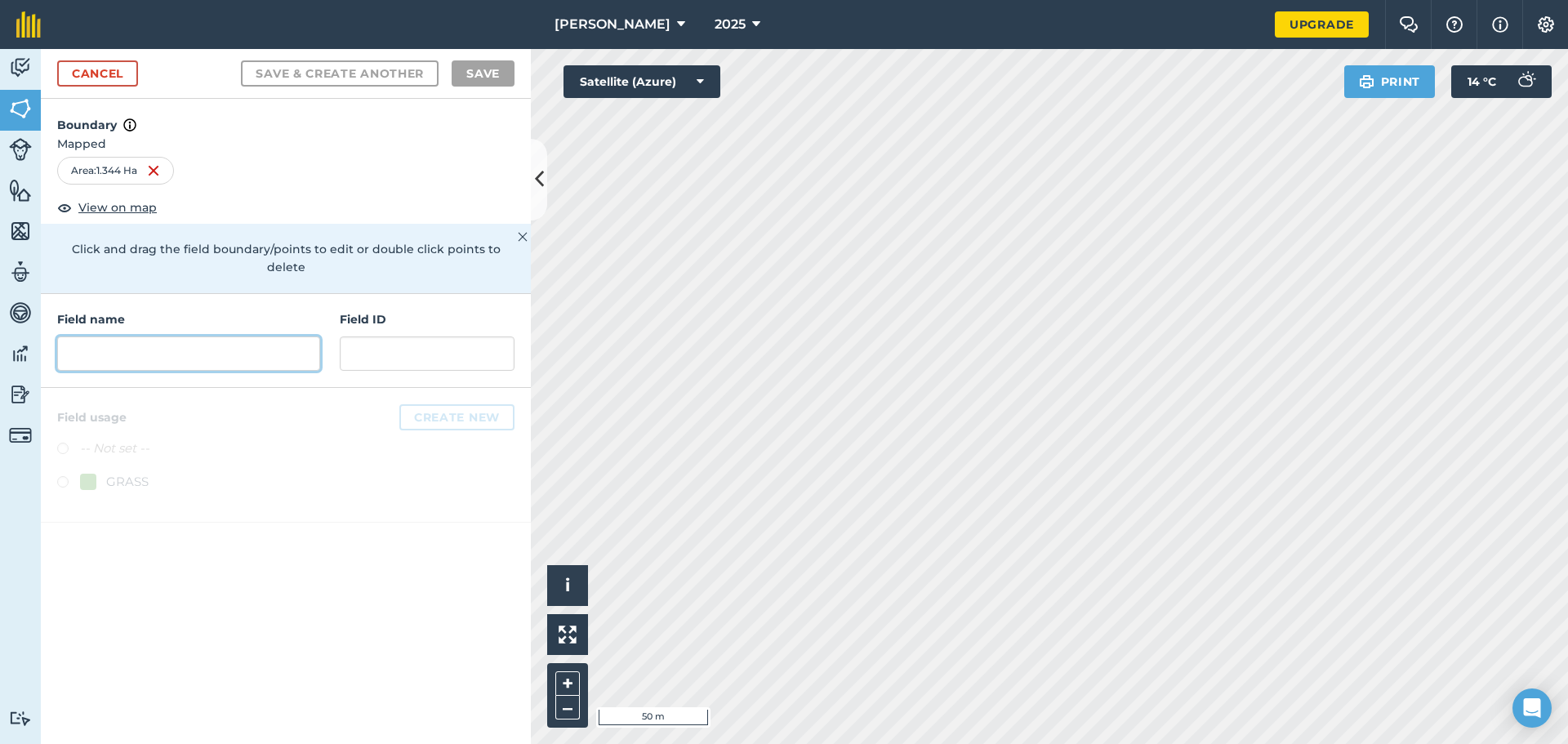
click at [172, 337] on input "text" at bounding box center [188, 353] width 263 height 34
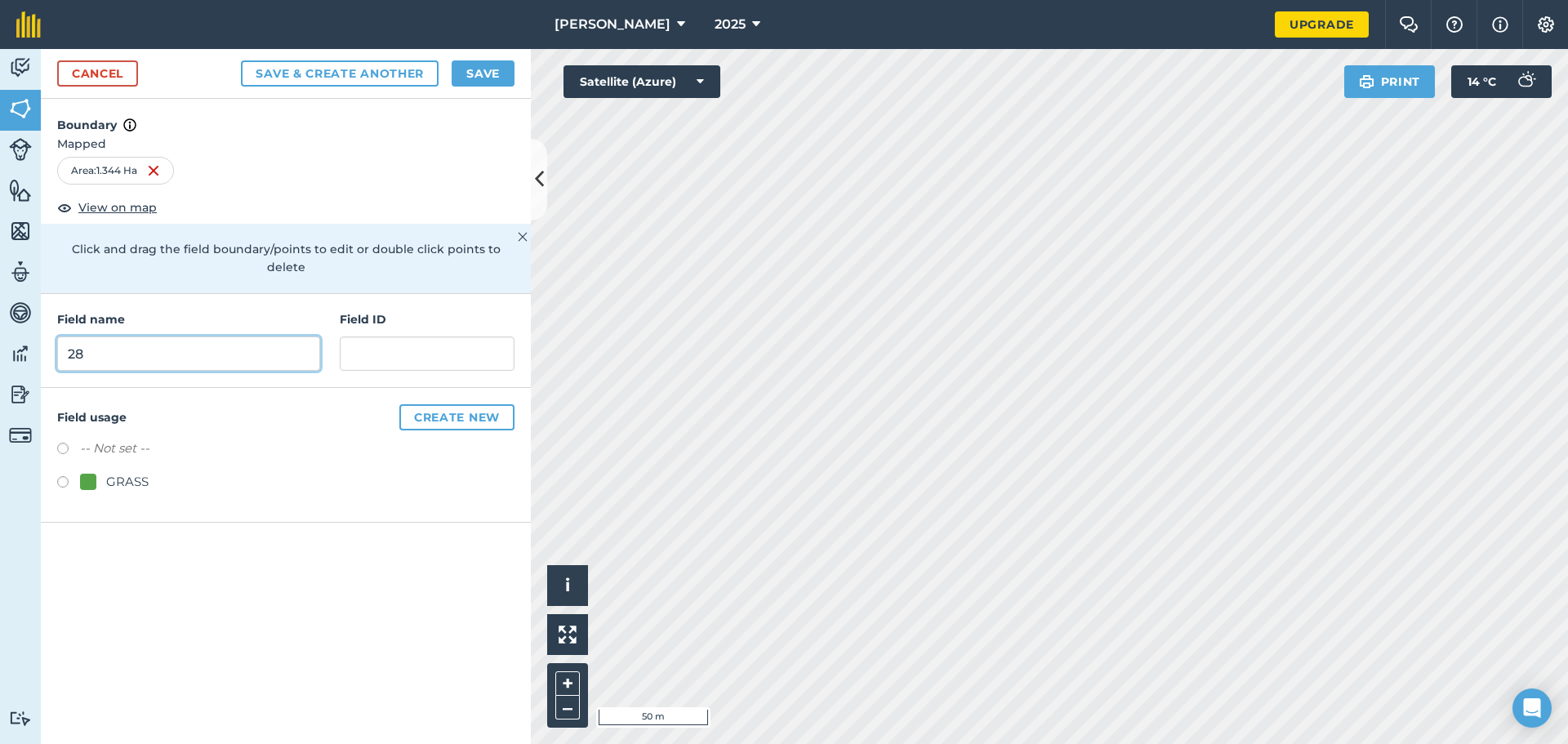
type input "28"
click at [368, 336] on input "text" at bounding box center [427, 353] width 174 height 34
type input "28-1.344"
click at [109, 472] on div "GRASS" at bounding box center [126, 482] width 42 height 20
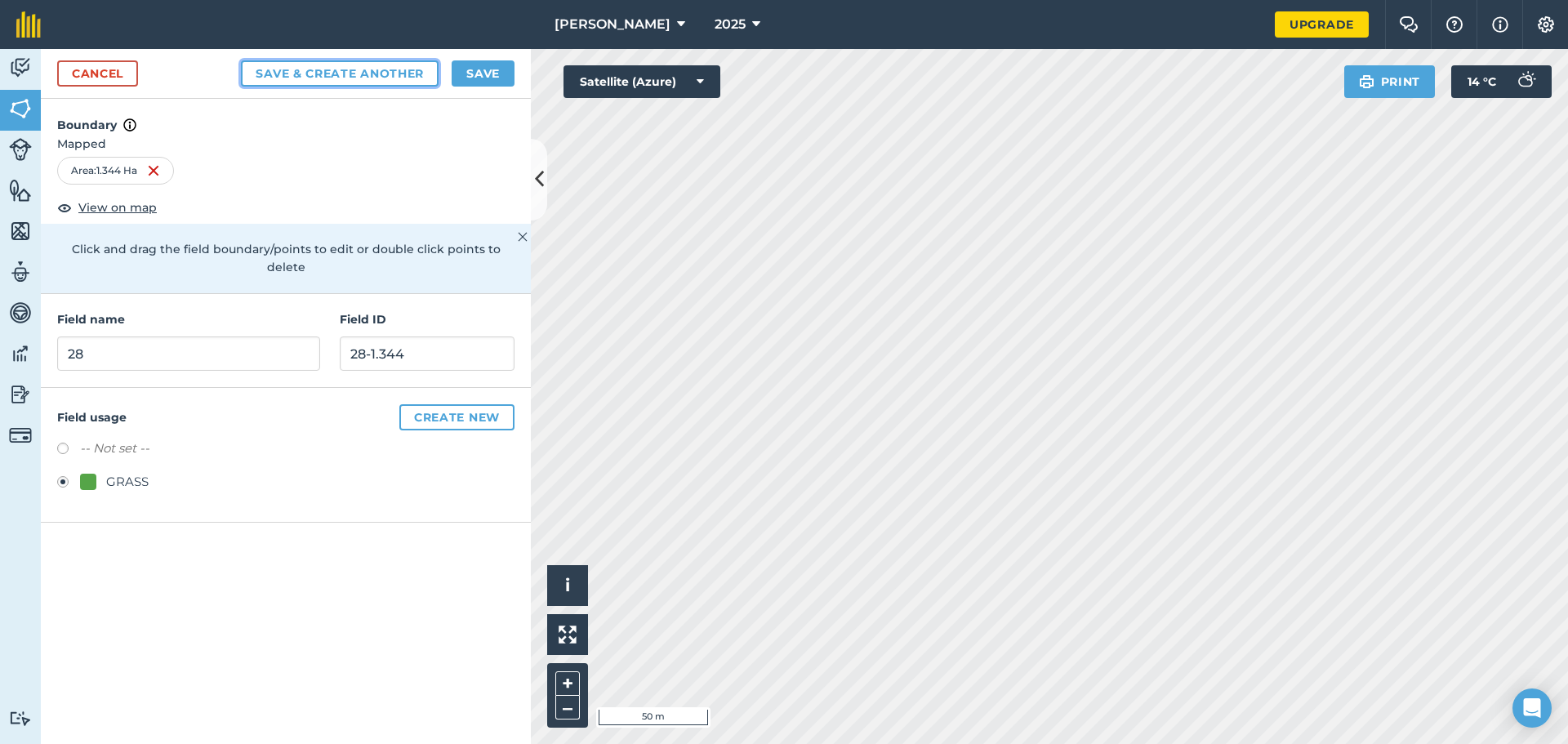
click at [396, 73] on button "Save & Create Another" at bounding box center [340, 74] width 198 height 26
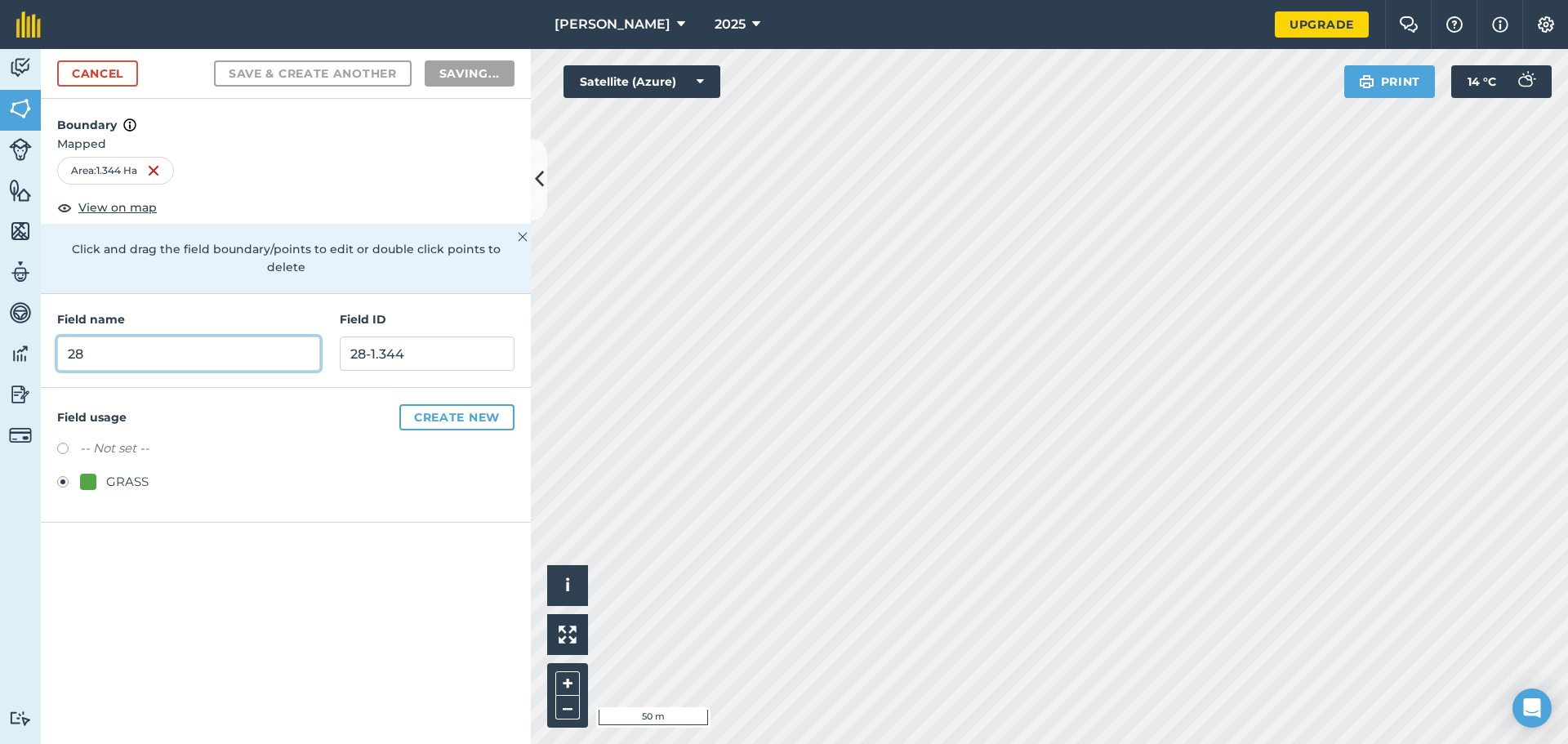
radio input "false"
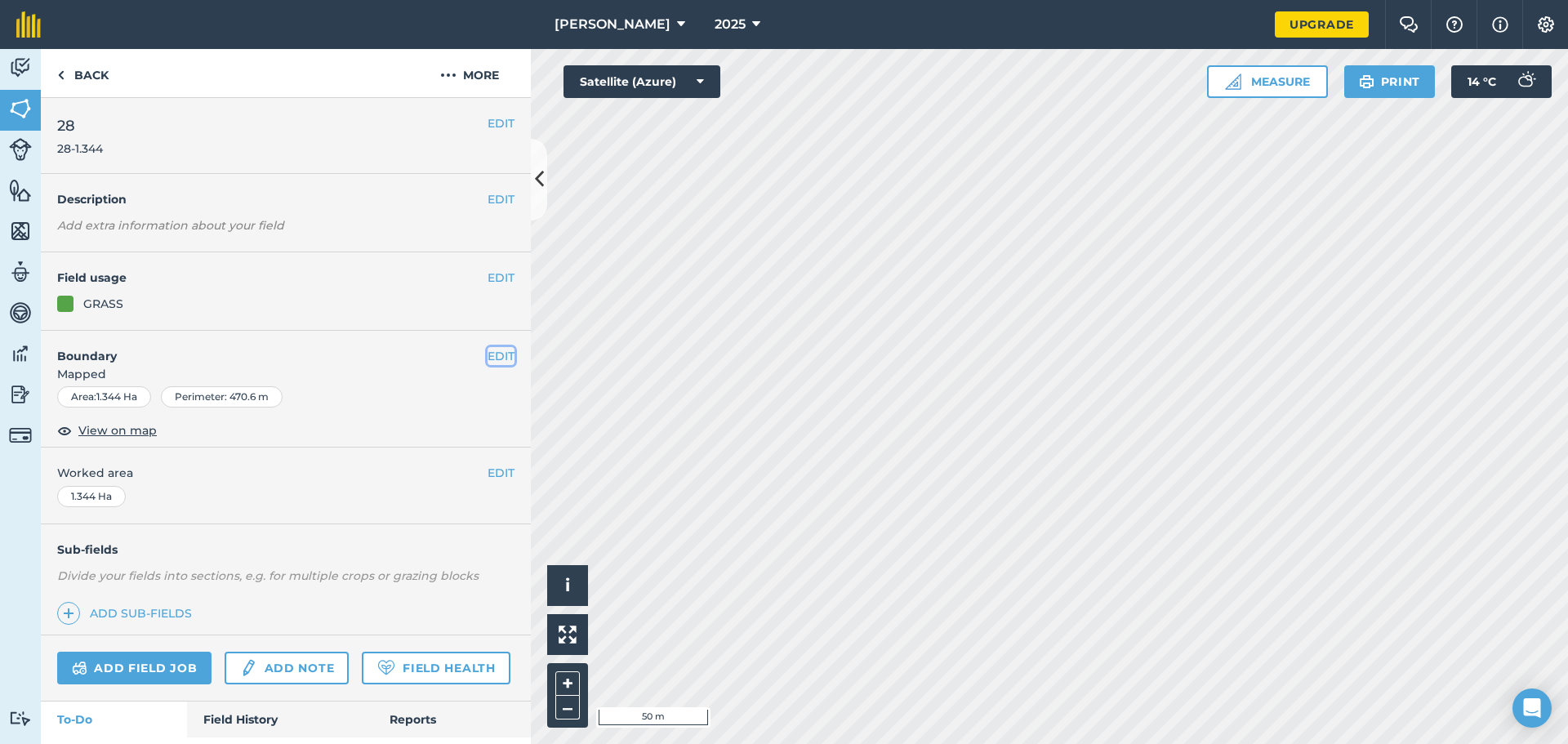
click at [489, 357] on button "EDIT" at bounding box center [500, 356] width 26 height 18
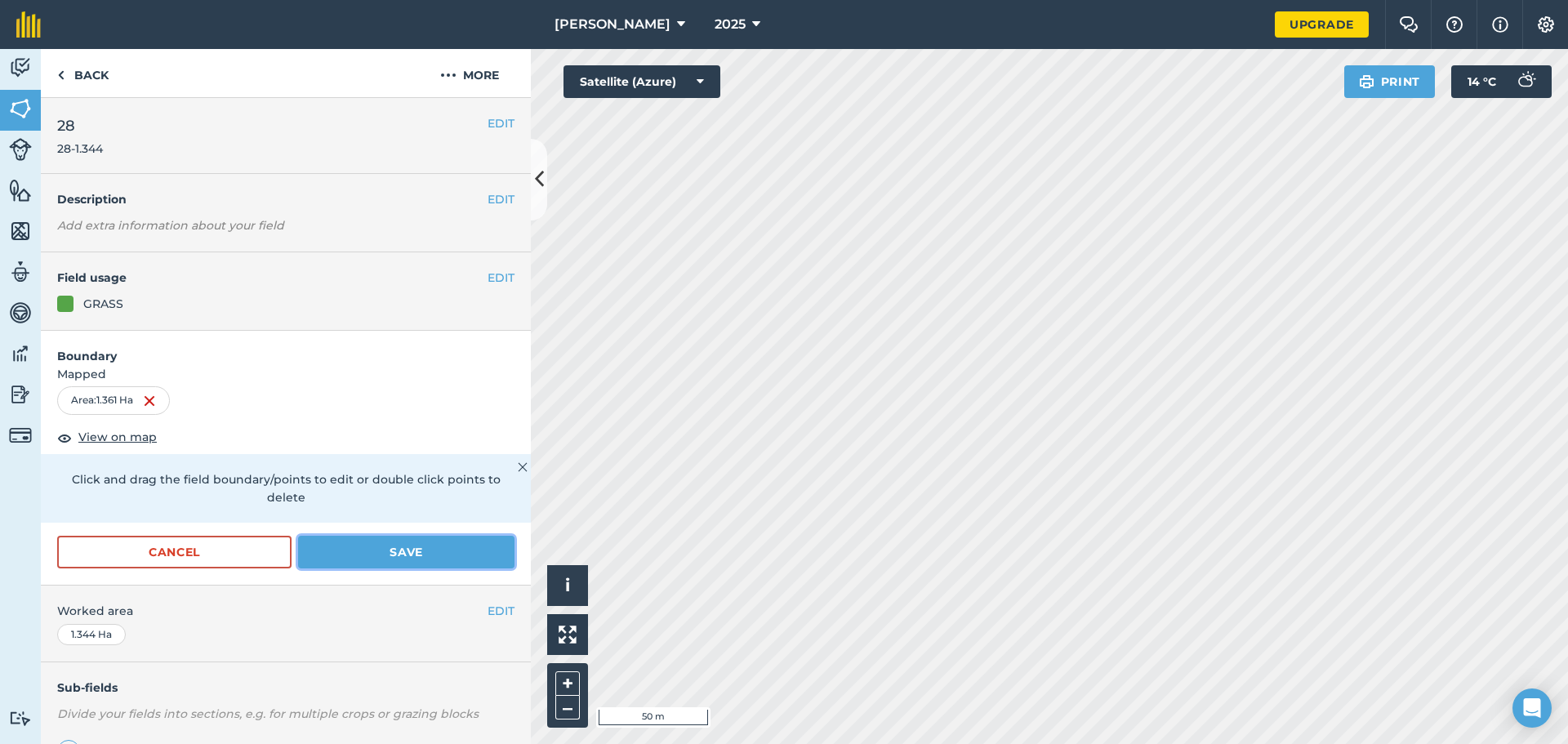
click at [352, 549] on button "Save" at bounding box center [406, 552] width 217 height 32
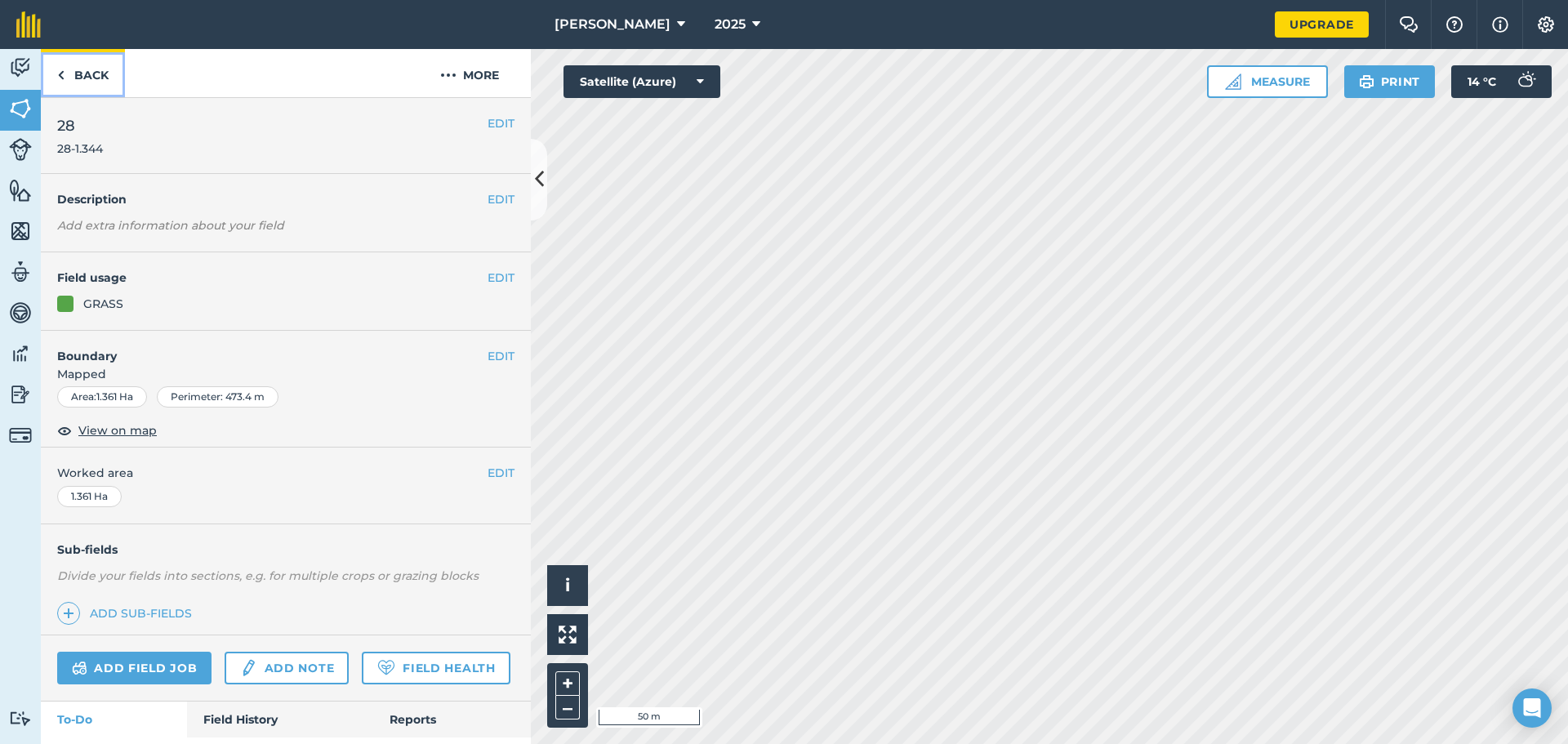
click at [88, 69] on link "Back" at bounding box center [83, 73] width 84 height 48
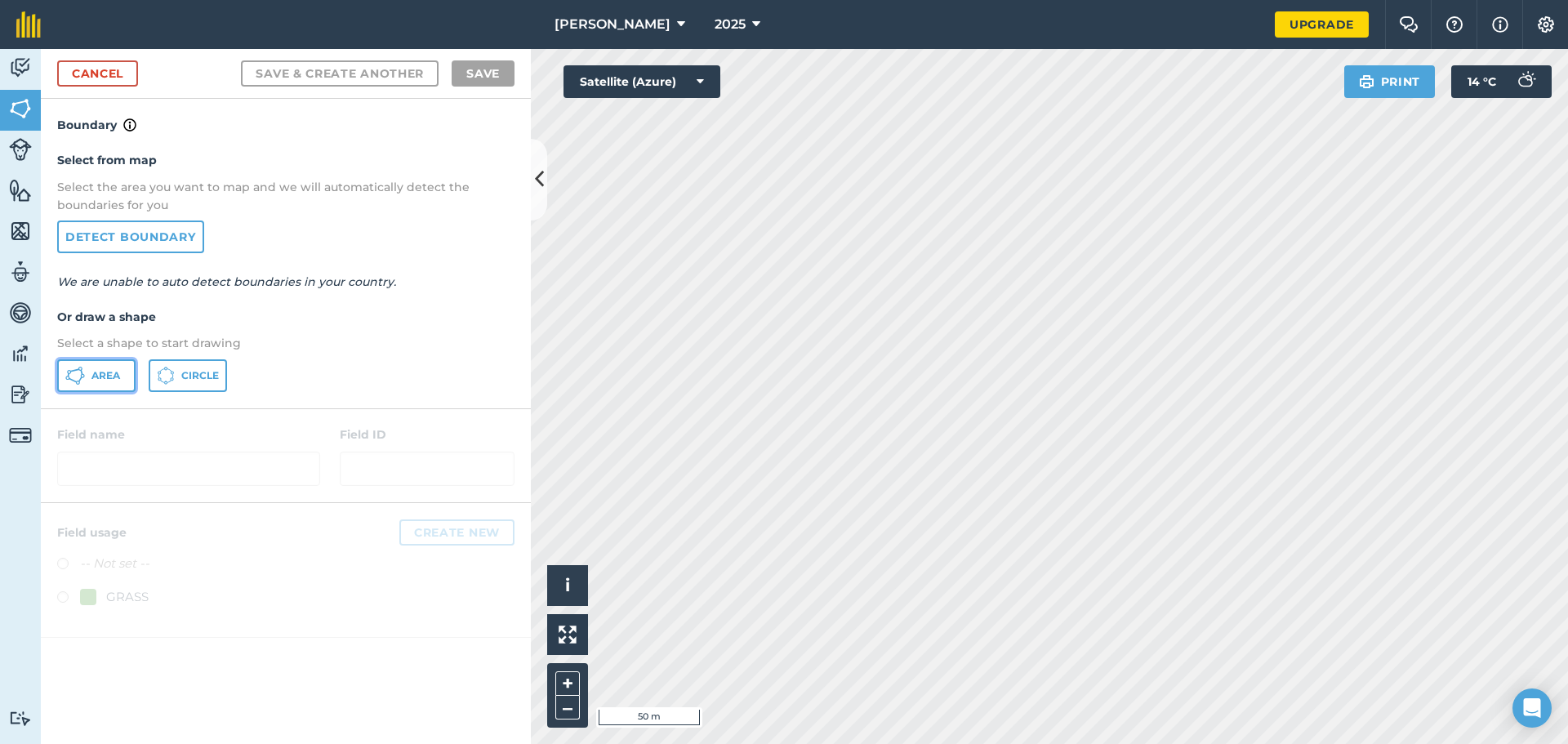
drag, startPoint x: 122, startPoint y: 374, endPoint x: 152, endPoint y: 386, distance: 32.3
click at [122, 373] on button "Area" at bounding box center [96, 375] width 78 height 32
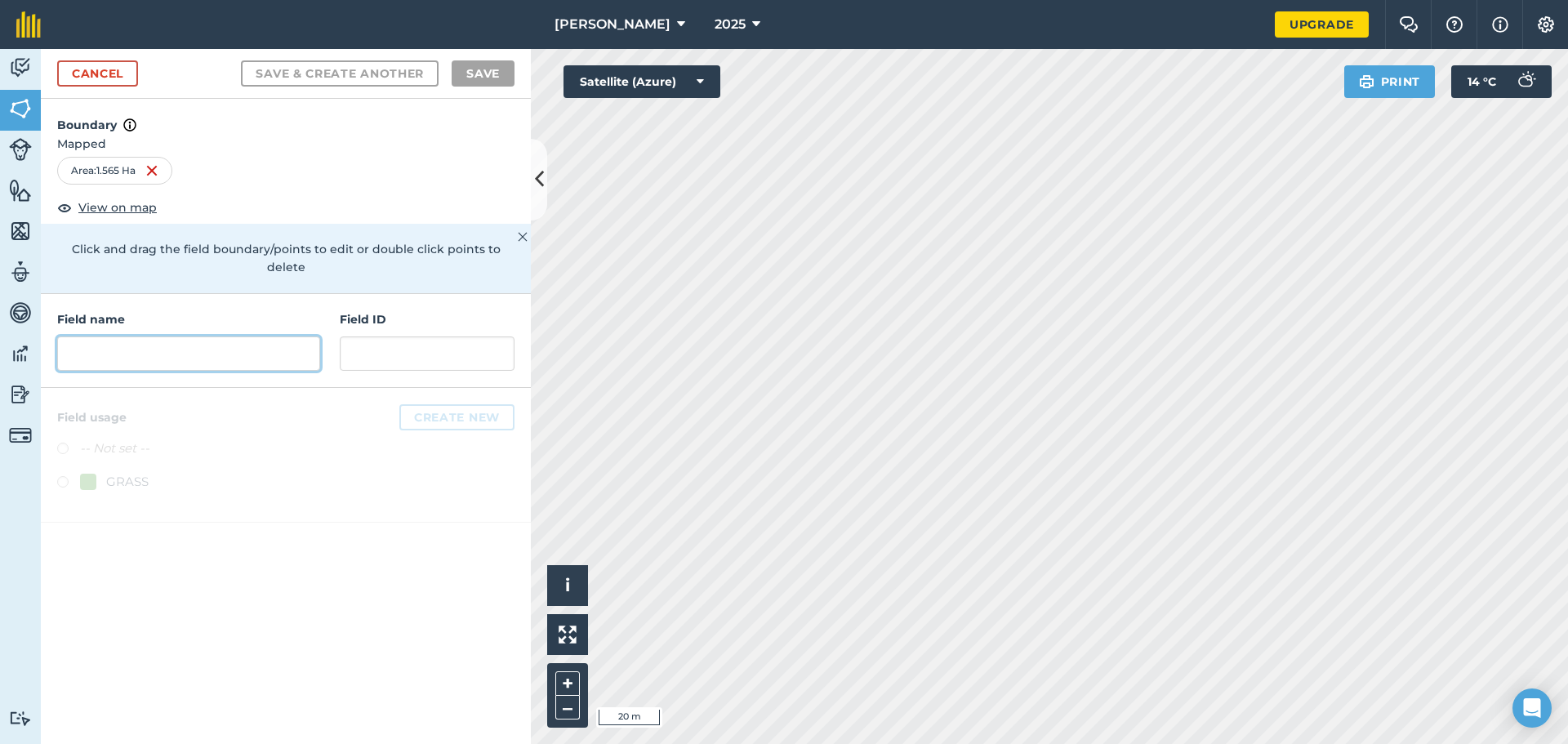
click at [174, 336] on input "text" at bounding box center [188, 353] width 263 height 34
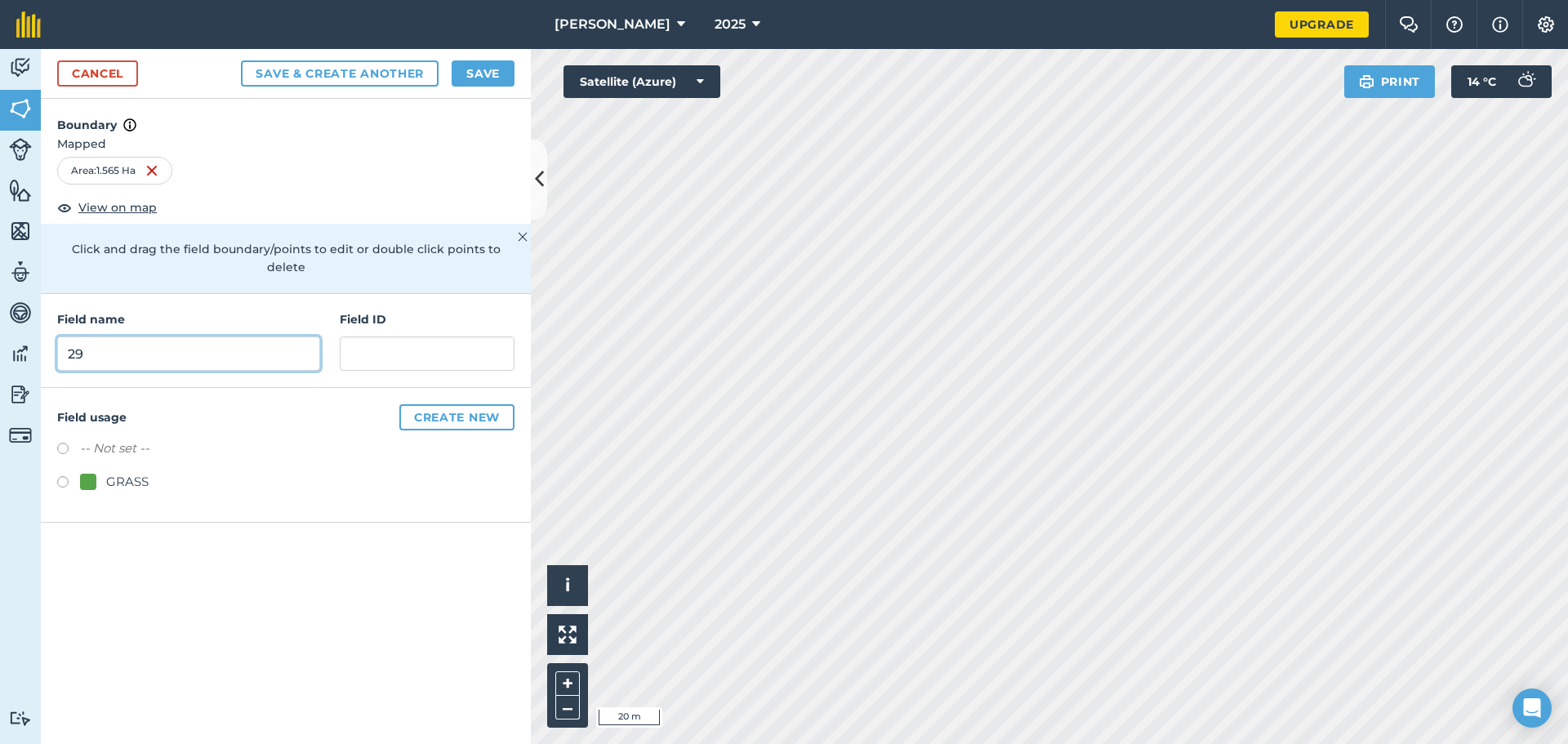
type input "29"
type input "29-1.565Ha"
drag, startPoint x: 64, startPoint y: 464, endPoint x: 82, endPoint y: 438, distance: 31.6
click at [65, 476] on label at bounding box center [68, 484] width 23 height 17
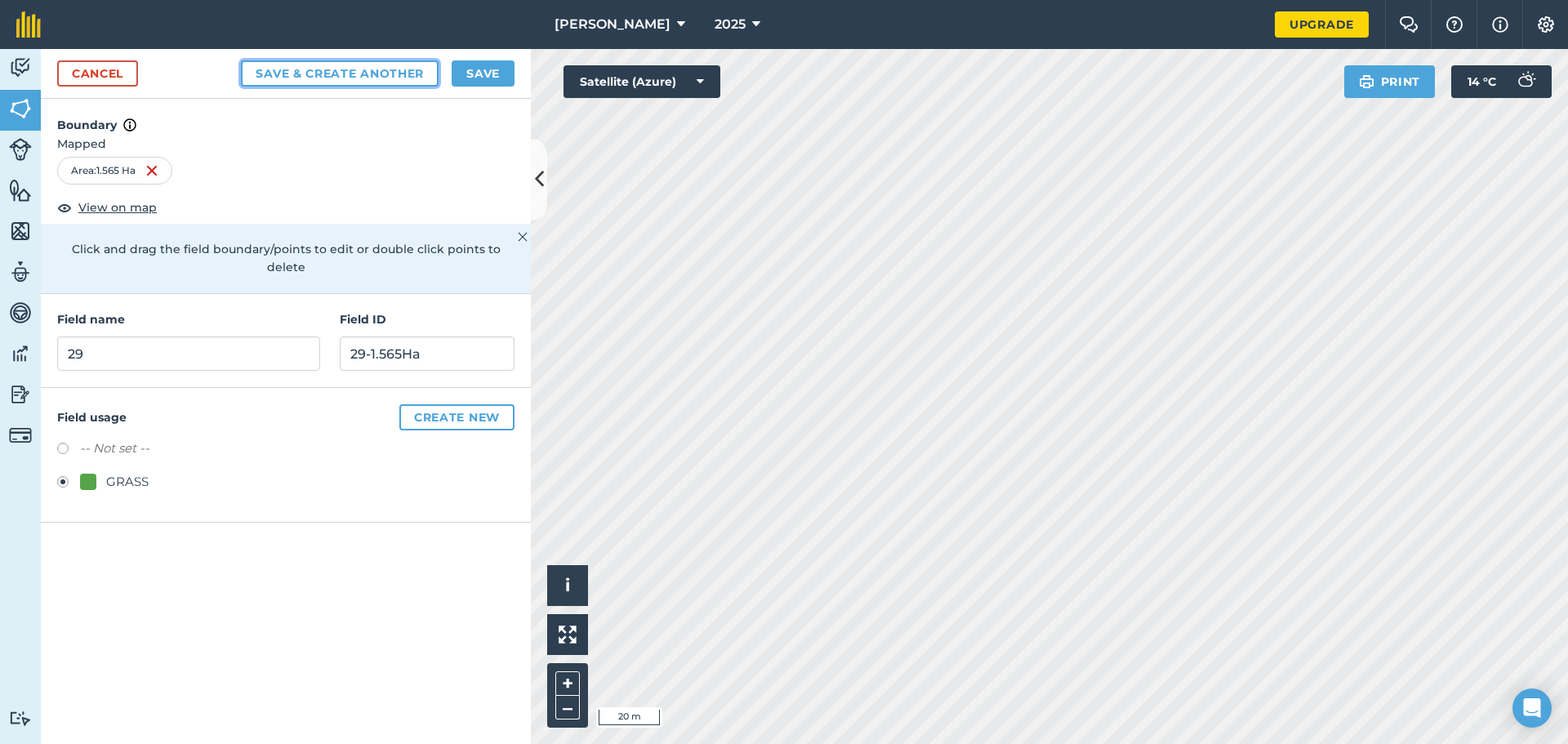
click at [328, 73] on button "Save & Create Another" at bounding box center [340, 74] width 198 height 26
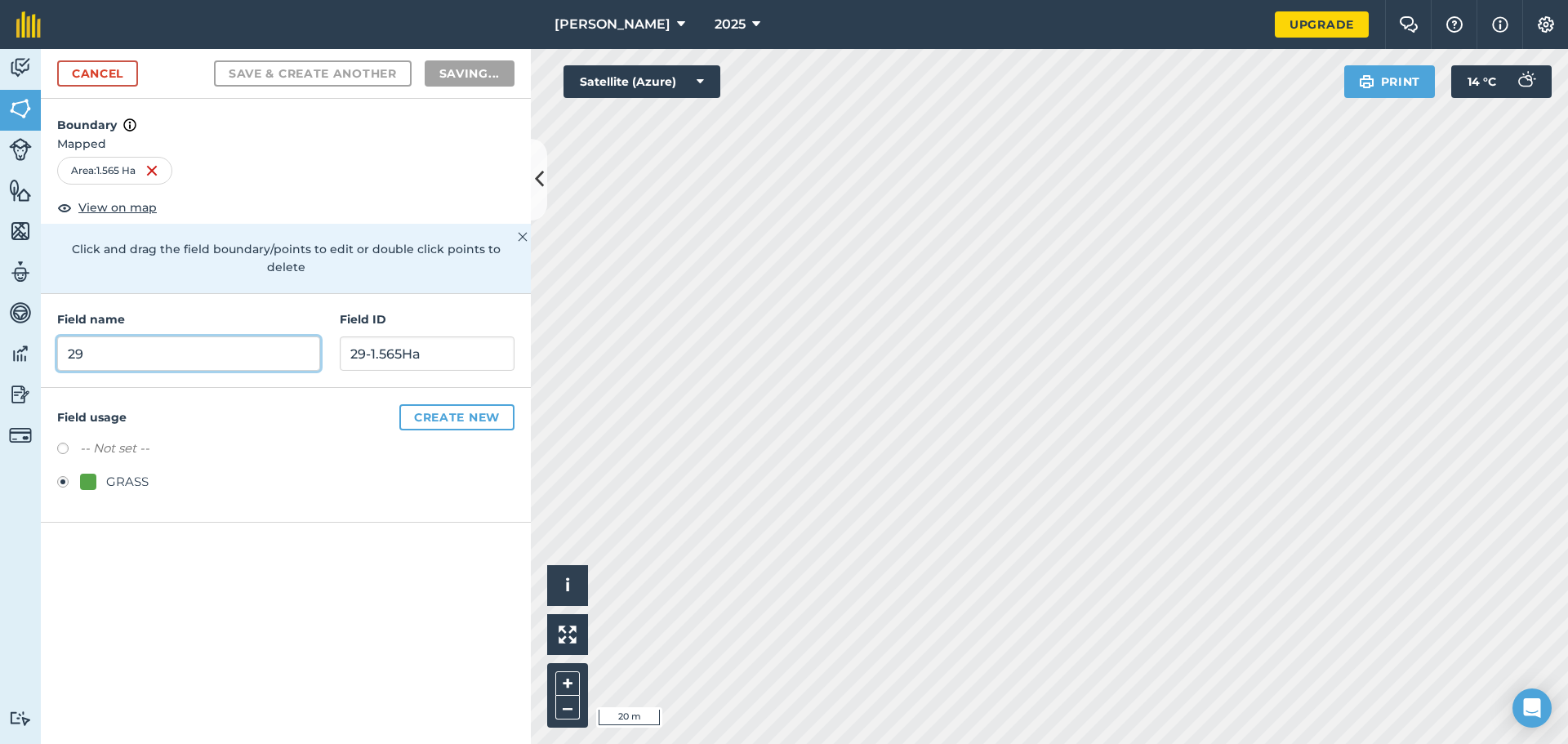
radio input "false"
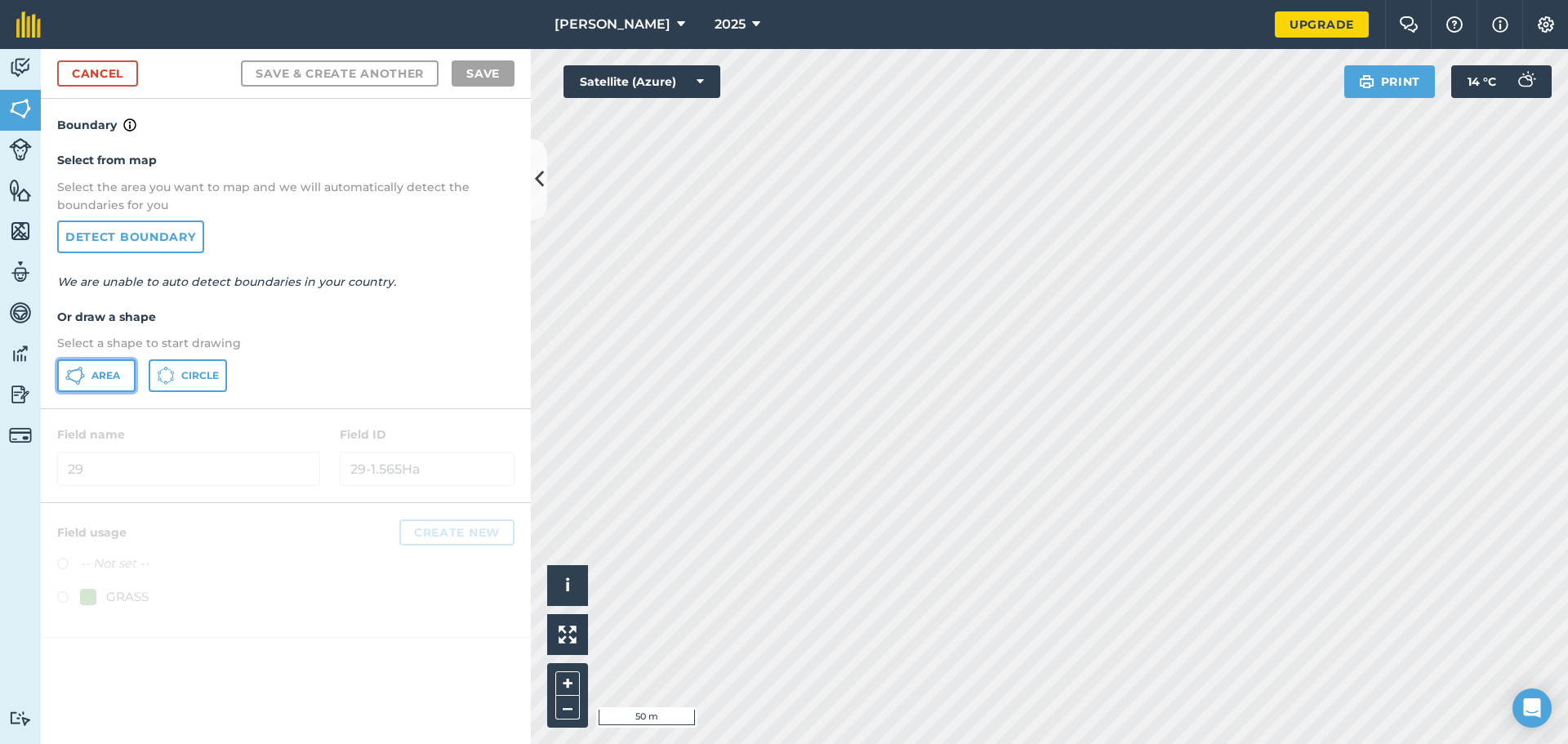
drag, startPoint x: 105, startPoint y: 384, endPoint x: 122, endPoint y: 386, distance: 17.1
click at [105, 384] on button "Area" at bounding box center [96, 375] width 78 height 32
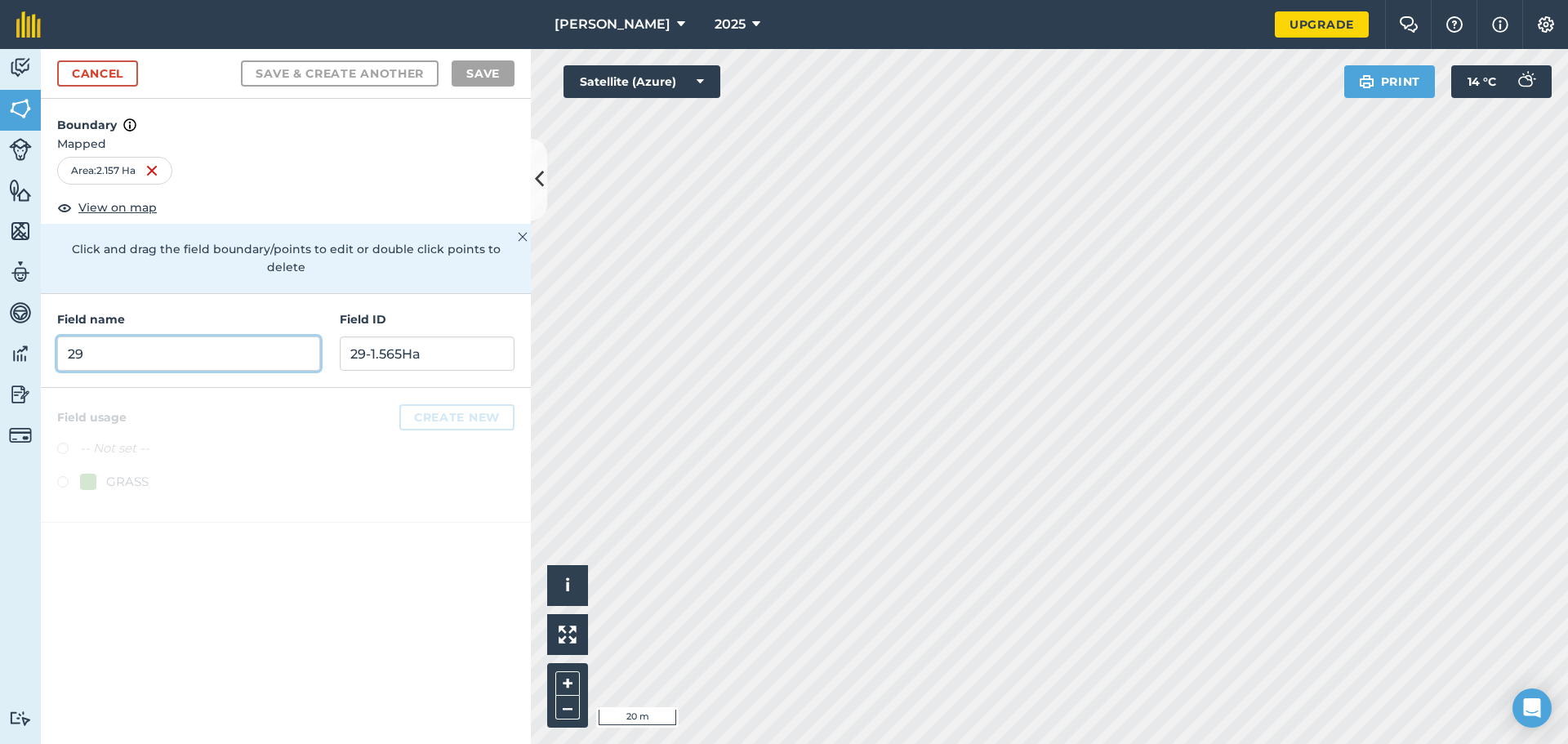
click at [105, 345] on input "29" at bounding box center [188, 353] width 263 height 34
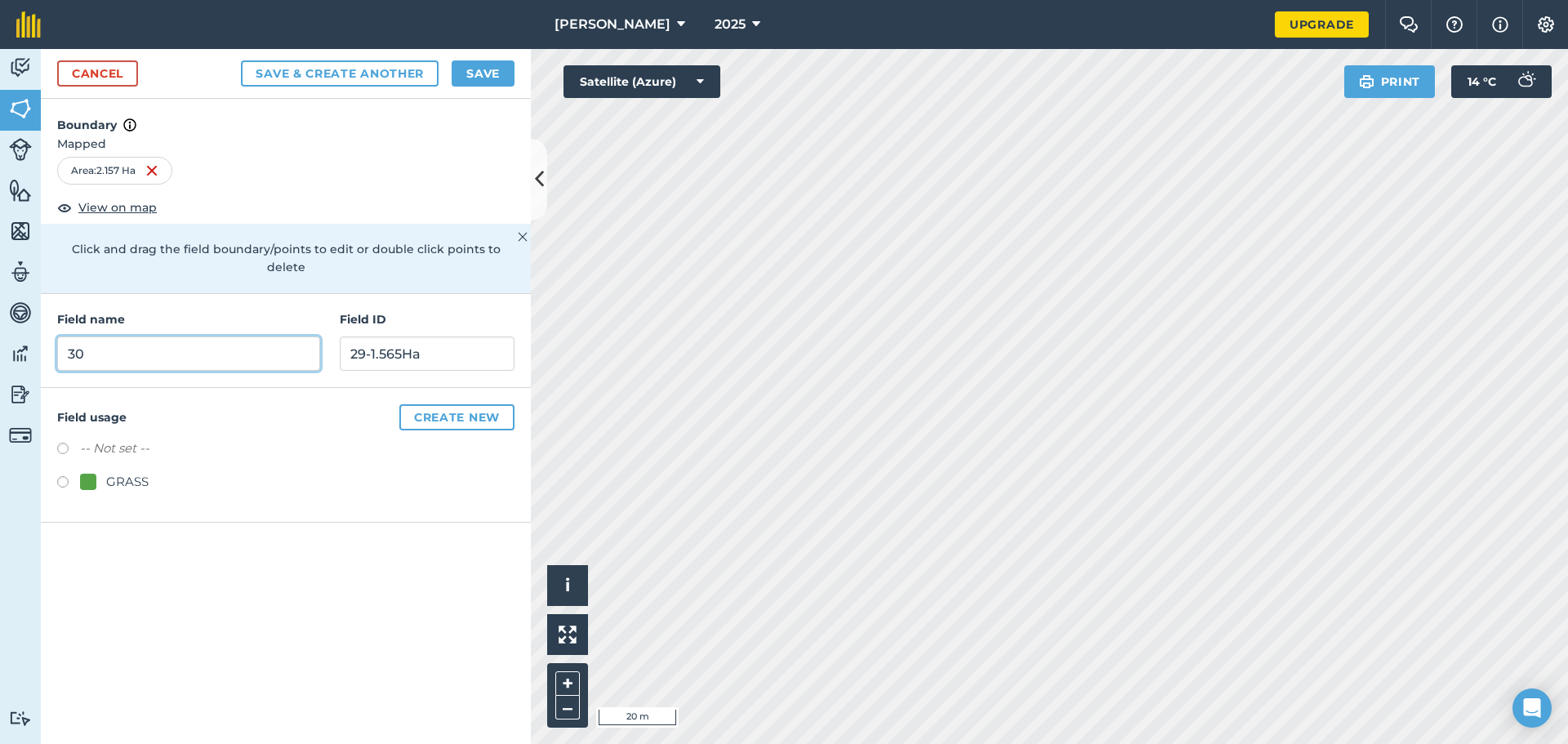
type input "30"
click at [465, 336] on input "29-1.565Ha" at bounding box center [427, 353] width 174 height 34
click at [354, 338] on input "2.157Ha" at bounding box center [427, 353] width 174 height 34
type input "30-2.157Ha"
click at [85, 473] on div at bounding box center [88, 481] width 17 height 17
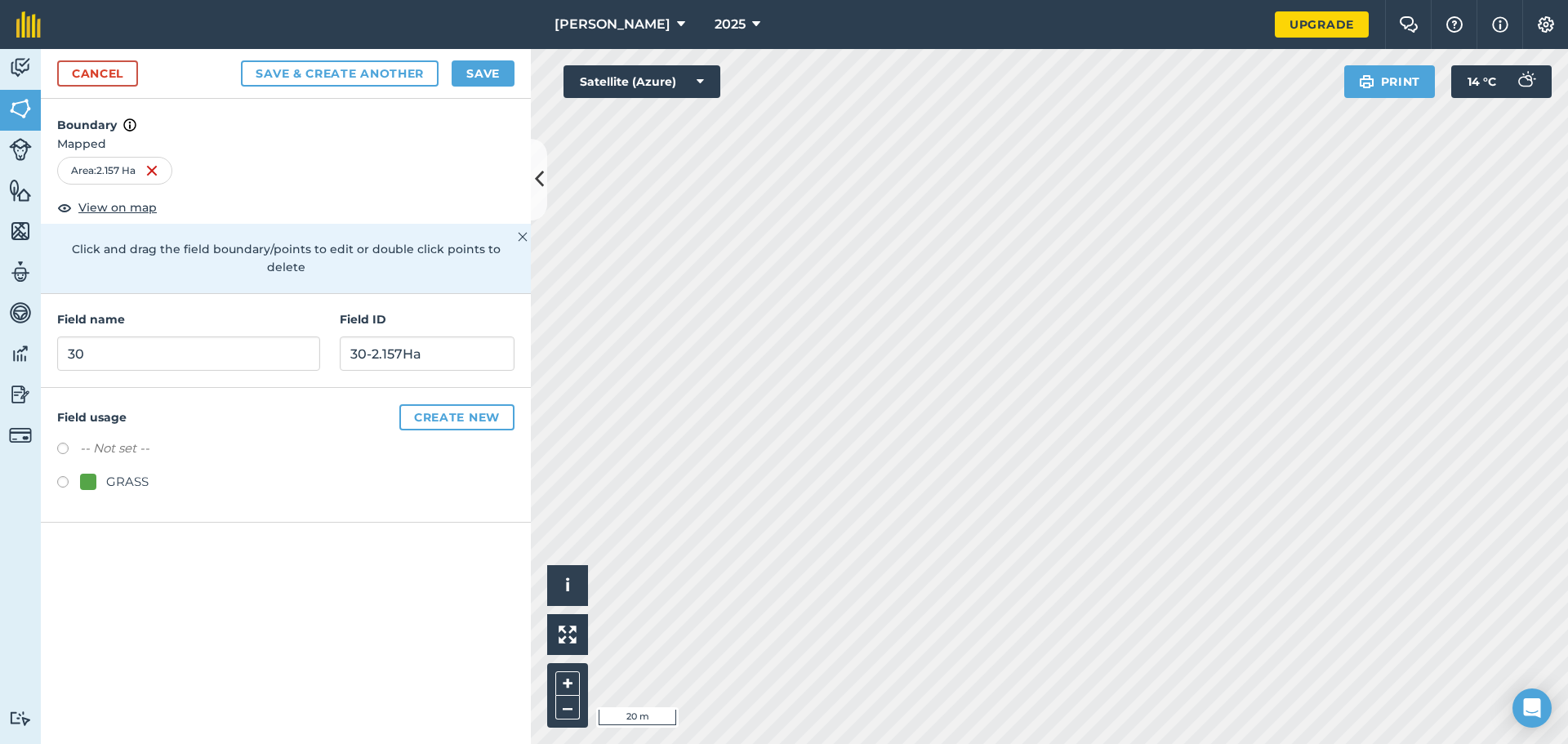
click at [318, 71] on button "Save & Create Another" at bounding box center [340, 74] width 198 height 26
radio input "false"
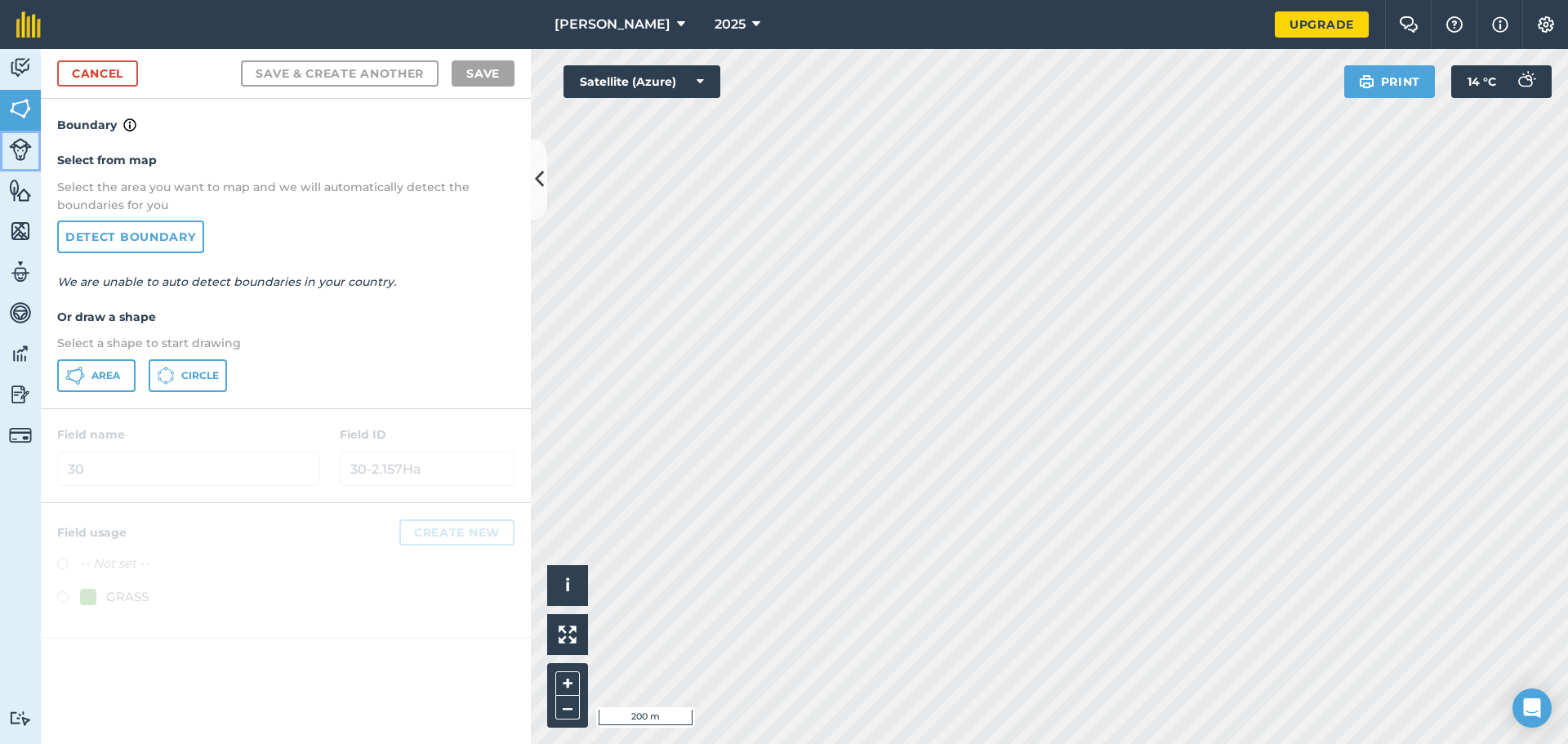
click at [17, 163] on link "Livestock" at bounding box center [21, 151] width 41 height 41
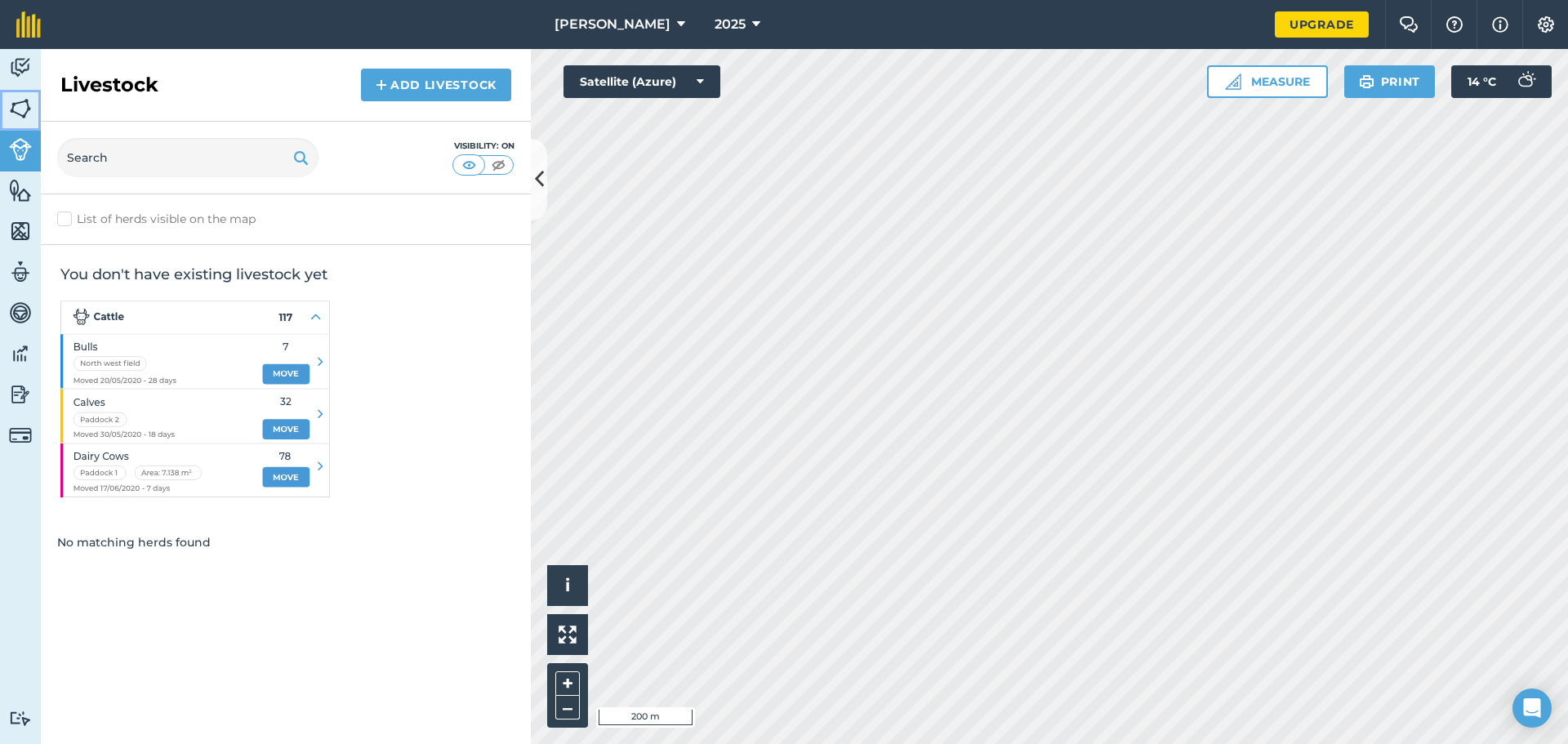
click at [22, 105] on img at bounding box center [20, 108] width 23 height 25
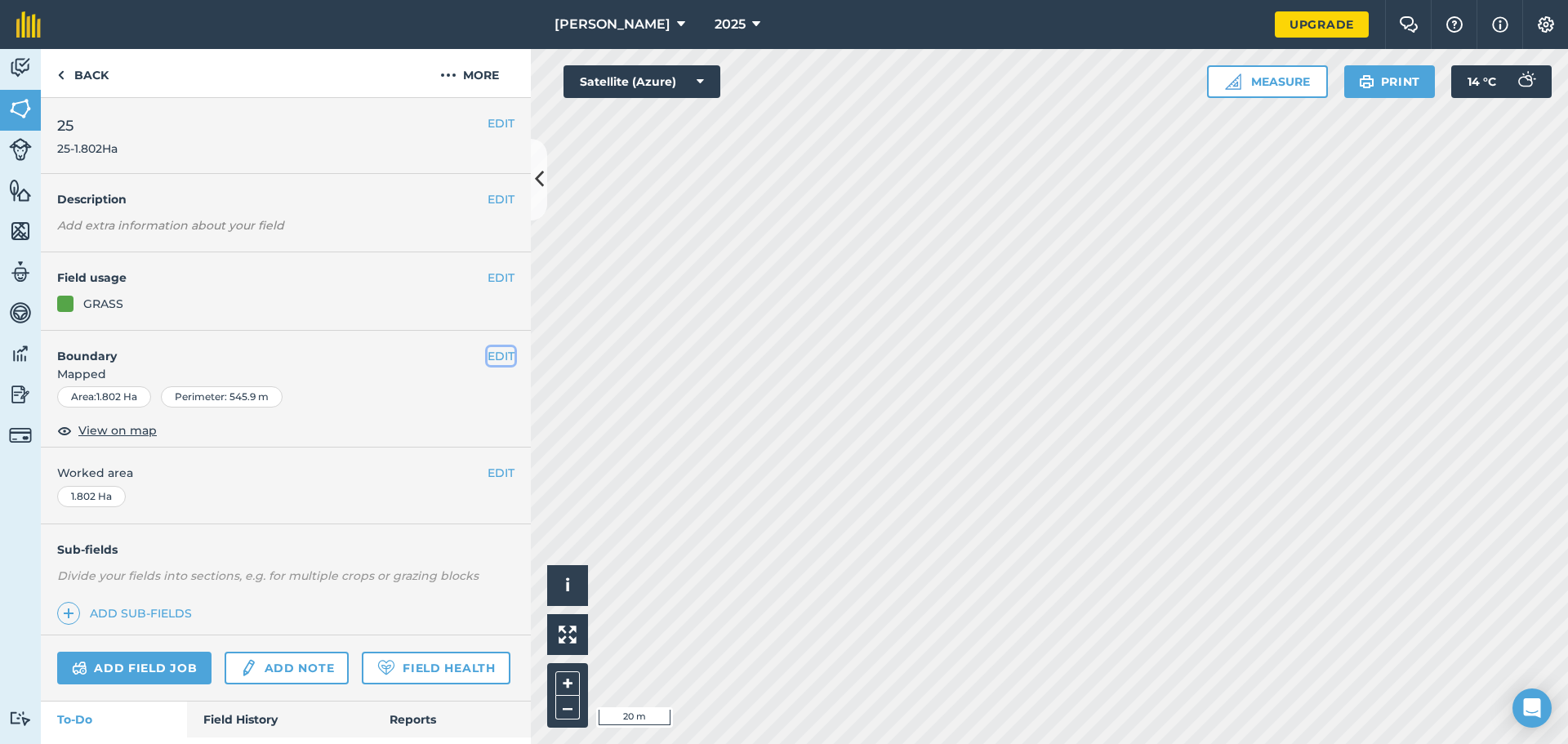
click at [487, 361] on button "EDIT" at bounding box center [500, 356] width 26 height 18
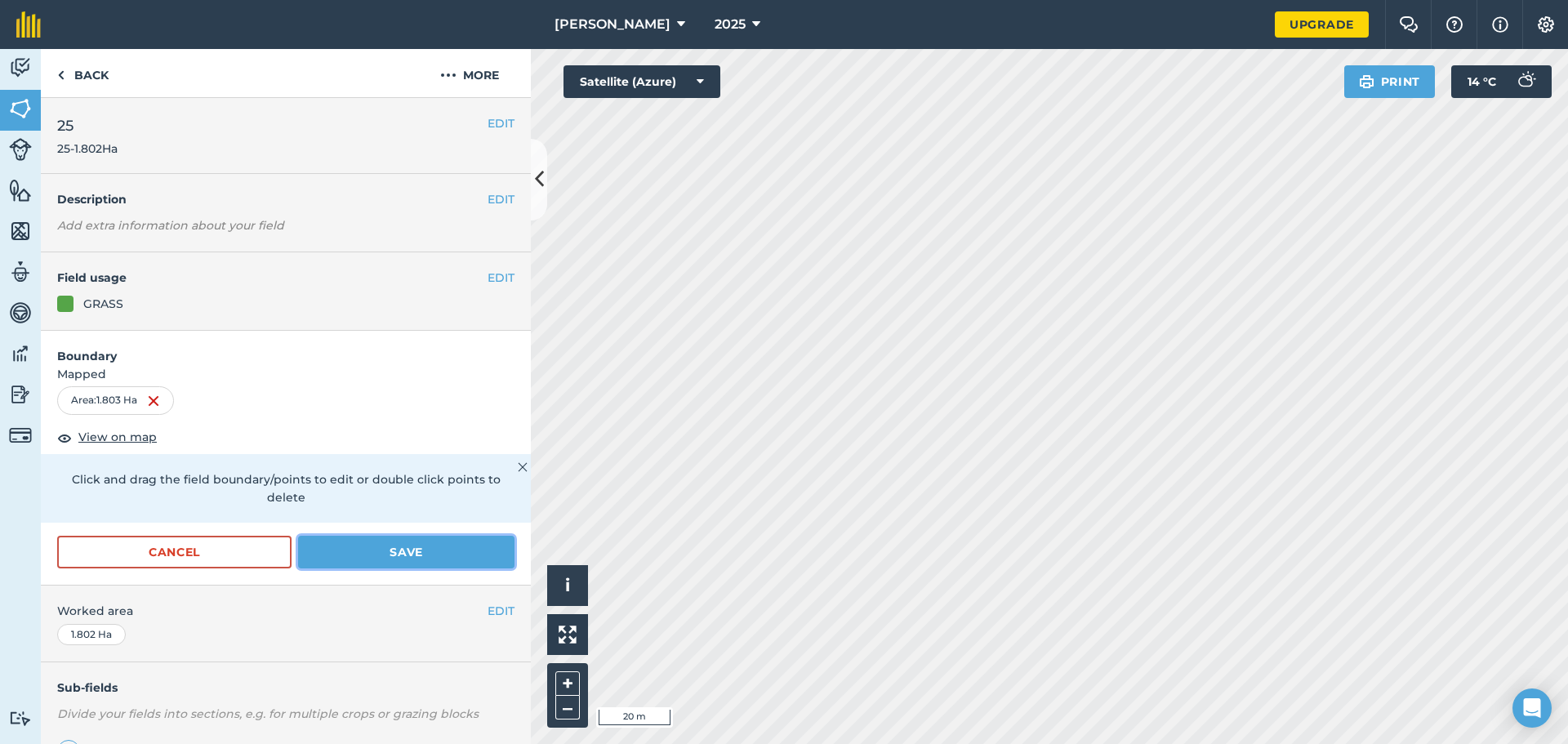
click at [467, 556] on button "Save" at bounding box center [406, 552] width 217 height 32
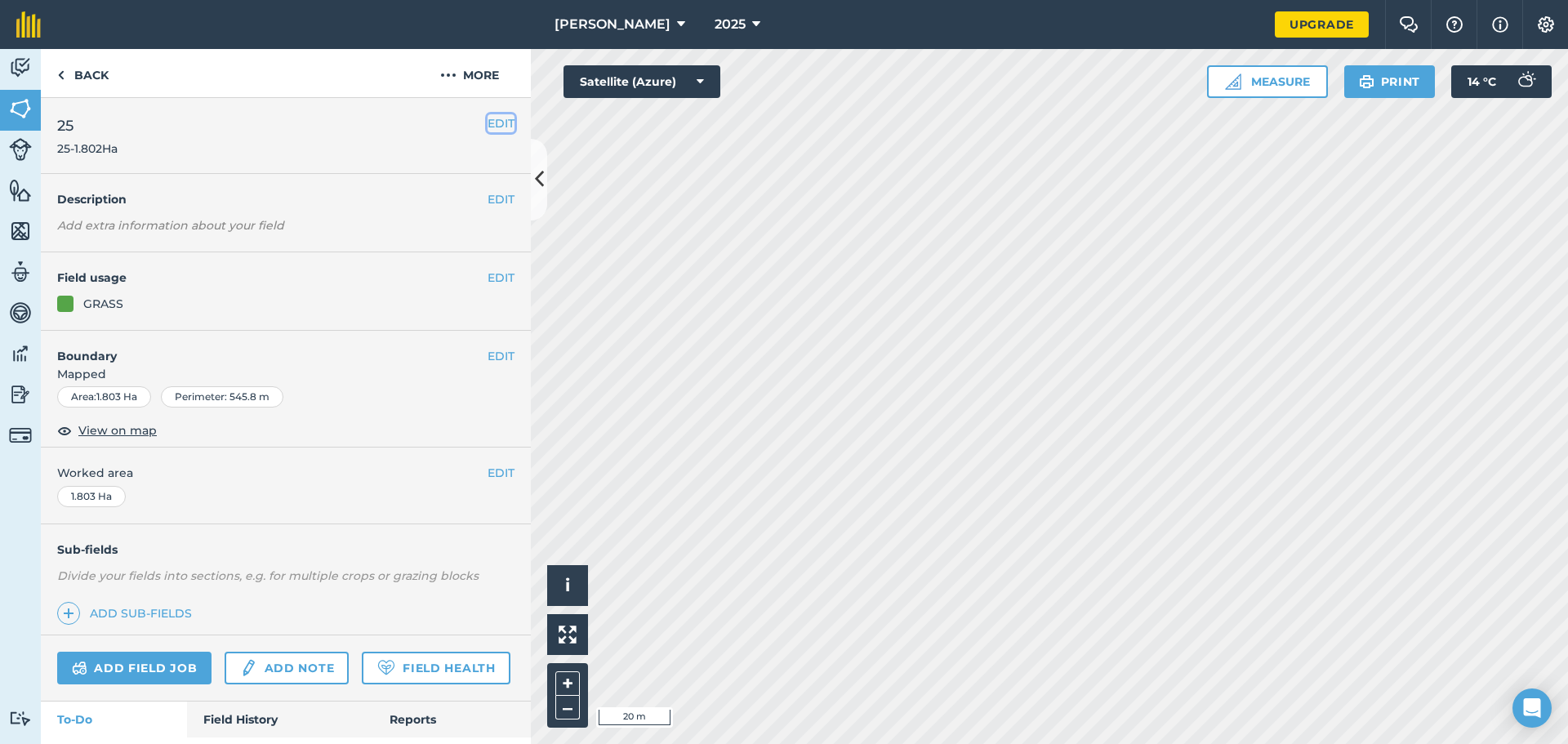
click at [492, 124] on button "EDIT" at bounding box center [500, 124] width 26 height 18
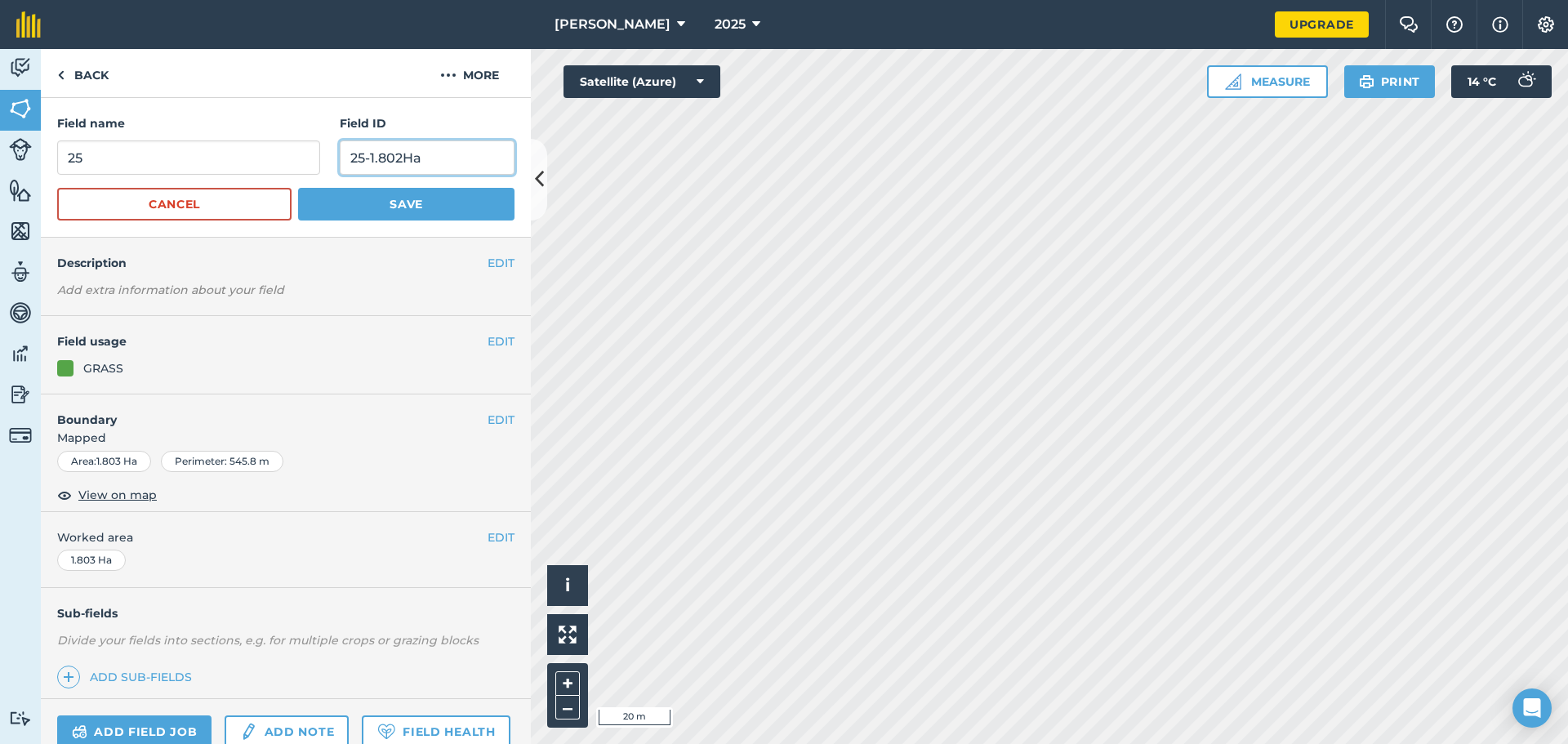
click at [394, 161] on input "25-1.802Ha" at bounding box center [427, 157] width 174 height 34
type input "25-1.803Ha"
click at [418, 195] on button "Save" at bounding box center [406, 204] width 217 height 32
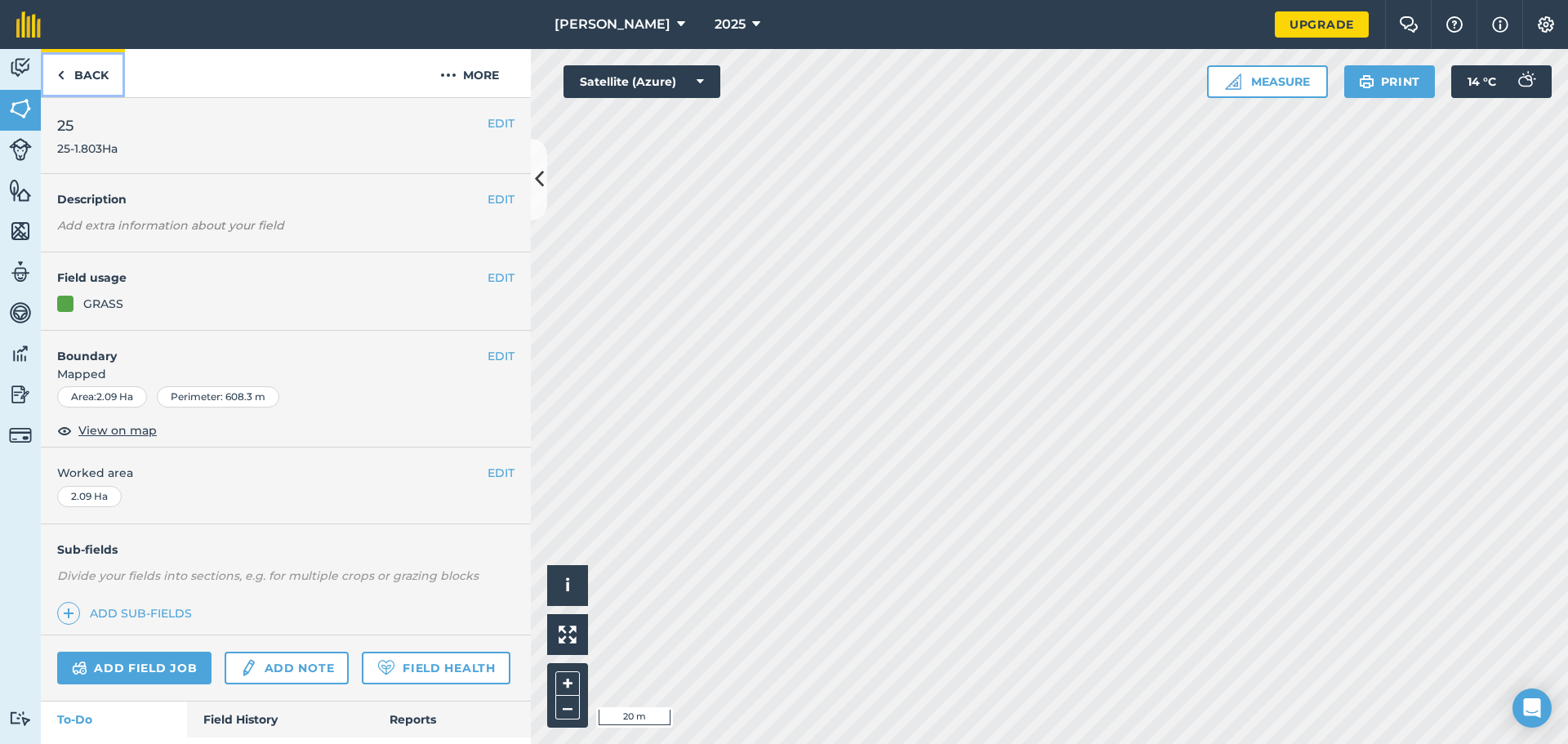
click at [75, 79] on link "Back" at bounding box center [83, 73] width 84 height 48
click at [88, 60] on link "Back" at bounding box center [83, 73] width 84 height 48
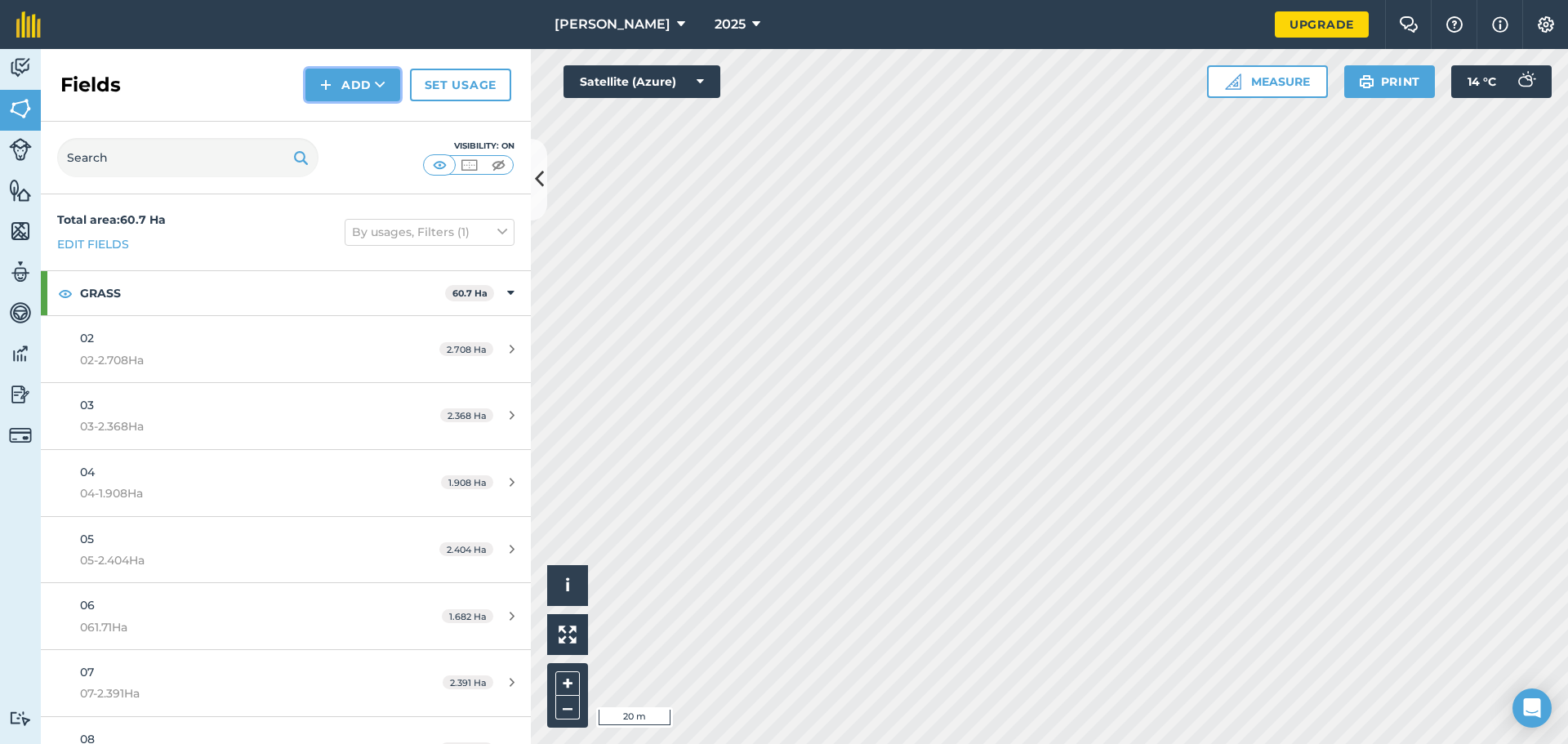
click at [386, 83] on button "Add" at bounding box center [353, 84] width 95 height 32
click at [375, 120] on link "Draw" at bounding box center [353, 122] width 90 height 36
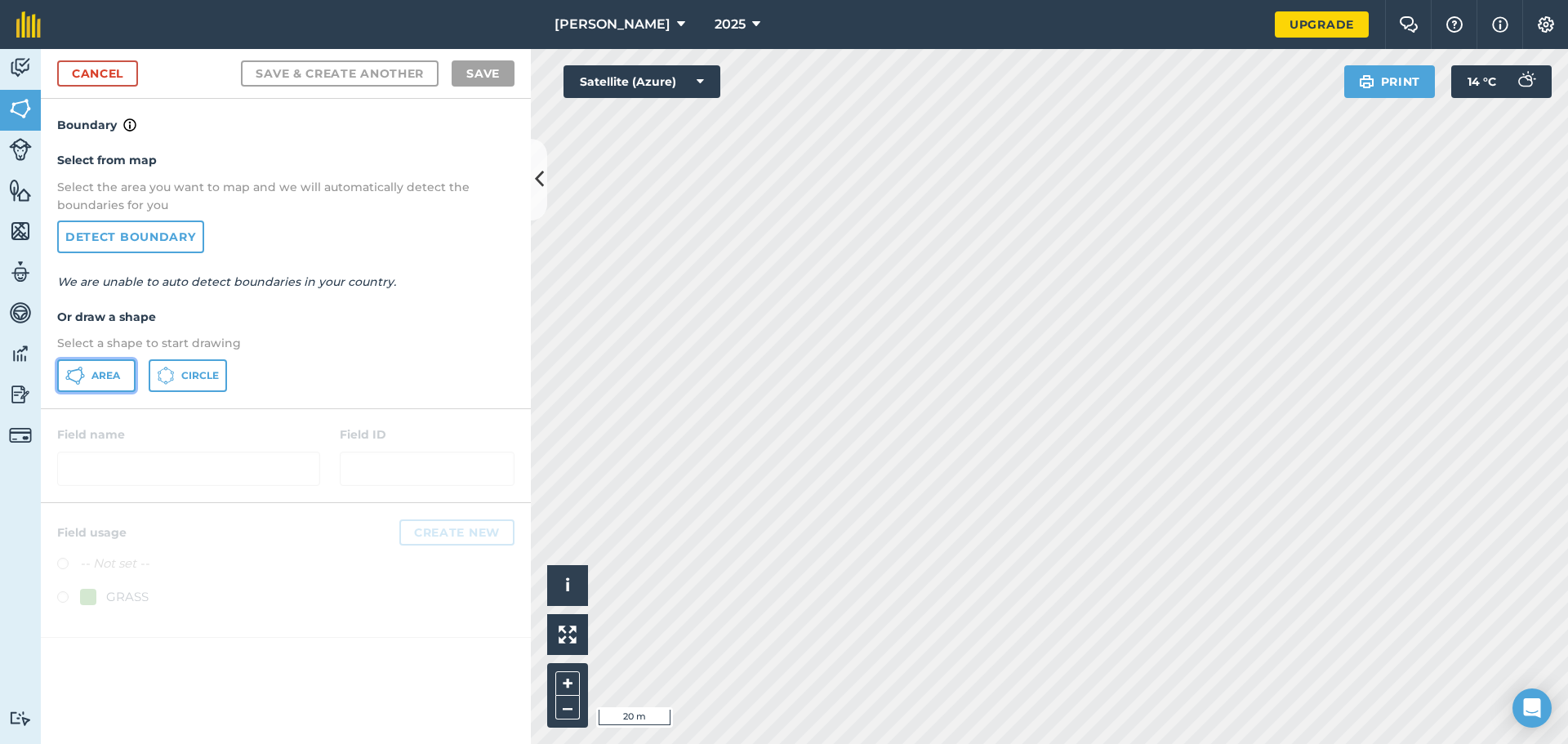
click at [115, 375] on span "Area" at bounding box center [105, 375] width 28 height 13
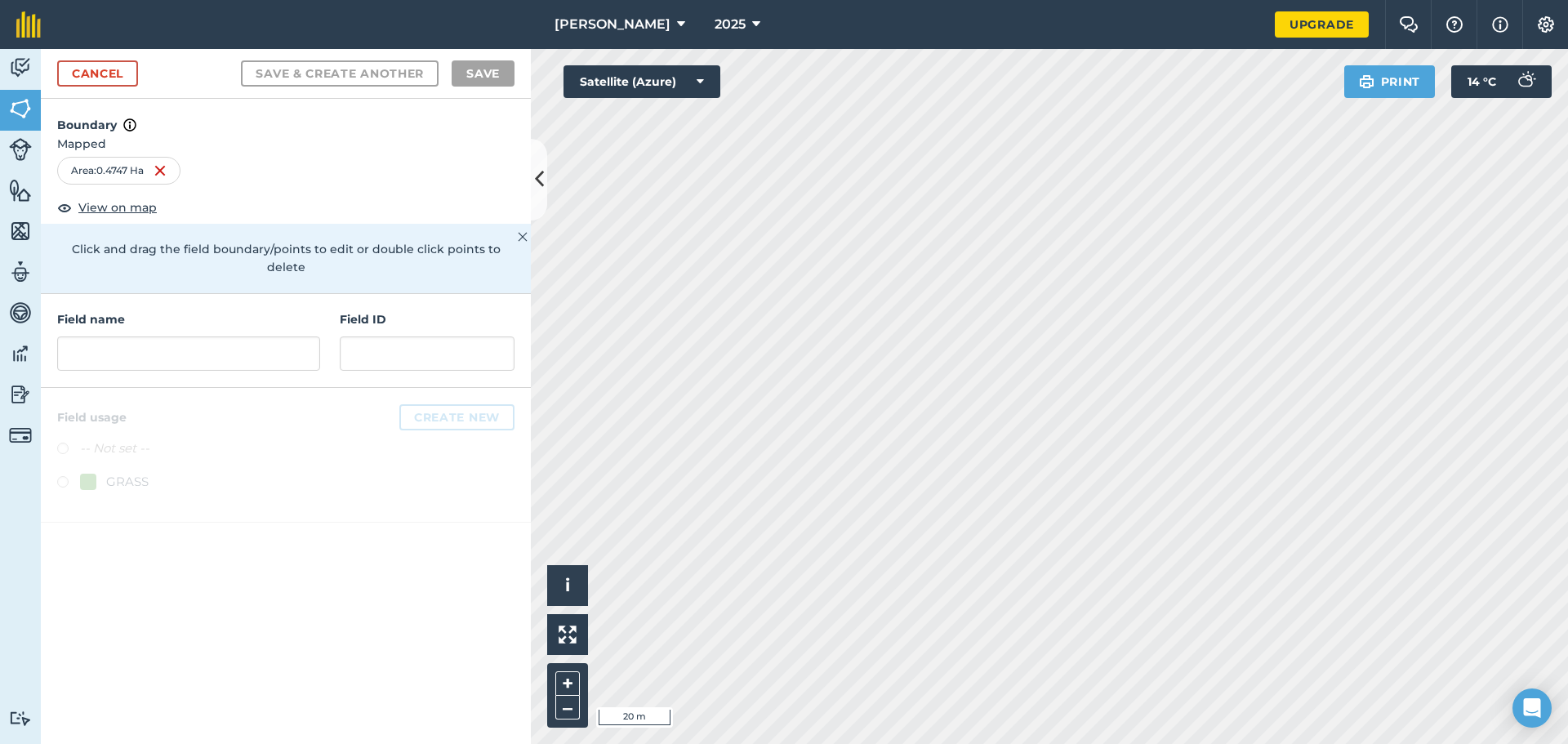
click at [416, 406] on div at bounding box center [286, 455] width 490 height 134
click at [235, 362] on div "Field name Field ID" at bounding box center [286, 341] width 490 height 94
click at [240, 352] on input "text" at bounding box center [188, 353] width 263 height 34
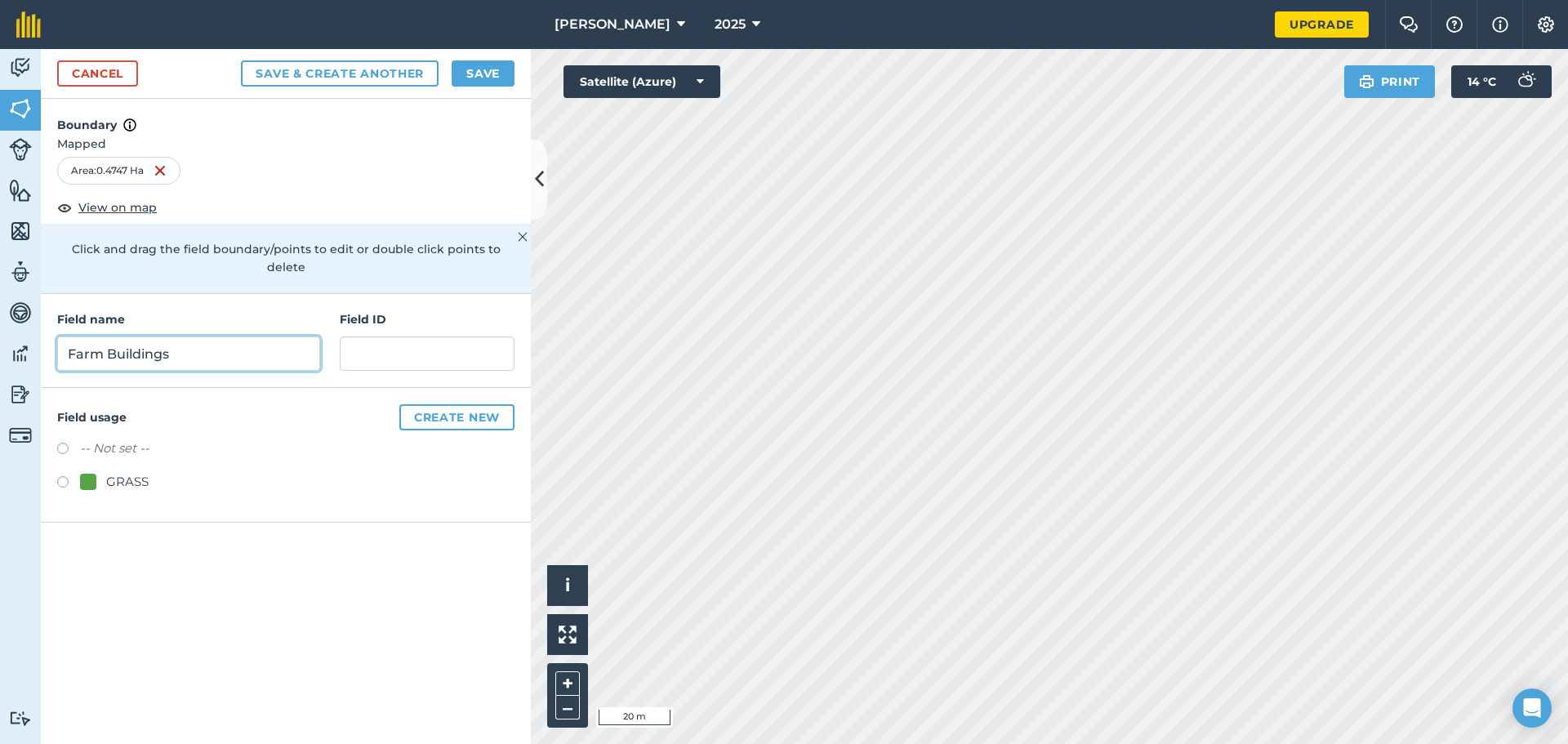
type input "Farm Buildings"
click at [400, 336] on input "text" at bounding box center [427, 353] width 174 height 34
type input "Farm Buildings"
click at [483, 404] on button "Create new" at bounding box center [456, 417] width 115 height 26
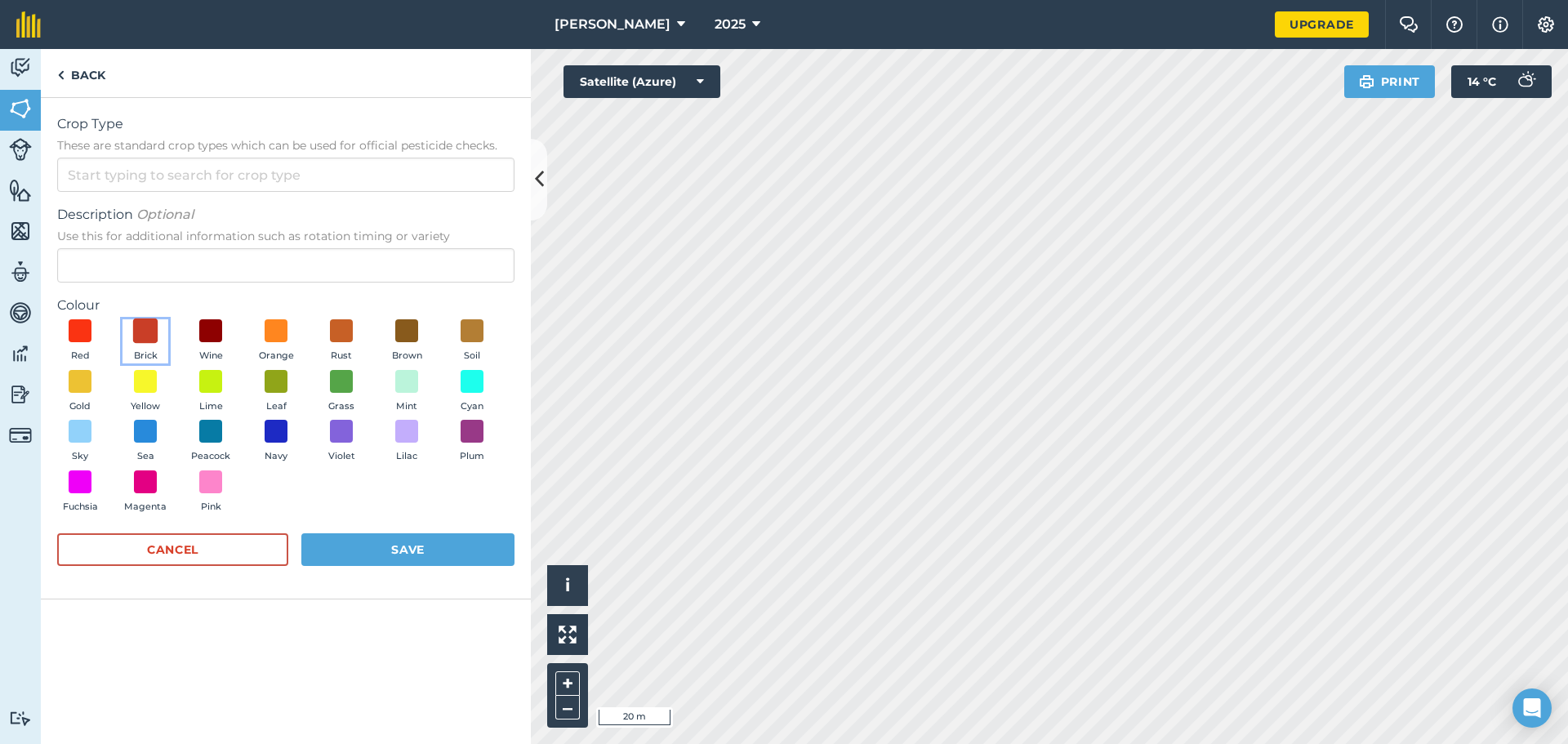
click at [150, 326] on span at bounding box center [146, 331] width 25 height 25
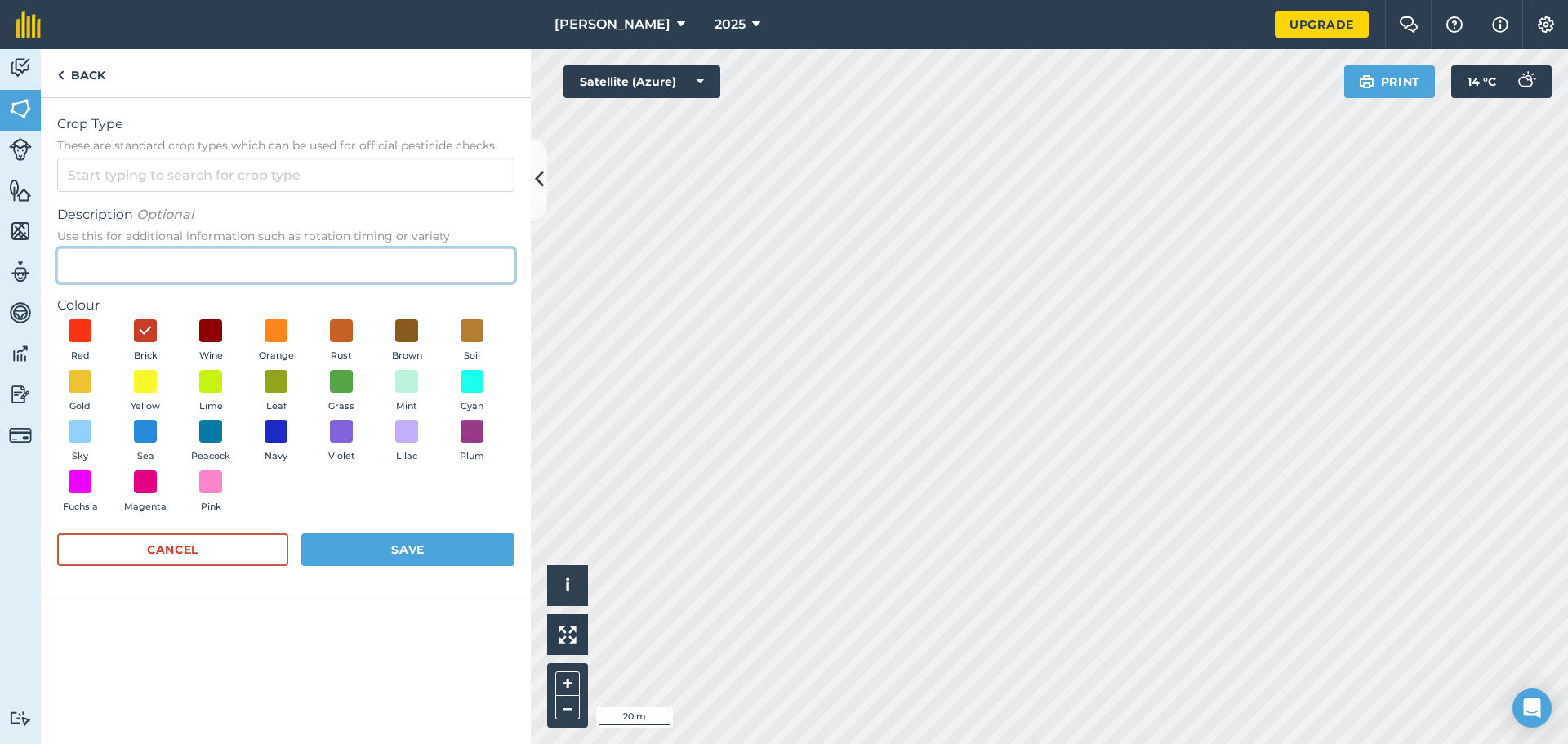
click at [296, 272] on input "Description Optional Use this for additional information such as rotation timin…" at bounding box center [285, 265] width 458 height 34
type input "Buildings"
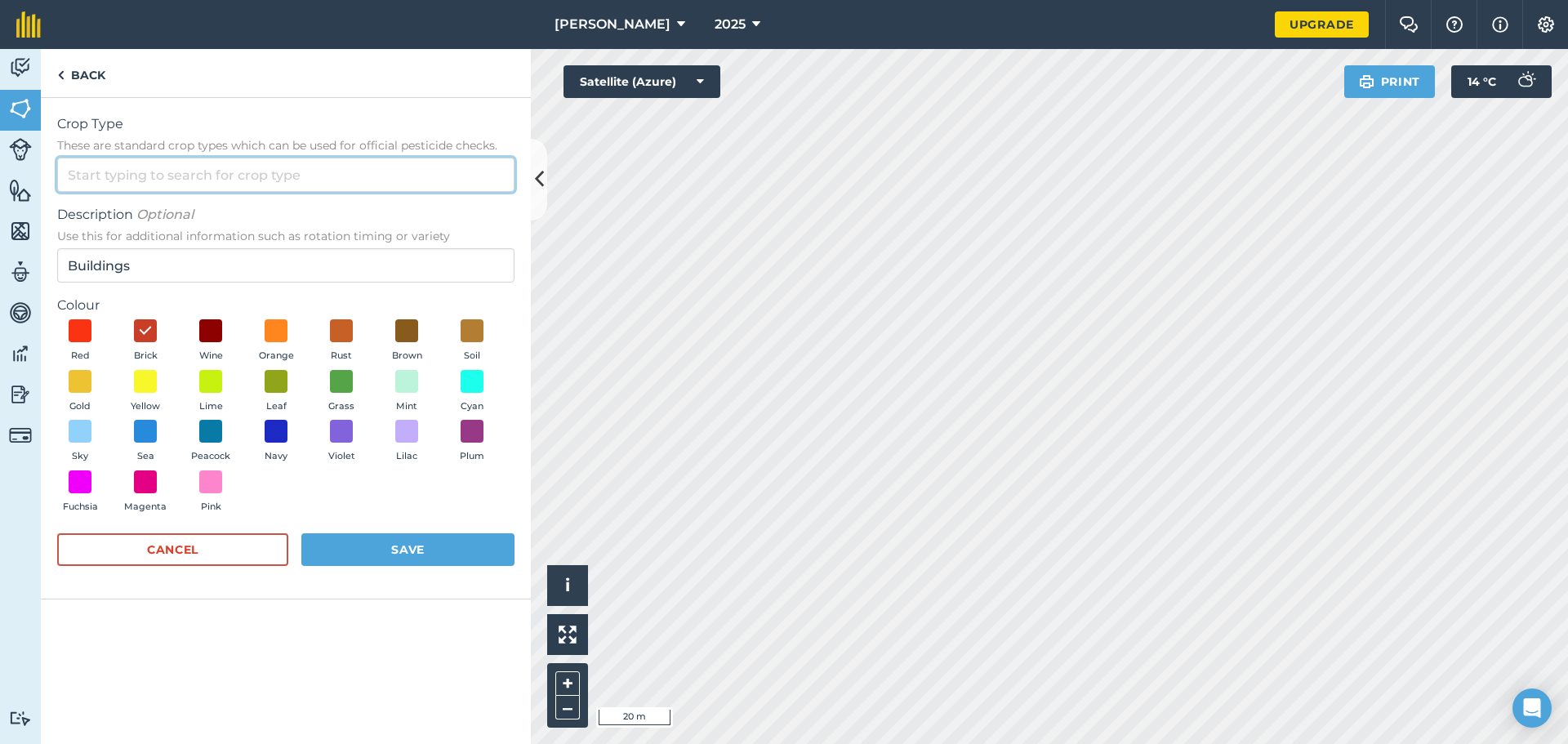
click at [325, 179] on input "Crop Type These are standard crop types which can be used for official pesticid…" at bounding box center [285, 174] width 458 height 34
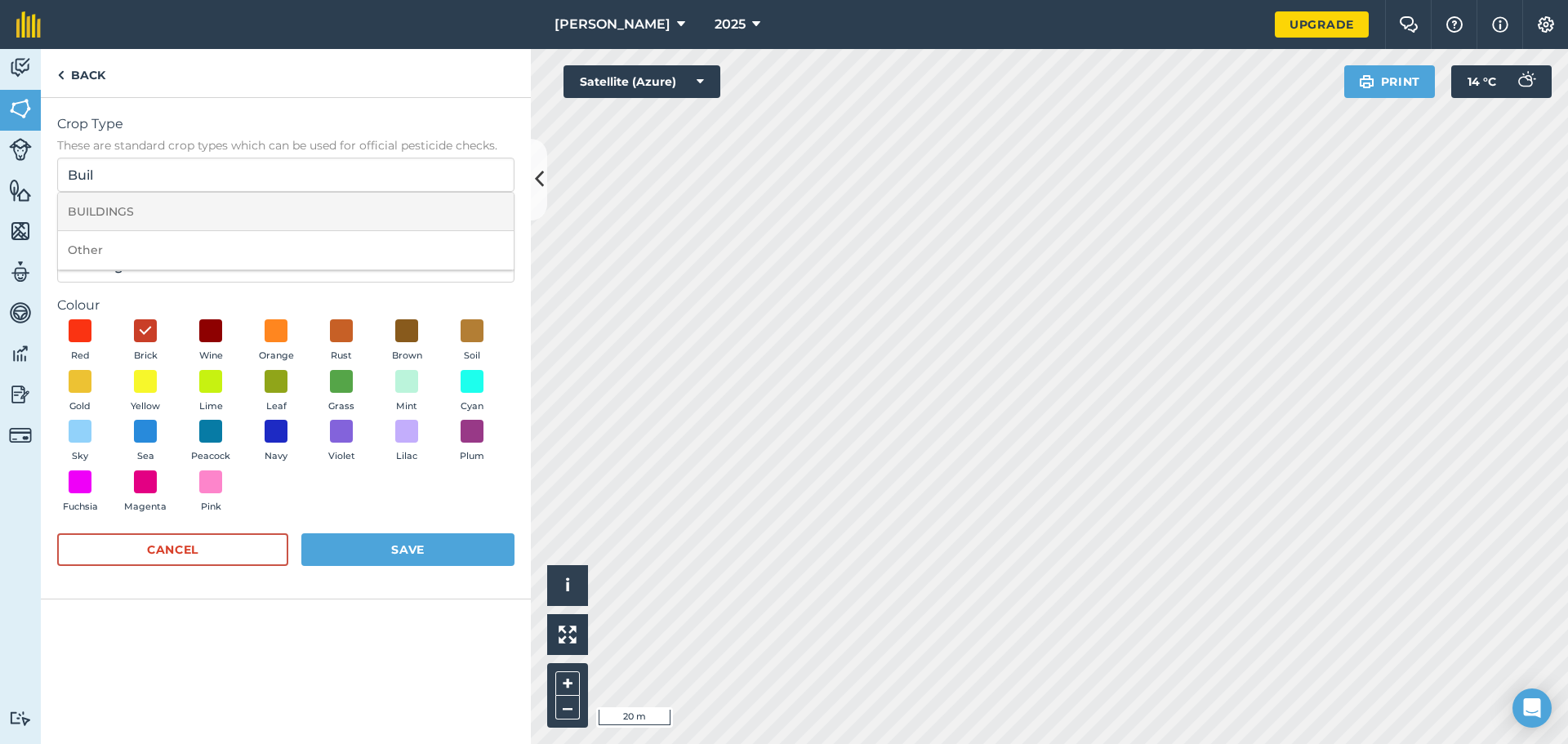
click at [296, 198] on li "BUILDINGS" at bounding box center [285, 212] width 456 height 38
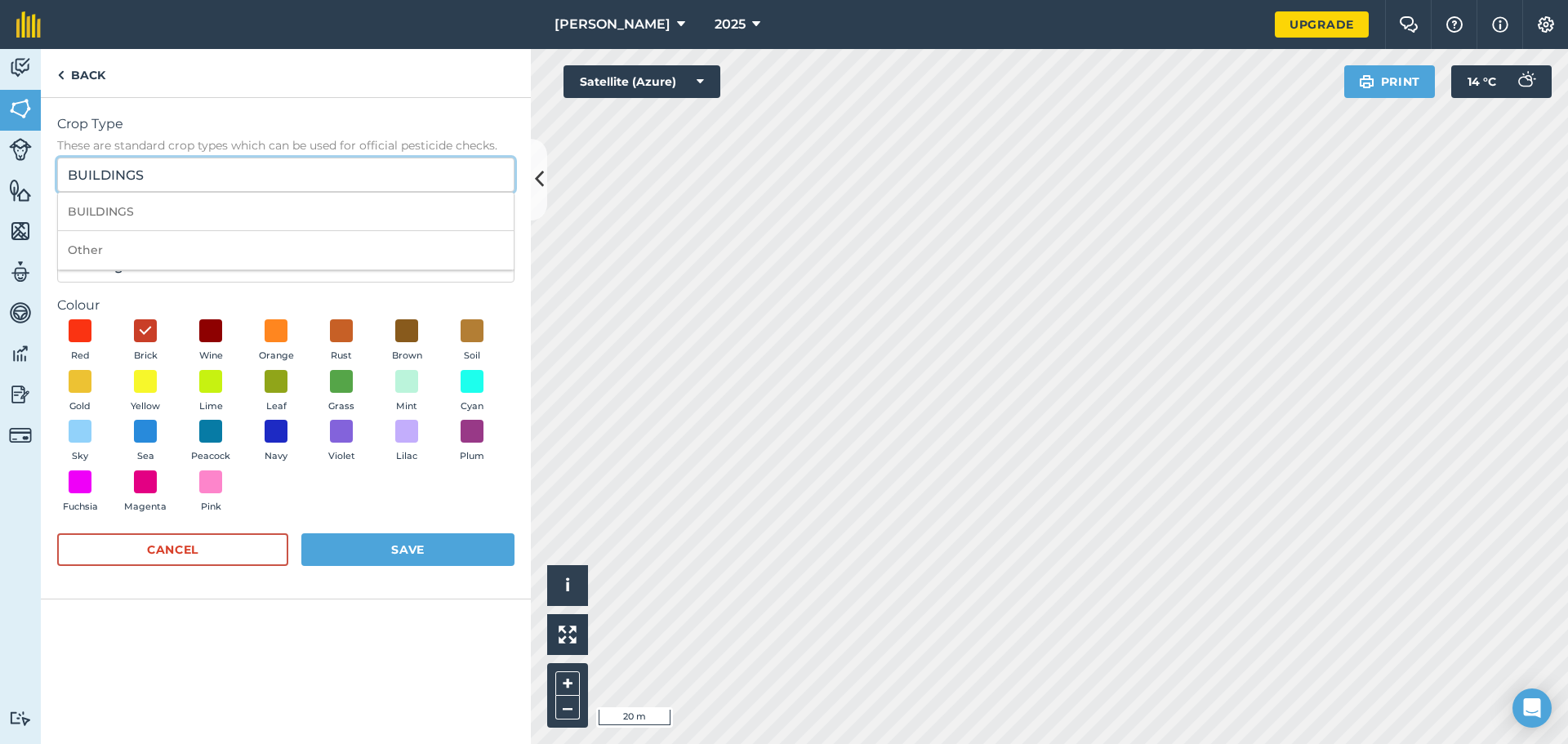
drag, startPoint x: 266, startPoint y: 172, endPoint x: 0, endPoint y: 173, distance: 266.0
click at [0, 173] on div "Activity Fields Livestock Features Maps Team Vehicles Data Reporting Billing Tu…" at bounding box center [784, 396] width 1568 height 695
type input "S"
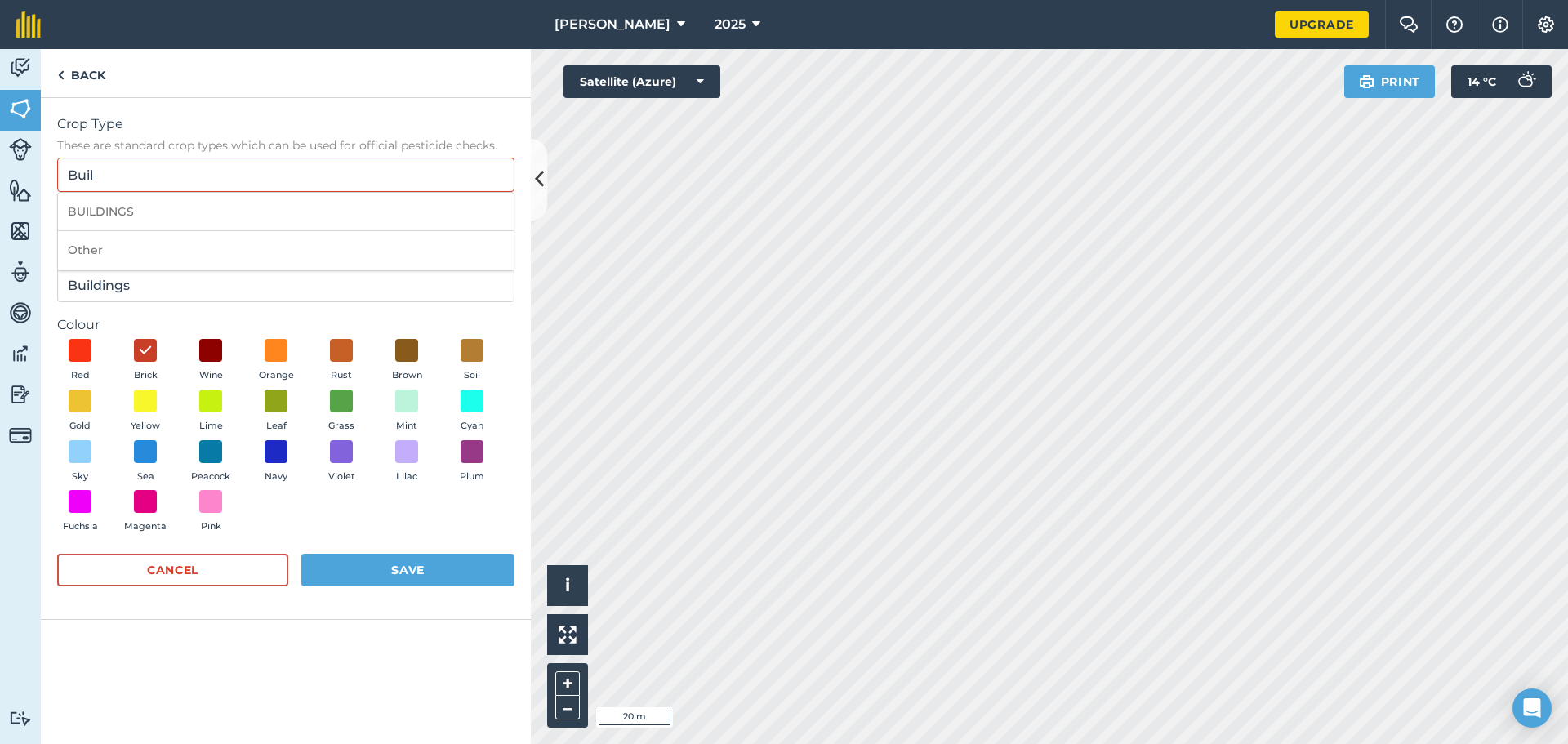
drag, startPoint x: 193, startPoint y: 207, endPoint x: 197, endPoint y: 272, distance: 65.1
click at [193, 207] on li "BUILDINGS" at bounding box center [285, 212] width 456 height 38
type input "BUILDINGS"
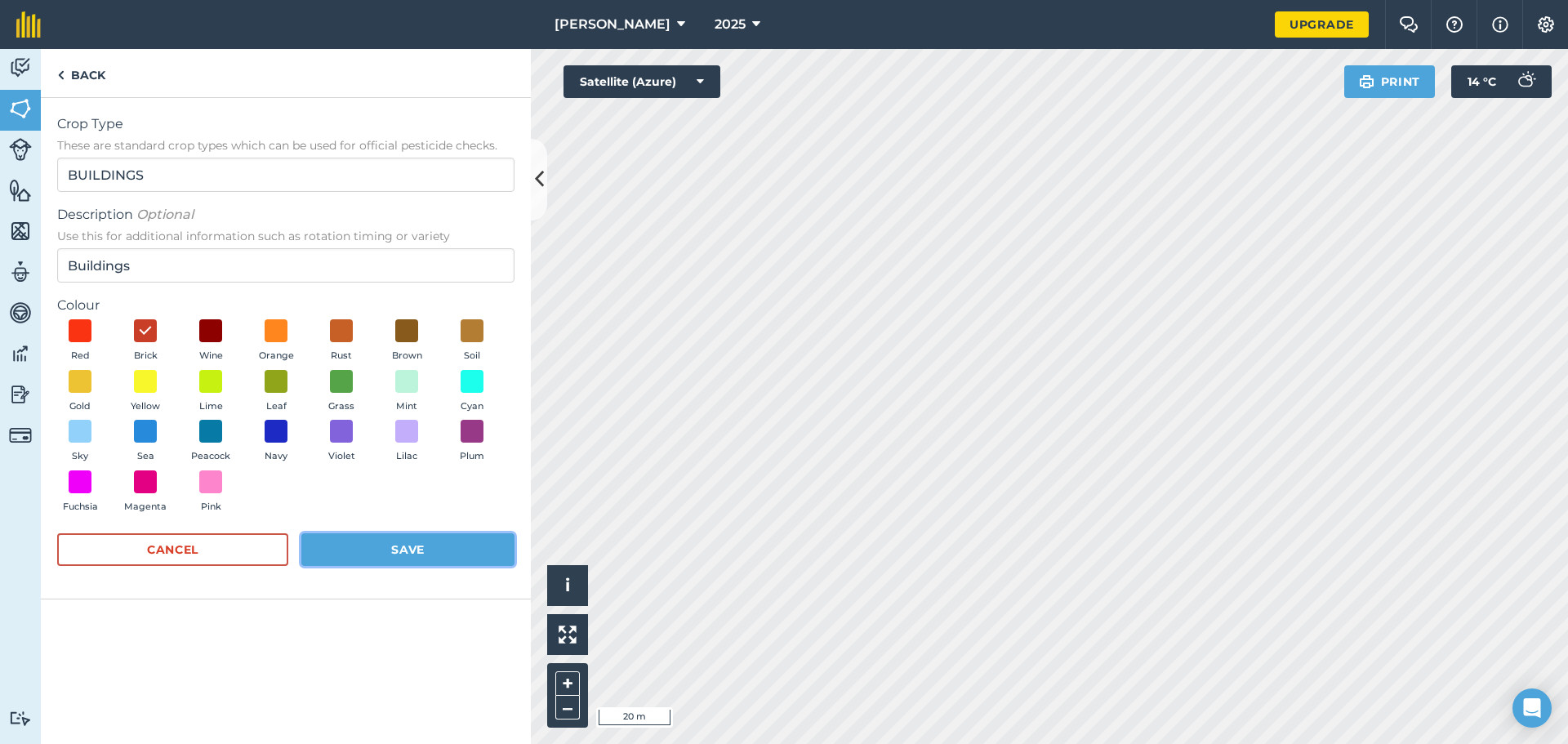
click at [381, 554] on button "Save" at bounding box center [407, 549] width 213 height 32
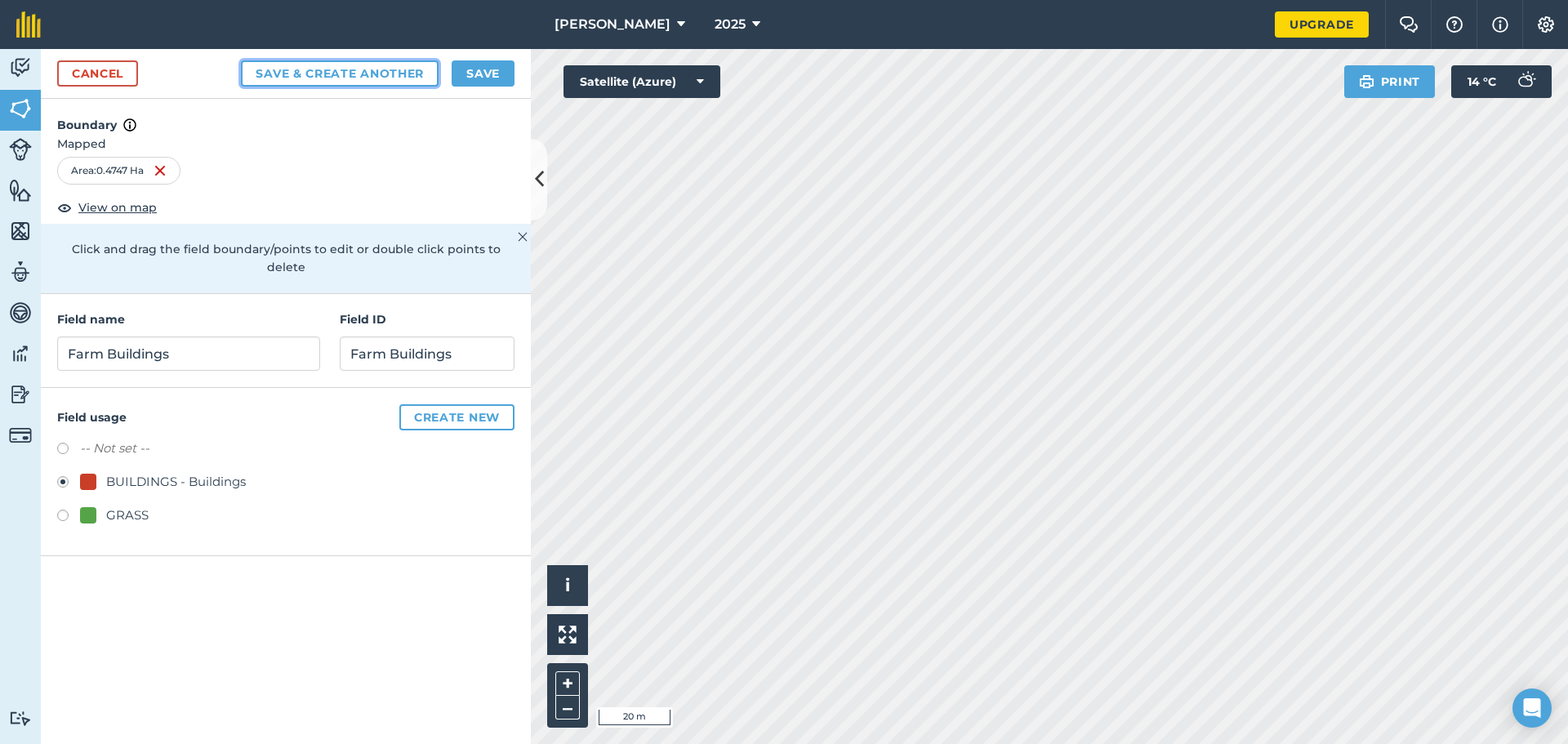
click at [338, 76] on button "Save & Create Another" at bounding box center [340, 74] width 198 height 26
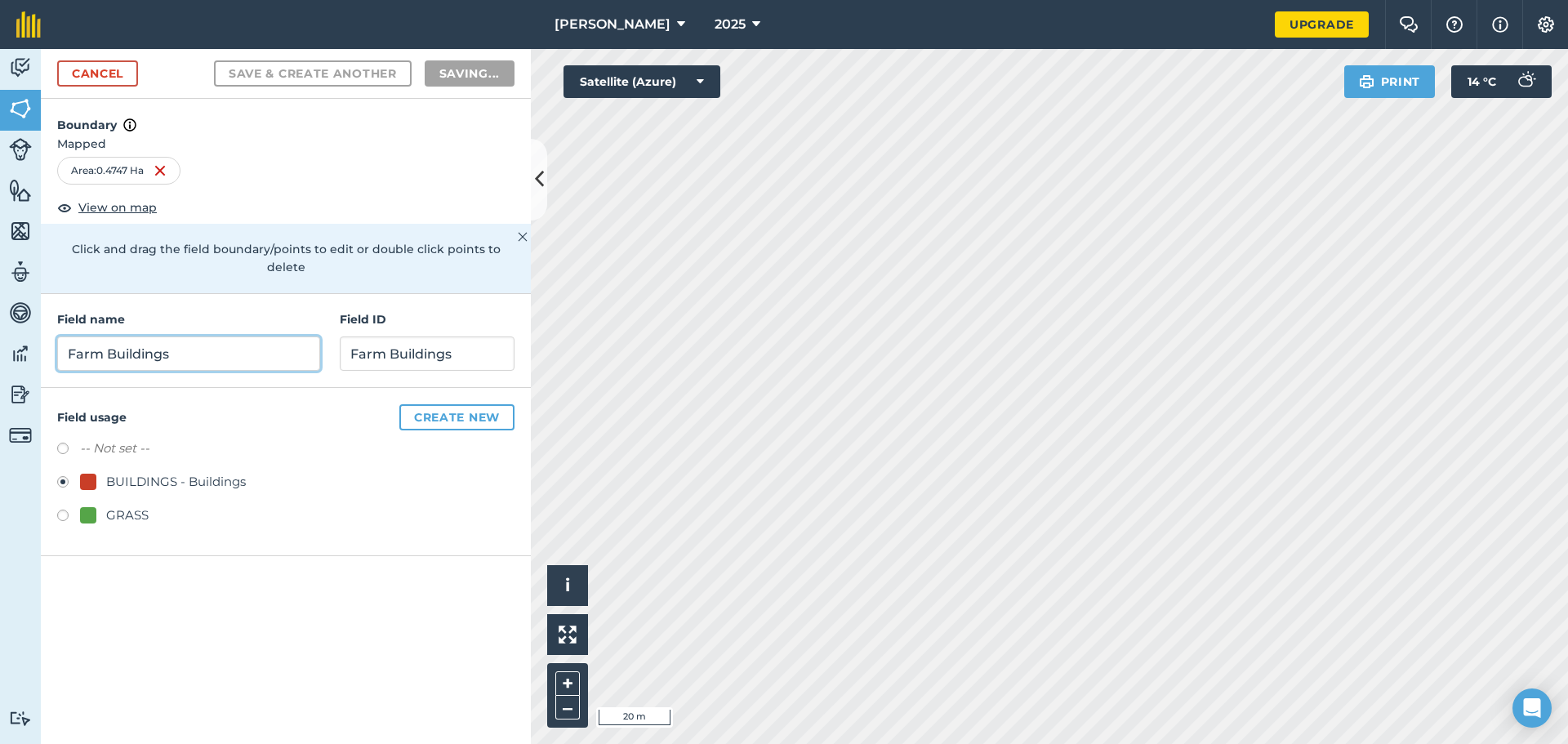
radio input "false"
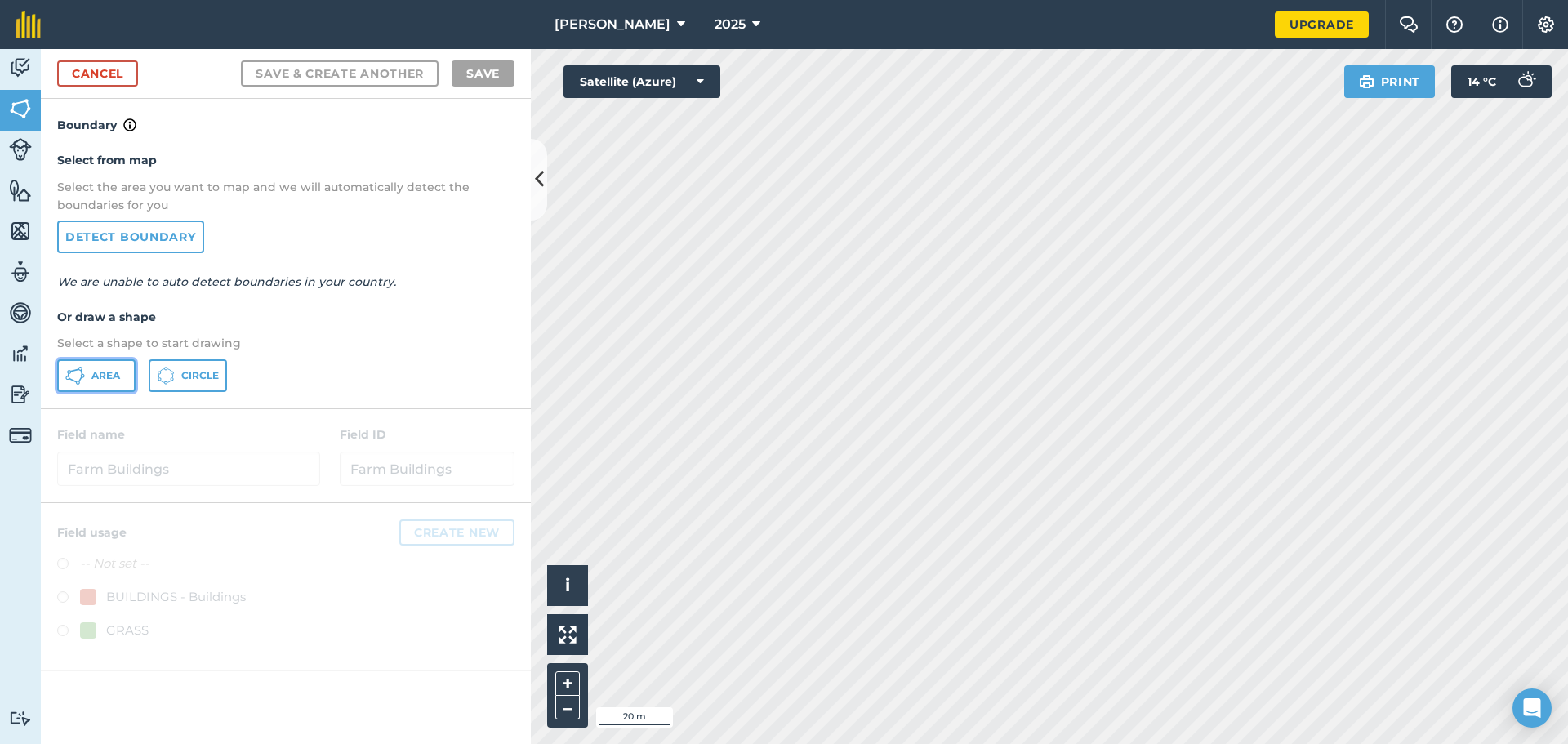
click at [79, 367] on icon at bounding box center [75, 375] width 20 height 20
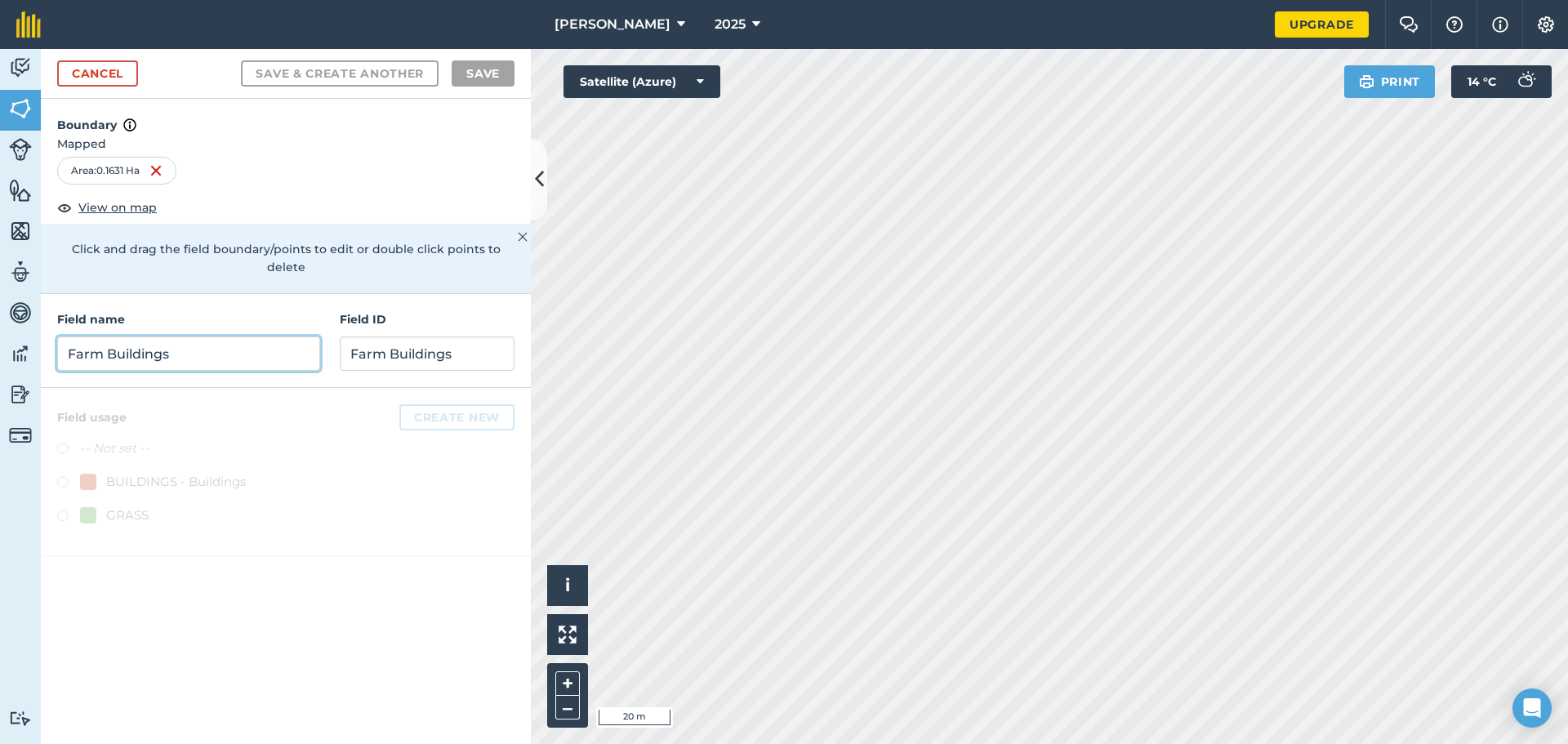
click at [198, 346] on input "Farm Buildings" at bounding box center [188, 353] width 263 height 34
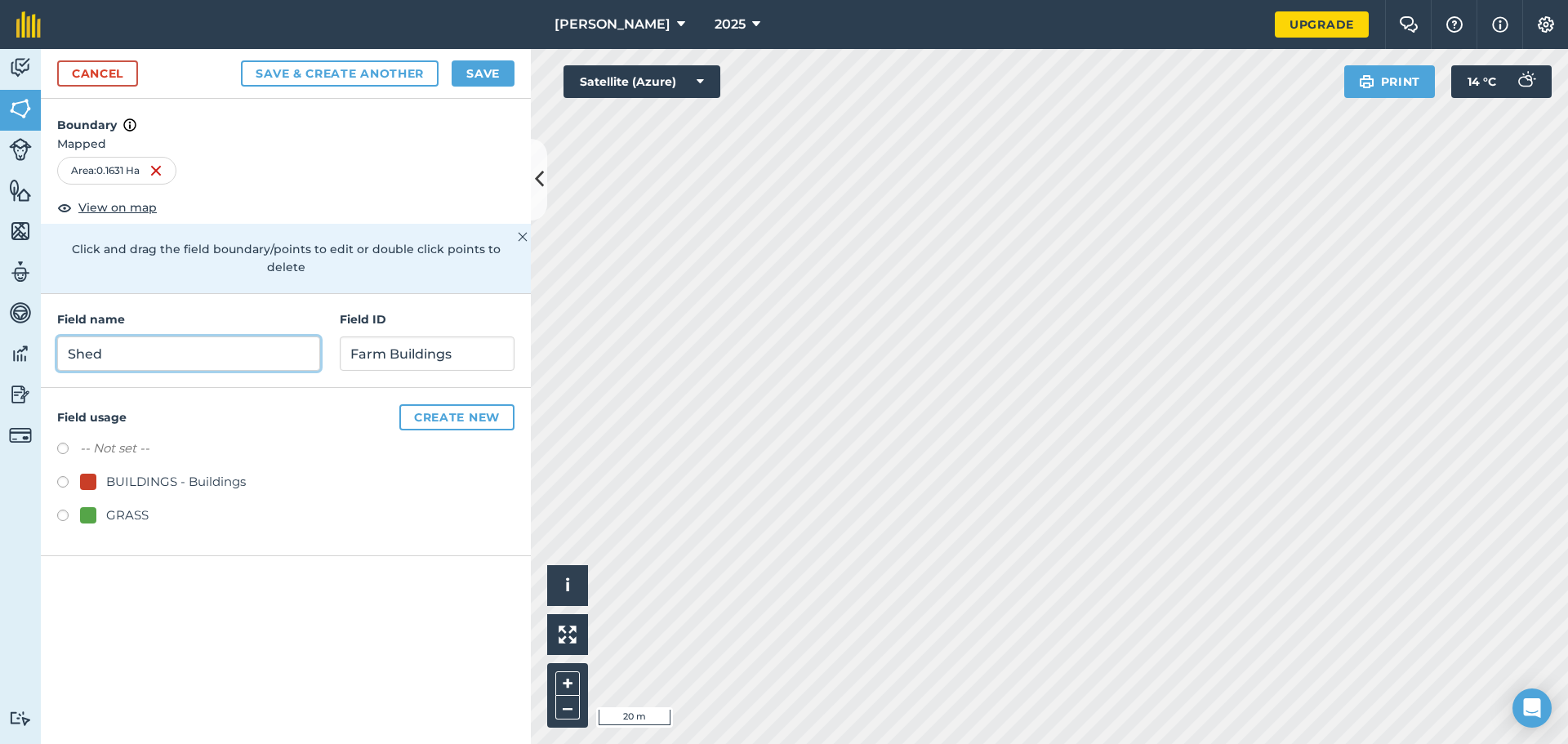
type input "Shed"
click at [65, 476] on label at bounding box center [68, 484] width 23 height 17
radio input "true"
click at [152, 336] on input "Shed" at bounding box center [188, 353] width 263 height 34
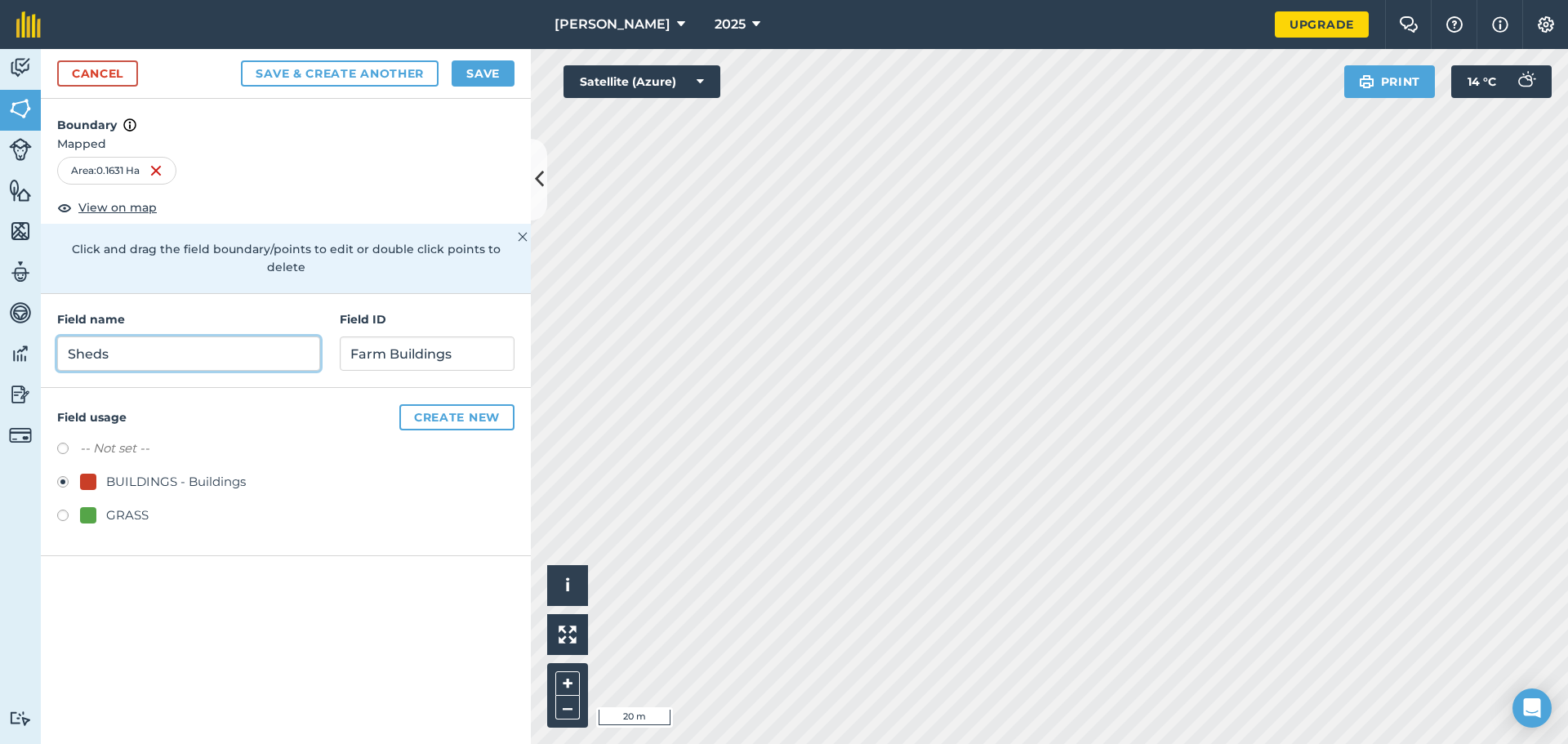
type input "Sheds"
click at [390, 336] on input "Farm Buildings" at bounding box center [427, 353] width 174 height 34
type input "Sheds"
click at [301, 77] on button "Save & Create Another" at bounding box center [340, 74] width 198 height 26
radio input "false"
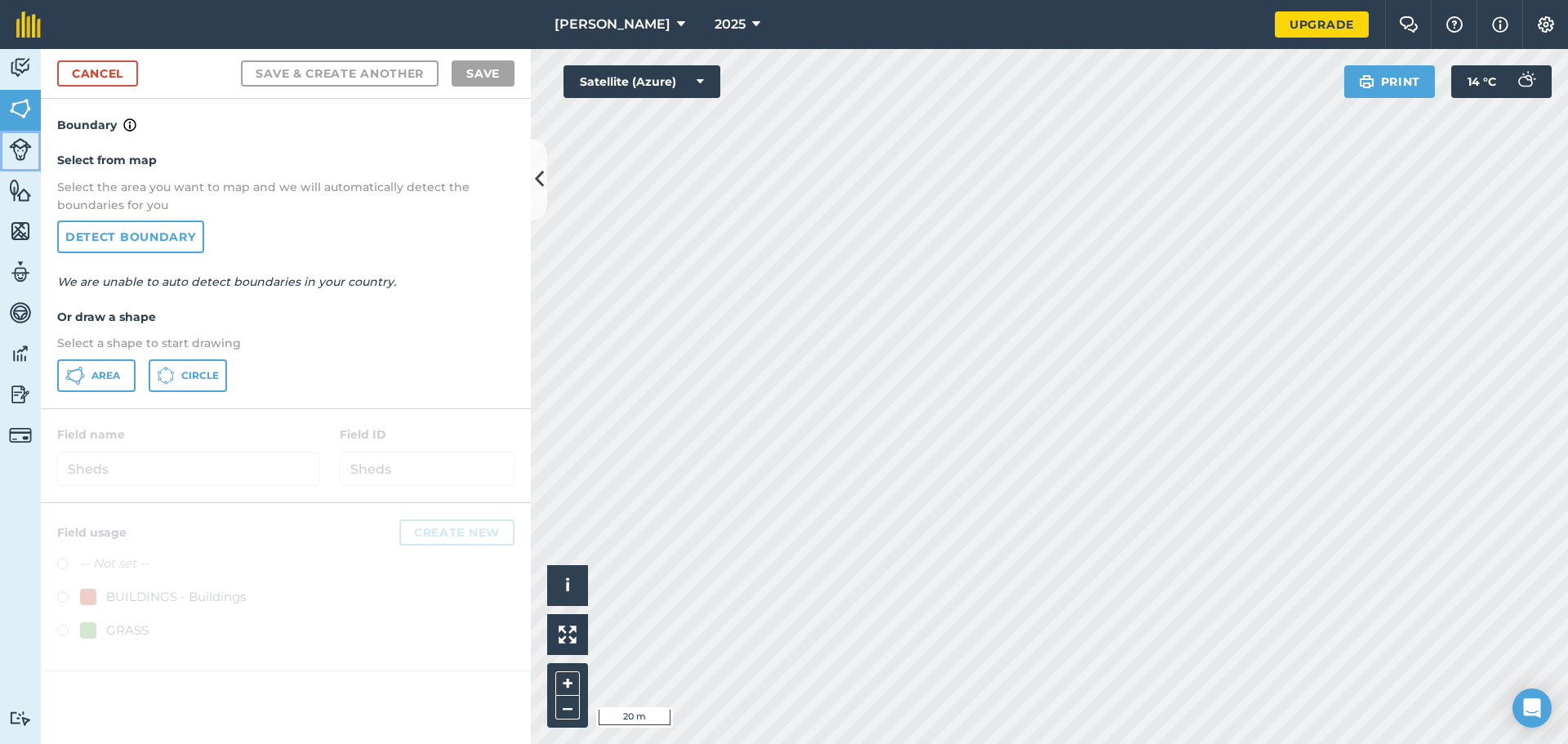
click at [20, 149] on img at bounding box center [20, 149] width 23 height 23
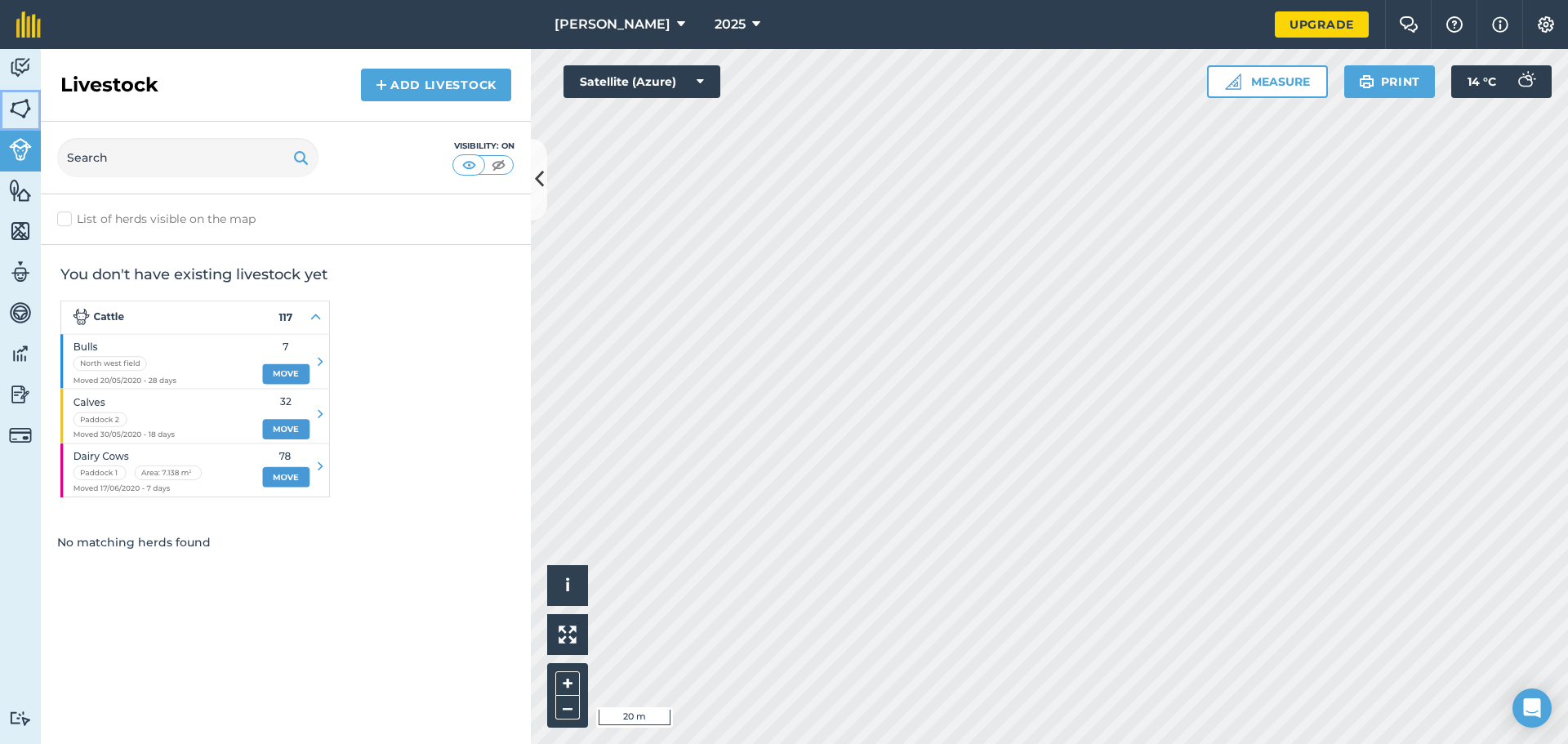
click at [23, 115] on img at bounding box center [20, 108] width 23 height 25
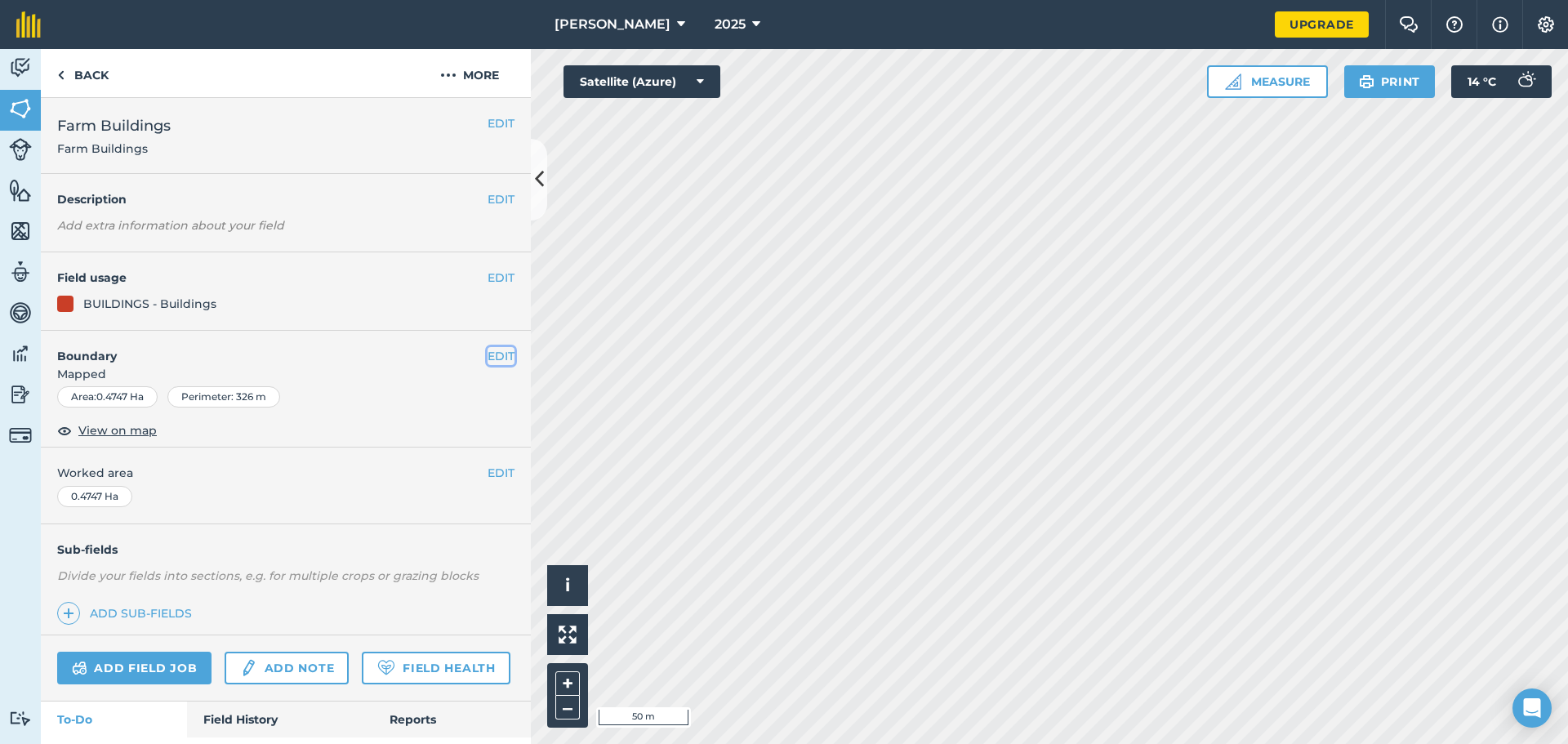
click at [491, 347] on button "EDIT" at bounding box center [500, 356] width 26 height 18
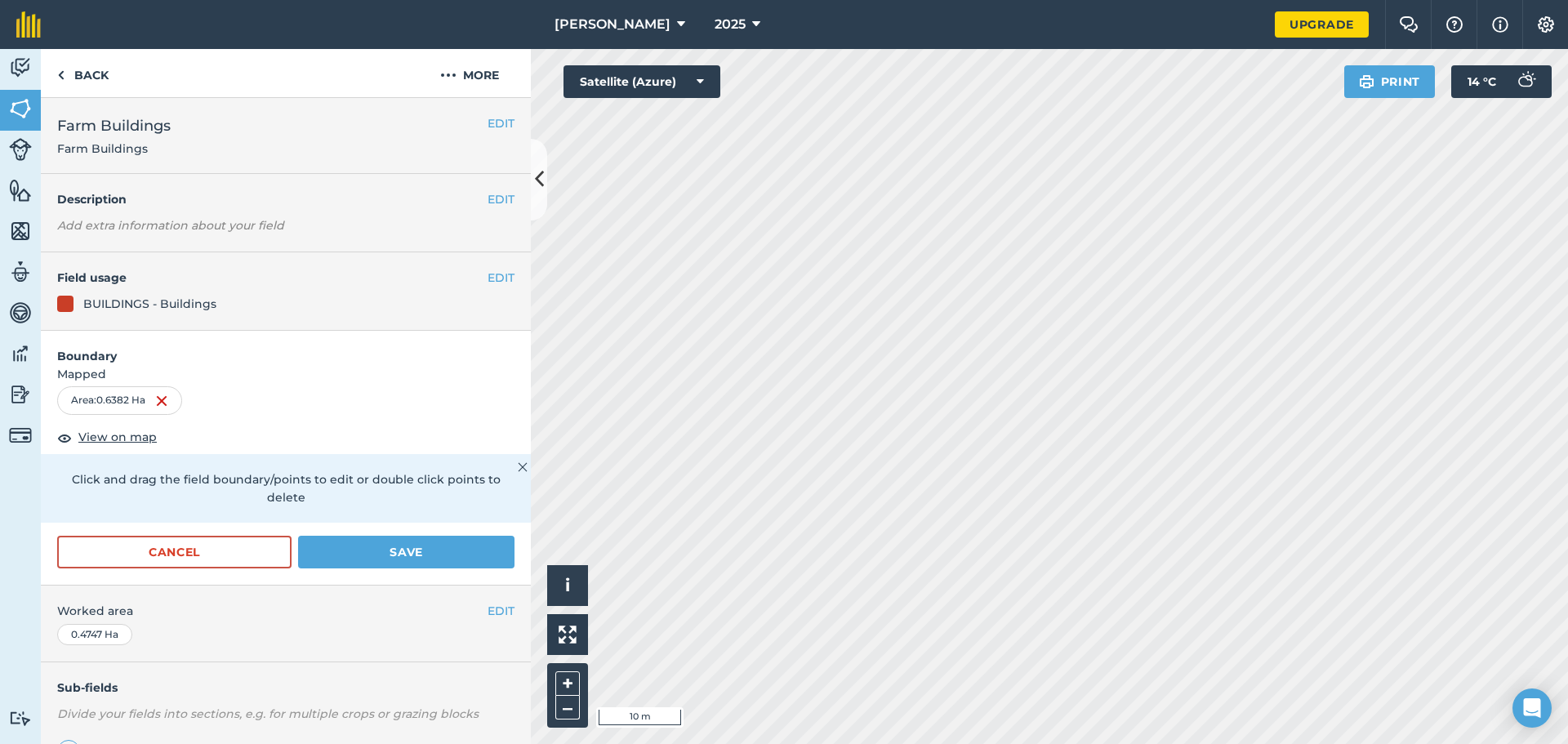
click at [816, 0] on html "[PERSON_NAME] 2025 Upgrade Farm Chat Help Info Settings Map printing is not ava…" at bounding box center [784, 372] width 1568 height 744
click at [347, 563] on button "Save" at bounding box center [406, 552] width 217 height 32
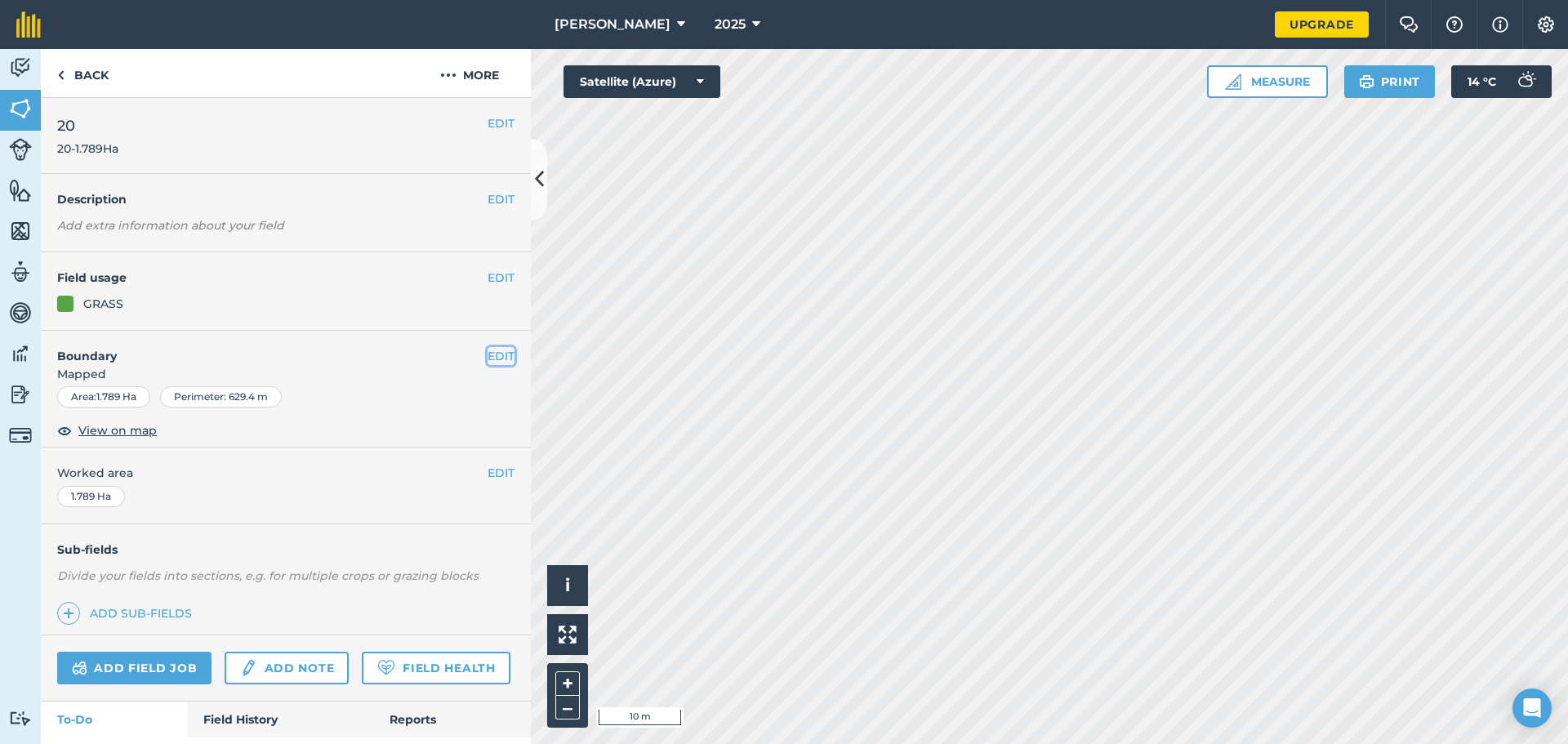
click at [494, 360] on button "EDIT" at bounding box center [500, 356] width 26 height 18
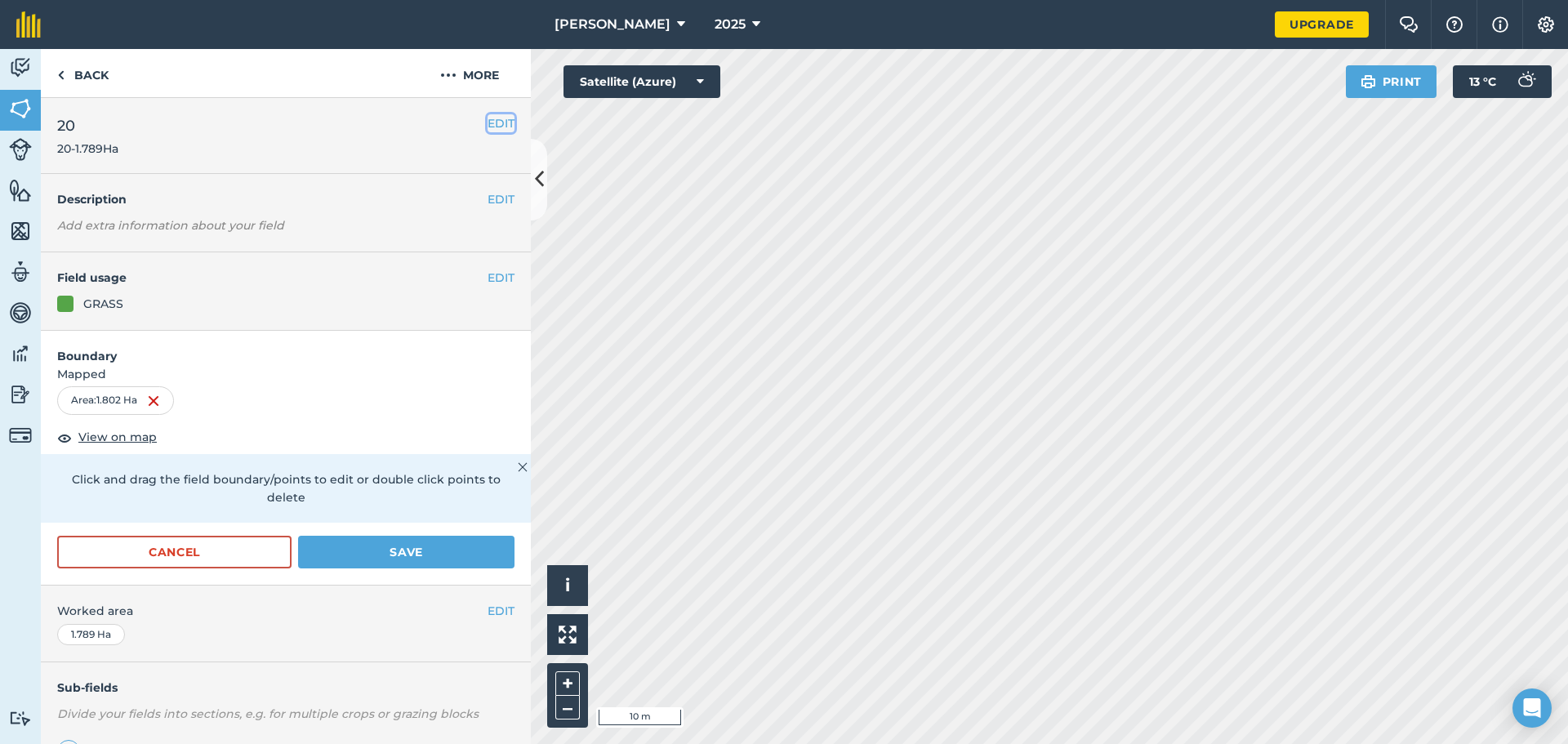
click at [491, 123] on button "EDIT" at bounding box center [500, 124] width 26 height 18
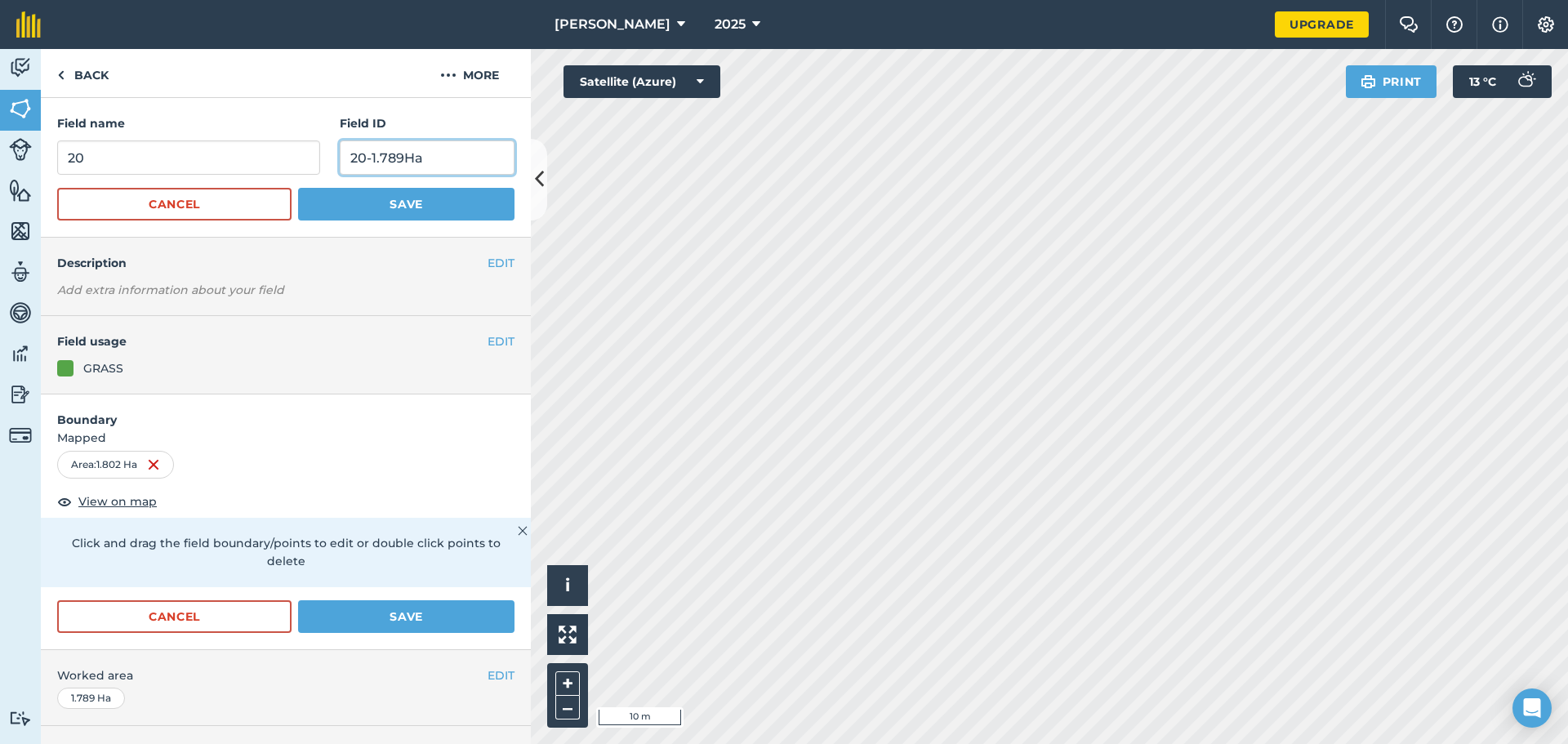
click at [390, 155] on input "20-1.789Ha" at bounding box center [427, 157] width 174 height 34
click at [394, 158] on input "20-1.789Ha" at bounding box center [427, 157] width 174 height 34
type input "20-1.802Ha"
click at [422, 213] on button "Save" at bounding box center [406, 204] width 217 height 32
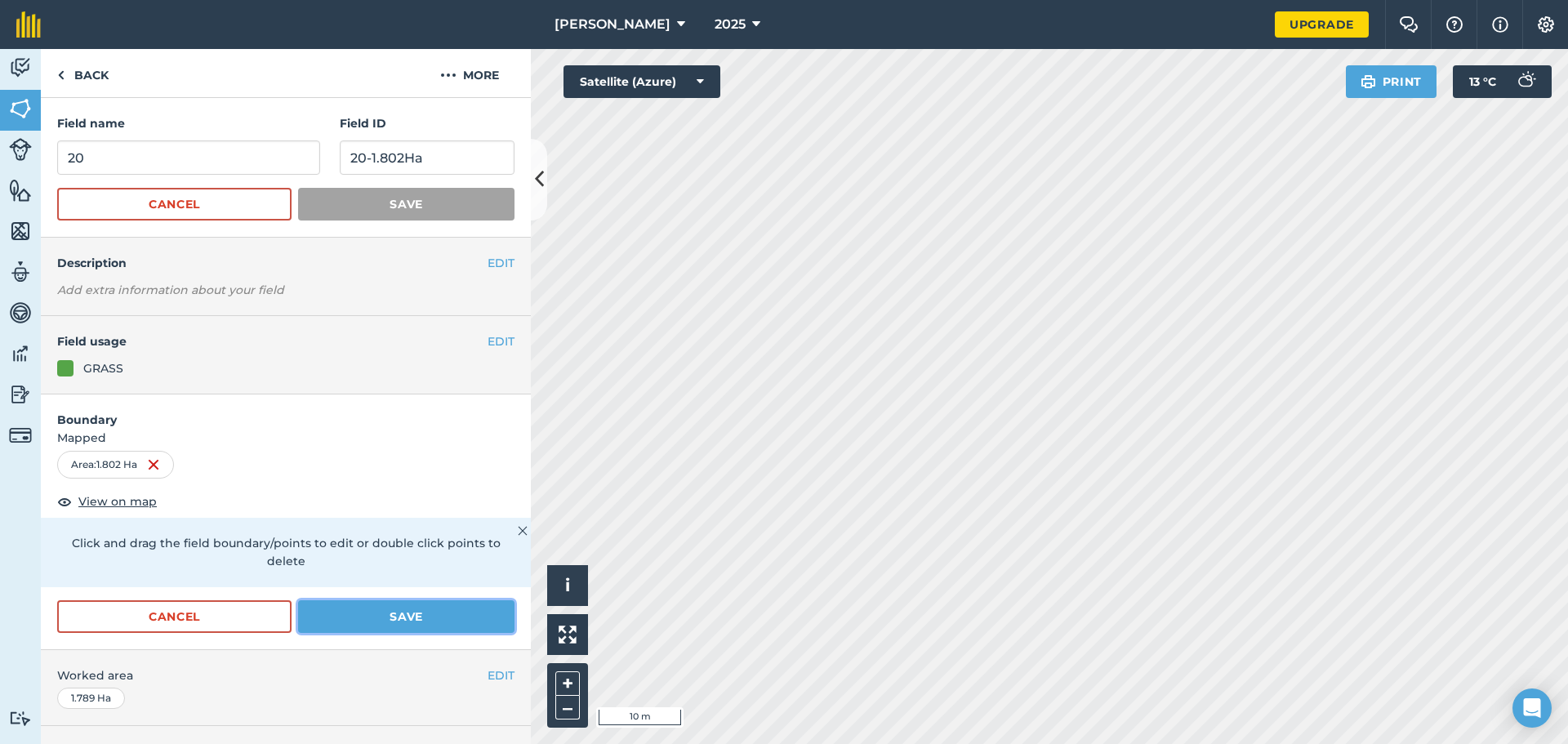
click at [388, 615] on button "Save" at bounding box center [406, 616] width 217 height 32
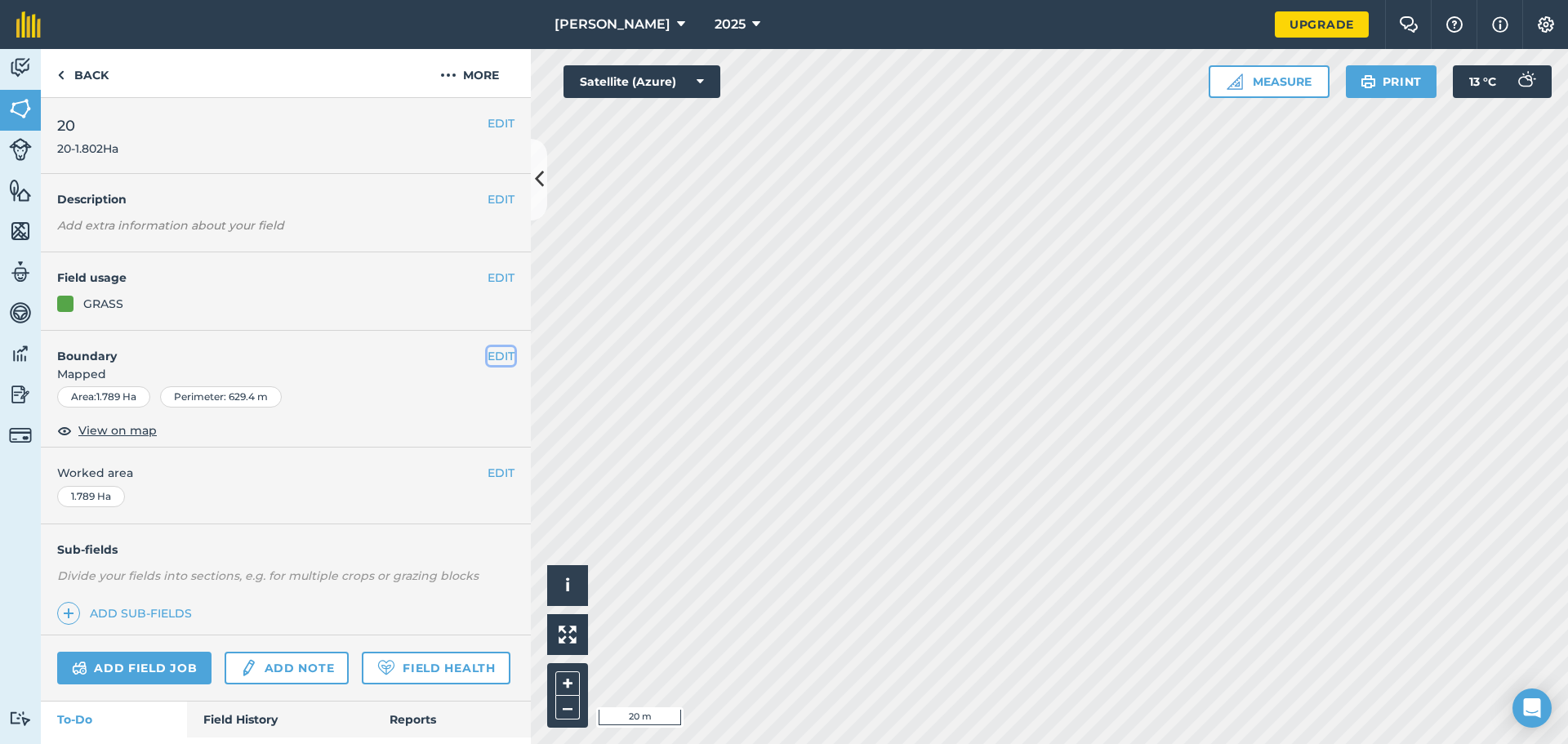
click at [497, 355] on button "EDIT" at bounding box center [500, 356] width 26 height 18
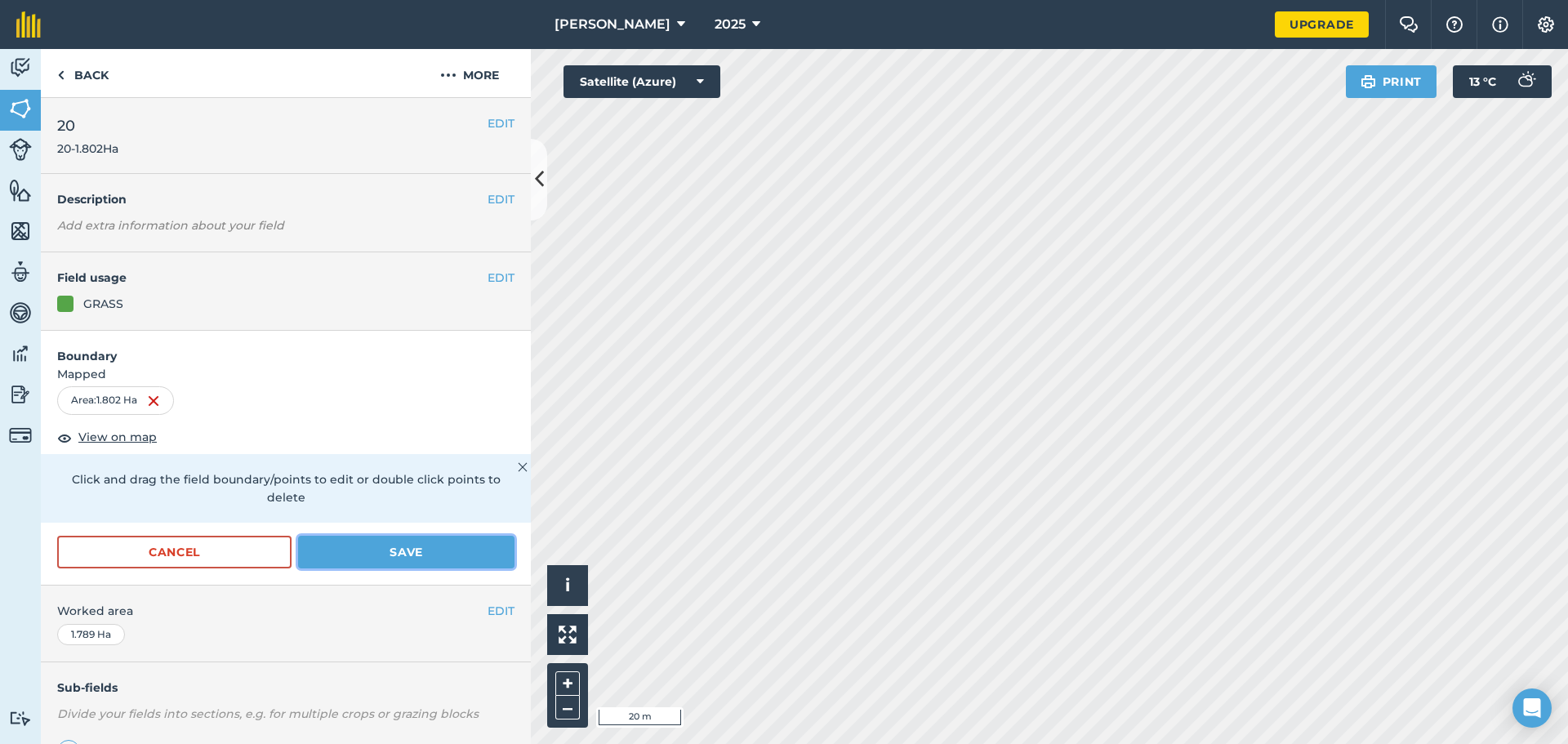
click at [411, 556] on button "Save" at bounding box center [406, 552] width 217 height 32
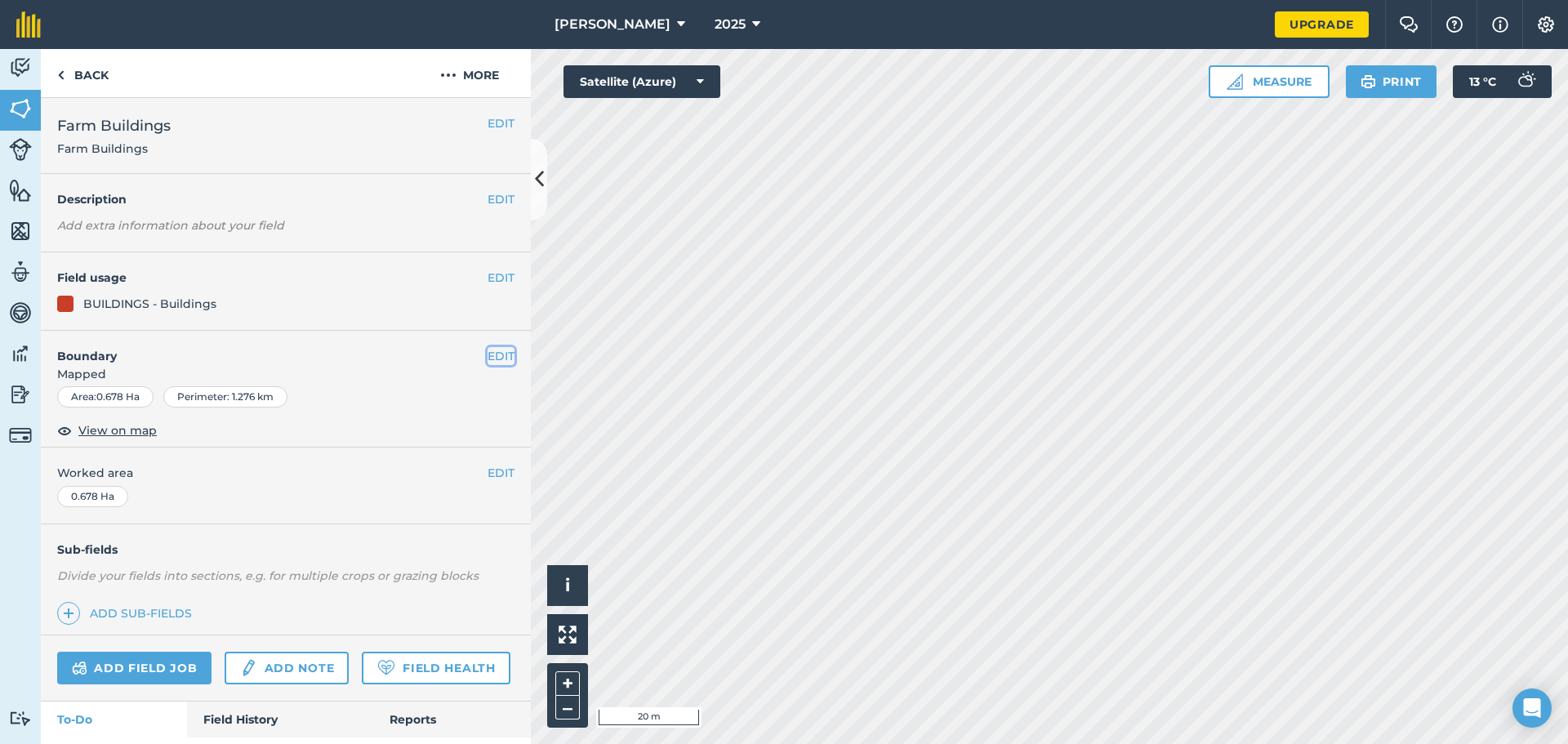
click at [487, 351] on button "EDIT" at bounding box center [500, 356] width 26 height 18
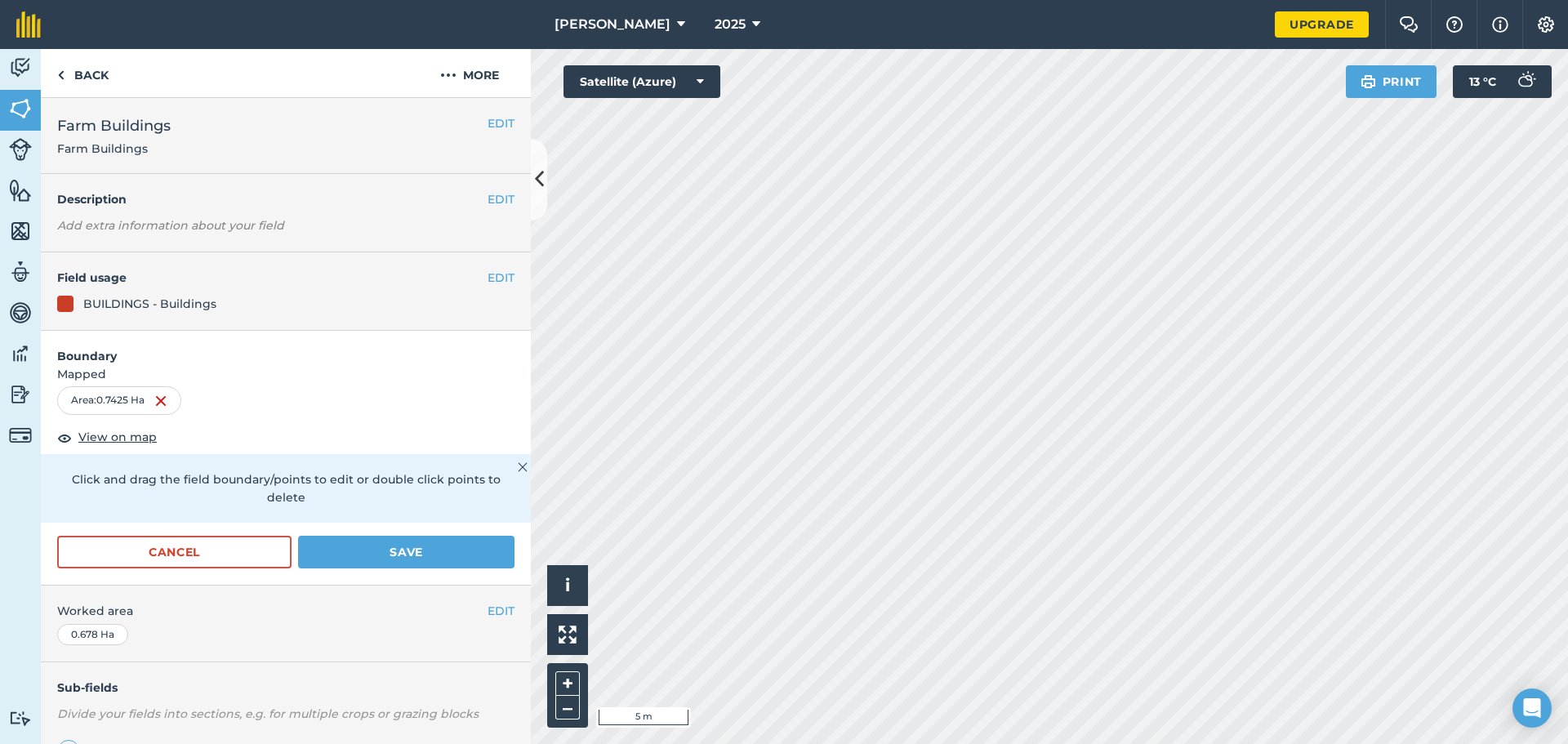
click at [816, 26] on div "[PERSON_NAME] 2025 Upgrade Farm Chat Help Info Settings Map printing is not ava…" at bounding box center [784, 372] width 1568 height 744
click at [816, 32] on div "[PERSON_NAME] 2025 Upgrade Farm Chat Help Info Settings Map printing is not ava…" at bounding box center [784, 372] width 1568 height 744
click at [816, 742] on html "[PERSON_NAME] 2025 Upgrade Farm Chat Help Info Settings Map printing is not ava…" at bounding box center [784, 372] width 1568 height 744
click at [411, 545] on button "Save" at bounding box center [406, 552] width 217 height 32
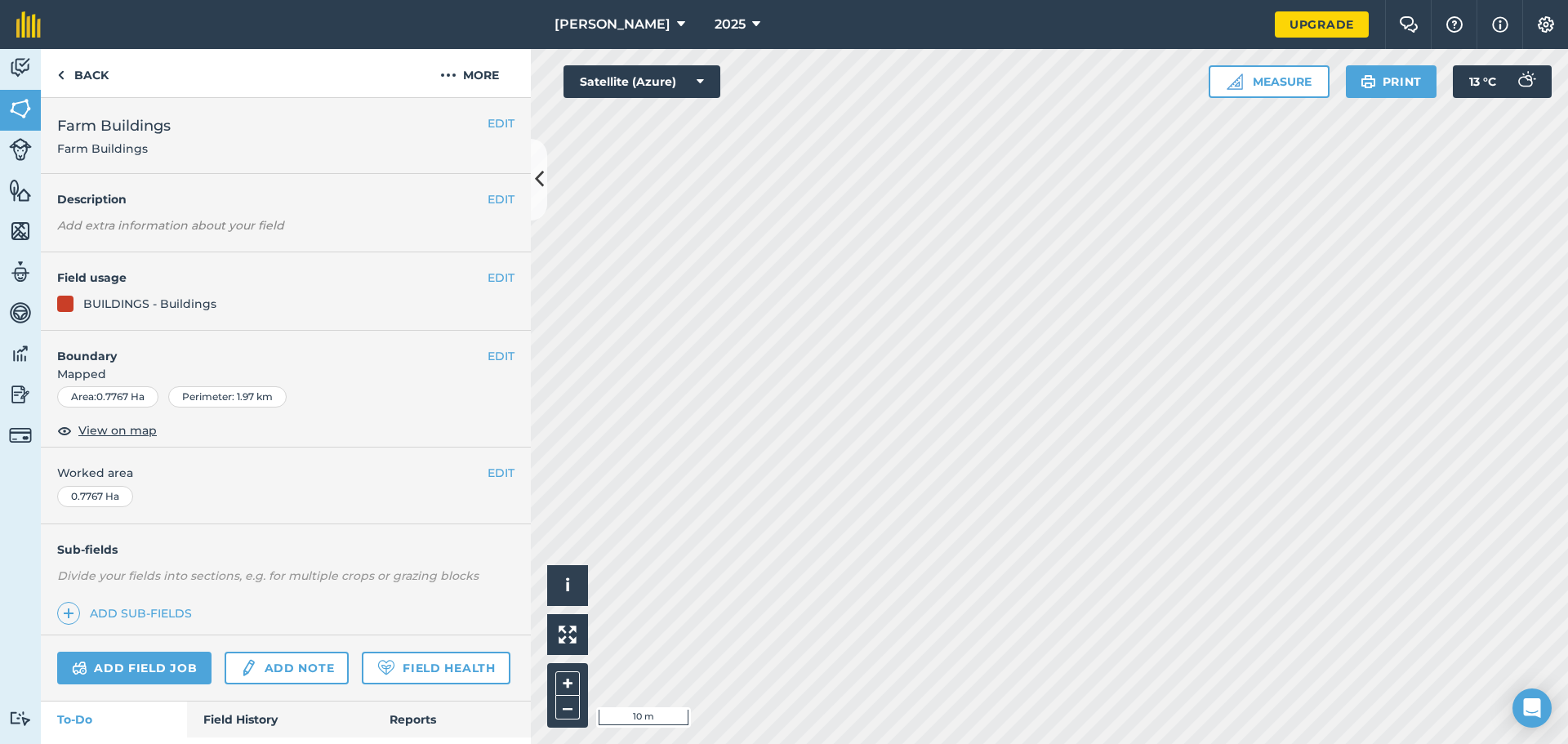
click at [816, 0] on html "[PERSON_NAME] 2025 Upgrade Farm Chat Help Info Settings Map printing is not ava…" at bounding box center [784, 372] width 1568 height 744
click at [816, 12] on div "[PERSON_NAME] 2025 Upgrade Farm Chat Help Info Settings Map printing is not ava…" at bounding box center [784, 372] width 1568 height 744
click at [816, 0] on html "[PERSON_NAME] 2025 Upgrade Farm Chat Help Info Settings Map printing is not ava…" at bounding box center [784, 372] width 1568 height 744
click at [487, 355] on button "EDIT" at bounding box center [500, 356] width 26 height 18
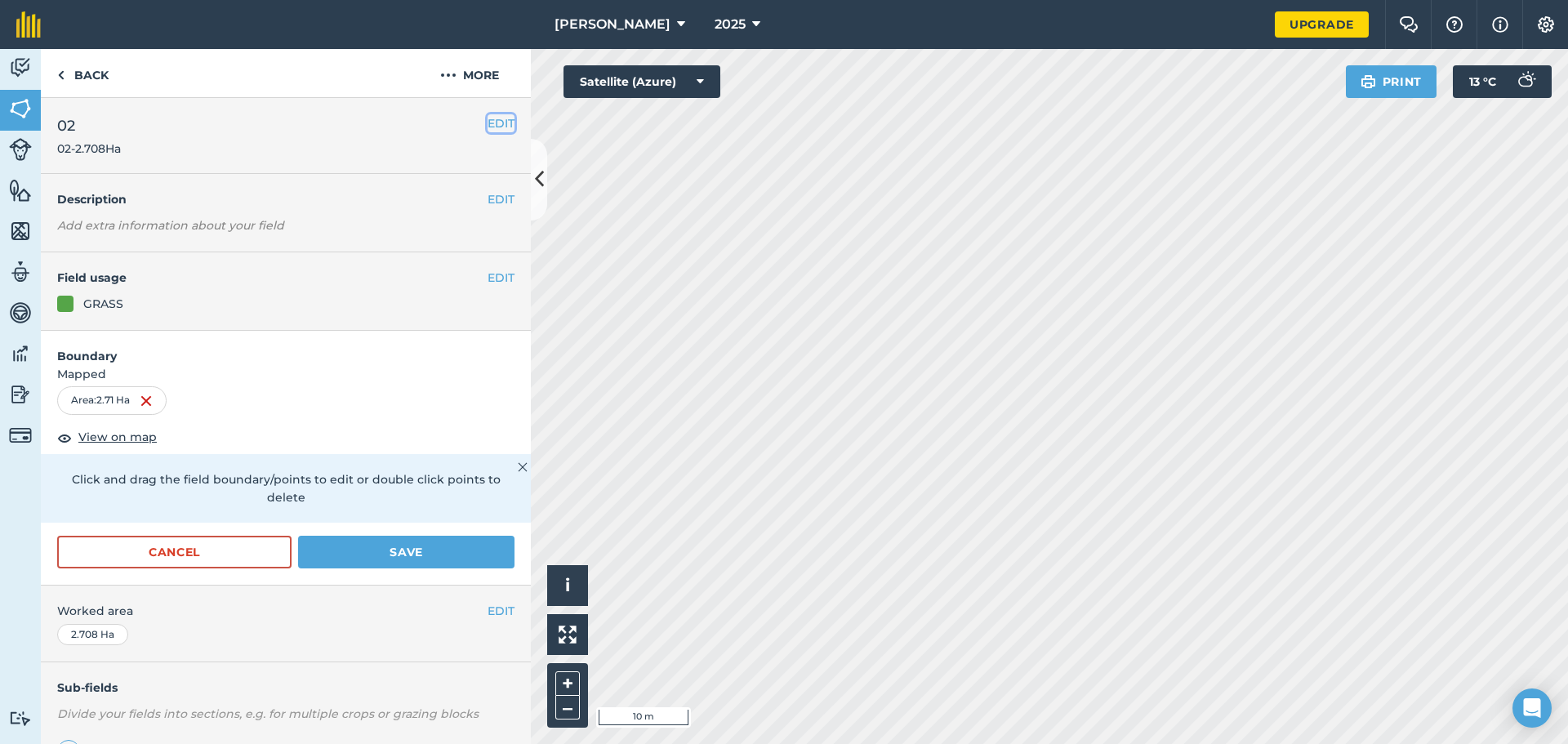
click at [491, 124] on button "EDIT" at bounding box center [500, 124] width 26 height 18
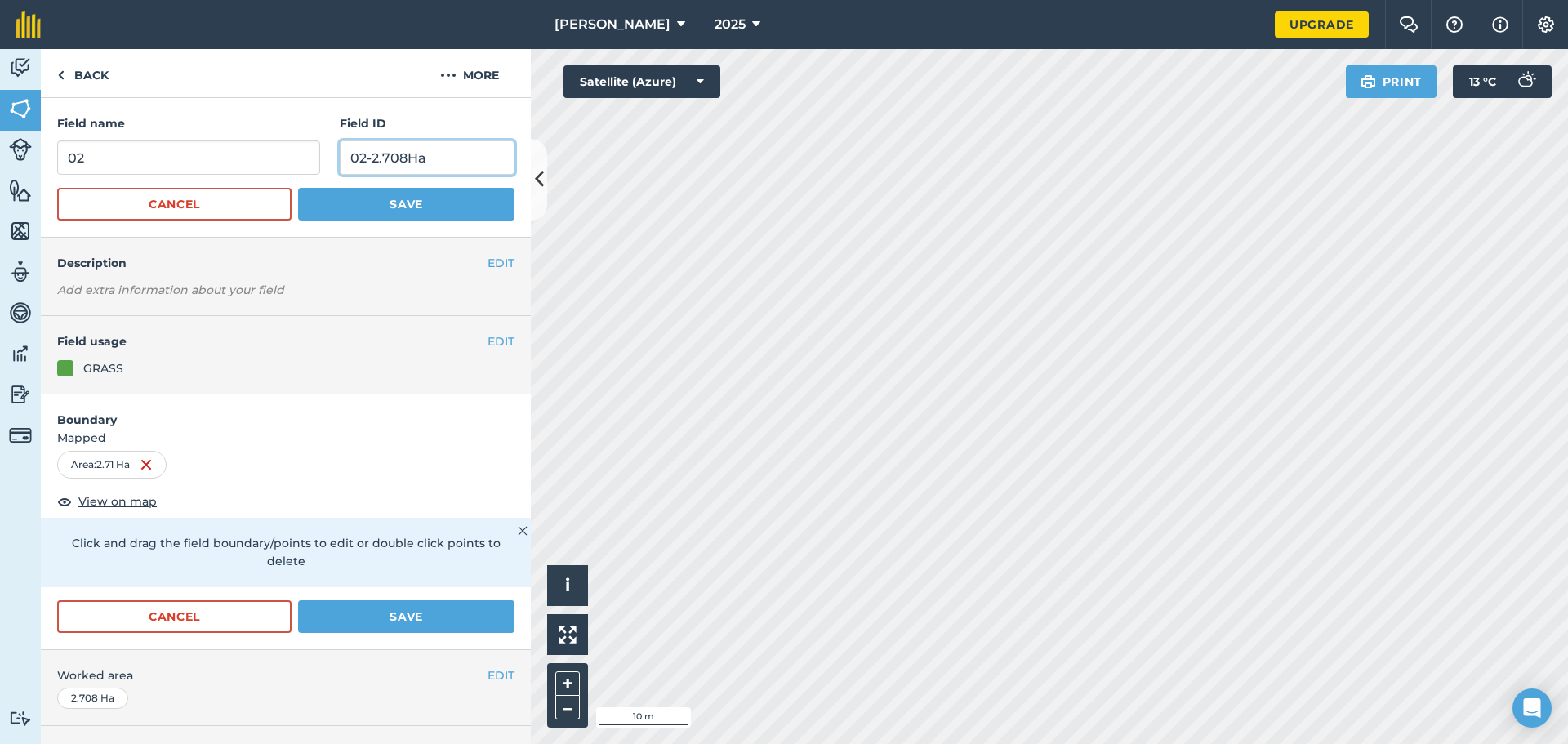
click at [398, 155] on input "02-2.708Ha" at bounding box center [427, 157] width 174 height 34
type input "02-2.71Ha"
click at [432, 205] on button "Save" at bounding box center [406, 204] width 217 height 32
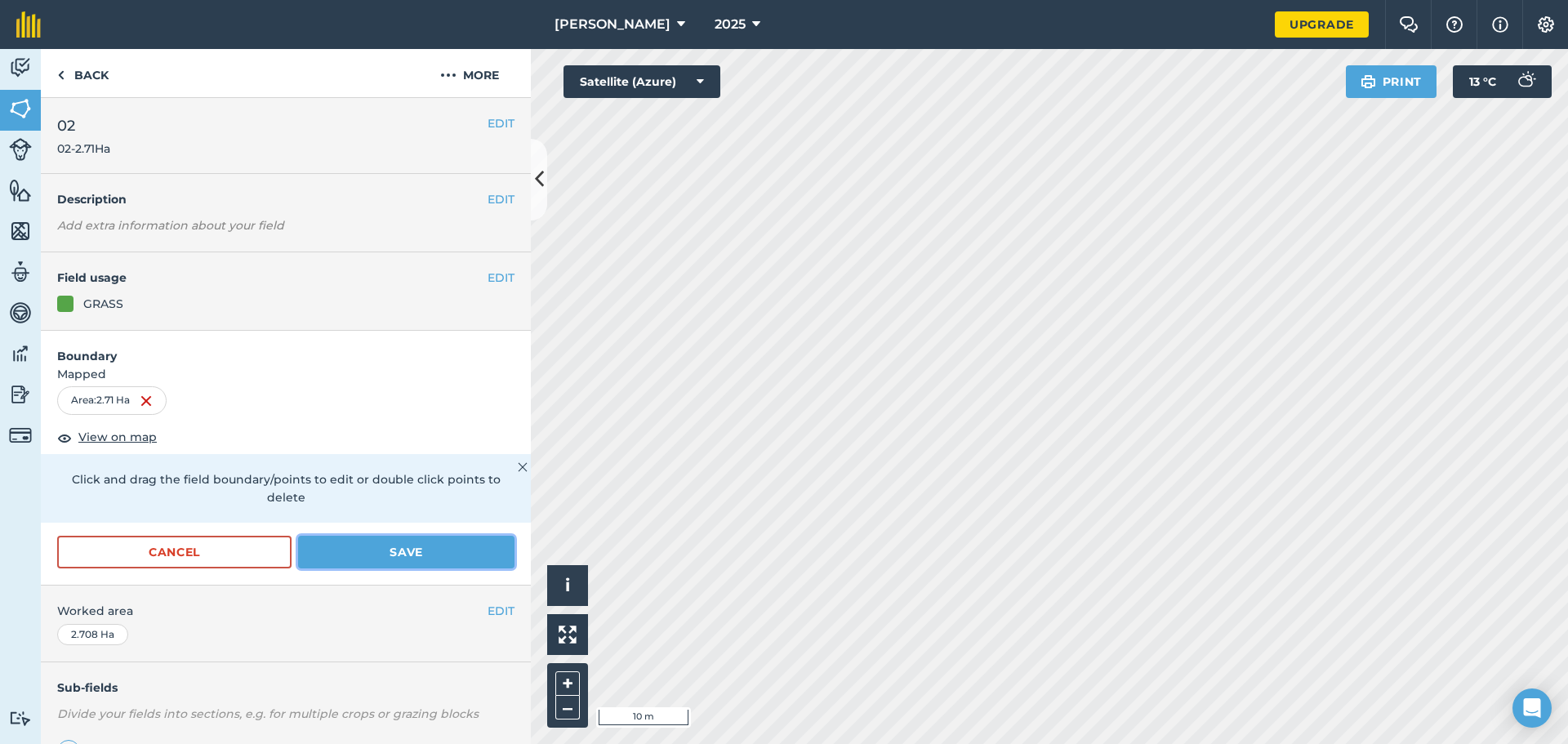
click at [389, 550] on button "Save" at bounding box center [406, 552] width 217 height 32
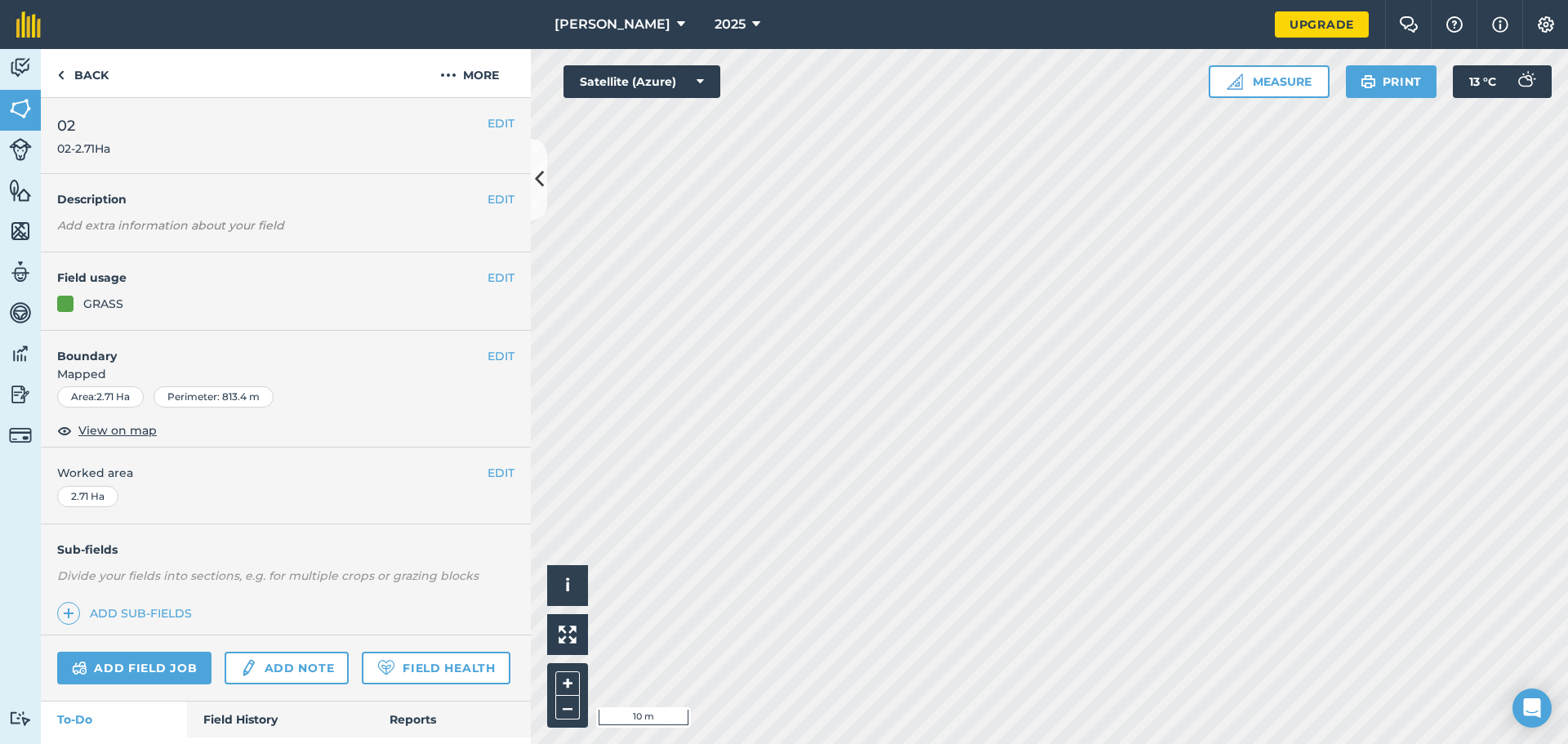
click at [795, 34] on div "[PERSON_NAME] 2025 Upgrade Farm Chat Help Info Settings Map printing is not ava…" at bounding box center [784, 372] width 1568 height 744
click at [493, 354] on button "EDIT" at bounding box center [500, 356] width 26 height 18
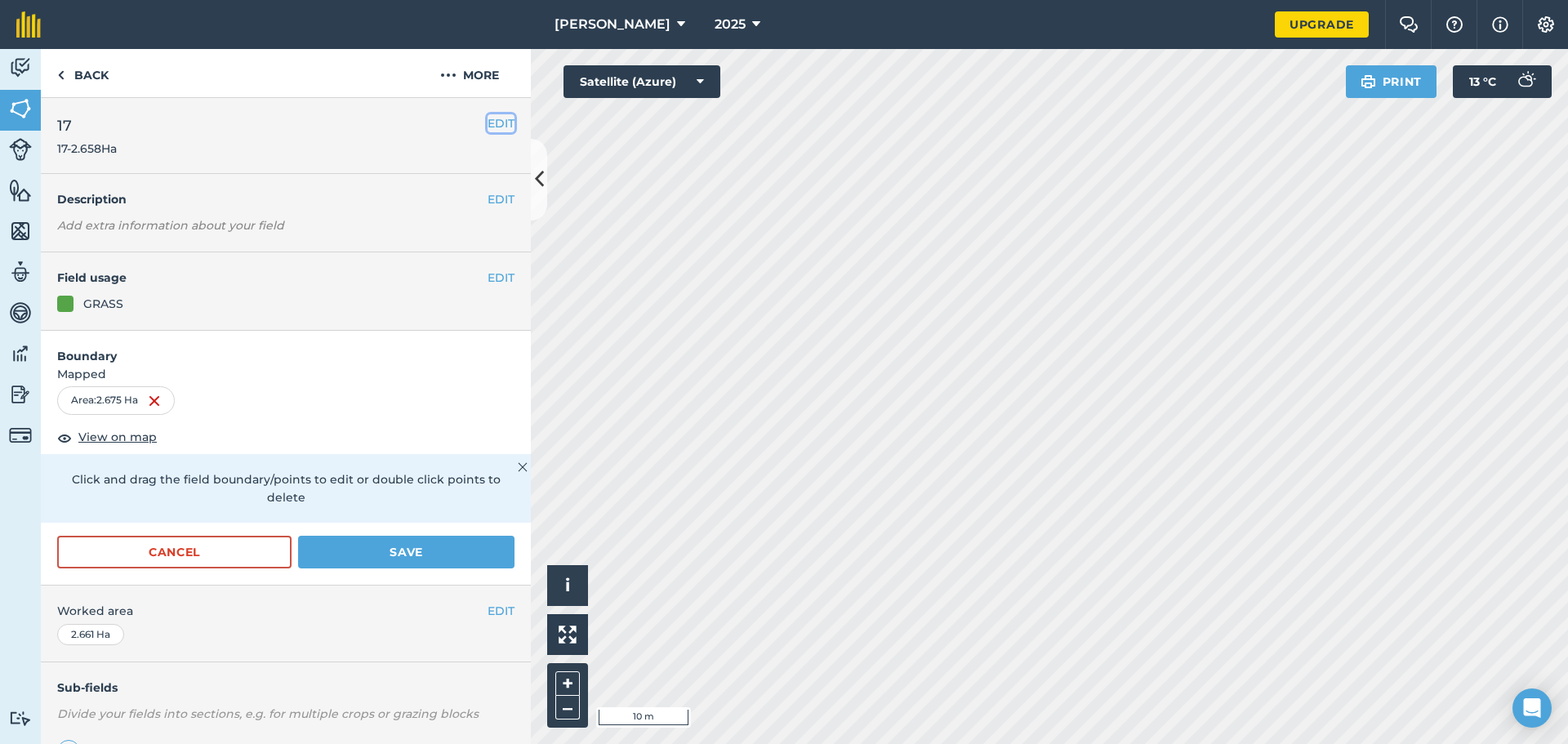
click at [487, 121] on button "EDIT" at bounding box center [500, 124] width 26 height 18
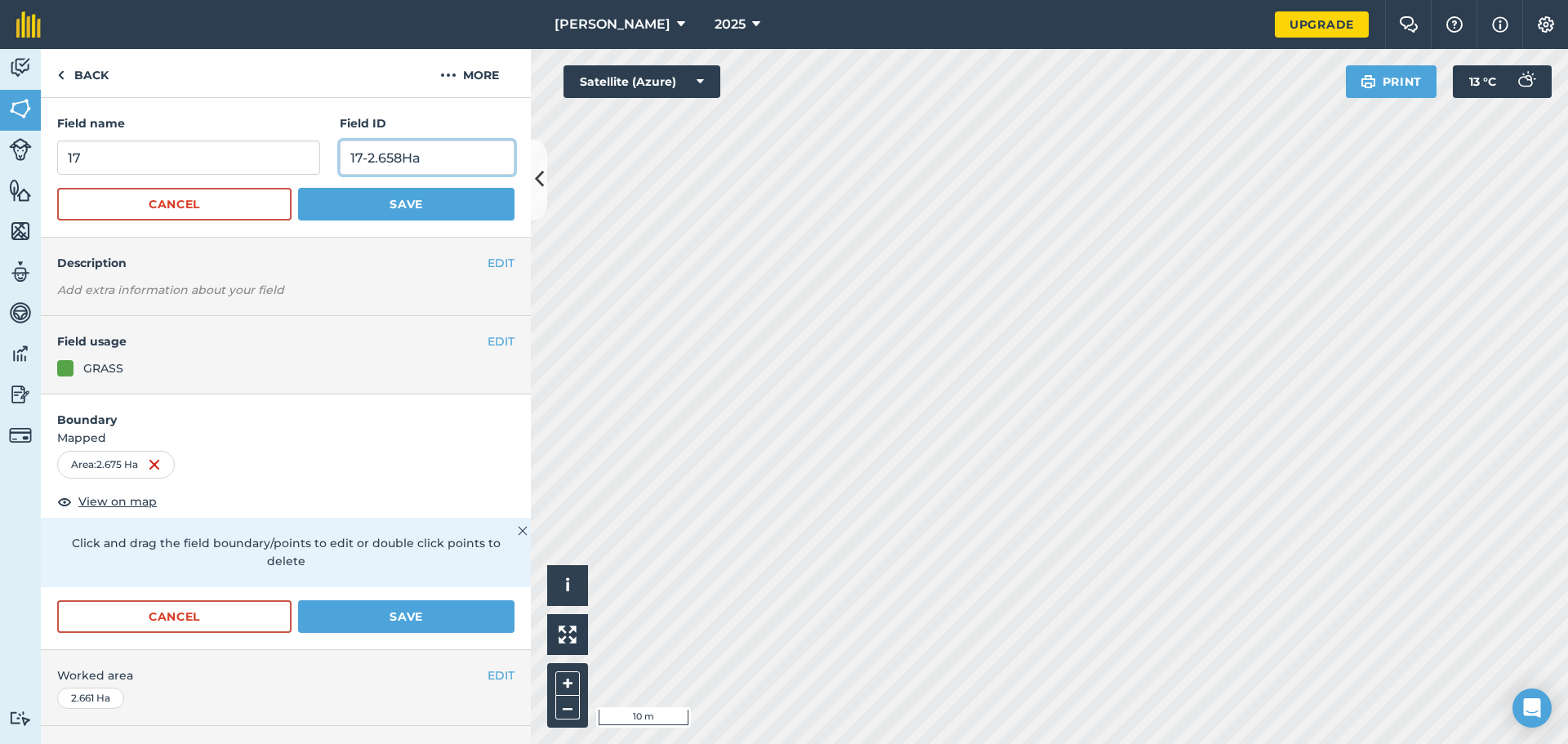
click at [392, 156] on input "17-2.658Ha" at bounding box center [427, 157] width 174 height 34
type input "17-2.675Ha"
click at [401, 612] on button "Save" at bounding box center [406, 616] width 217 height 32
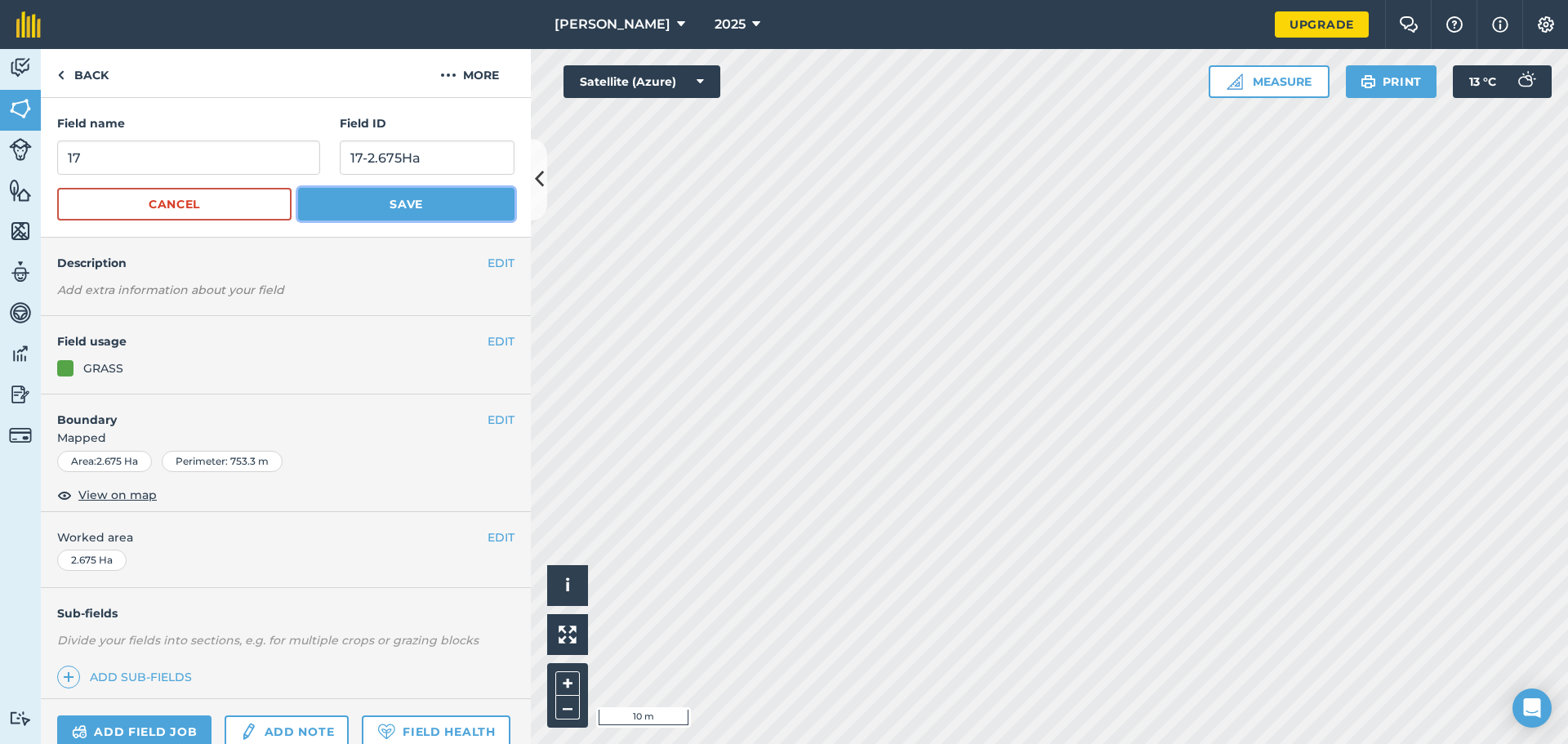
click at [421, 204] on button "Save" at bounding box center [406, 204] width 217 height 32
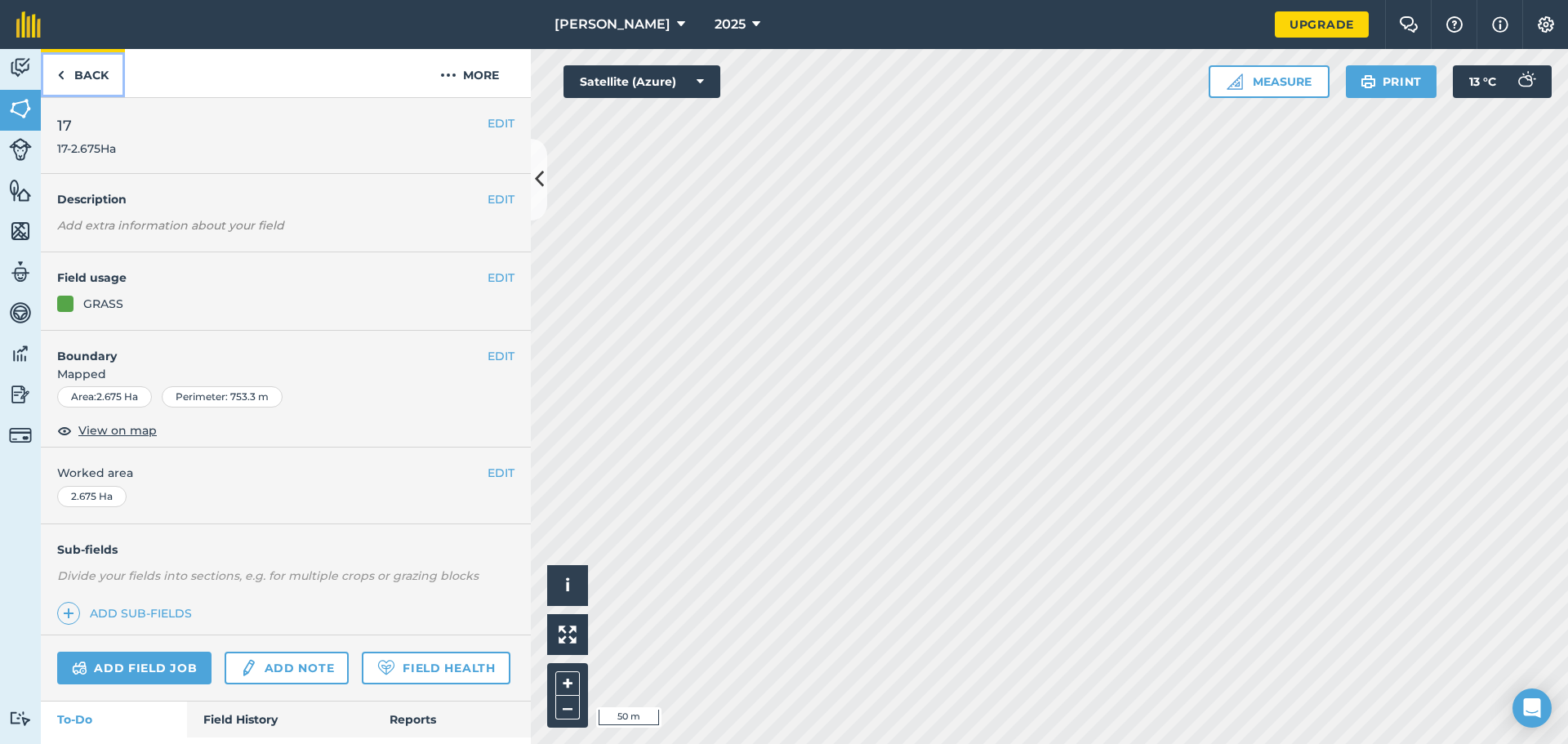
click at [79, 71] on link "Back" at bounding box center [83, 73] width 84 height 48
click at [27, 105] on img at bounding box center [20, 108] width 23 height 25
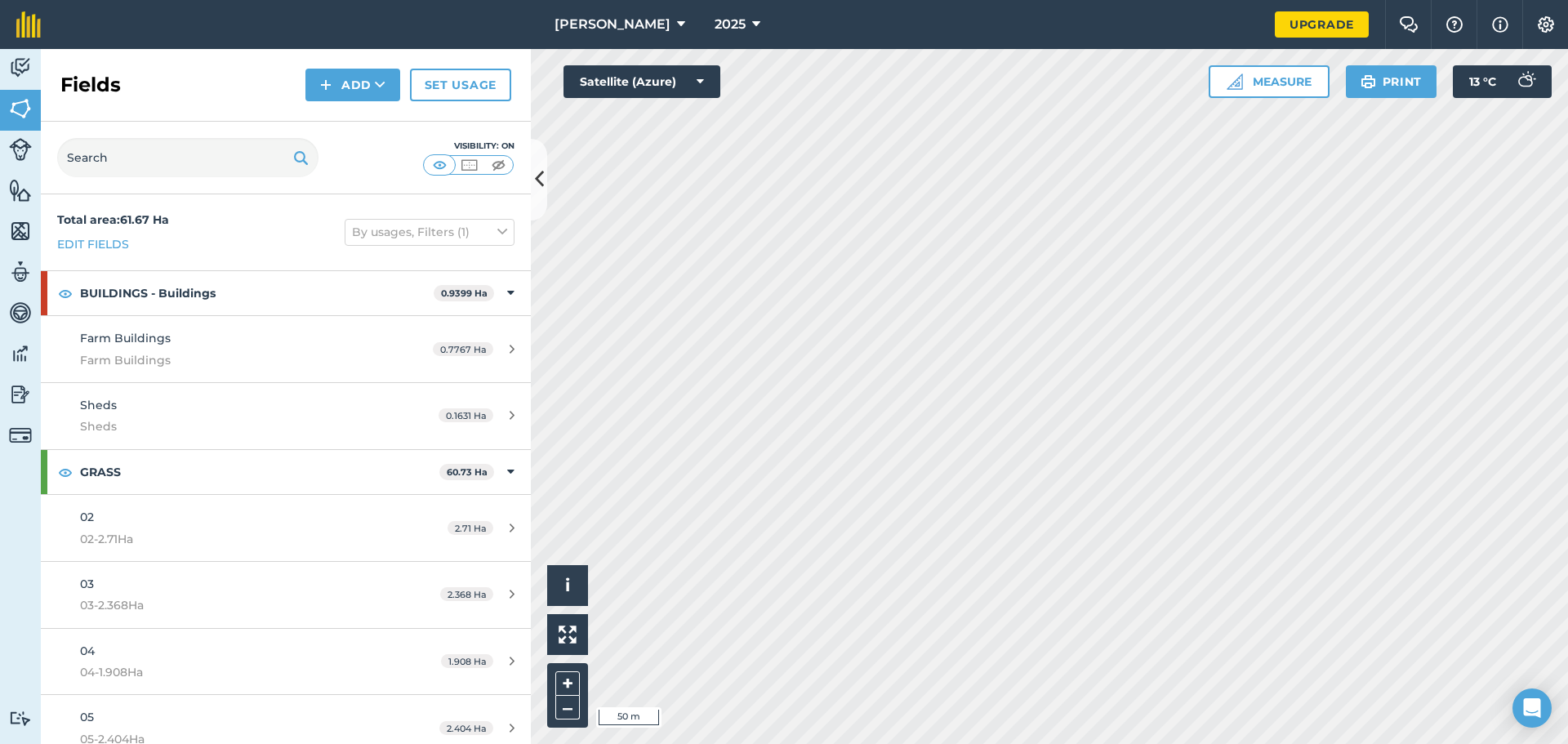
click at [397, 509] on div "Activity Fields Livestock Features Maps Team Vehicles Data Reporting Billing Tu…" at bounding box center [784, 396] width 1568 height 695
click at [31, 120] on img at bounding box center [20, 108] width 23 height 25
click at [382, 95] on button "Add" at bounding box center [353, 84] width 95 height 32
click at [373, 121] on link "Draw" at bounding box center [353, 122] width 90 height 36
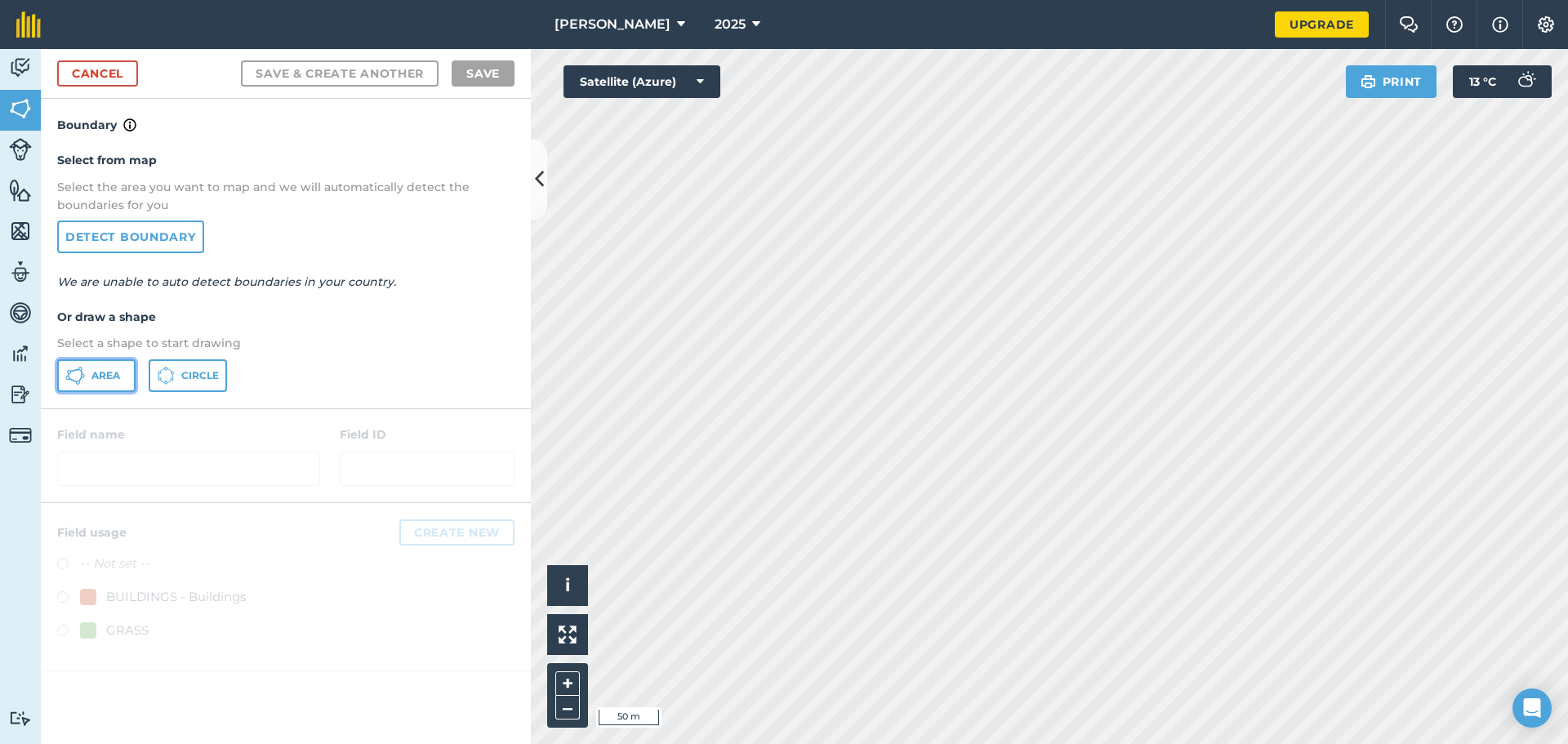
click at [112, 379] on span "Area" at bounding box center [105, 375] width 28 height 13
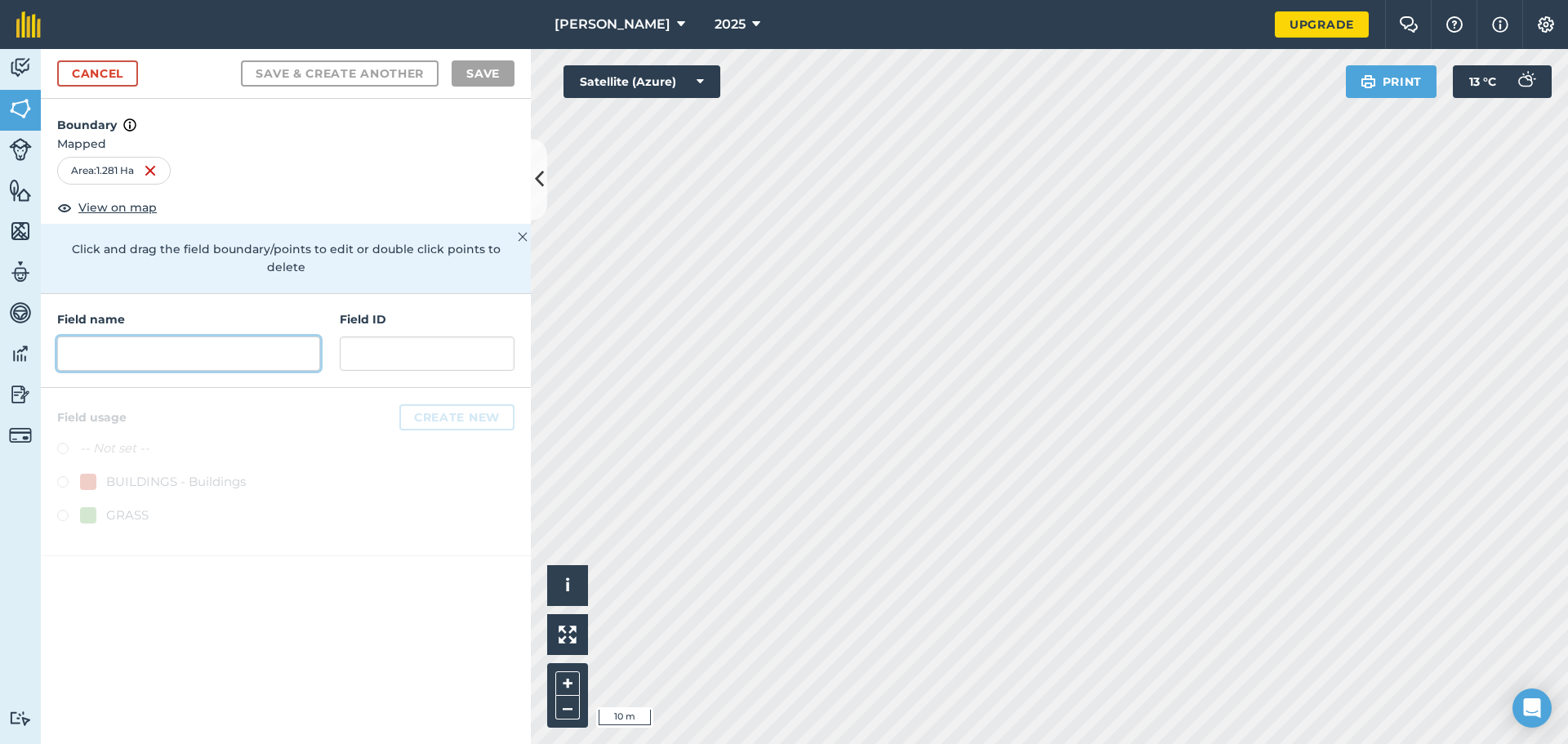
click at [257, 336] on input "text" at bounding box center [188, 353] width 263 height 34
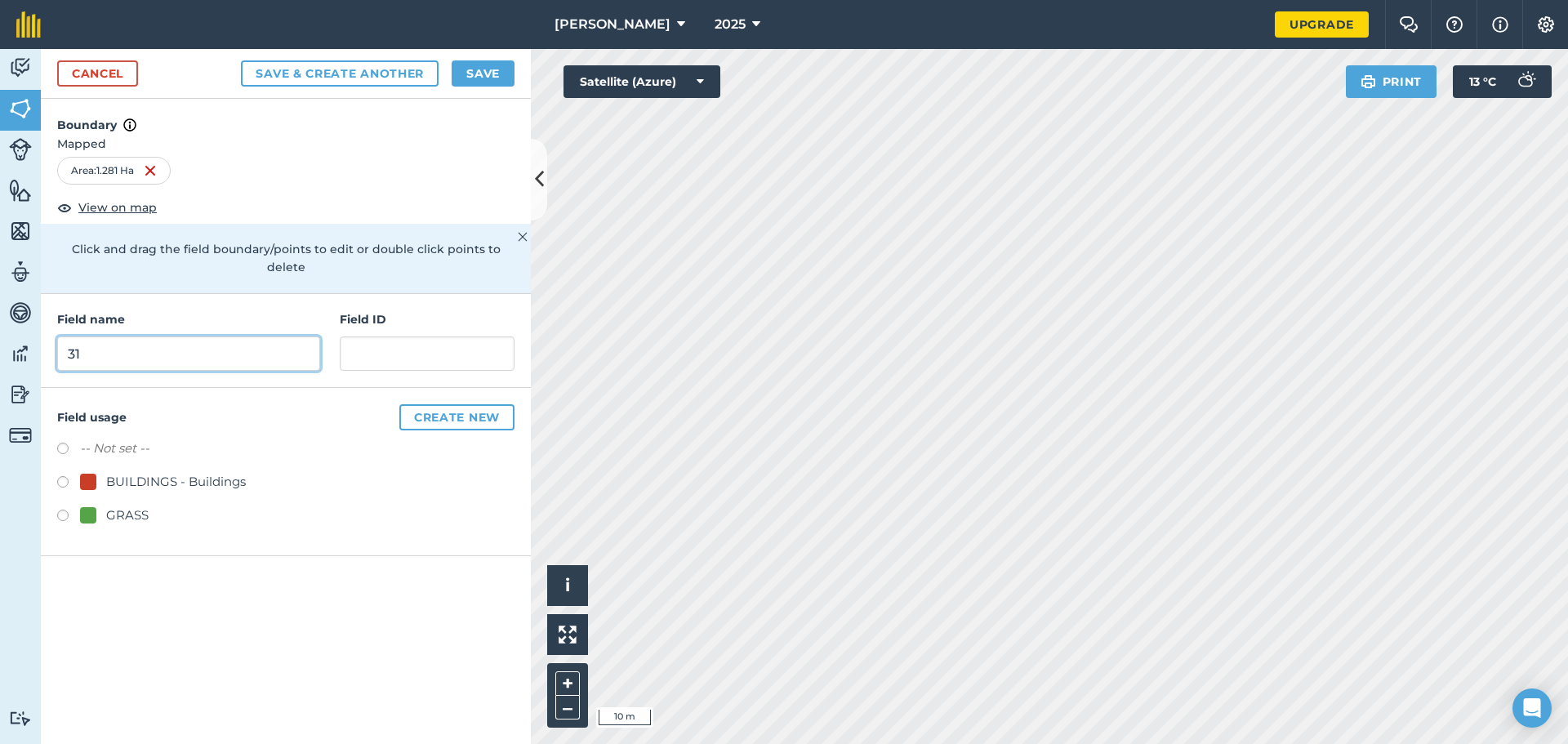
type input "31"
click at [393, 336] on input "31-1.281Ha" at bounding box center [427, 353] width 174 height 34
type input "31-1.289Ha"
click at [333, 68] on button "Save & Create Another" at bounding box center [340, 74] width 198 height 26
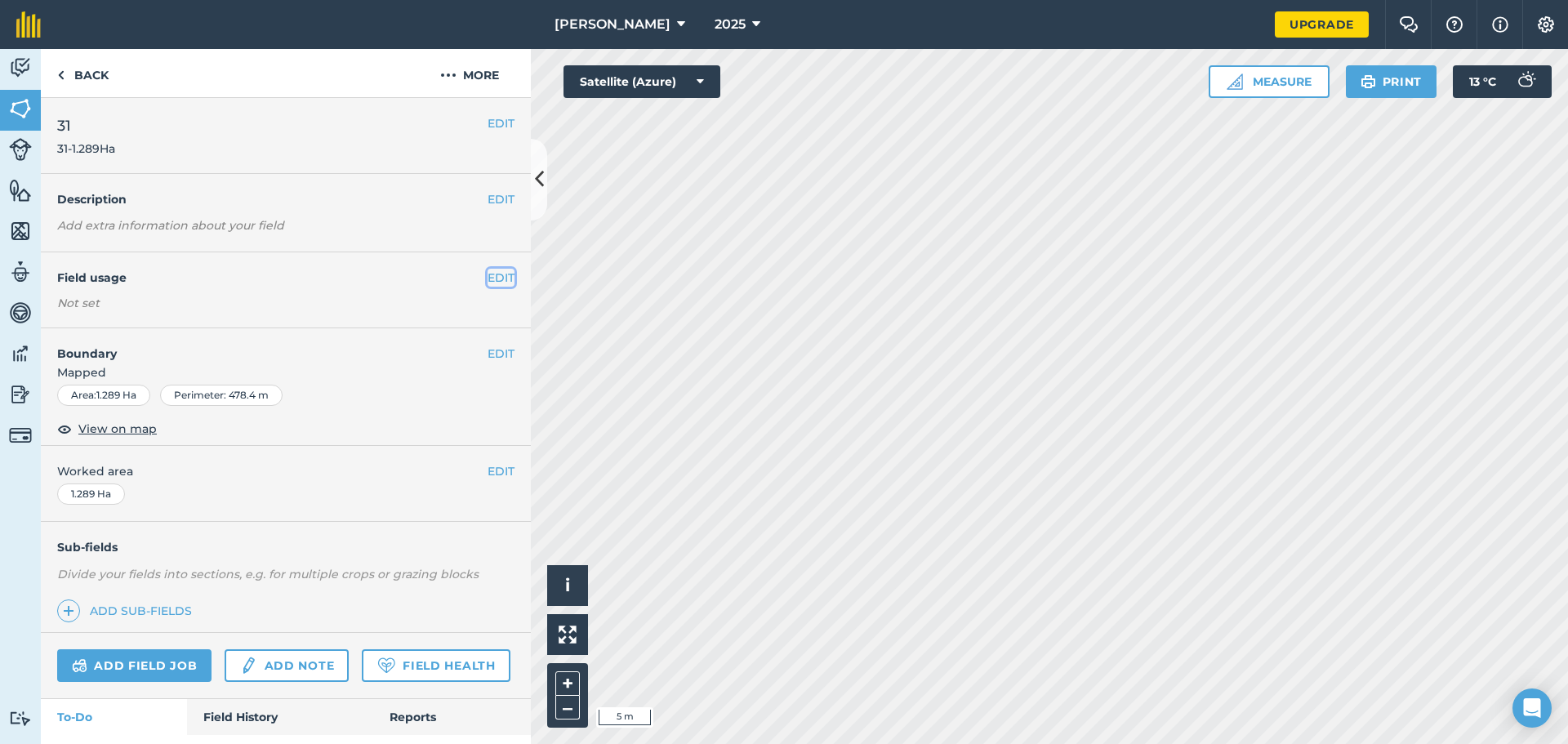
click at [487, 275] on button "EDIT" at bounding box center [500, 277] width 26 height 18
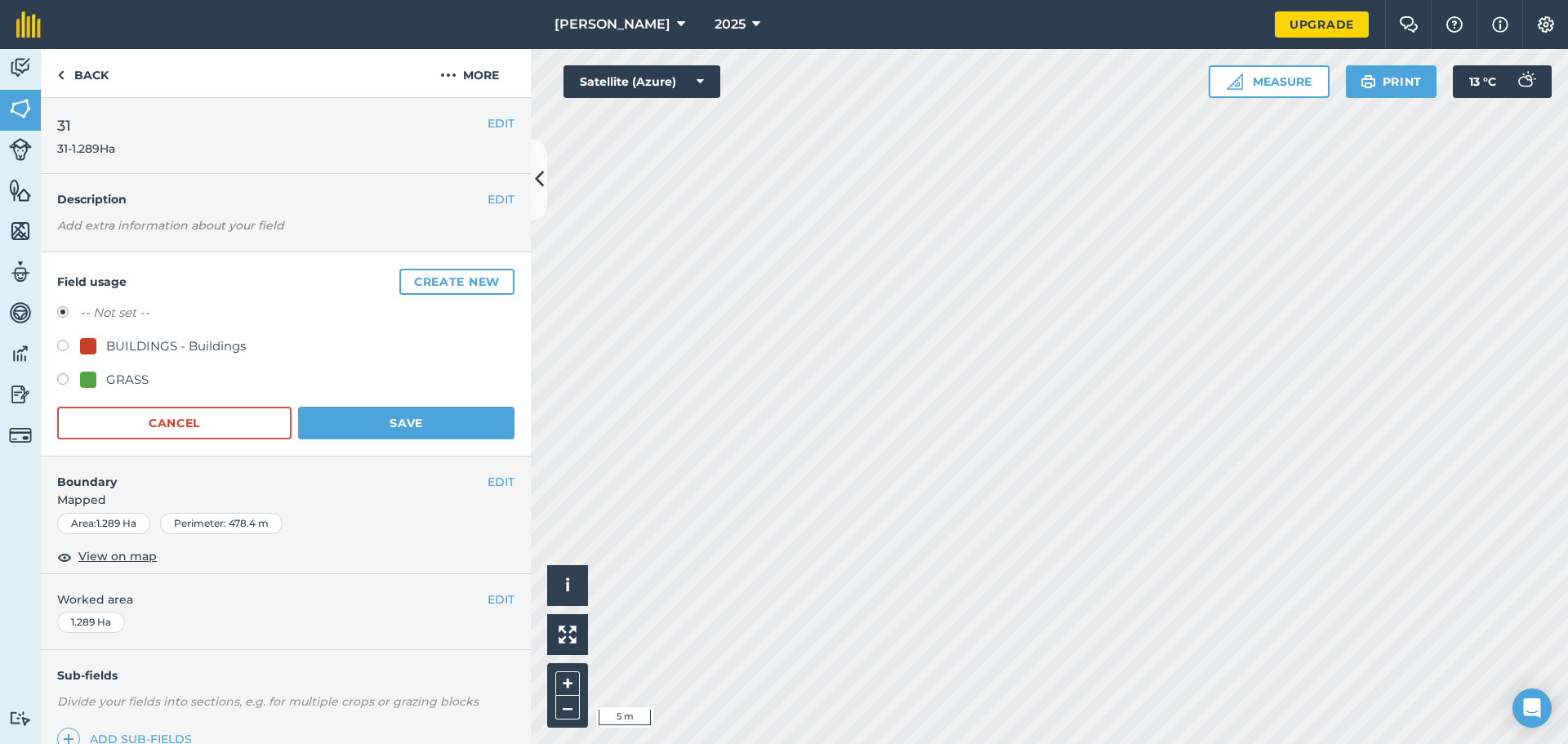
click at [62, 381] on label at bounding box center [68, 381] width 23 height 17
radio input "true"
radio input "false"
click at [332, 423] on button "Save" at bounding box center [406, 422] width 217 height 32
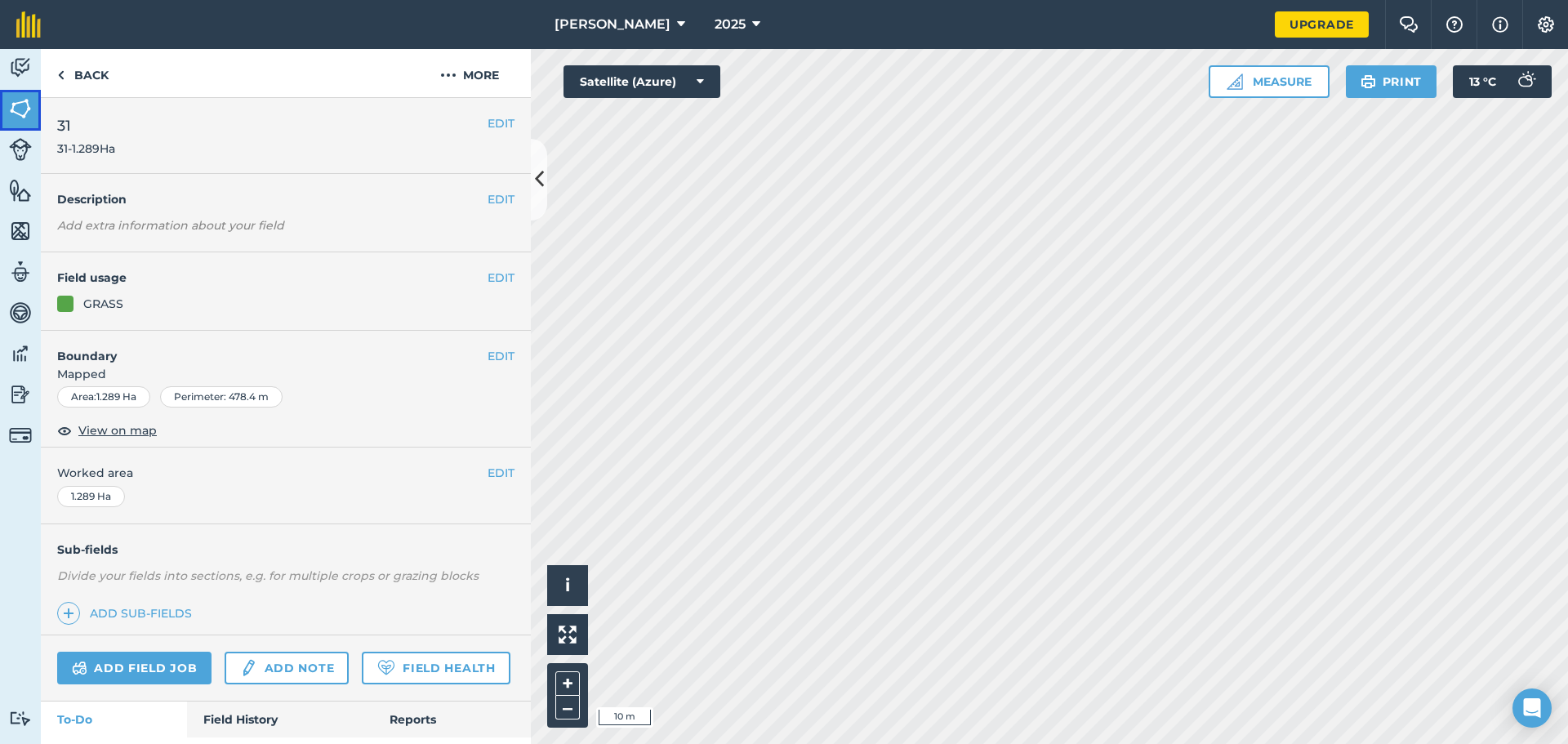
click at [23, 94] on link "Fields" at bounding box center [21, 111] width 41 height 41
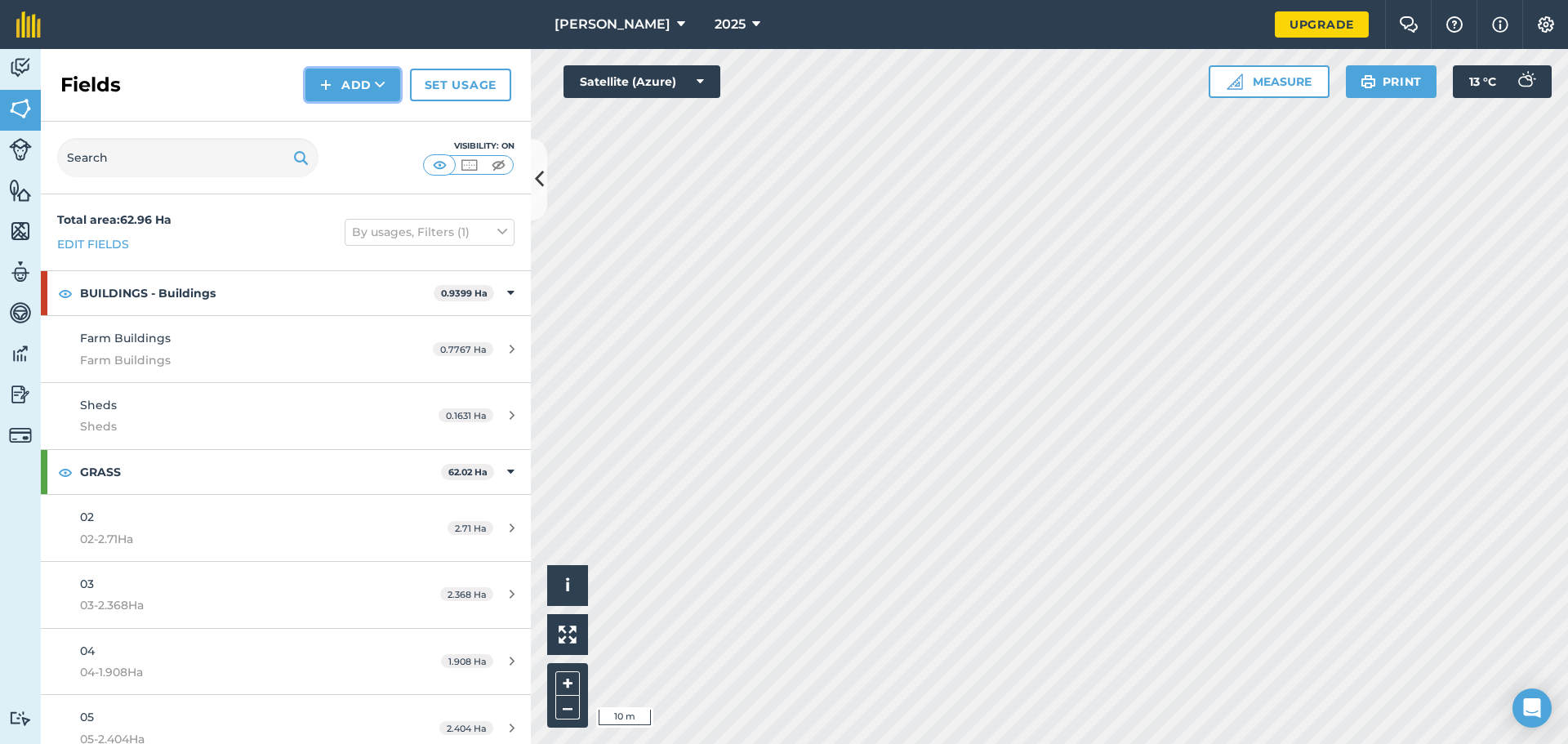
click at [329, 80] on img at bounding box center [326, 85] width 12 height 20
click at [361, 124] on link "Draw" at bounding box center [353, 122] width 90 height 36
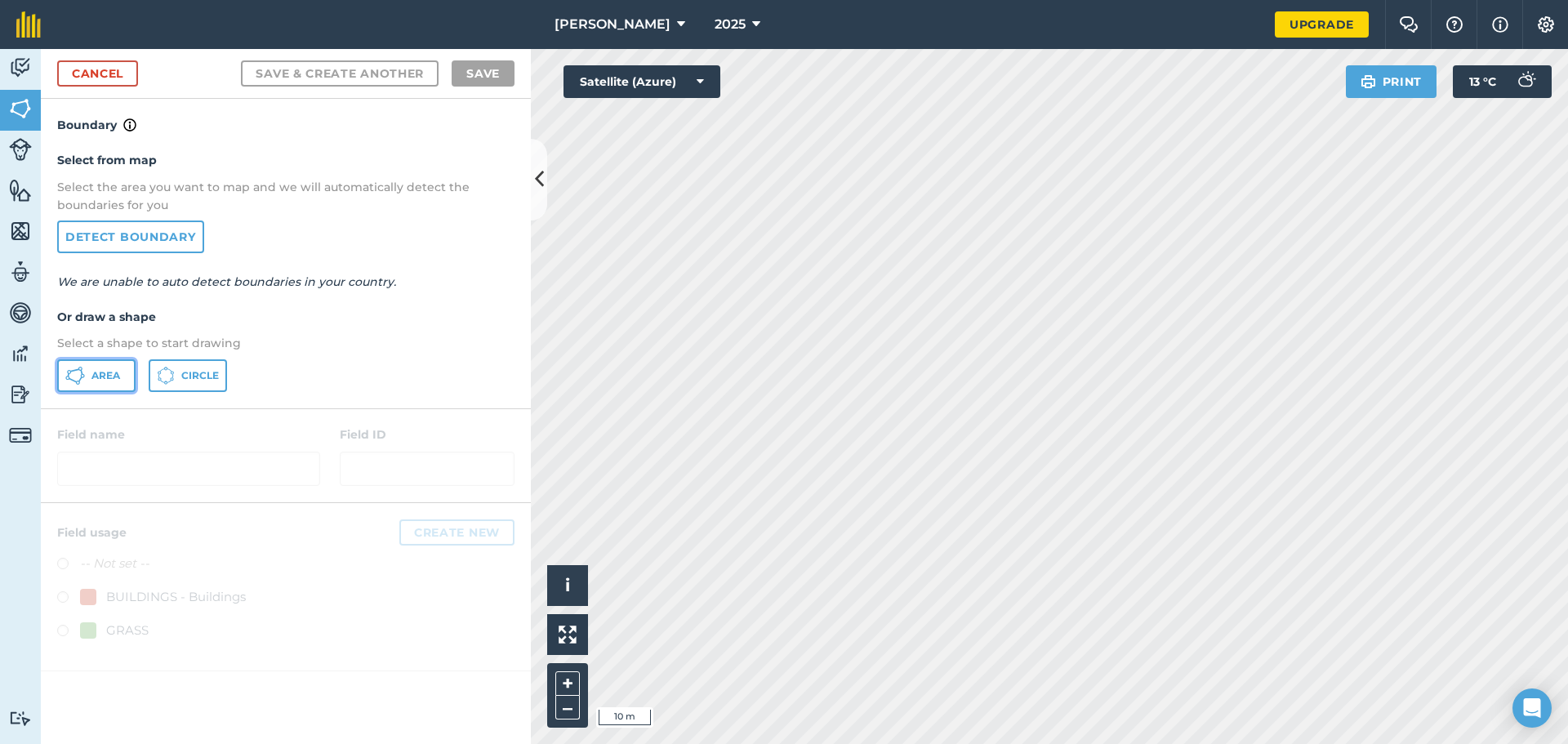
click at [115, 380] on span "Area" at bounding box center [105, 375] width 28 height 13
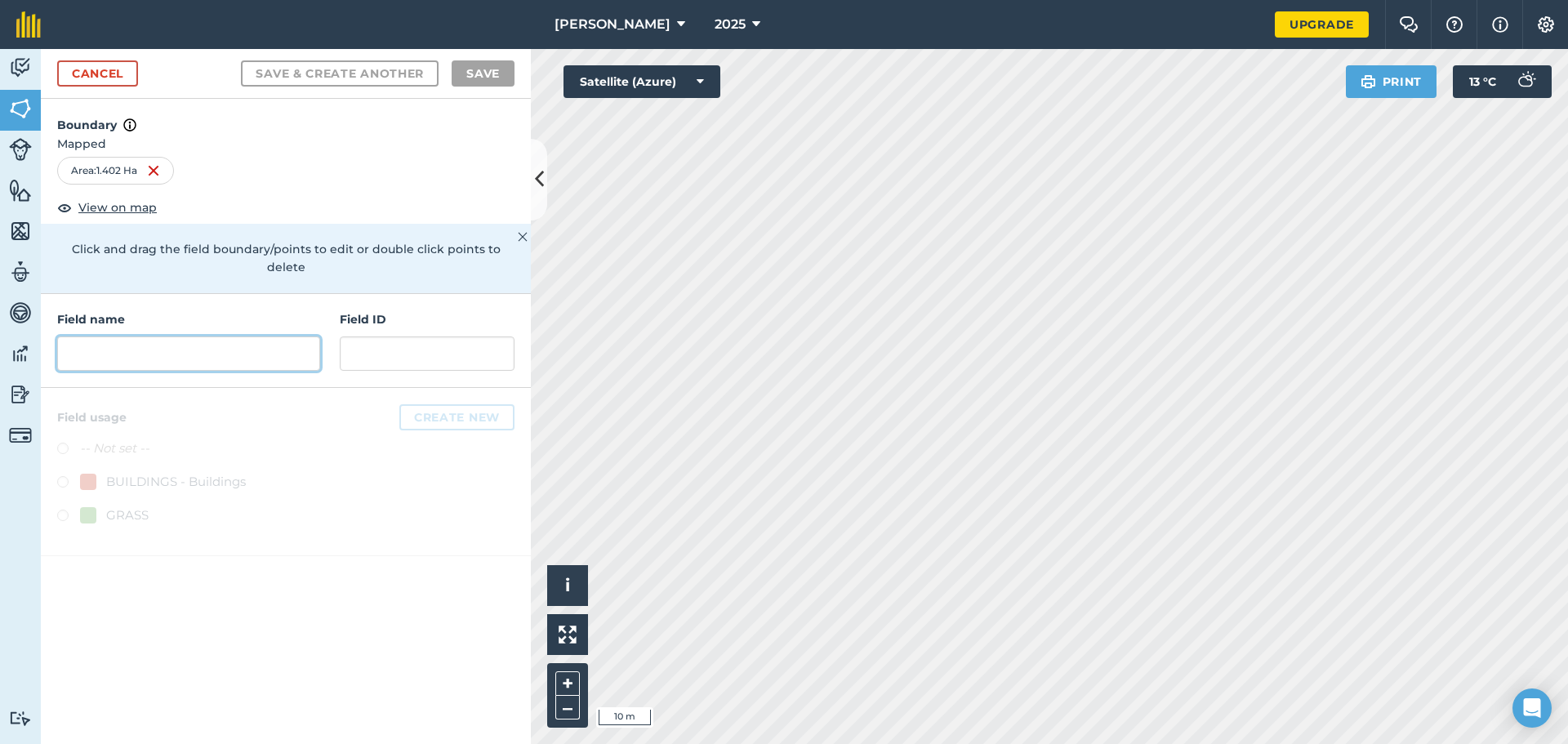
click at [221, 336] on input "text" at bounding box center [188, 353] width 263 height 34
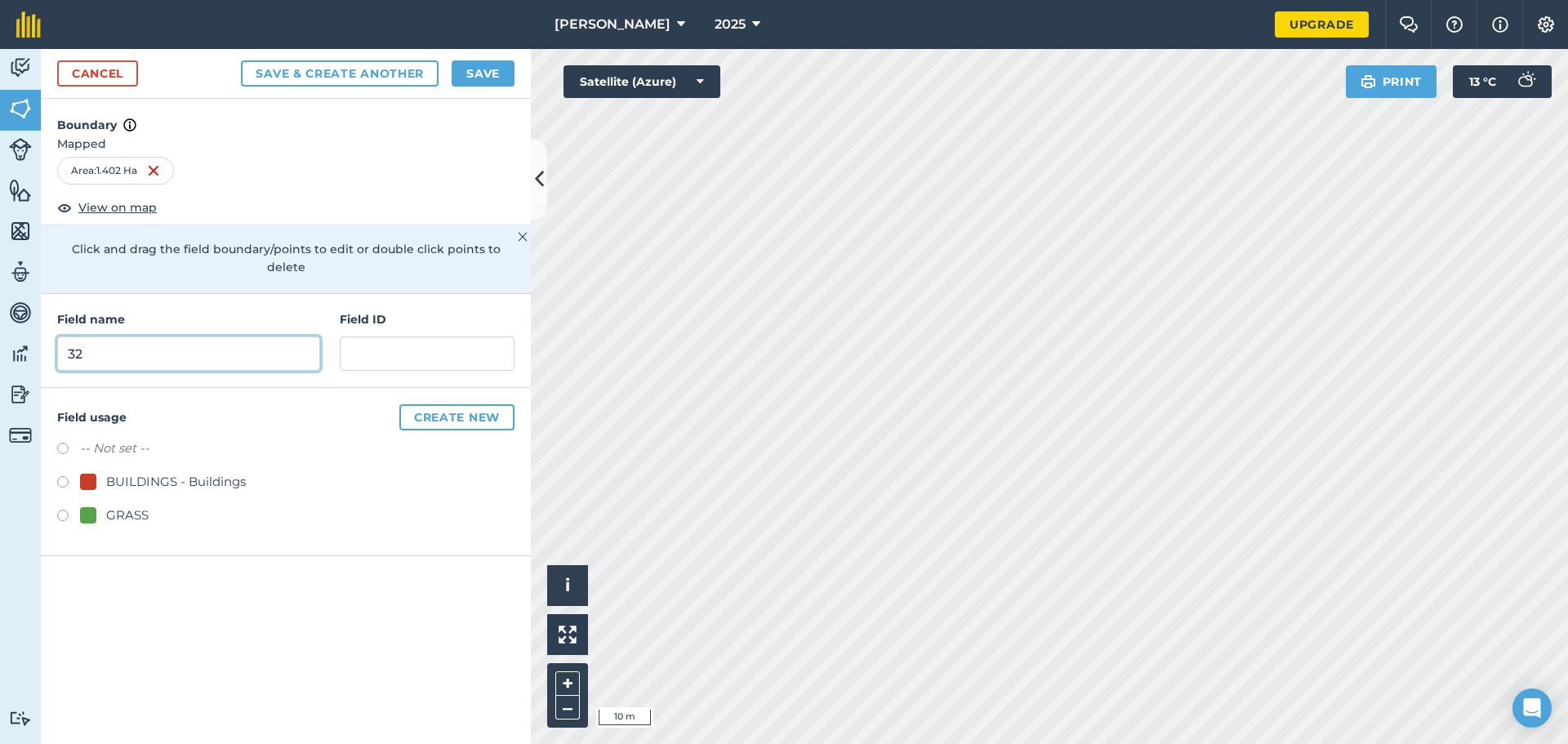
type input "32"
click at [389, 336] on input "text" at bounding box center [427, 353] width 174 height 34
type input "32"
click at [66, 510] on label at bounding box center [68, 518] width 23 height 17
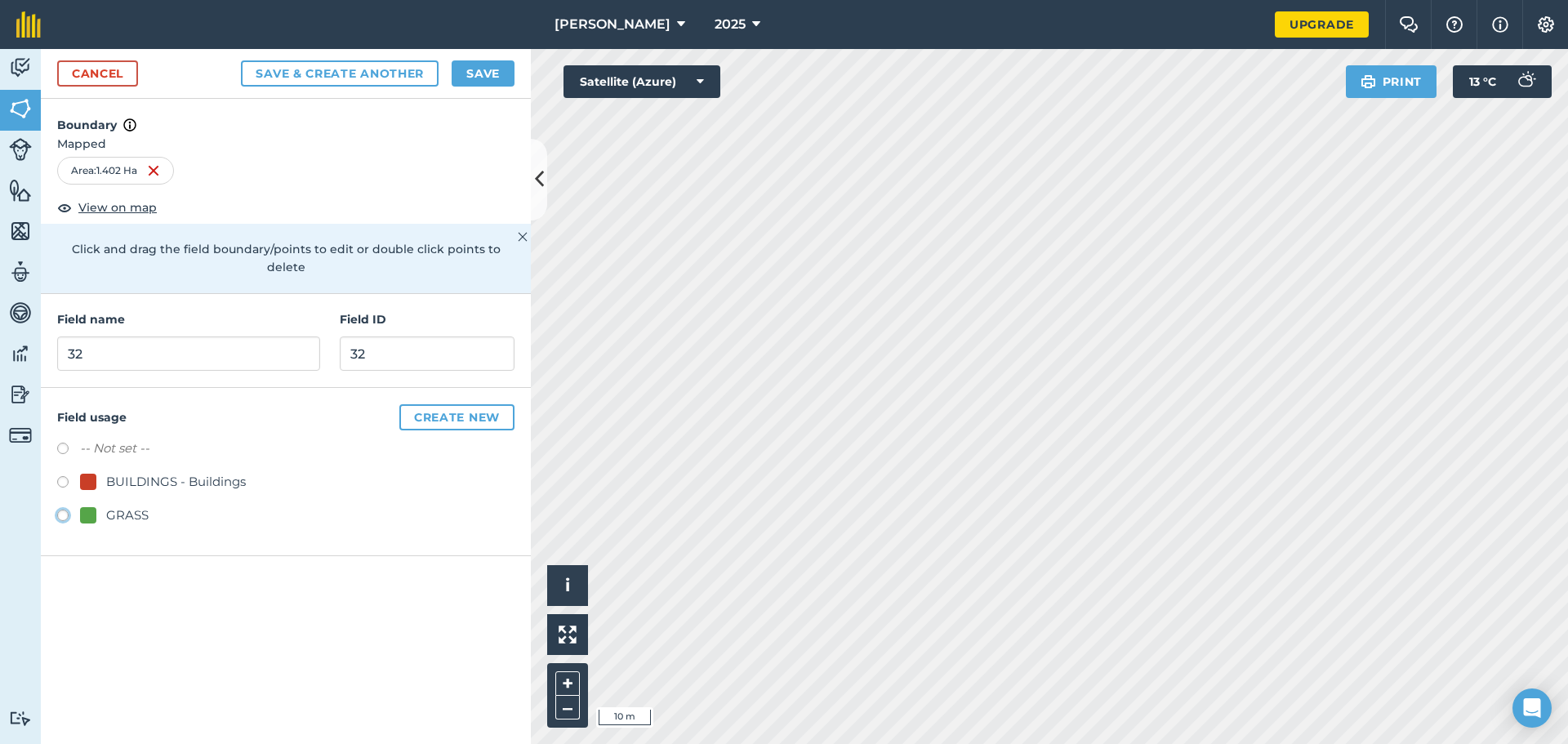
radio input "true"
click at [394, 336] on input "32" at bounding box center [427, 353] width 174 height 34
type input "32-1.402"
click at [344, 75] on button "Save & Create Another" at bounding box center [340, 74] width 198 height 26
radio input "false"
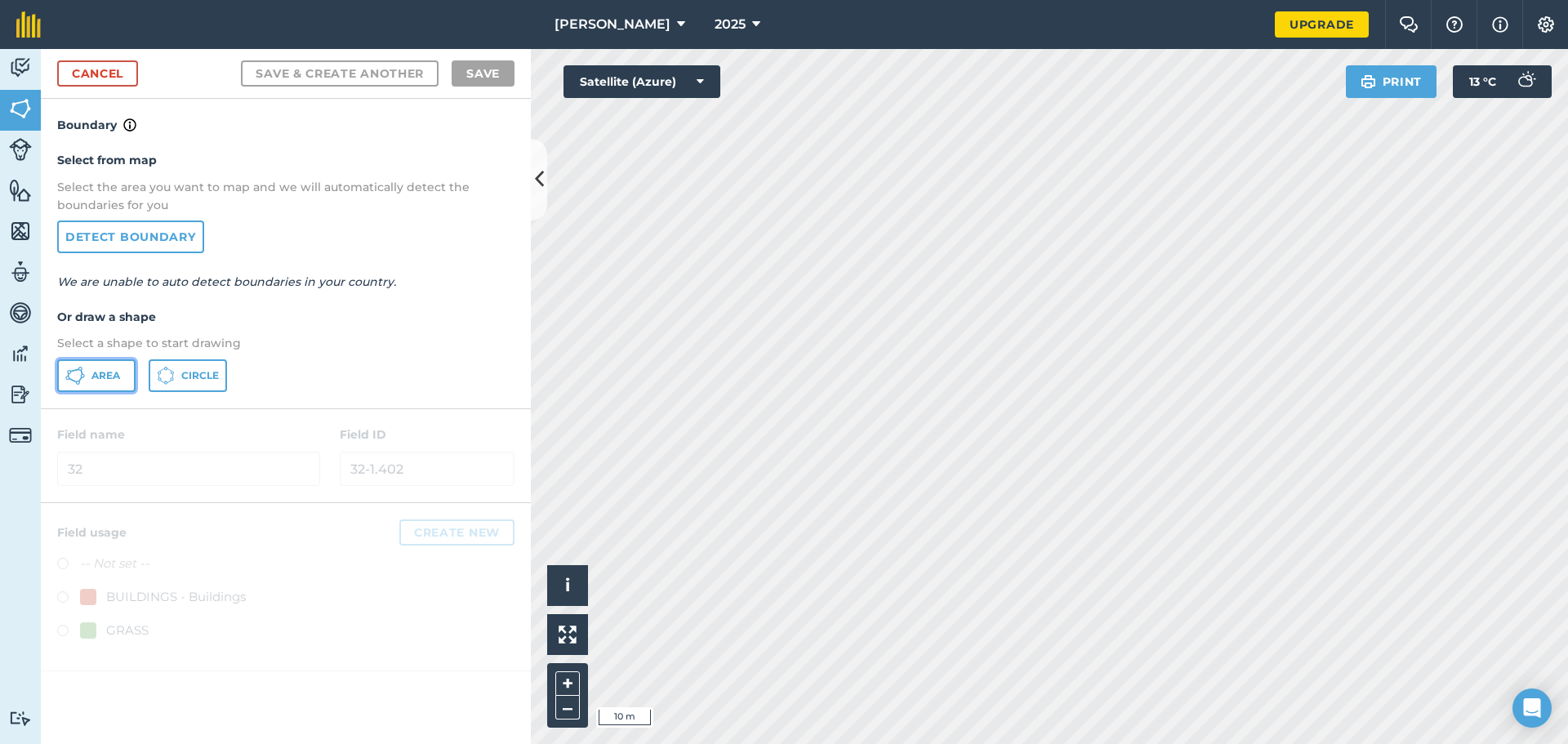
click at [108, 380] on span "Area" at bounding box center [105, 375] width 28 height 13
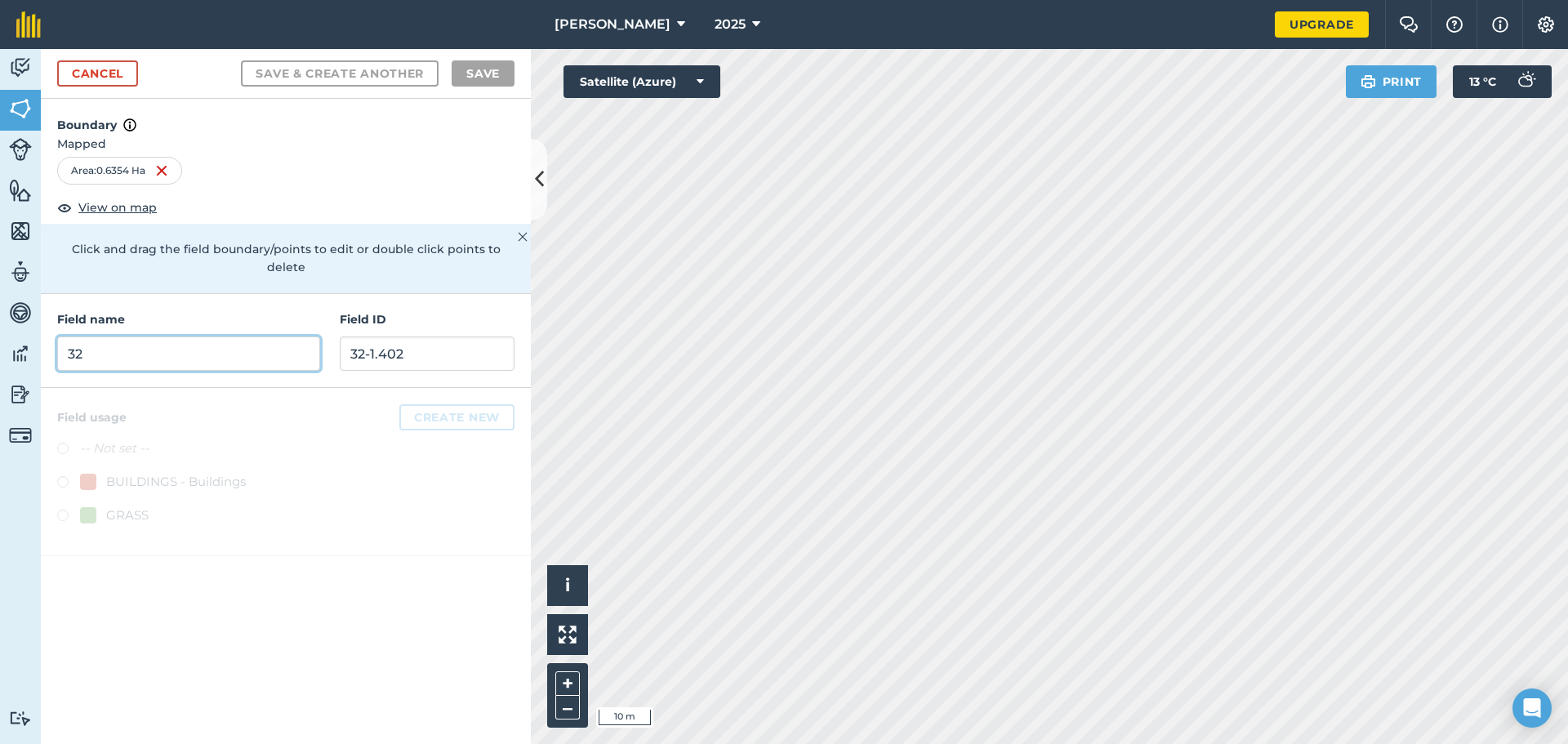
click at [268, 349] on input "32" at bounding box center [188, 353] width 263 height 34
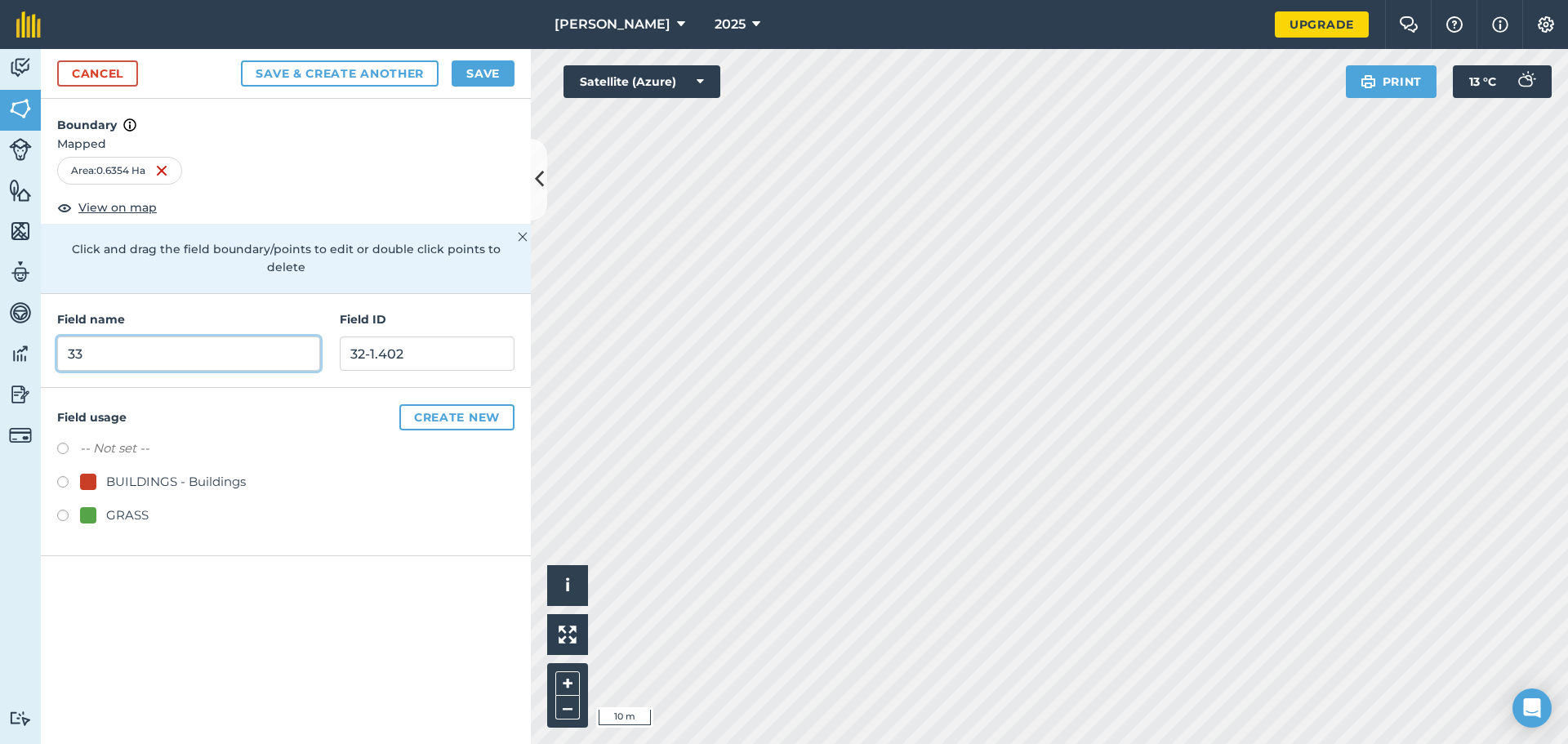
type input "33"
click at [370, 336] on input "33-6354Ha" at bounding box center [427, 353] width 174 height 34
type input "33-0.6354Ha"
click at [65, 510] on label at bounding box center [68, 518] width 23 height 17
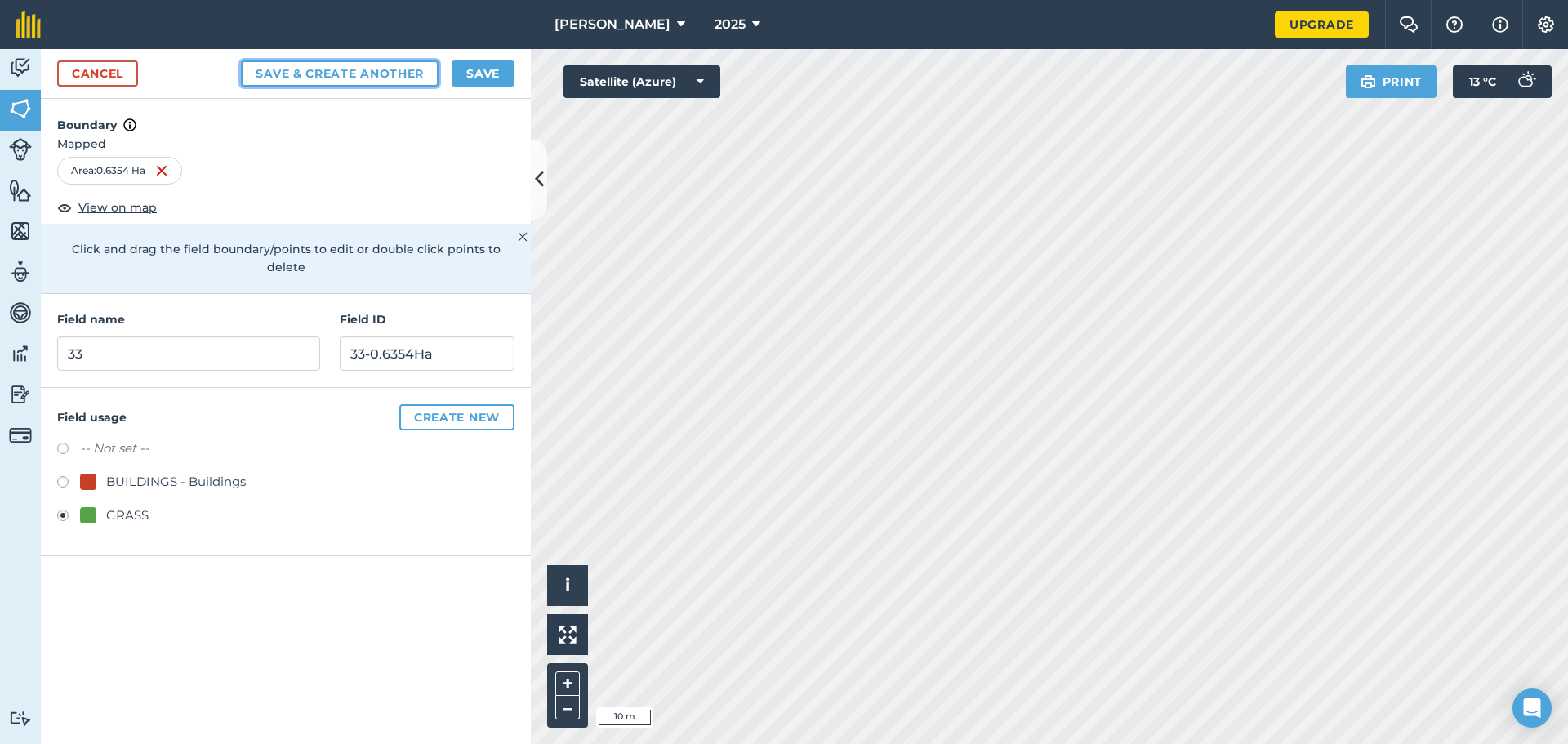
click at [337, 66] on button "Save & Create Another" at bounding box center [340, 74] width 198 height 26
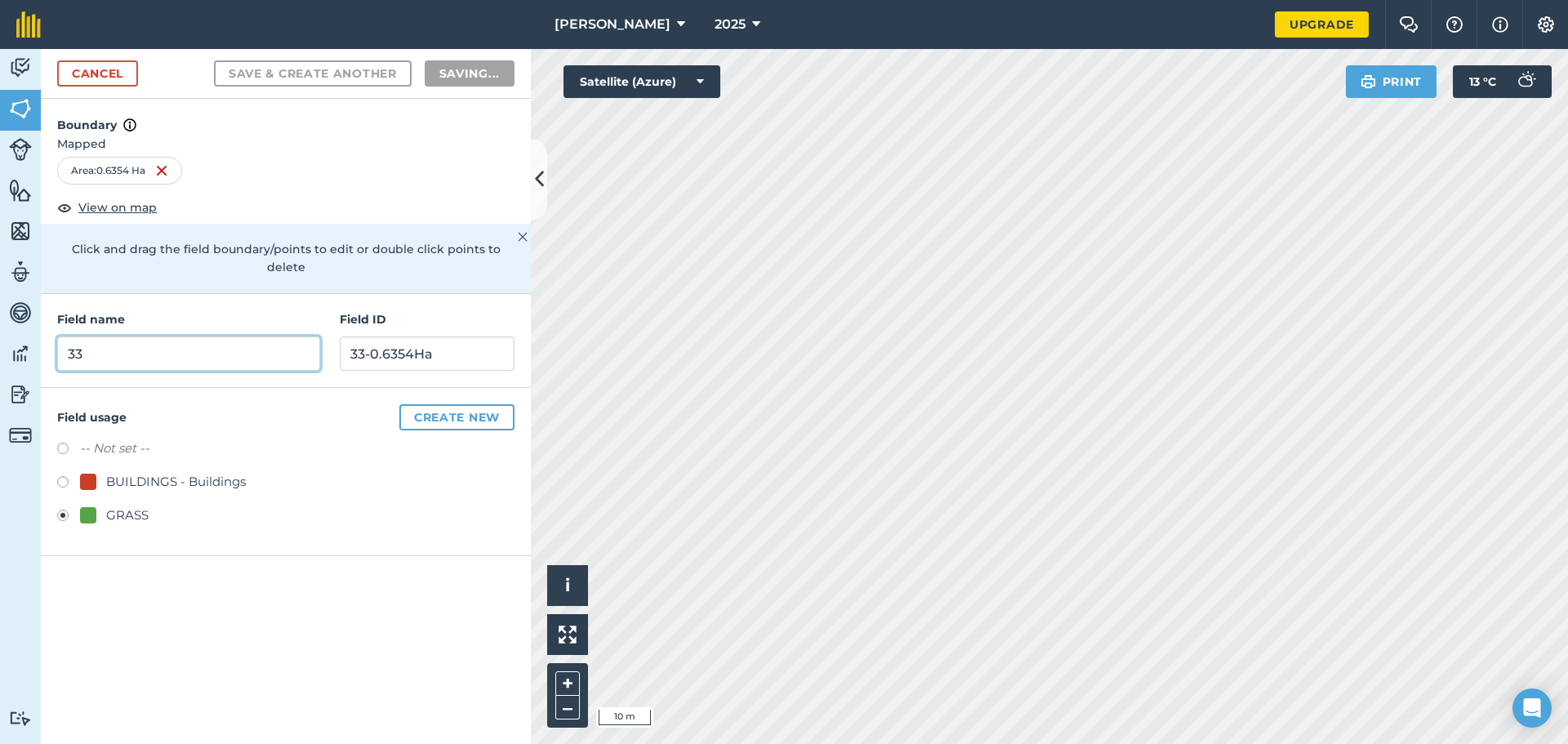
radio input "false"
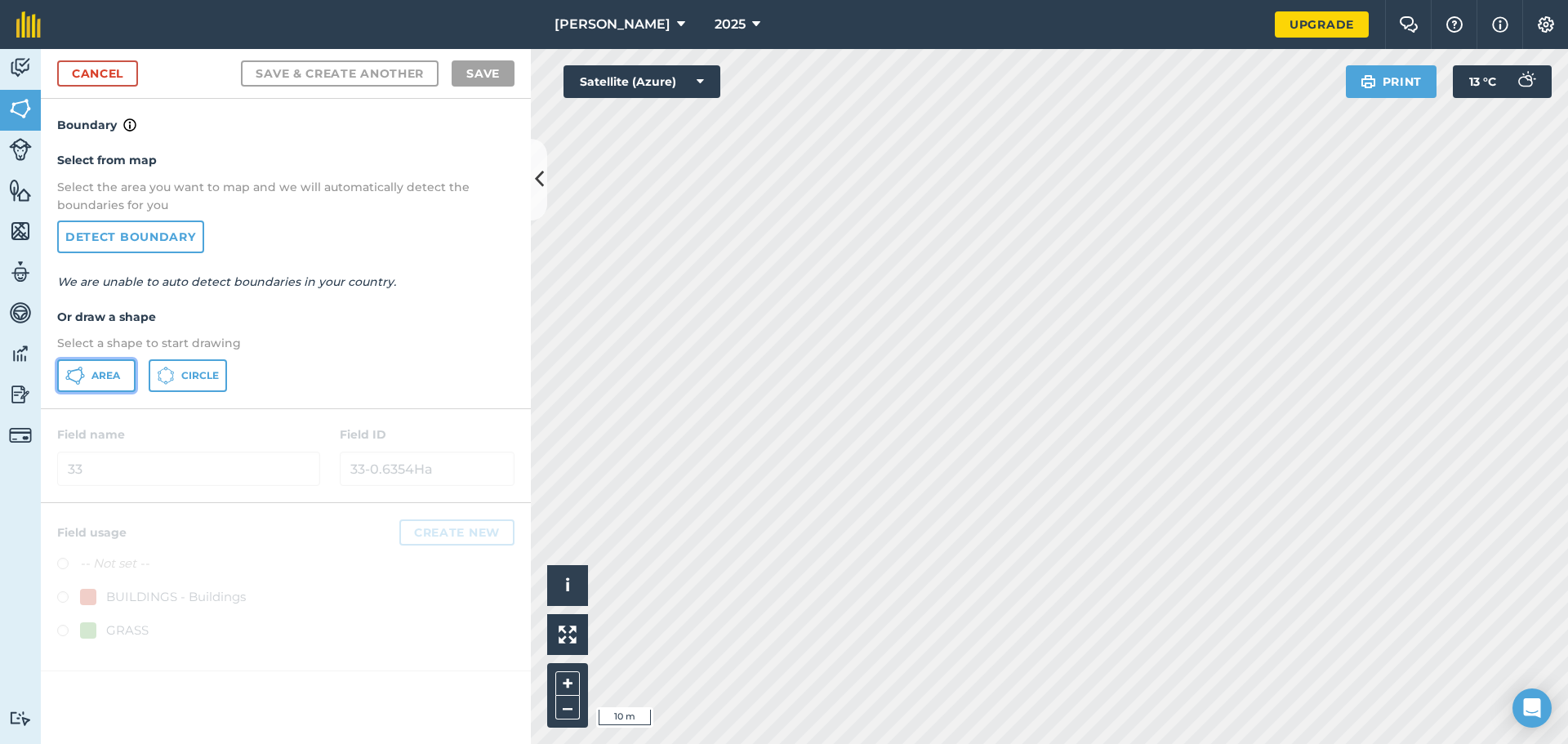
click at [101, 370] on span "Area" at bounding box center [105, 375] width 28 height 13
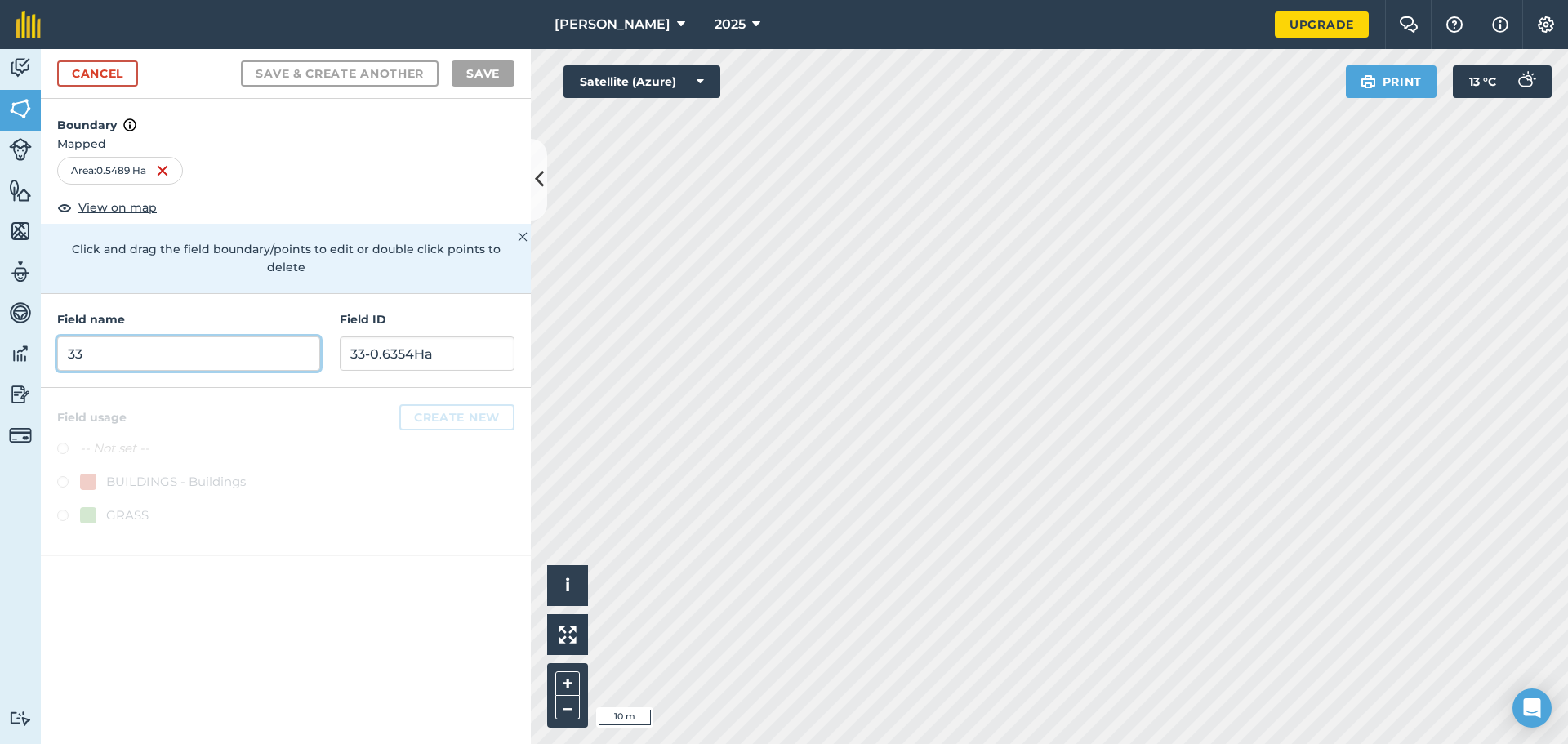
click at [176, 336] on input "33" at bounding box center [188, 353] width 263 height 34
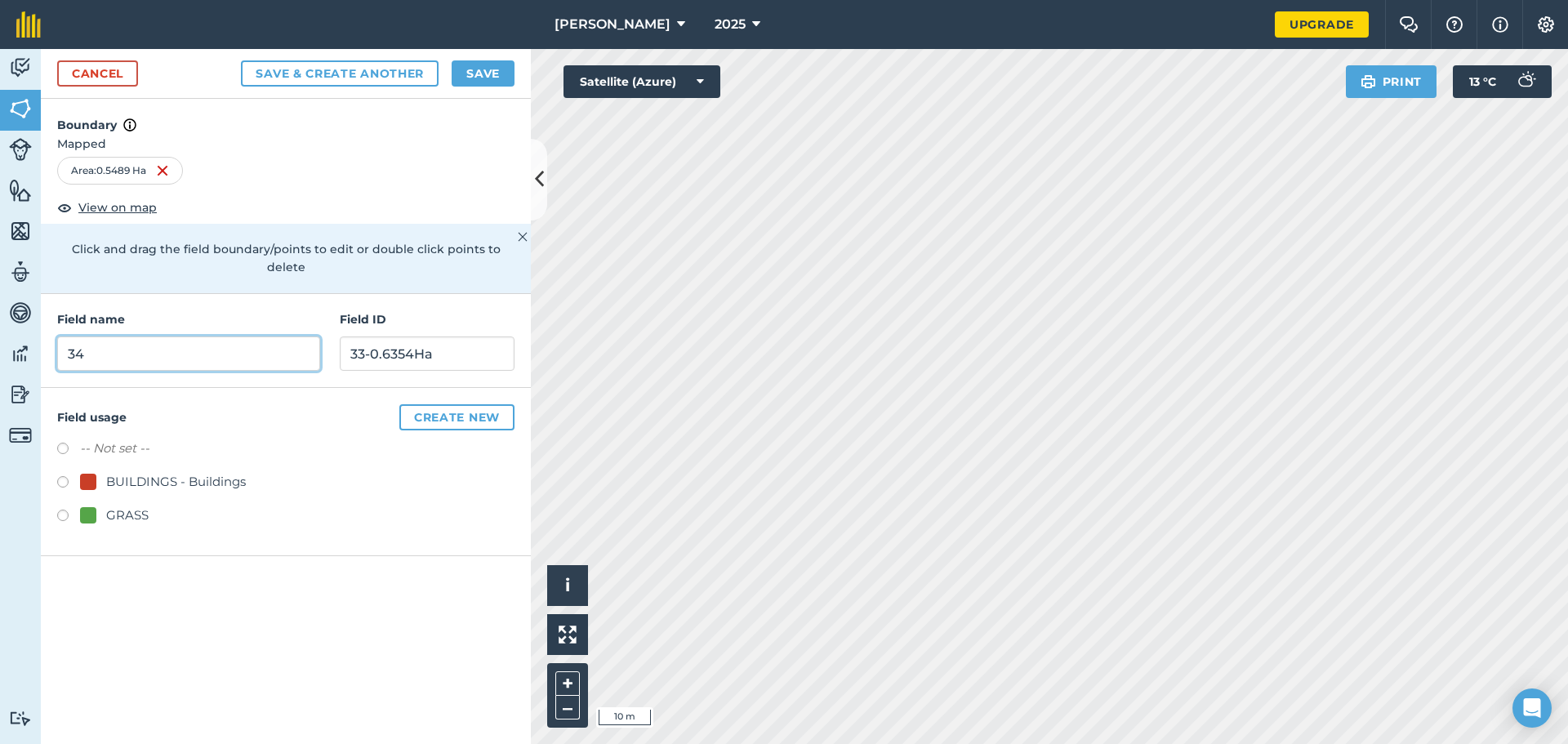
type input "34"
type input "34-0.5489Ha"
click at [62, 510] on label at bounding box center [68, 518] width 23 height 17
click at [381, 66] on button "Save & Create Another" at bounding box center [340, 74] width 198 height 26
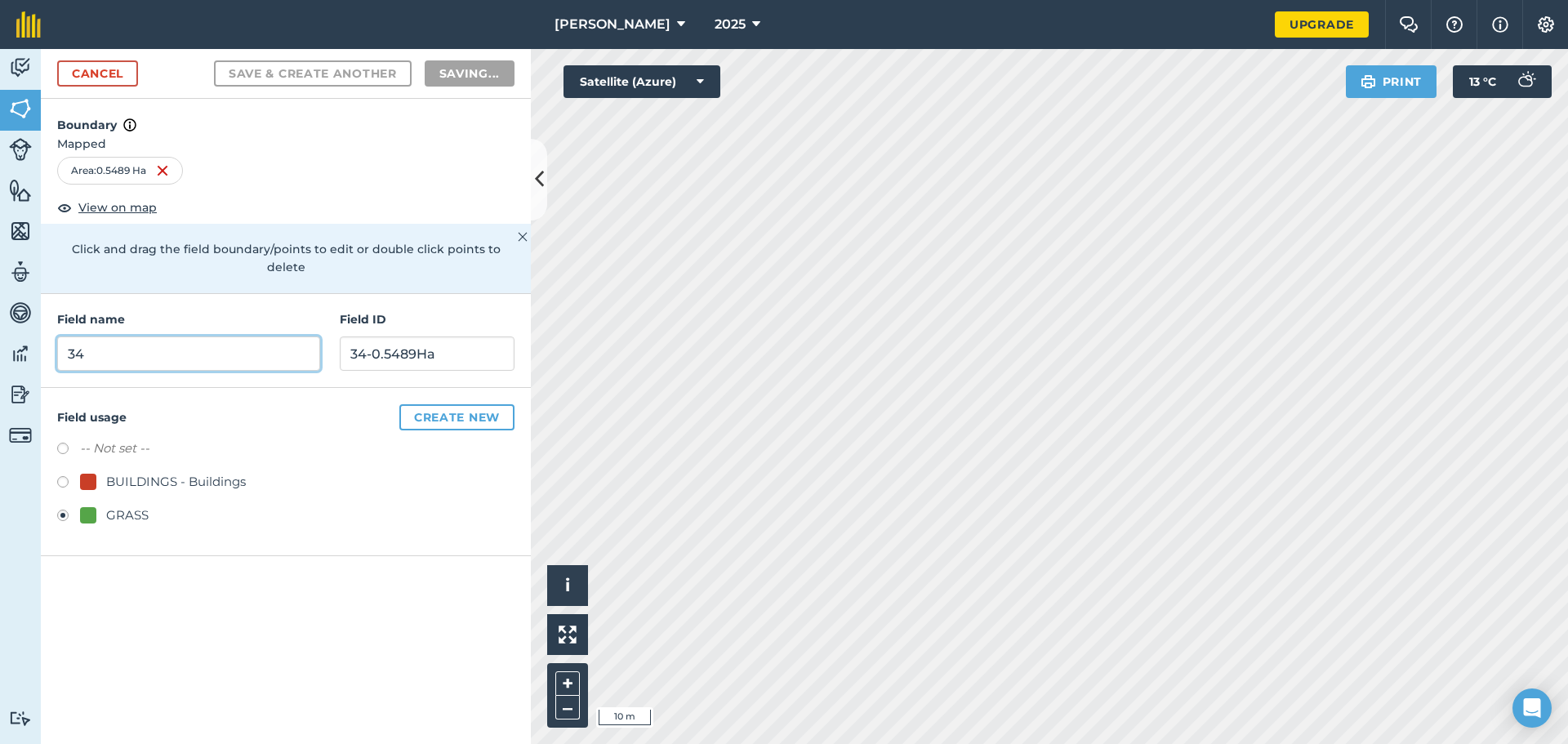
radio input "false"
